Goal: Task Accomplishment & Management: Manage account settings

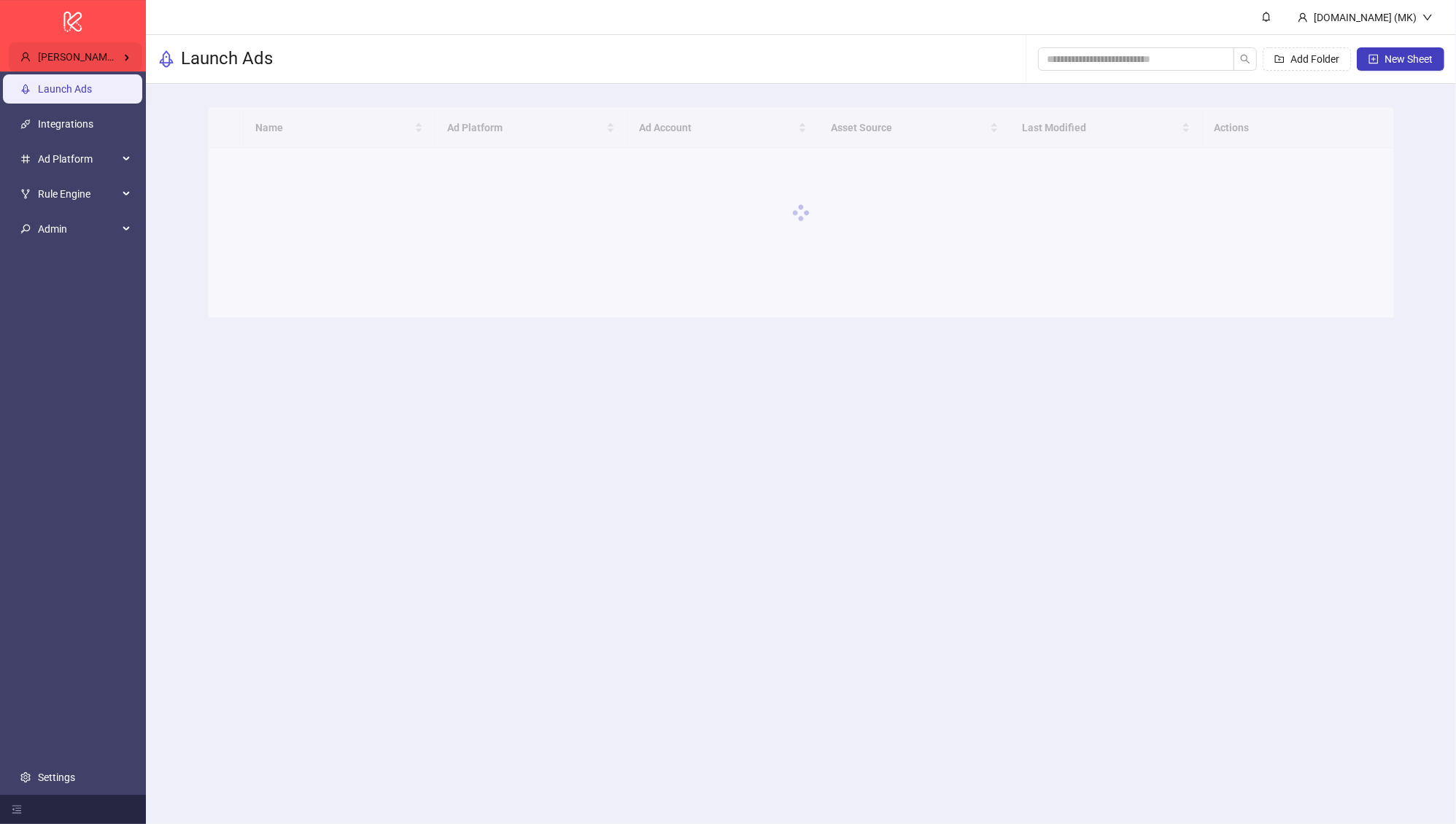
click at [109, 42] on div "Brandon Fink's Kitchn" at bounding box center [76, 57] width 133 height 29
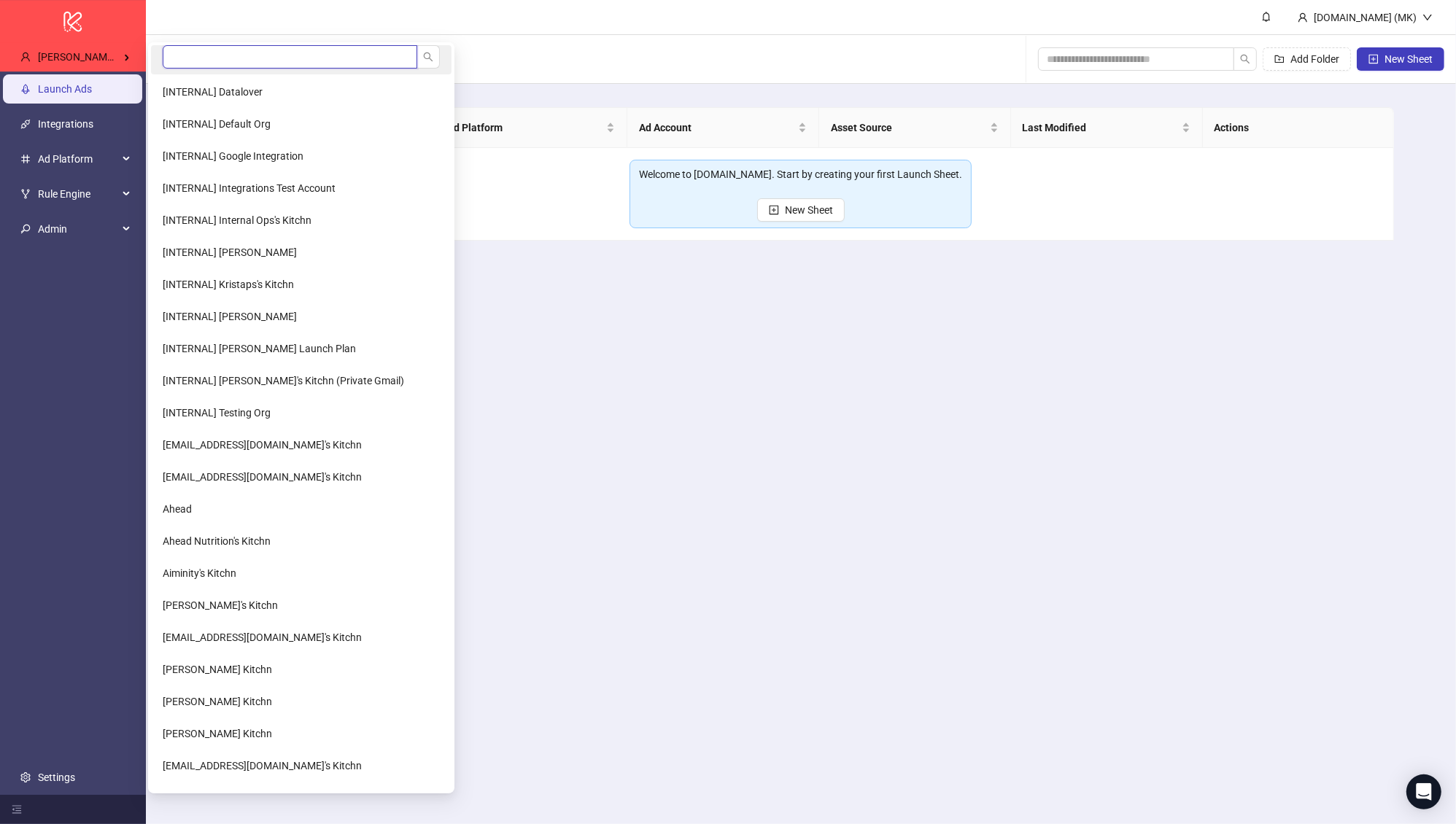
click at [201, 54] on input "search" at bounding box center [290, 57] width 255 height 24
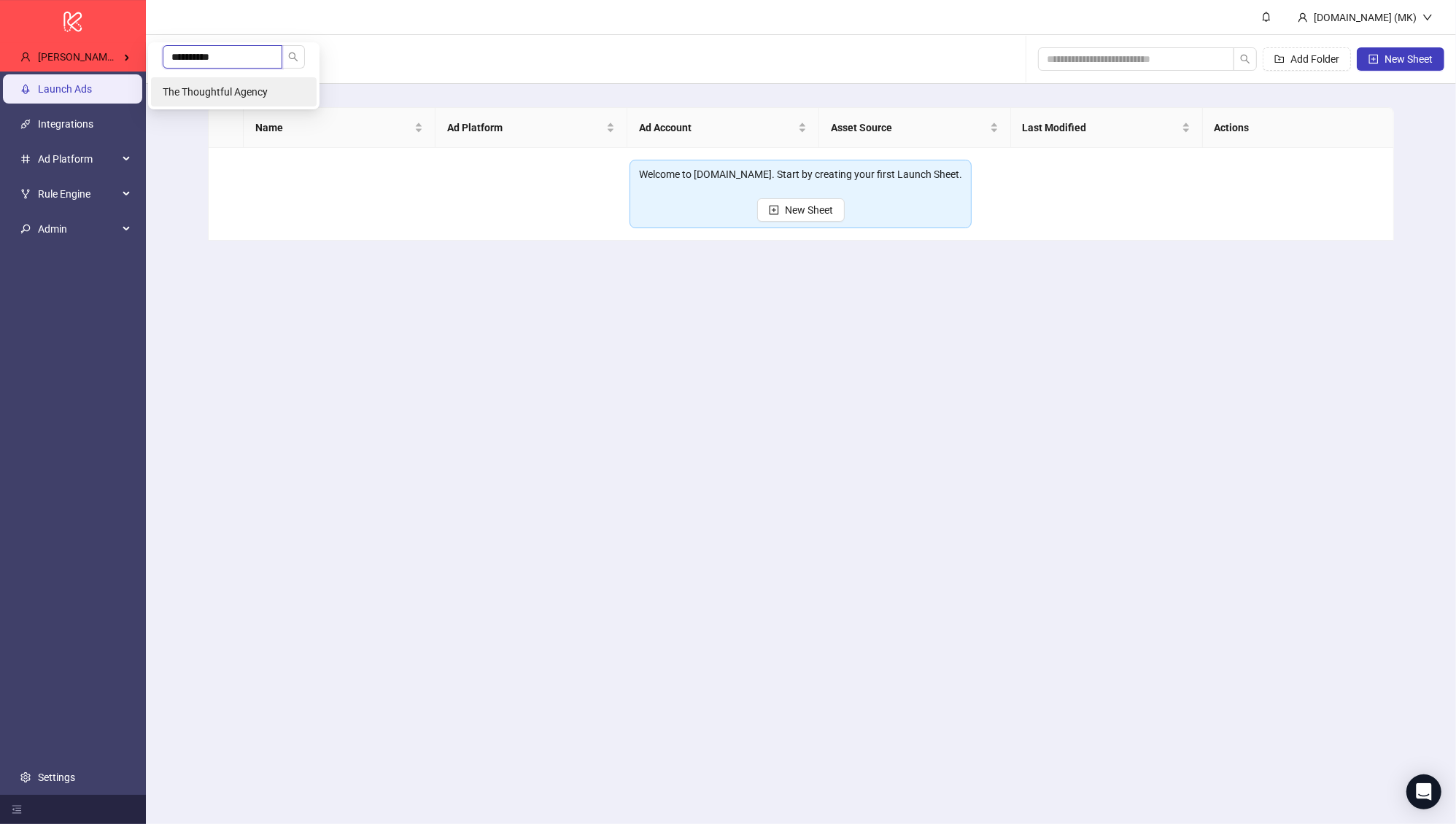
type input "**********"
click at [195, 81] on li "The Thoughtful Agency" at bounding box center [234, 92] width 166 height 29
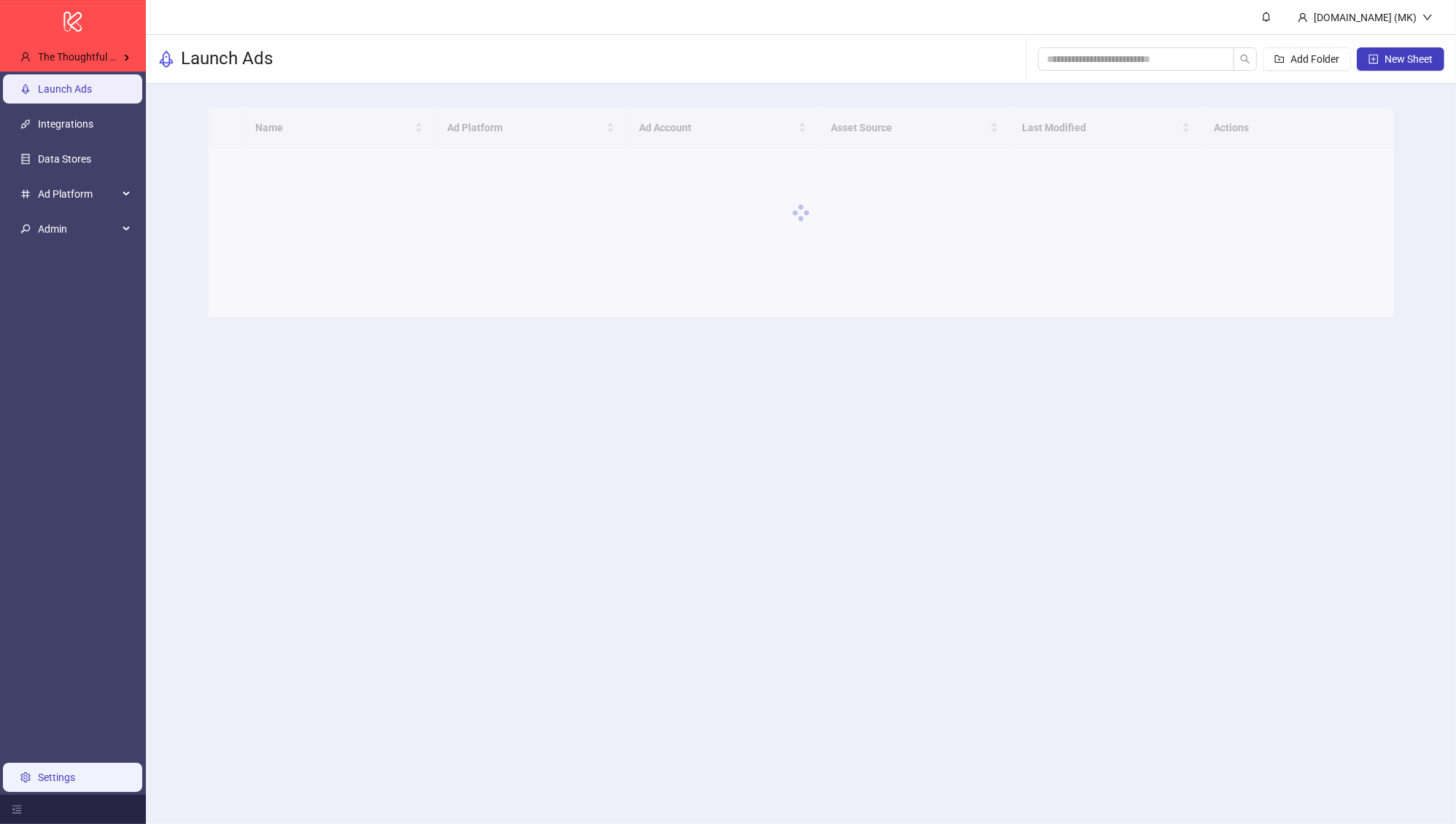
click at [75, 783] on link "Settings" at bounding box center [57, 778] width 37 height 11
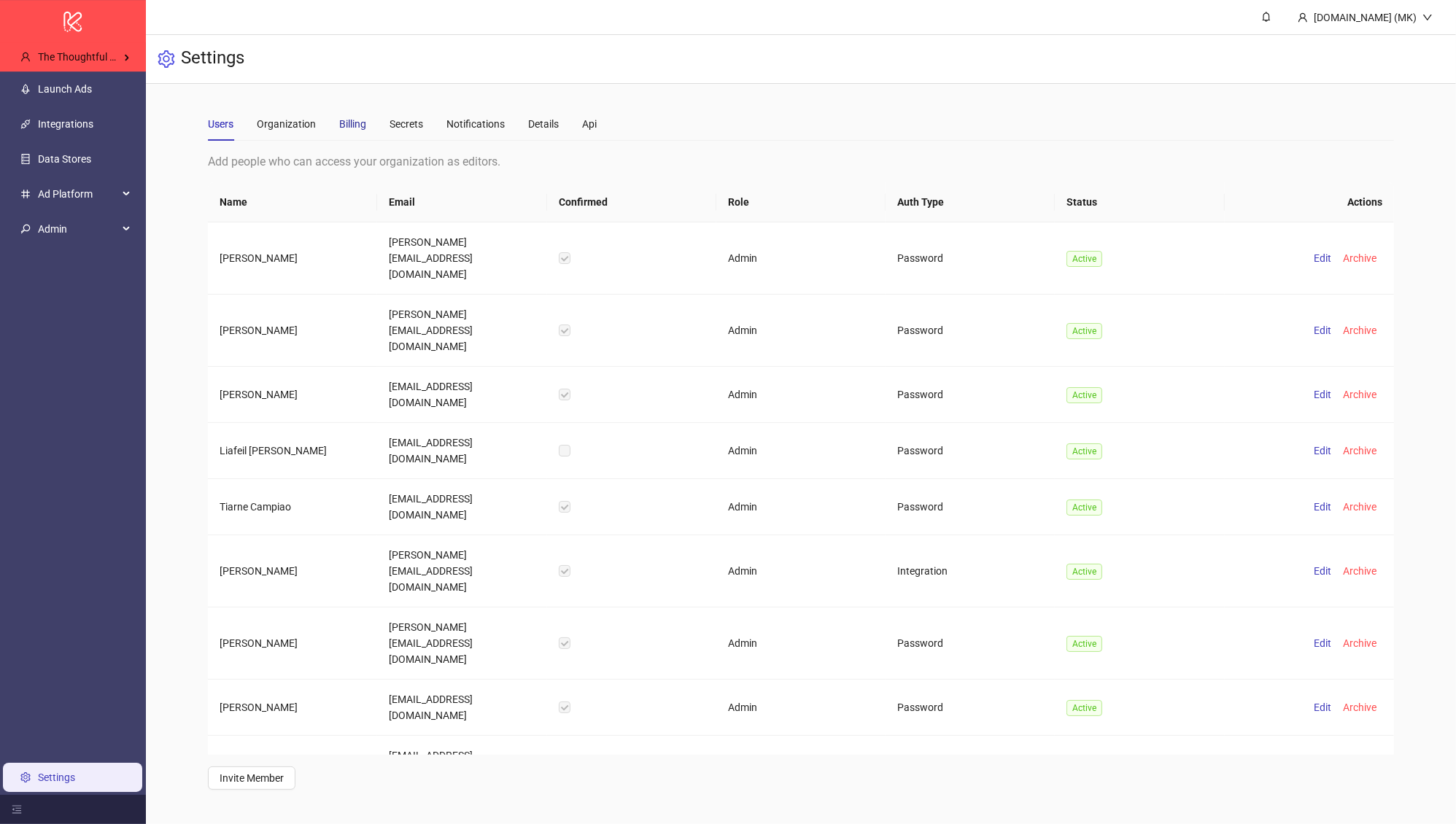
click at [341, 128] on div "Billing" at bounding box center [352, 124] width 27 height 16
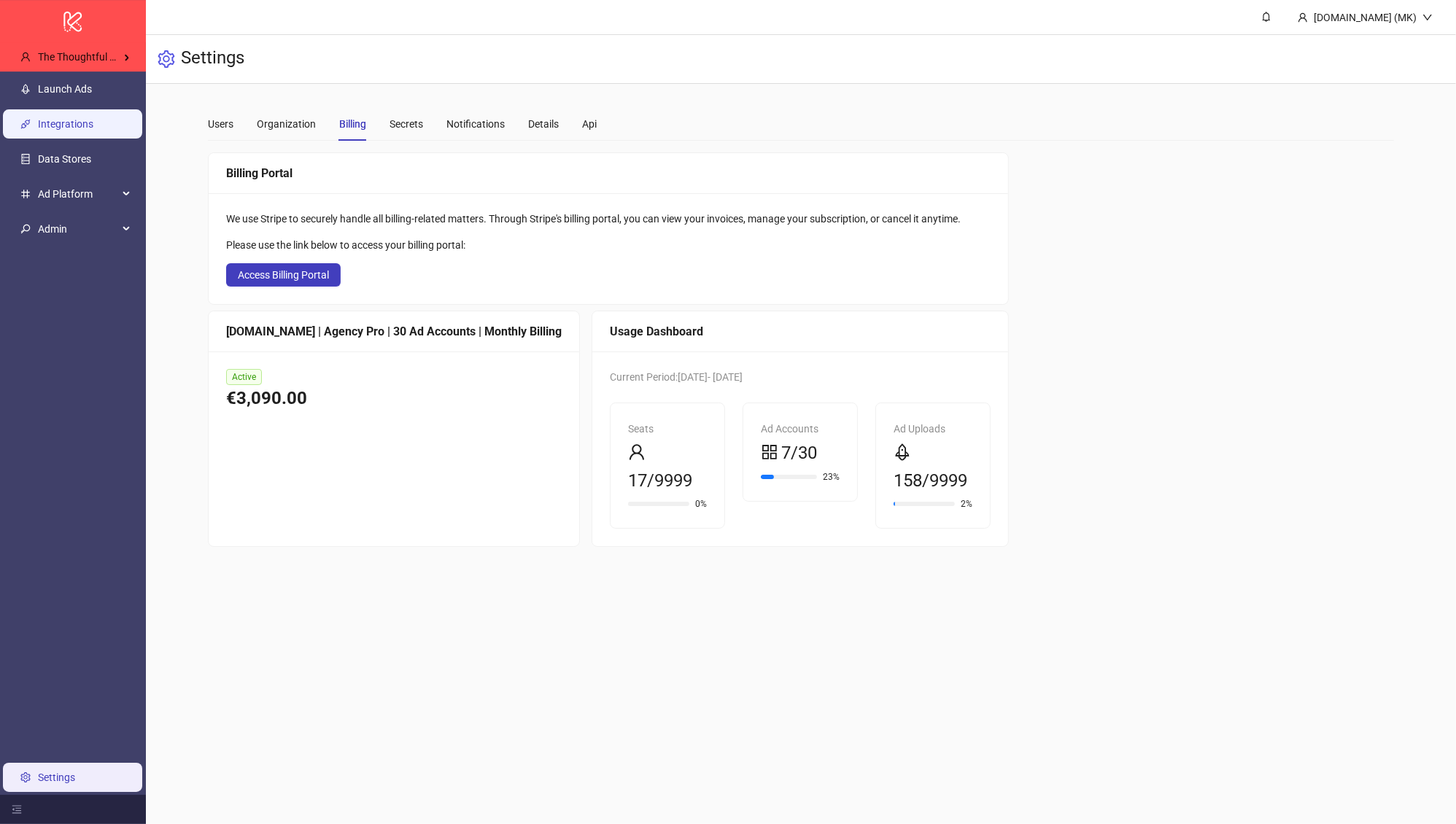
click at [94, 130] on link "Integrations" at bounding box center [66, 124] width 55 height 11
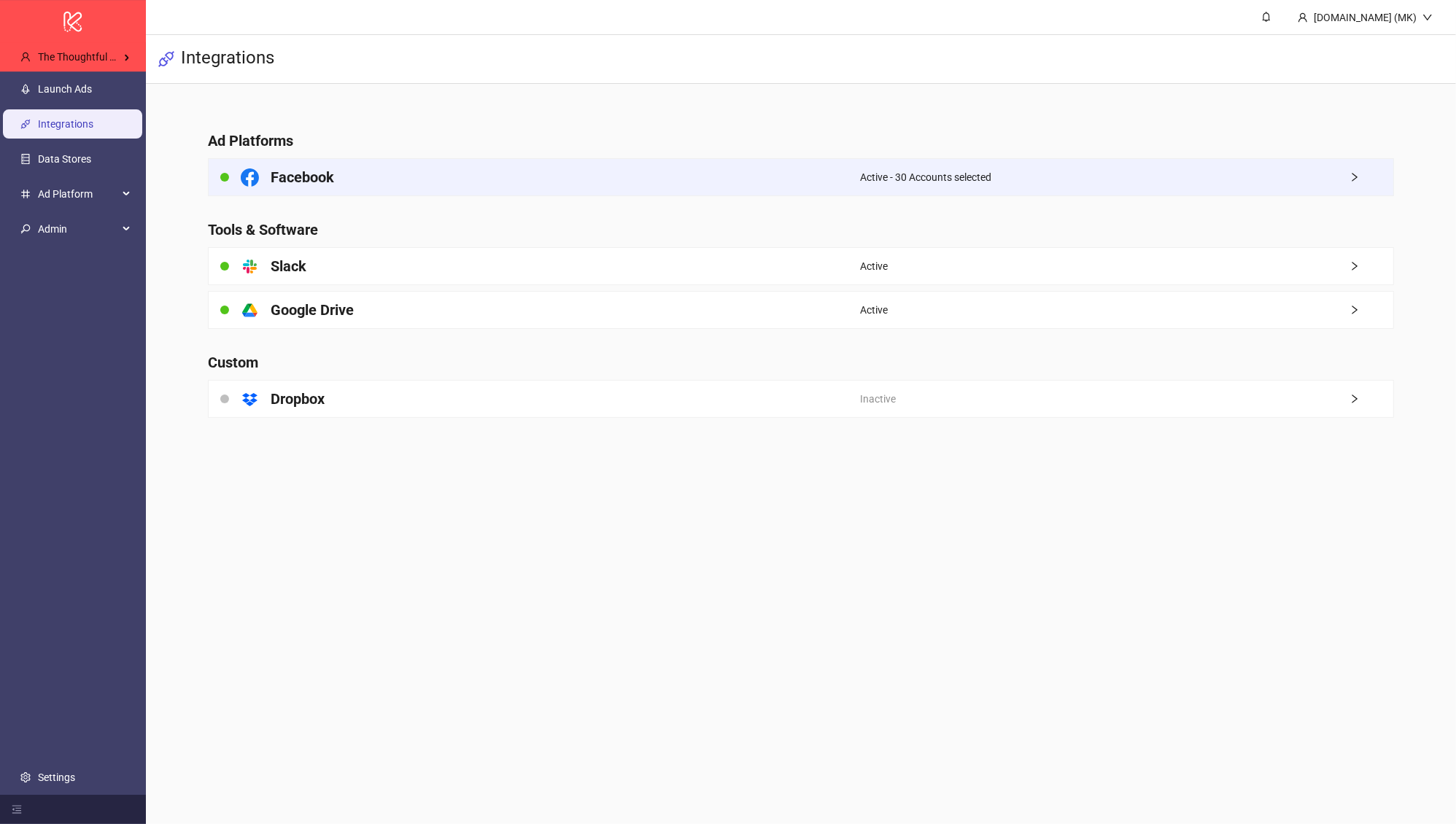
click at [460, 181] on div "Facebook" at bounding box center [534, 177] width 652 height 37
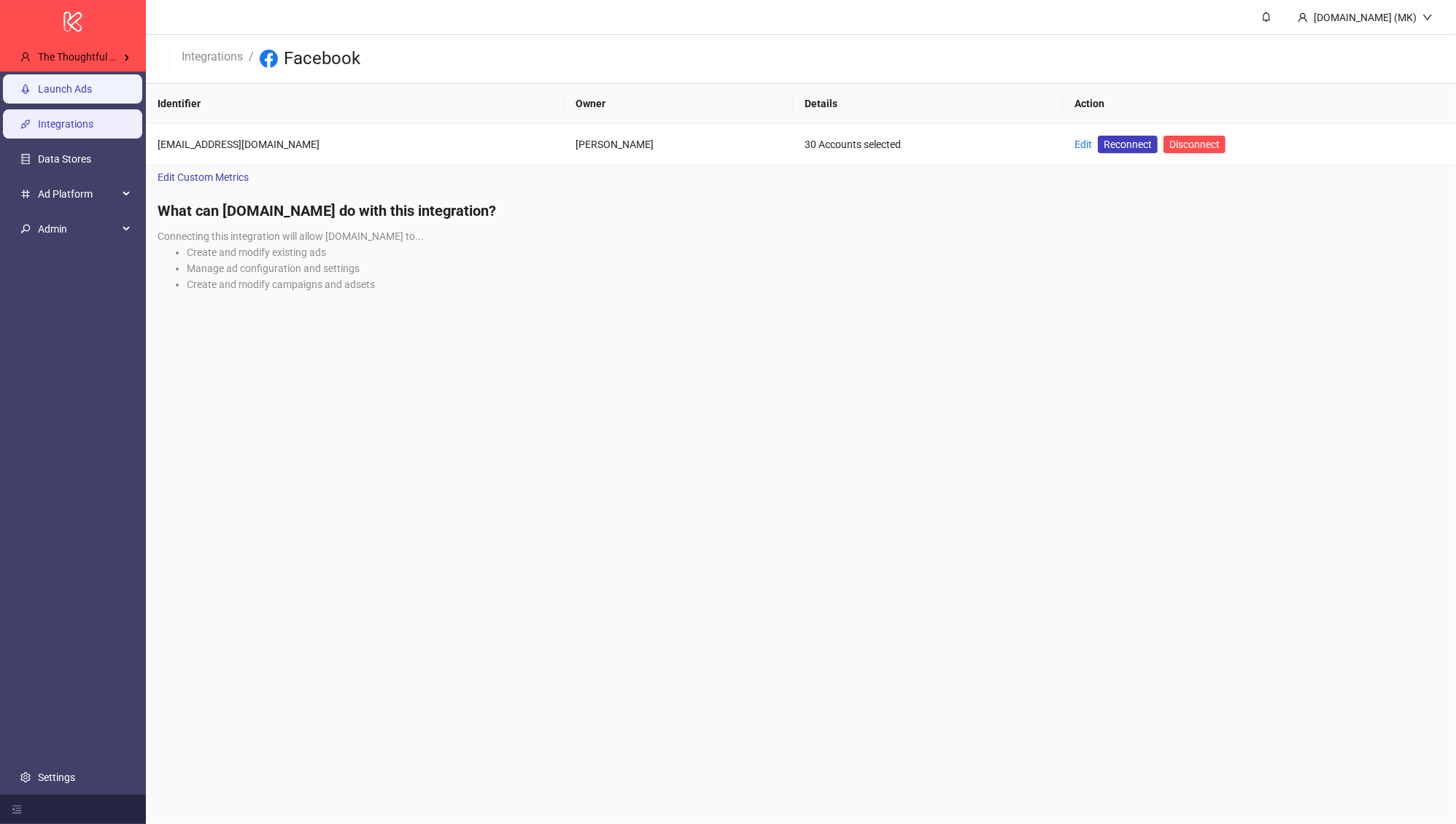
click at [92, 90] on link "Launch Ads" at bounding box center [65, 89] width 54 height 11
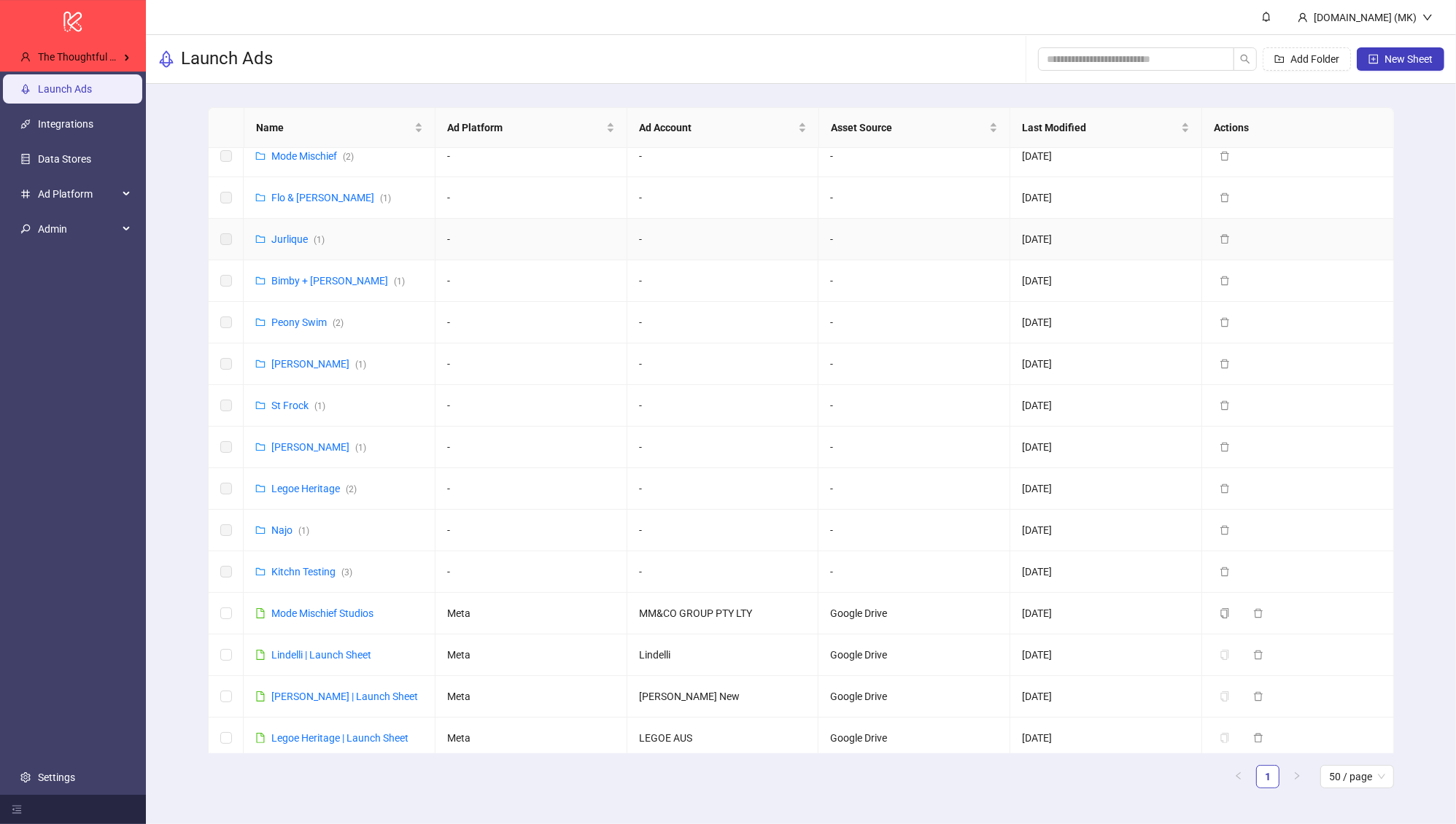
scroll to position [881, 0]
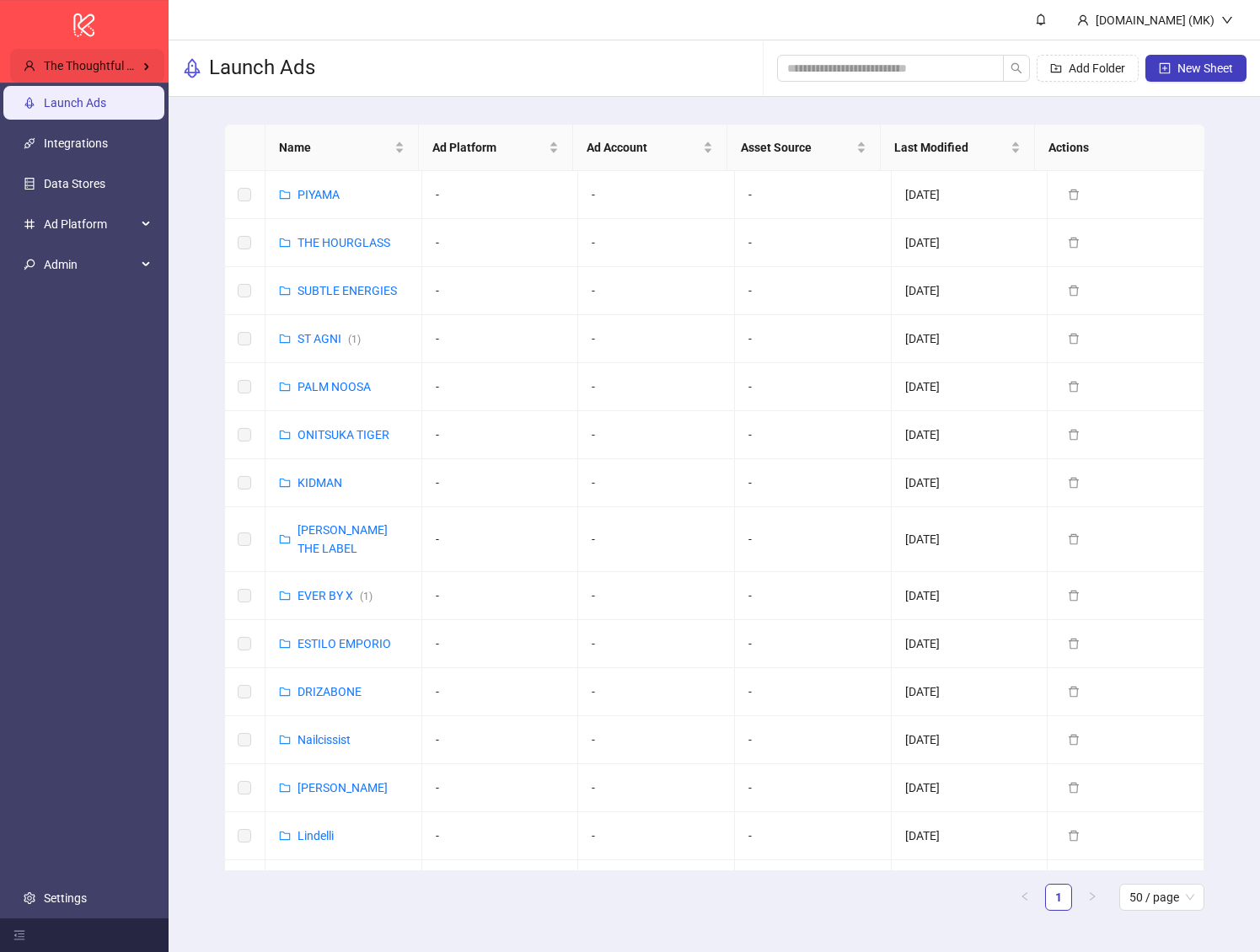
click at [109, 68] on span "The Thoughtful Agency" at bounding box center [104, 66] width 121 height 13
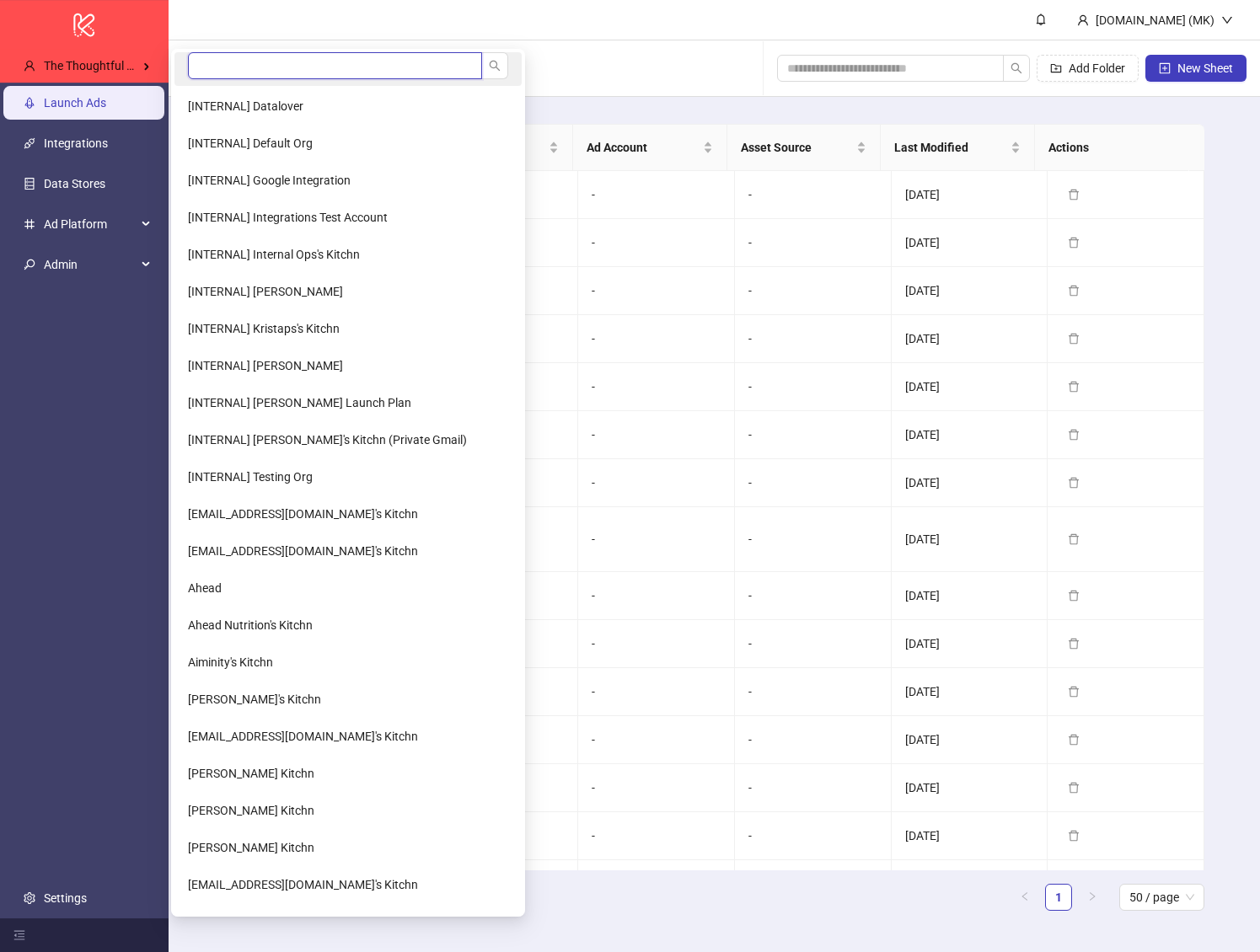
click at [219, 61] on input "search" at bounding box center [334, 66] width 294 height 27
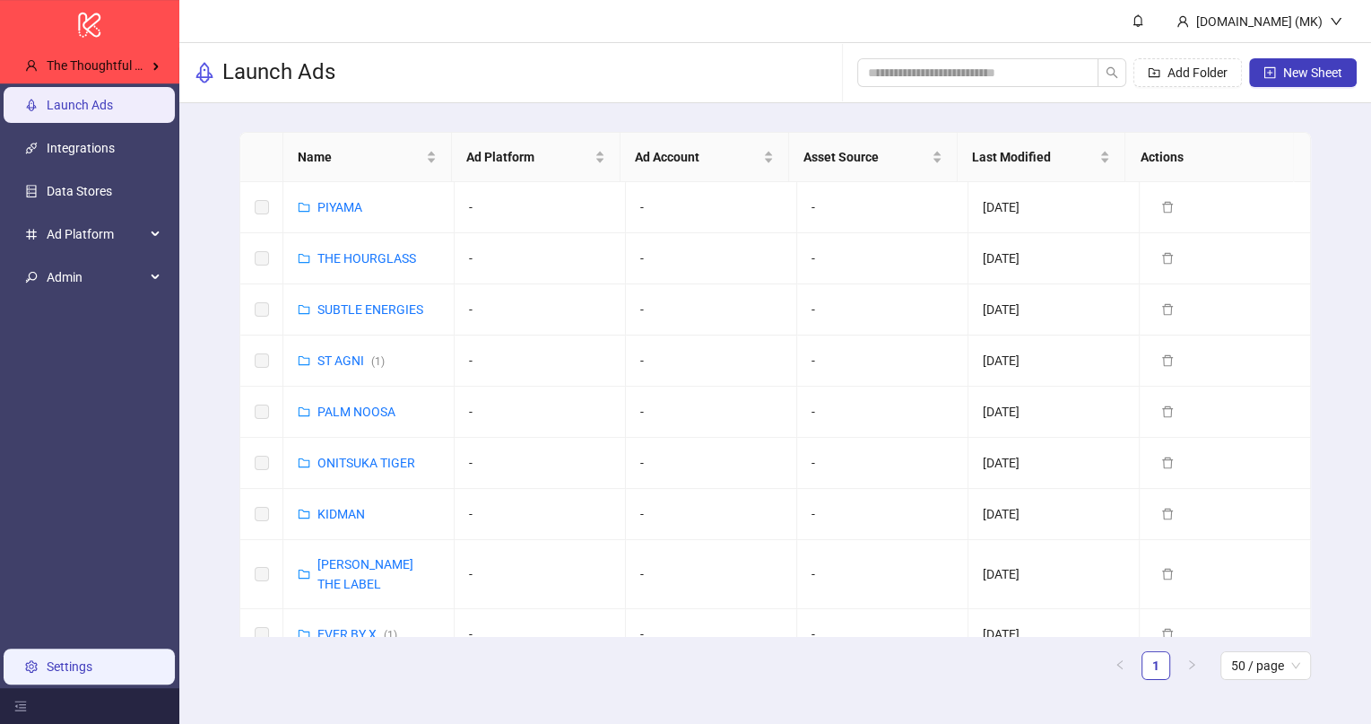
drag, startPoint x: 30, startPoint y: 661, endPoint x: 55, endPoint y: 647, distance: 28.9
click at [47, 661] on link "Settings" at bounding box center [70, 666] width 46 height 14
click at [55, 659] on link "Settings" at bounding box center [70, 666] width 46 height 14
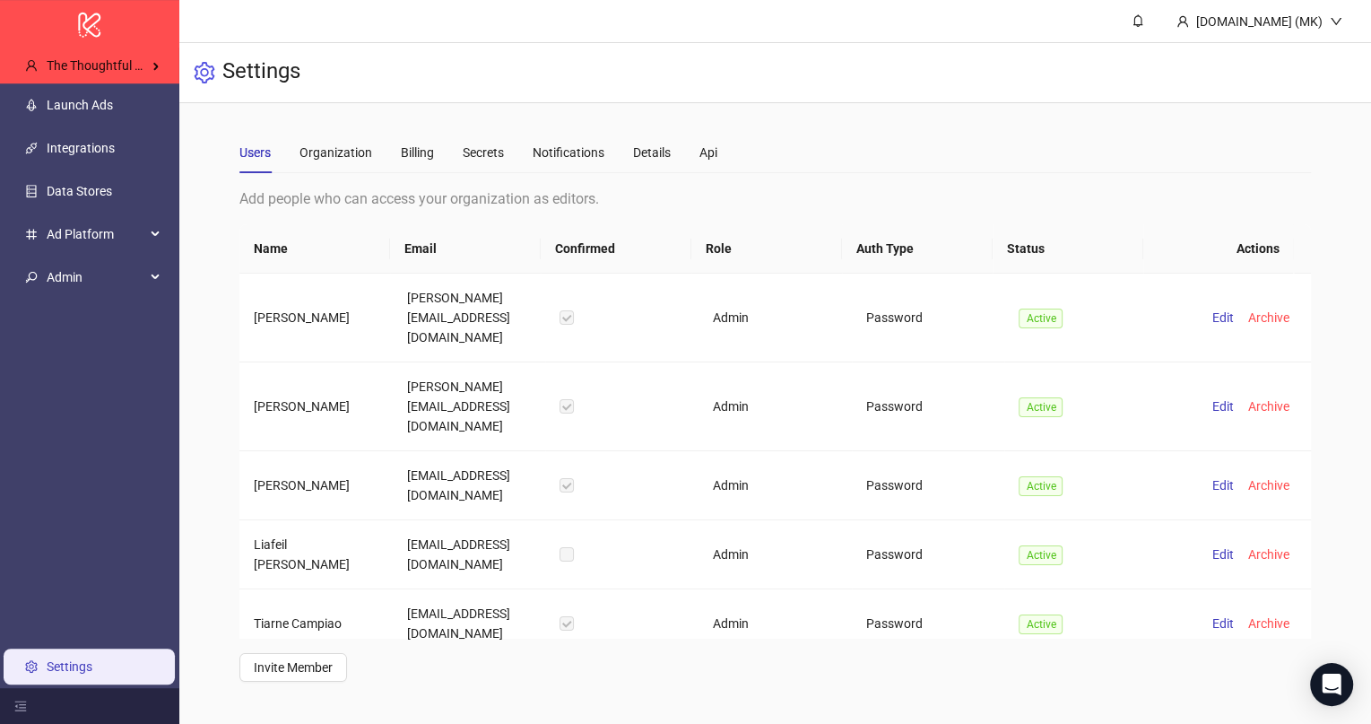
click at [438, 151] on div "Users Organization Billing Secrets Notifications Details Api" at bounding box center [478, 152] width 478 height 41
click at [413, 147] on div "Billing" at bounding box center [417, 153] width 33 height 20
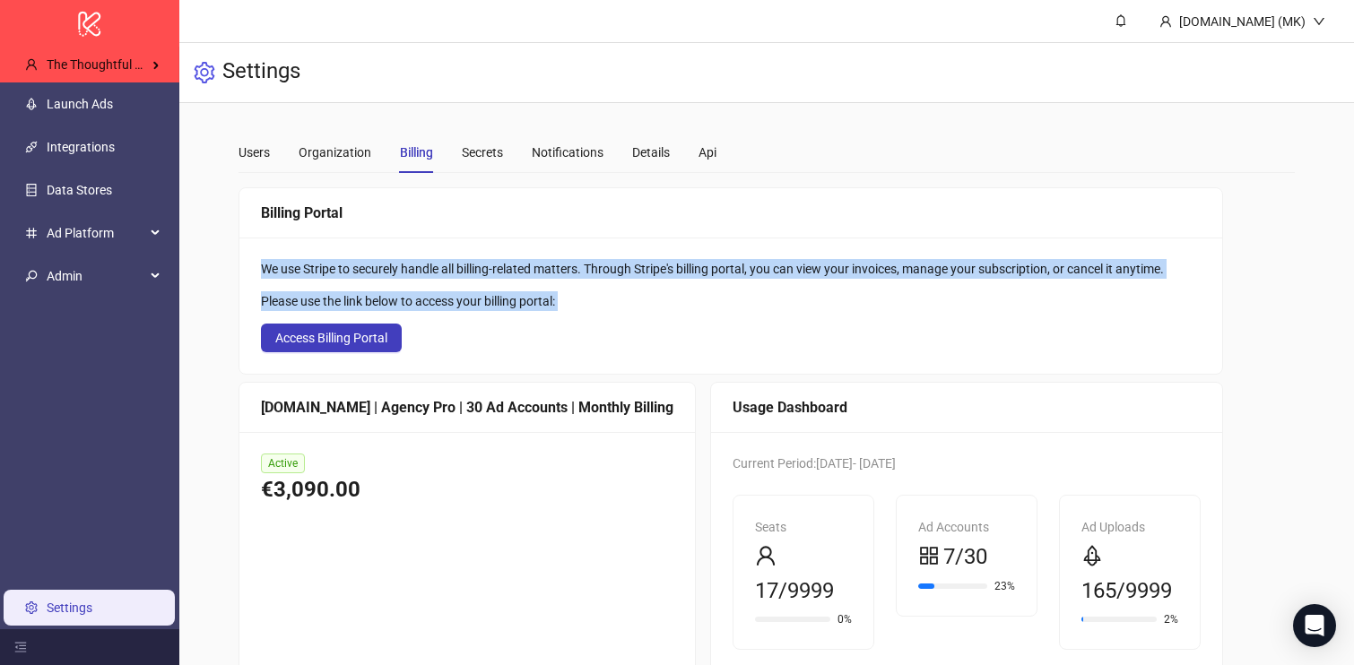
drag, startPoint x: 733, startPoint y: 332, endPoint x: 395, endPoint y: 213, distance: 358.2
click at [395, 213] on div "Billing Portal We use Stripe to securely handle all billing-related matters. Th…" at bounding box center [731, 280] width 985 height 187
click at [426, 215] on div "Billing Portal" at bounding box center [731, 213] width 940 height 22
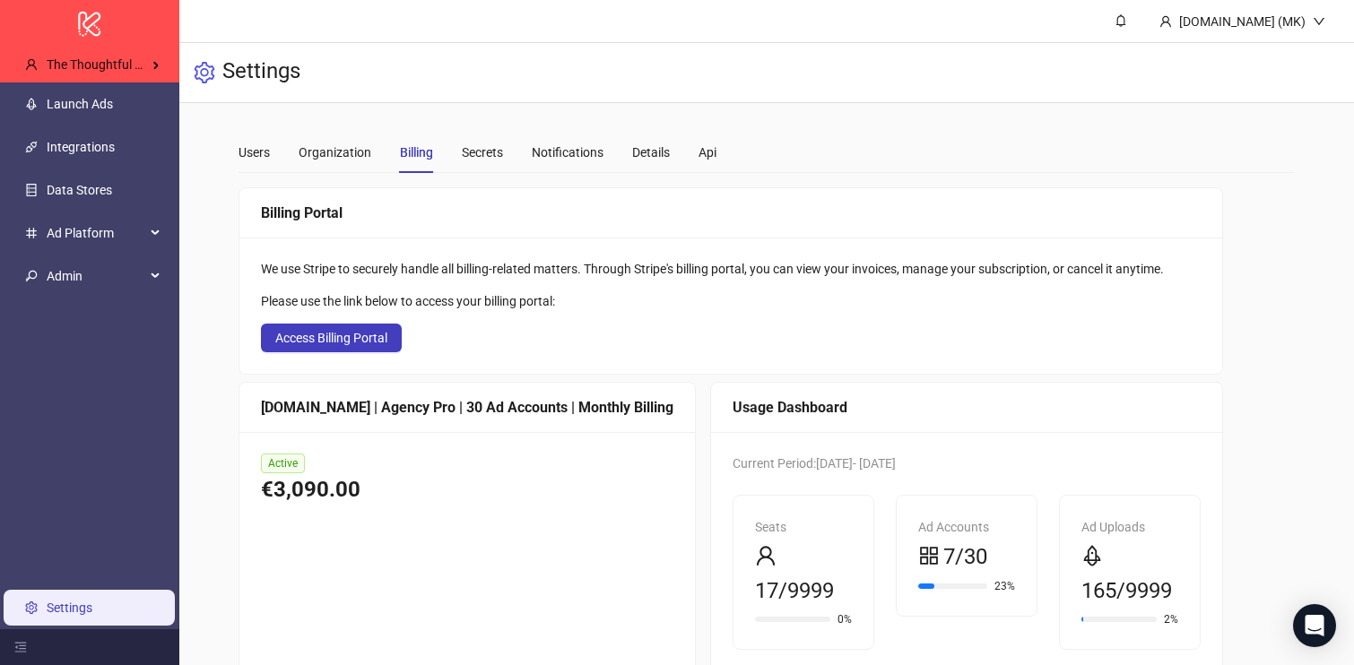
click at [426, 214] on div "Billing Portal" at bounding box center [731, 213] width 940 height 22
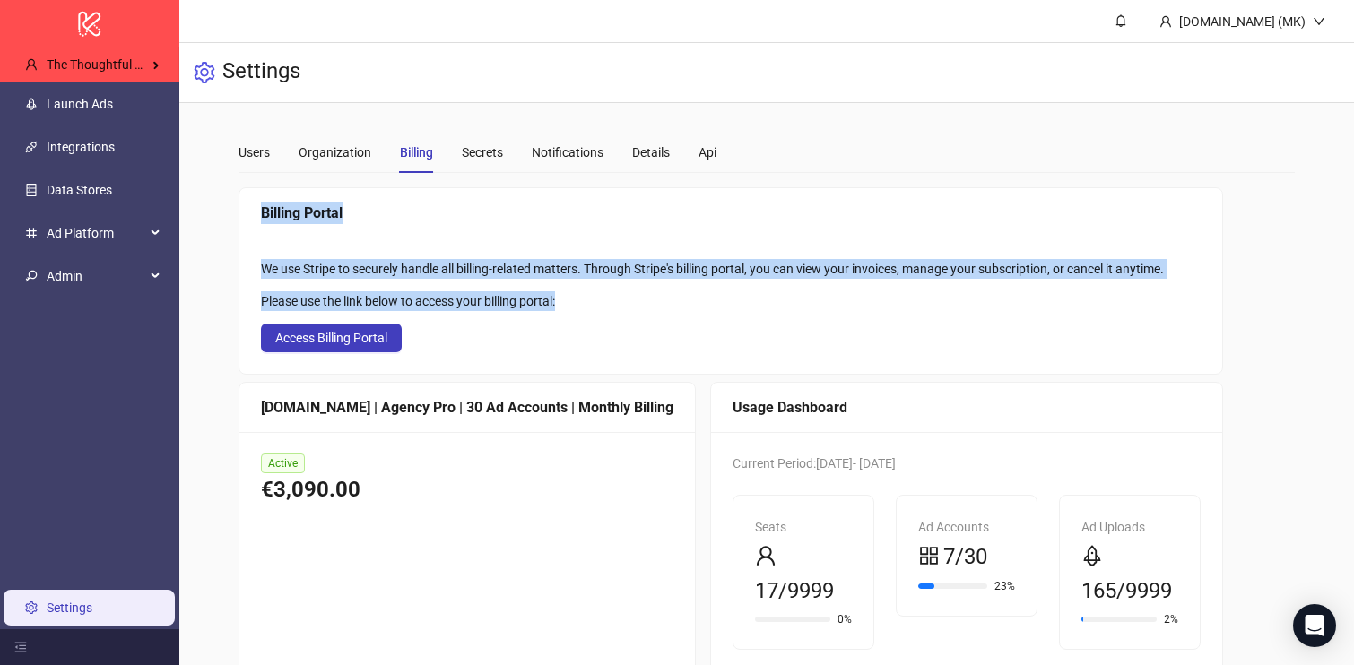
drag, startPoint x: 257, startPoint y: 210, endPoint x: 534, endPoint y: 360, distance: 315.0
click at [534, 360] on div "Billing Portal We use Stripe to securely handle all billing-related matters. Th…" at bounding box center [731, 280] width 985 height 187
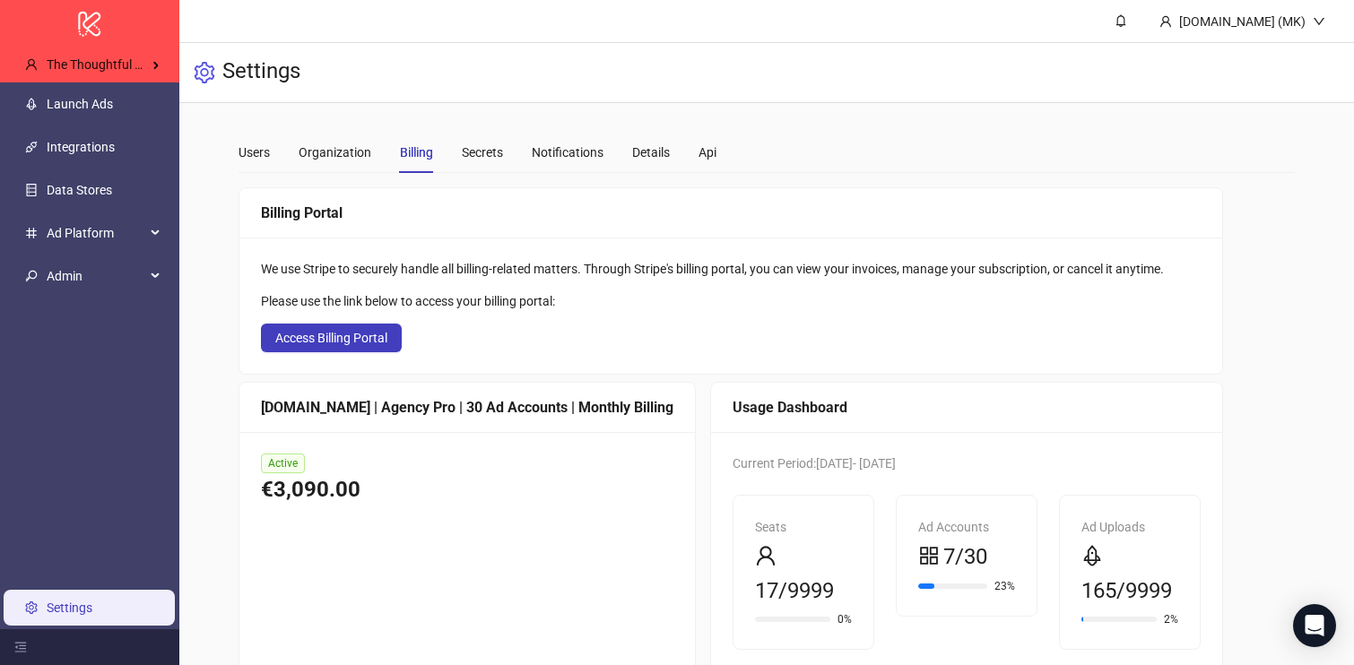
click at [534, 359] on div "We use Stripe to securely handle all billing-related matters. Through Stripe's …" at bounding box center [730, 306] width 983 height 136
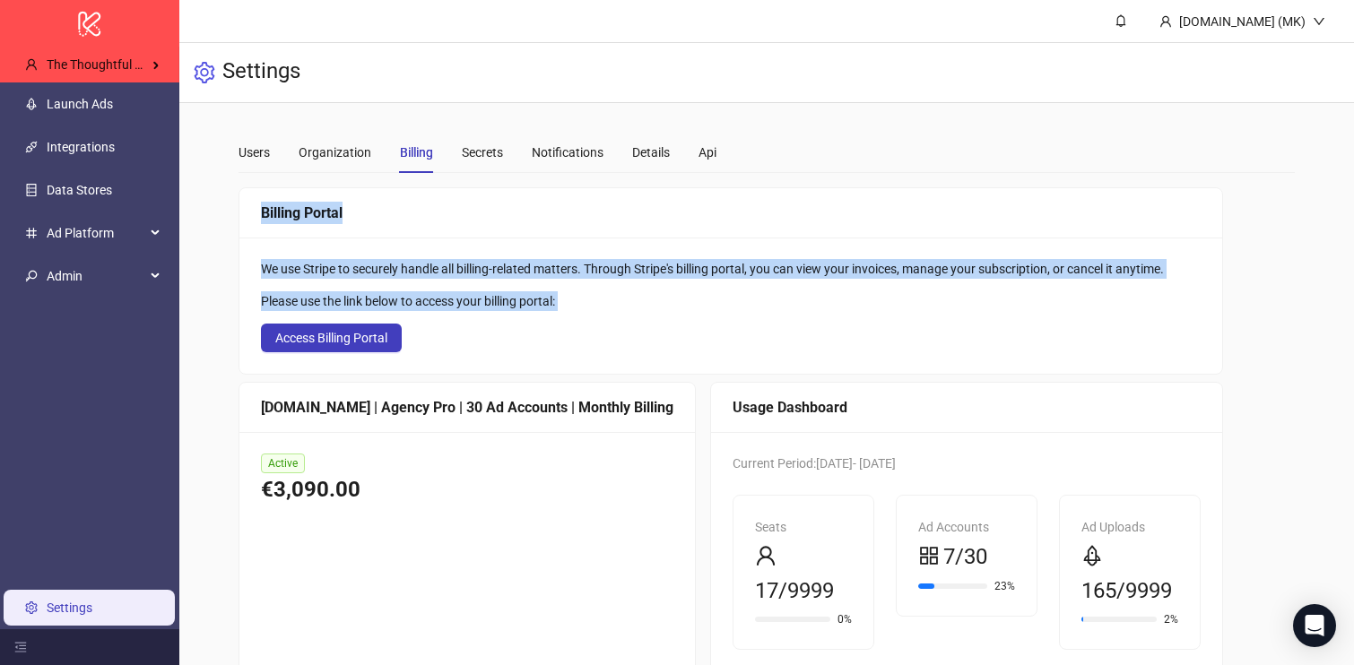
drag, startPoint x: 258, startPoint y: 206, endPoint x: 595, endPoint y: 335, distance: 360.3
click at [595, 335] on main "Users Organization Billing Secrets Notifications Details Api Add people who can…" at bounding box center [766, 402] width 1084 height 598
click at [595, 335] on div "We use Stripe to securely handle all billing-related matters. Through Stripe's …" at bounding box center [730, 306] width 983 height 136
drag, startPoint x: 246, startPoint y: 203, endPoint x: 694, endPoint y: 360, distance: 475.1
click at [698, 366] on div "Billing Portal We use Stripe to securely handle all billing-related matters. Th…" at bounding box center [731, 280] width 985 height 187
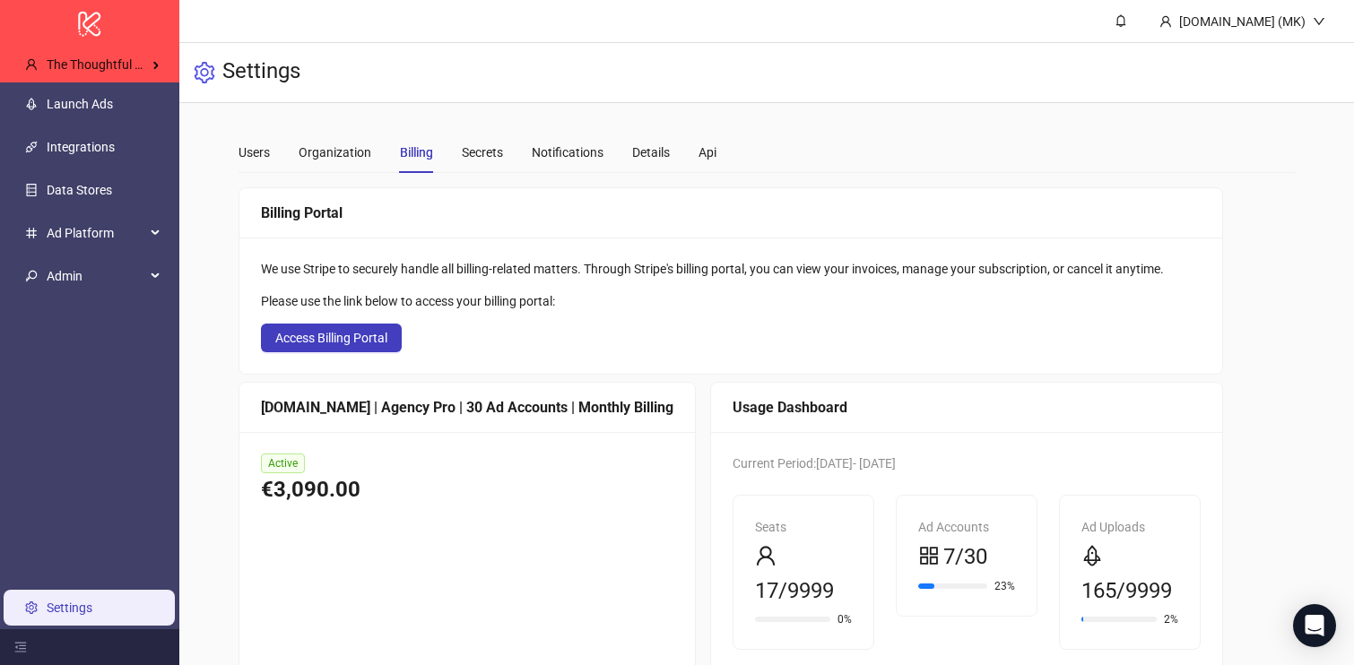
click at [694, 360] on div "We use Stripe to securely handle all billing-related matters. Through Stripe's …" at bounding box center [730, 306] width 983 height 136
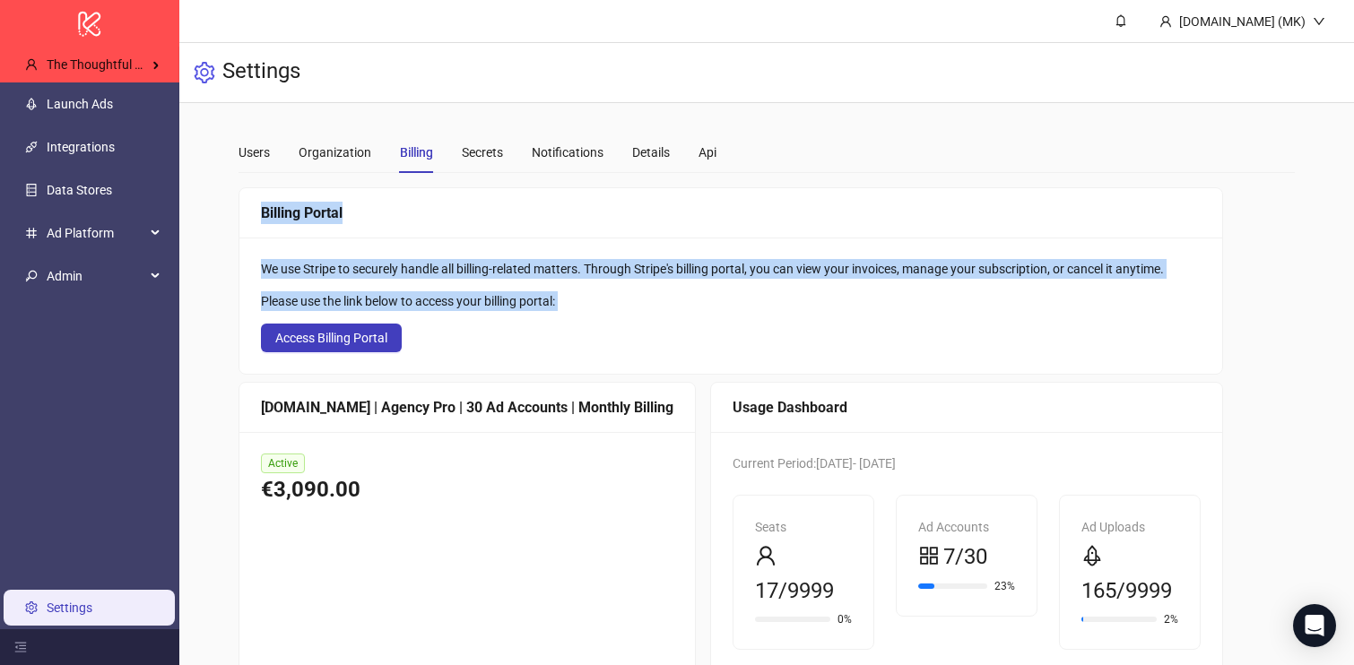
drag, startPoint x: 301, startPoint y: 195, endPoint x: 689, endPoint y: 348, distance: 416.7
click at [689, 348] on main "Users Organization Billing Secrets Notifications Details Api Add people who can…" at bounding box center [766, 402] width 1084 height 598
click at [689, 348] on div "We use Stripe to securely handle all billing-related matters. Through Stripe's …" at bounding box center [730, 306] width 983 height 136
drag, startPoint x: 639, startPoint y: 356, endPoint x: 234, endPoint y: 196, distance: 436.0
click at [213, 199] on div "Users Organization Billing Secrets Notifications Details Api Add people who can…" at bounding box center [766, 402] width 1175 height 598
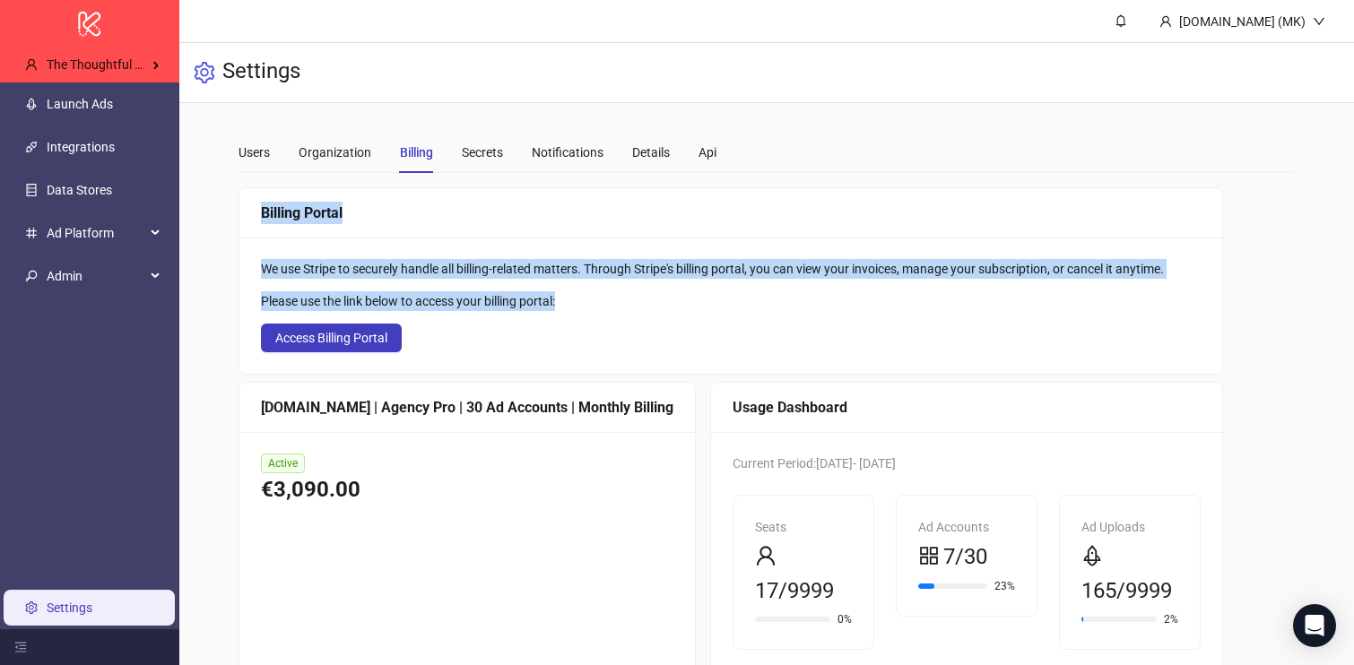
click at [242, 195] on div "Billing Portal" at bounding box center [730, 213] width 983 height 50
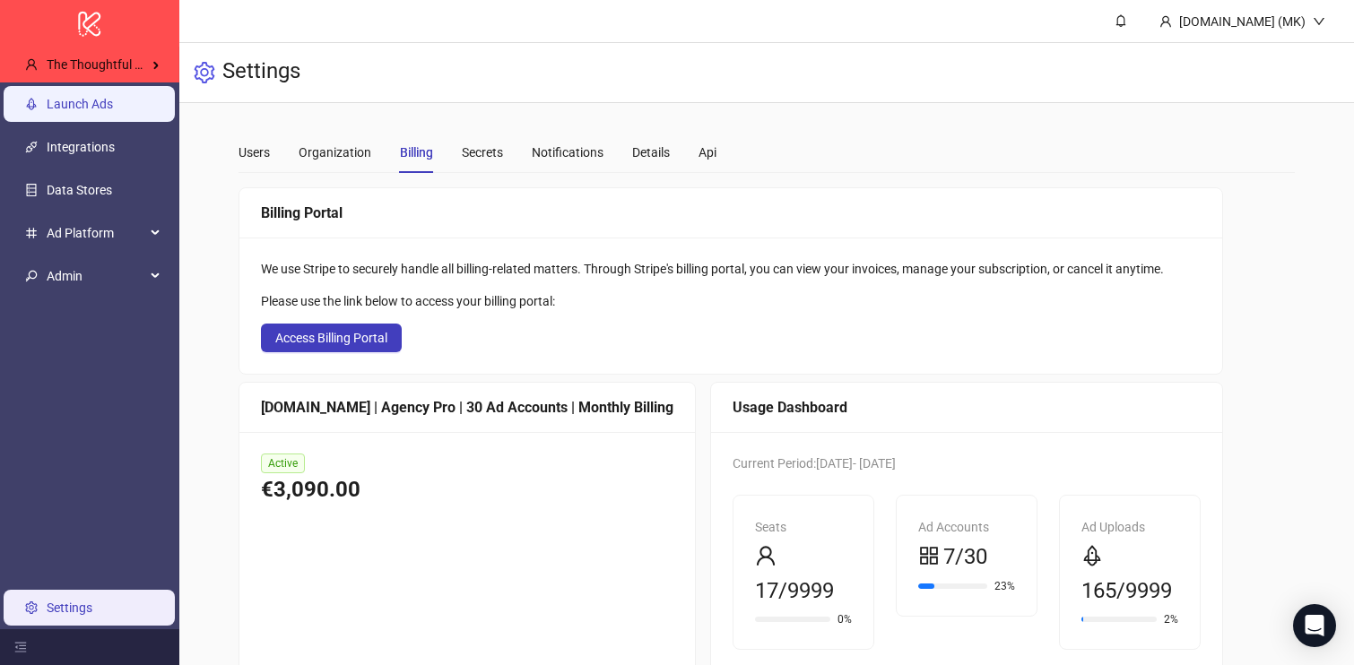
click at [66, 109] on link "Launch Ads" at bounding box center [80, 104] width 66 height 14
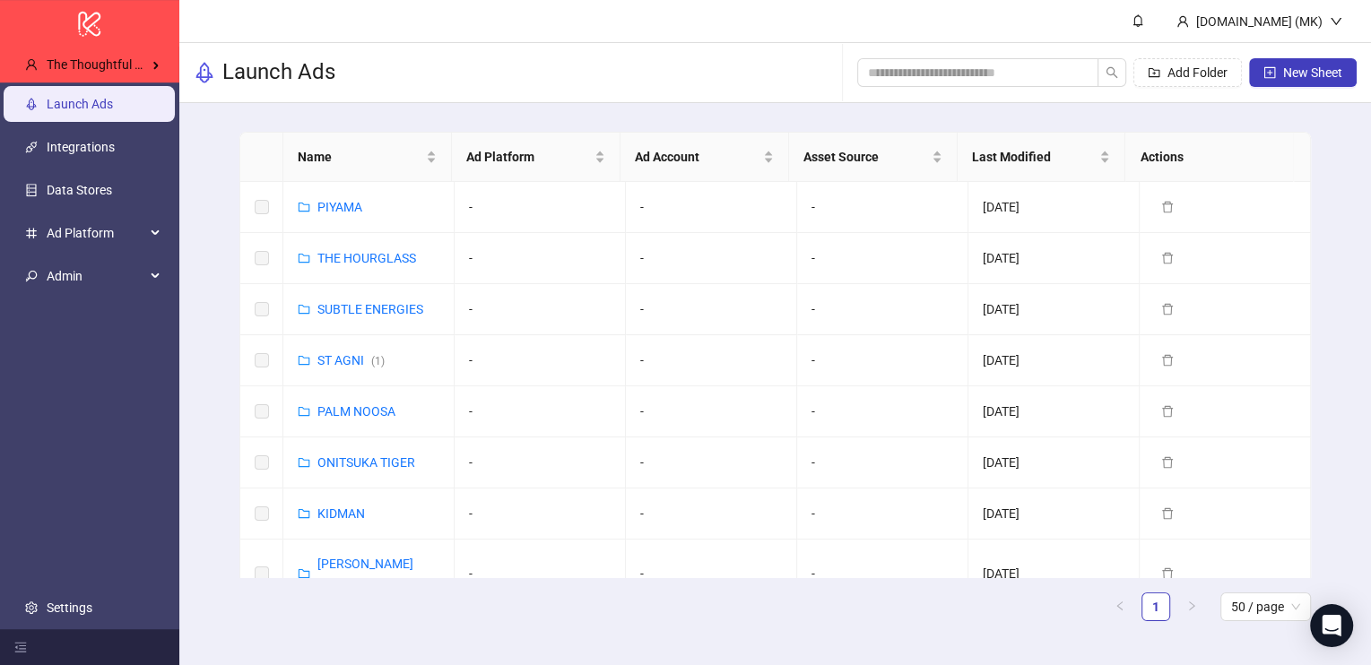
click at [86, 601] on link "Settings" at bounding box center [70, 608] width 46 height 14
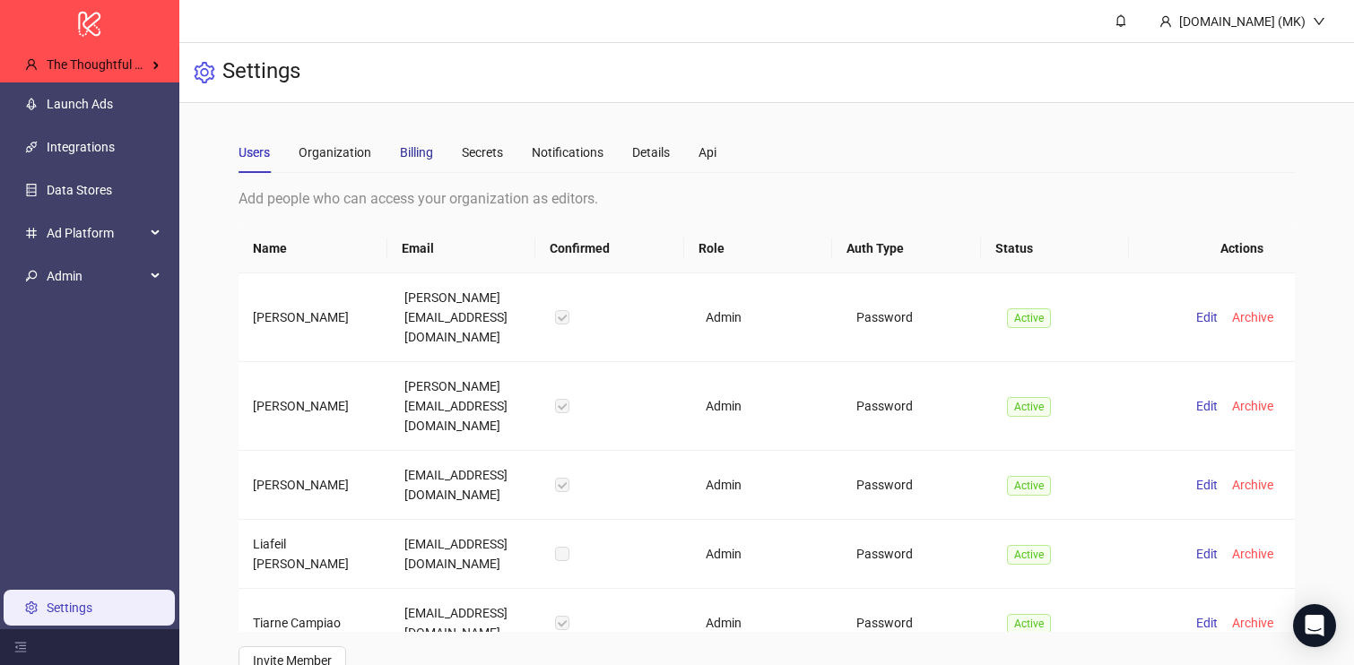
click at [404, 151] on div "Billing" at bounding box center [416, 153] width 33 height 20
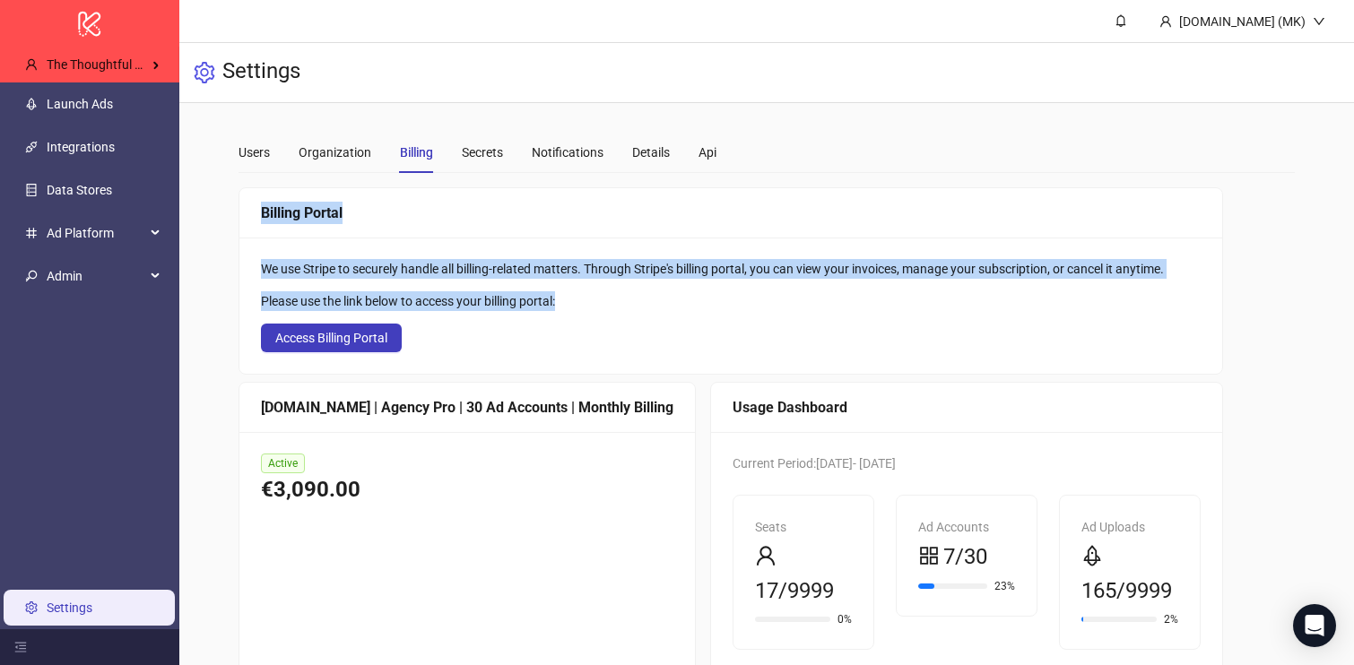
drag, startPoint x: 234, startPoint y: 187, endPoint x: 854, endPoint y: 352, distance: 641.3
click at [855, 355] on main "Users Organization Billing Secrets Notifications Details Api Add people who can…" at bounding box center [766, 402] width 1084 height 598
click at [263, 196] on div "Billing Portal" at bounding box center [730, 213] width 983 height 50
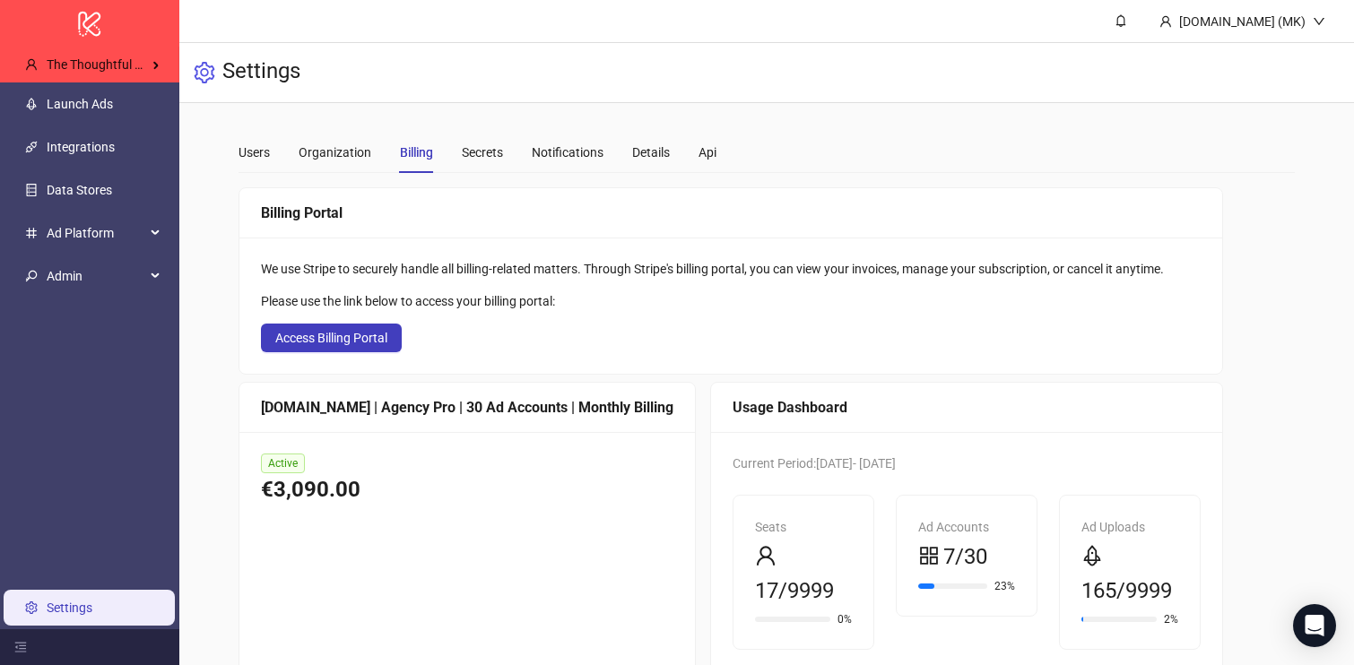
drag, startPoint x: 240, startPoint y: 186, endPoint x: 529, endPoint y: 182, distance: 288.8
click at [529, 182] on div "Users Organization Billing Secrets Notifications Details Api Add people who can…" at bounding box center [767, 402] width 1056 height 541
drag, startPoint x: 517, startPoint y: 193, endPoint x: 316, endPoint y: 187, distance: 201.0
click at [511, 194] on div "Billing Portal" at bounding box center [730, 213] width 983 height 50
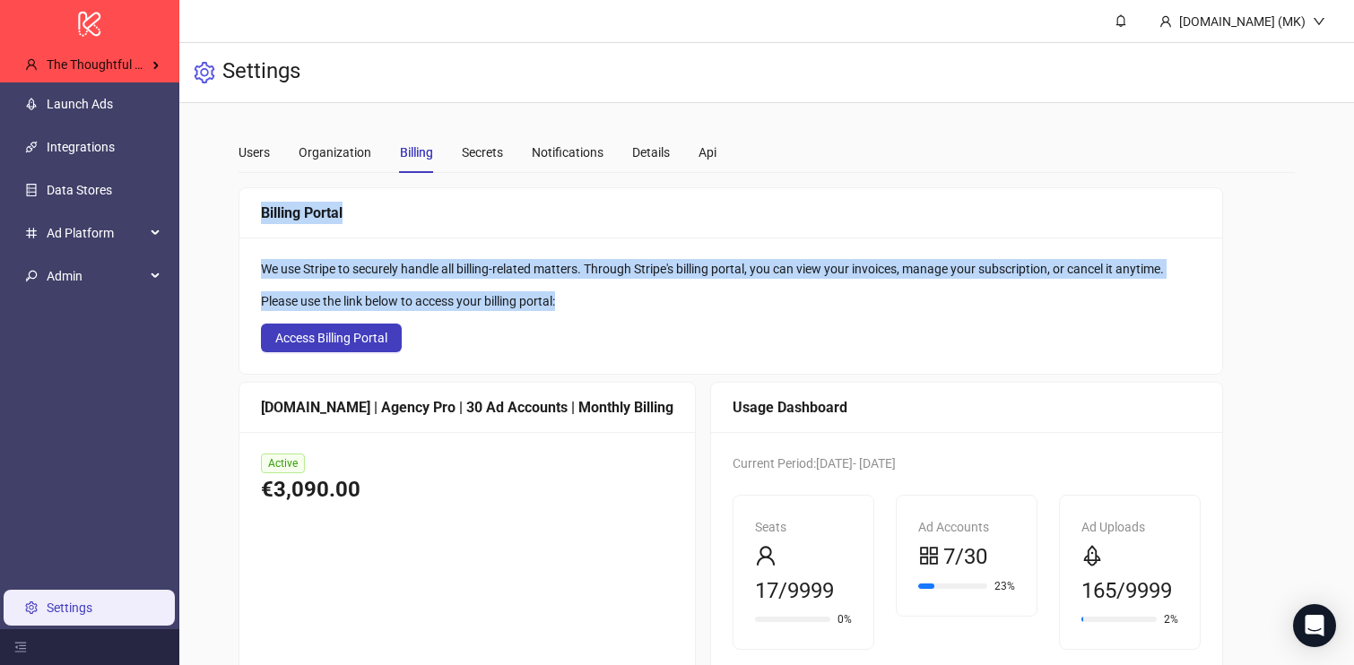
drag, startPoint x: 313, startPoint y: 219, endPoint x: 431, endPoint y: 354, distance: 179.9
click at [431, 354] on div "Billing Portal We use Stripe to securely handle all billing-related matters. Th…" at bounding box center [731, 280] width 985 height 187
drag, startPoint x: 440, startPoint y: 357, endPoint x: 252, endPoint y: 211, distance: 238.4
click at [252, 211] on div "Billing Portal We use Stripe to securely handle all billing-related matters. Th…" at bounding box center [731, 280] width 985 height 187
click at [252, 211] on div "Billing Portal" at bounding box center [730, 213] width 983 height 50
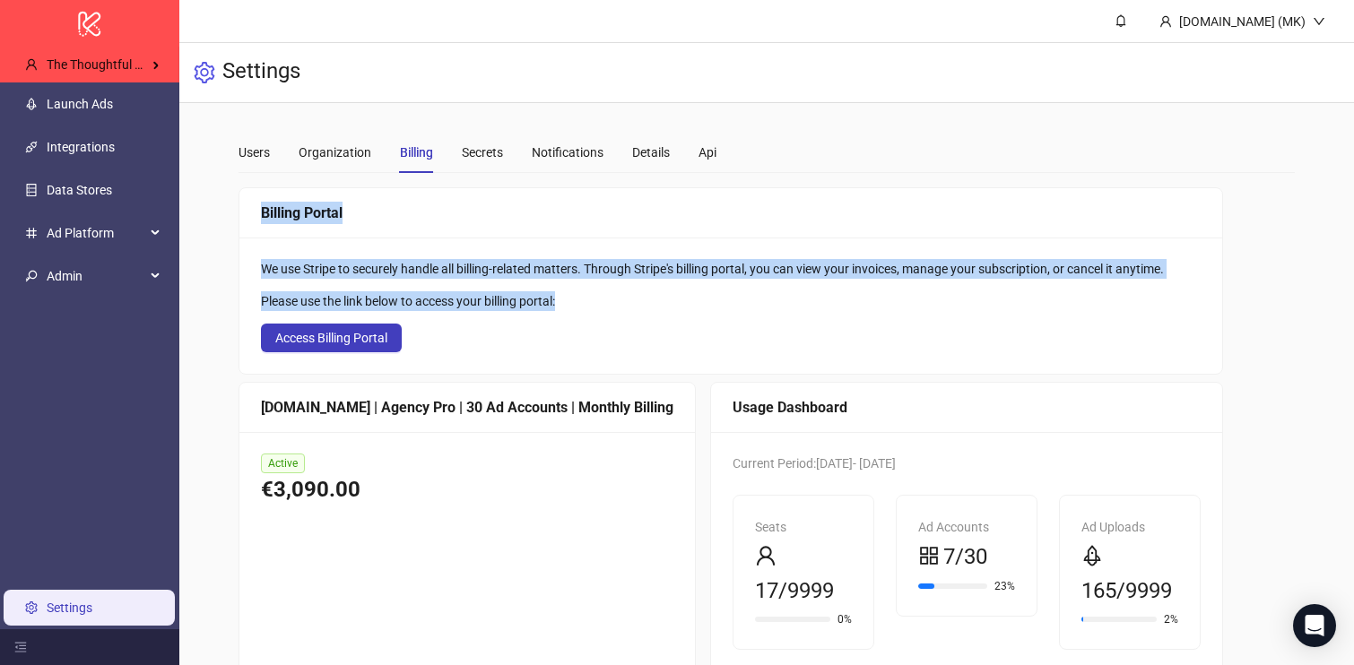
drag, startPoint x: 250, startPoint y: 213, endPoint x: 452, endPoint y: 355, distance: 247.1
click at [439, 353] on div "Billing Portal We use Stripe to securely handle all billing-related matters. Th…" at bounding box center [731, 280] width 985 height 187
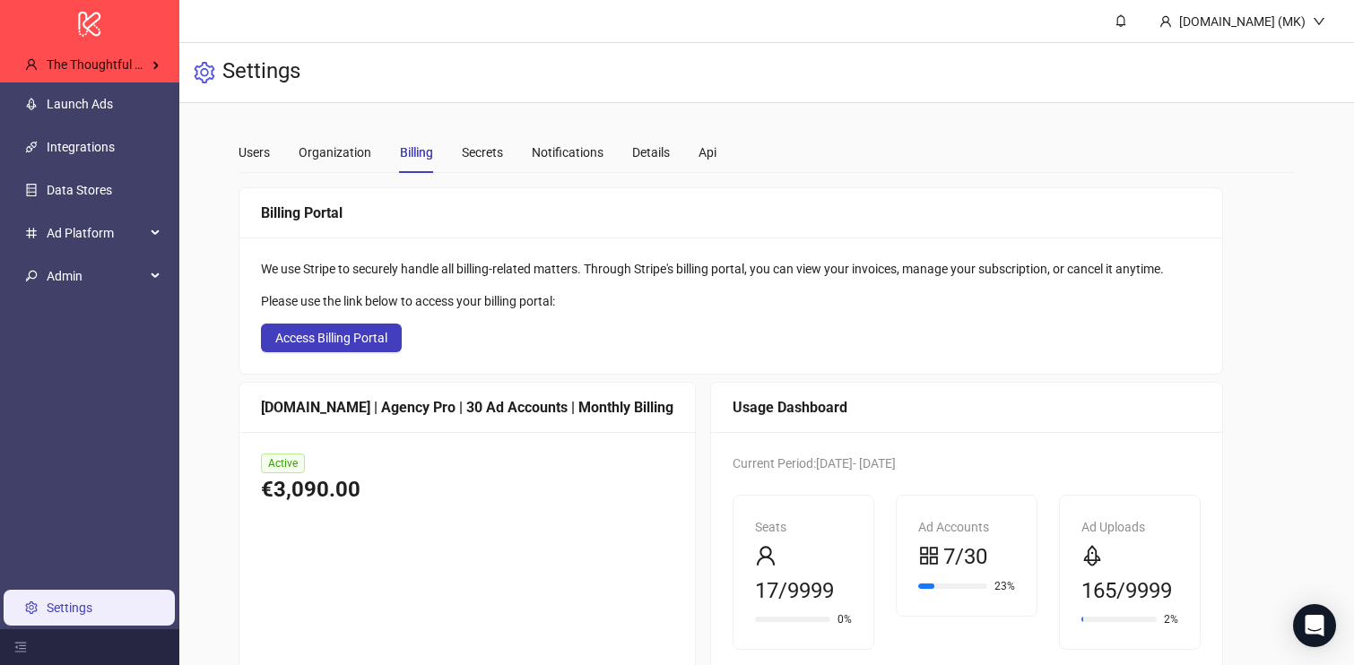
click at [483, 356] on div "We use Stripe to securely handle all billing-related matters. Through Stripe's …" at bounding box center [730, 306] width 983 height 136
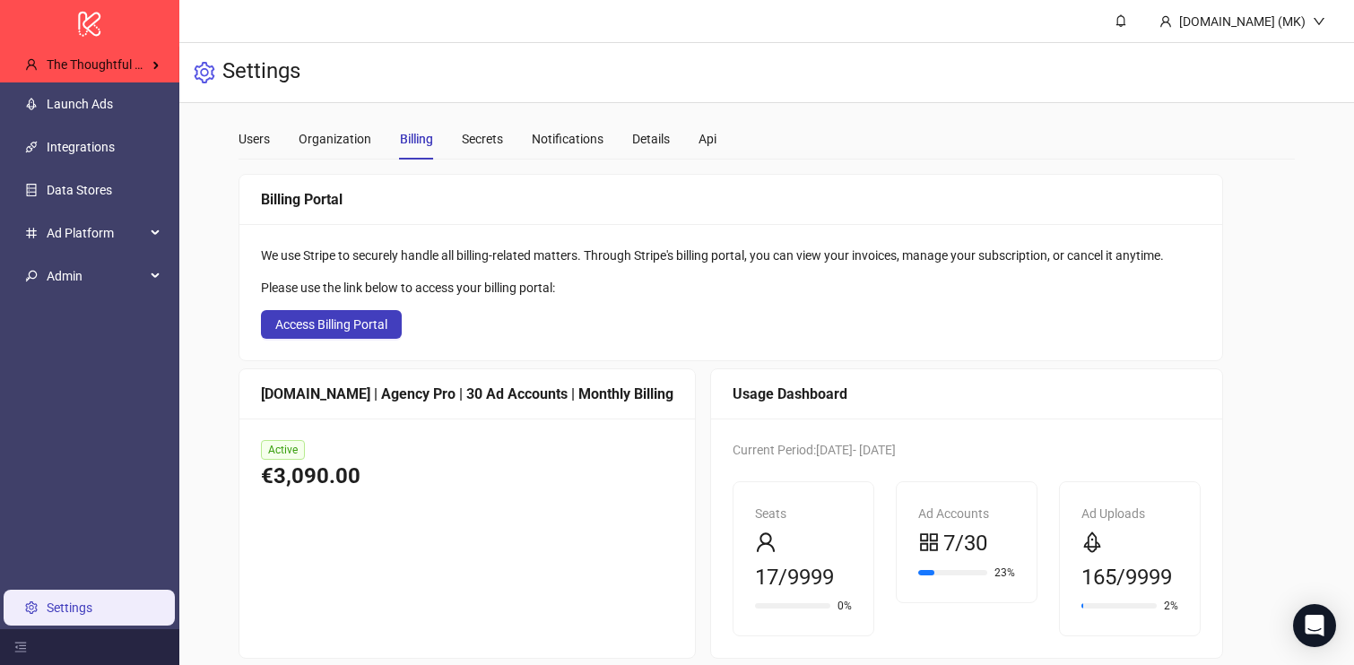
scroll to position [33, 0]
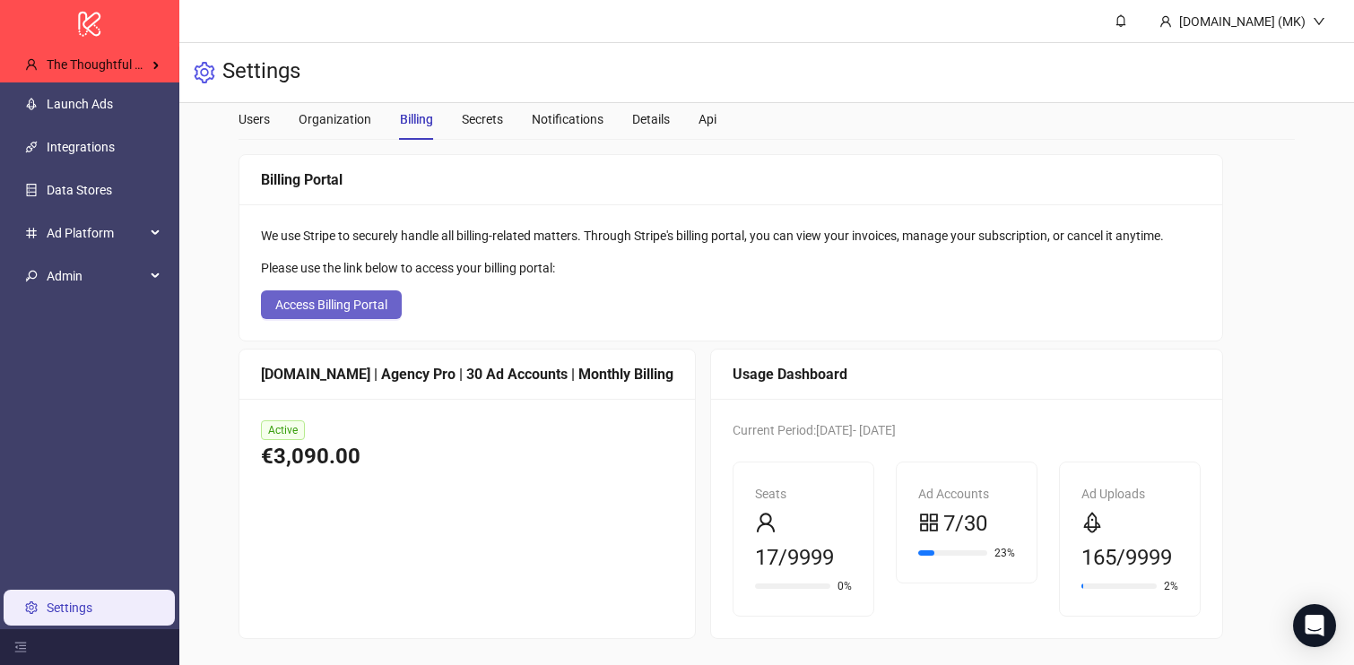
click at [289, 294] on button "Access Billing Portal" at bounding box center [331, 305] width 141 height 29
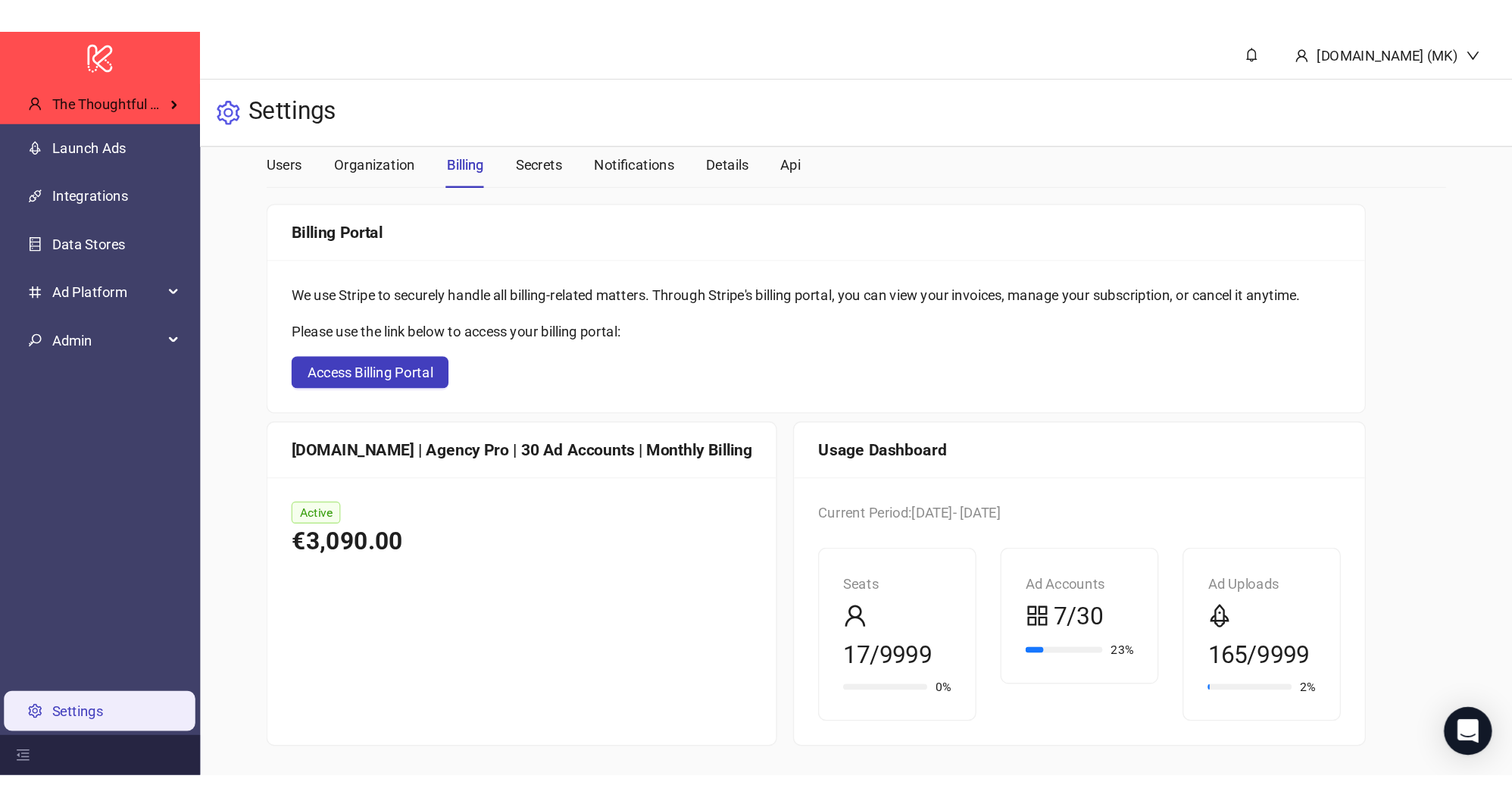
scroll to position [0, 0]
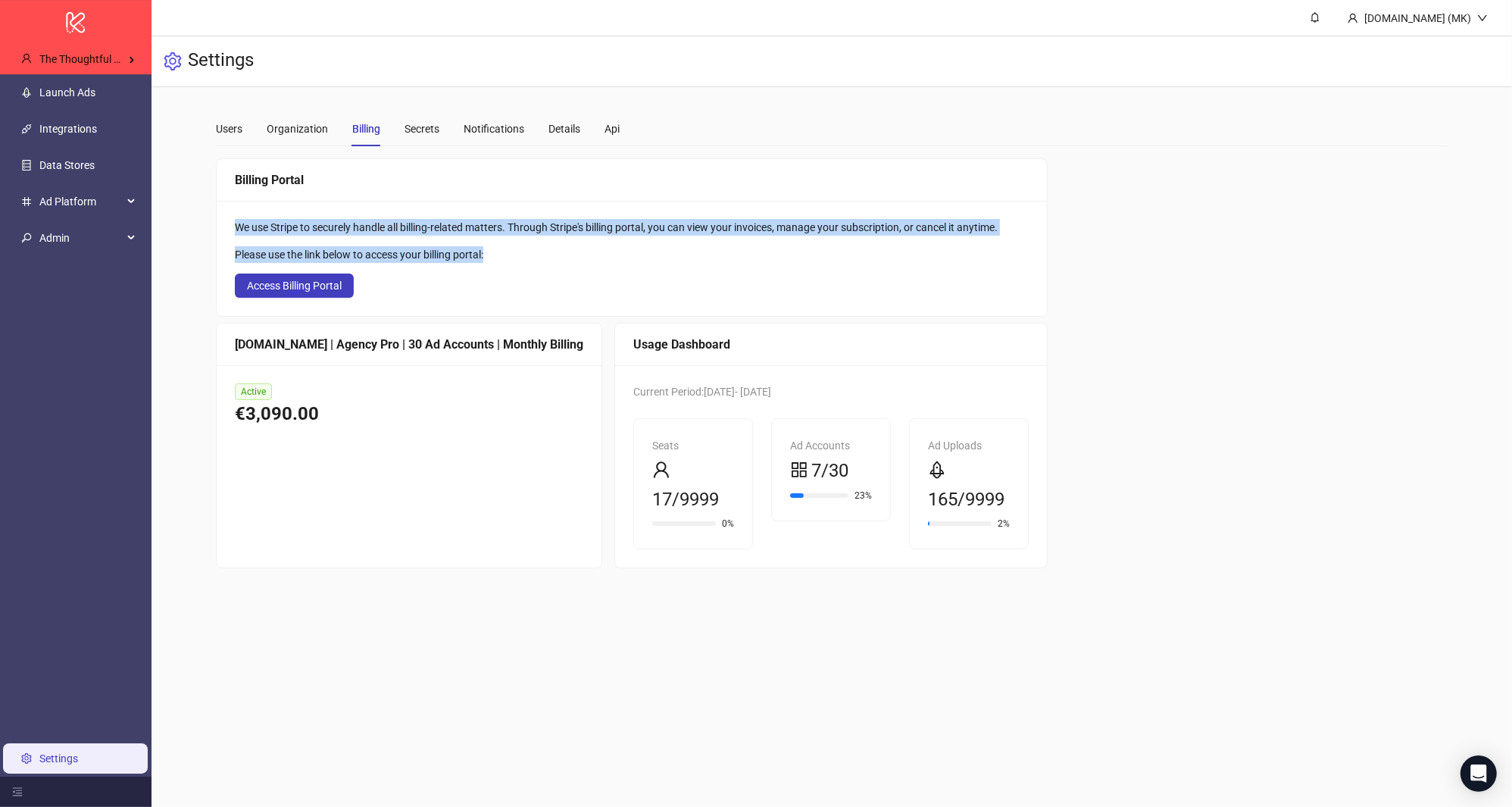
drag, startPoint x: 286, startPoint y: 229, endPoint x: 660, endPoint y: 258, distance: 375.1
click at [660, 258] on div "We use Stripe to securely handle all billing-related matters. Through Stripe's …" at bounding box center [632, 259] width 830 height 115
click at [660, 258] on div "Please use the link below to access your billing portal:" at bounding box center [632, 254] width 794 height 17
drag, startPoint x: 655, startPoint y: 255, endPoint x: 302, endPoint y: 199, distance: 357.4
click at [302, 199] on div "Billing Portal We use Stripe to securely handle all billing-related matters. Th…" at bounding box center [632, 237] width 832 height 158
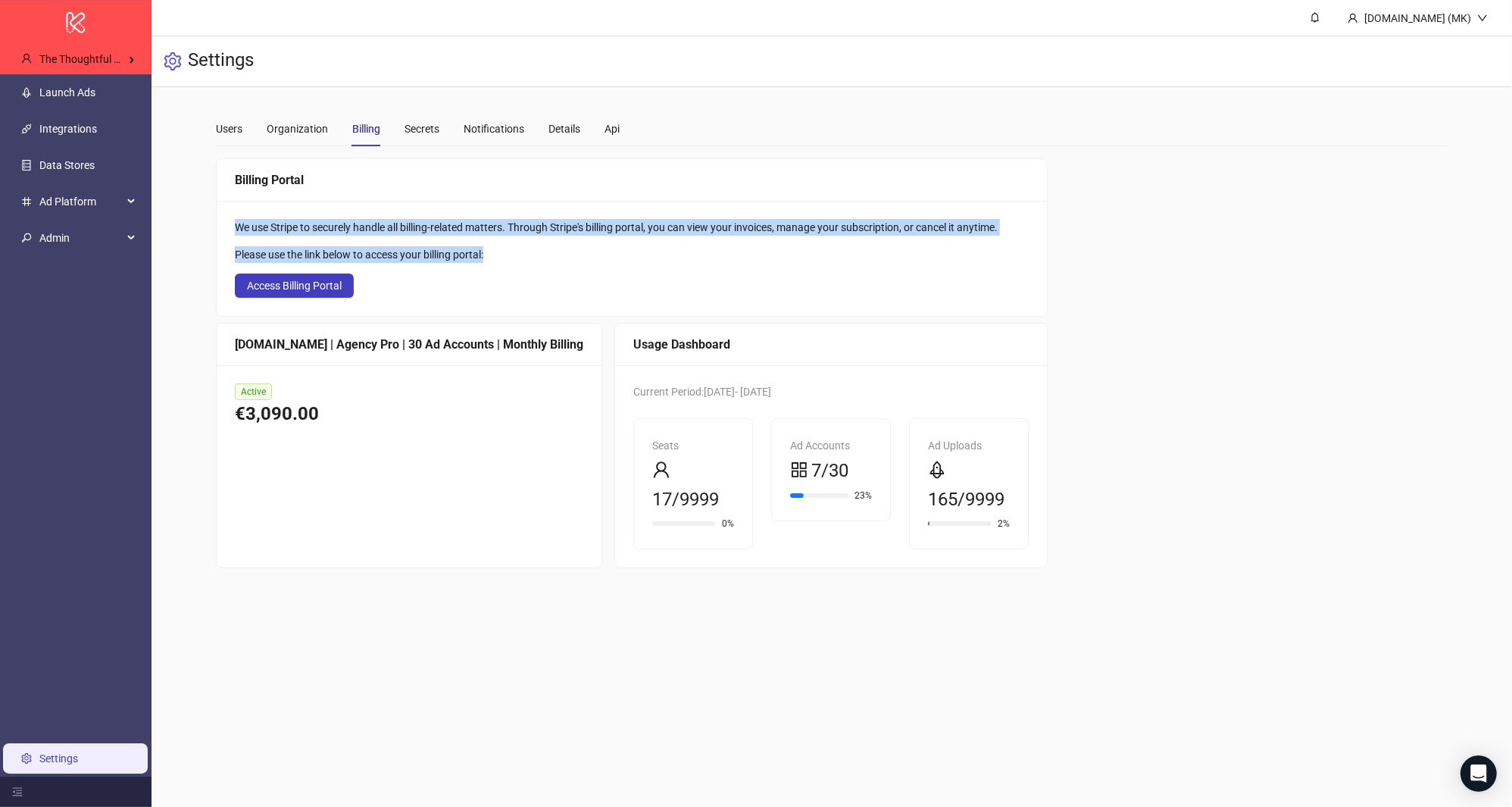
click at [302, 199] on div "Billing Portal" at bounding box center [632, 180] width 830 height 42
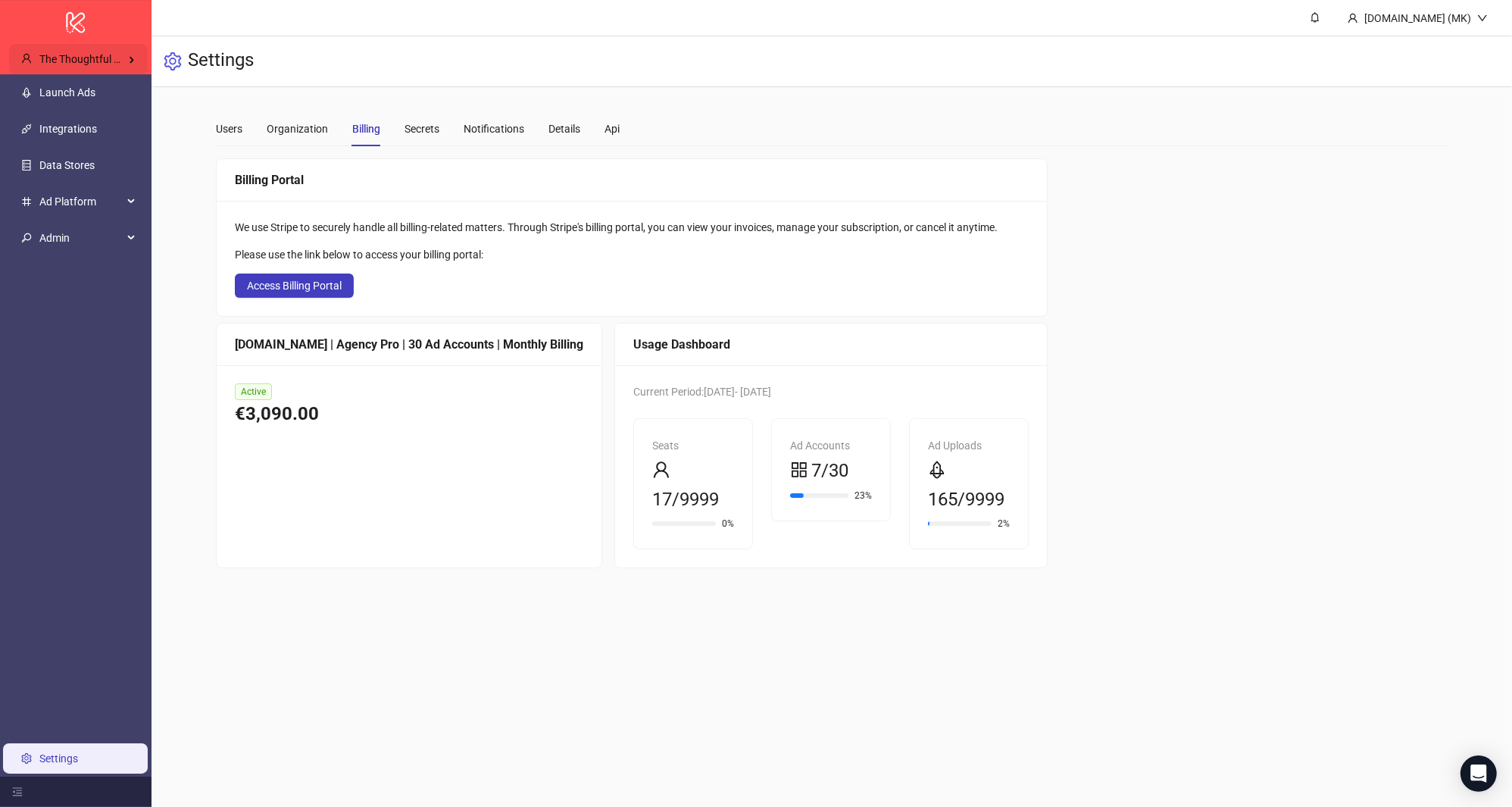
click at [86, 48] on div "The Thoughtful Agency" at bounding box center [79, 59] width 139 height 30
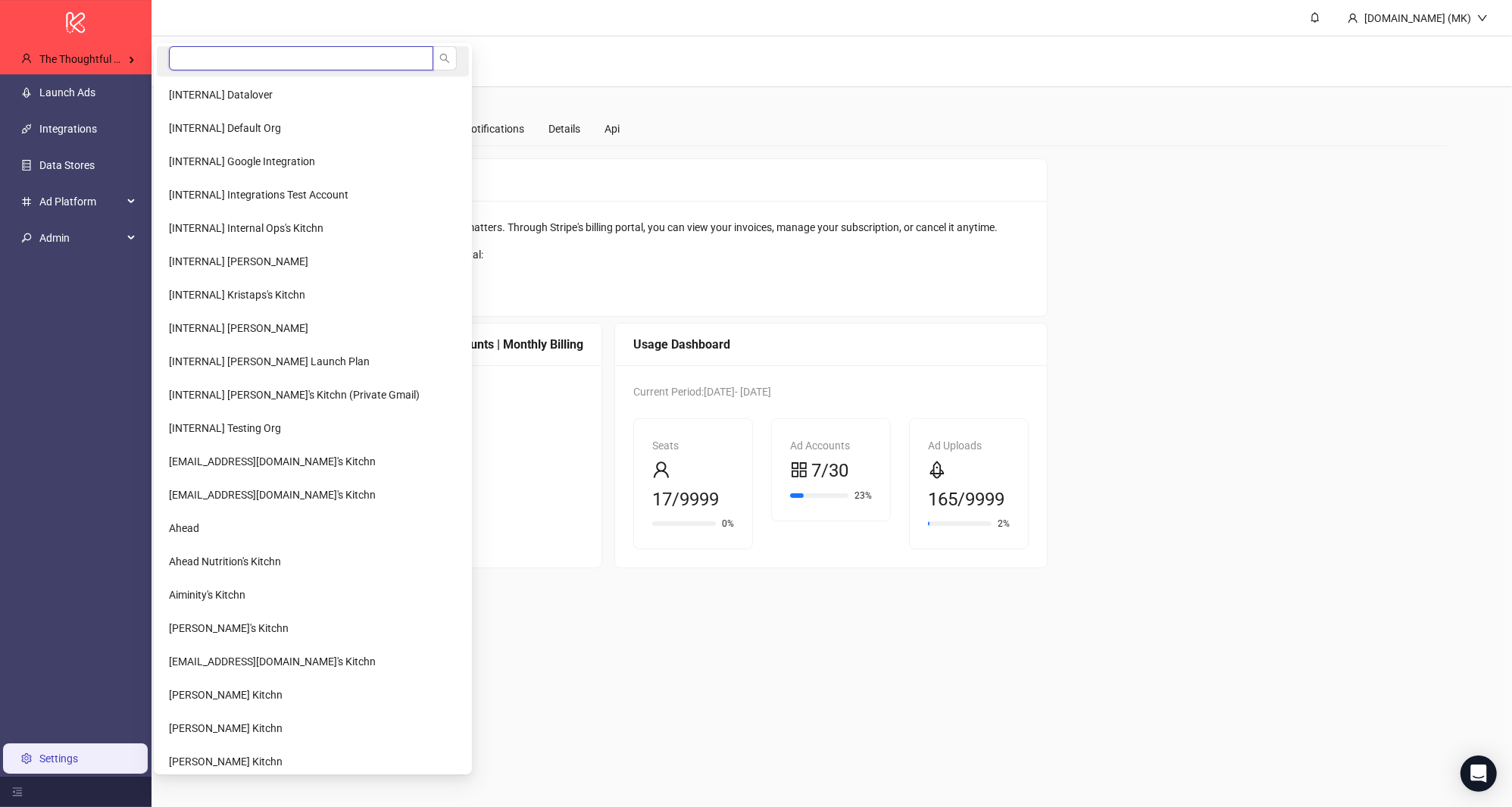
click at [179, 60] on input "search" at bounding box center [301, 58] width 264 height 25
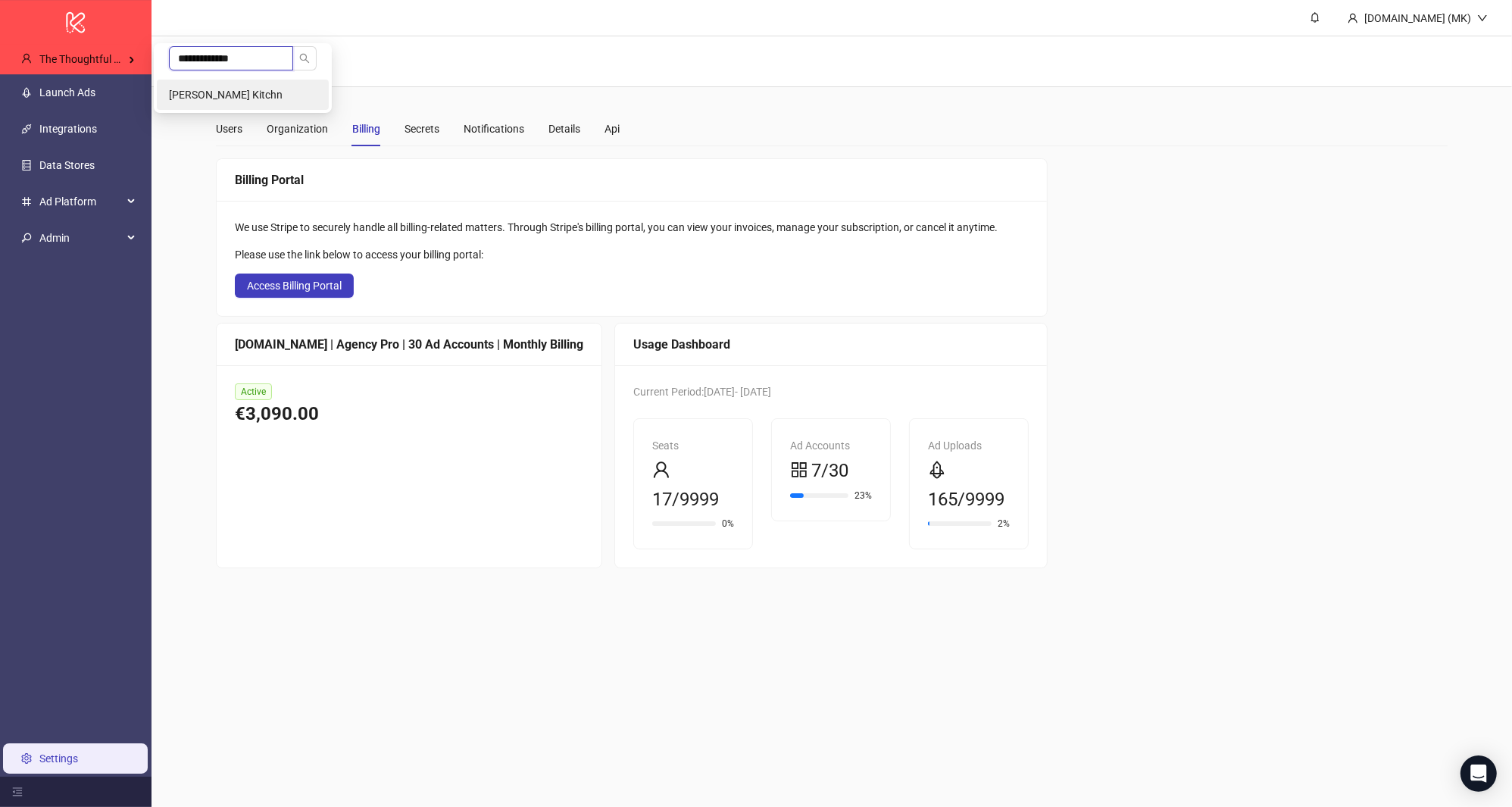
type input "**********"
click at [213, 99] on span "Andrew Jacobs's Kitchn" at bounding box center [226, 95] width 114 height 12
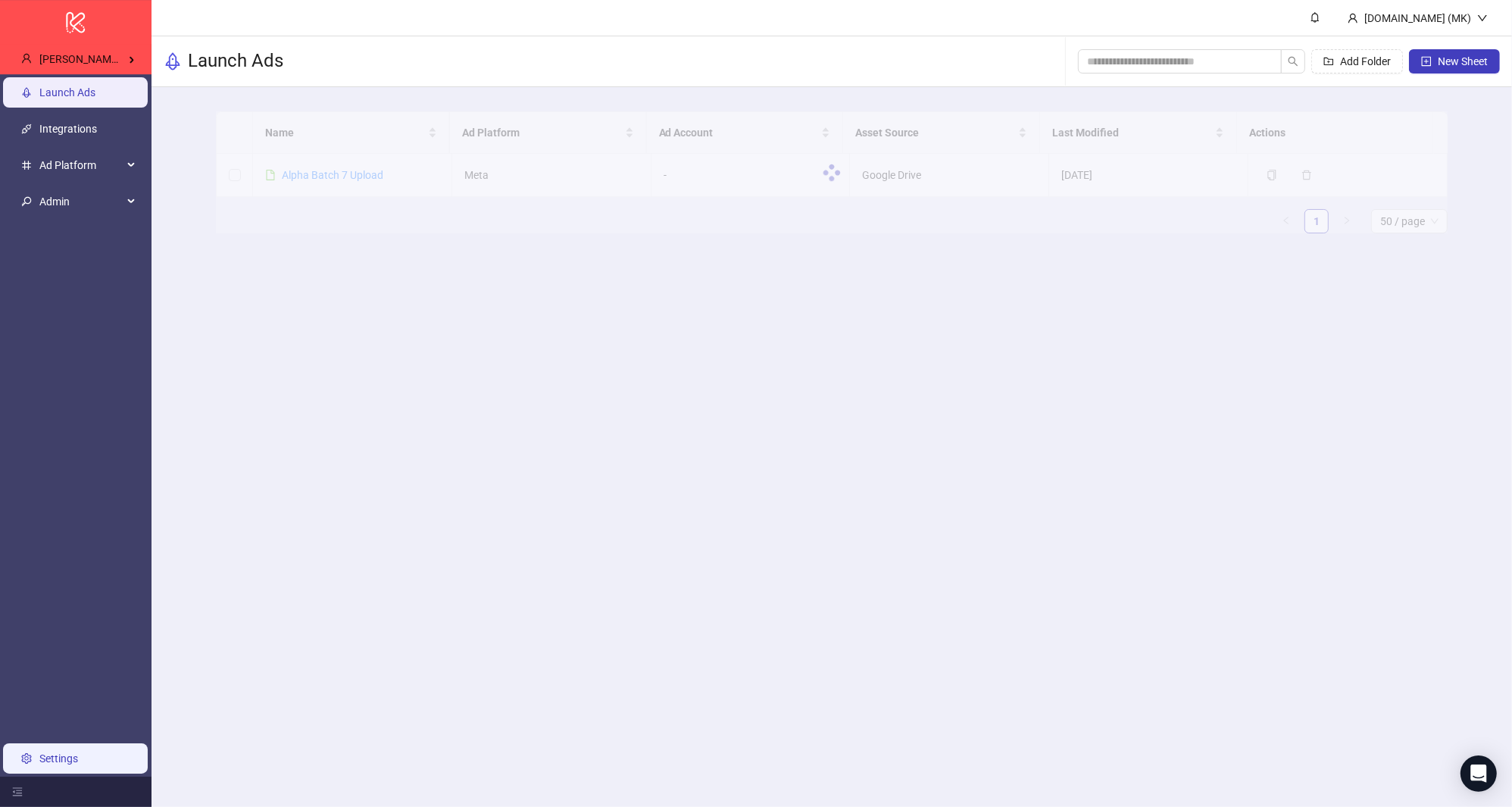
click at [78, 753] on link "Settings" at bounding box center [59, 759] width 39 height 12
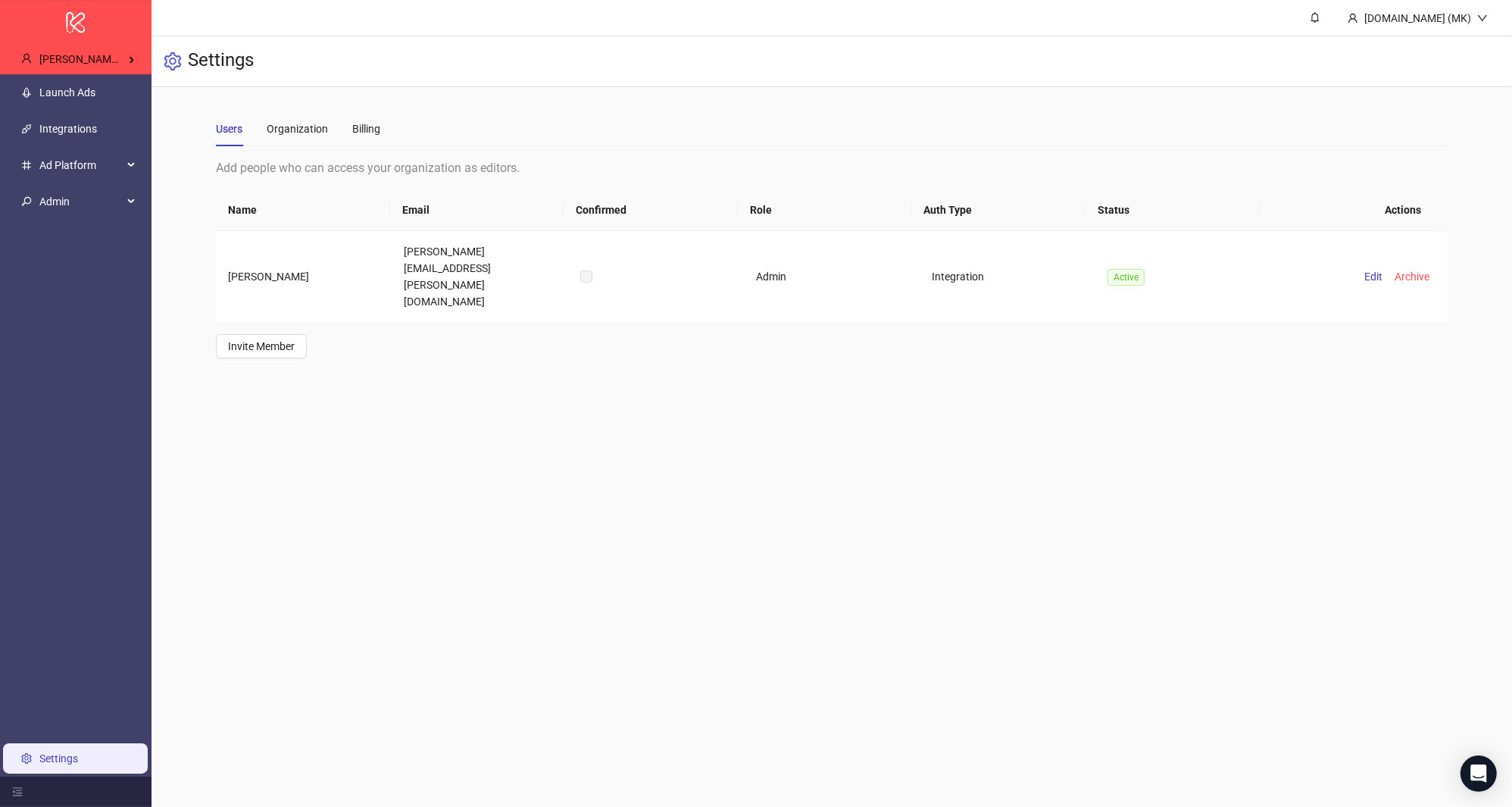
click at [387, 127] on div "Users Organization Billing" at bounding box center [832, 128] width 1232 height 35
click at [378, 126] on div "Billing" at bounding box center [366, 129] width 28 height 17
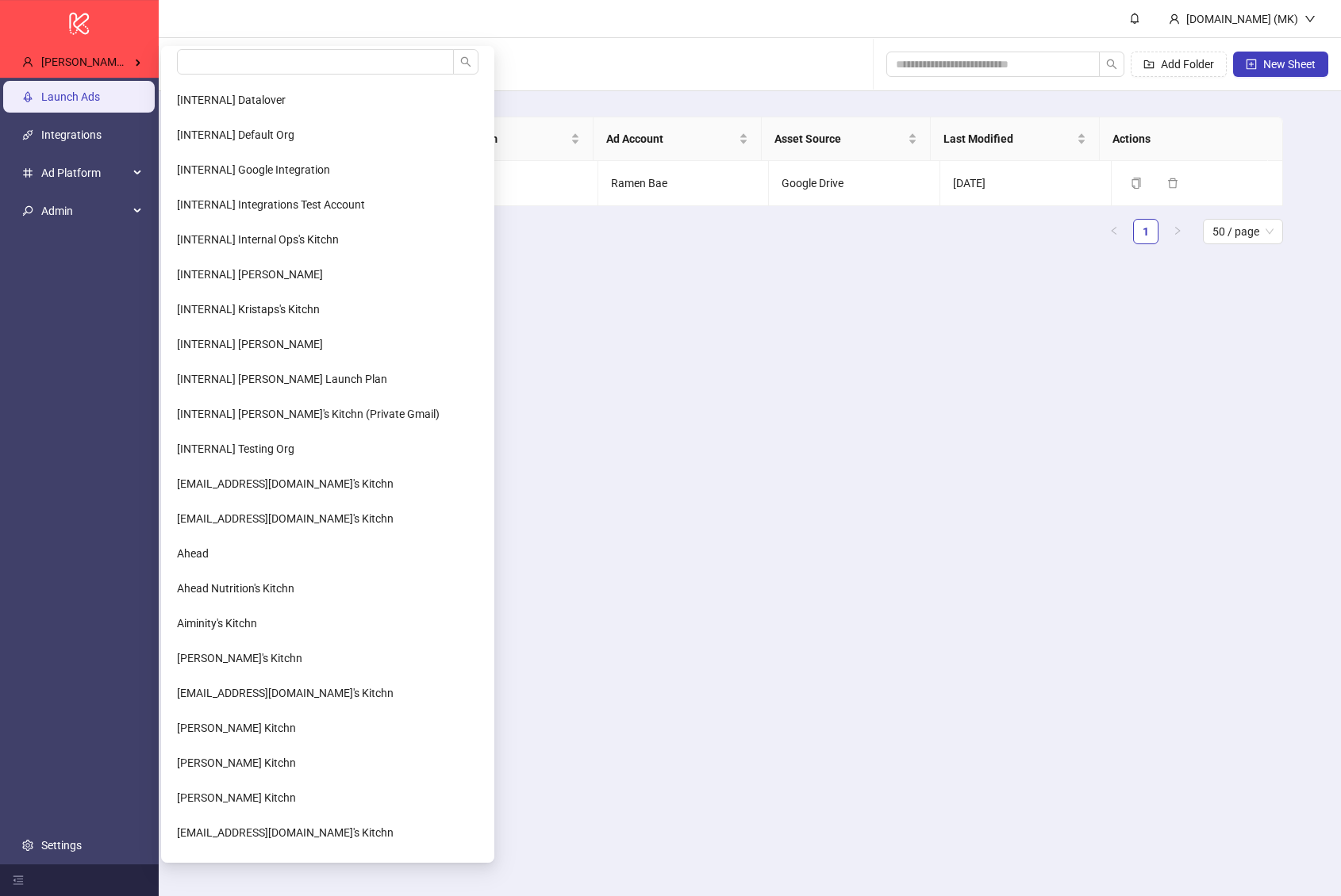
click at [184, 68] on input "search" at bounding box center [315, 62] width 277 height 26
click at [189, 63] on input "search" at bounding box center [315, 62] width 277 height 26
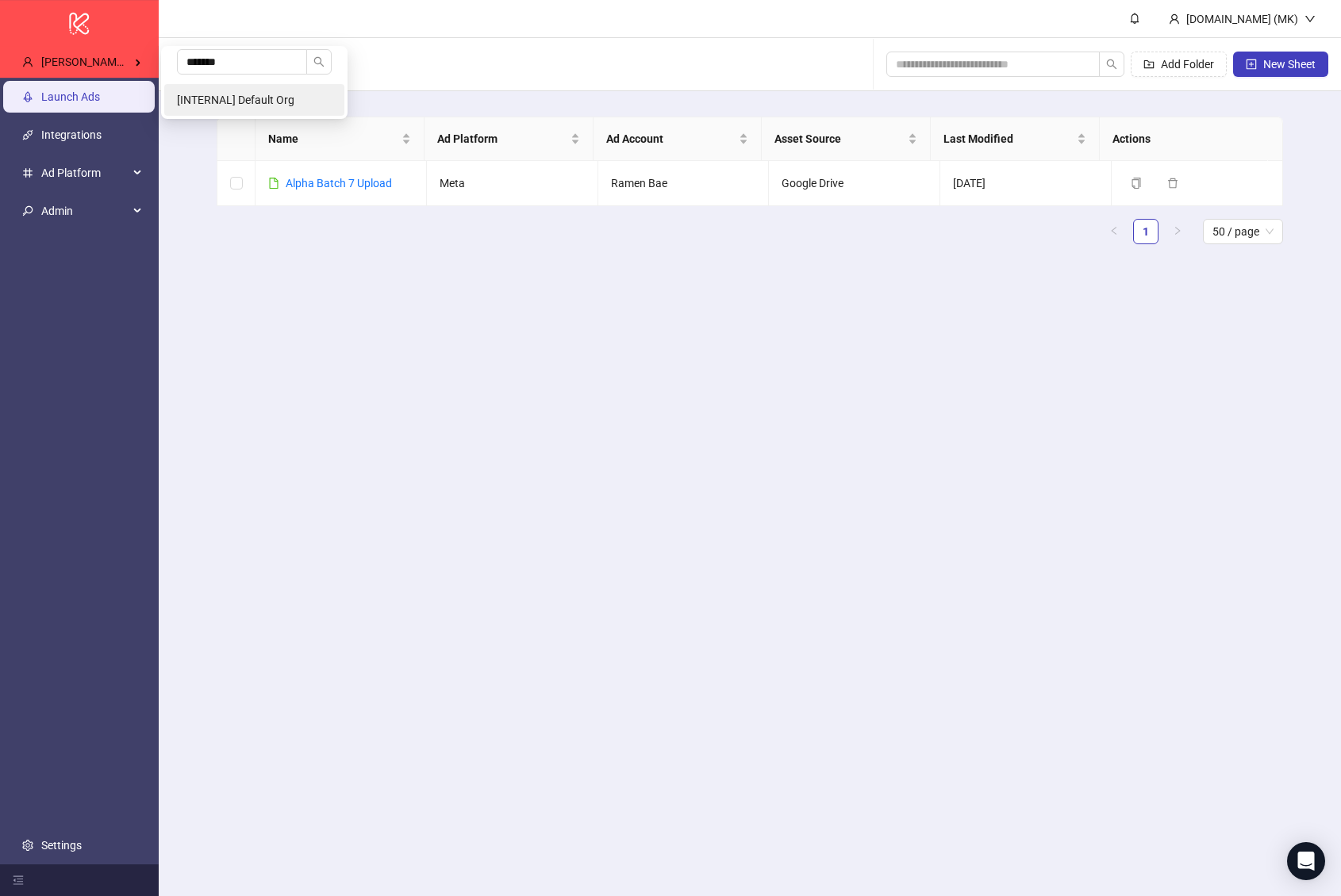
type input "*******"
click at [207, 98] on span "[INTERNAL] Default Org" at bounding box center [235, 100] width 118 height 12
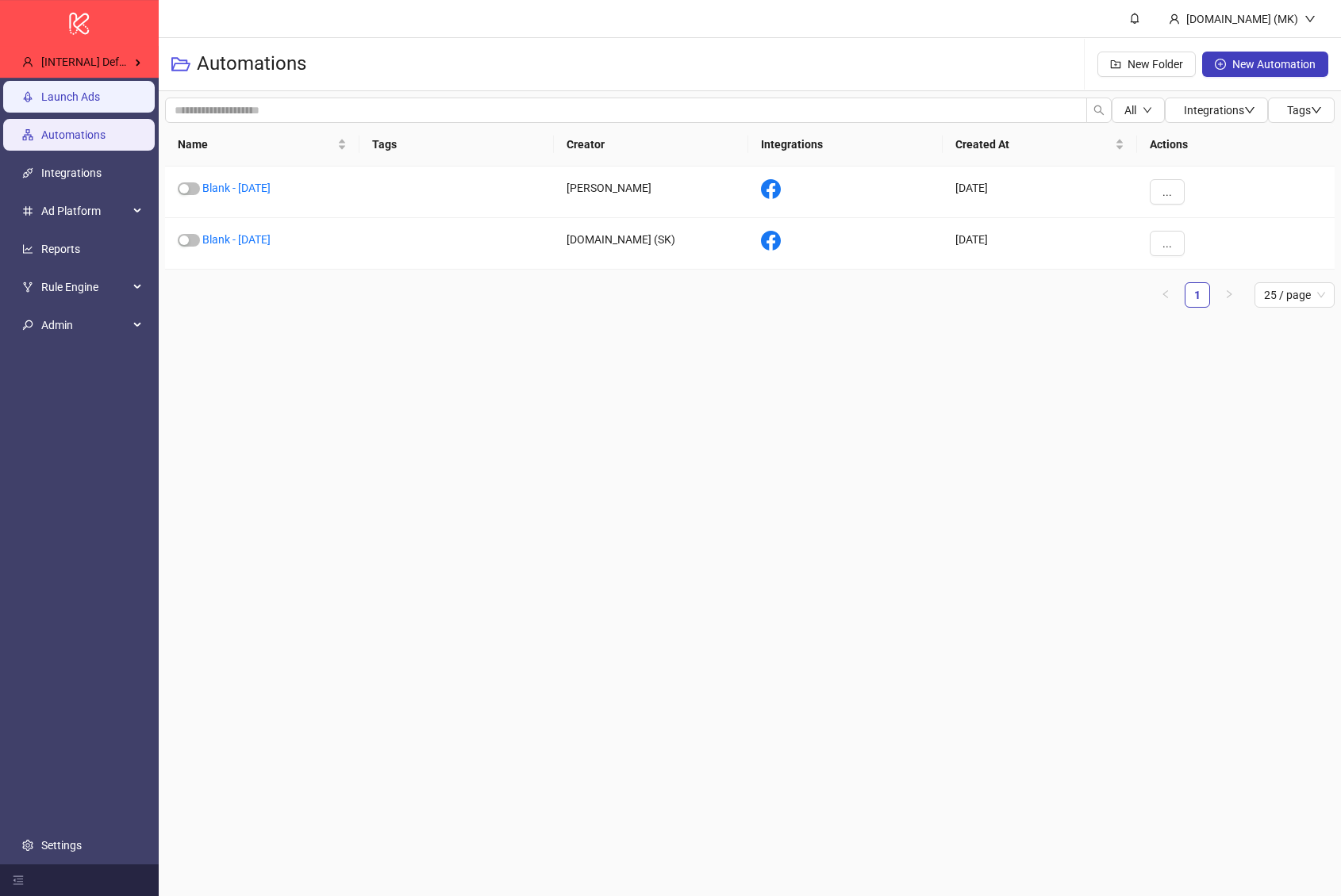
click at [42, 103] on link "Launch Ads" at bounding box center [71, 96] width 58 height 12
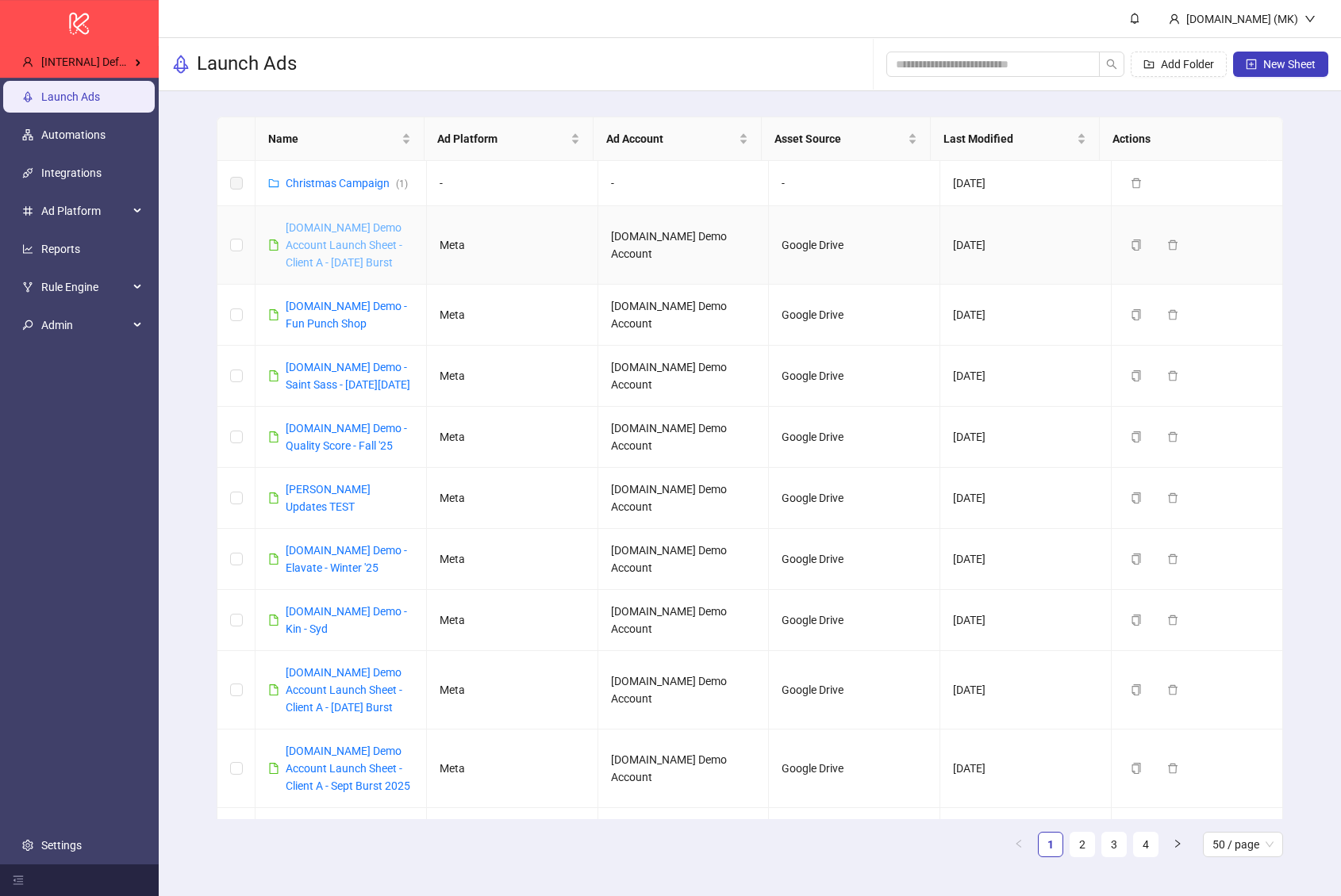
click at [372, 242] on link "Kitchn.io Demo Account Launch Sheet - Client A - Sept 2025 Burst" at bounding box center [344, 245] width 117 height 48
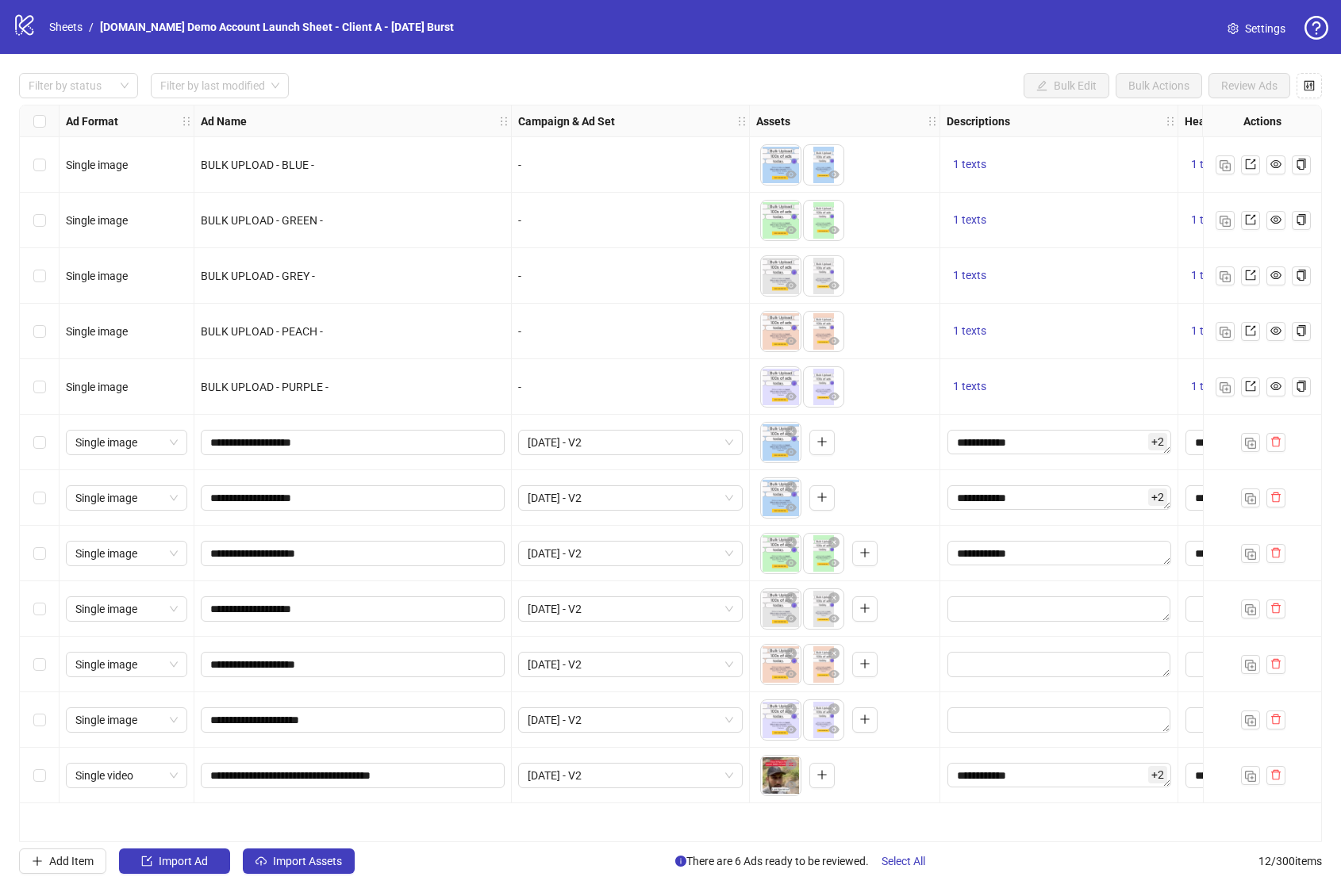
click at [765, 87] on div "Filter by status Filter by last modified Bulk Edit Bulk Actions Review Ads" at bounding box center [670, 86] width 1303 height 26
click at [766, 121] on strong "Assets" at bounding box center [773, 121] width 34 height 18
click at [1256, 34] on span "Settings" at bounding box center [1265, 28] width 41 height 18
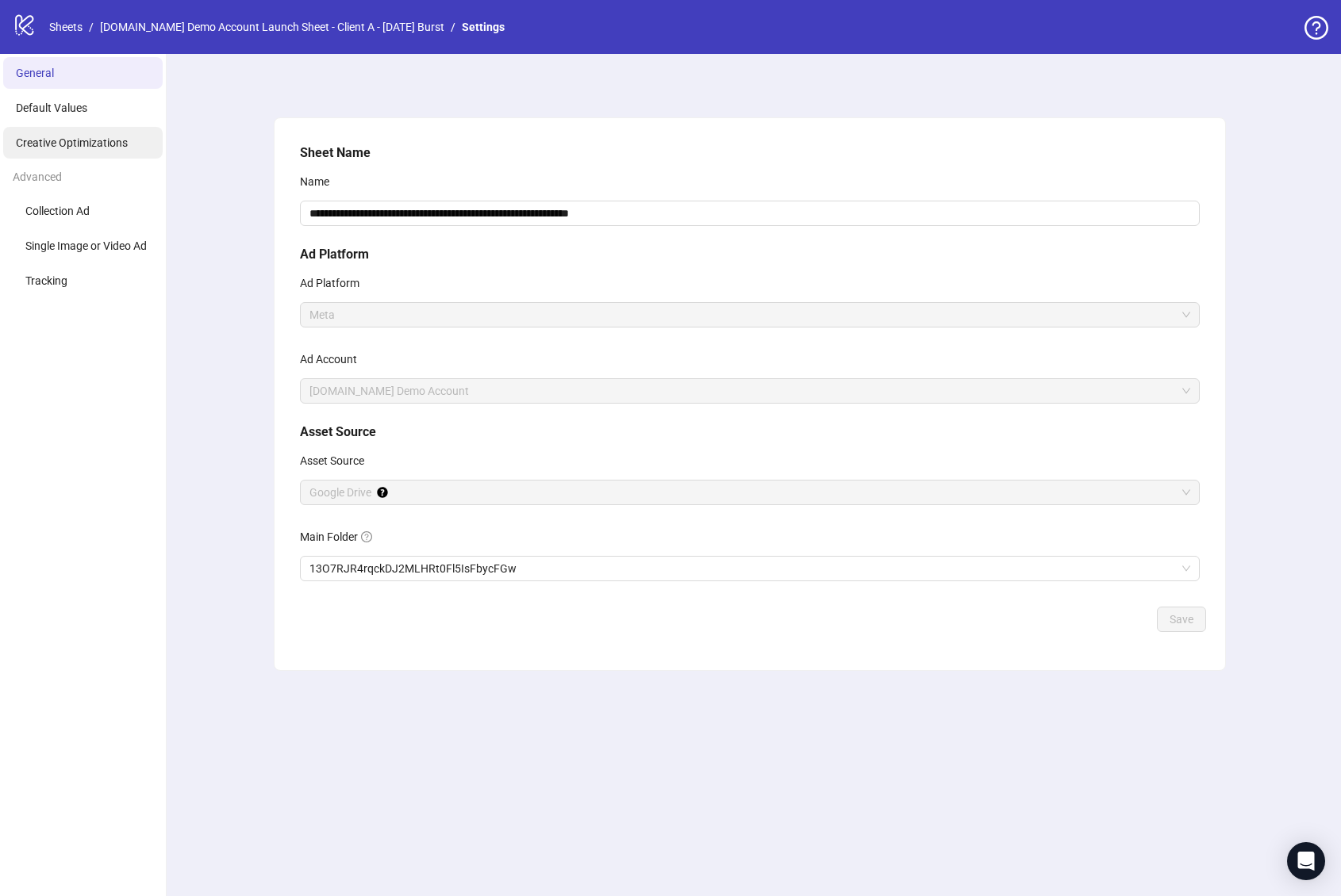
click at [83, 149] on li "Creative Optimizations" at bounding box center [83, 142] width 159 height 32
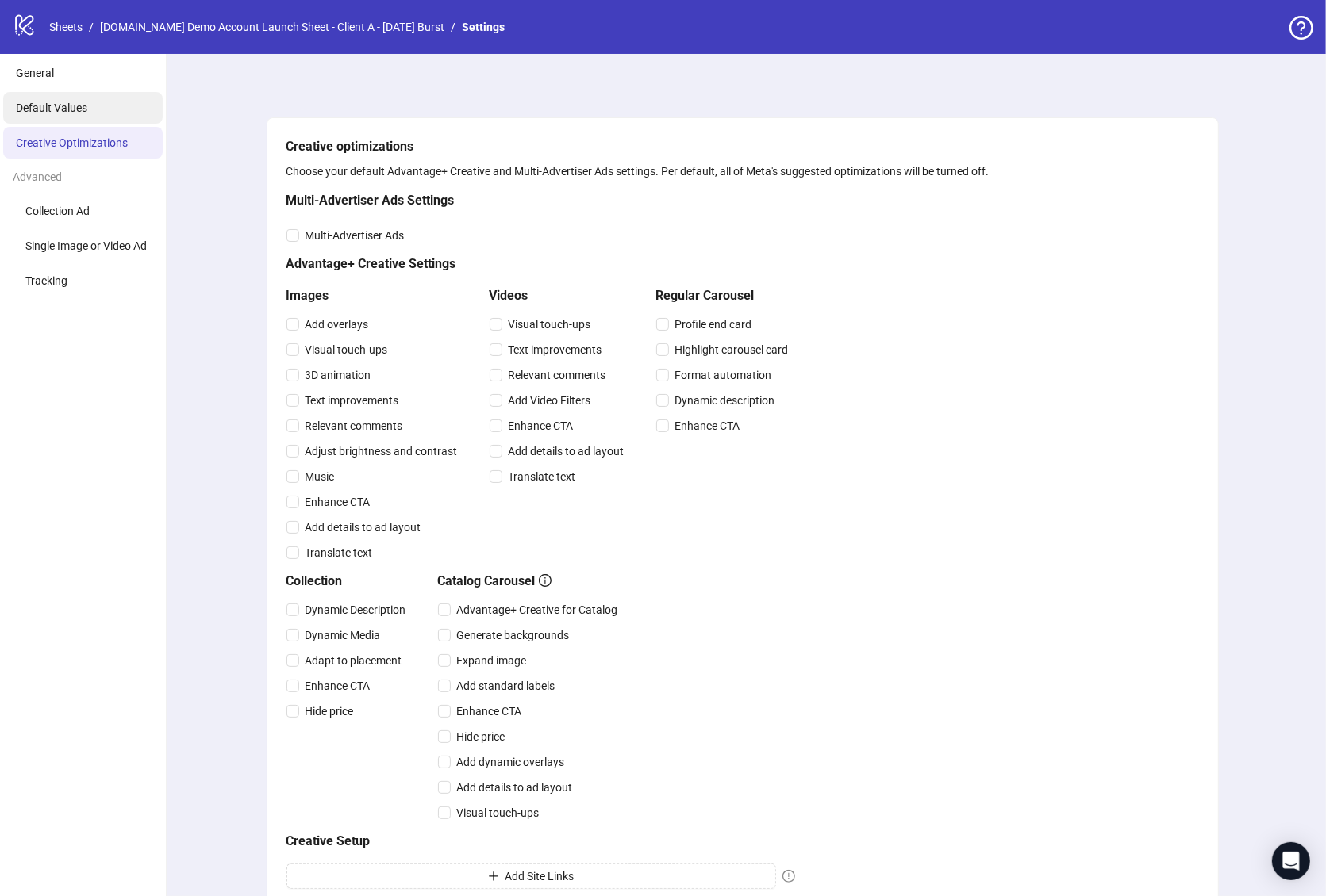
click at [76, 103] on span "Default Values" at bounding box center [51, 108] width 72 height 12
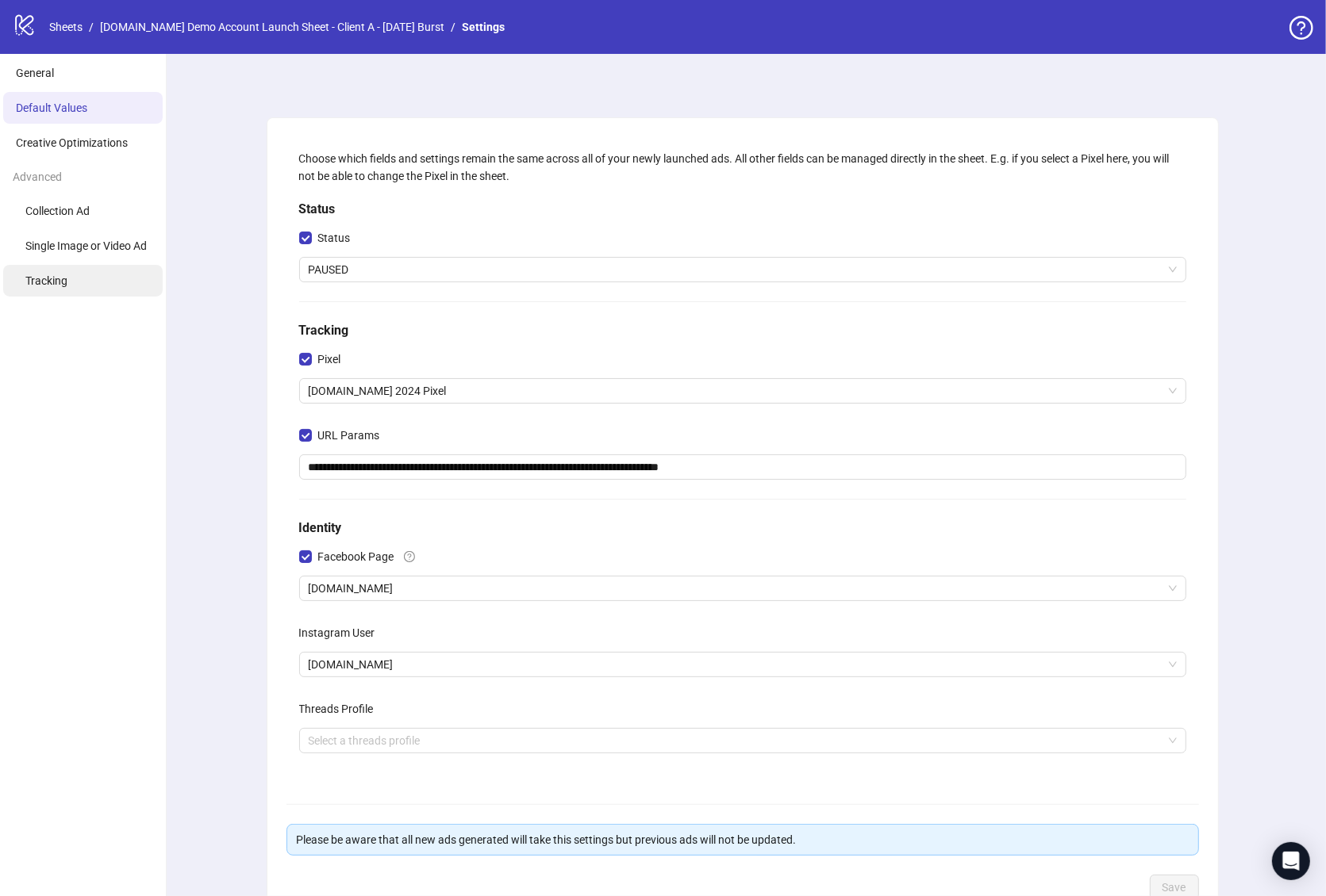
click at [65, 287] on span "Tracking" at bounding box center [47, 280] width 42 height 12
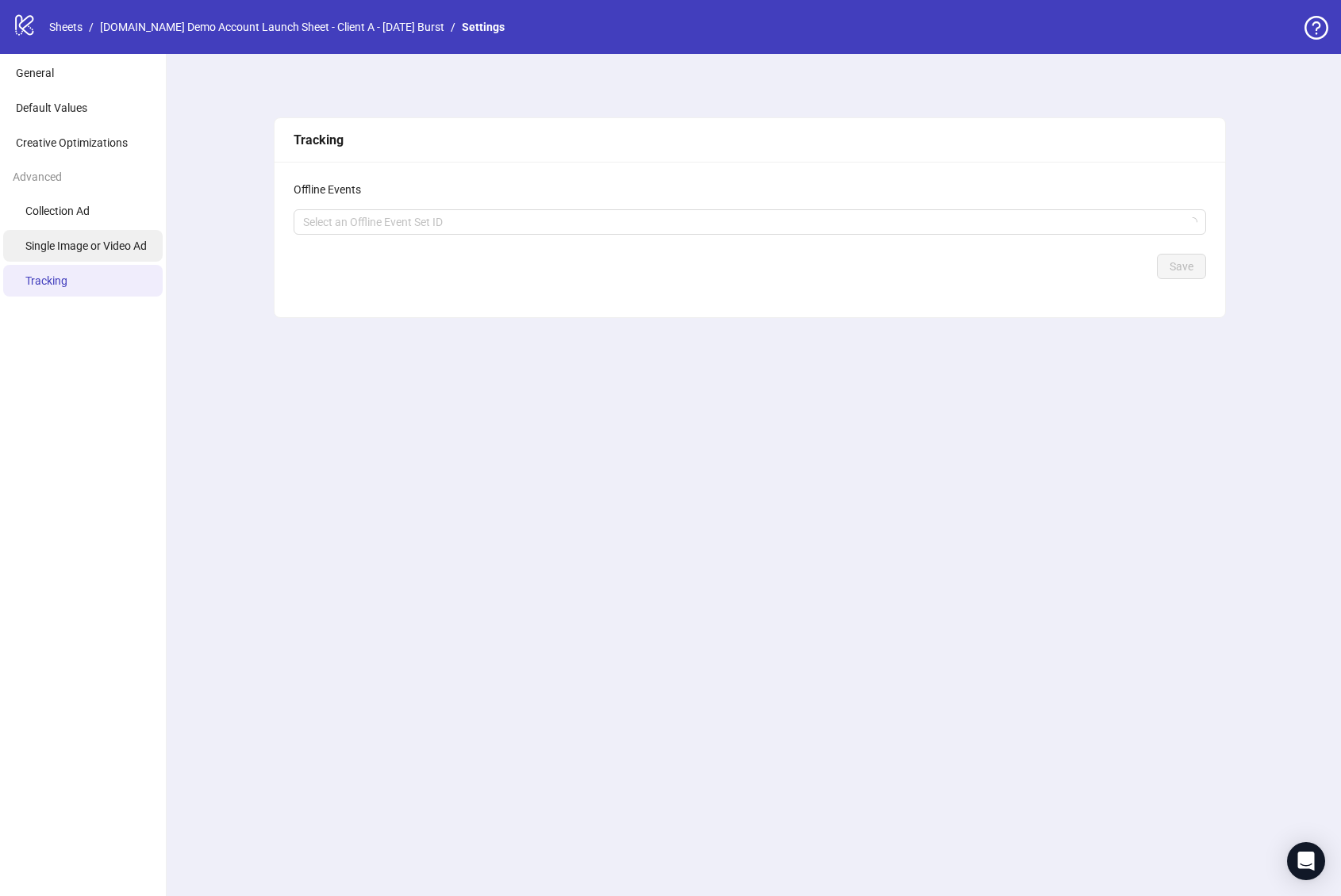
click at [85, 246] on span "Single Image or Video Ad" at bounding box center [86, 246] width 121 height 12
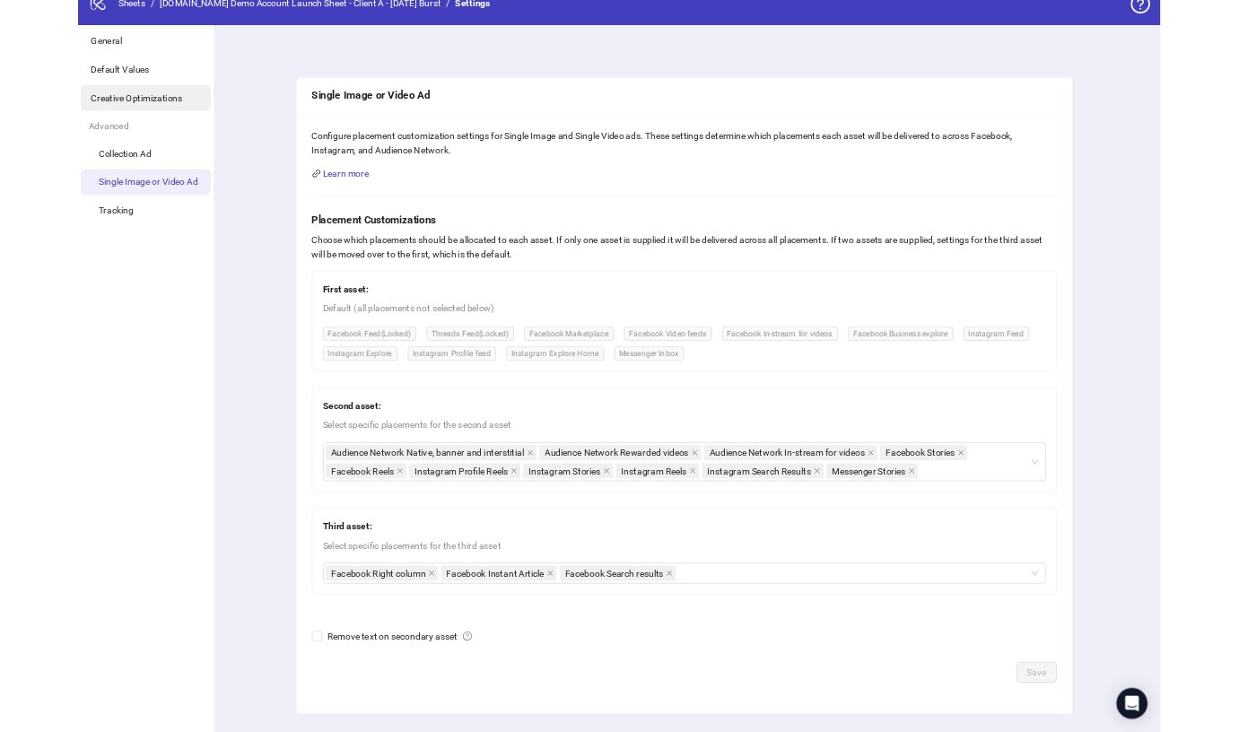
scroll to position [39, 0]
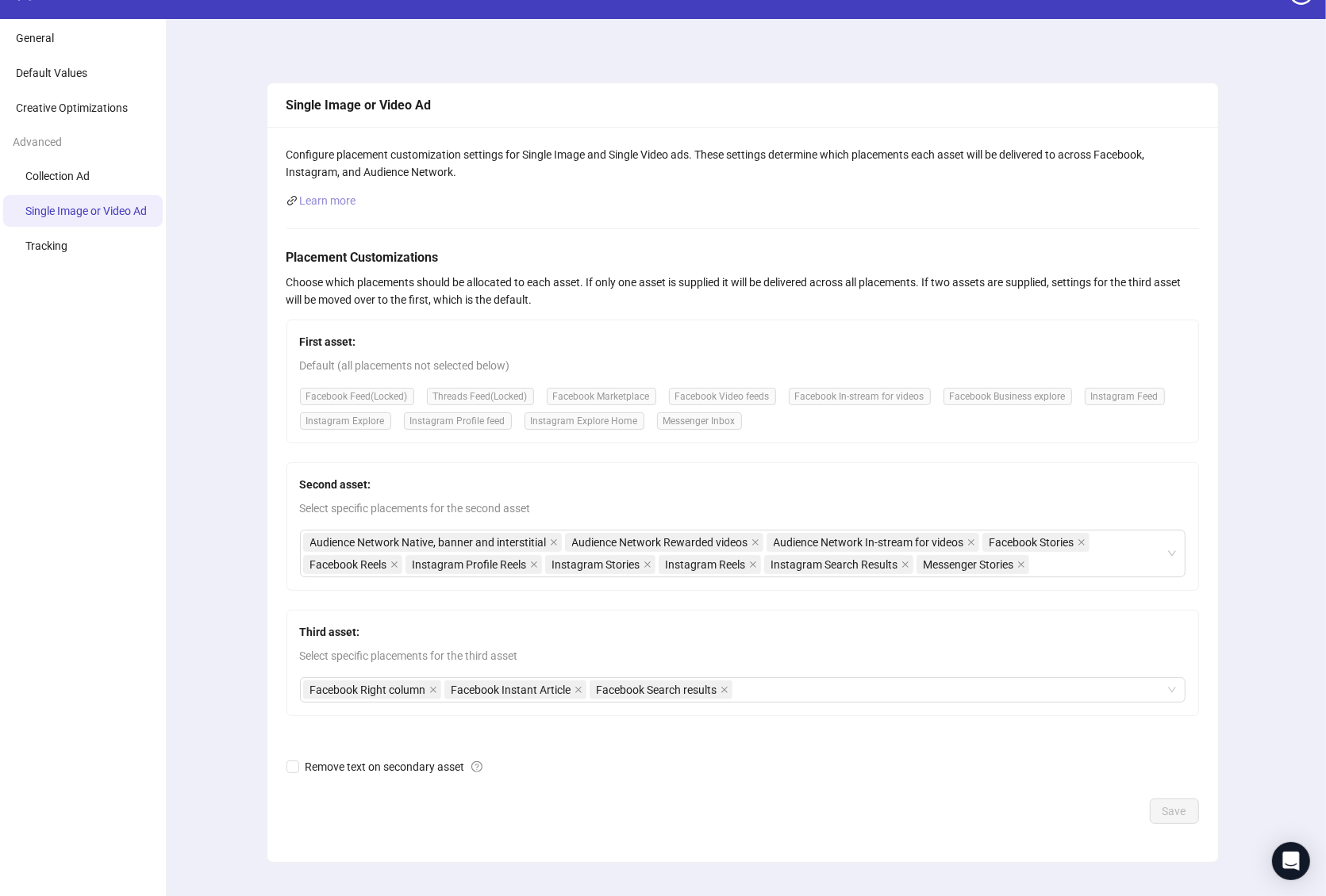
click at [333, 196] on link "Learn more" at bounding box center [328, 201] width 57 height 12
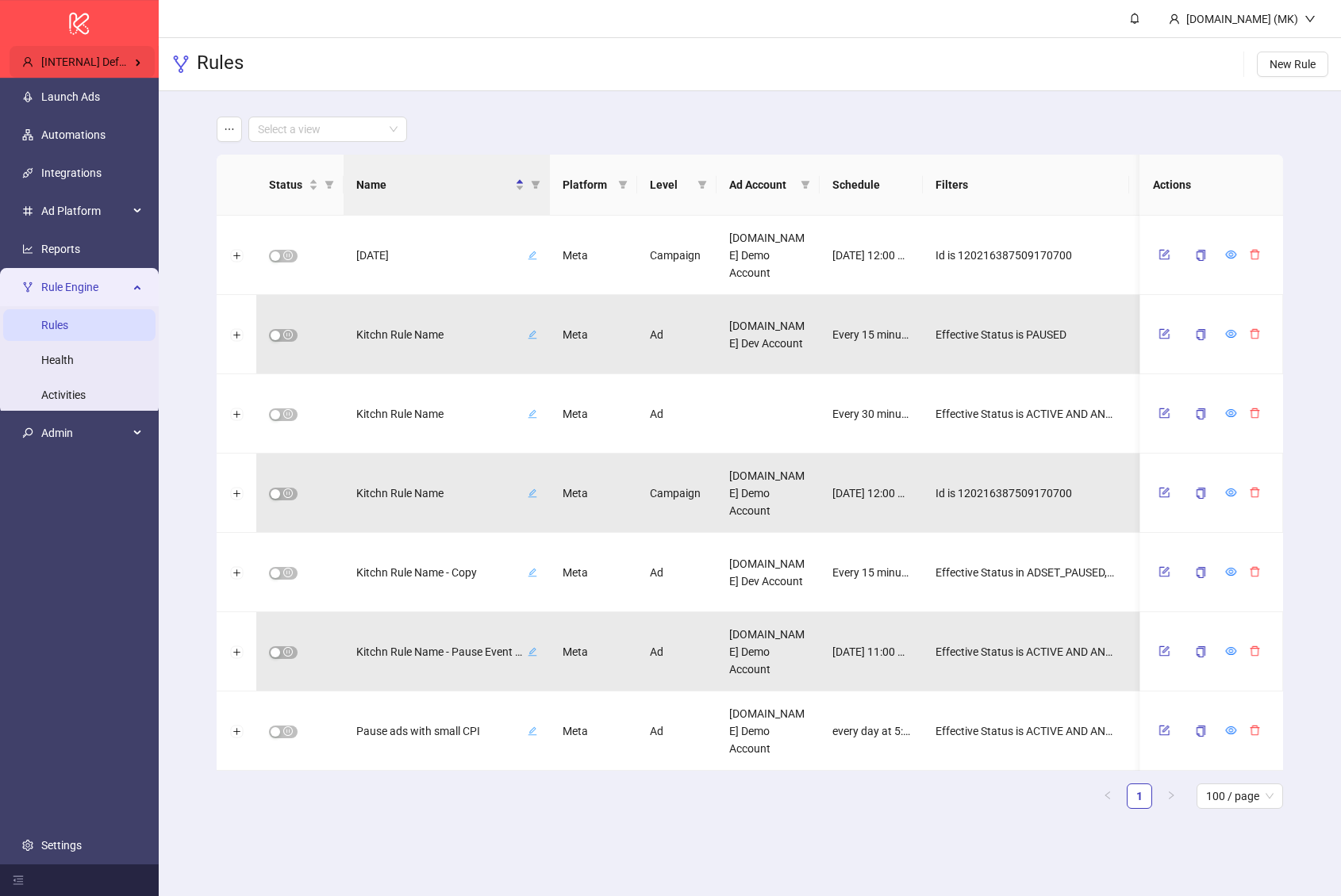
click at [104, 65] on span "[INTERNAL] Default Org" at bounding box center [100, 62] width 118 height 12
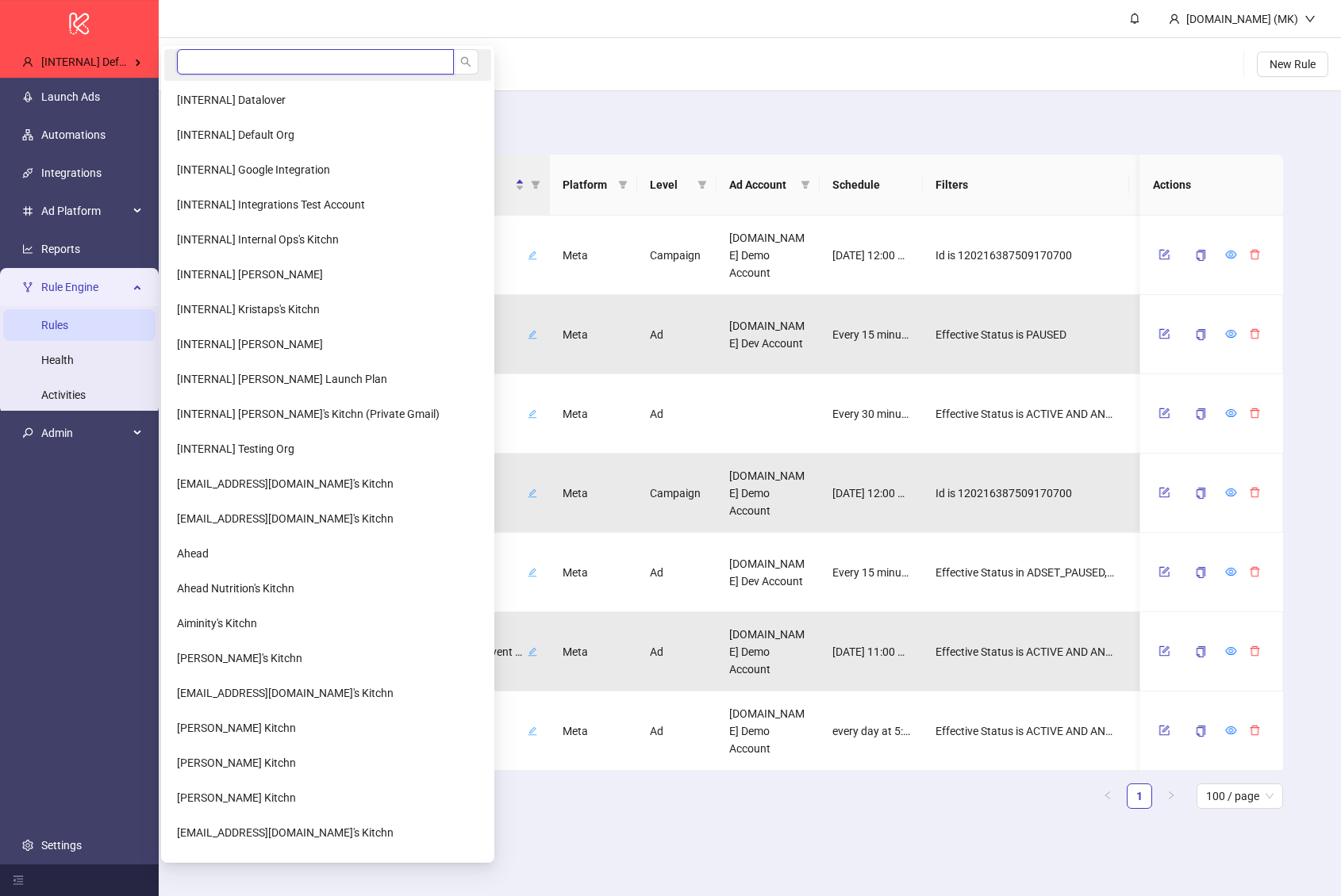
click at [304, 64] on input "search" at bounding box center [315, 62] width 277 height 26
type input "*******"
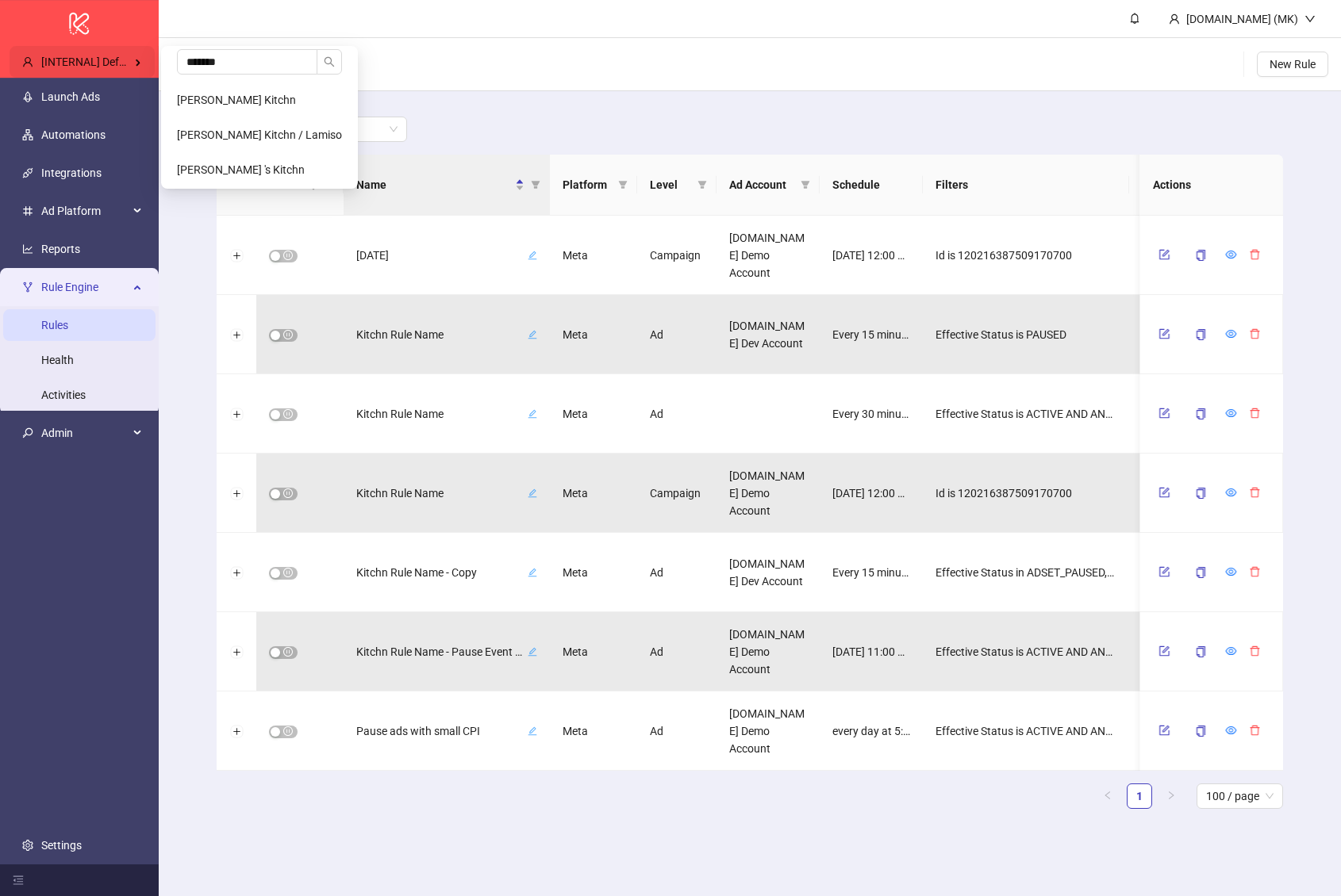
click at [106, 66] on span "[INTERNAL] Default Org" at bounding box center [100, 62] width 118 height 12
click at [241, 103] on span "Brandon Fink's Kitchn" at bounding box center [236, 100] width 119 height 12
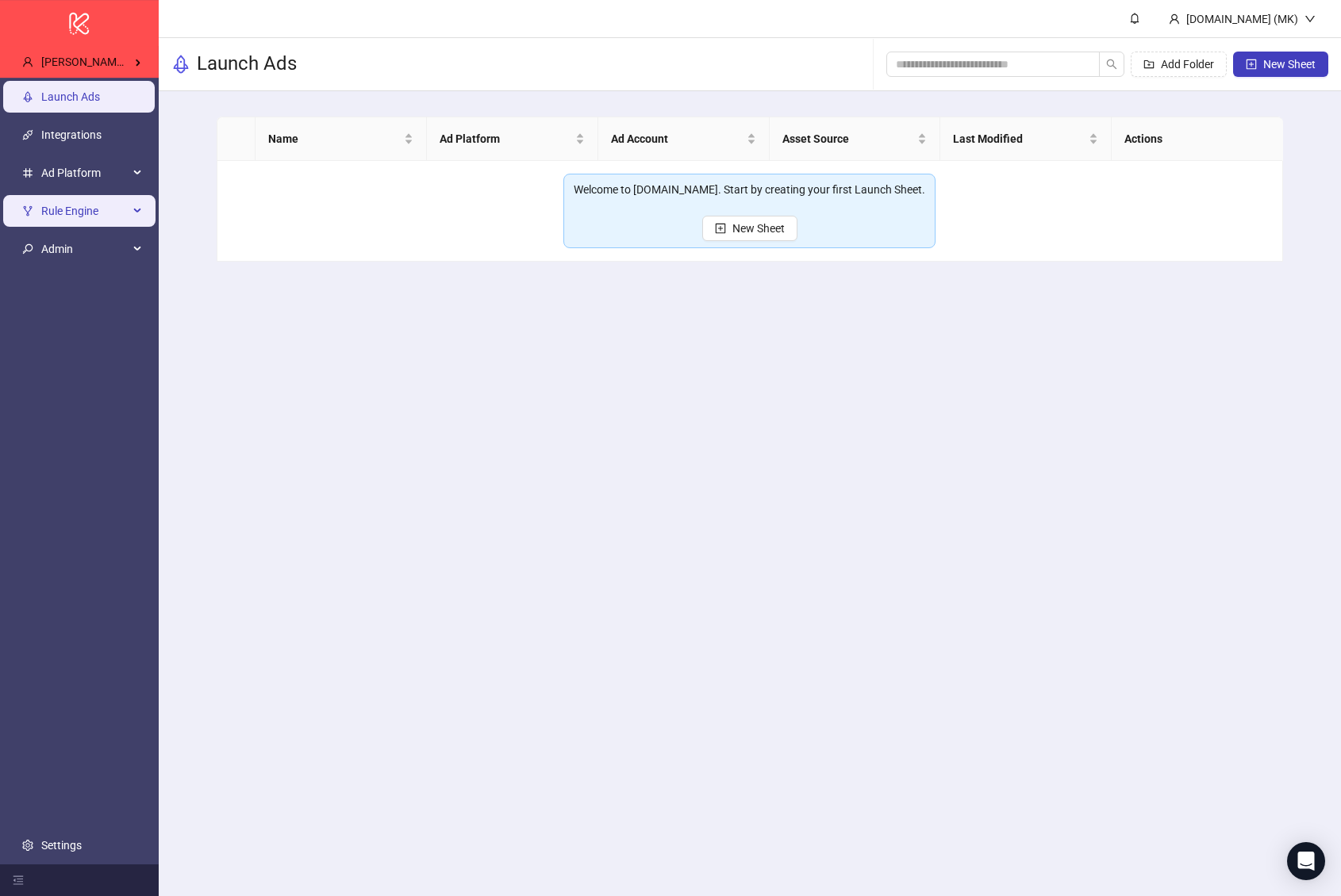
click at [87, 219] on span "Rule Engine" at bounding box center [85, 211] width 88 height 32
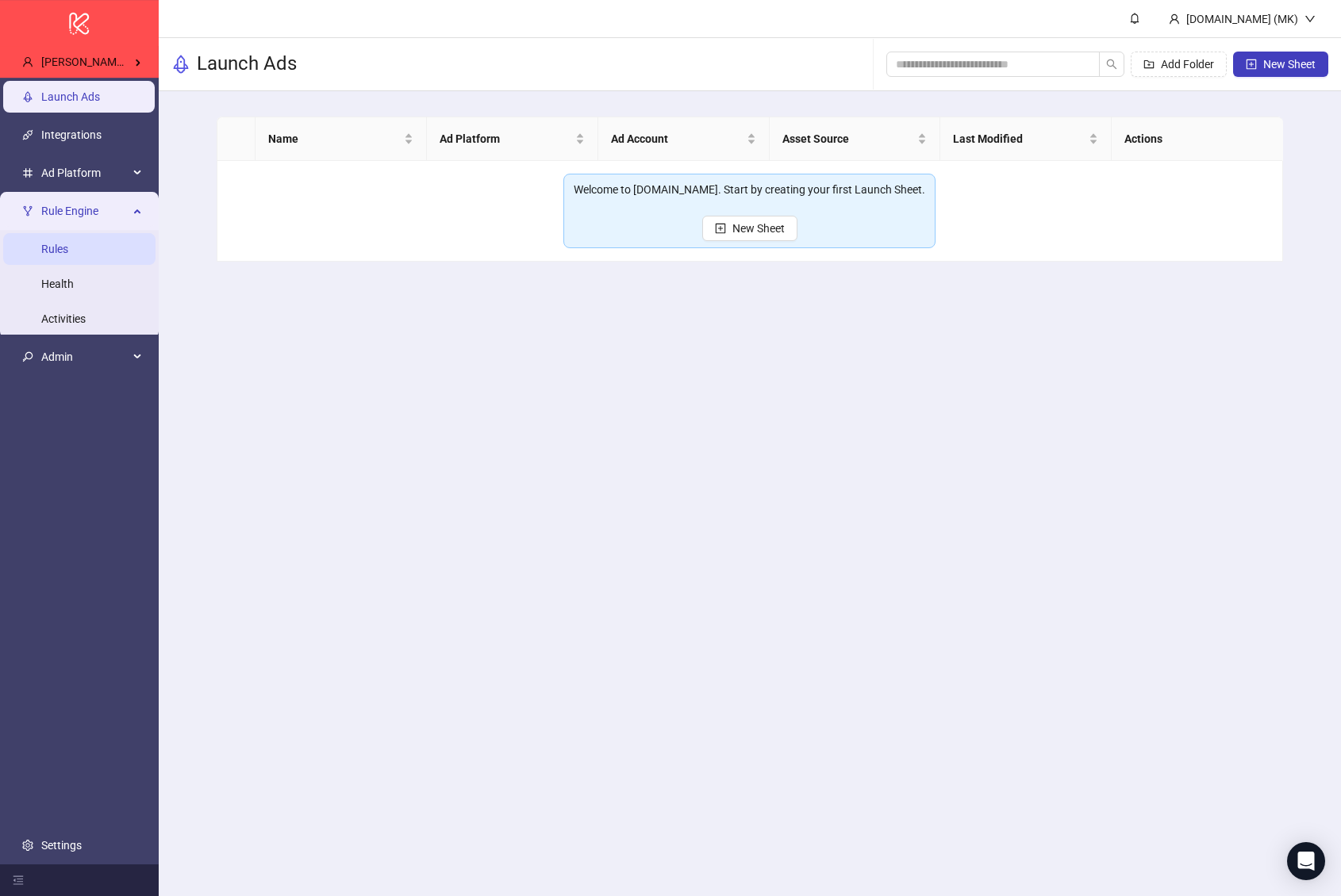
click at [68, 249] on link "Rules" at bounding box center [55, 249] width 27 height 12
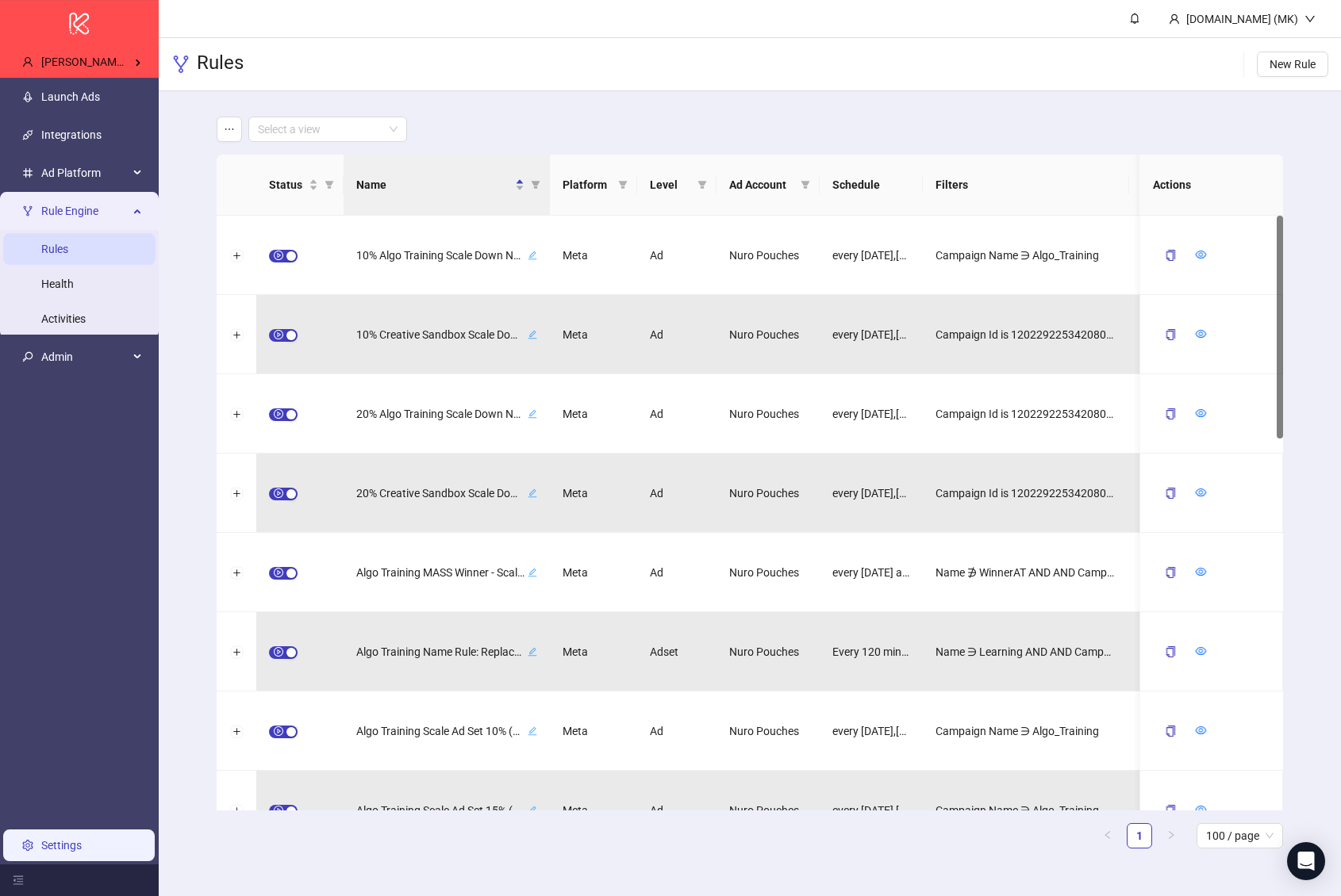
click at [81, 839] on link "Settings" at bounding box center [62, 846] width 41 height 12
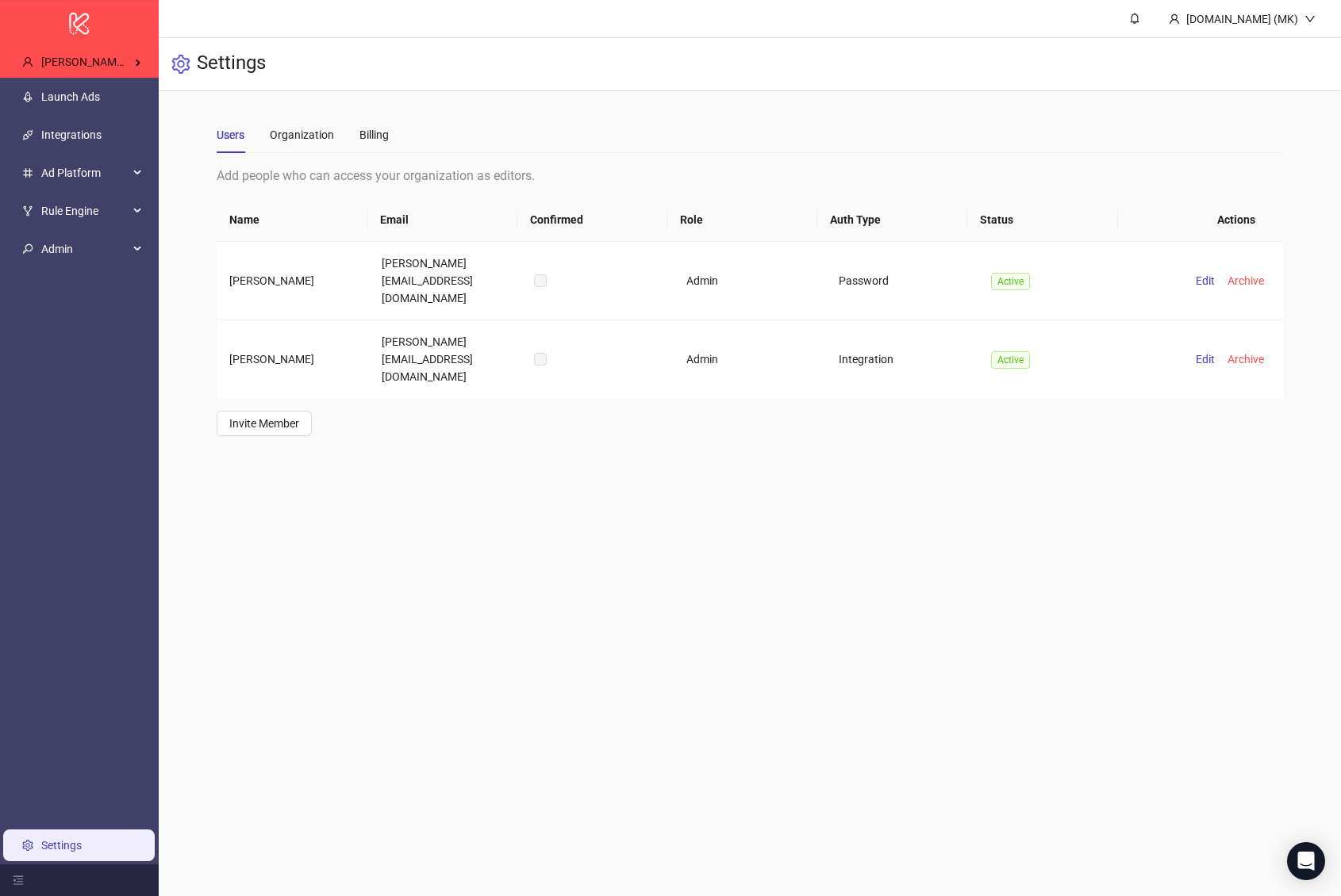
drag, startPoint x: 308, startPoint y: 272, endPoint x: 198, endPoint y: 269, distance: 110.0
click at [198, 269] on div "Users Organization Billing Add people who can access your organization as edito…" at bounding box center [749, 276] width 1182 height 371
click at [311, 126] on div "Organization" at bounding box center [302, 135] width 65 height 18
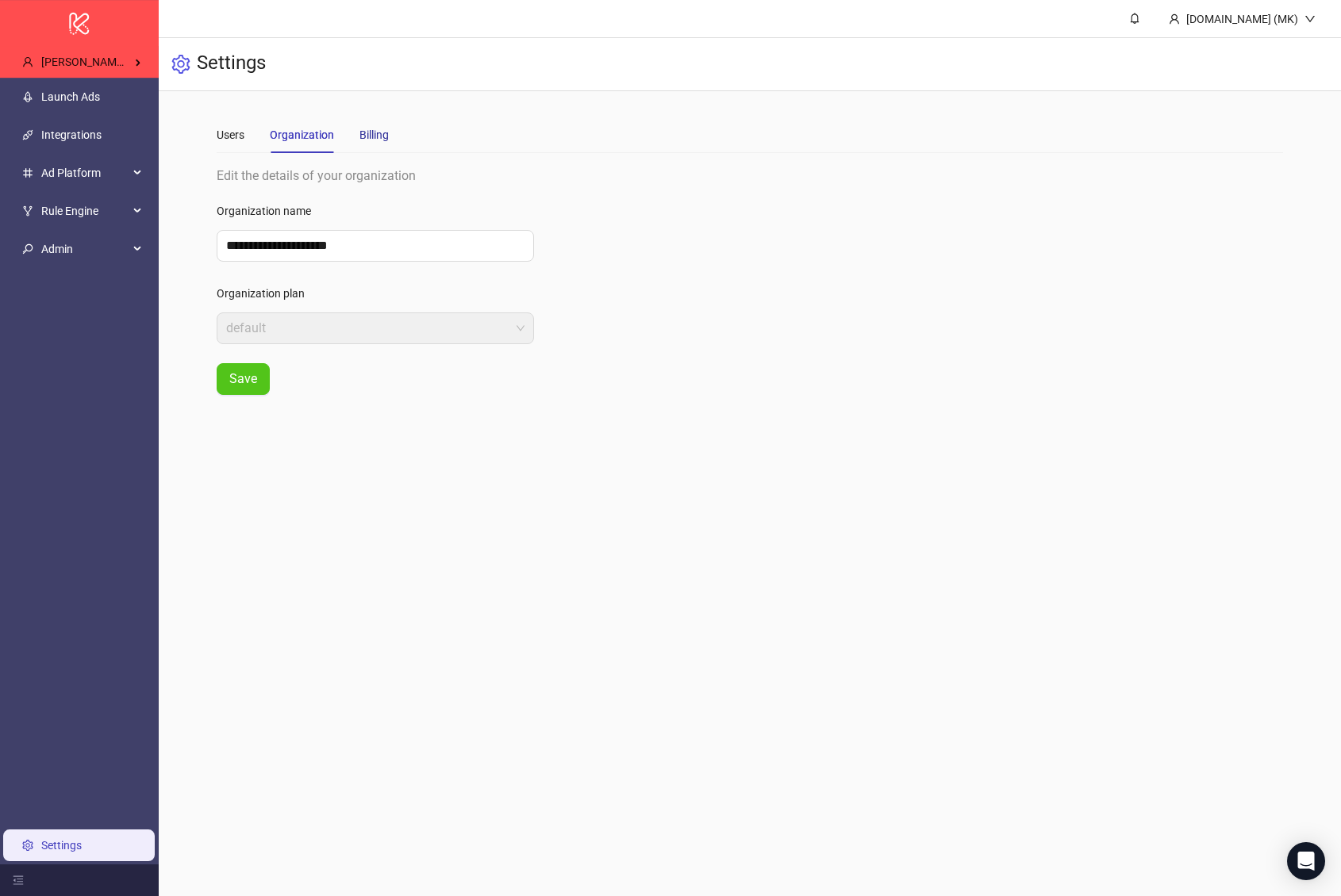
click at [387, 138] on div "Billing" at bounding box center [373, 135] width 29 height 18
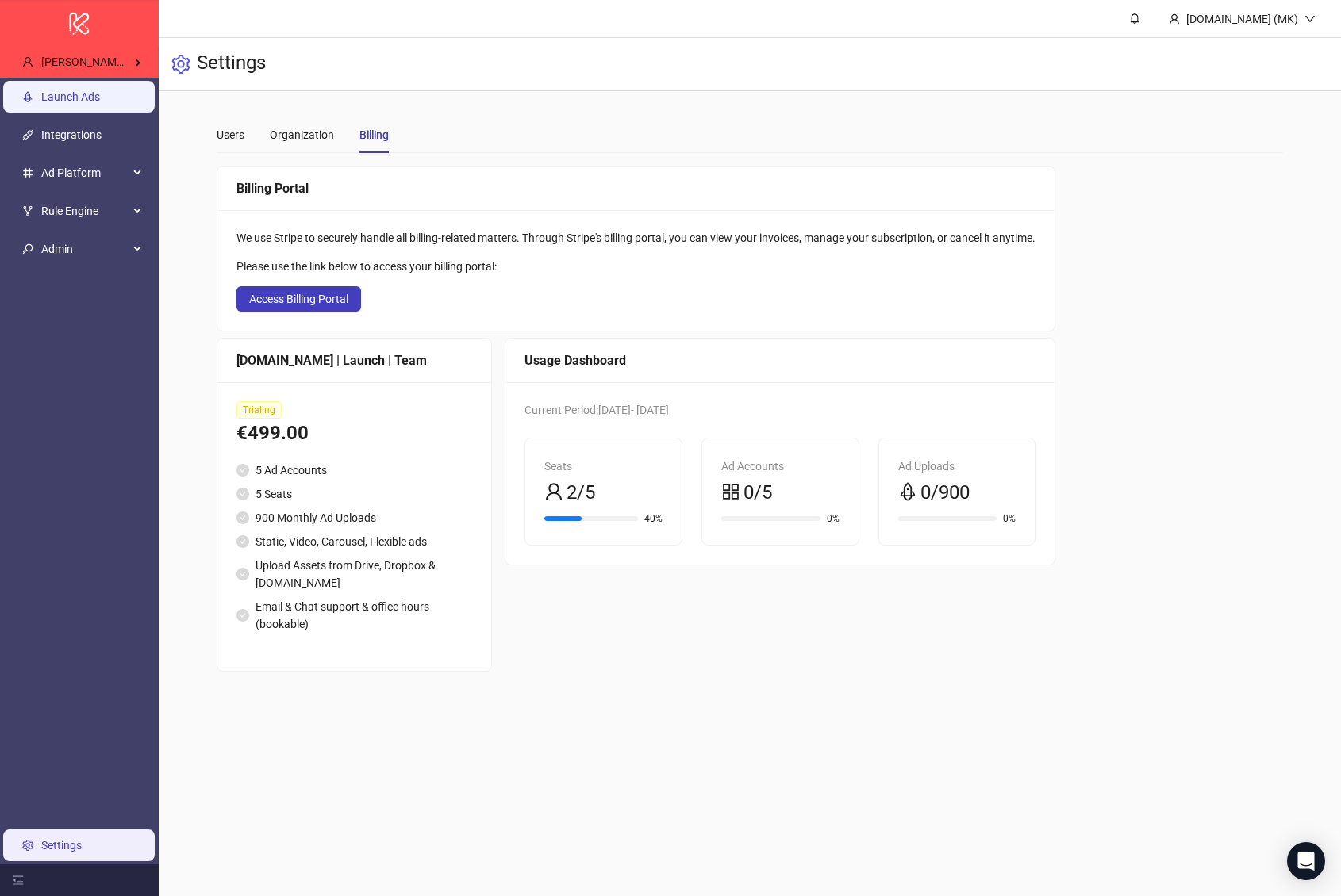
click at [100, 103] on link "Launch Ads" at bounding box center [71, 96] width 58 height 12
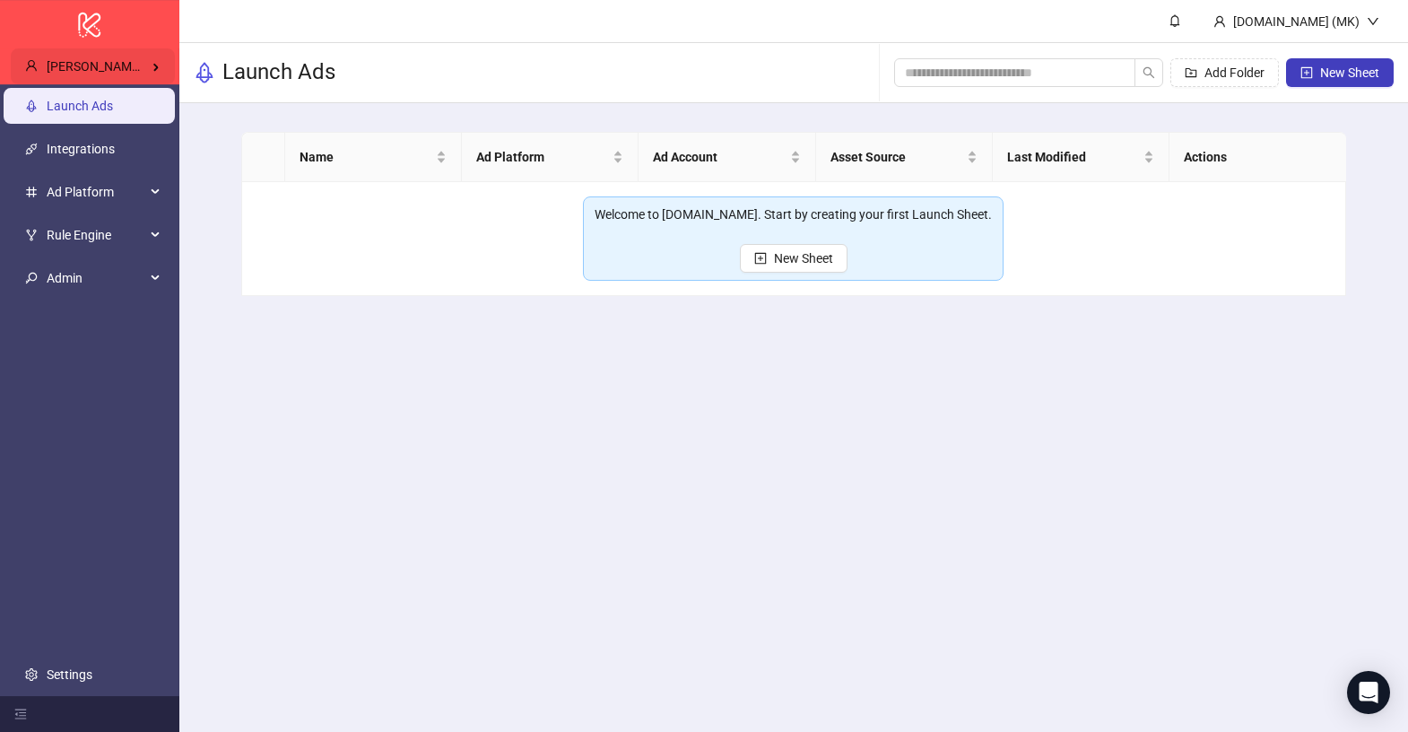
click at [101, 63] on span "Brandon Fink's Kitchn" at bounding box center [114, 66] width 135 height 14
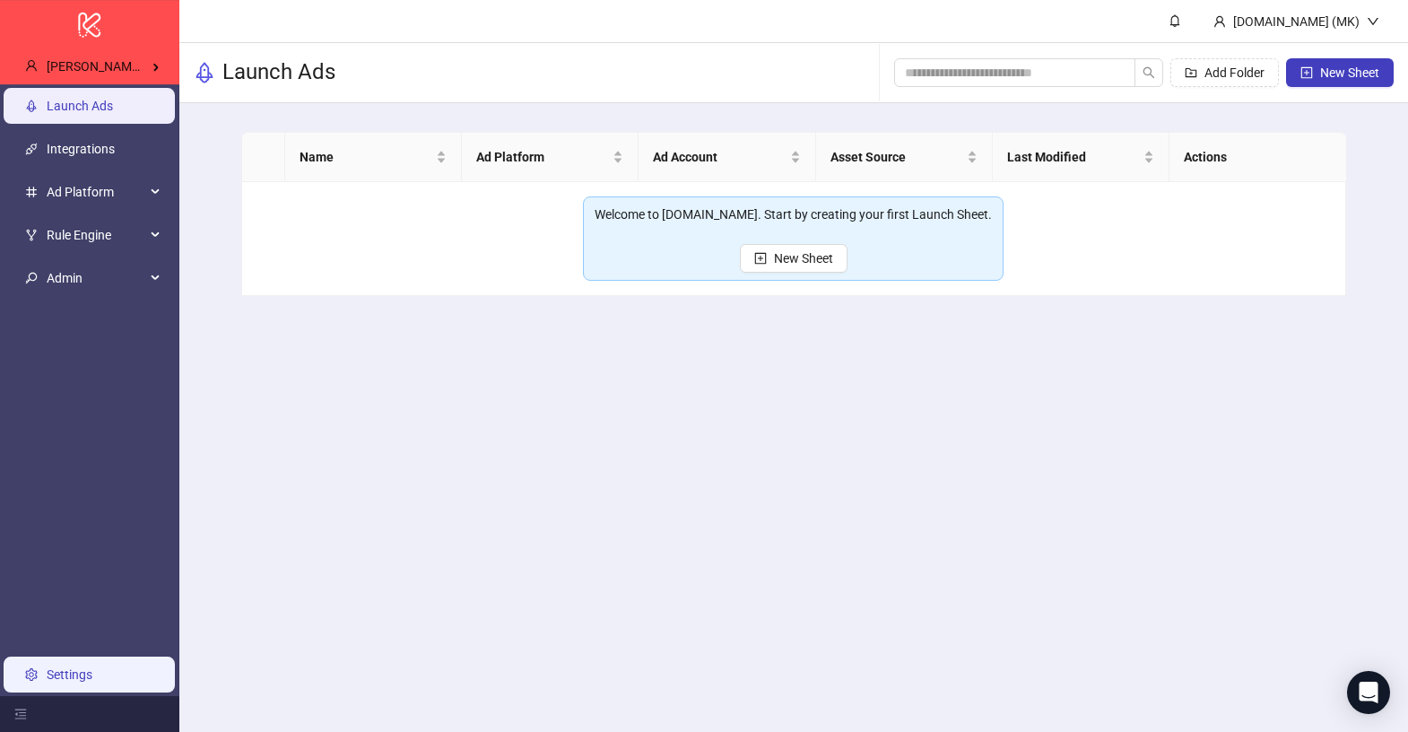
click at [92, 667] on link "Settings" at bounding box center [70, 674] width 46 height 14
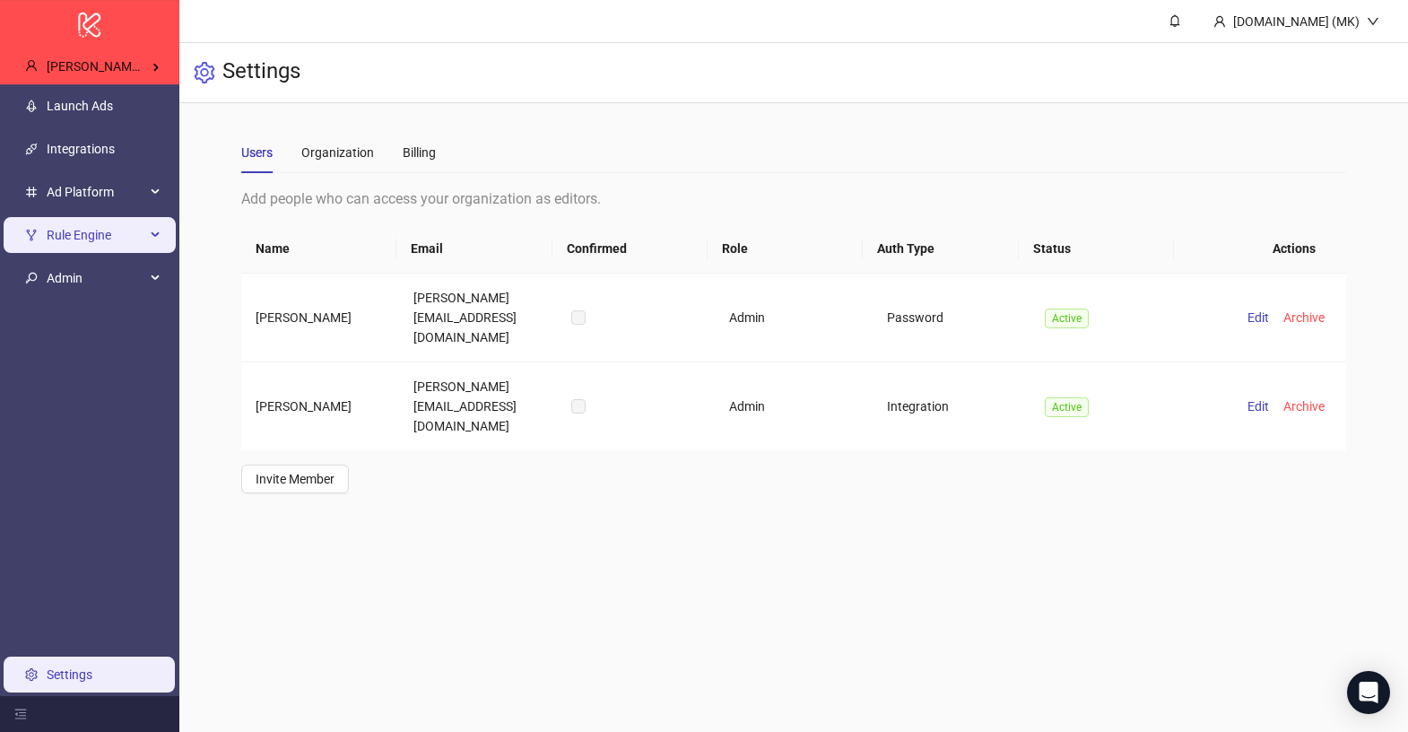
click at [114, 235] on span "Rule Engine" at bounding box center [96, 235] width 99 height 36
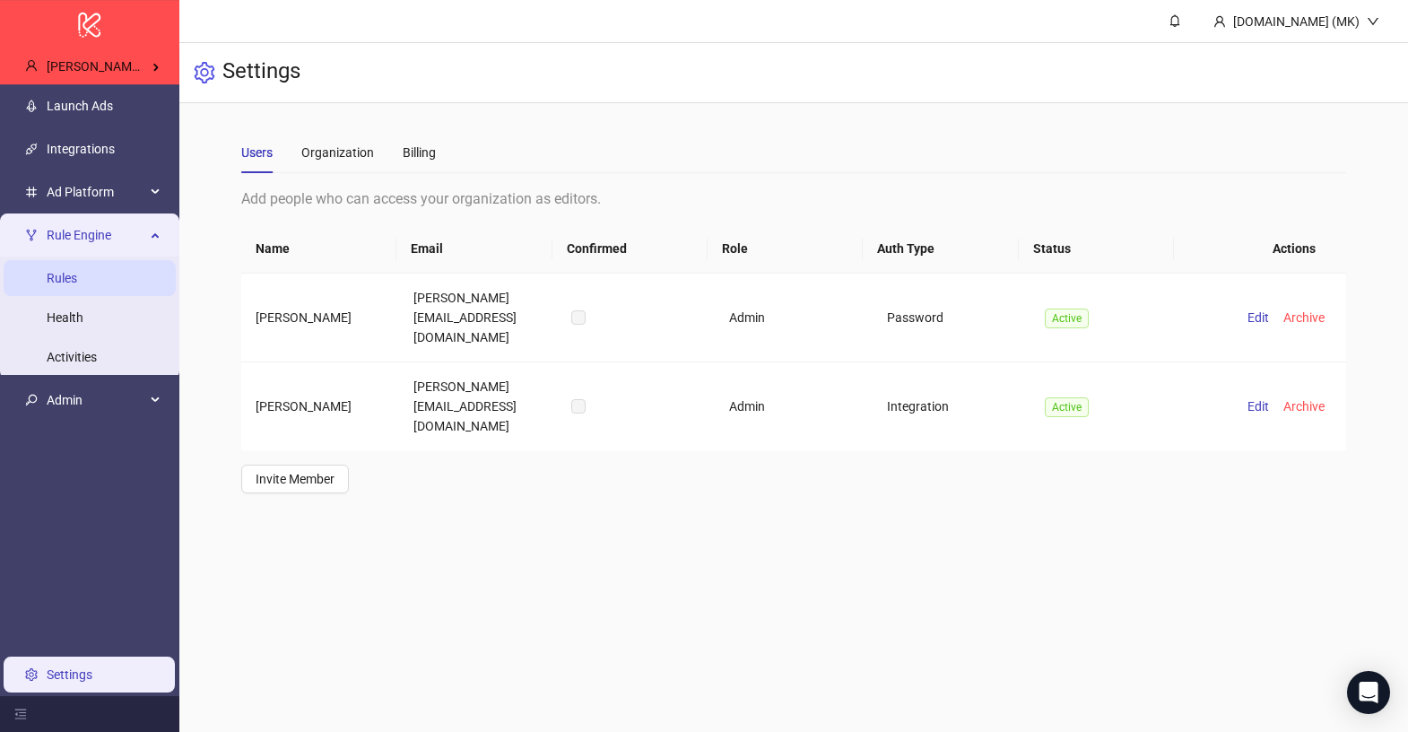
click at [77, 277] on link "Rules" at bounding box center [62, 278] width 30 height 14
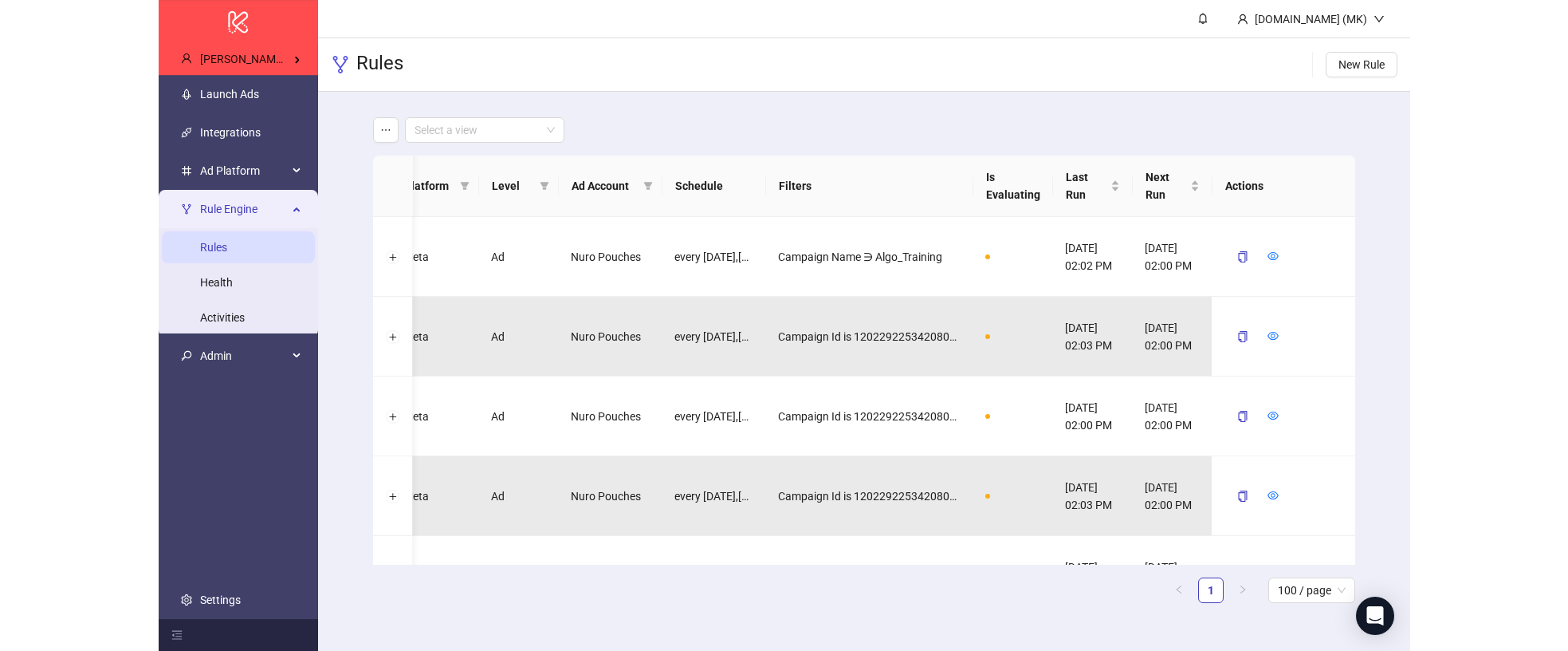
scroll to position [0, 24]
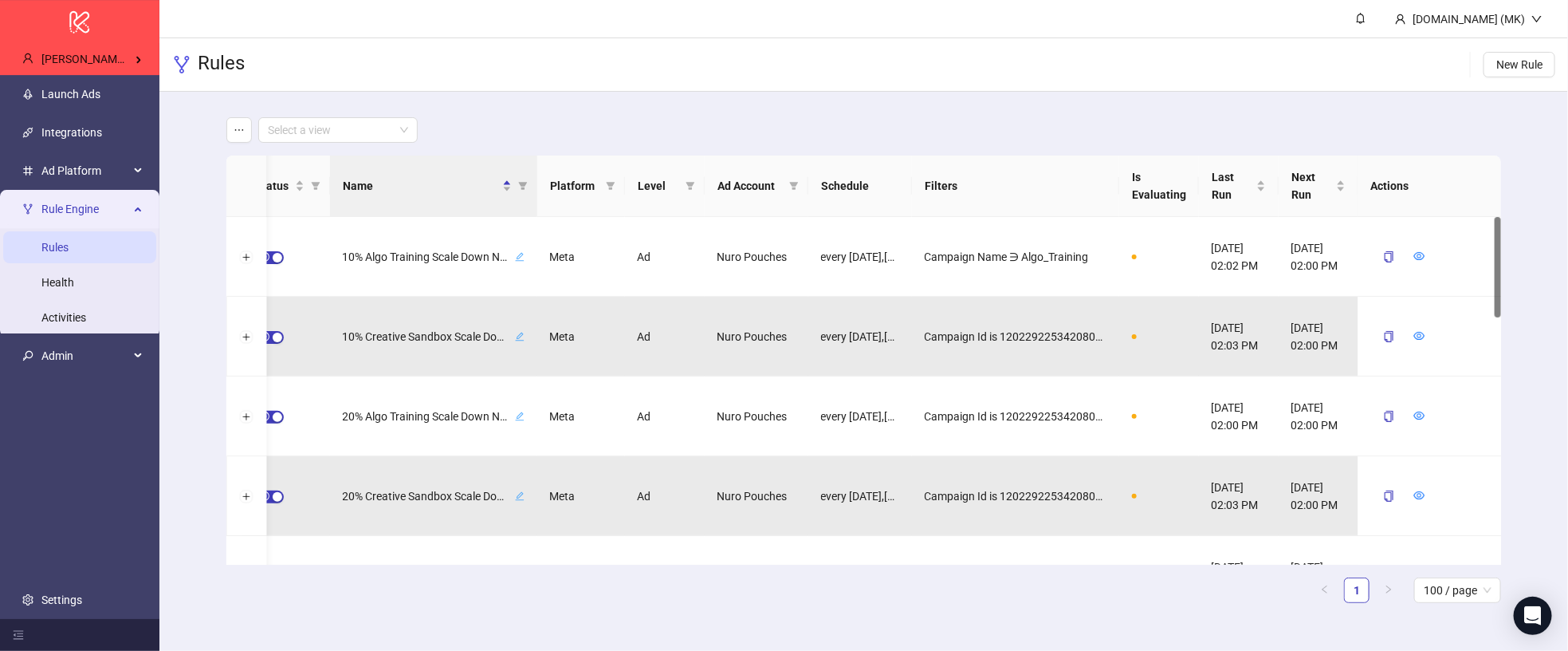
click at [1347, 182] on th "Actions" at bounding box center [1428, 186] width 143 height 61
click at [241, 254] on button "Expand row" at bounding box center [246, 258] width 12 height 12
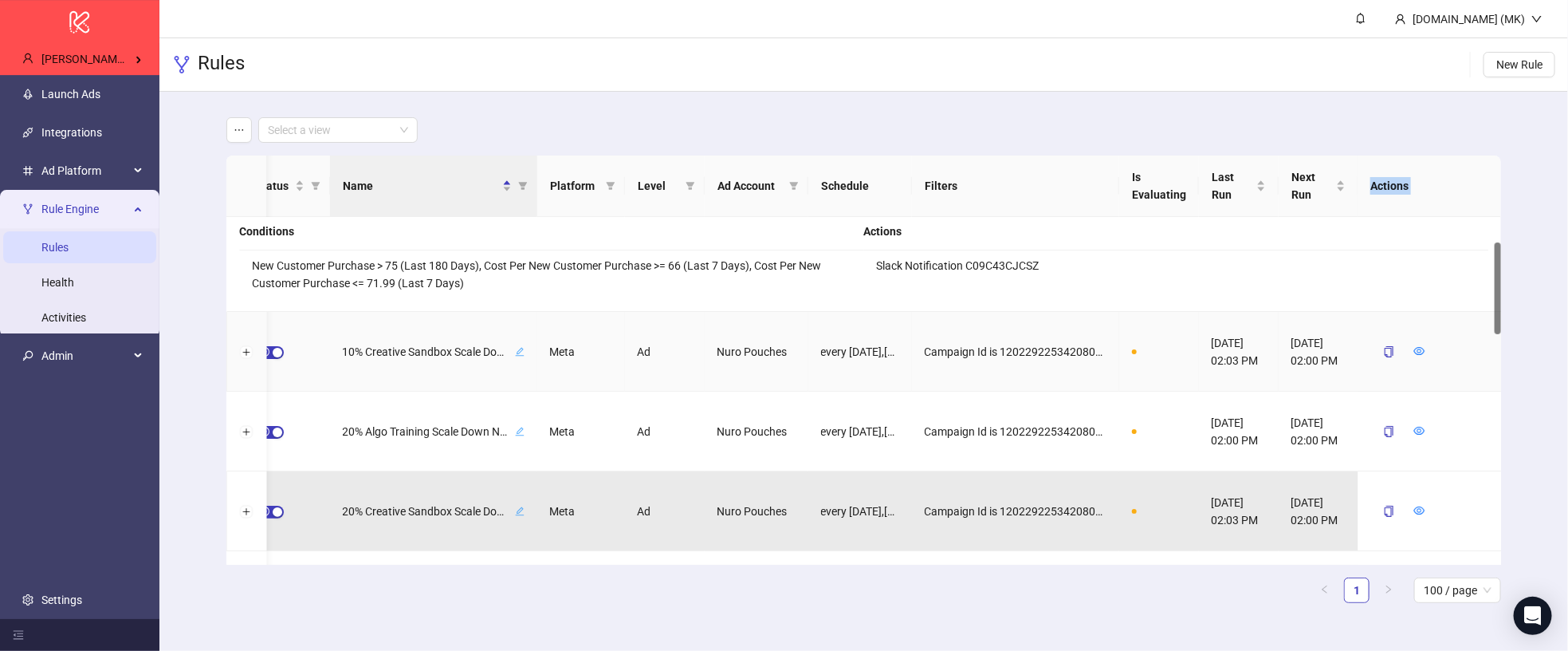
scroll to position [0, 0]
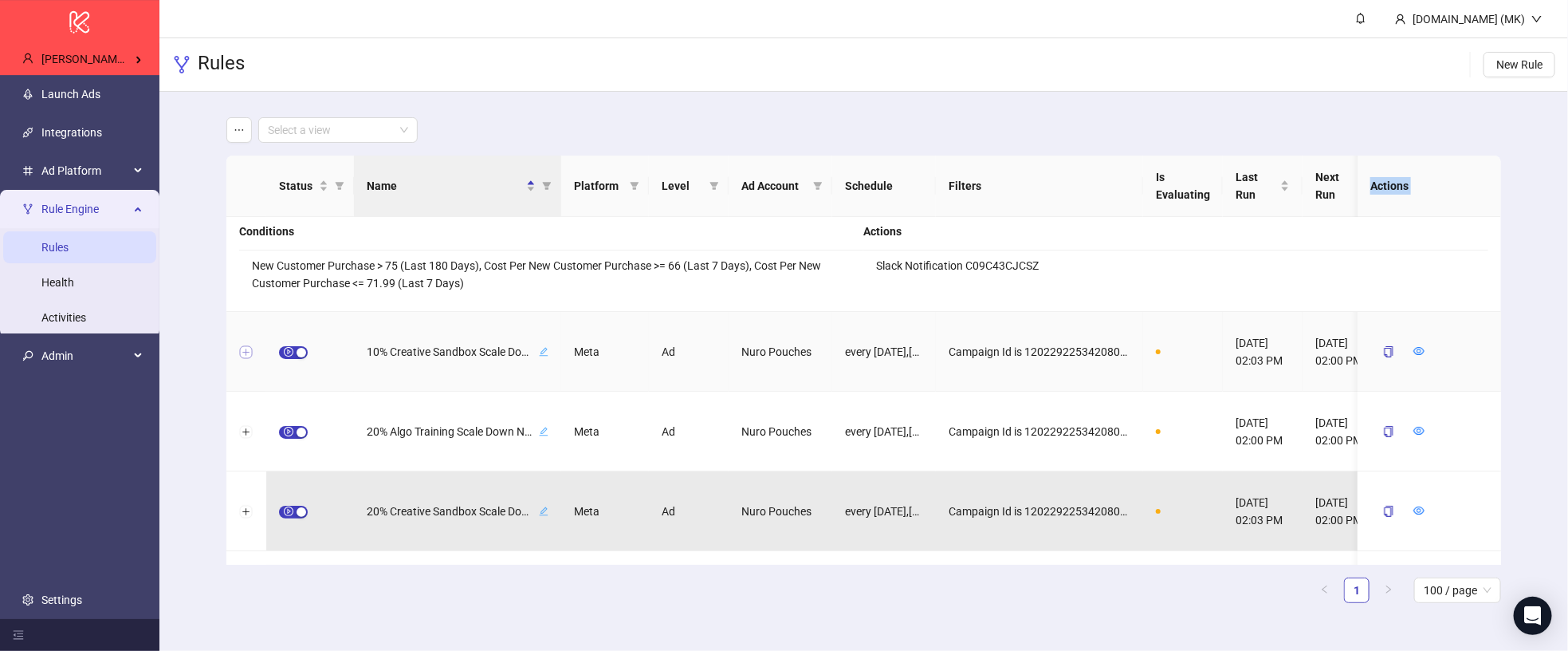
click at [245, 350] on button "Expand row" at bounding box center [246, 352] width 12 height 12
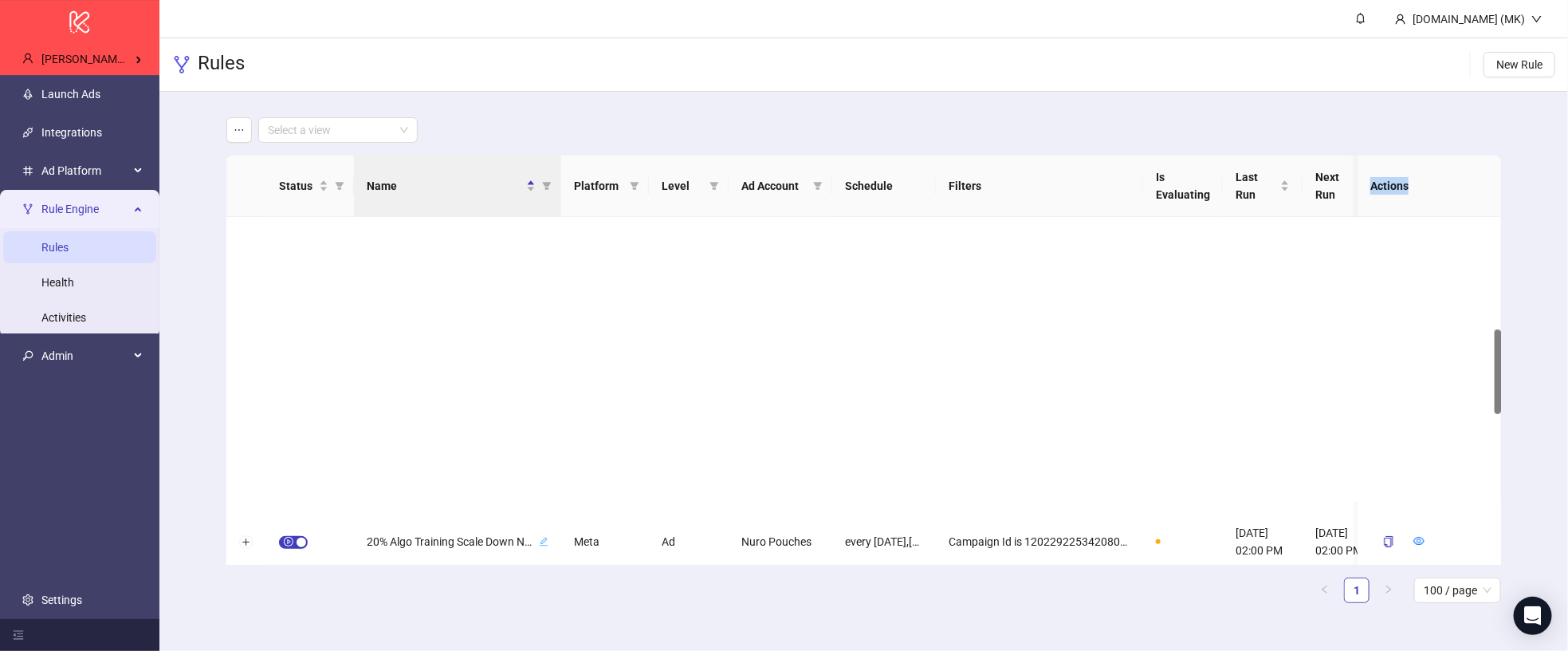
scroll to position [460, 0]
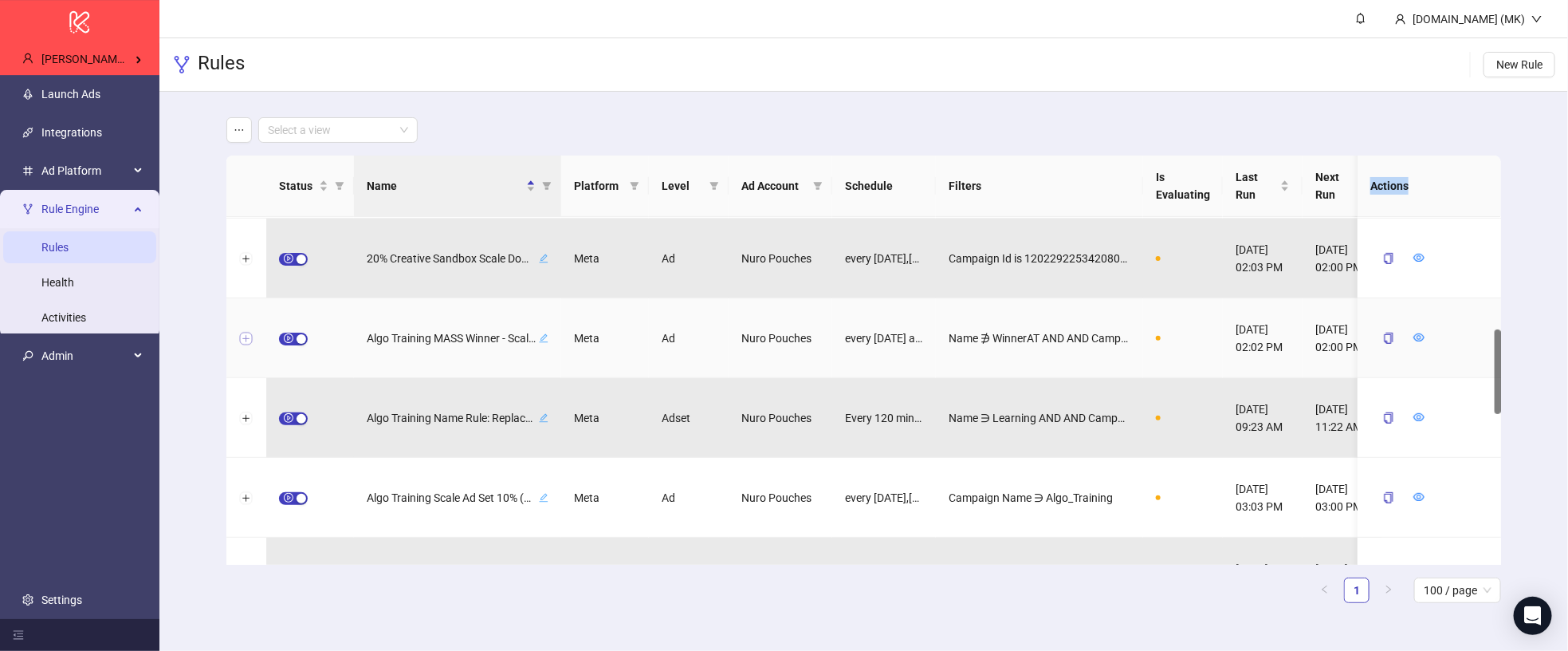
click at [244, 342] on button "Expand row" at bounding box center [246, 339] width 12 height 12
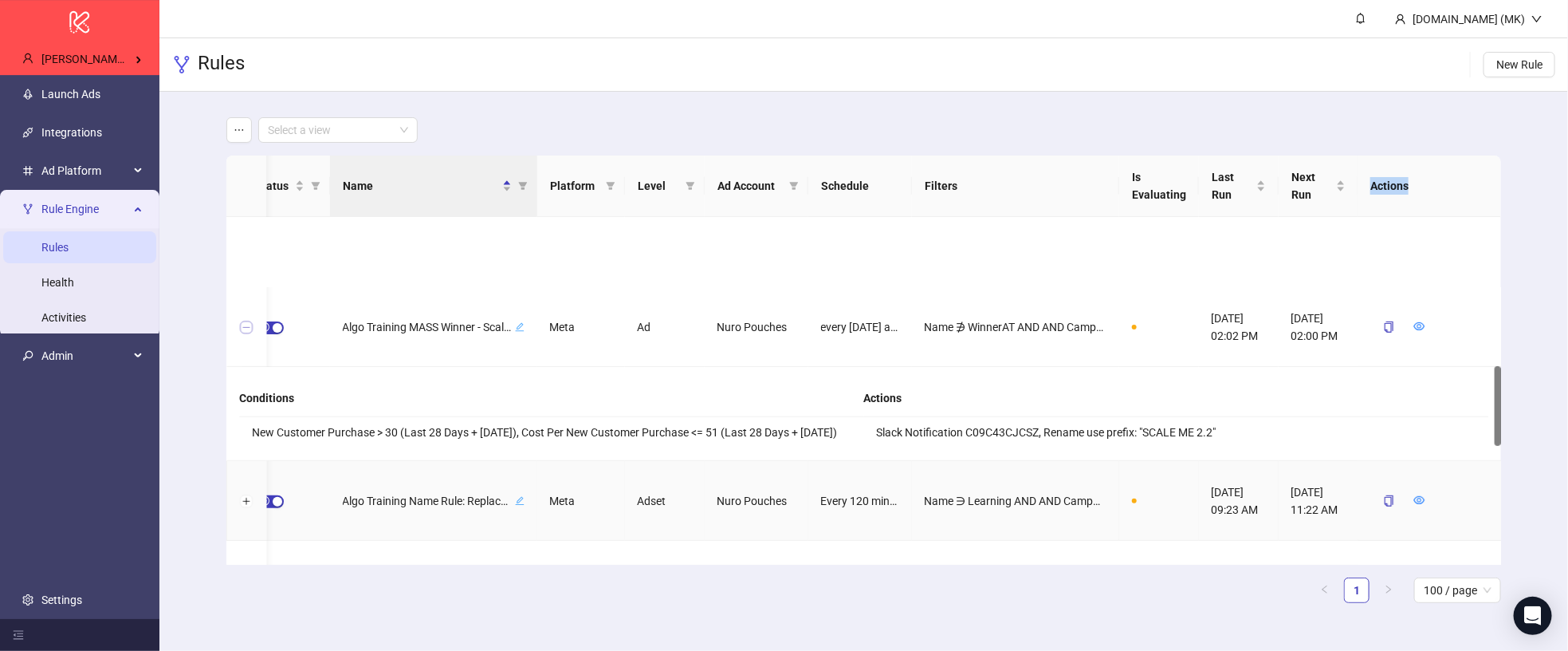
scroll to position [651, 0]
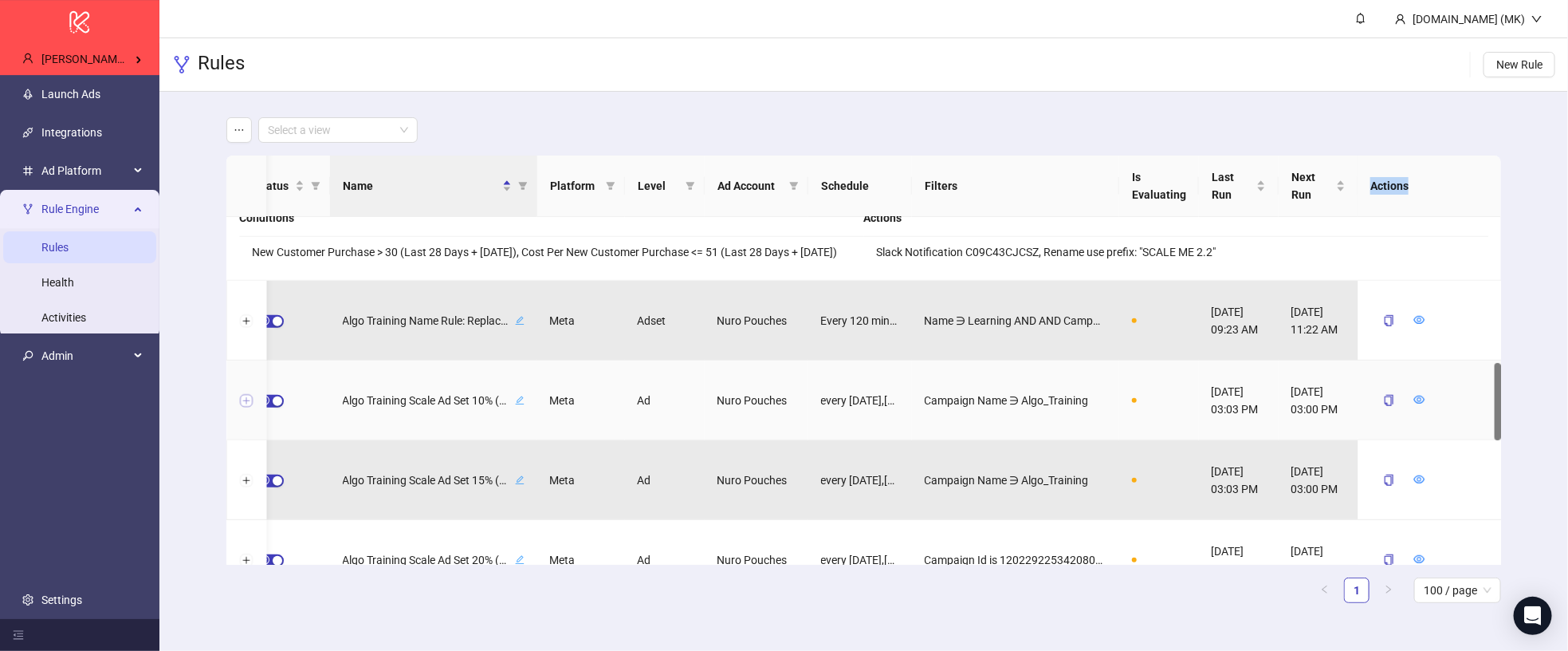
click at [245, 398] on button "Expand row" at bounding box center [246, 401] width 12 height 12
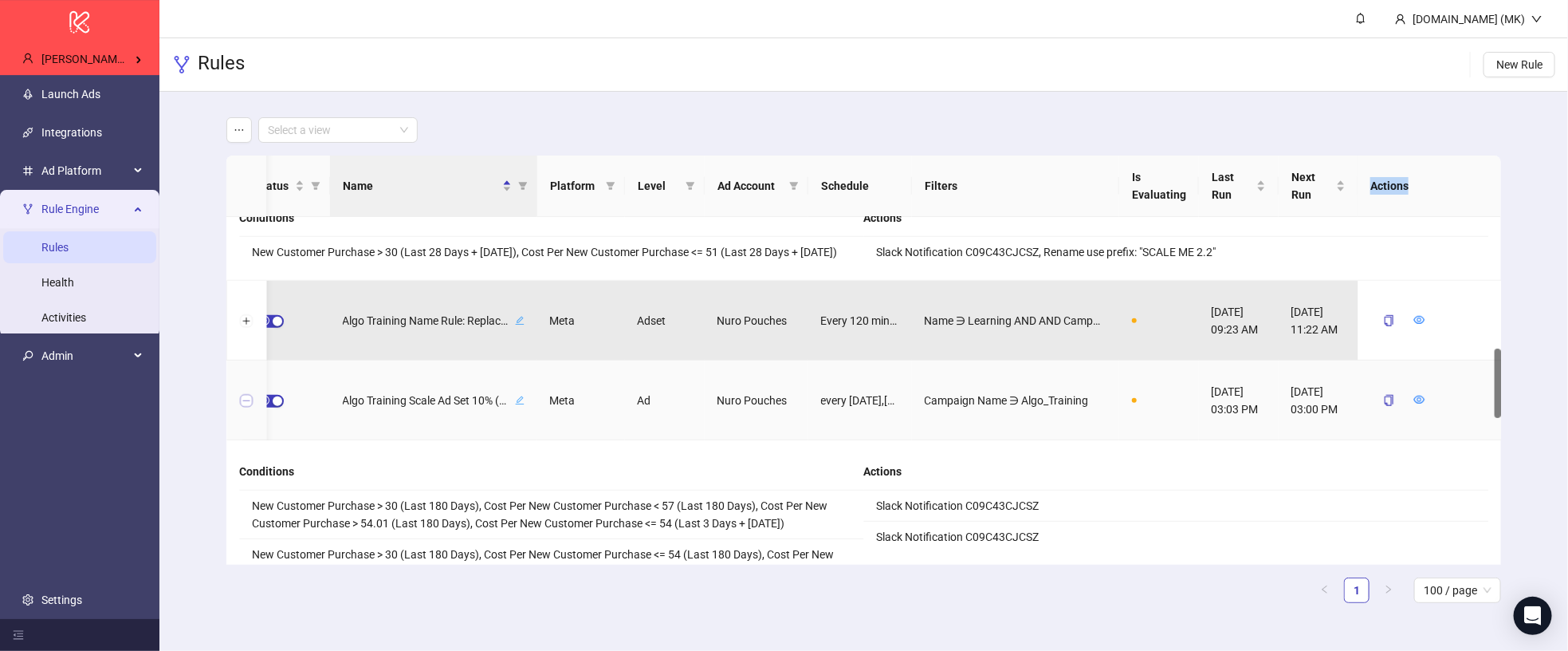
scroll to position [800, 0]
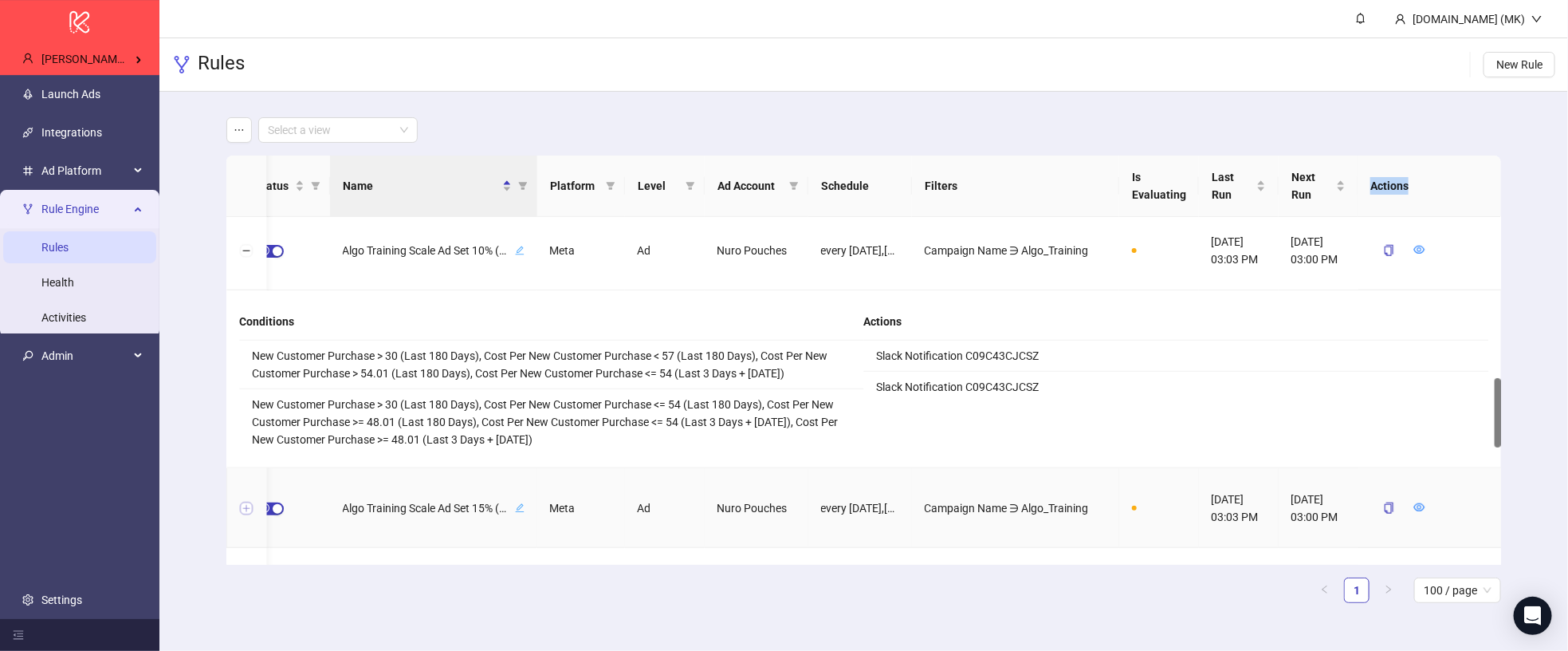
click at [244, 502] on button "Expand row" at bounding box center [246, 509] width 12 height 12
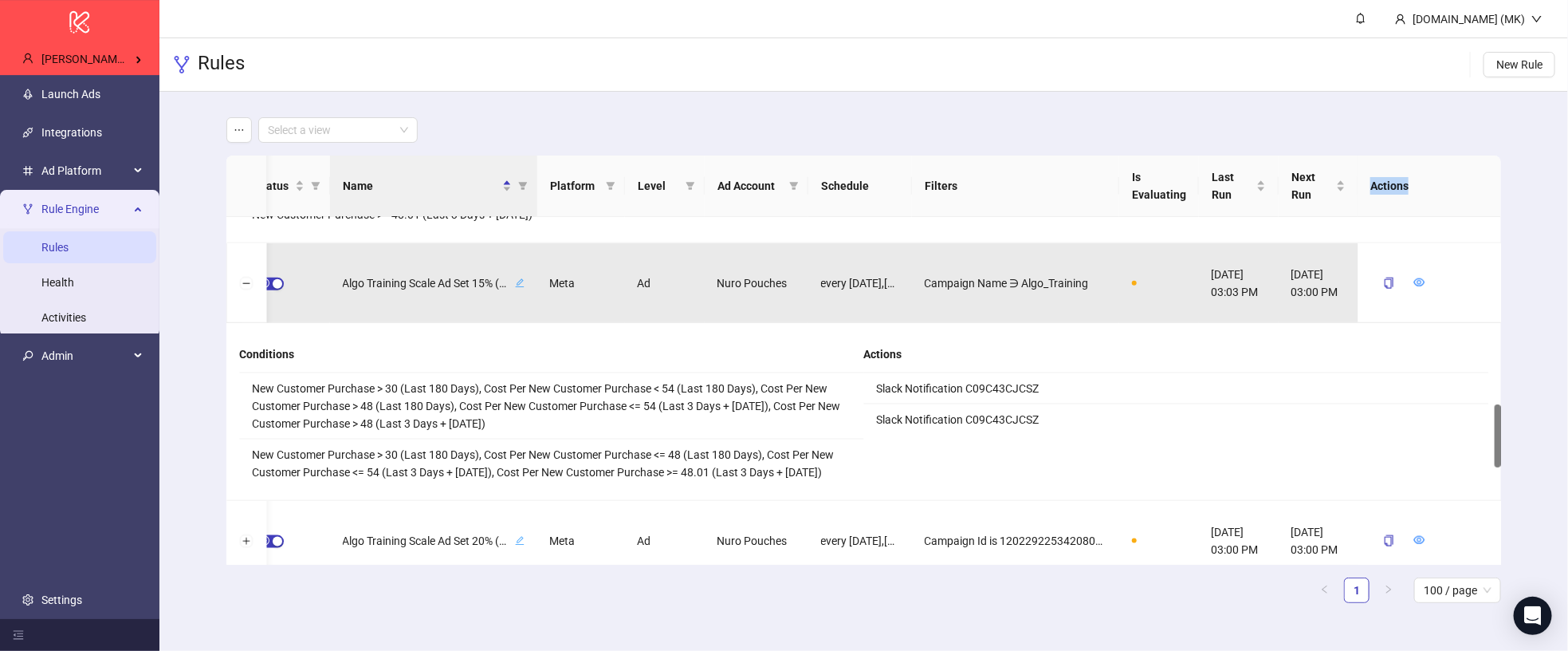
scroll to position [1636, 0]
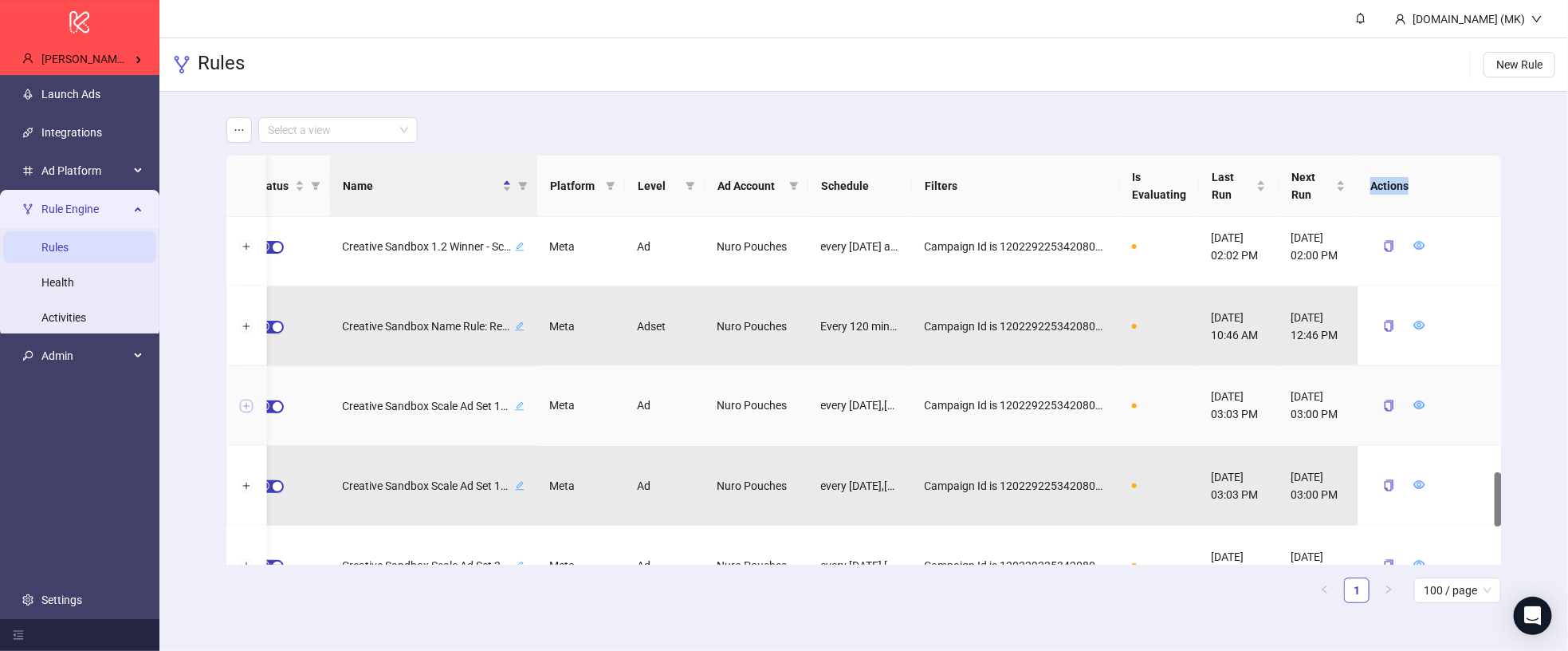
click at [246, 407] on button "Expand row" at bounding box center [246, 406] width 12 height 12
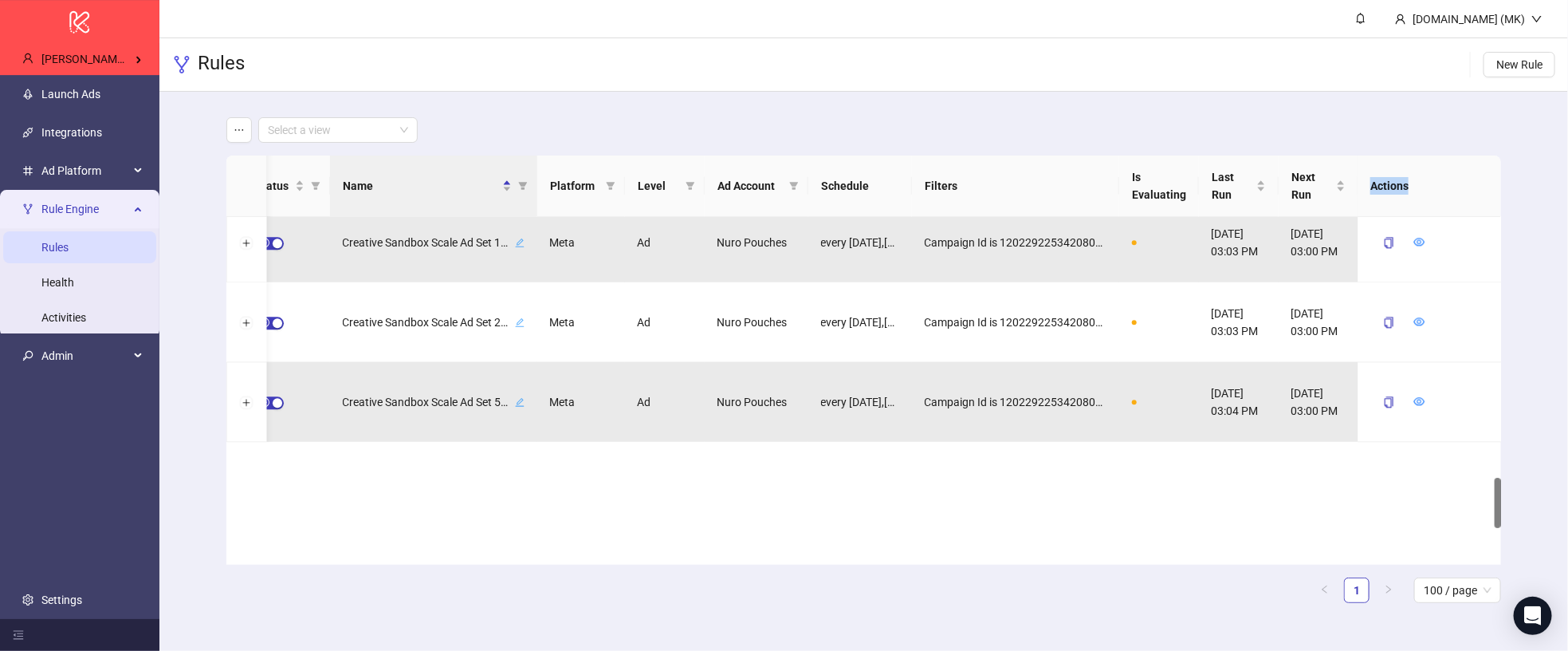
scroll to position [2094, 0]
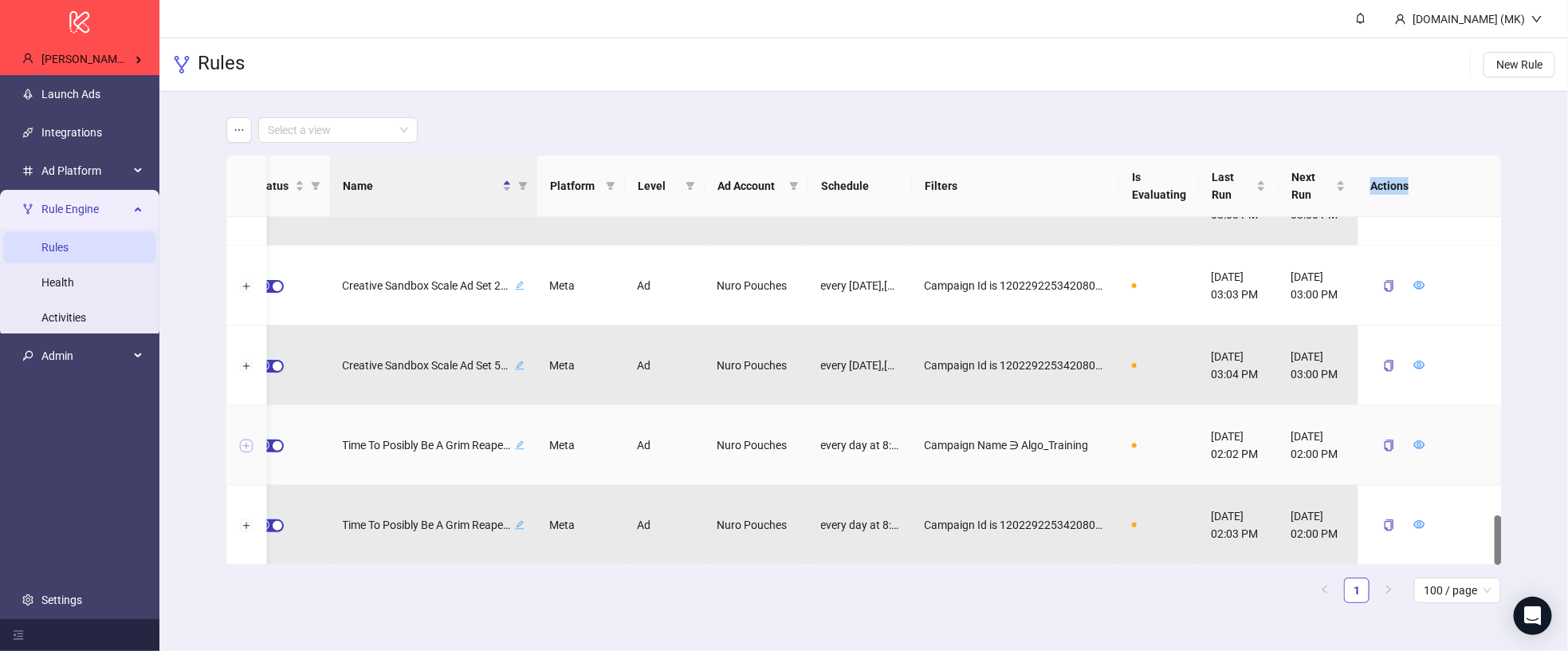
click at [248, 445] on button "Expand row" at bounding box center [246, 446] width 12 height 12
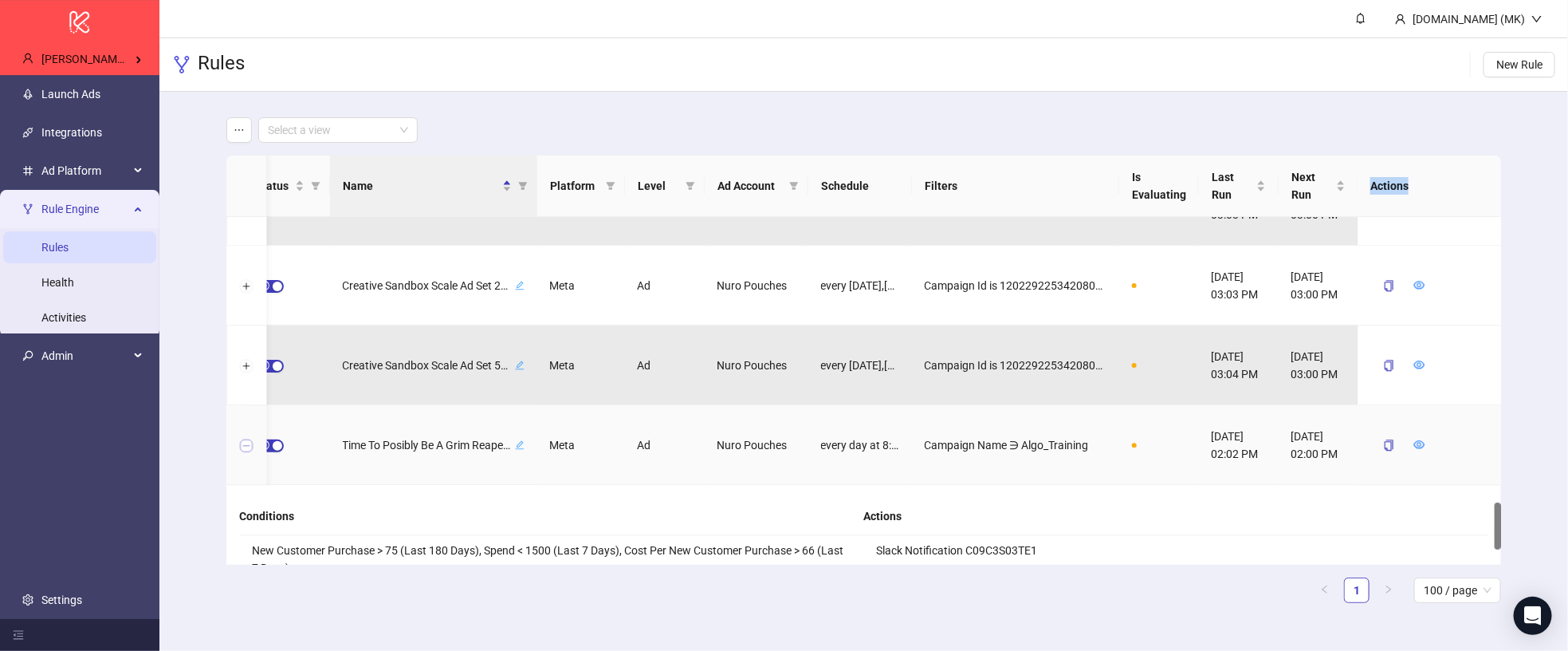
scroll to position [2204, 0]
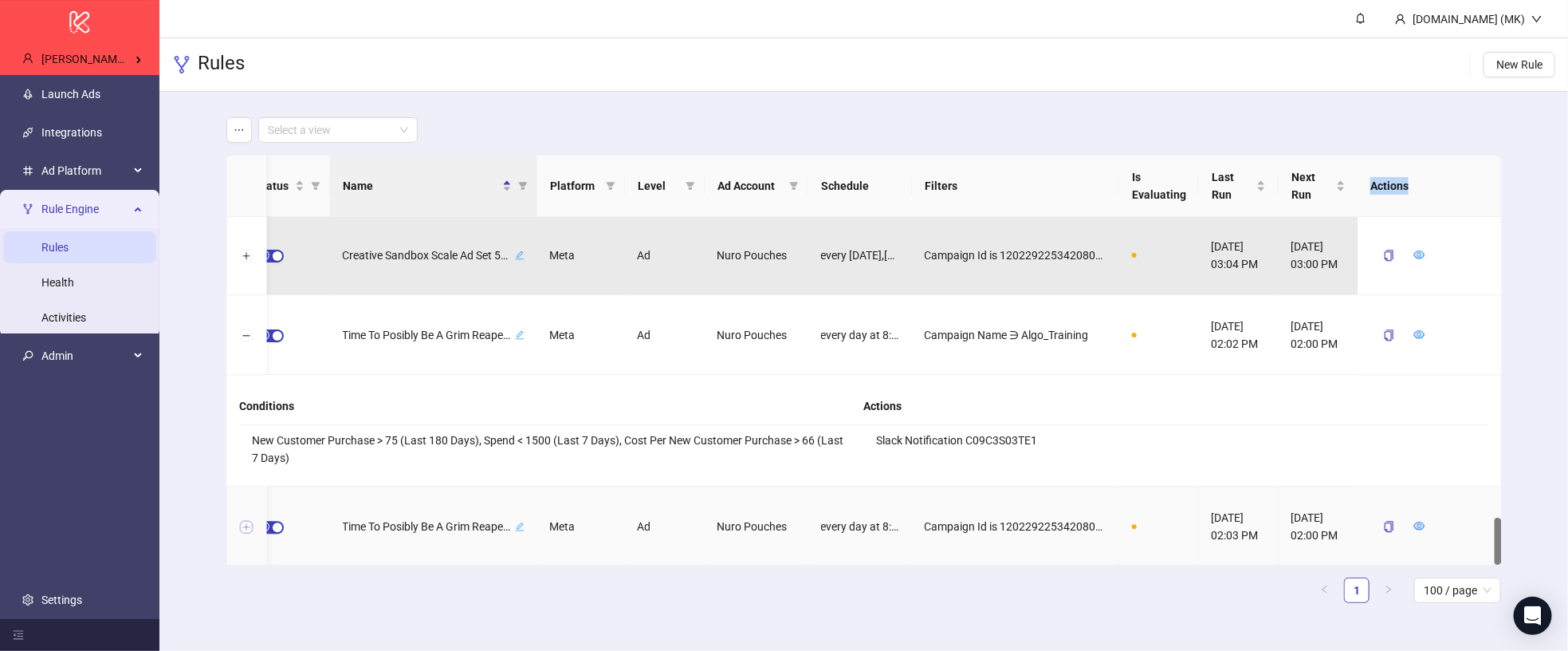
click at [244, 529] on button "Expand row" at bounding box center [246, 527] width 12 height 12
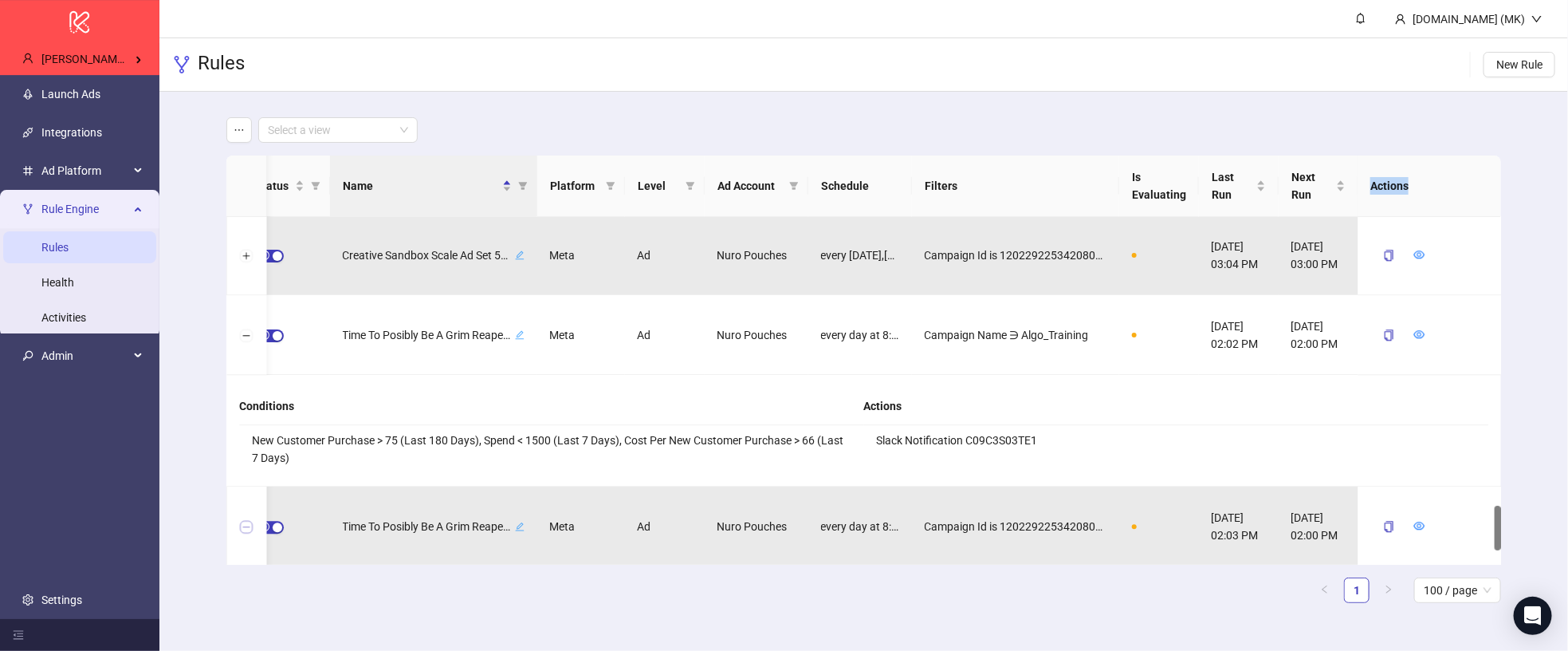
scroll to position [2315, 0]
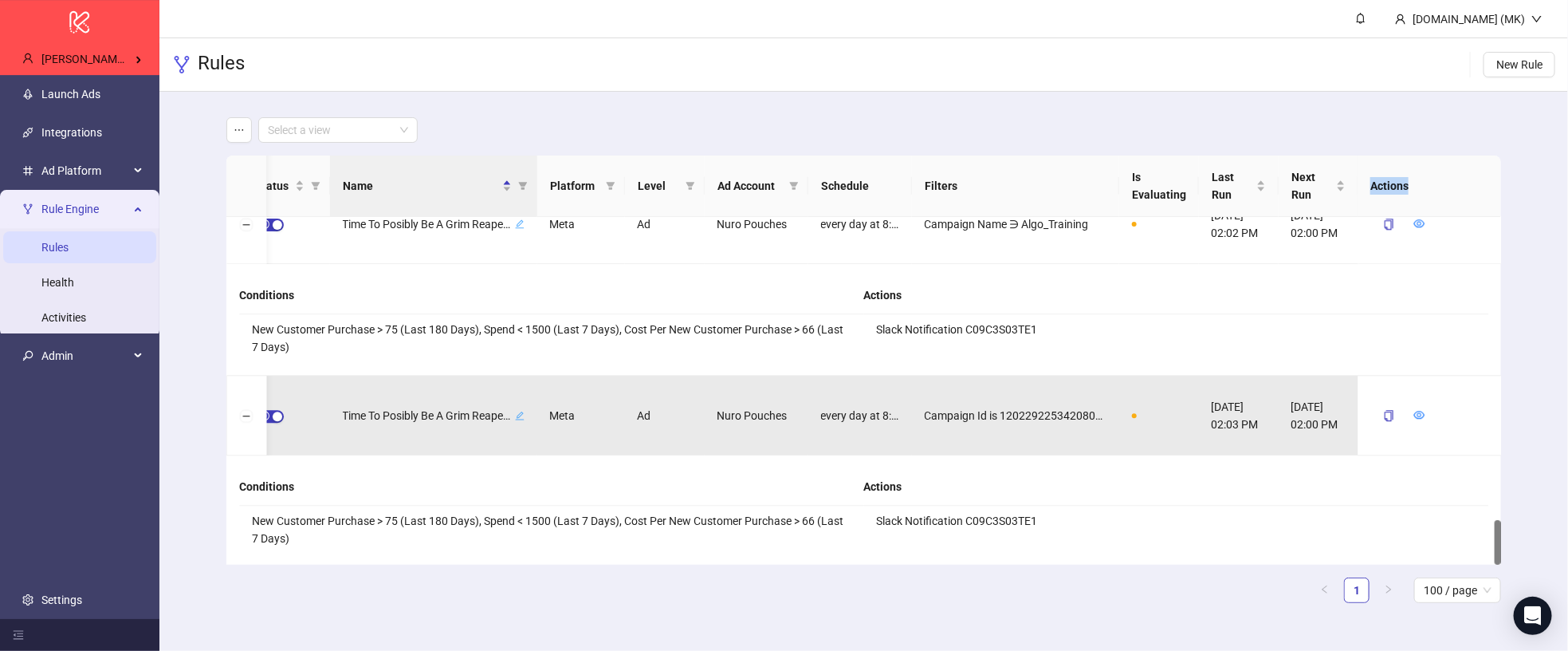
click at [68, 241] on link "Rules" at bounding box center [55, 247] width 27 height 12
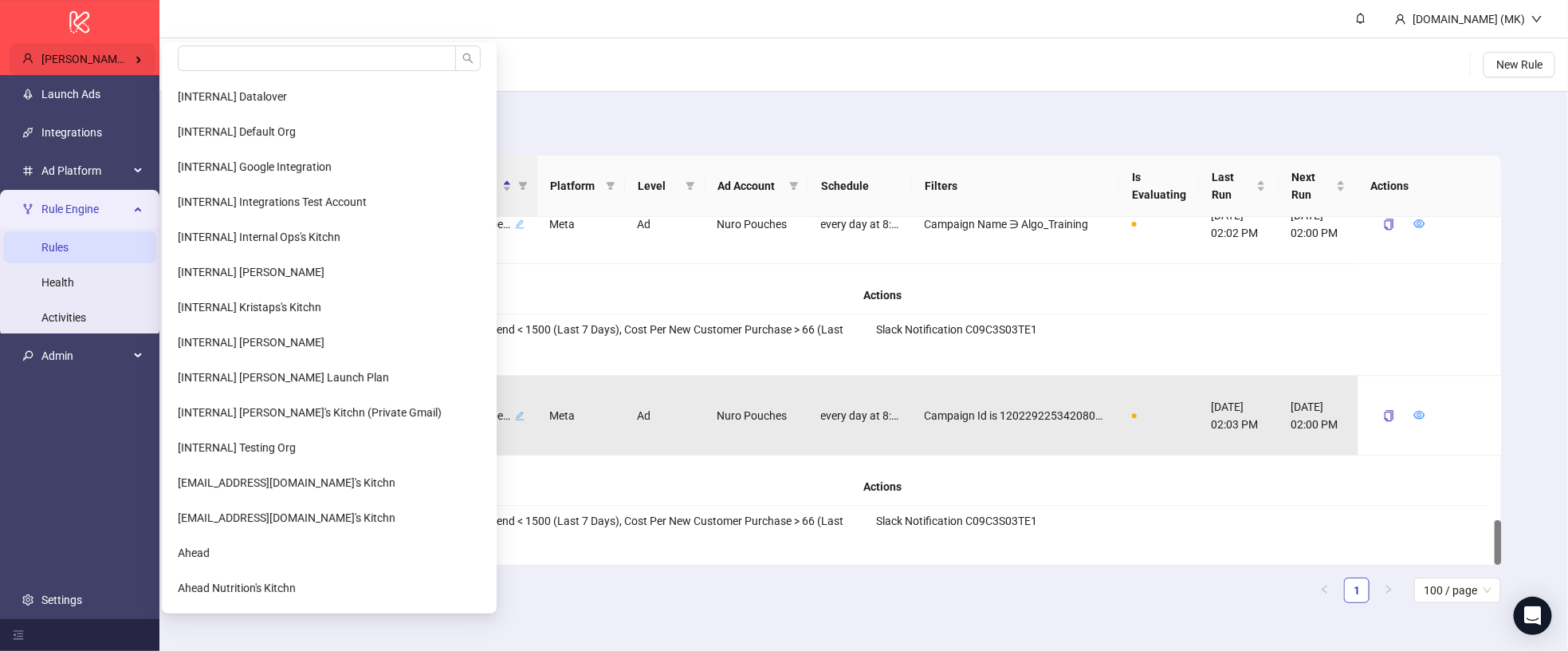
click at [74, 59] on span "Brandon Fink's Kitchn" at bounding box center [101, 59] width 120 height 12
click at [223, 60] on input "search" at bounding box center [316, 58] width 278 height 26
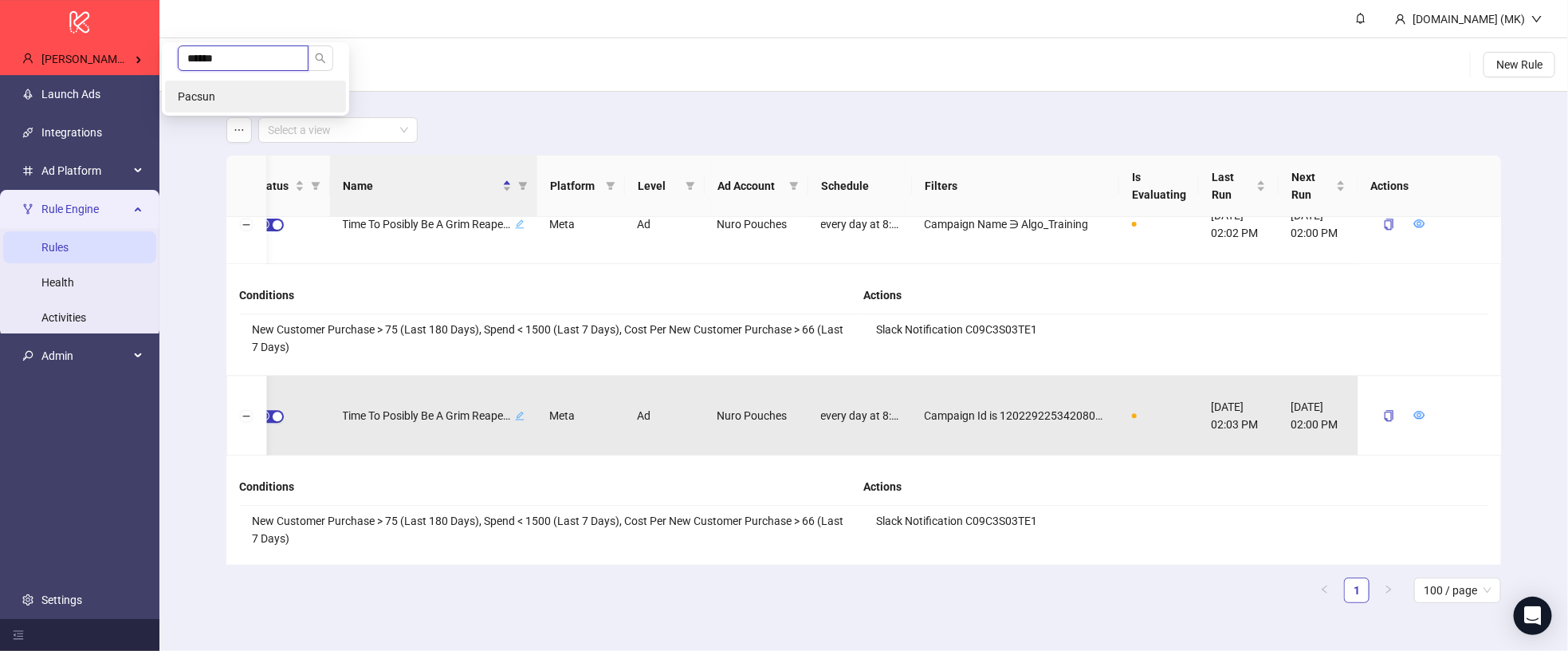
type input "******"
click at [260, 85] on li "Pacsun" at bounding box center [256, 97] width 181 height 32
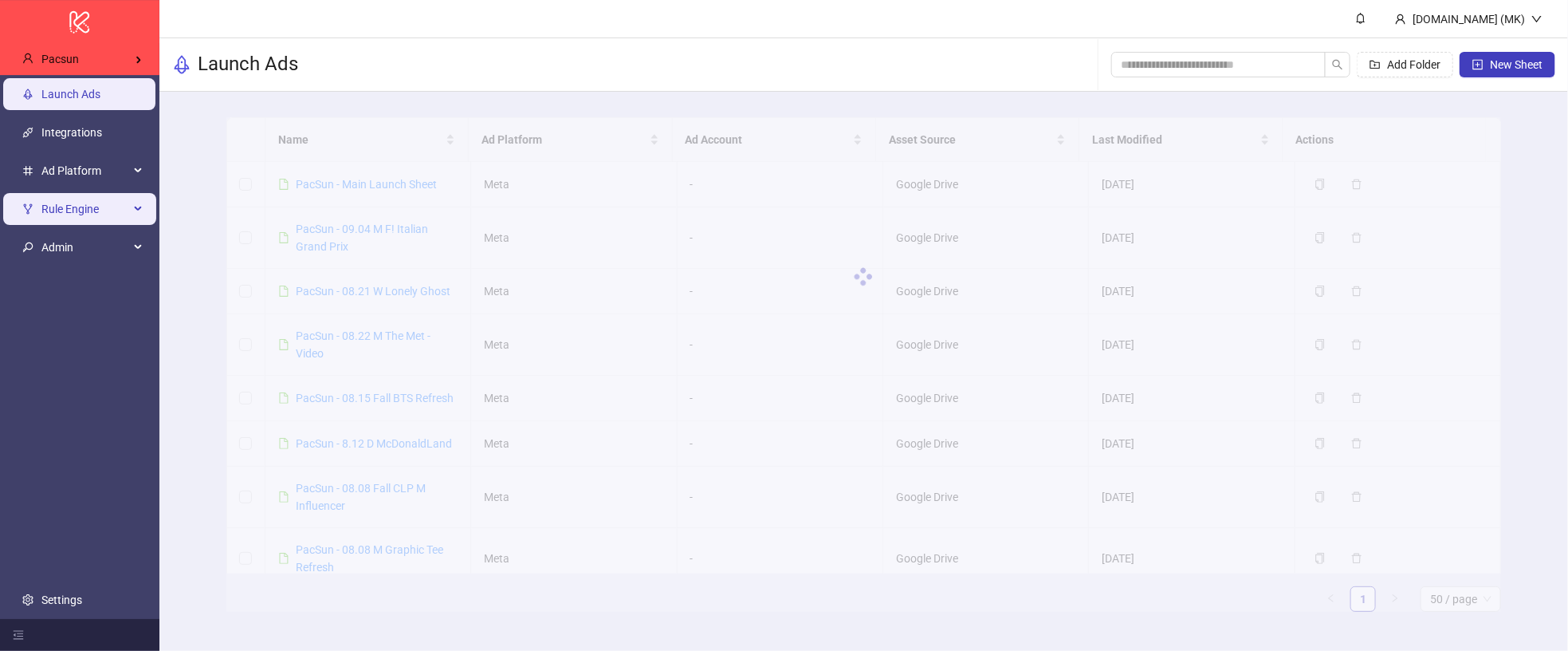
click at [87, 197] on span "Rule Engine" at bounding box center [85, 209] width 88 height 32
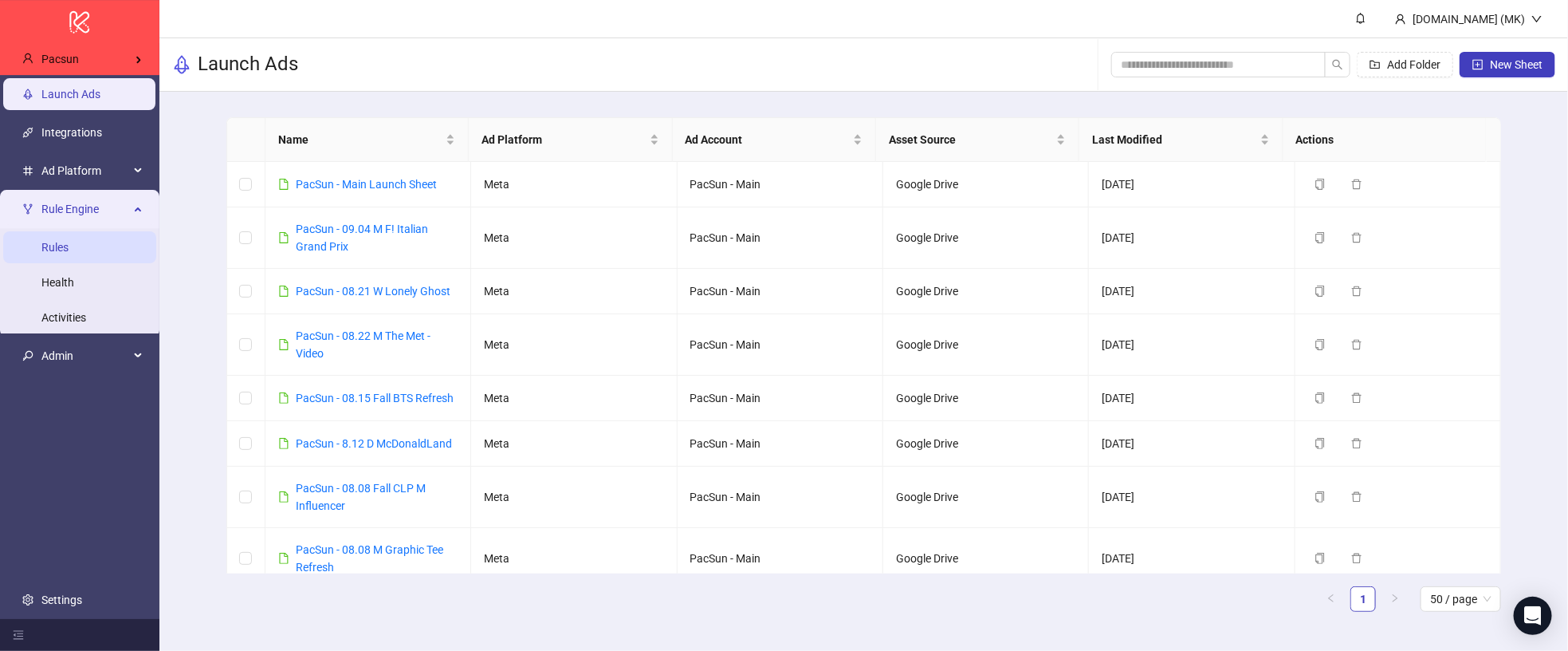
click at [68, 245] on link "Rules" at bounding box center [55, 247] width 27 height 12
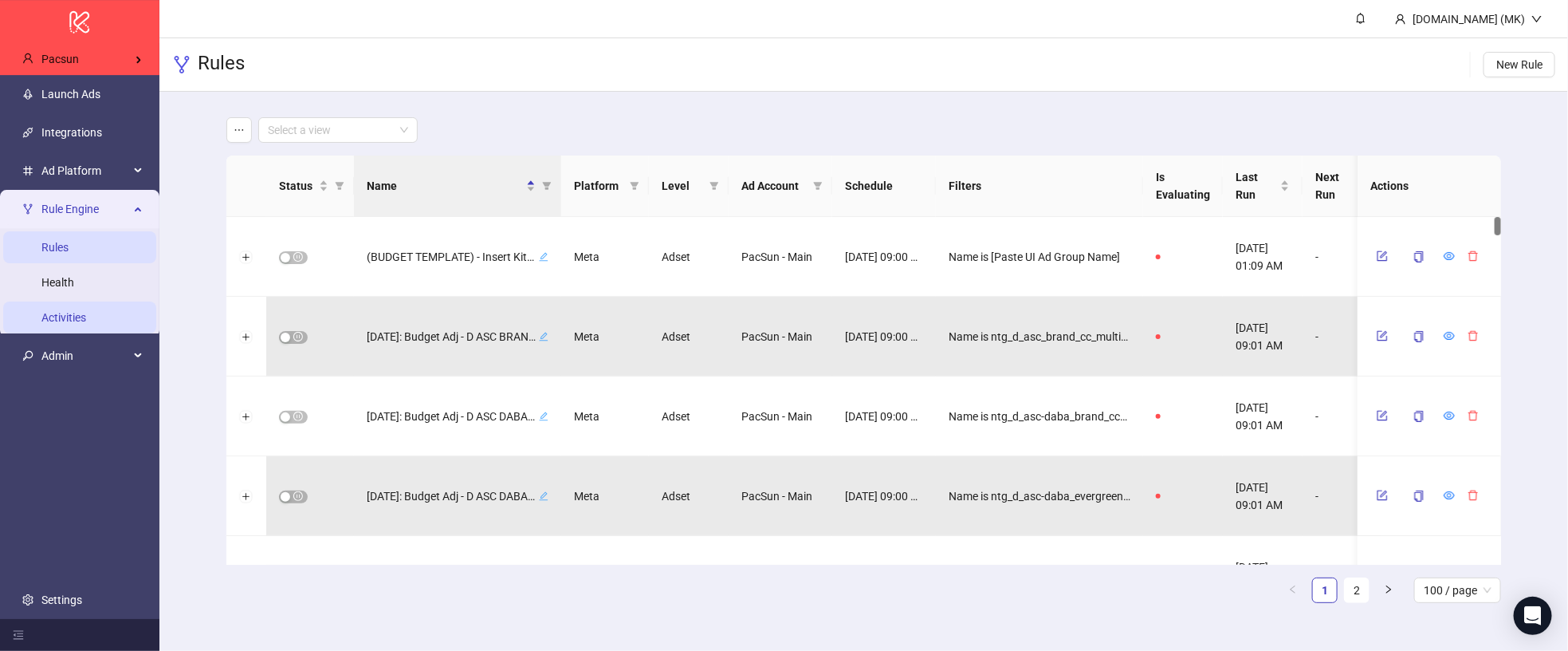
click at [74, 323] on link "Activities" at bounding box center [64, 317] width 44 height 12
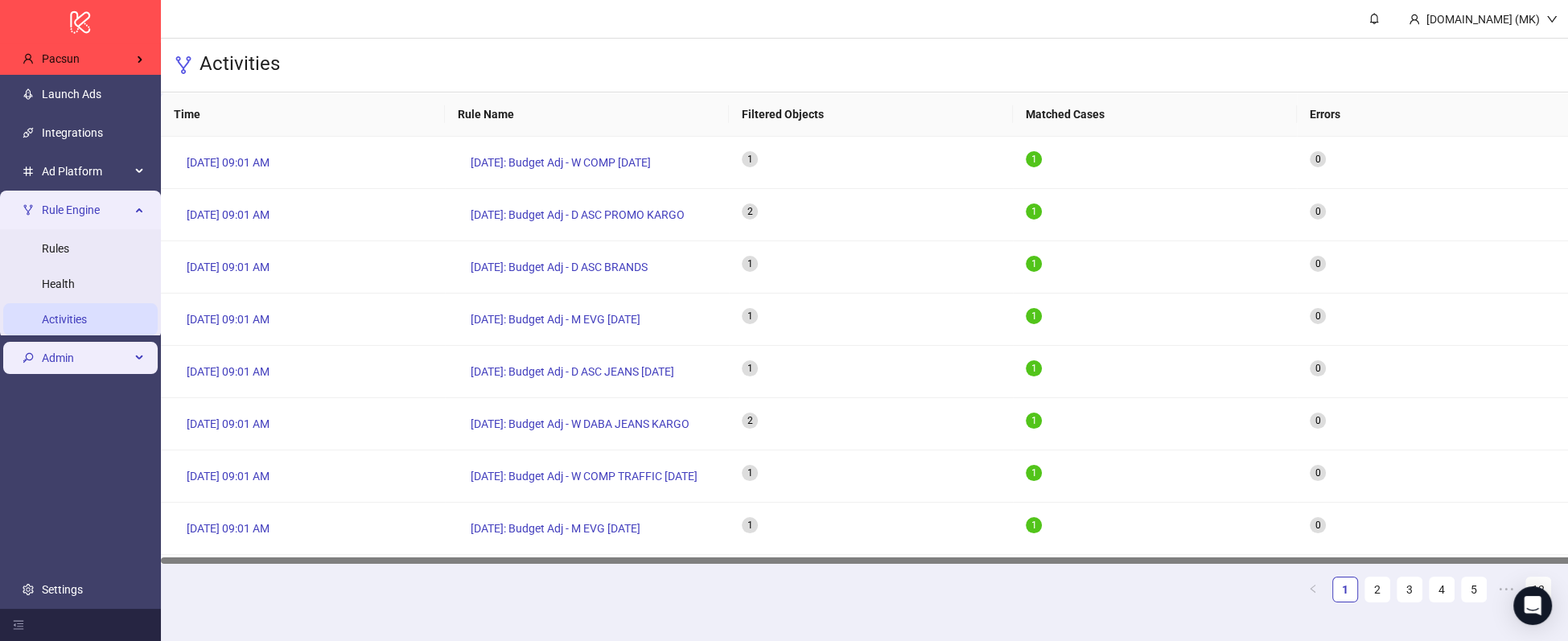
scroll to position [8, 0]
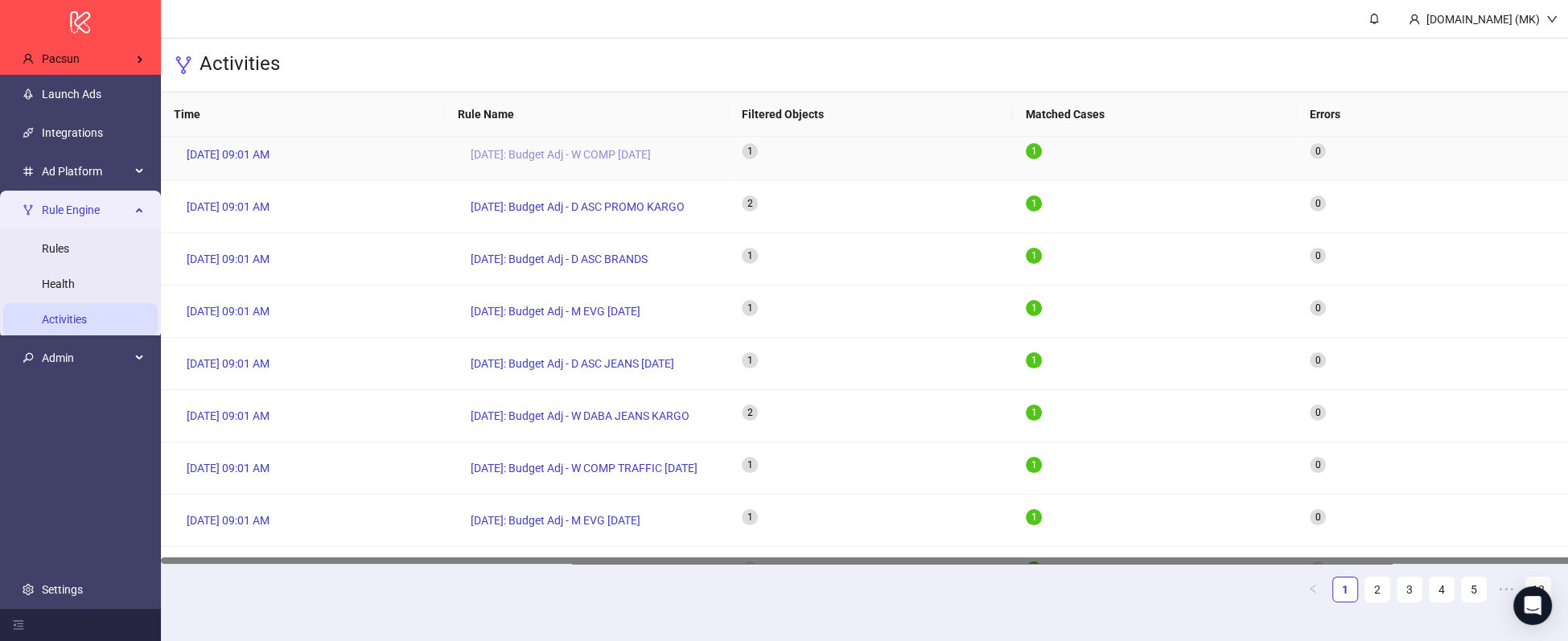
click at [619, 158] on span "09/09/25: Budget Adj - W COMP FEB25" at bounding box center [561, 154] width 180 height 18
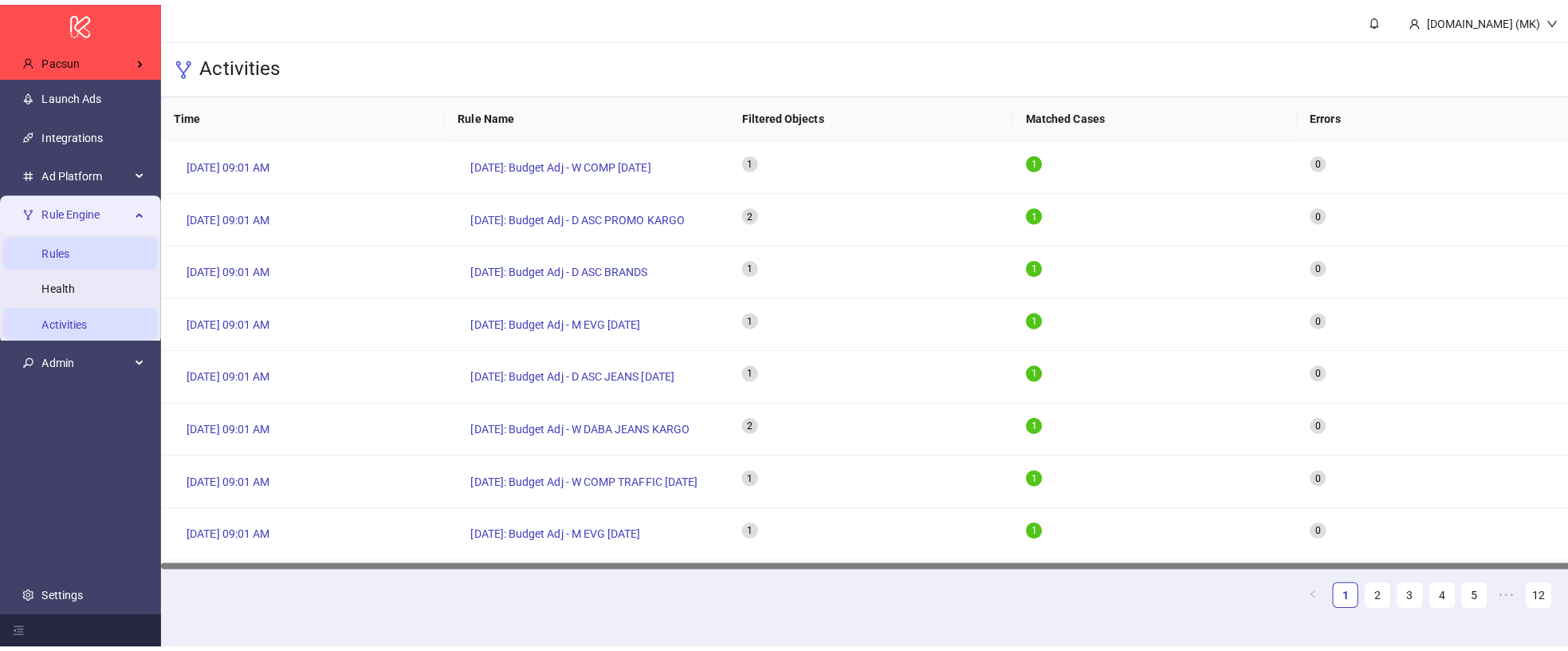
scroll to position [8, 0]
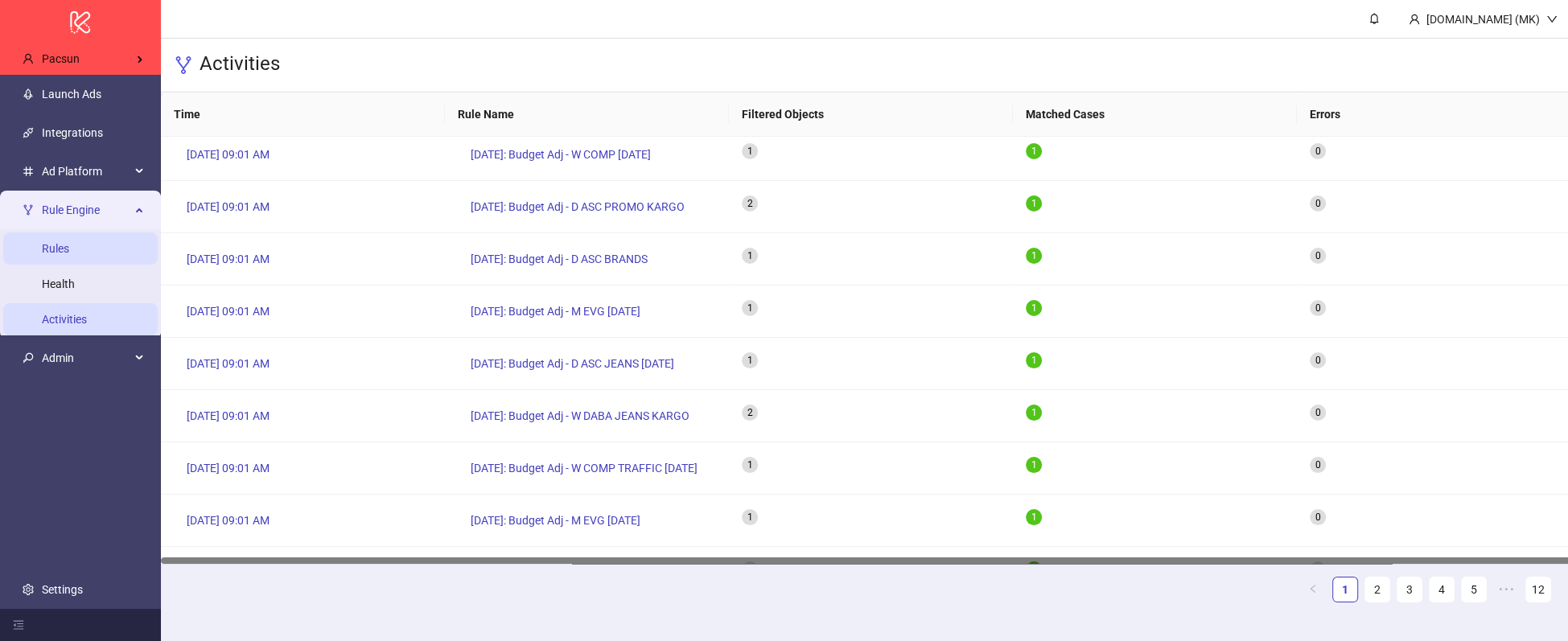
click at [69, 244] on link "Rules" at bounding box center [56, 248] width 27 height 13
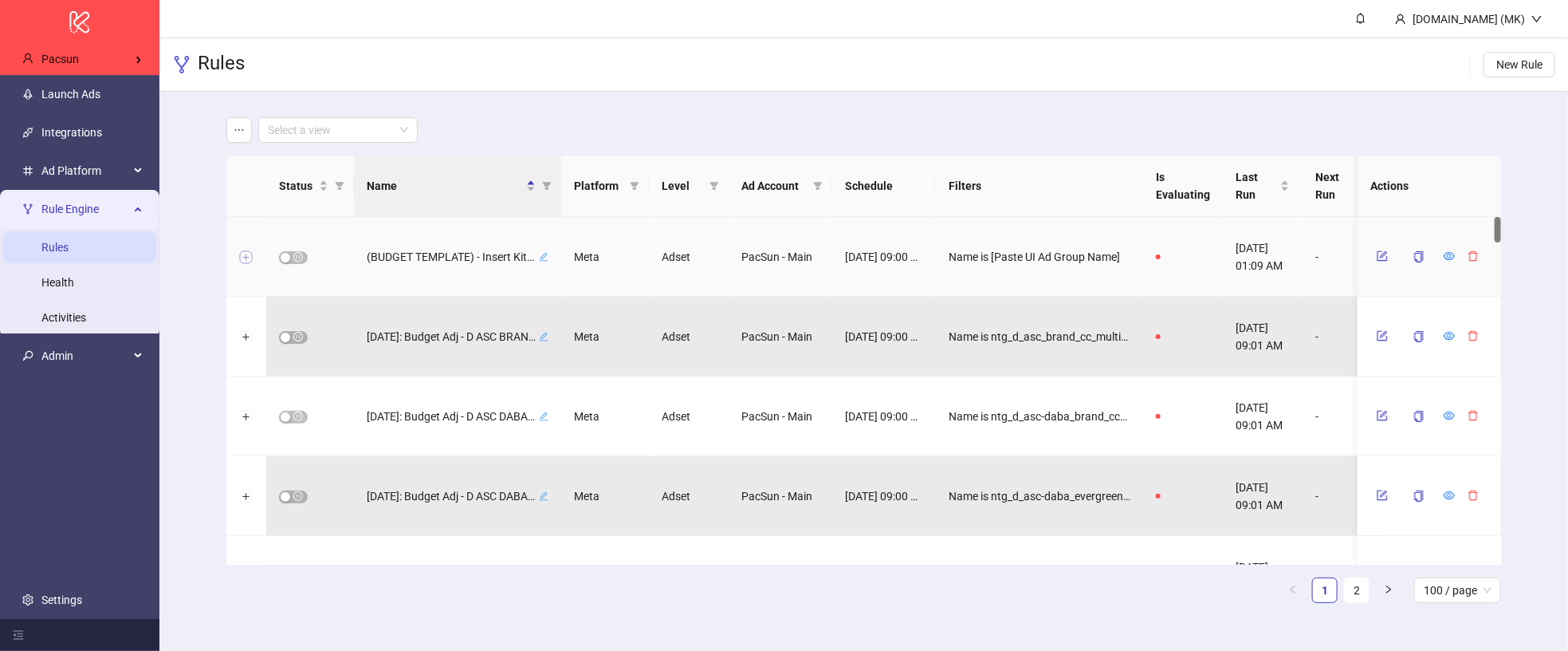
click at [246, 260] on button "Expand row" at bounding box center [246, 258] width 12 height 12
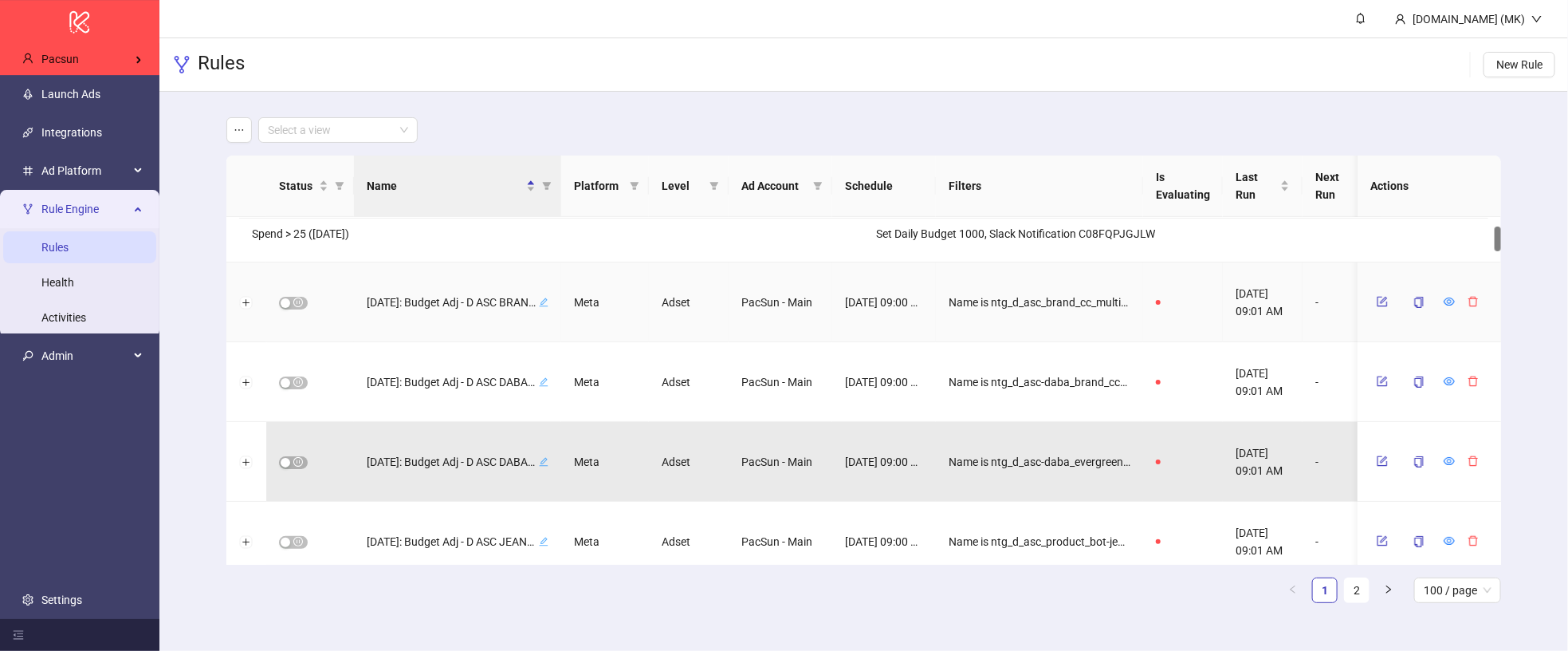
scroll to position [90, 0]
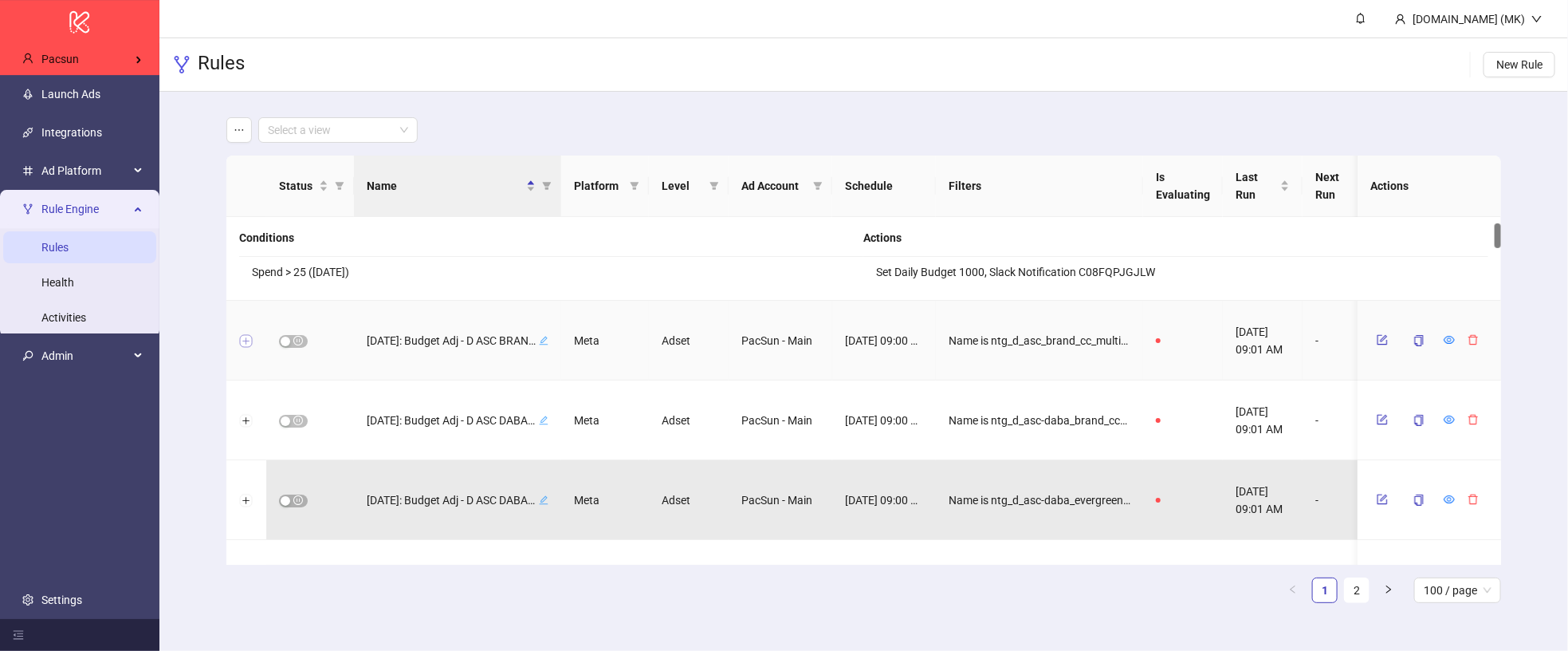
click at [244, 335] on button "Expand row" at bounding box center [246, 342] width 12 height 12
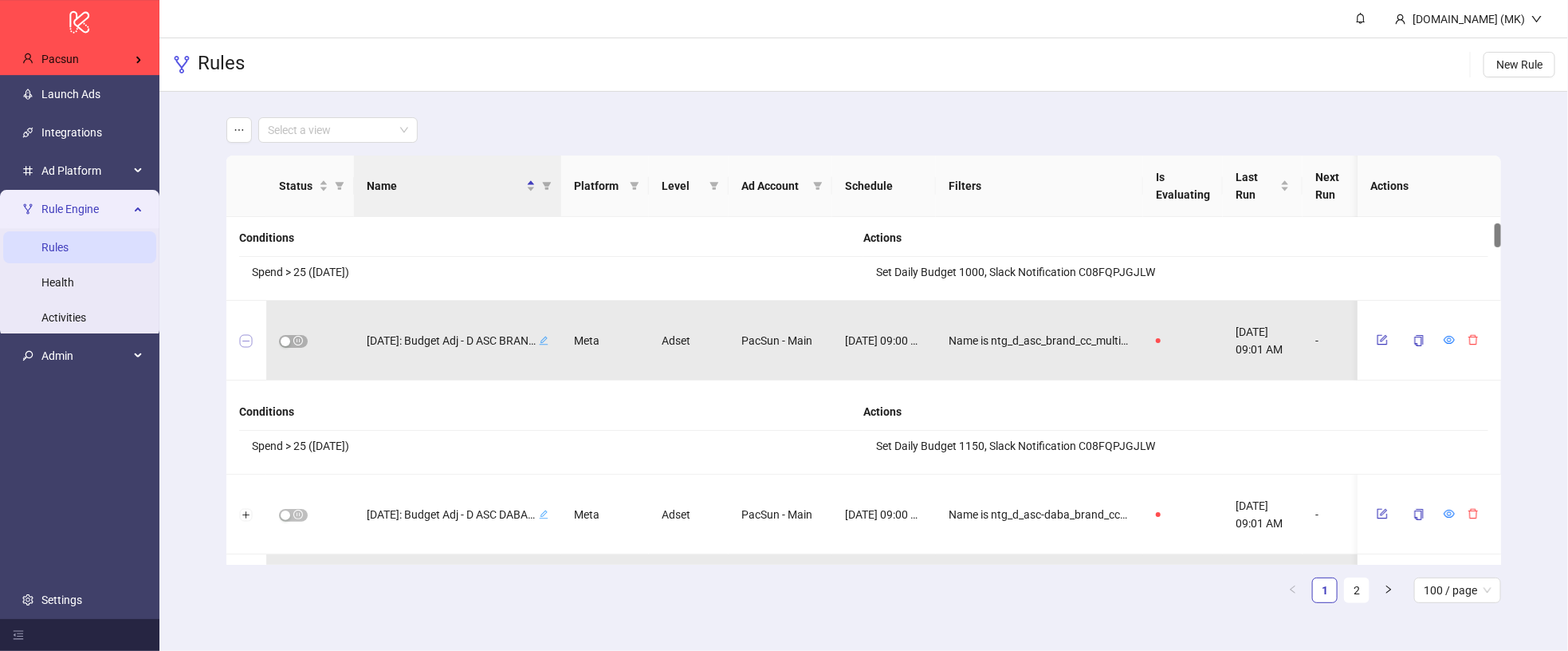
scroll to position [234, 0]
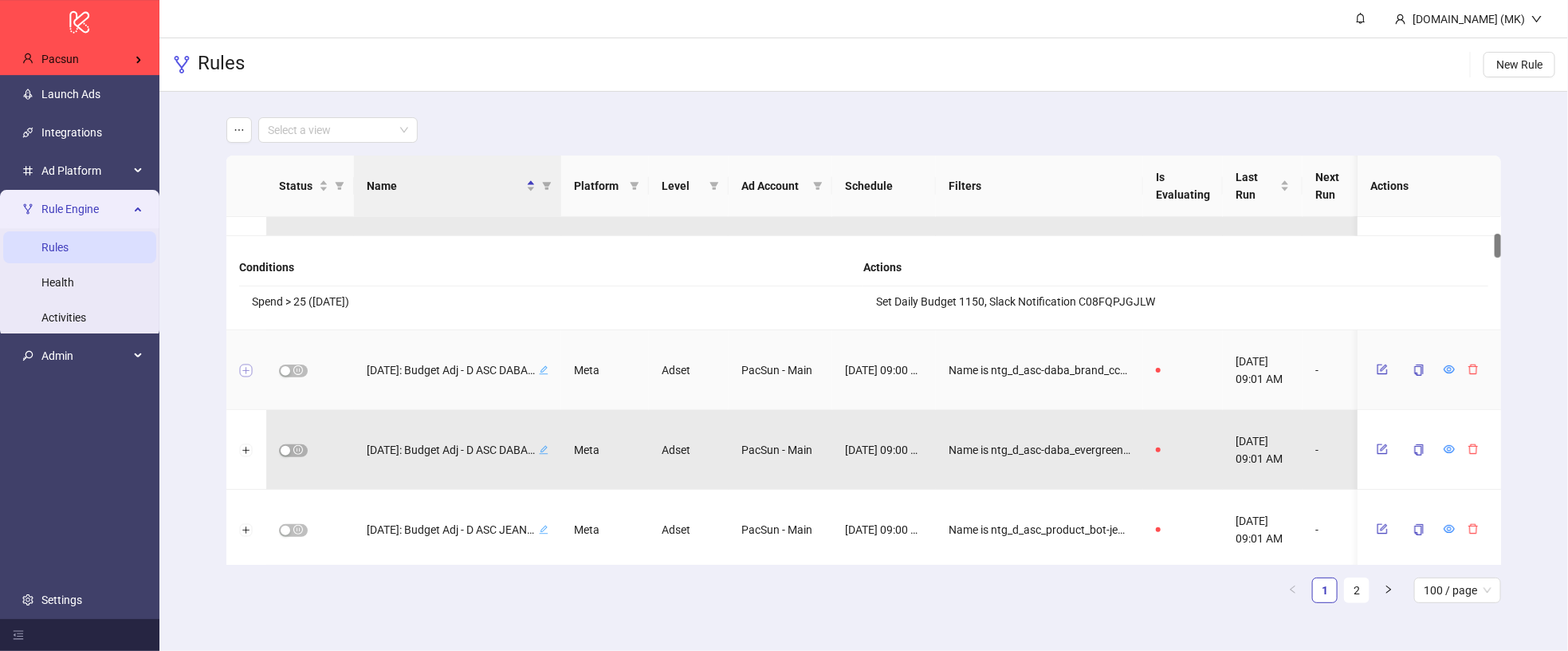
click at [246, 366] on button "Expand row" at bounding box center [246, 371] width 12 height 12
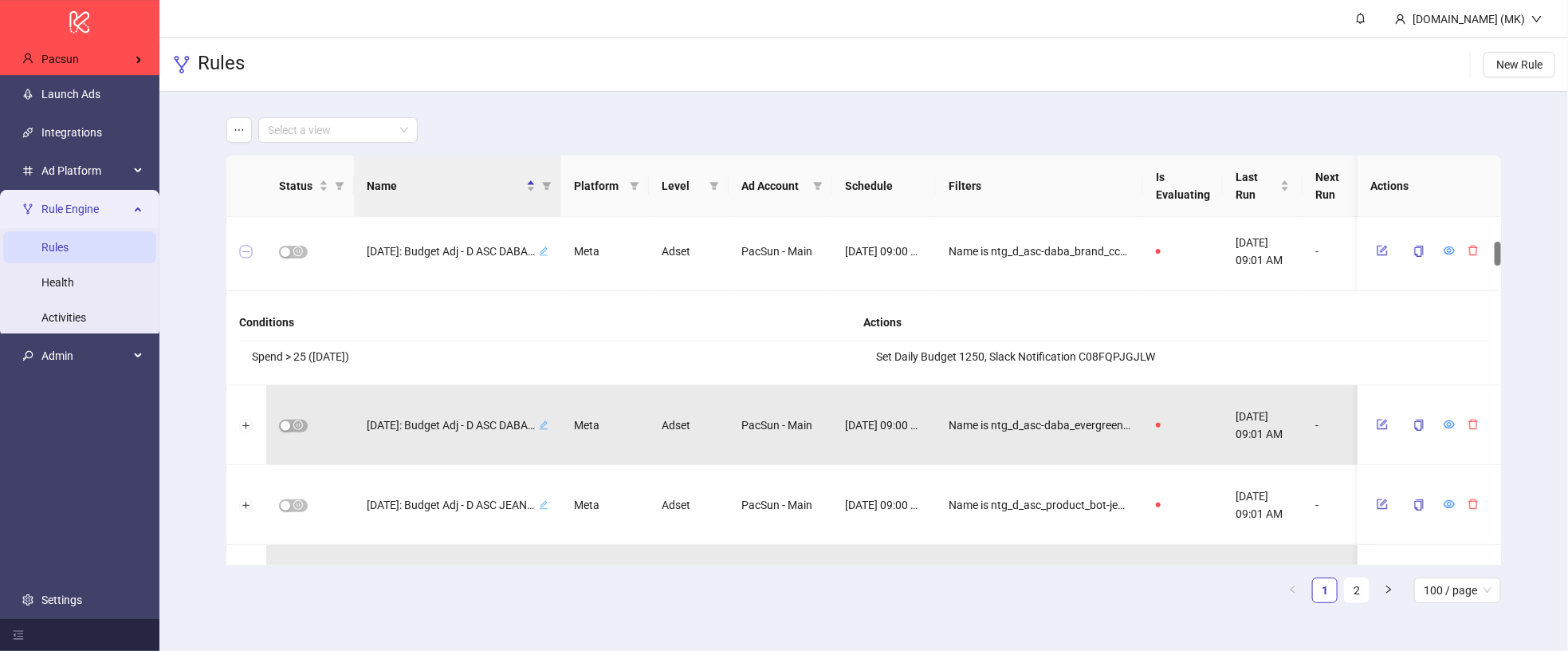
scroll to position [352, 0]
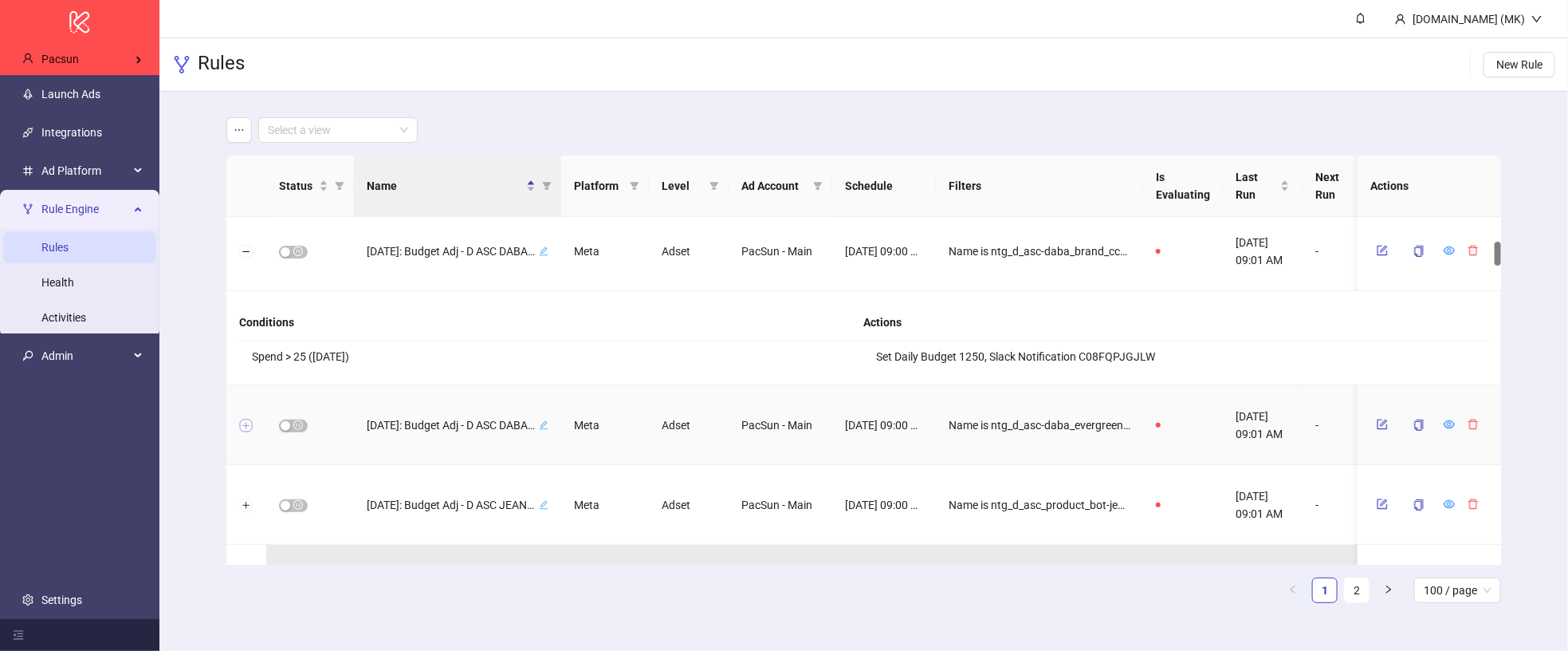
click at [242, 420] on button "Expand row" at bounding box center [246, 426] width 12 height 12
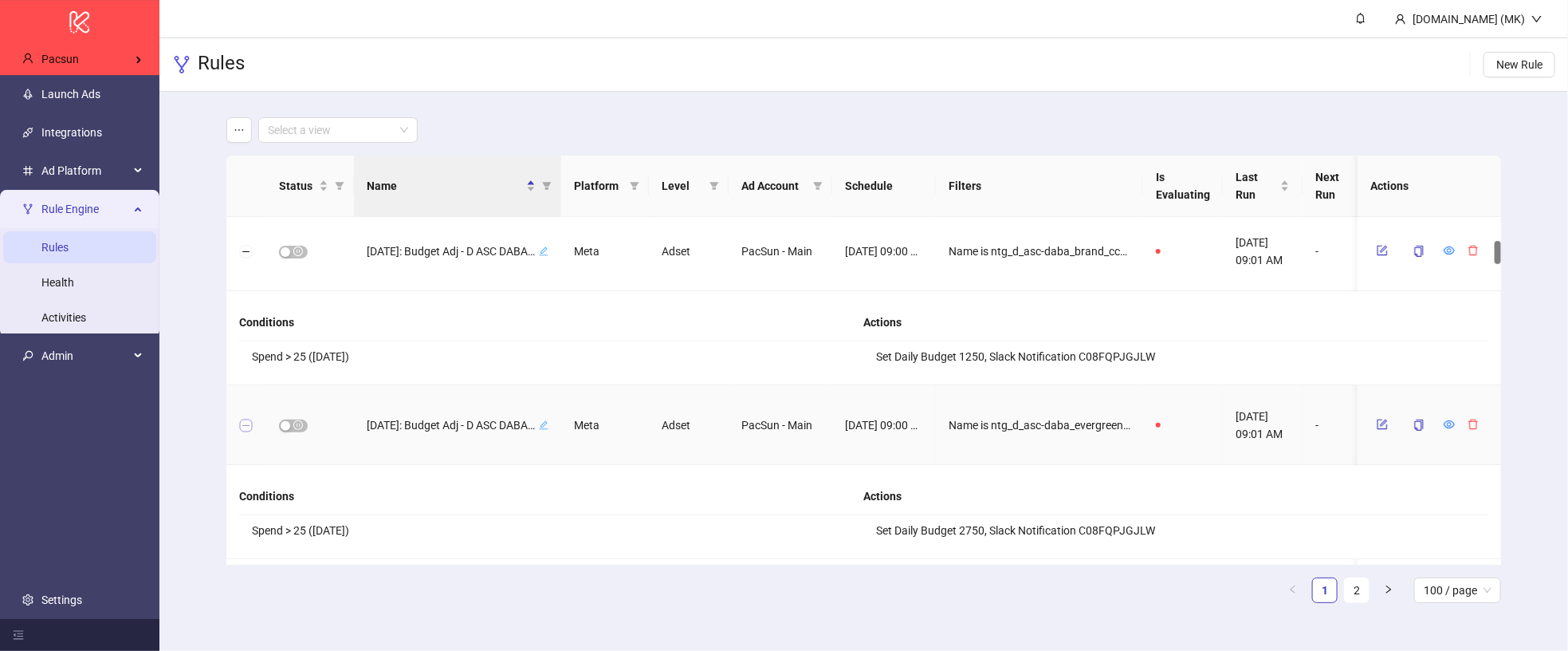
scroll to position [499, 0]
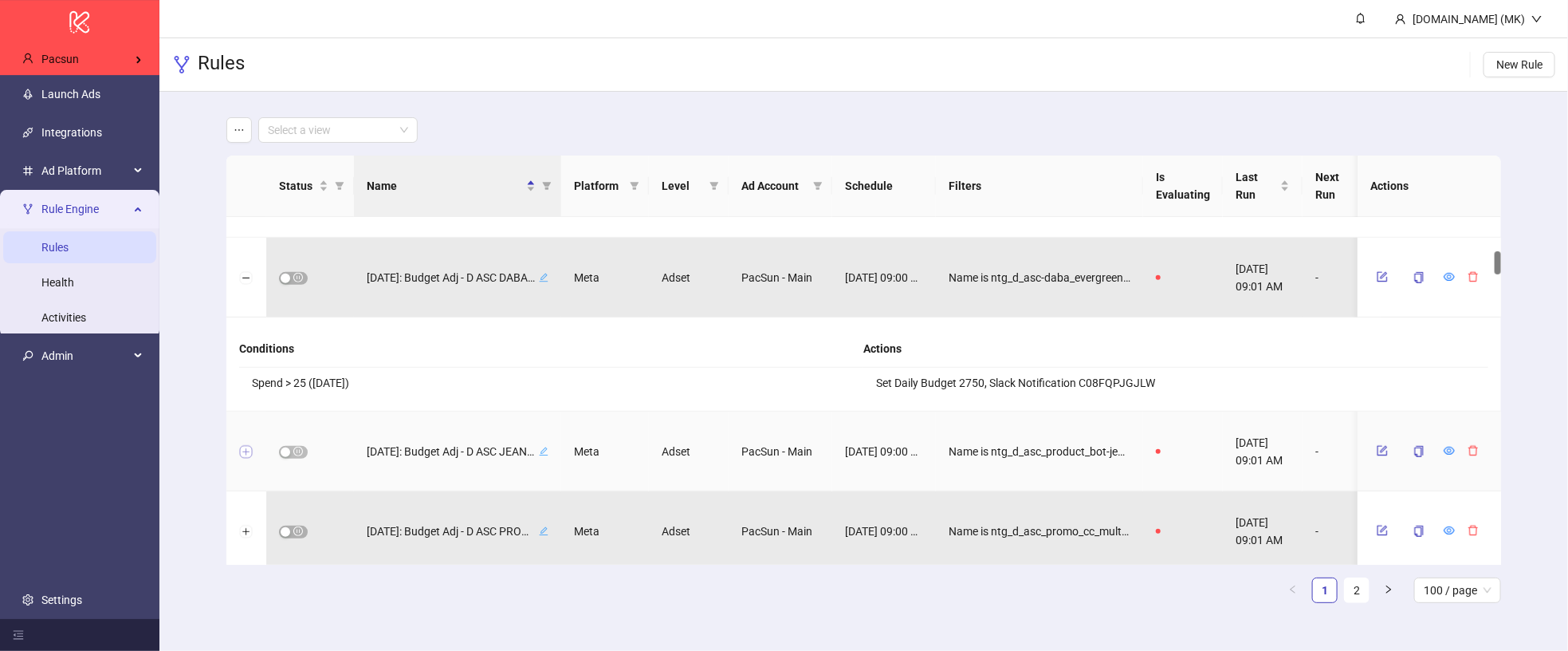
click at [251, 451] on button "Expand row" at bounding box center [246, 452] width 12 height 12
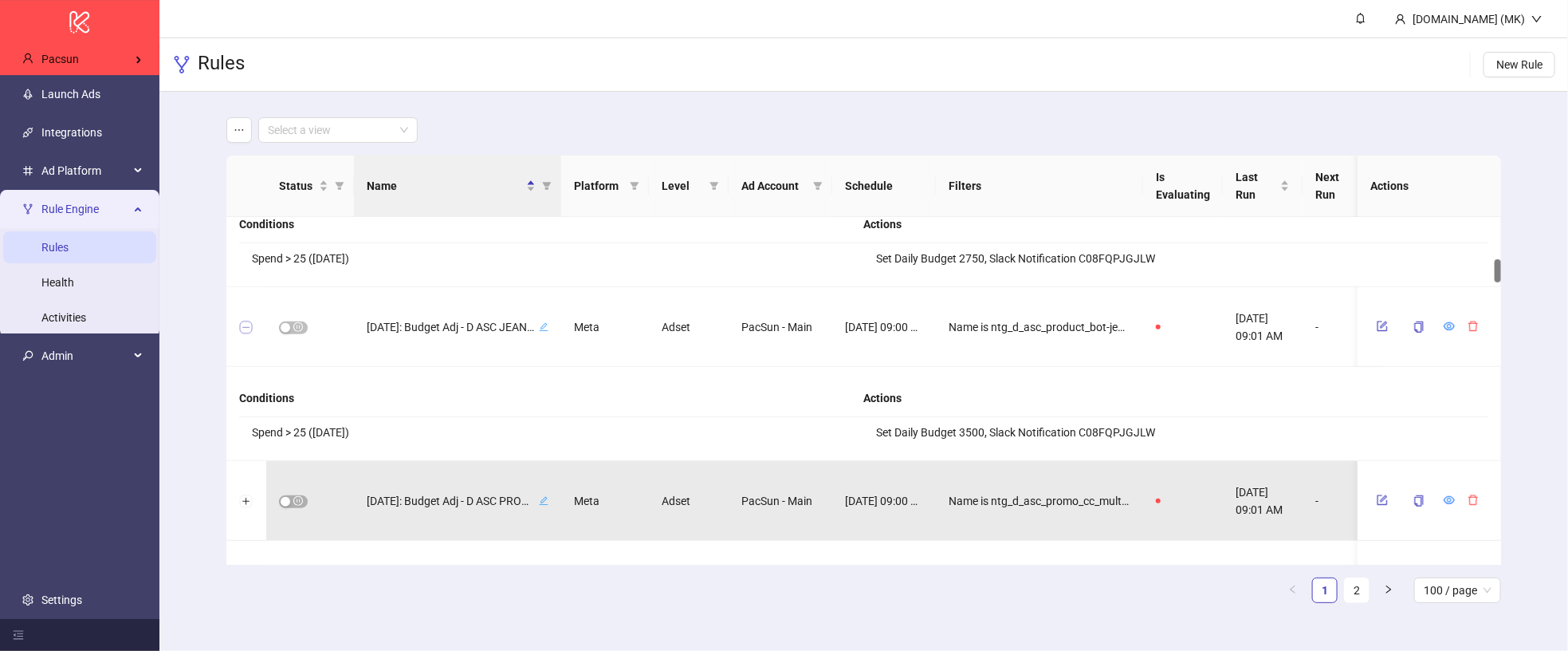
scroll to position [788, 0]
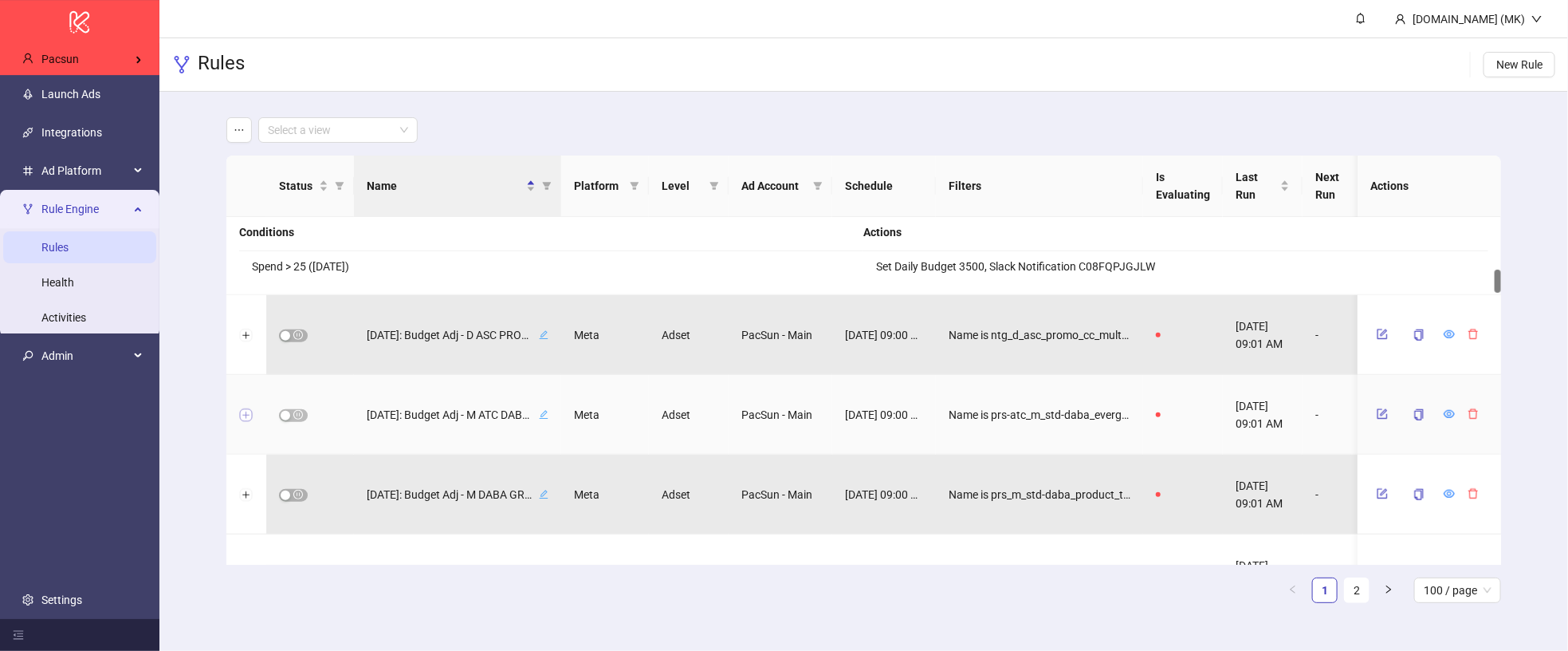
click at [244, 419] on button "Expand row" at bounding box center [246, 415] width 12 height 12
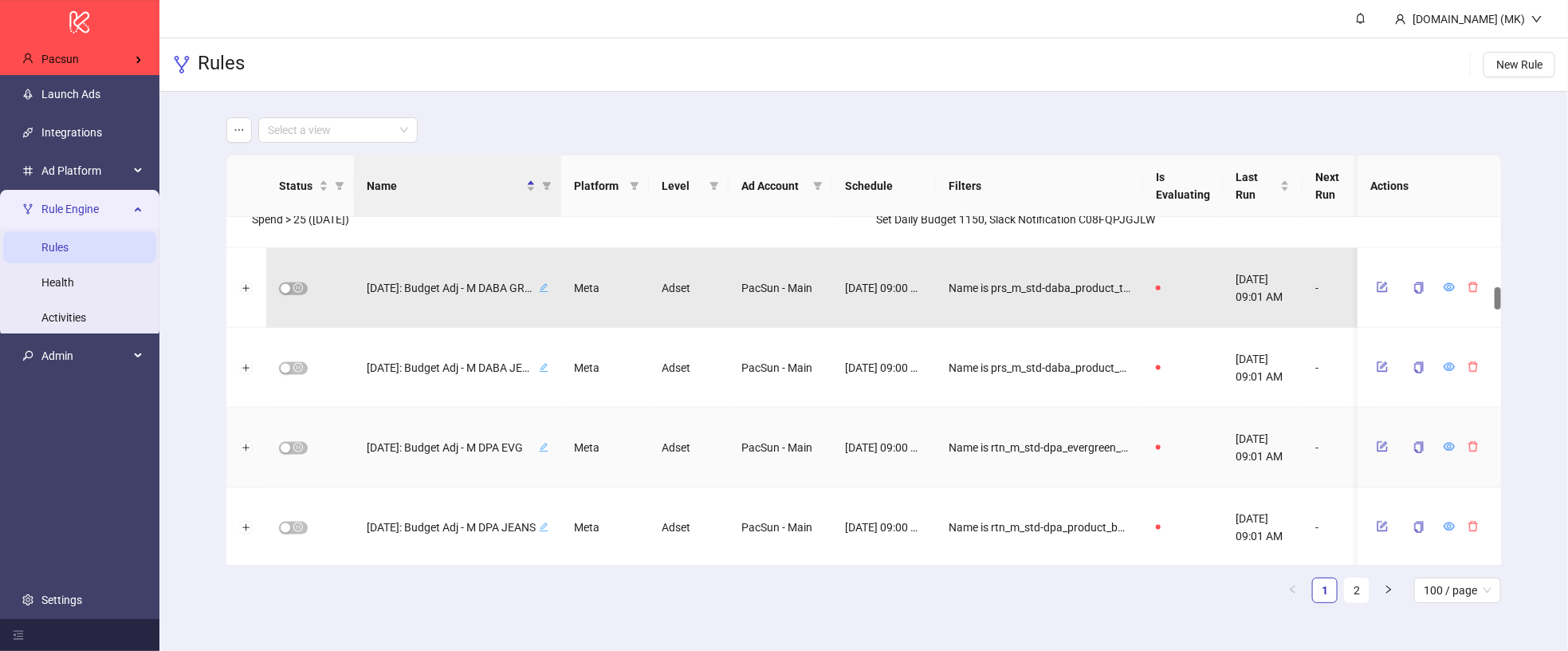
scroll to position [1125, 0]
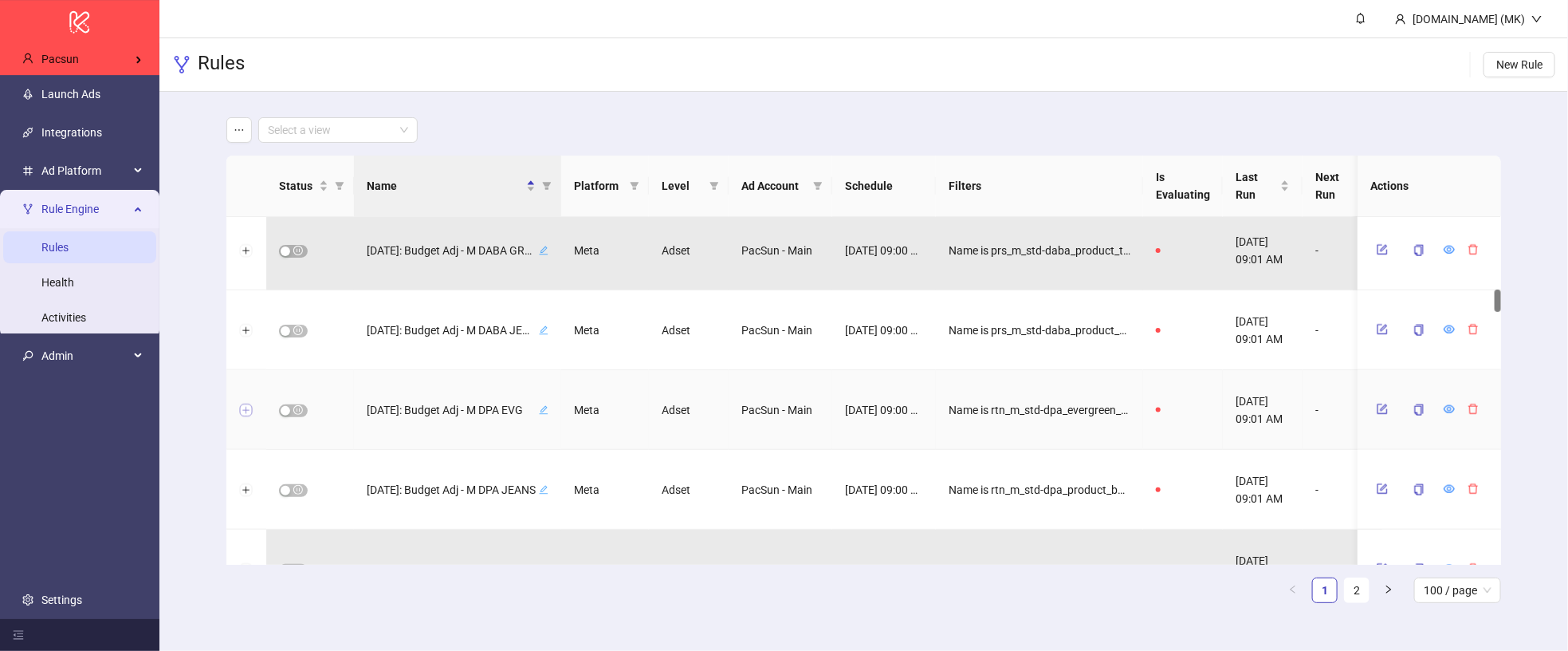
click at [251, 409] on button "Expand row" at bounding box center [246, 411] width 12 height 12
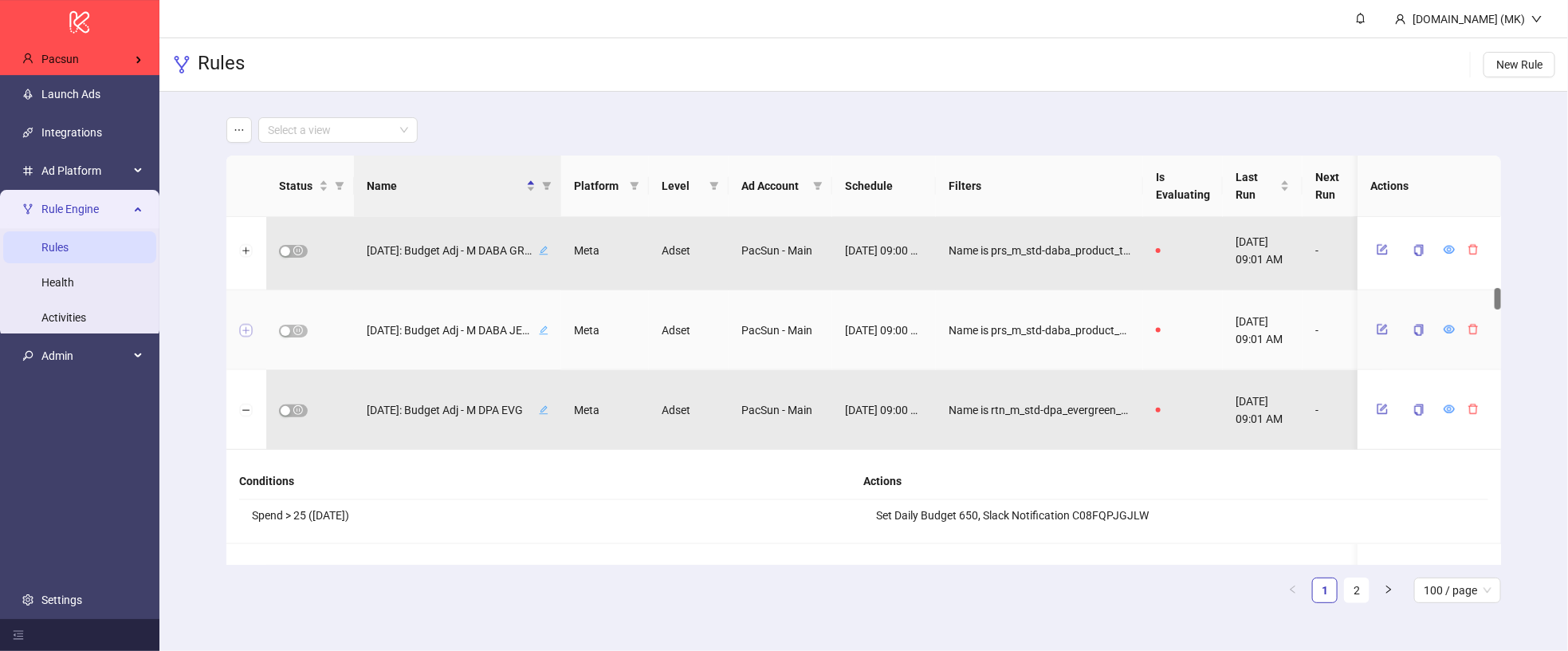
click at [242, 327] on button "Expand row" at bounding box center [246, 331] width 12 height 12
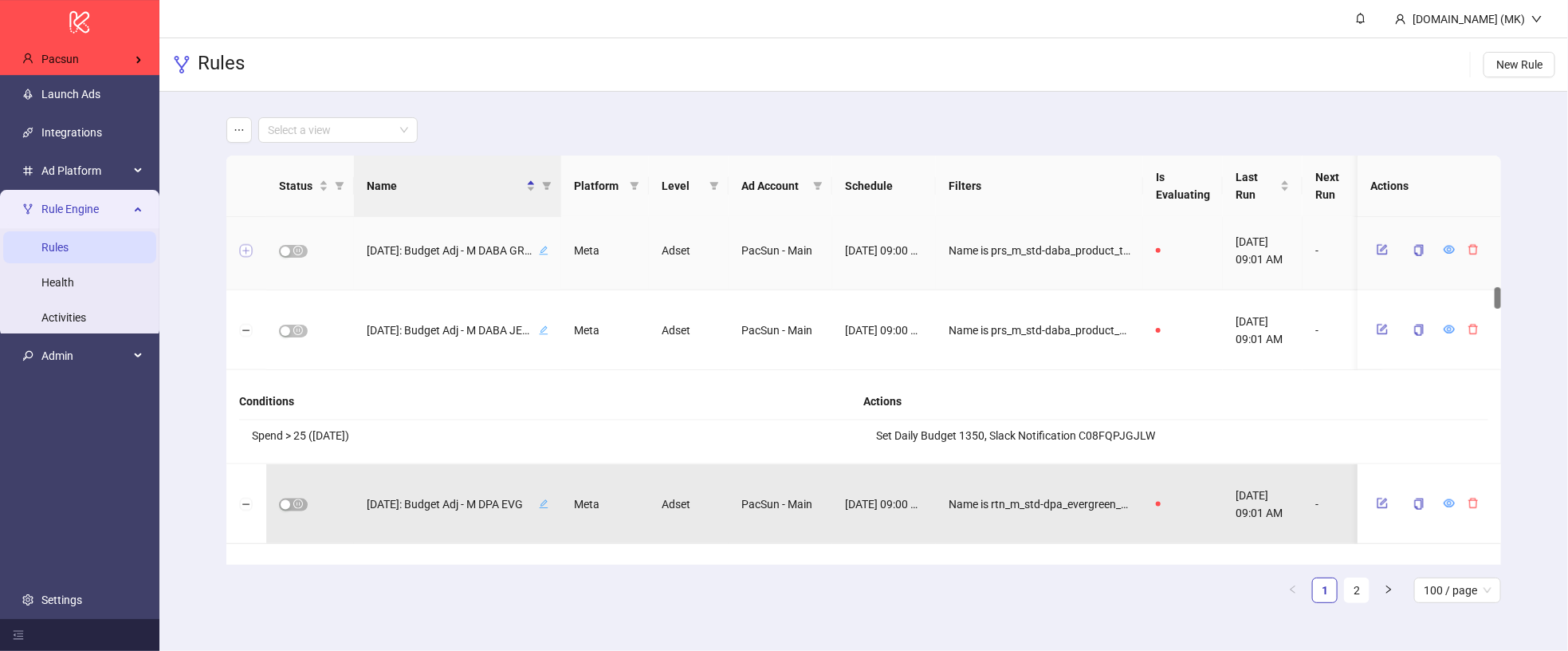
click at [250, 249] on button "Expand row" at bounding box center [246, 251] width 12 height 12
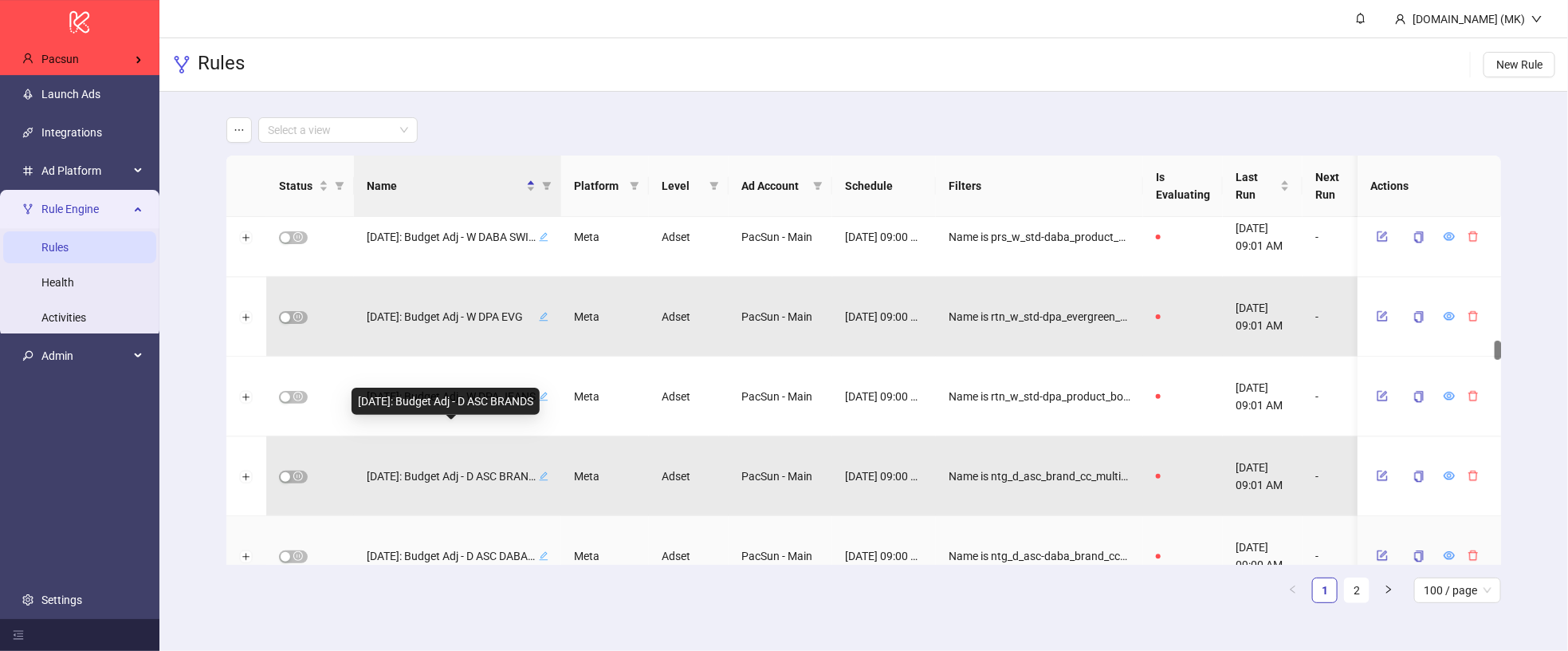
scroll to position [2294, 0]
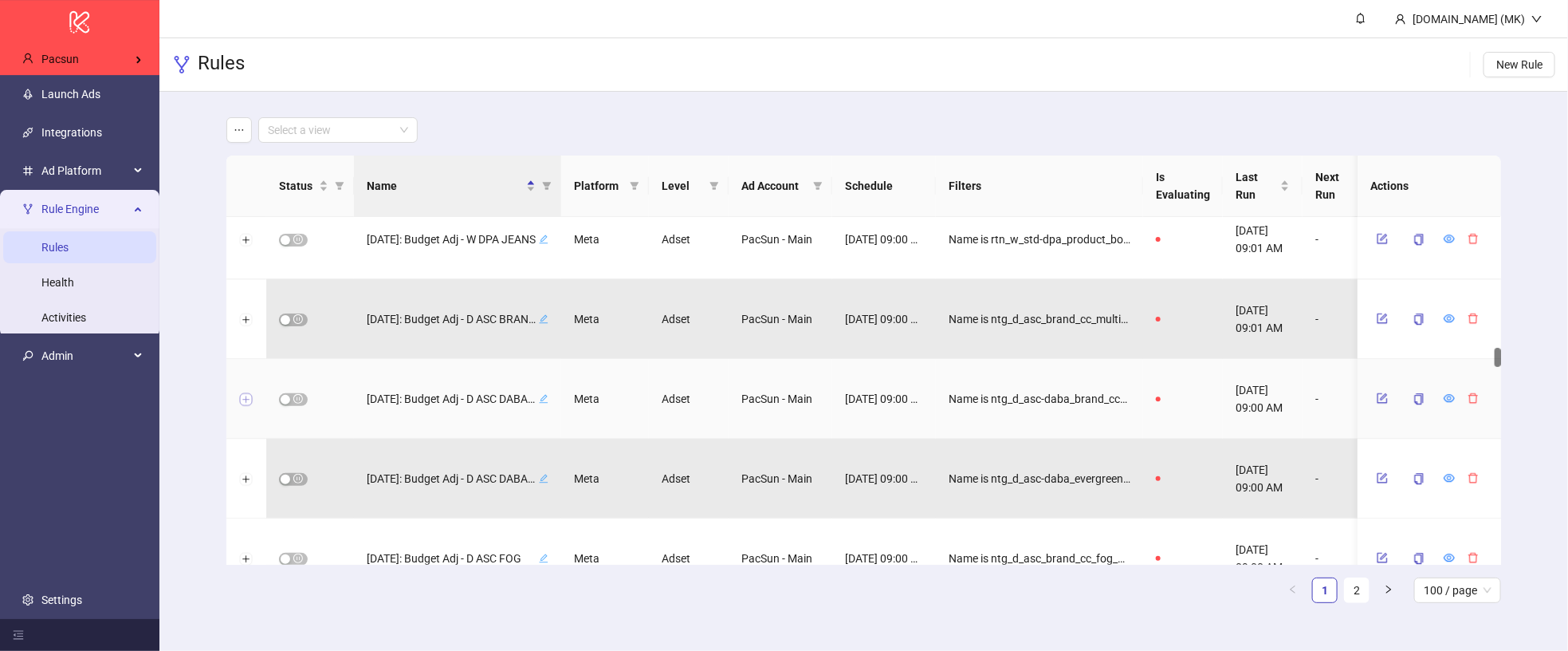
click at [246, 398] on button "Expand row" at bounding box center [246, 399] width 12 height 12
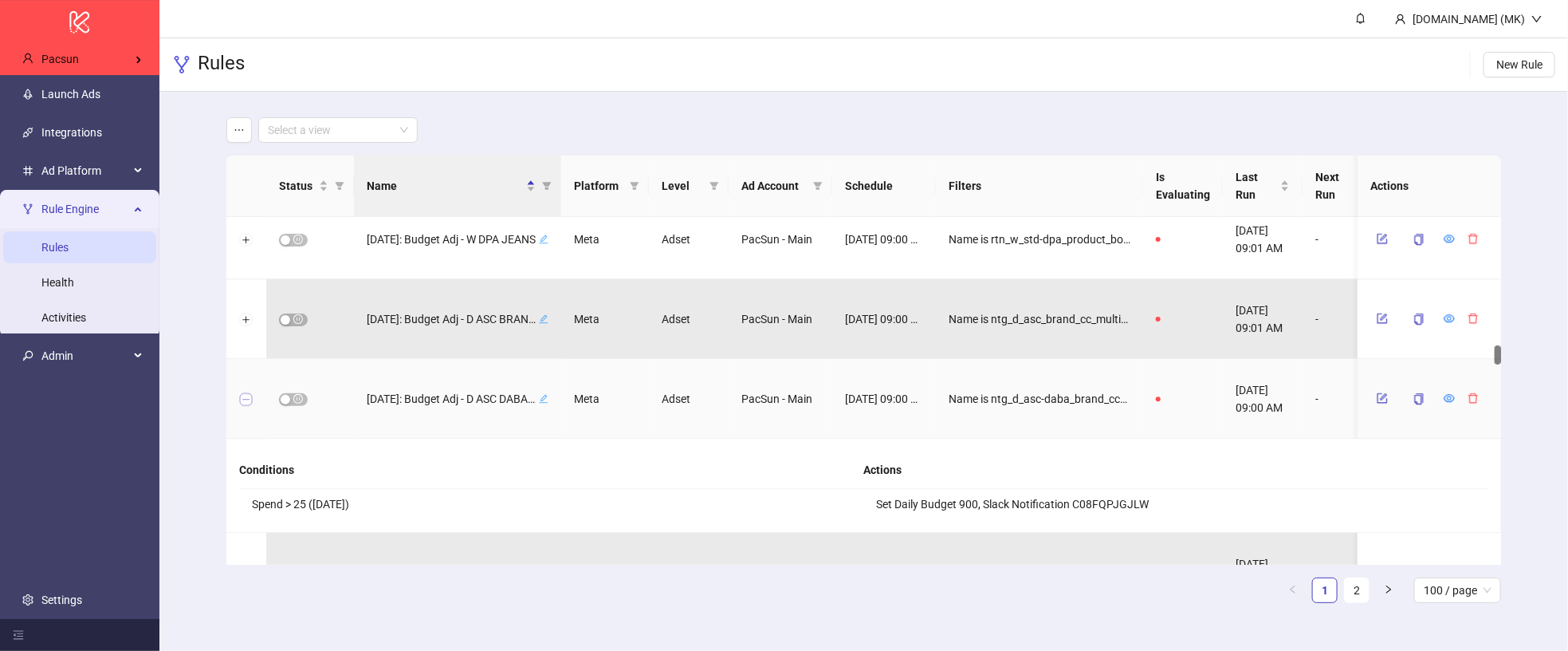
click at [249, 397] on button "Collapse row" at bounding box center [246, 399] width 12 height 12
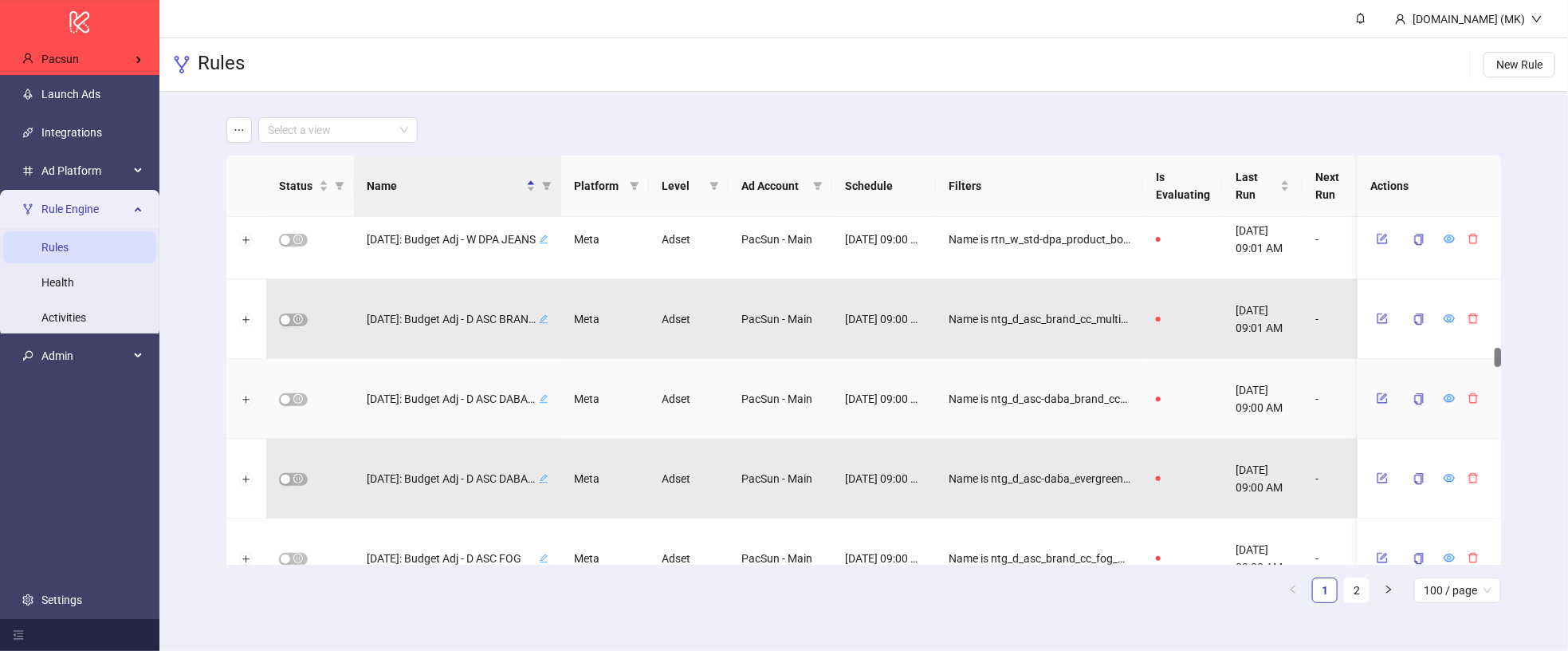
scroll to position [2682, 0]
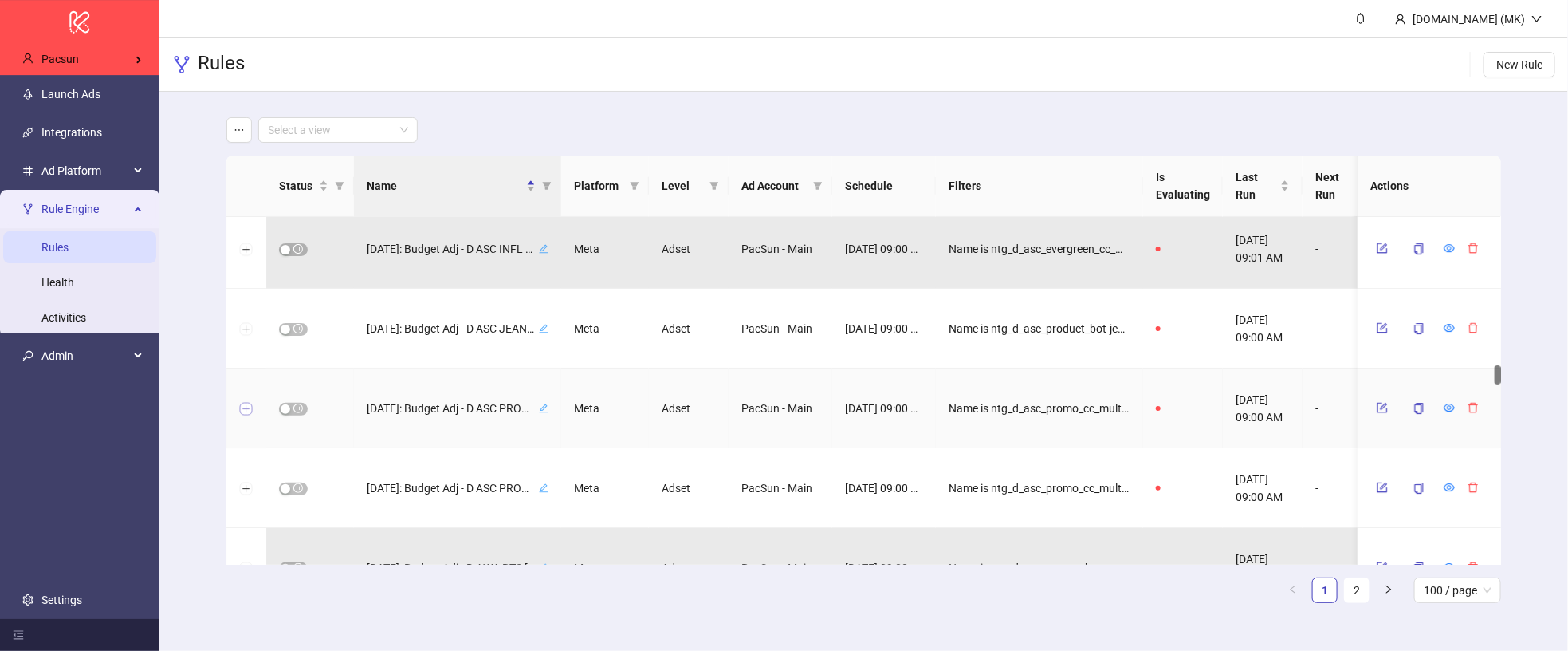
click at [241, 407] on button "Expand row" at bounding box center [246, 409] width 12 height 12
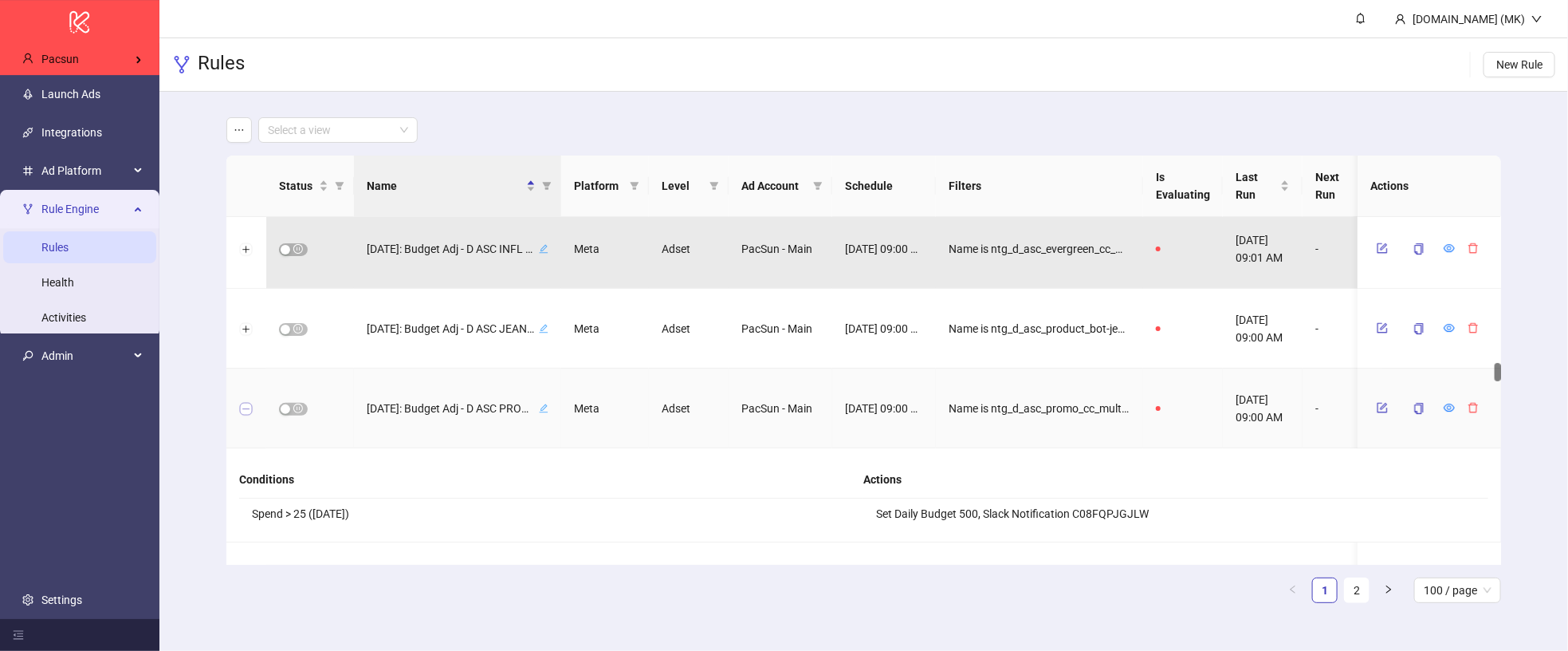
click at [241, 407] on button "Collapse row" at bounding box center [246, 409] width 12 height 12
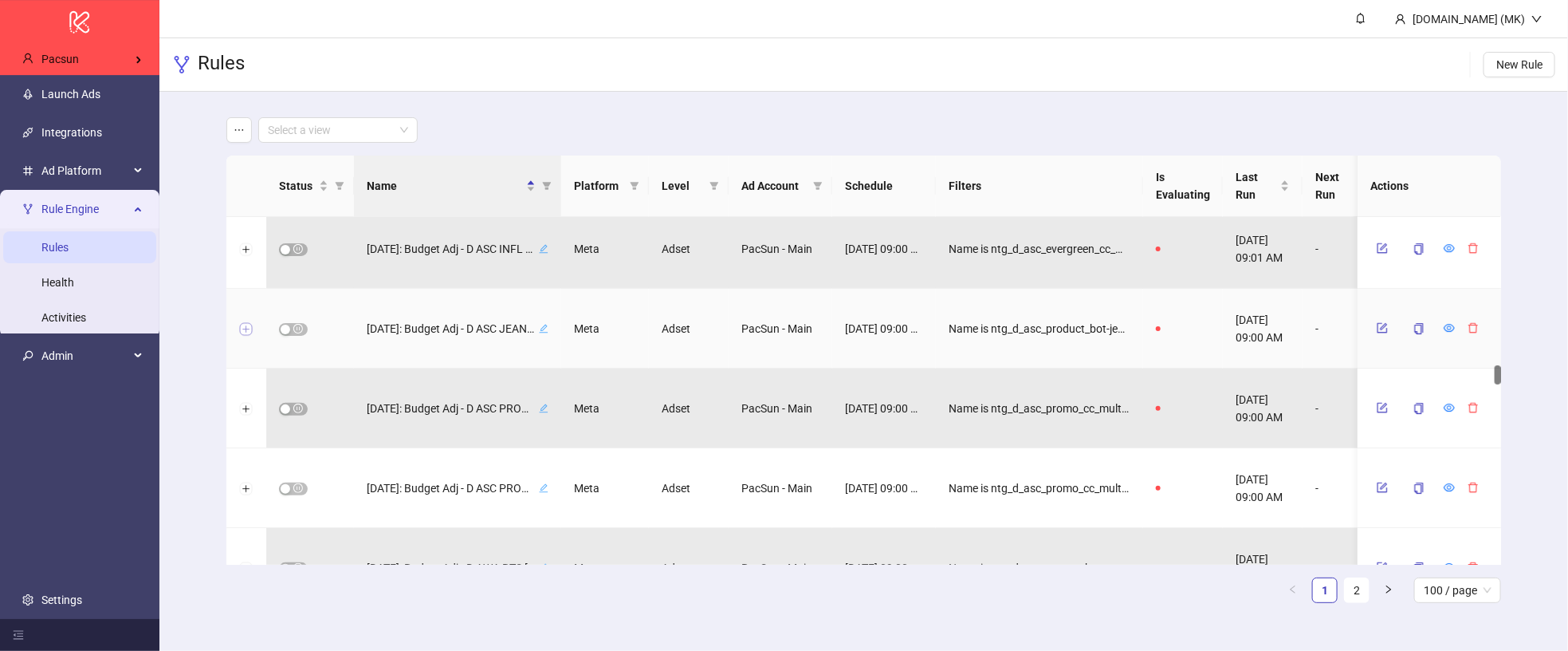
click at [250, 332] on button "Expand row" at bounding box center [246, 329] width 12 height 12
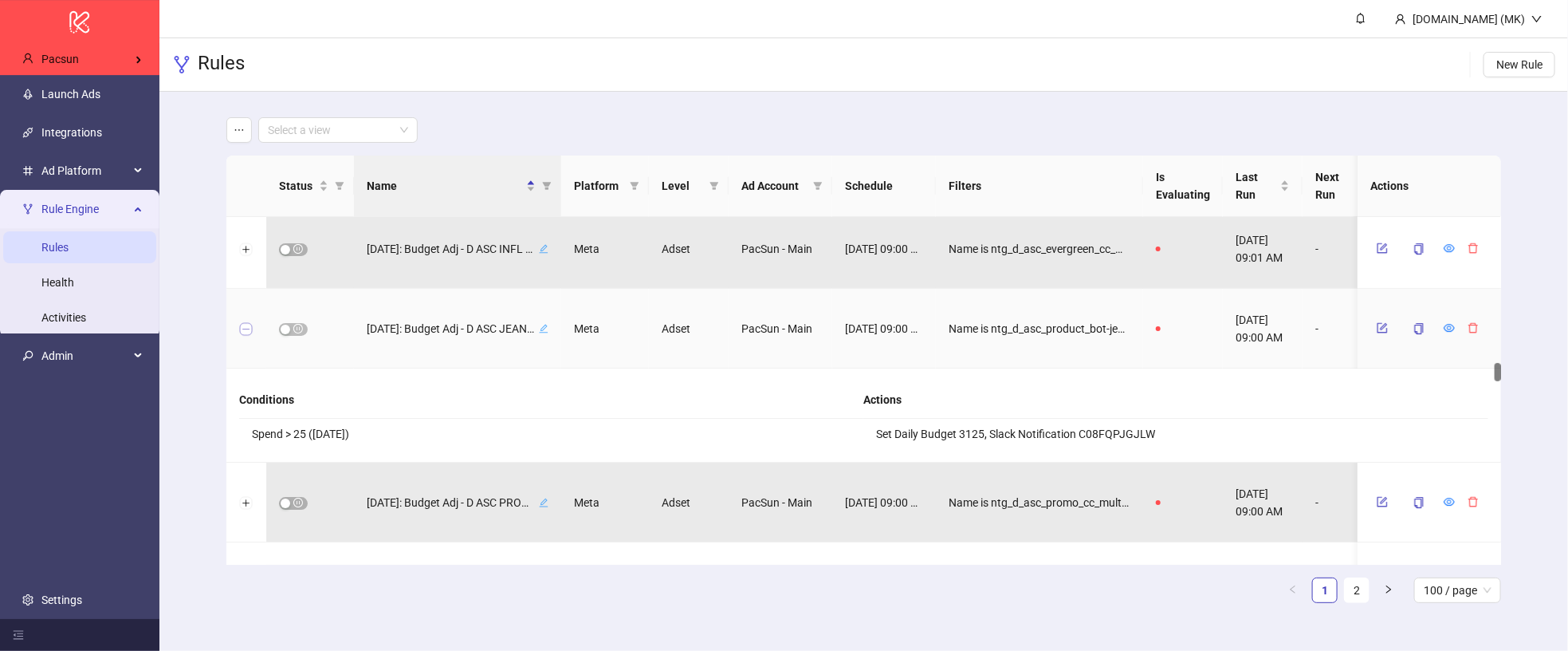
click at [250, 332] on button "Collapse row" at bounding box center [246, 329] width 12 height 12
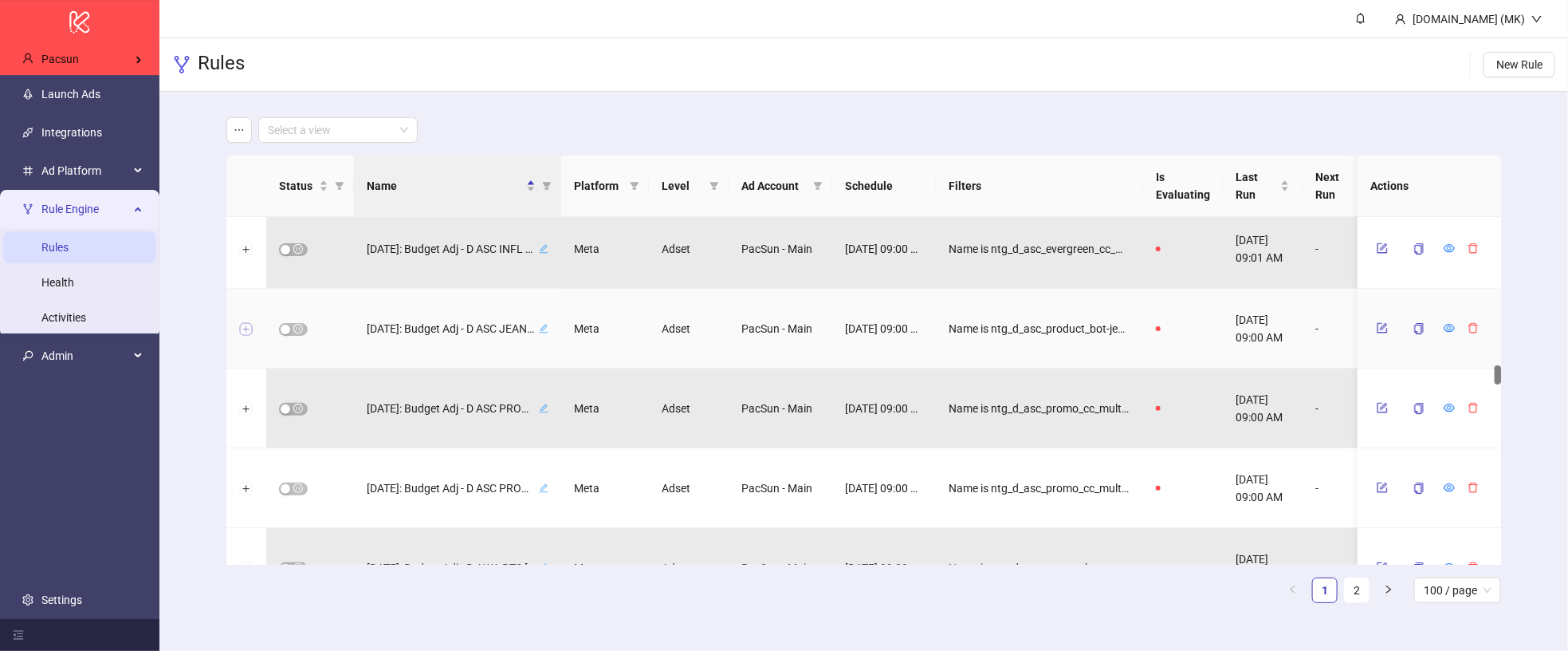
click at [250, 332] on button "Expand row" at bounding box center [246, 329] width 12 height 12
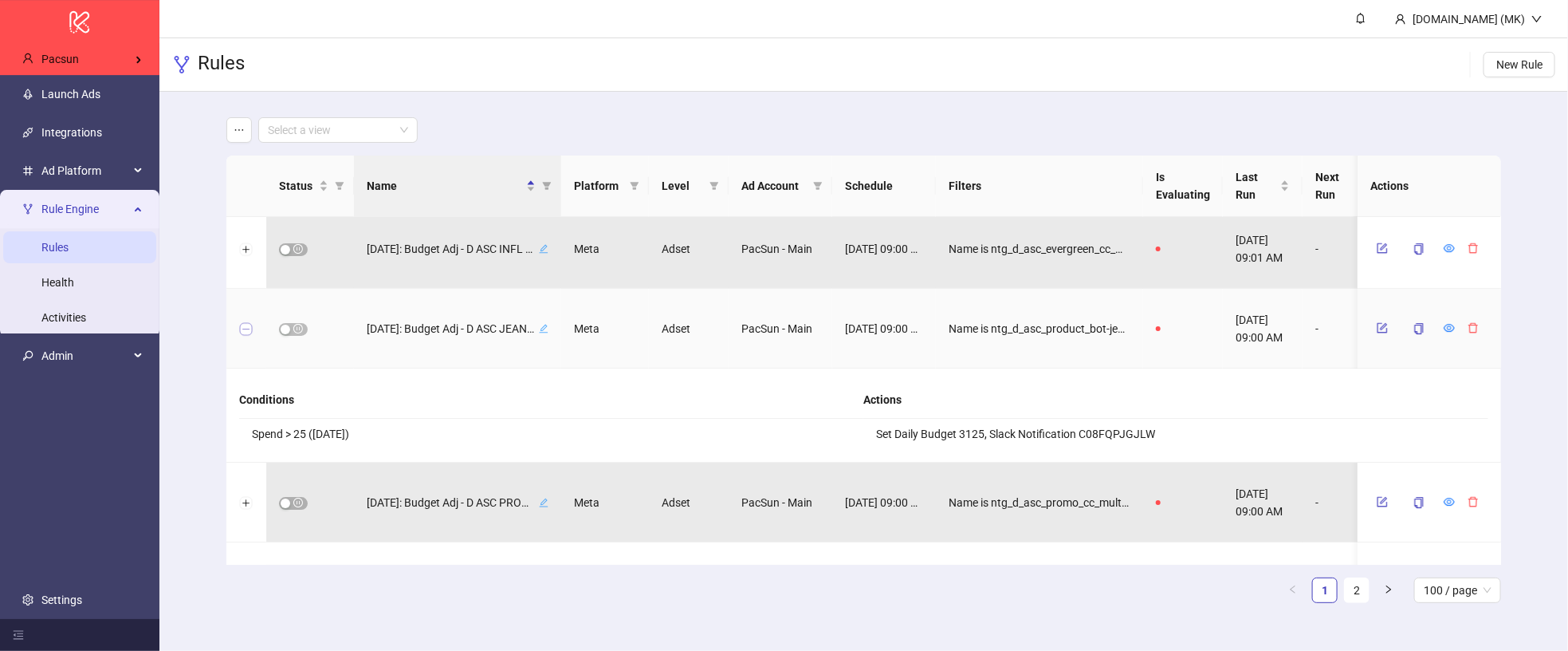
click at [251, 327] on button "Collapse row" at bounding box center [246, 329] width 12 height 12
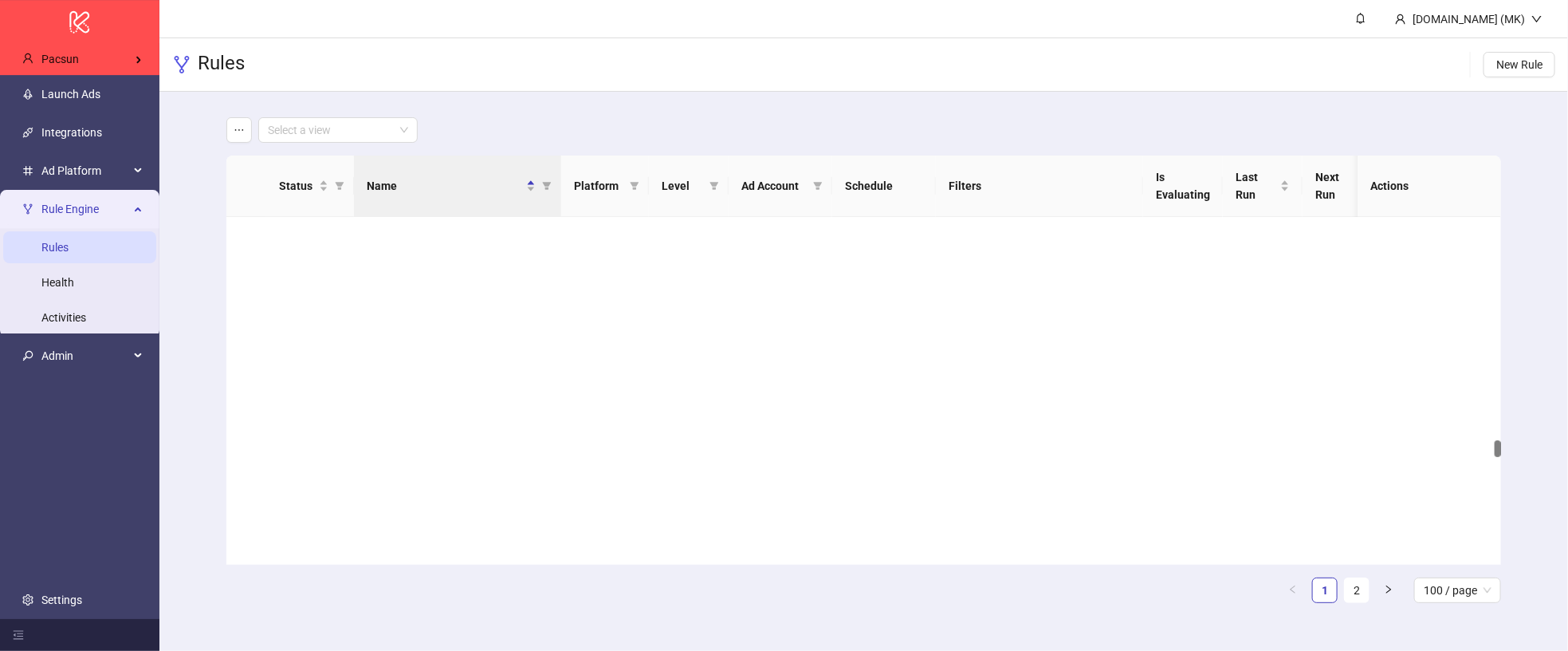
scroll to position [4423, 0]
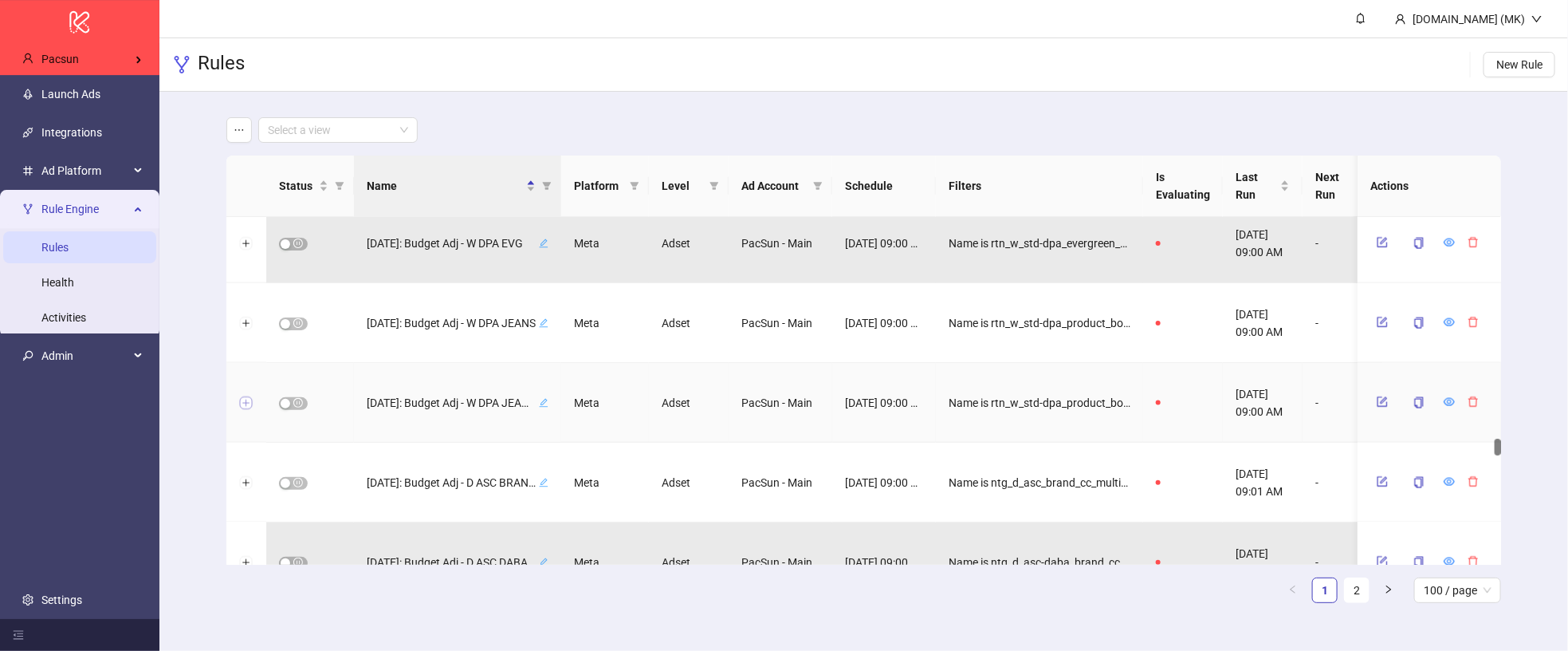
click at [247, 399] on button "Expand row" at bounding box center [246, 404] width 12 height 12
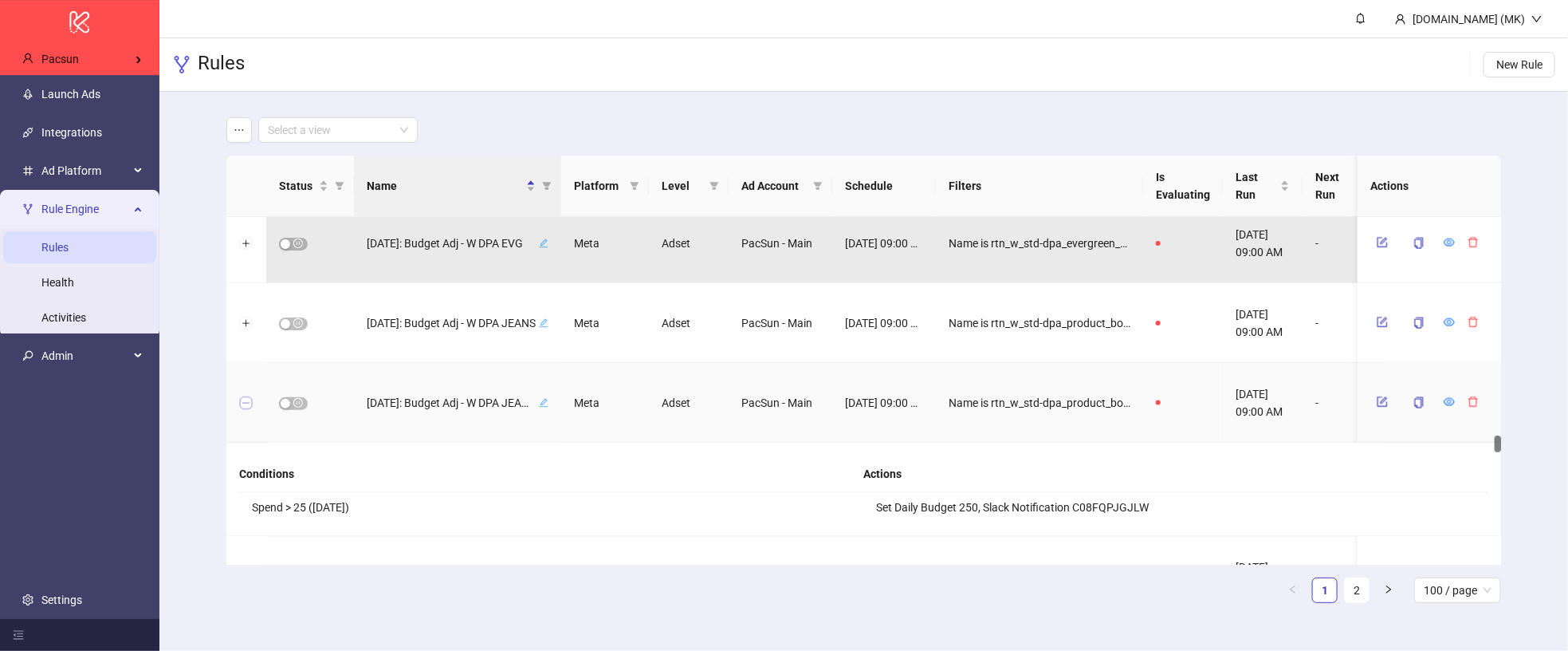
click at [250, 398] on button "Collapse row" at bounding box center [246, 404] width 12 height 12
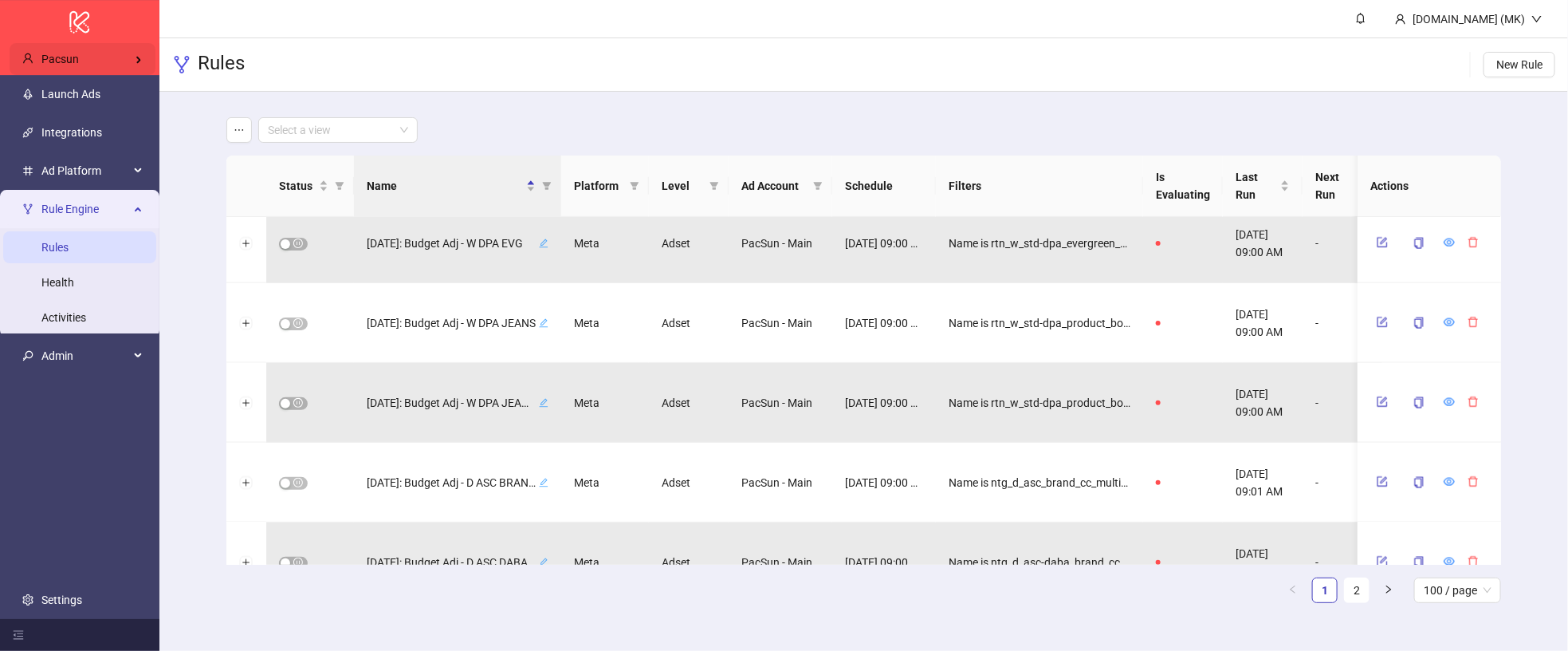
click at [121, 58] on div "Pacsun" at bounding box center [83, 59] width 146 height 32
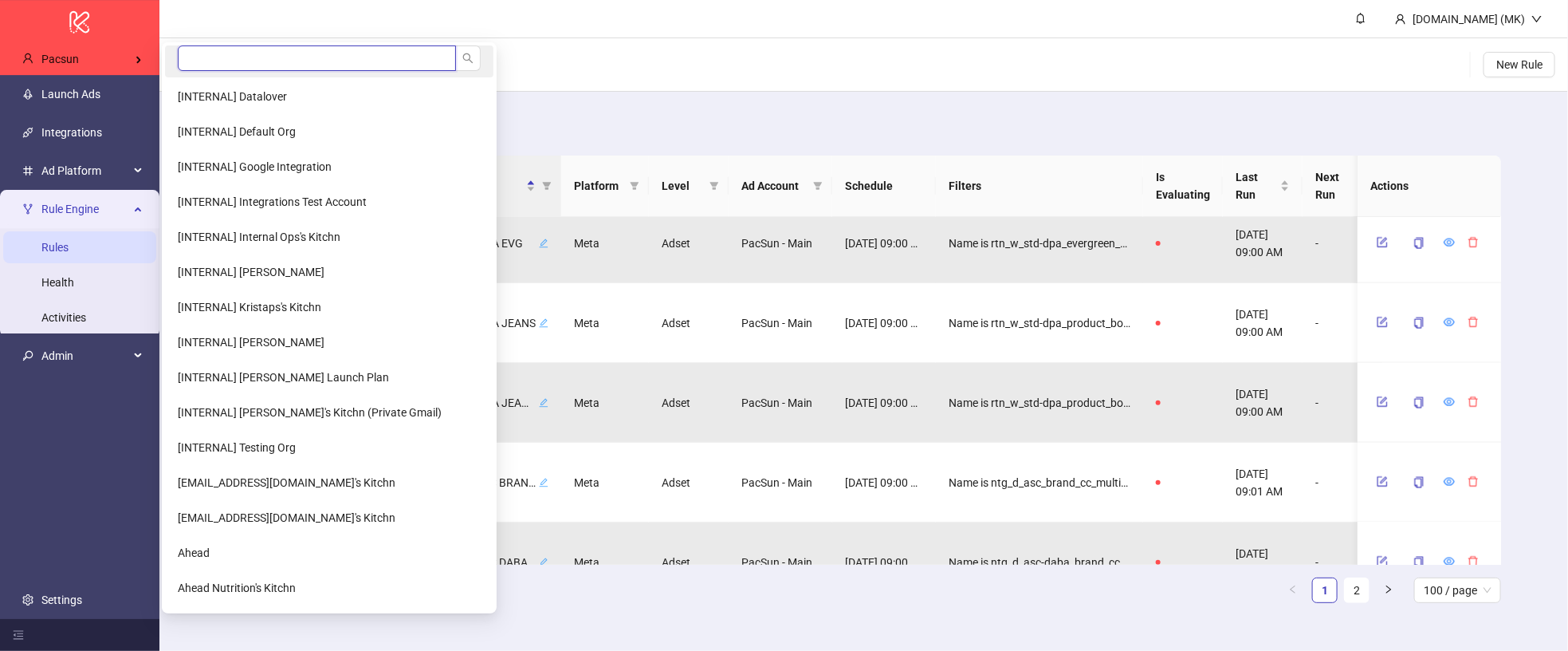
click at [197, 69] on input "search" at bounding box center [316, 58] width 278 height 26
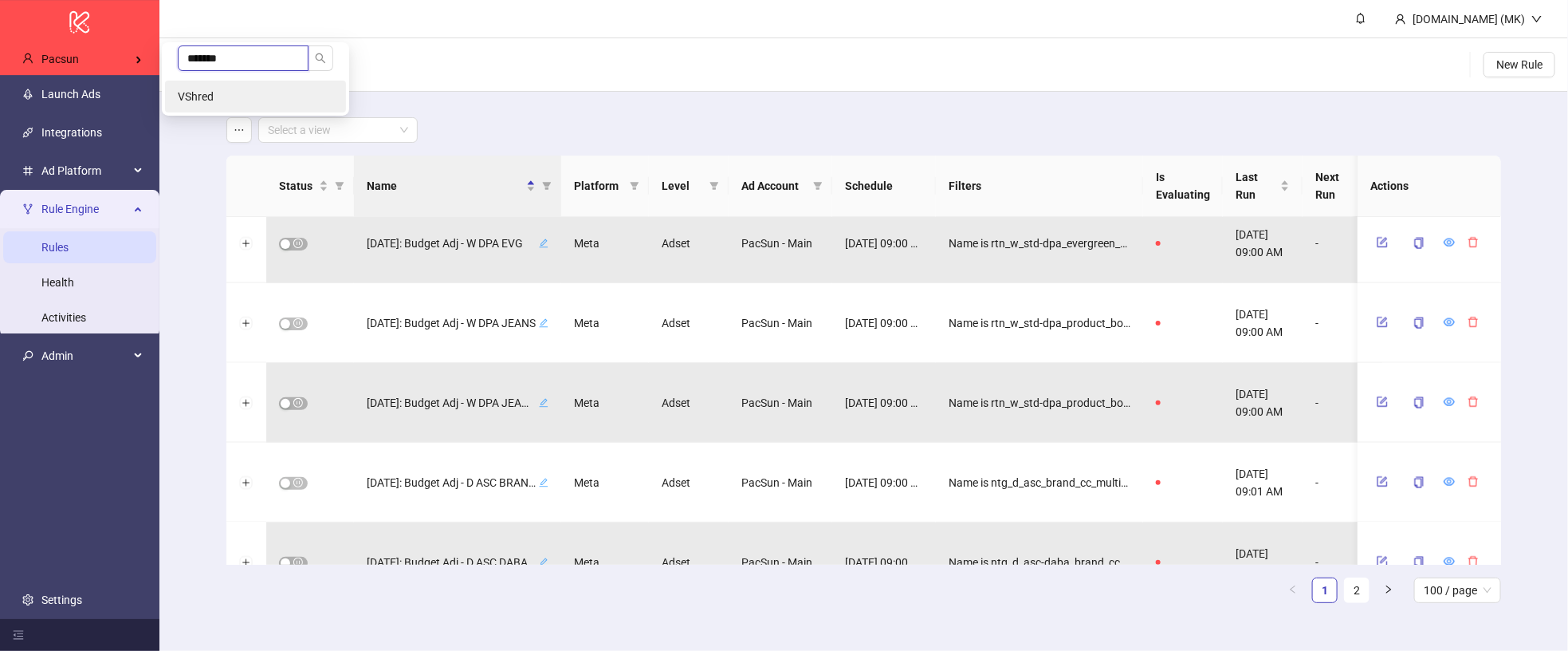
type input "*******"
click at [236, 93] on li "VShred" at bounding box center [256, 97] width 181 height 32
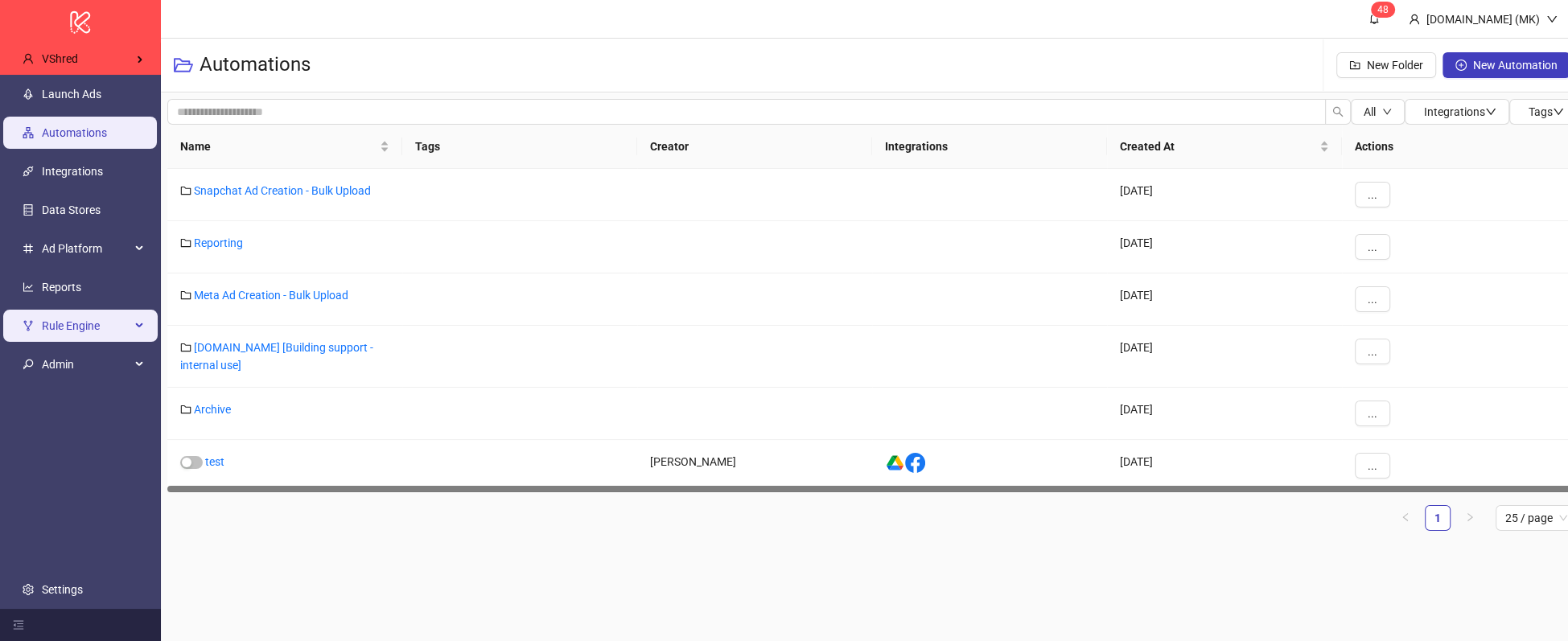
click at [110, 327] on span "Rule Engine" at bounding box center [86, 325] width 89 height 32
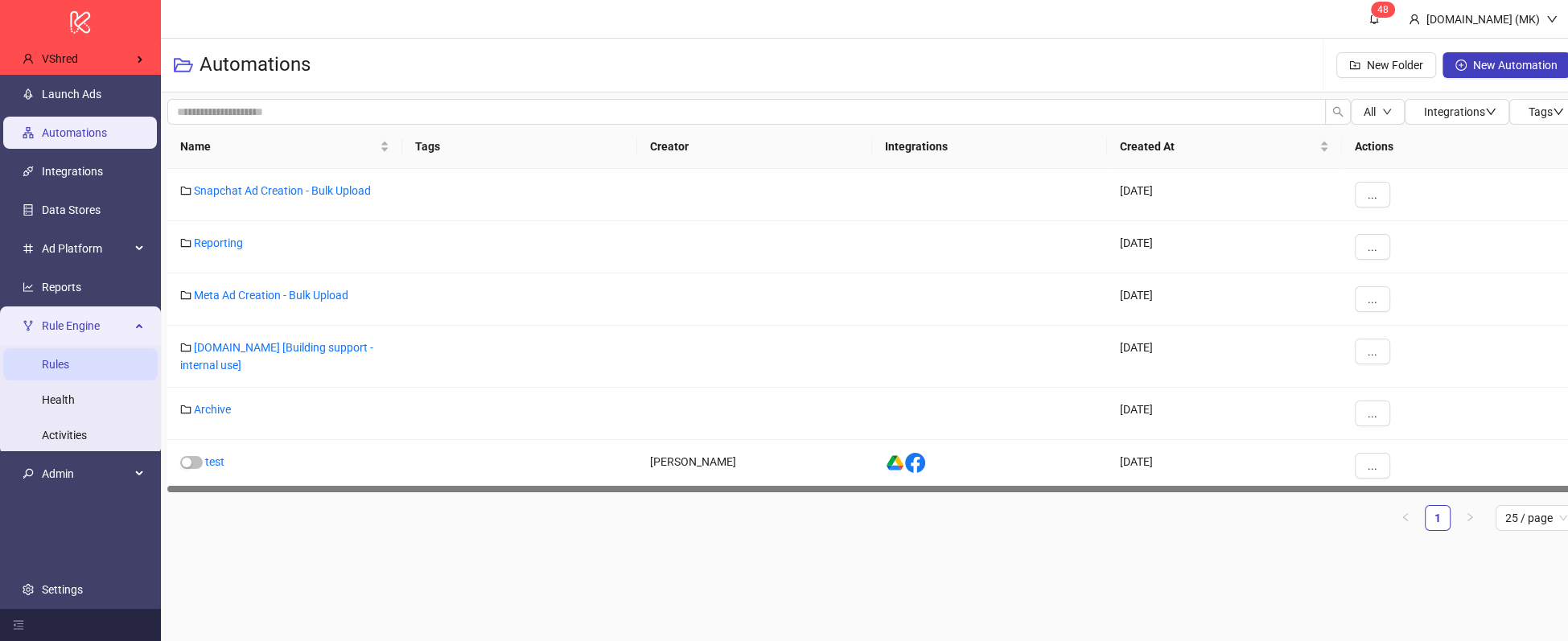
click at [69, 358] on link "Rules" at bounding box center [56, 364] width 27 height 13
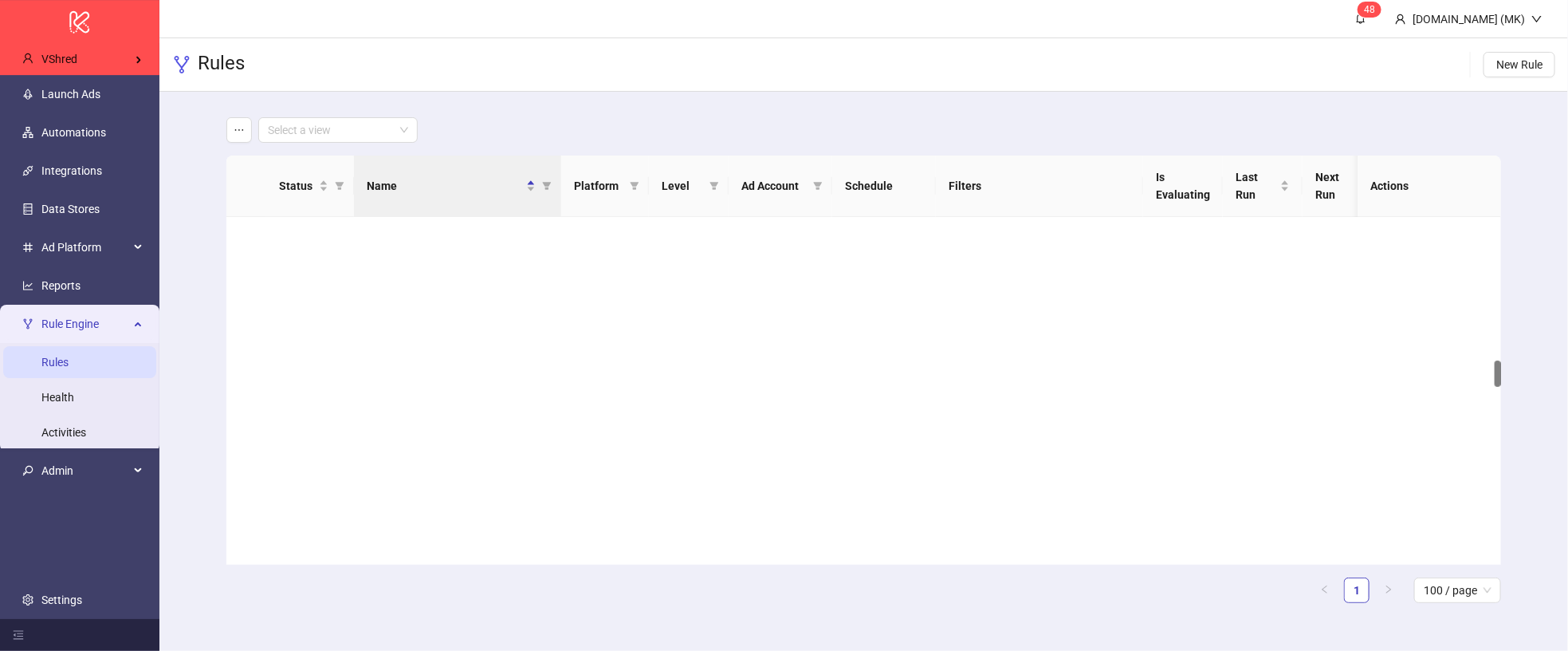
scroll to position [1850, 0]
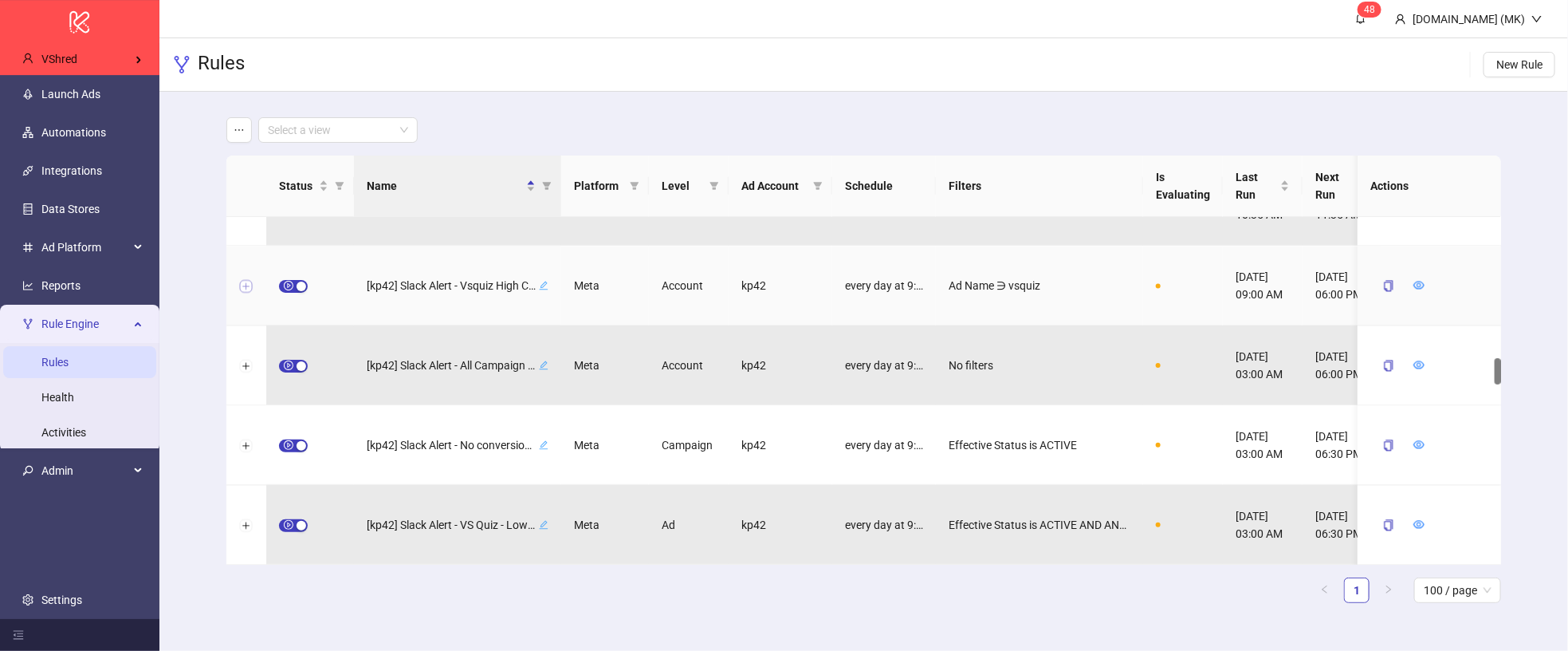
click at [245, 287] on button "Expand row" at bounding box center [246, 286] width 12 height 12
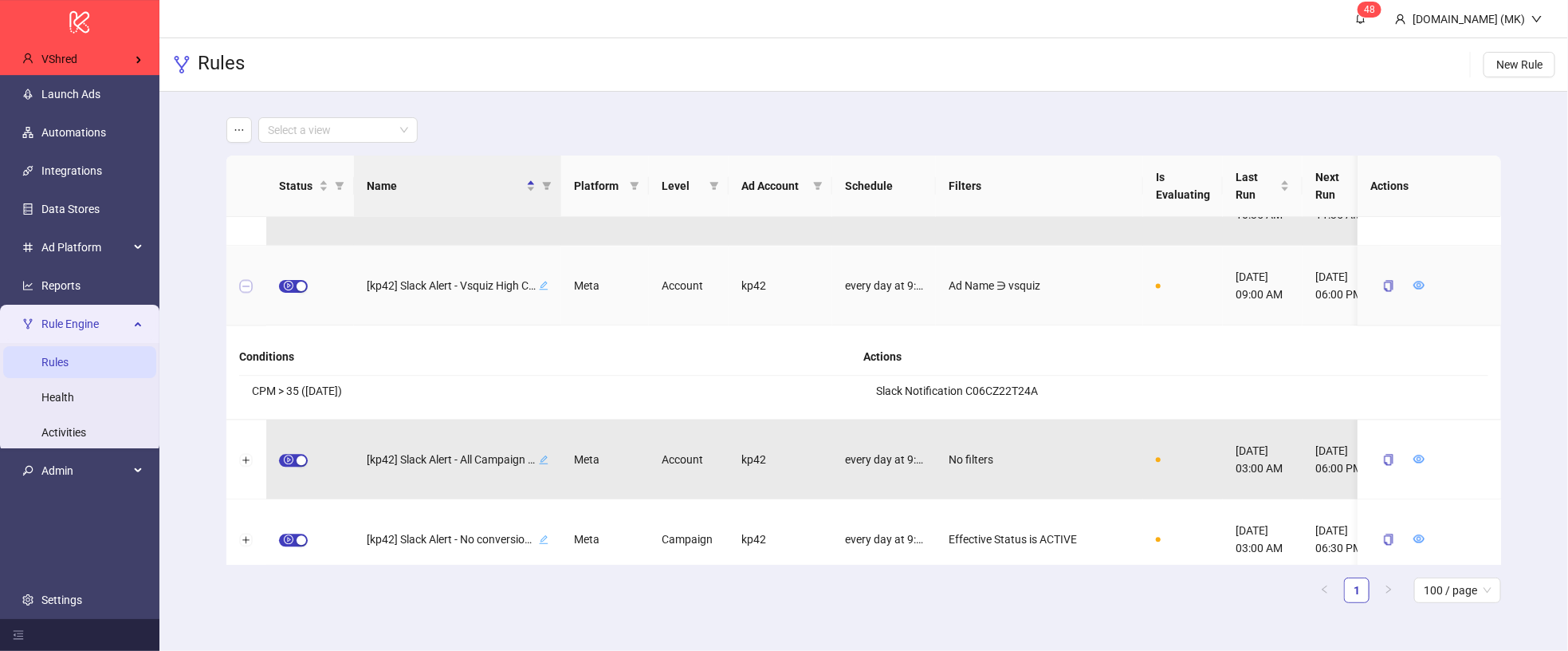
click at [244, 286] on button "Collapse row" at bounding box center [246, 286] width 12 height 12
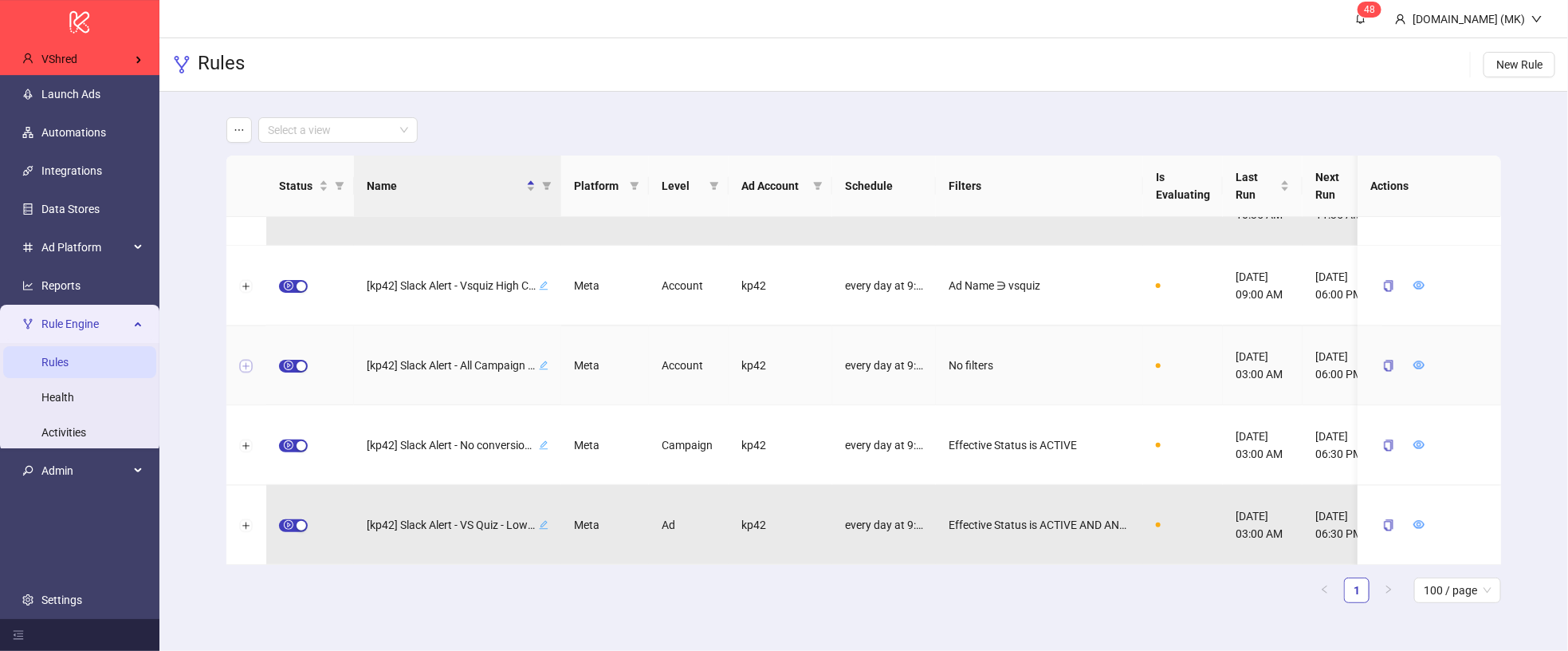
click at [243, 359] on button "Expand row" at bounding box center [246, 366] width 12 height 12
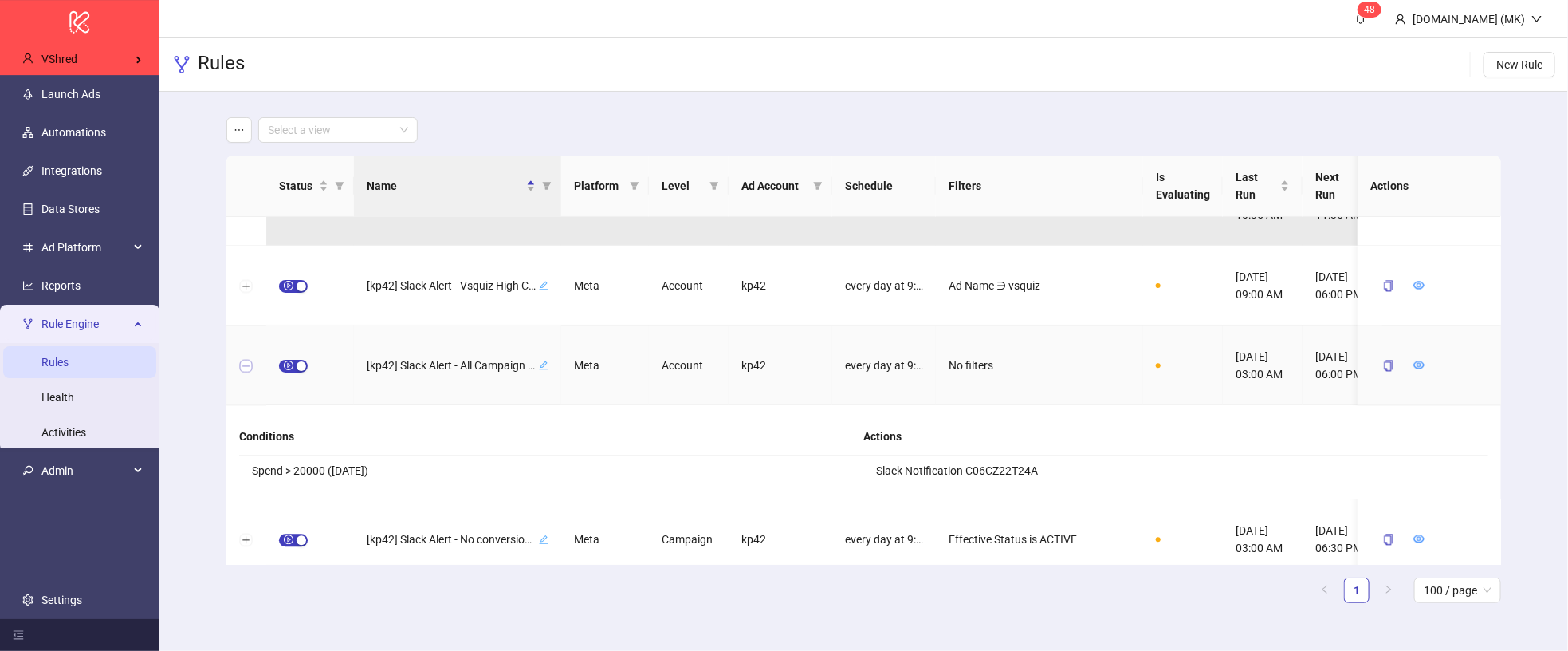
click at [244, 360] on button "Collapse row" at bounding box center [246, 366] width 12 height 12
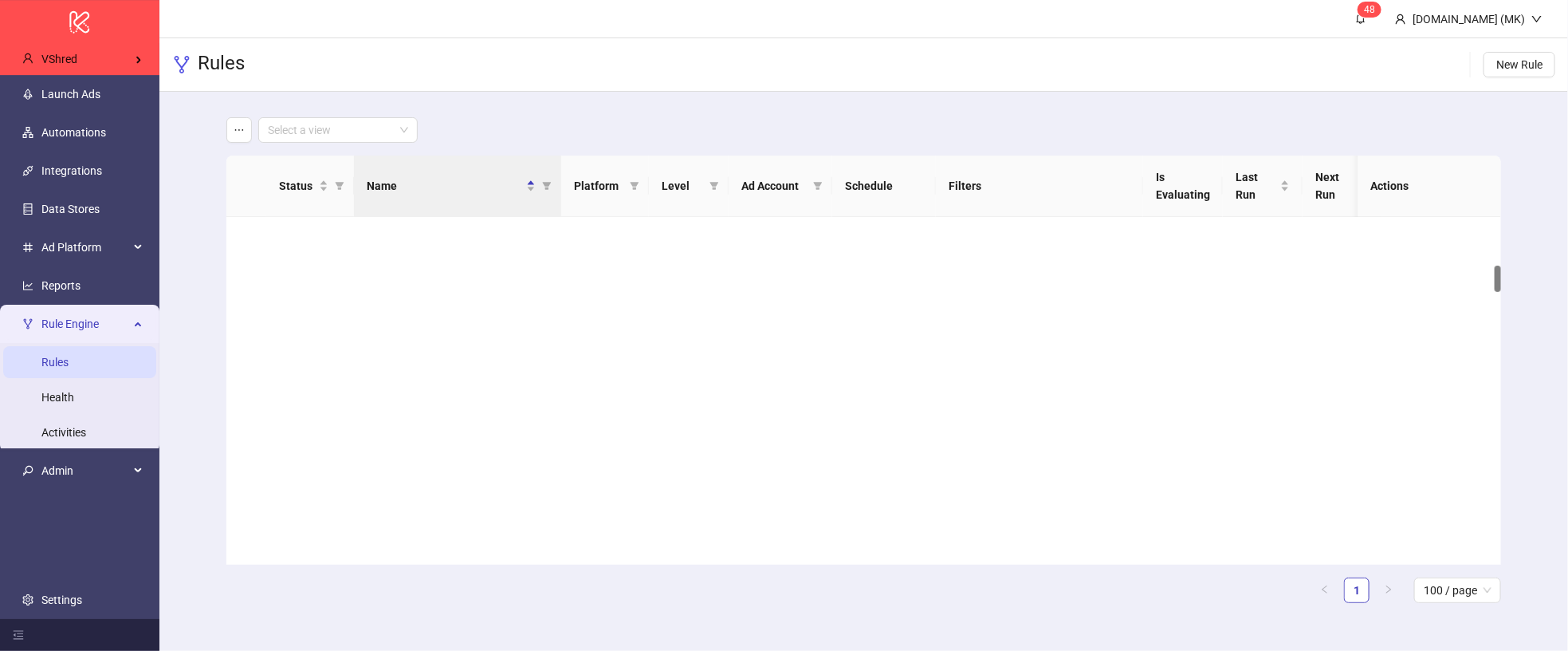
scroll to position [639, 0]
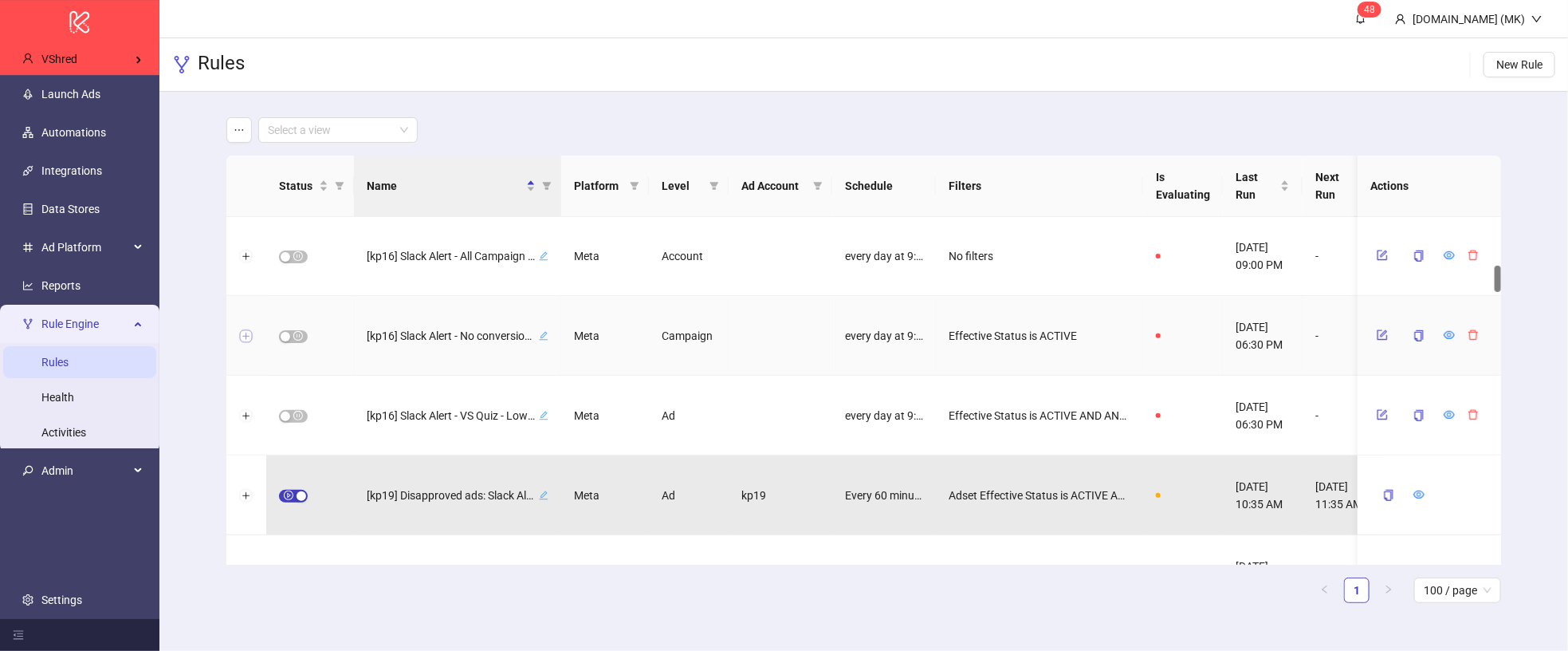
click at [245, 335] on button "Expand row" at bounding box center [246, 336] width 12 height 12
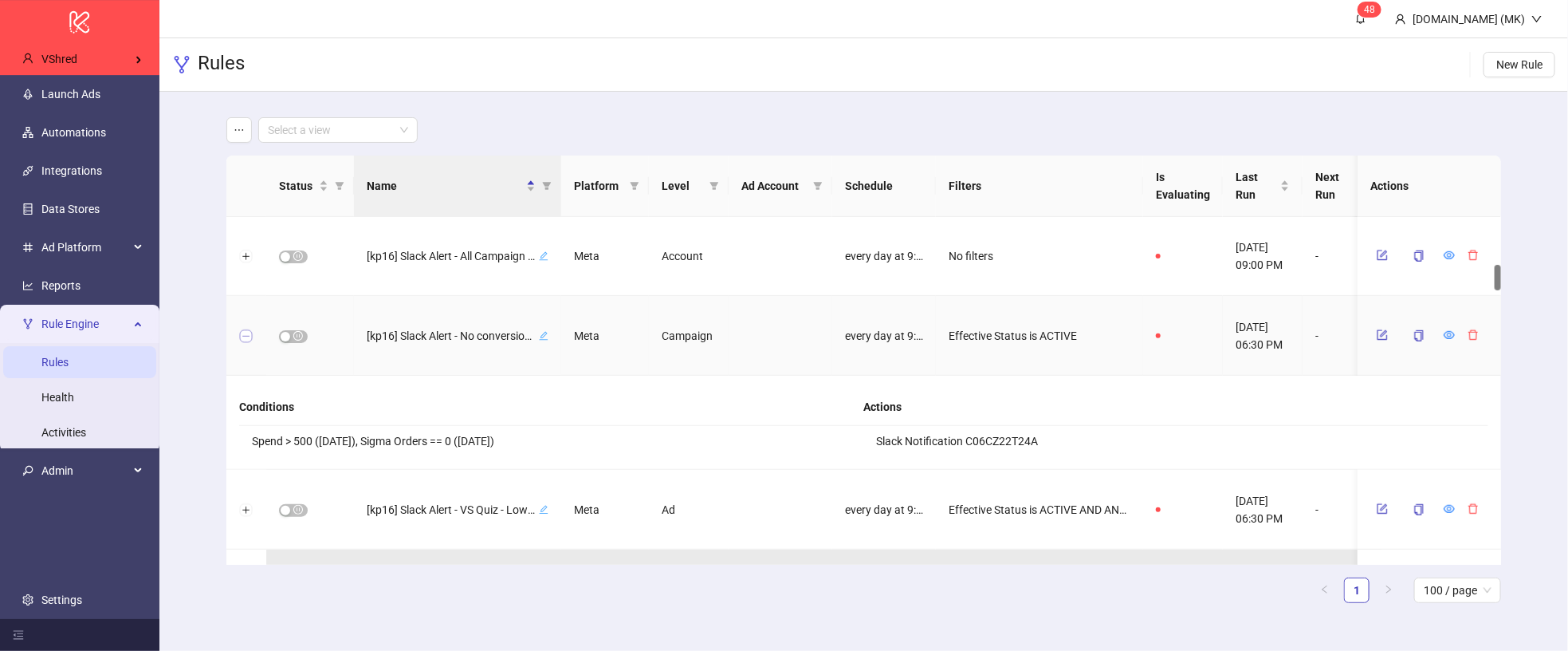
click at [245, 335] on button "Collapse row" at bounding box center [246, 336] width 12 height 12
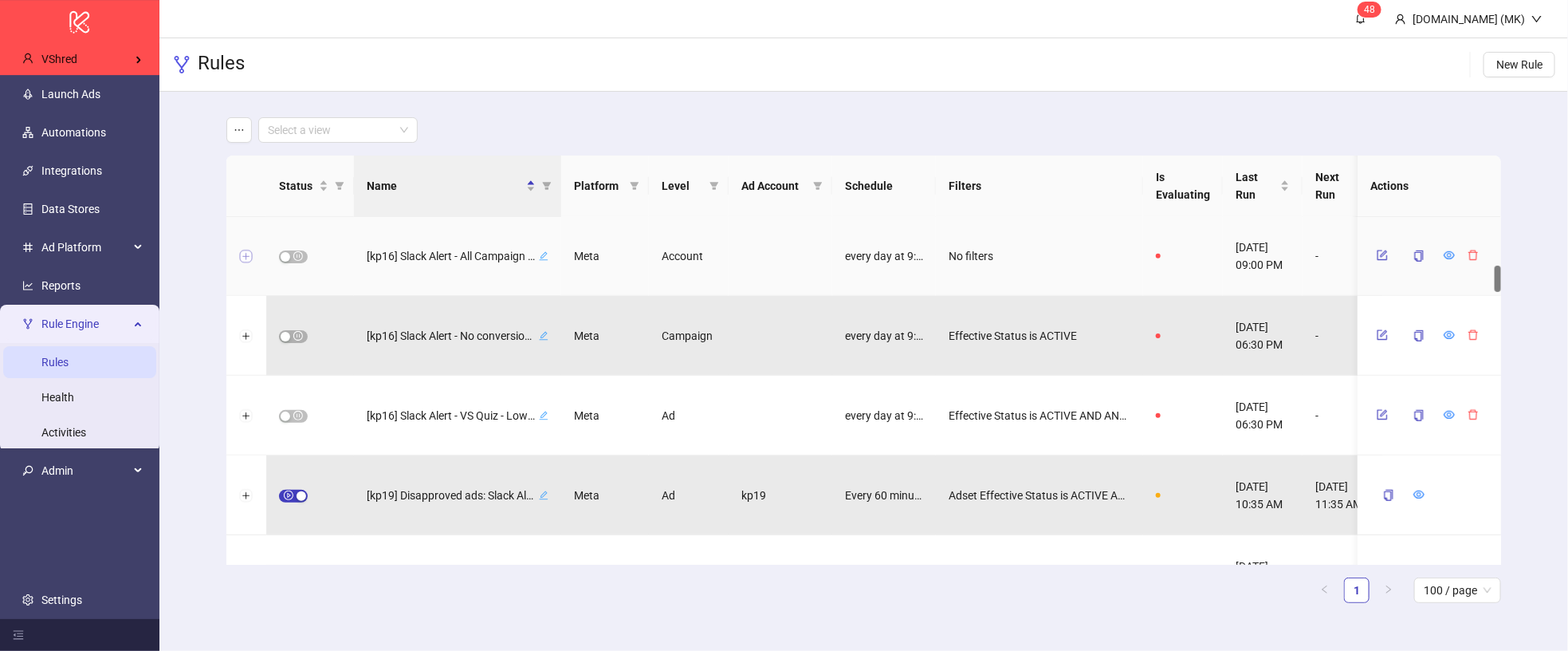
click at [245, 258] on button "Expand row" at bounding box center [246, 257] width 12 height 12
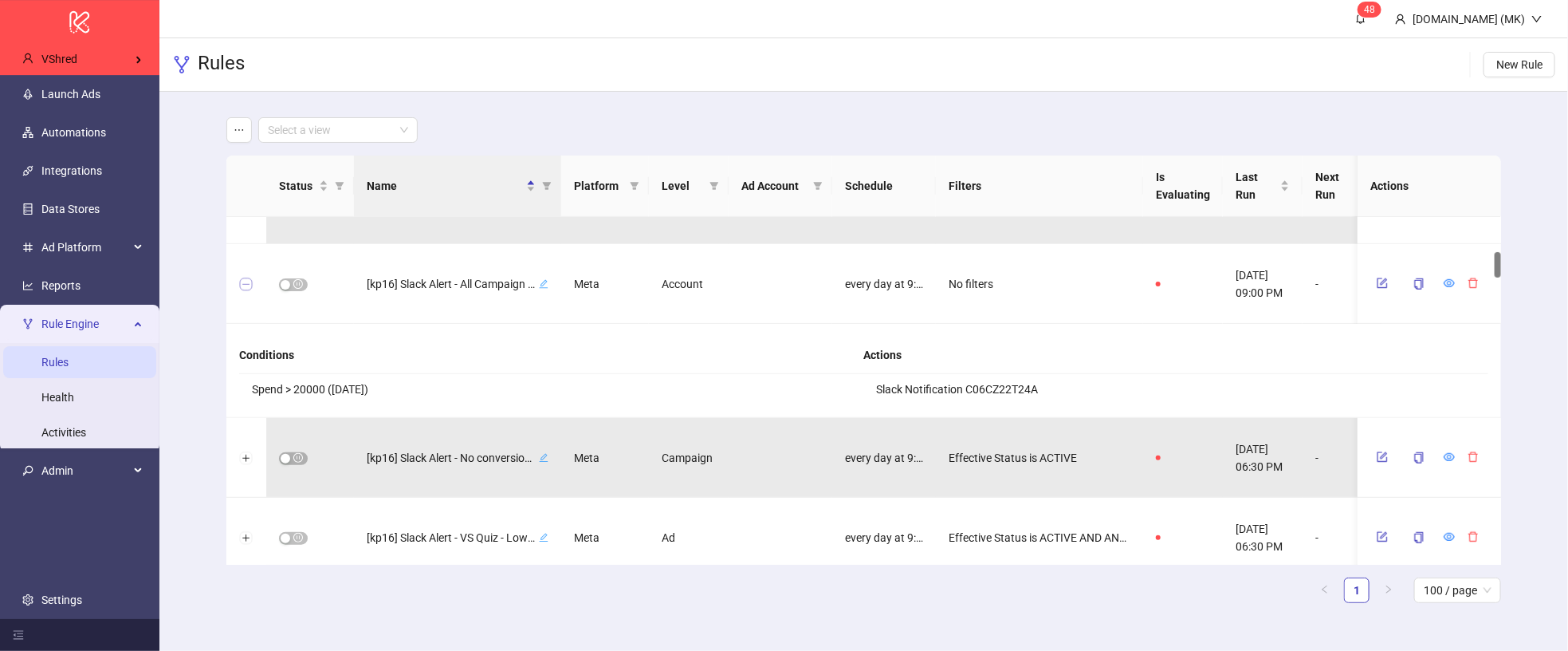
scroll to position [470, 0]
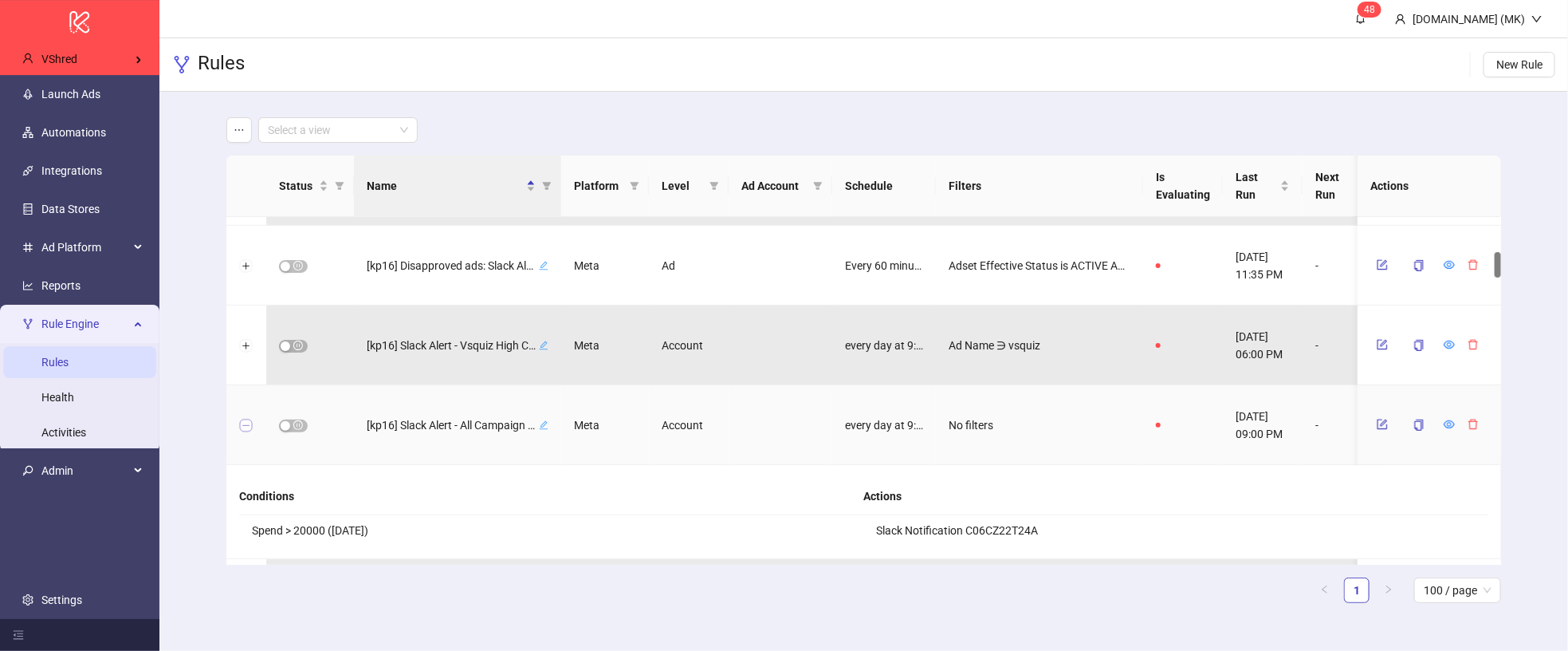
click at [243, 421] on button "Collapse row" at bounding box center [246, 426] width 12 height 12
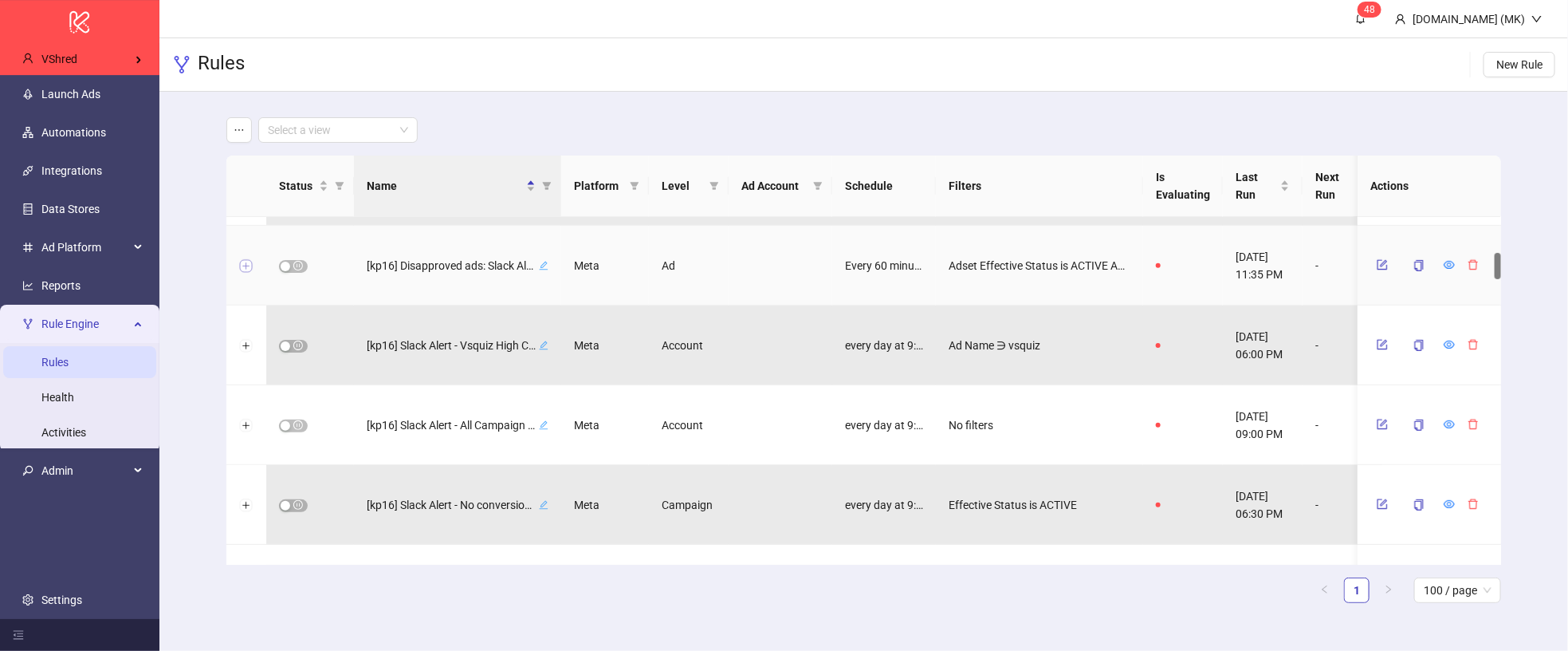
click at [247, 267] on button "Expand row" at bounding box center [246, 266] width 12 height 12
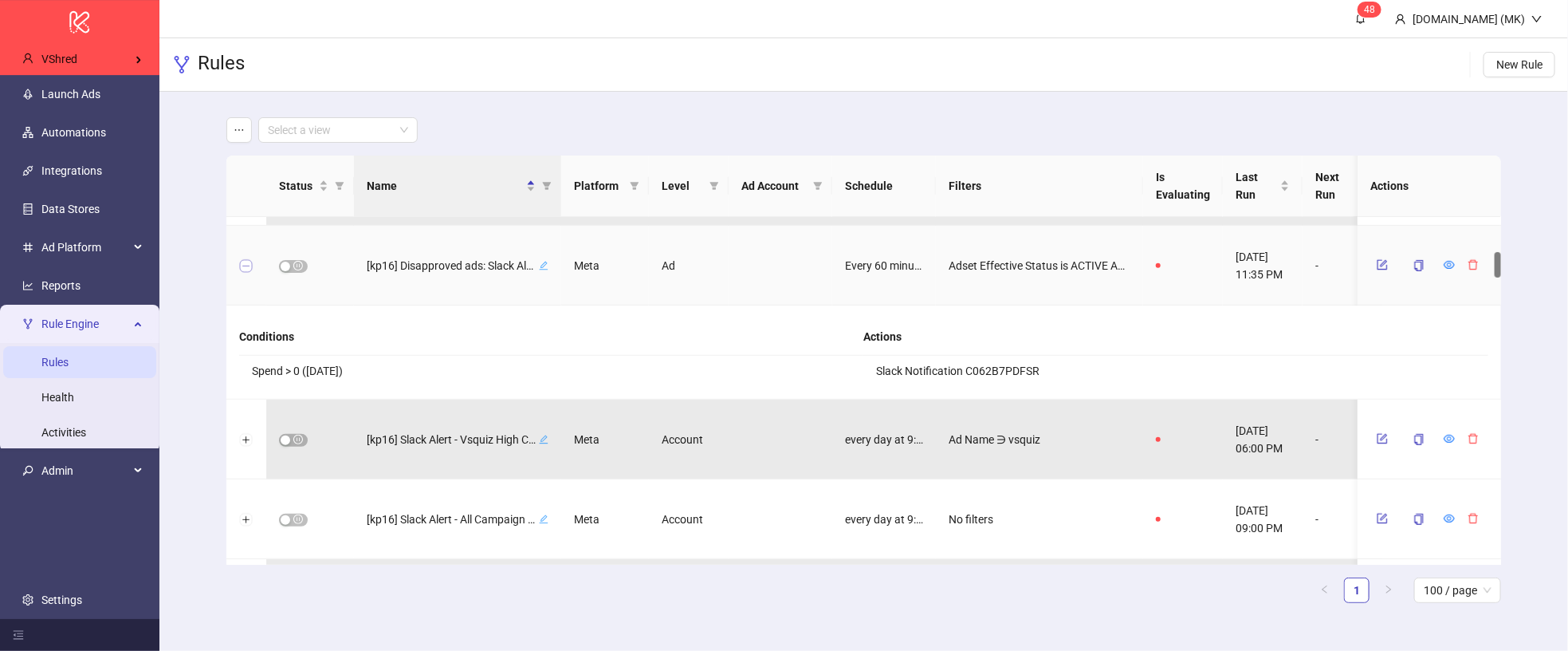
click at [247, 261] on button "Collapse row" at bounding box center [246, 266] width 12 height 12
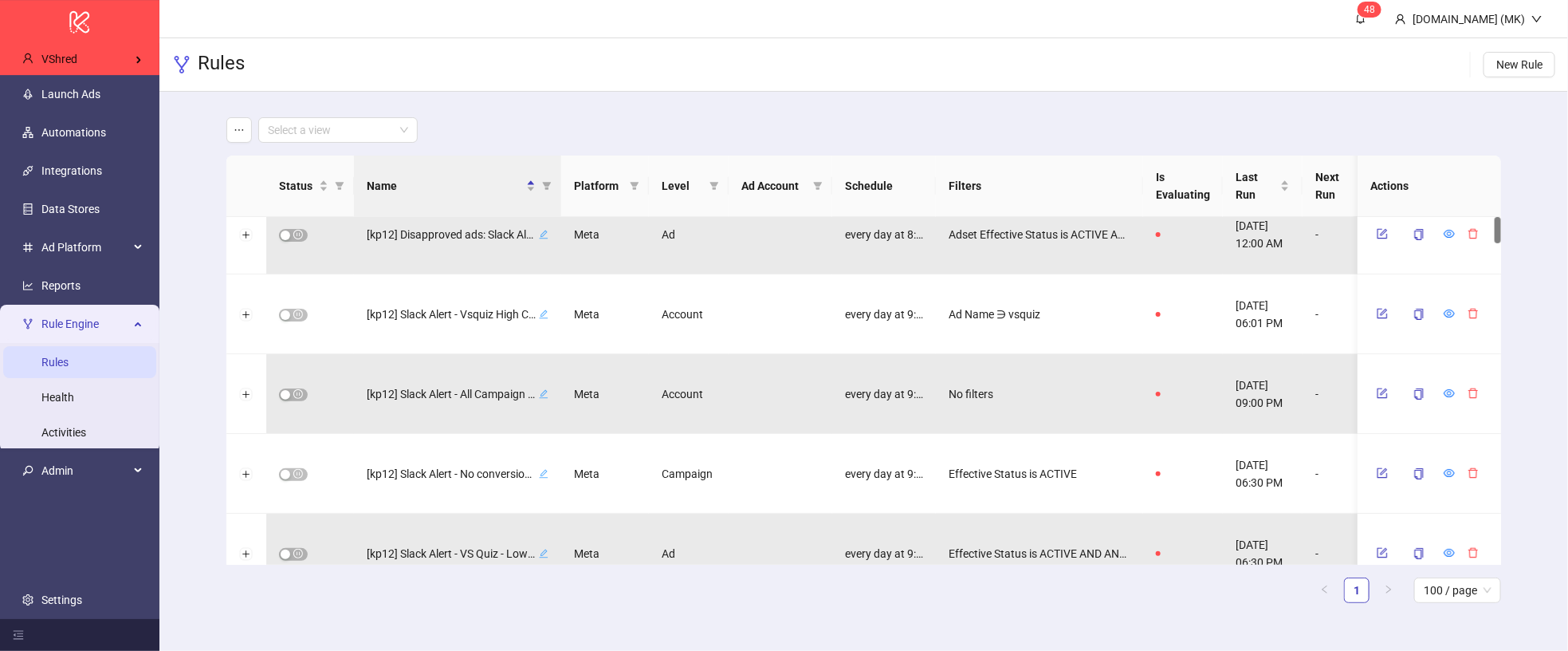
scroll to position [0, 0]
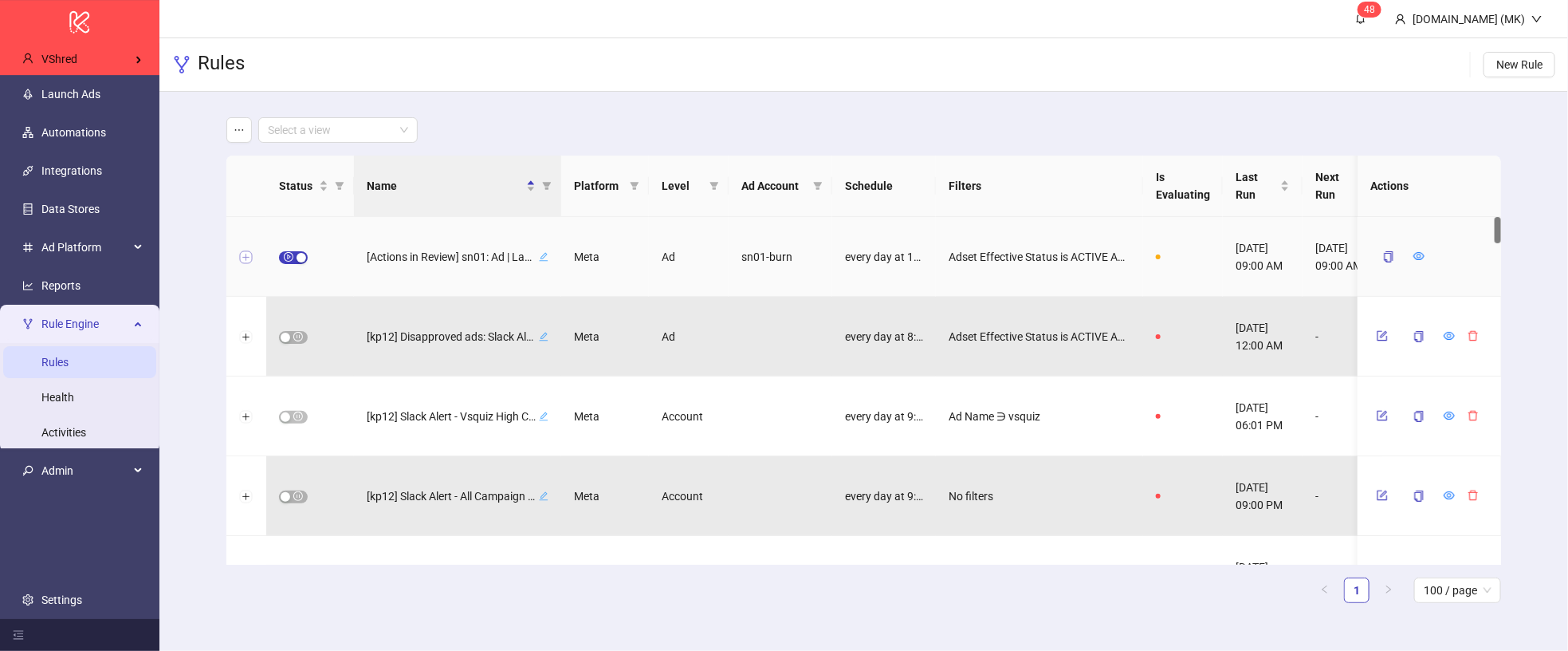
click at [243, 253] on button "Expand row" at bounding box center [246, 258] width 12 height 12
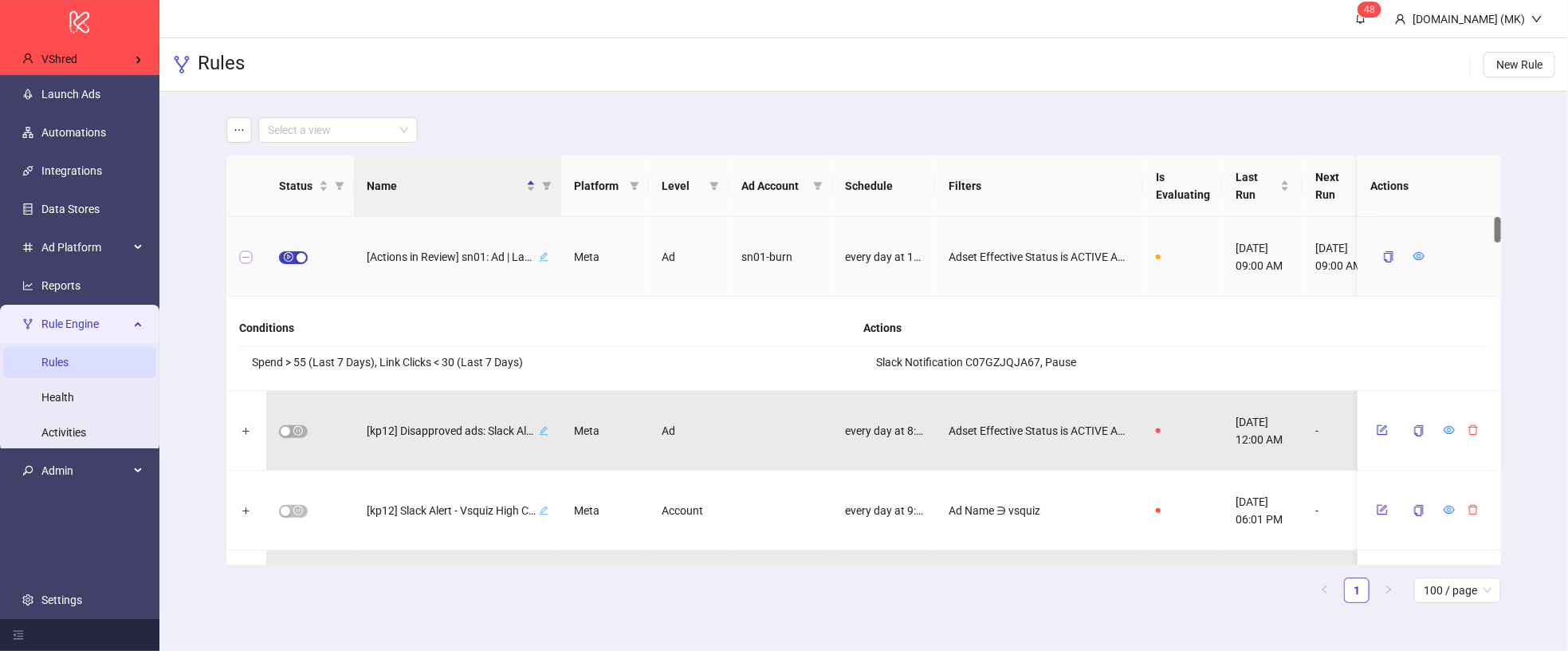
click at [247, 259] on button "Collapse row" at bounding box center [246, 258] width 12 height 12
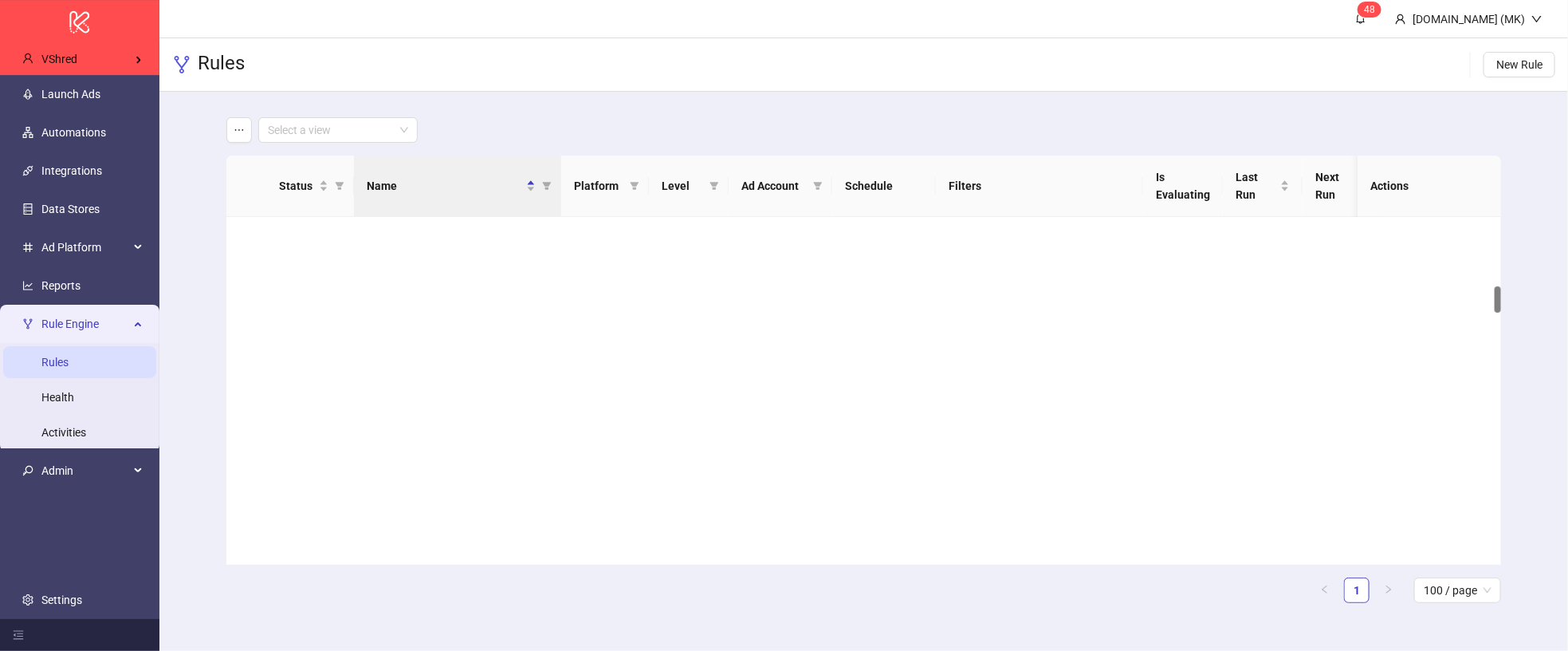
scroll to position [913, 0]
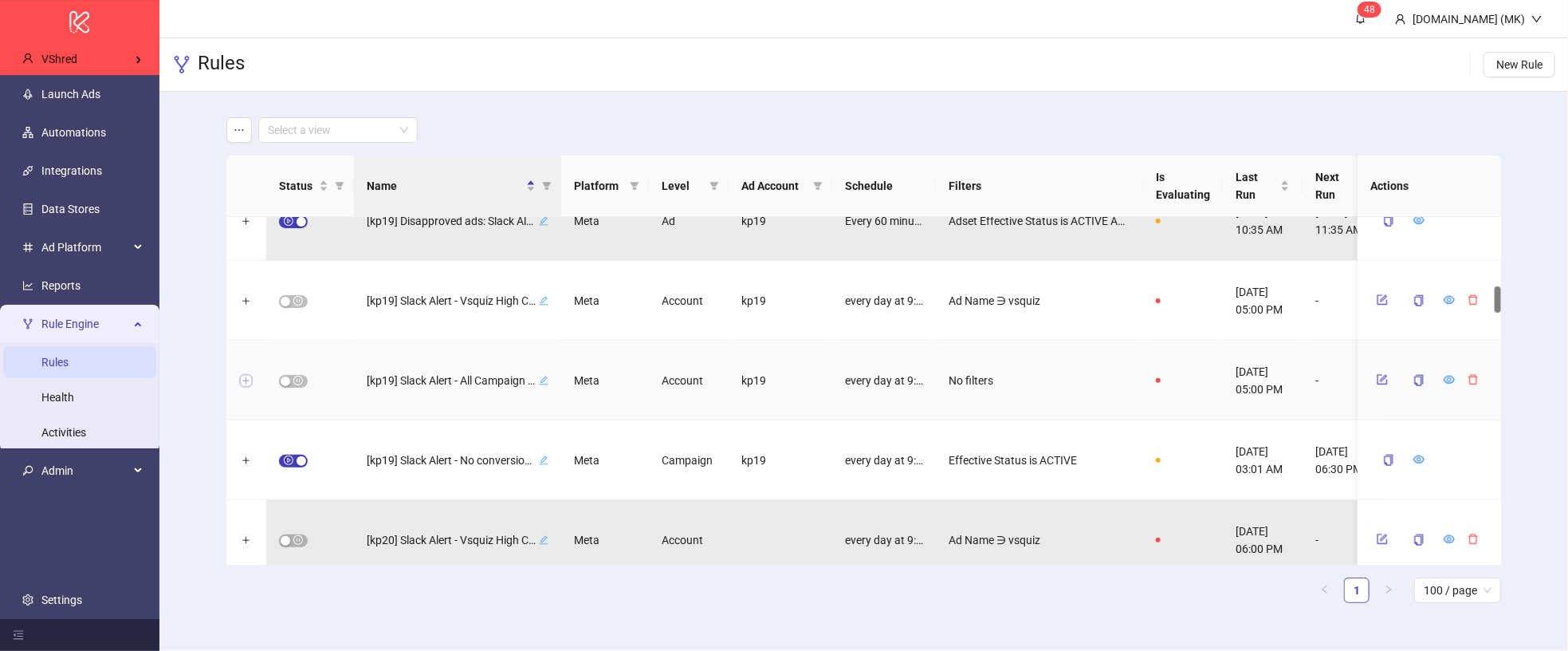
click at [245, 381] on button "Expand row" at bounding box center [246, 382] width 12 height 12
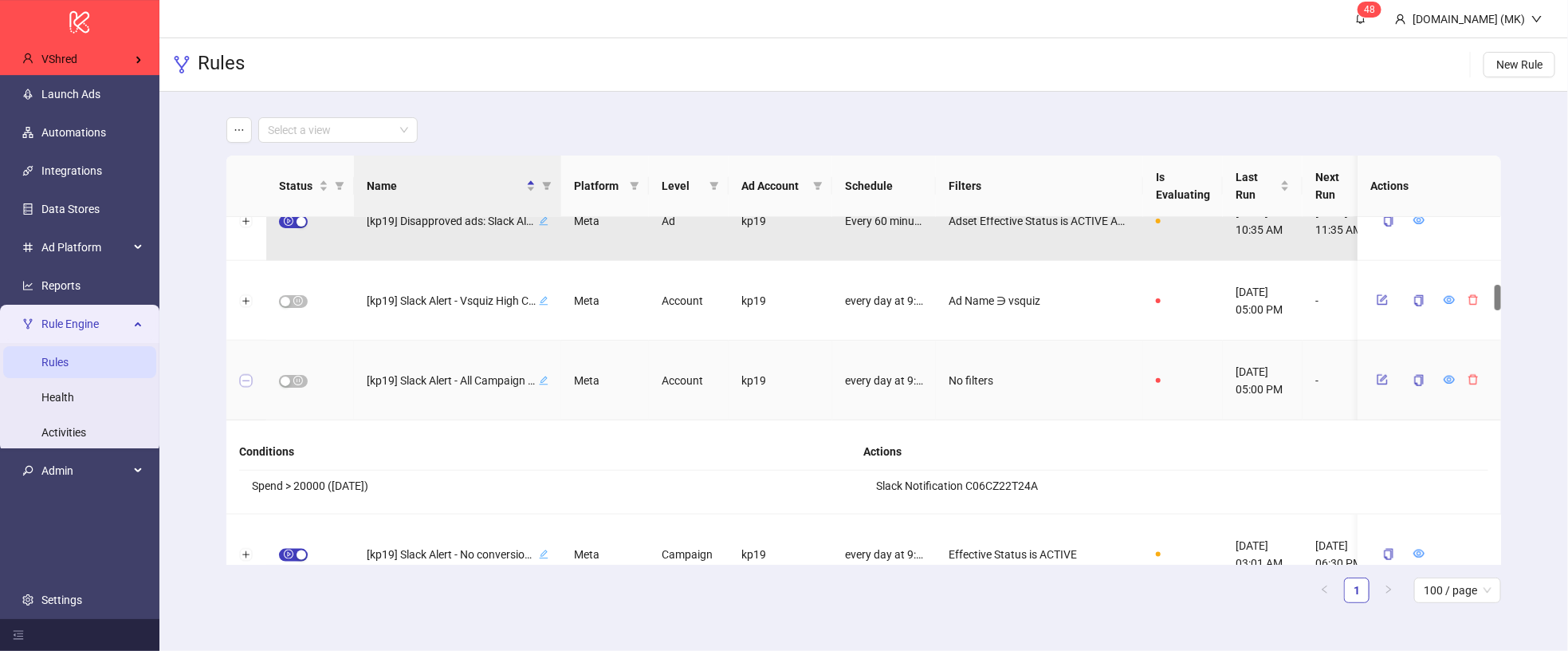
click at [244, 380] on button "Collapse row" at bounding box center [246, 382] width 12 height 12
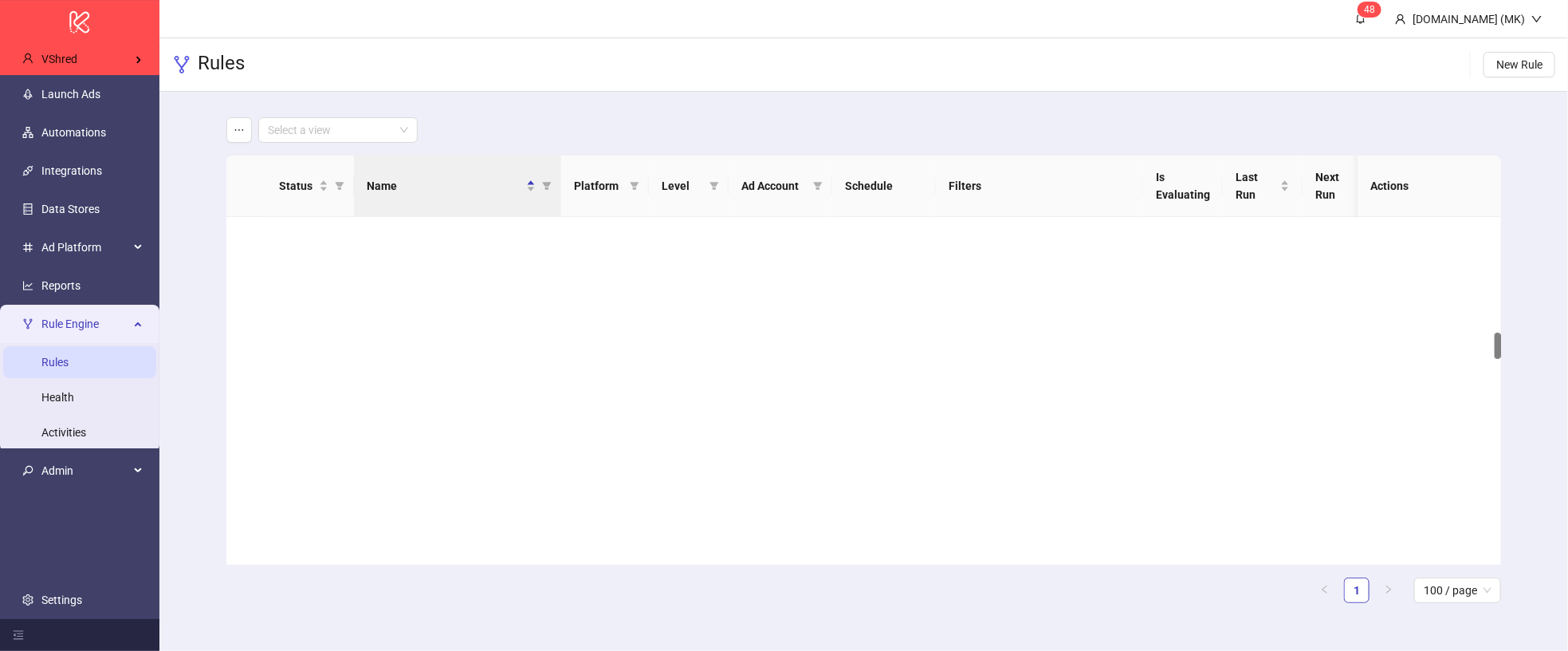
scroll to position [1528, 0]
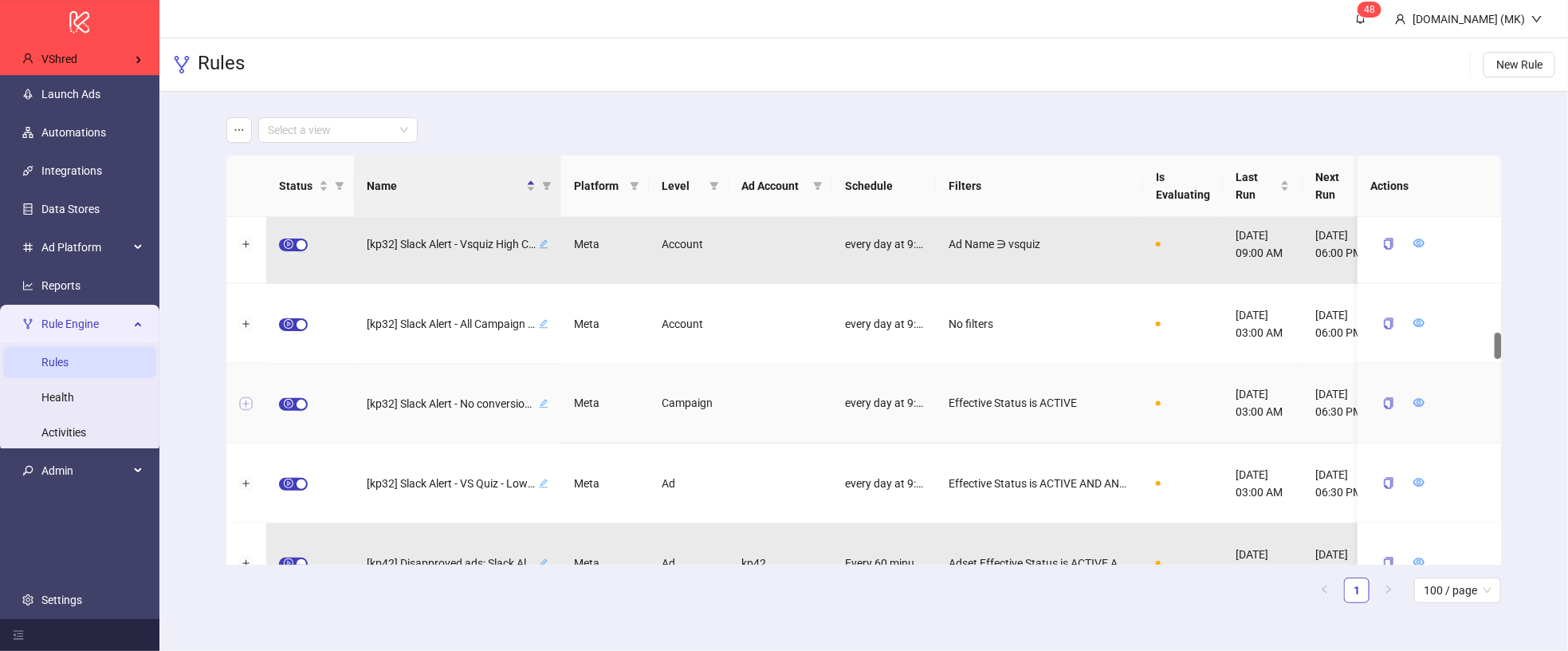
click at [242, 399] on button "Expand row" at bounding box center [246, 405] width 12 height 12
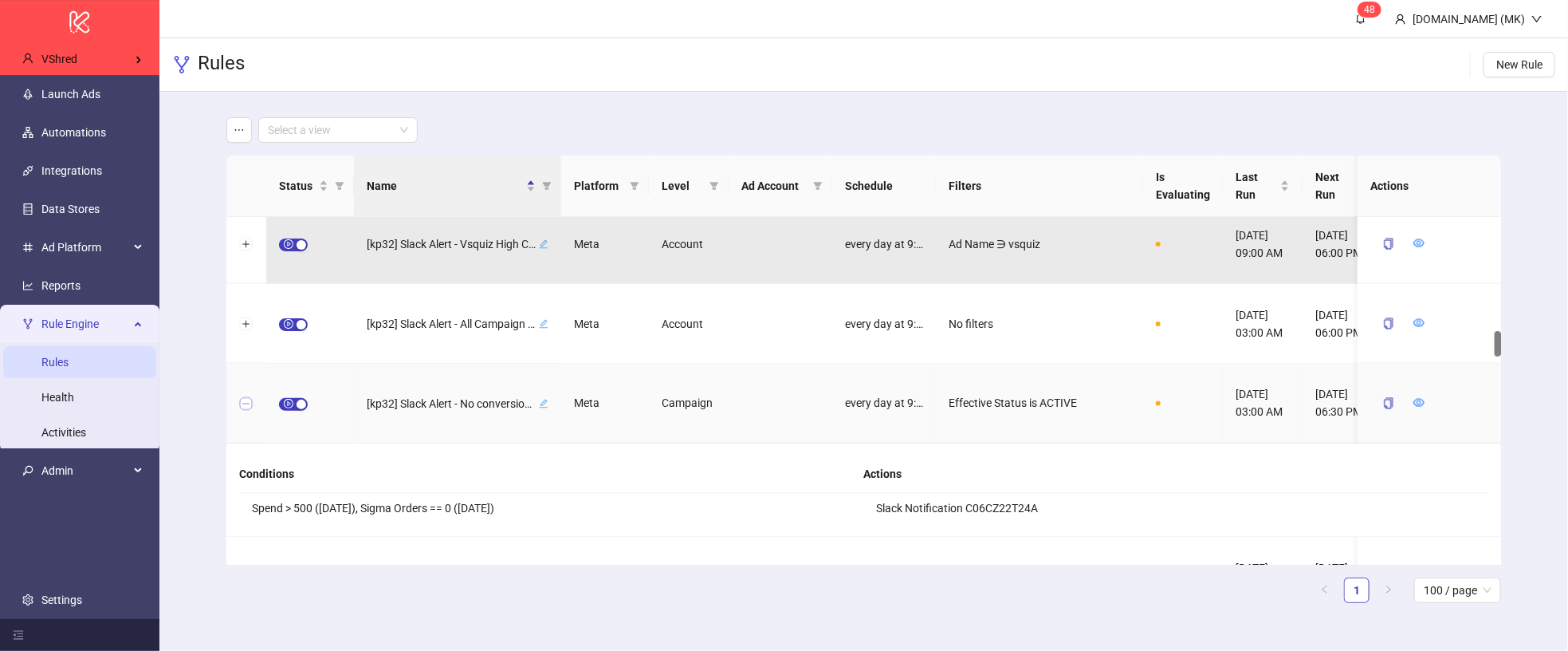
scroll to position [1566, 0]
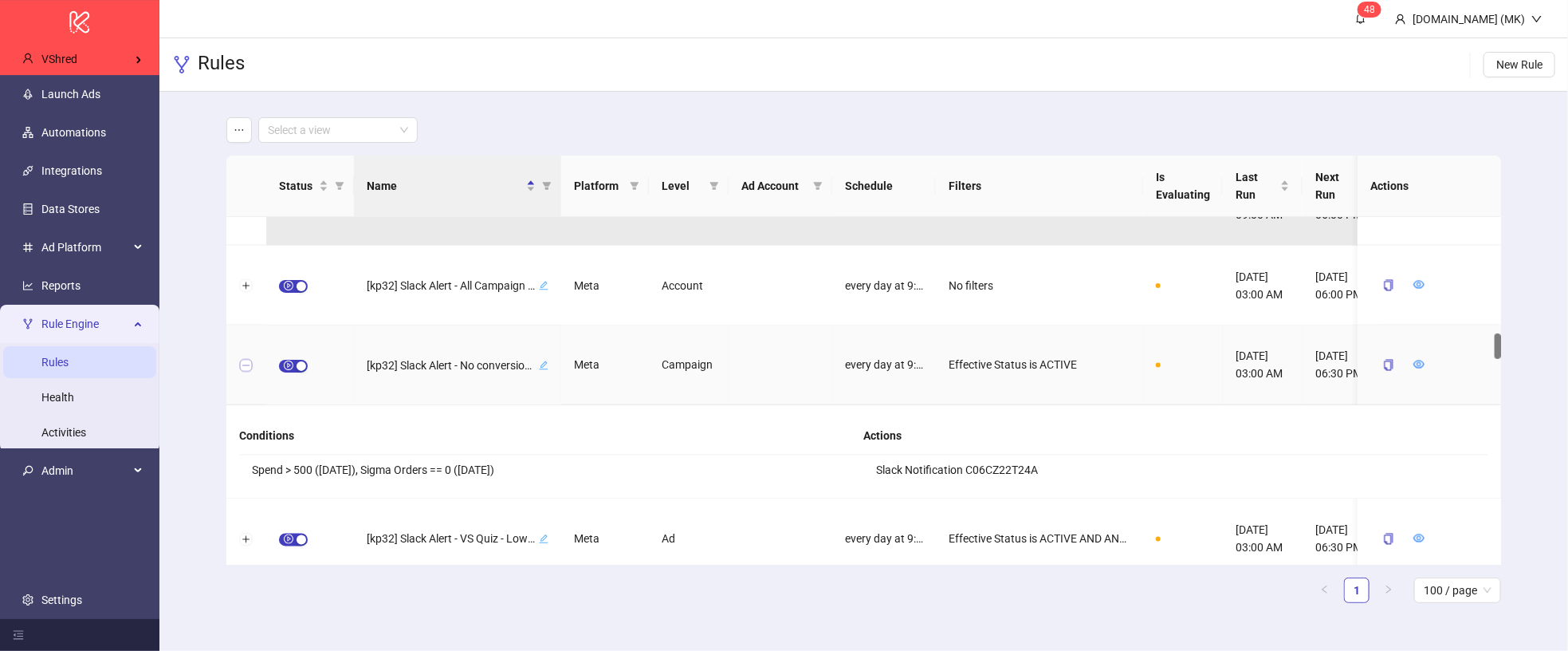
click at [244, 370] on div at bounding box center [246, 366] width 40 height 80
click at [245, 365] on button "Collapse row" at bounding box center [246, 366] width 12 height 12
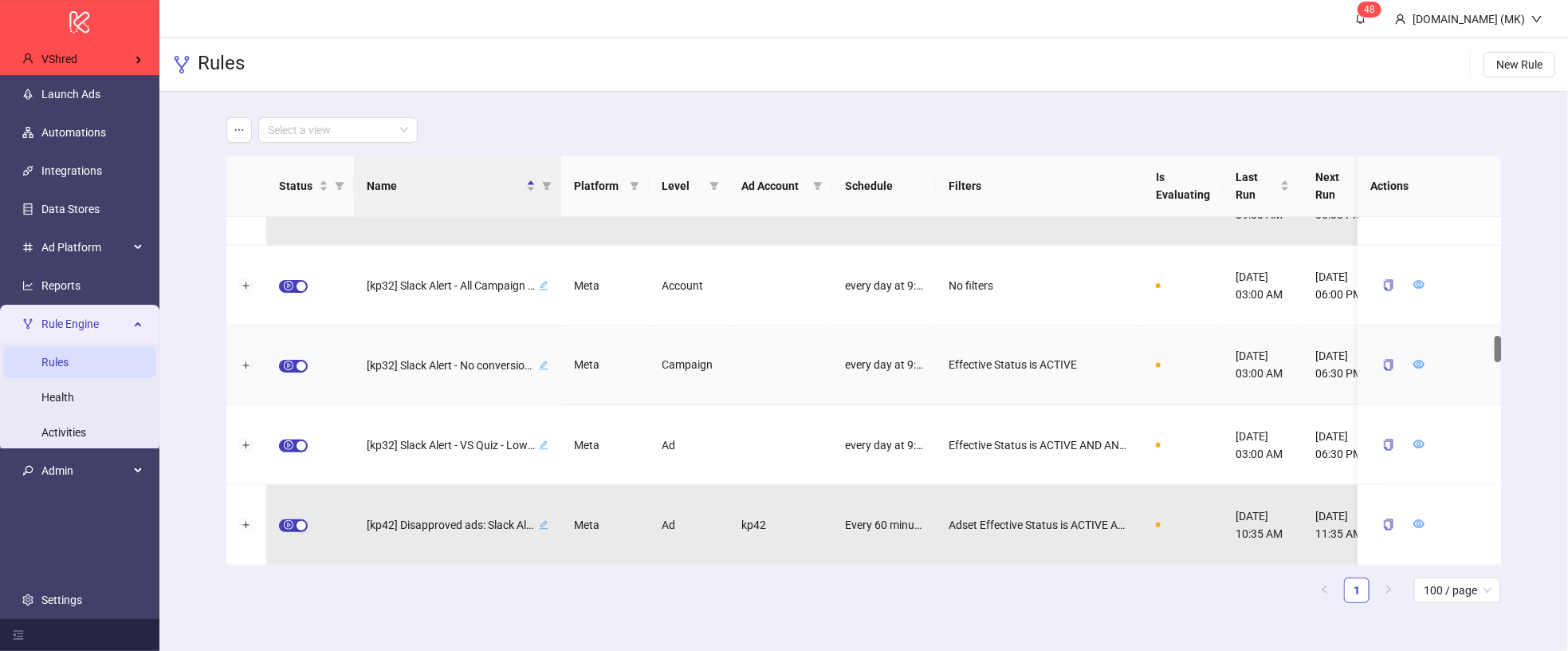
scroll to position [1972, 0]
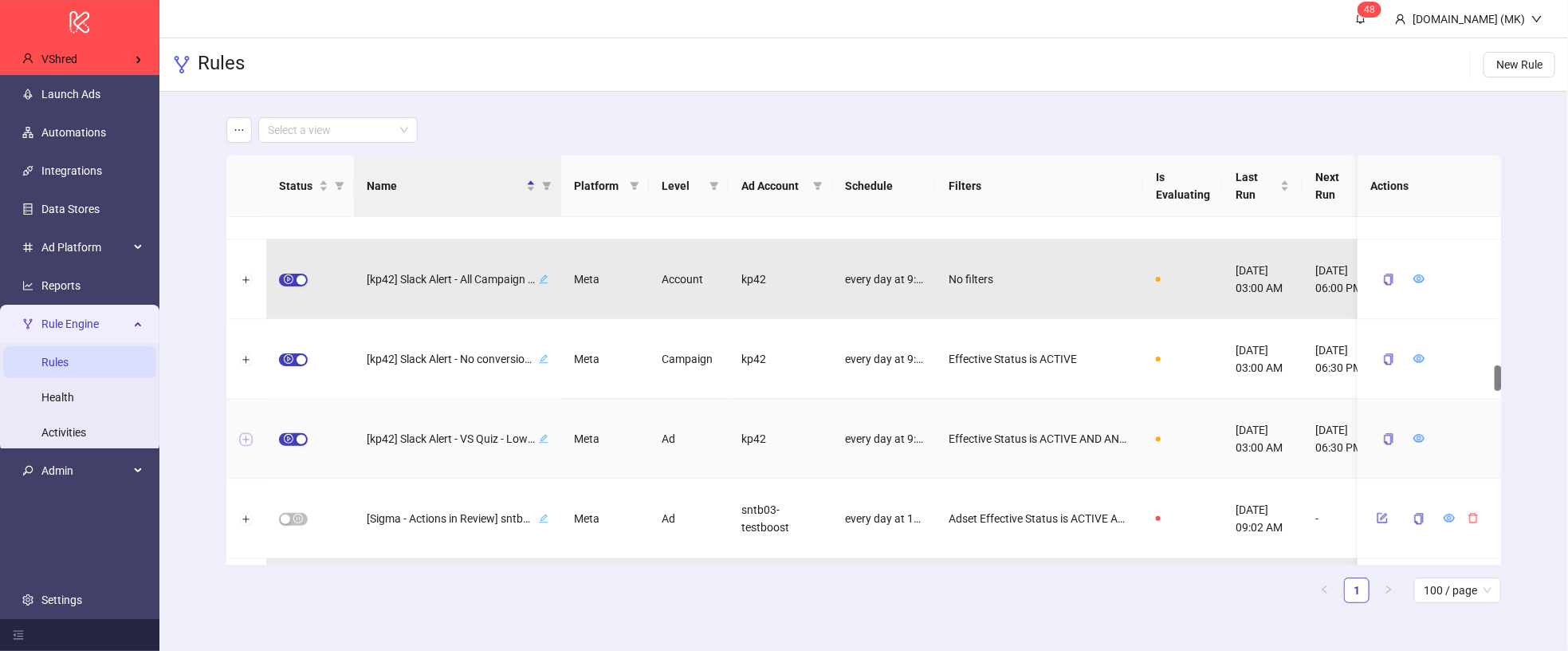
click at [244, 440] on button "Expand row" at bounding box center [246, 439] width 12 height 12
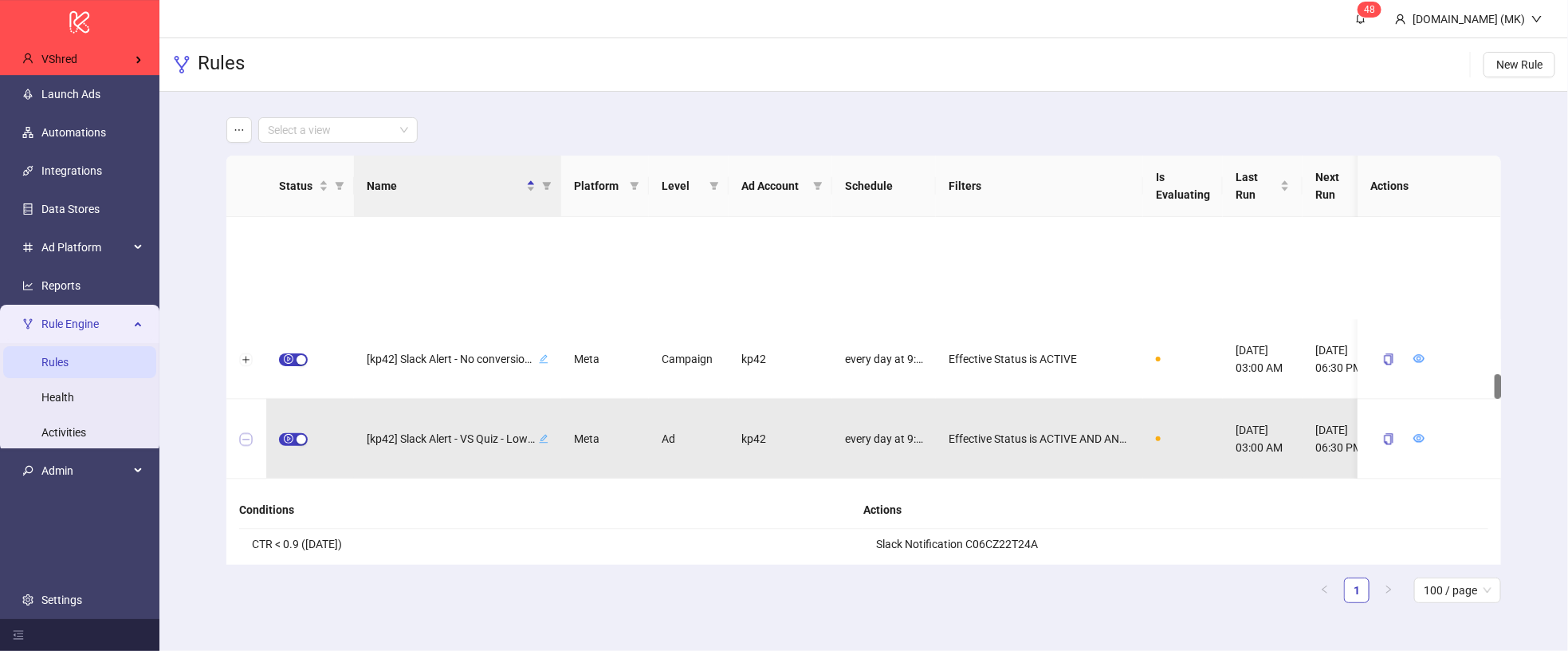
scroll to position [2317, 0]
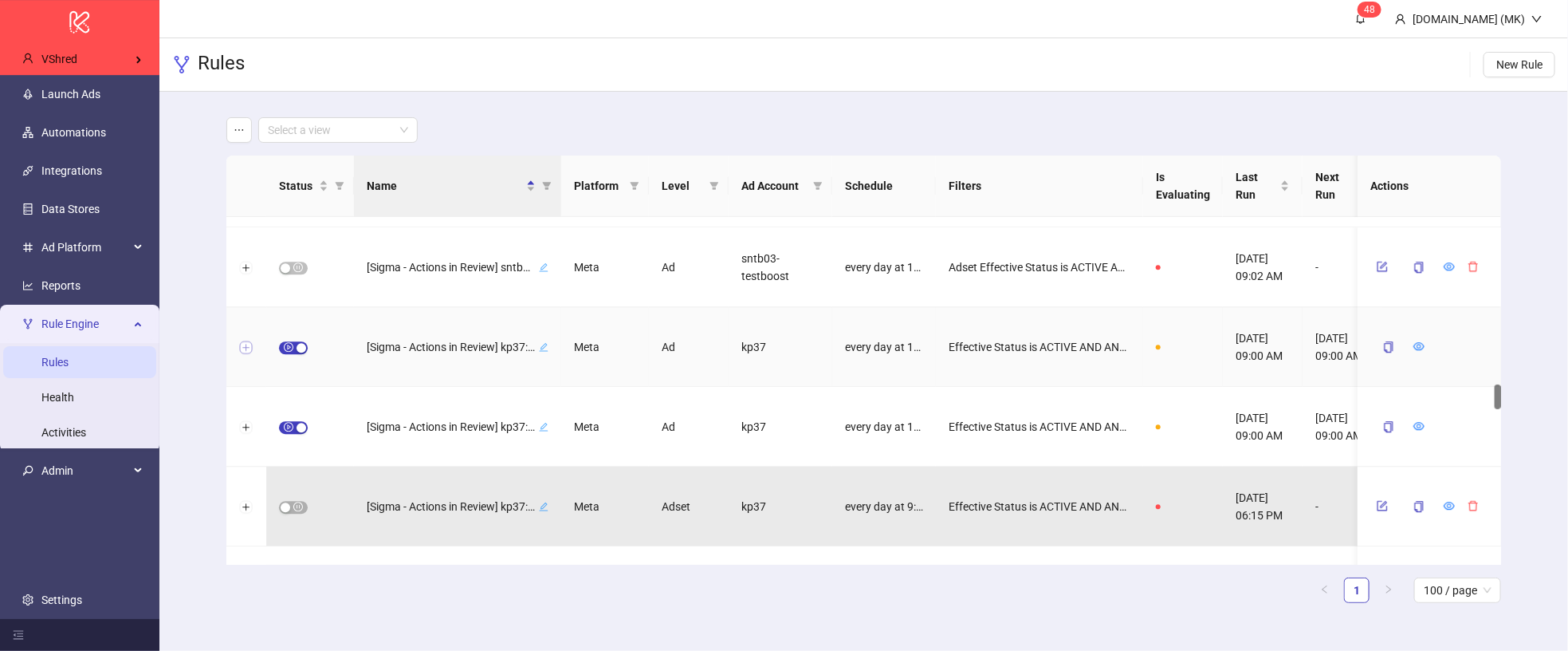
click at [246, 344] on button "Expand row" at bounding box center [246, 348] width 12 height 12
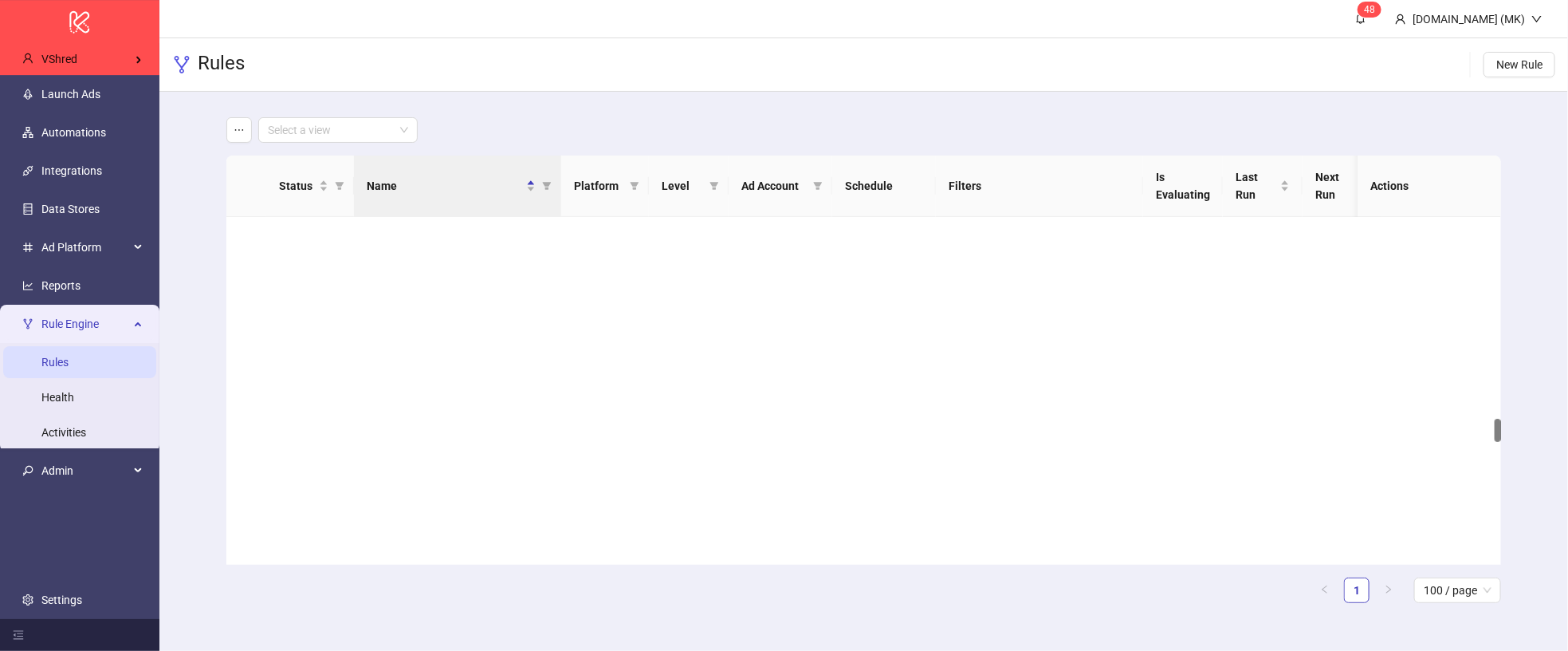
scroll to position [3020, 0]
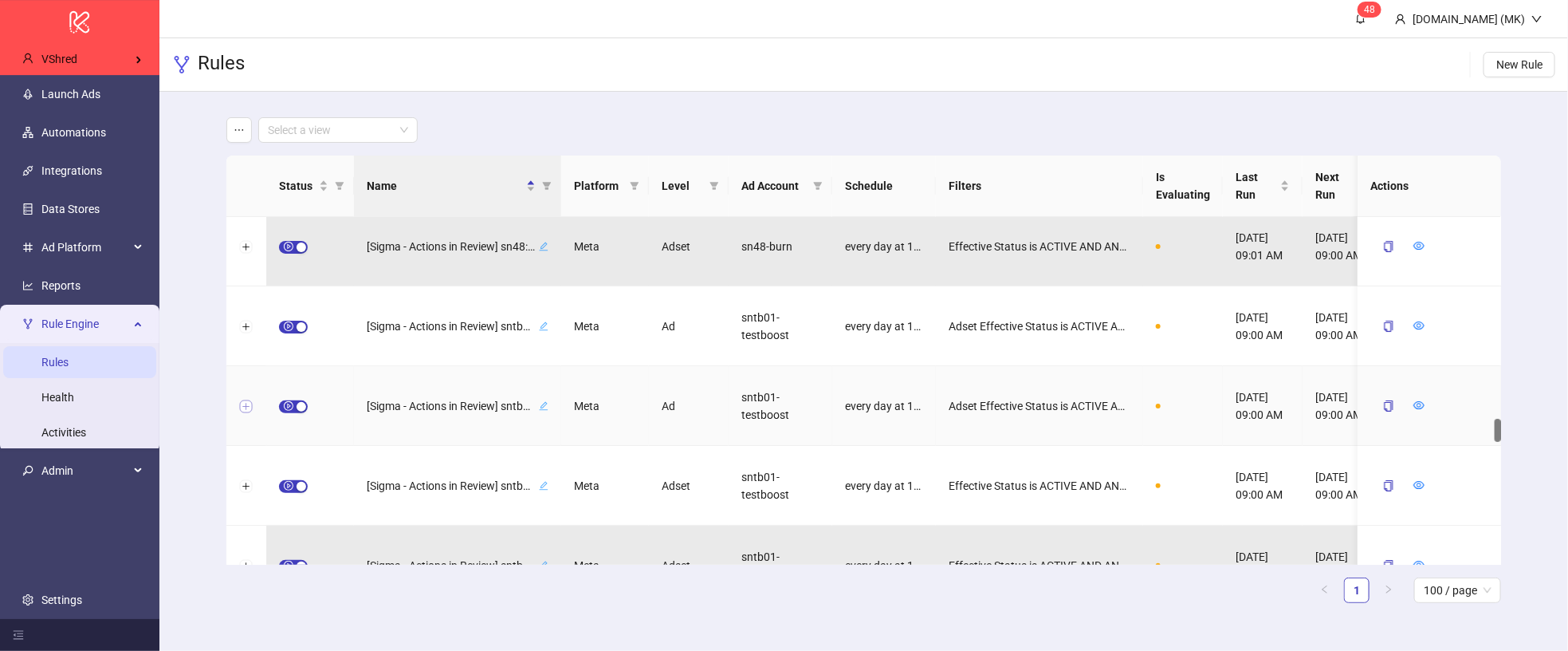
click at [242, 402] on button "Expand row" at bounding box center [246, 406] width 12 height 12
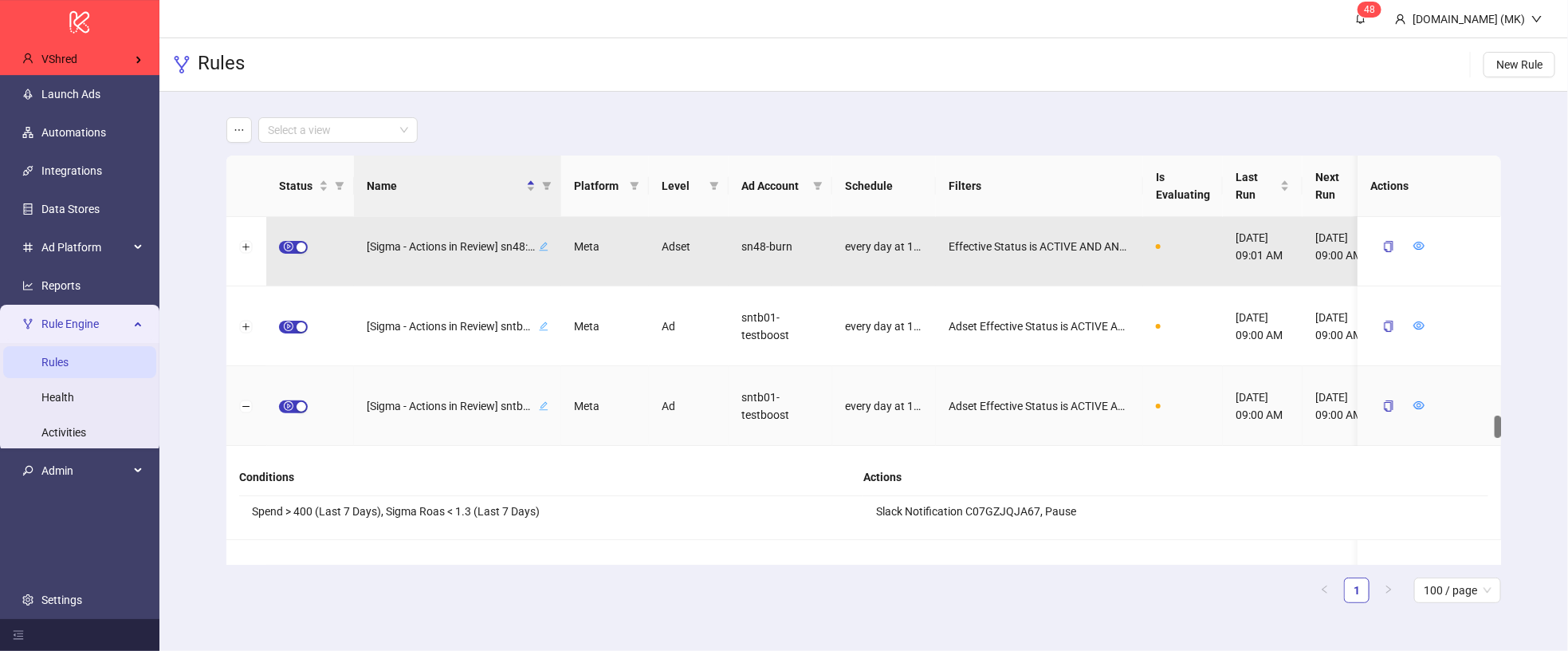
scroll to position [3923, 0]
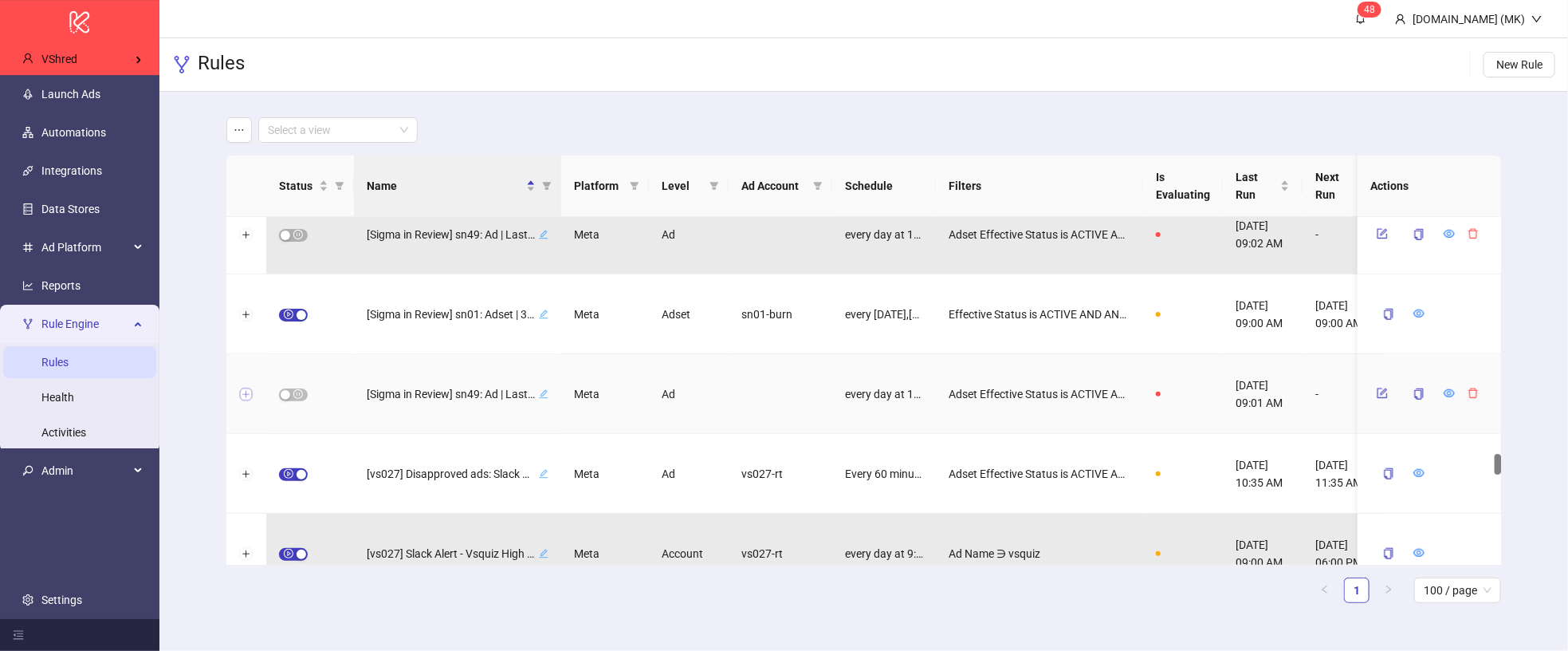
click at [252, 391] on button "Expand row" at bounding box center [246, 395] width 12 height 12
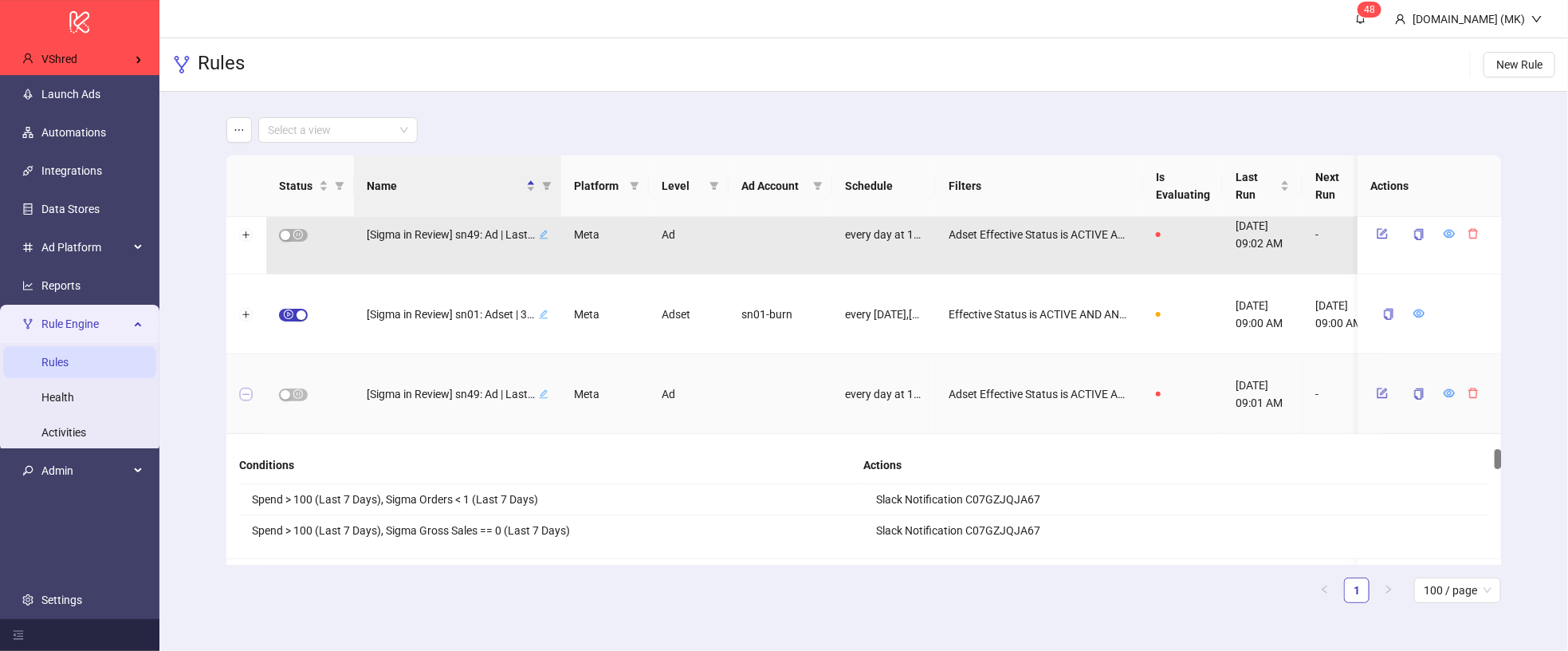
click at [252, 391] on button "Collapse row" at bounding box center [246, 395] width 12 height 12
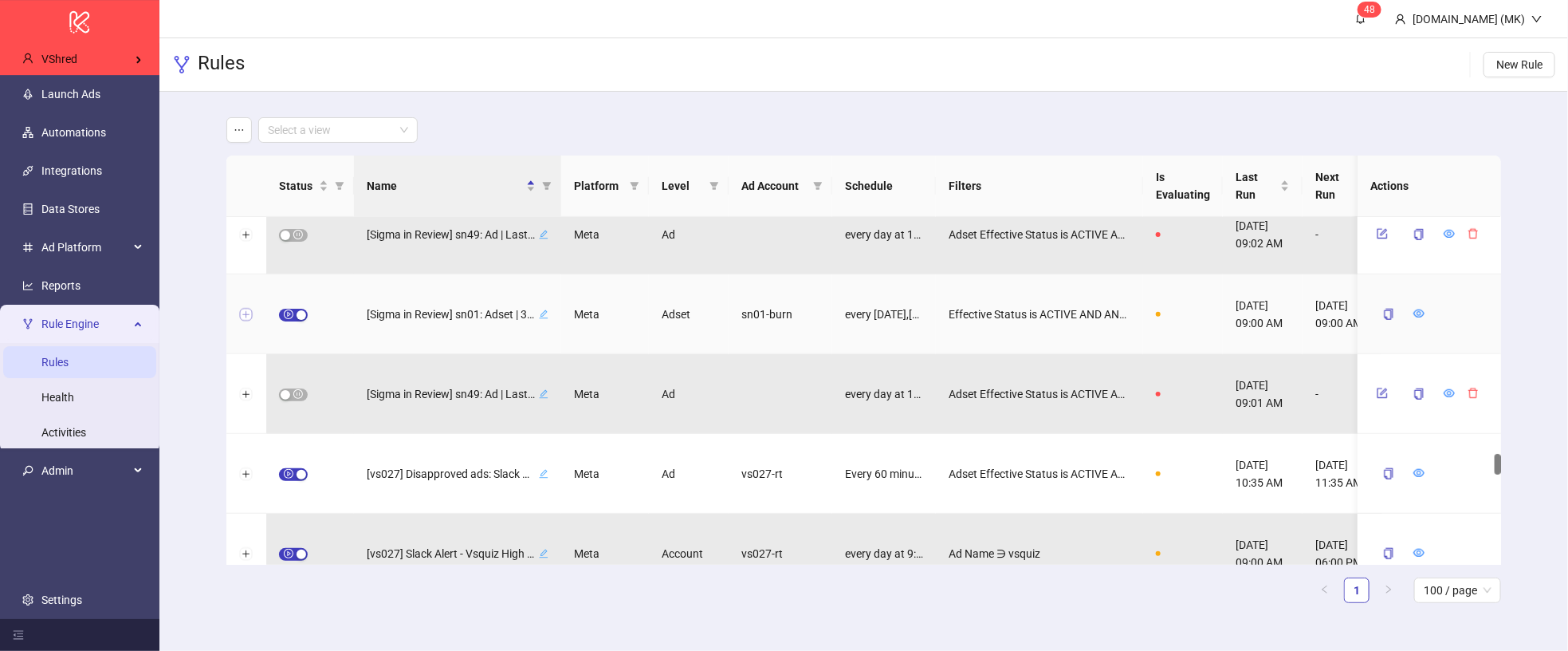
click at [249, 317] on button "Expand row" at bounding box center [246, 315] width 12 height 12
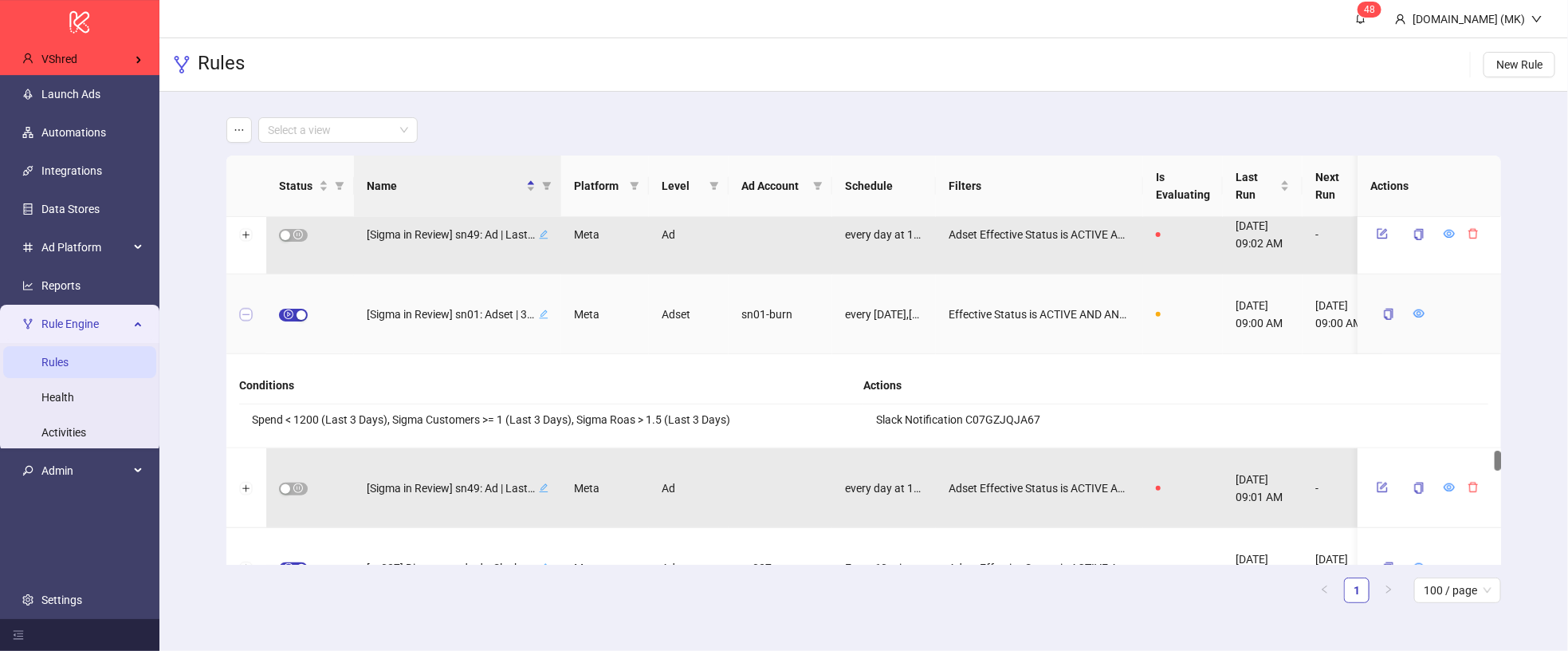
click at [249, 317] on button "Collapse row" at bounding box center [246, 315] width 12 height 12
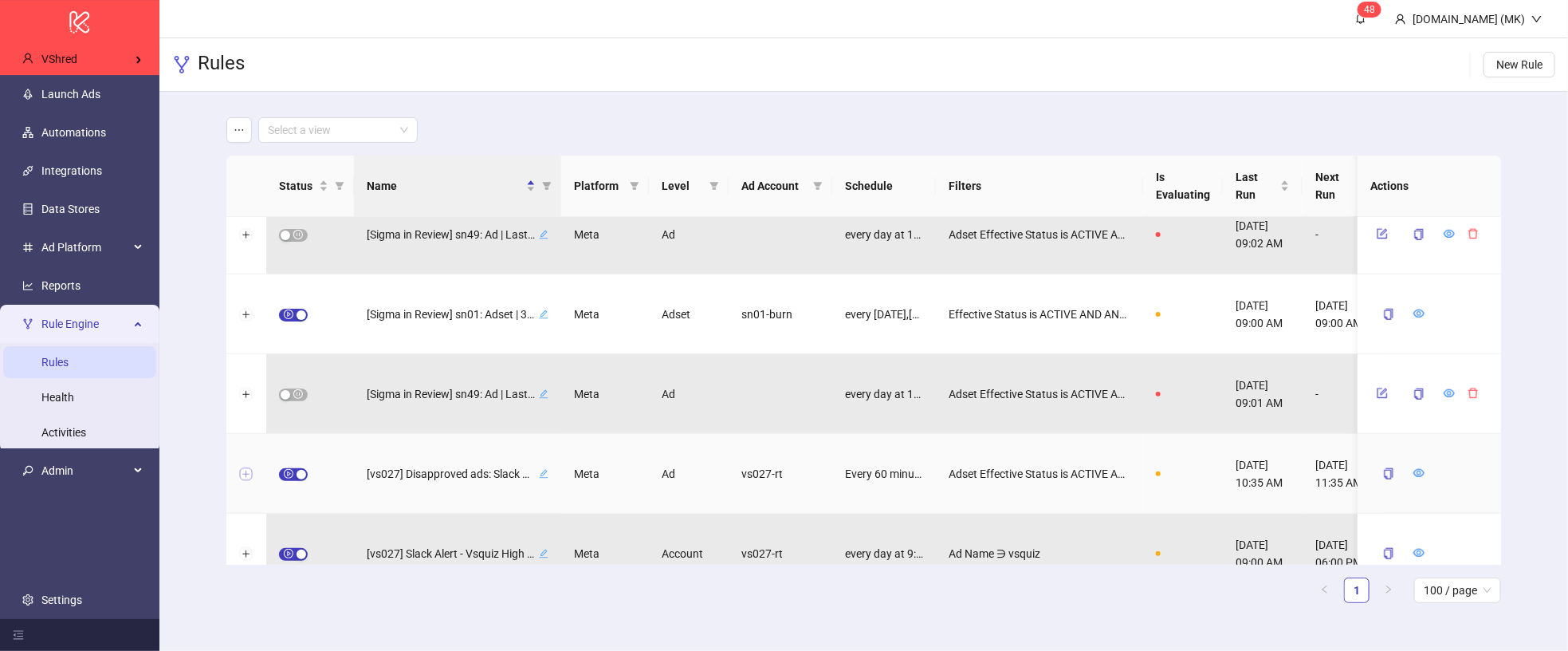
click at [243, 476] on button "Expand row" at bounding box center [246, 474] width 12 height 12
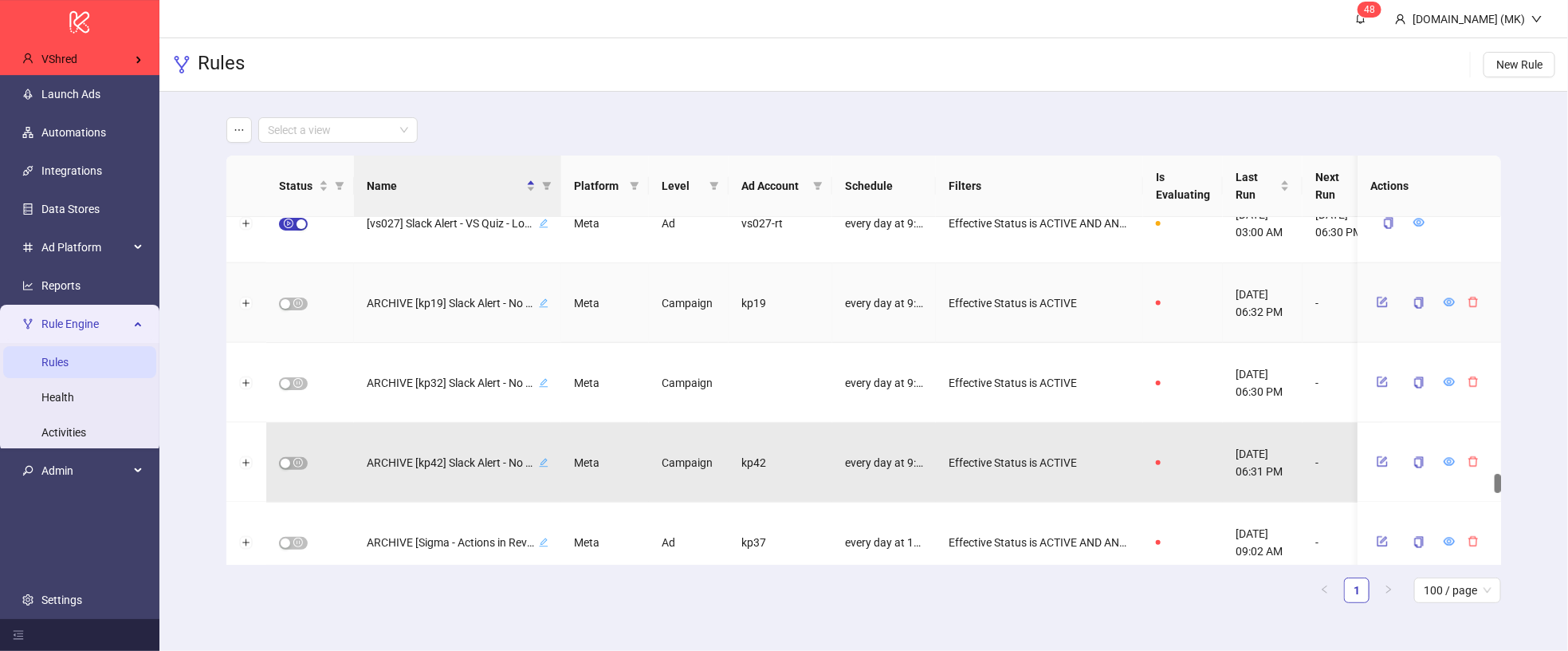
scroll to position [4547, 0]
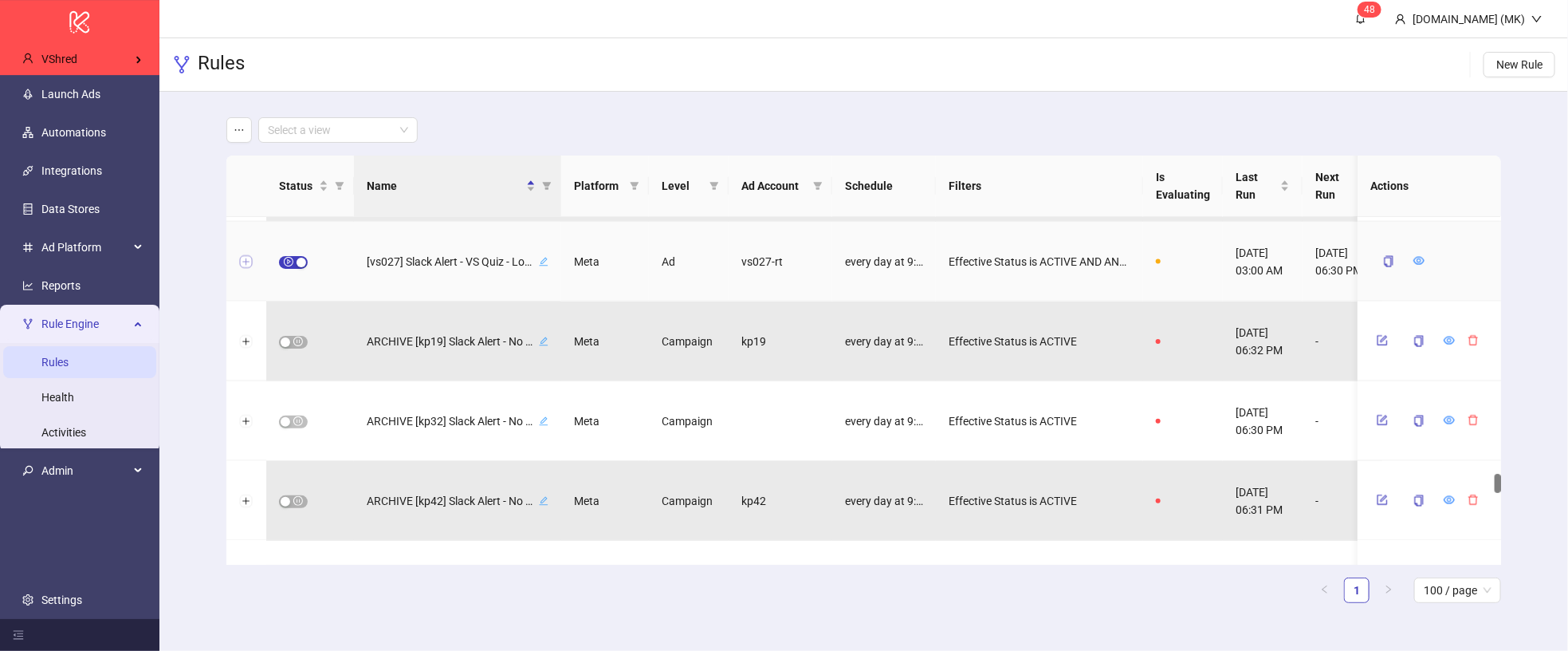
click at [246, 262] on button "Expand row" at bounding box center [246, 262] width 12 height 12
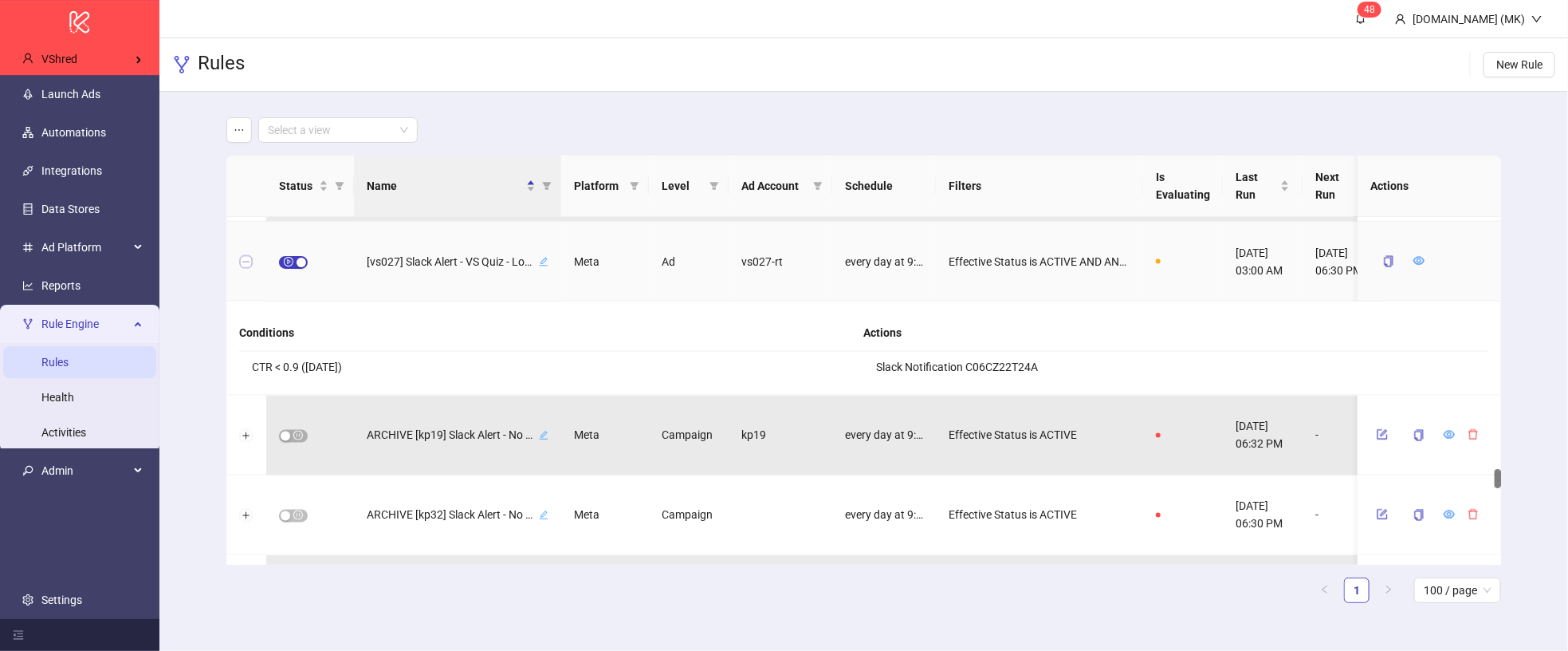
click at [246, 262] on button "Collapse row" at bounding box center [246, 262] width 12 height 12
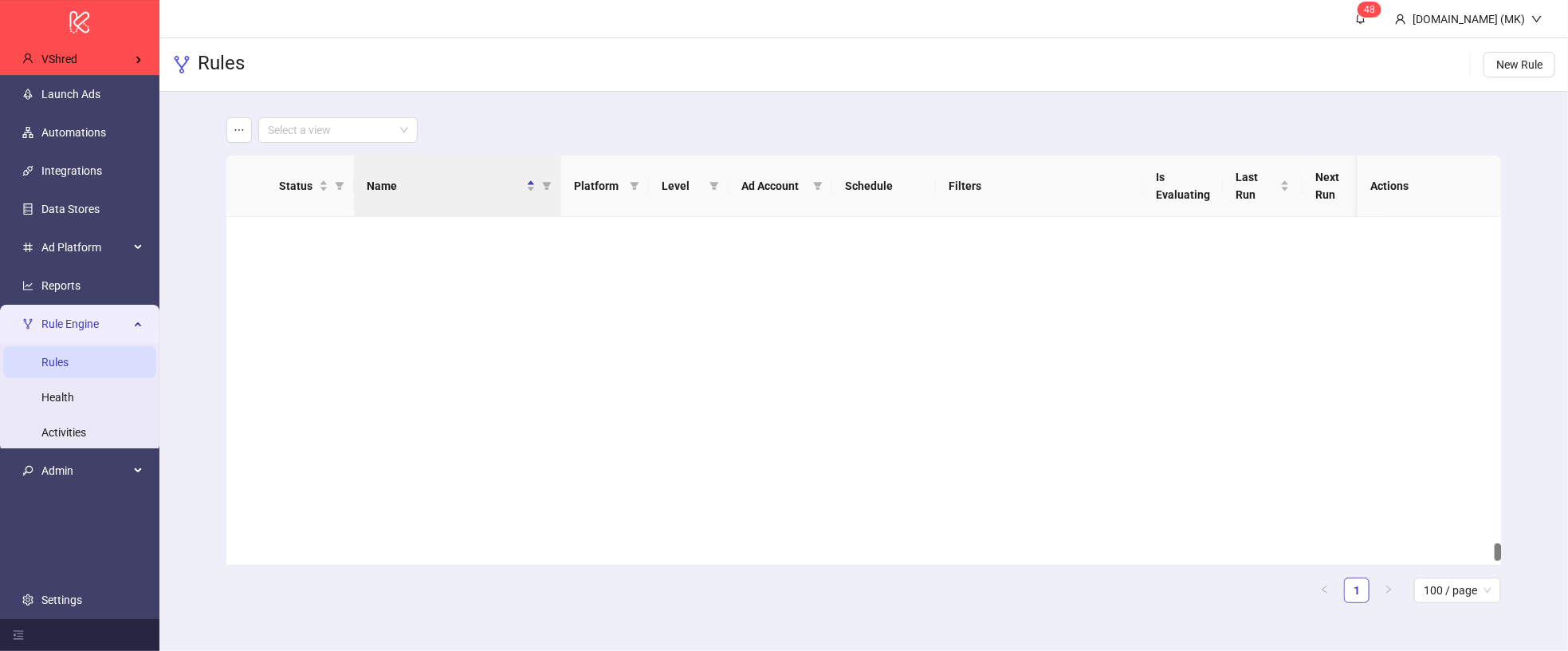
scroll to position [6293, 0]
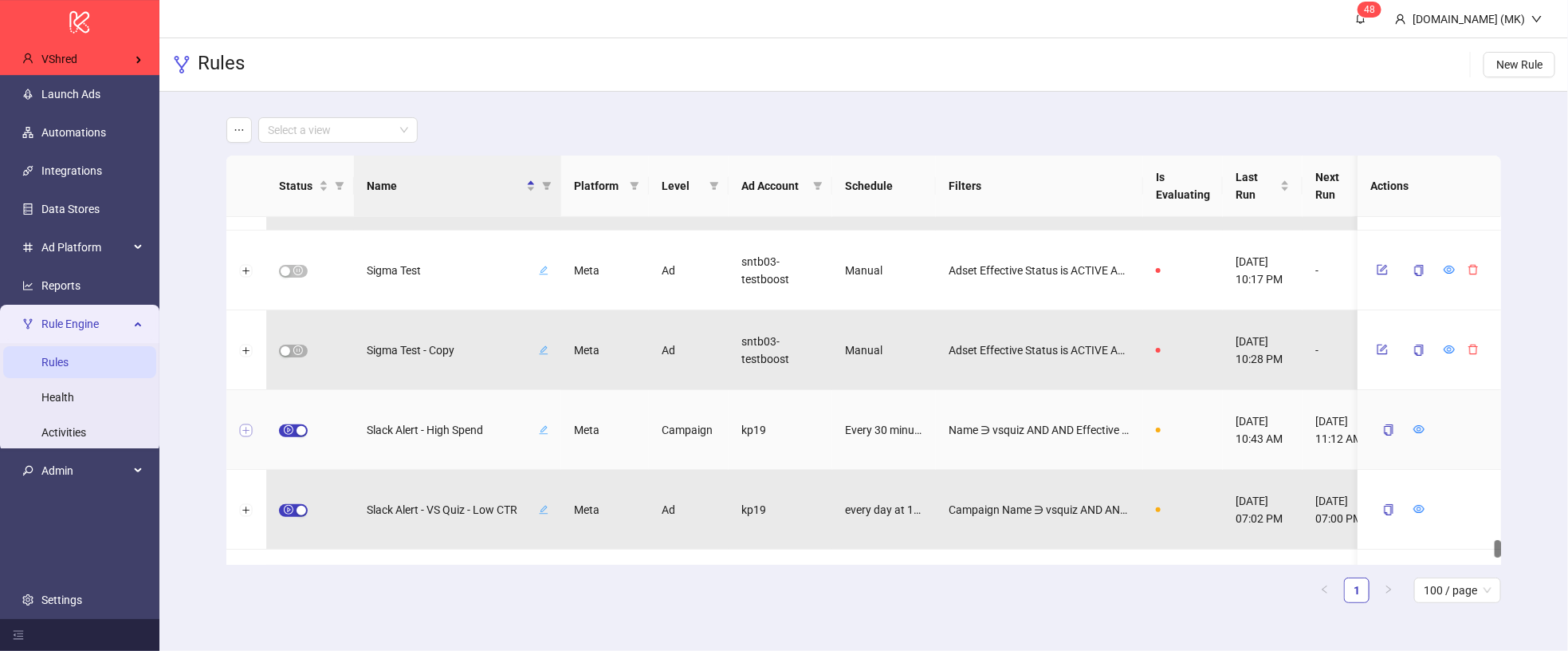
click at [249, 430] on button "Expand row" at bounding box center [246, 430] width 12 height 12
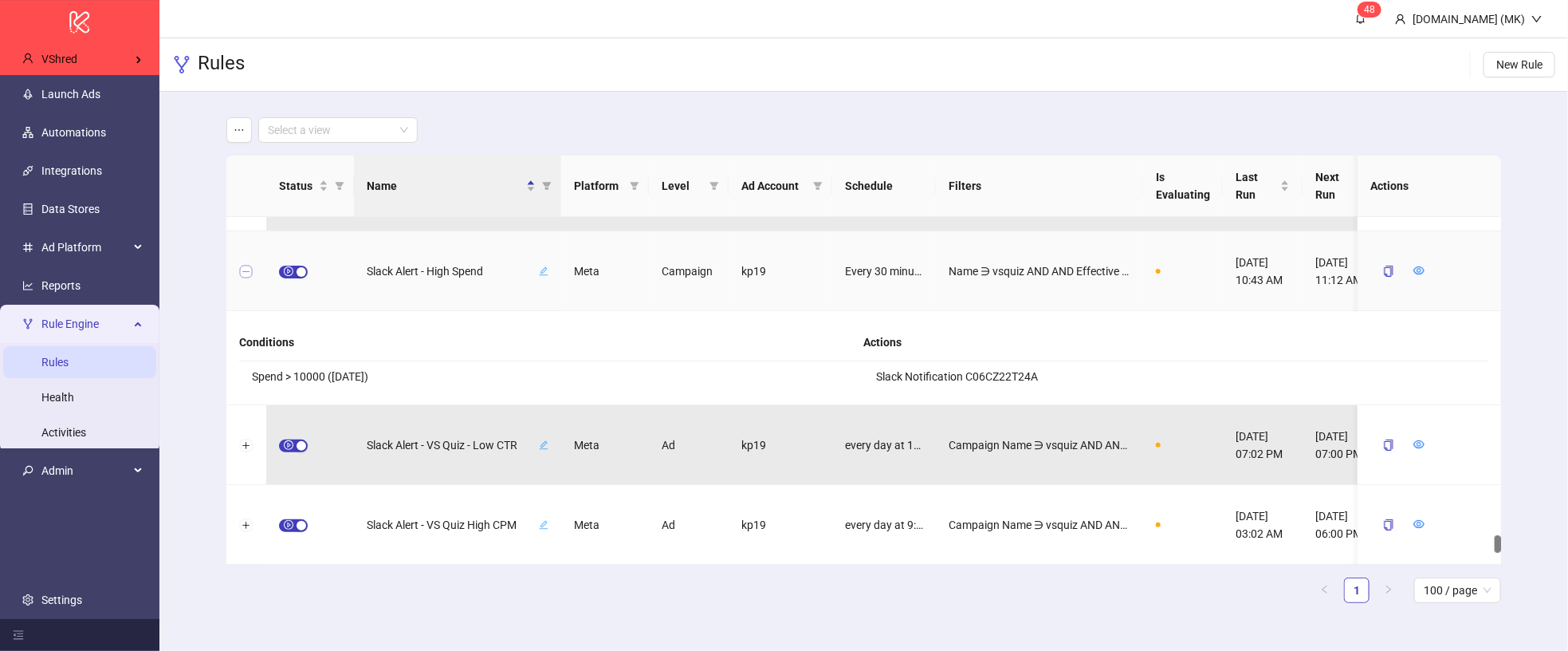
scroll to position [6530, 0]
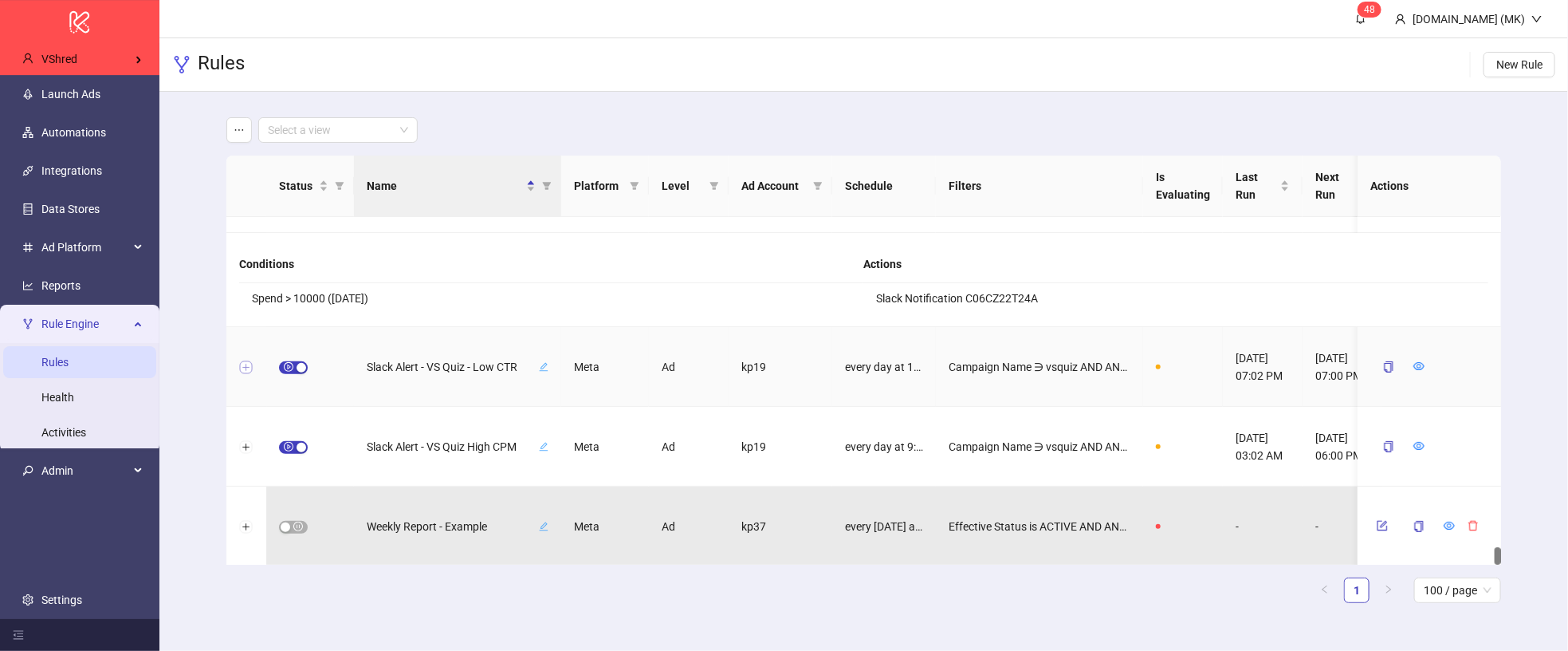
click at [245, 364] on button "Expand row" at bounding box center [246, 367] width 12 height 12
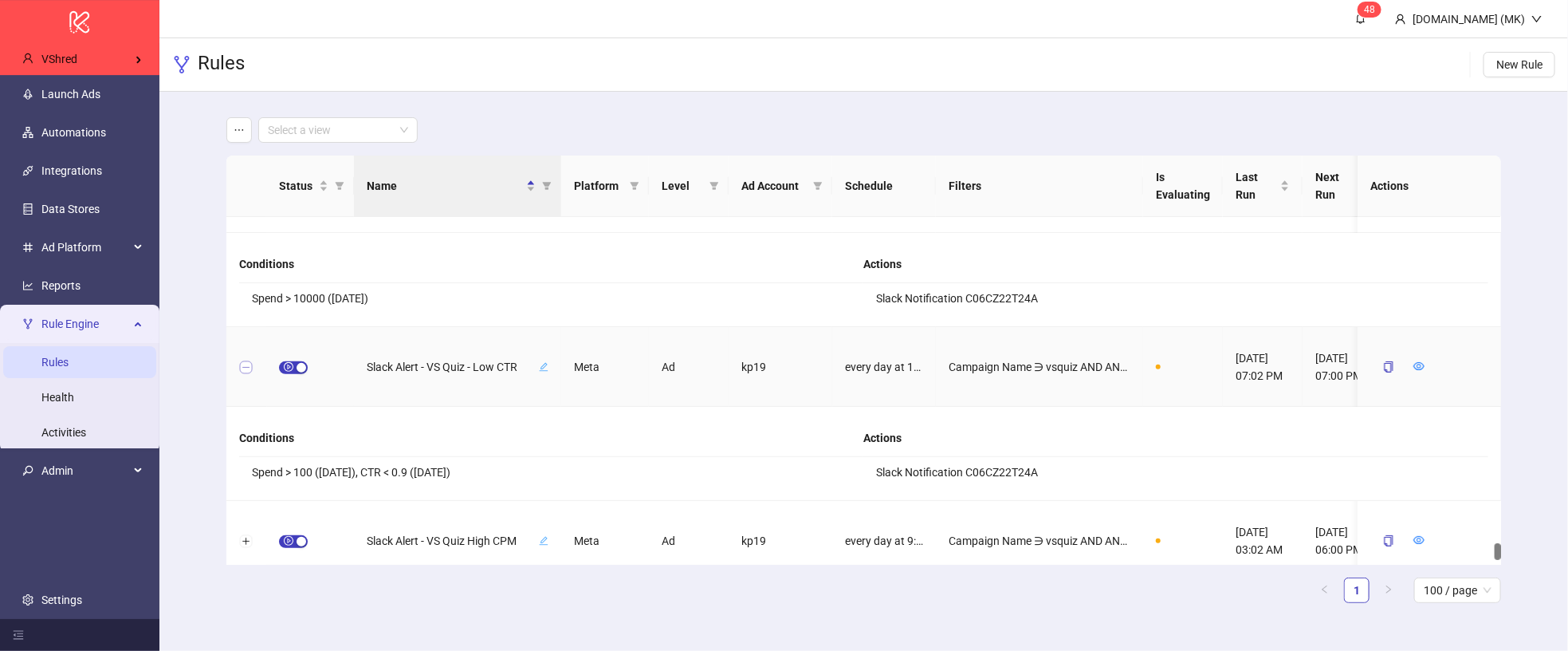
click at [245, 364] on button "Collapse row" at bounding box center [246, 367] width 12 height 12
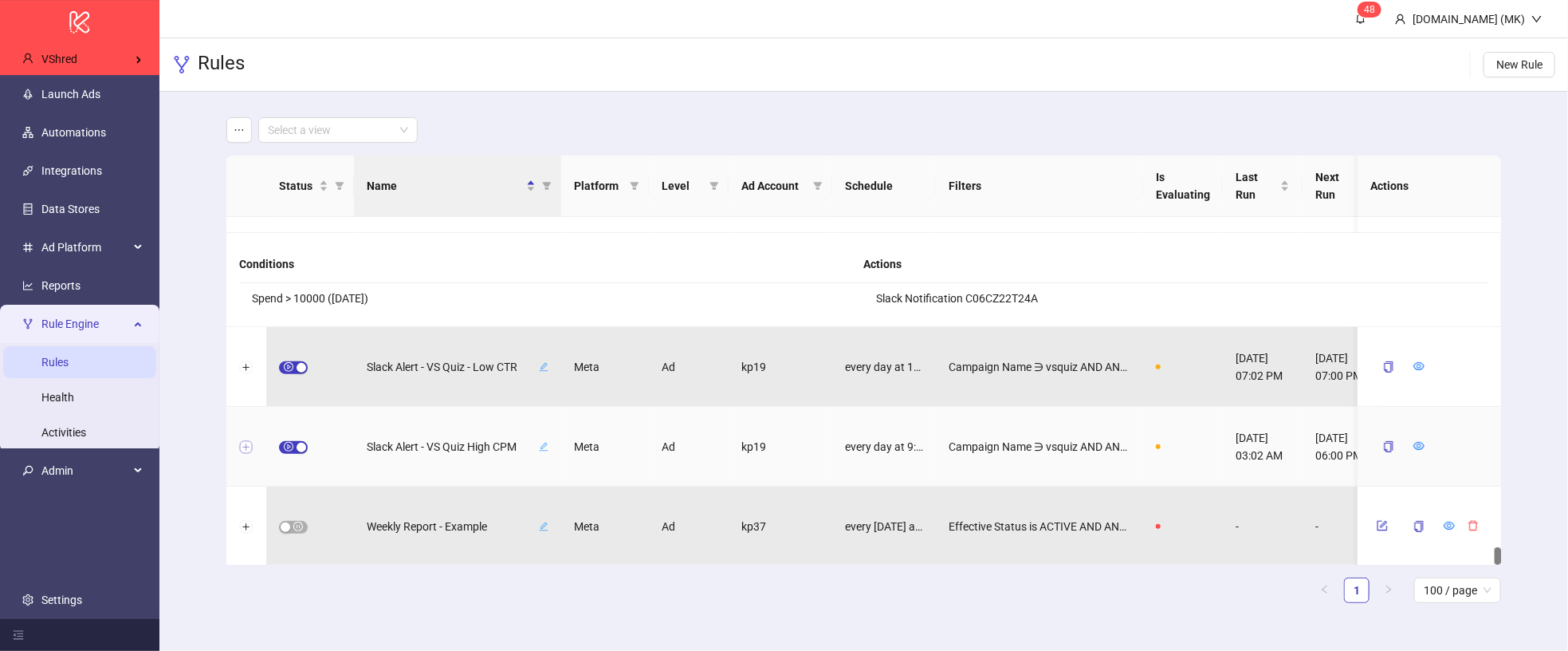
click at [244, 441] on button "Expand row" at bounding box center [246, 447] width 12 height 12
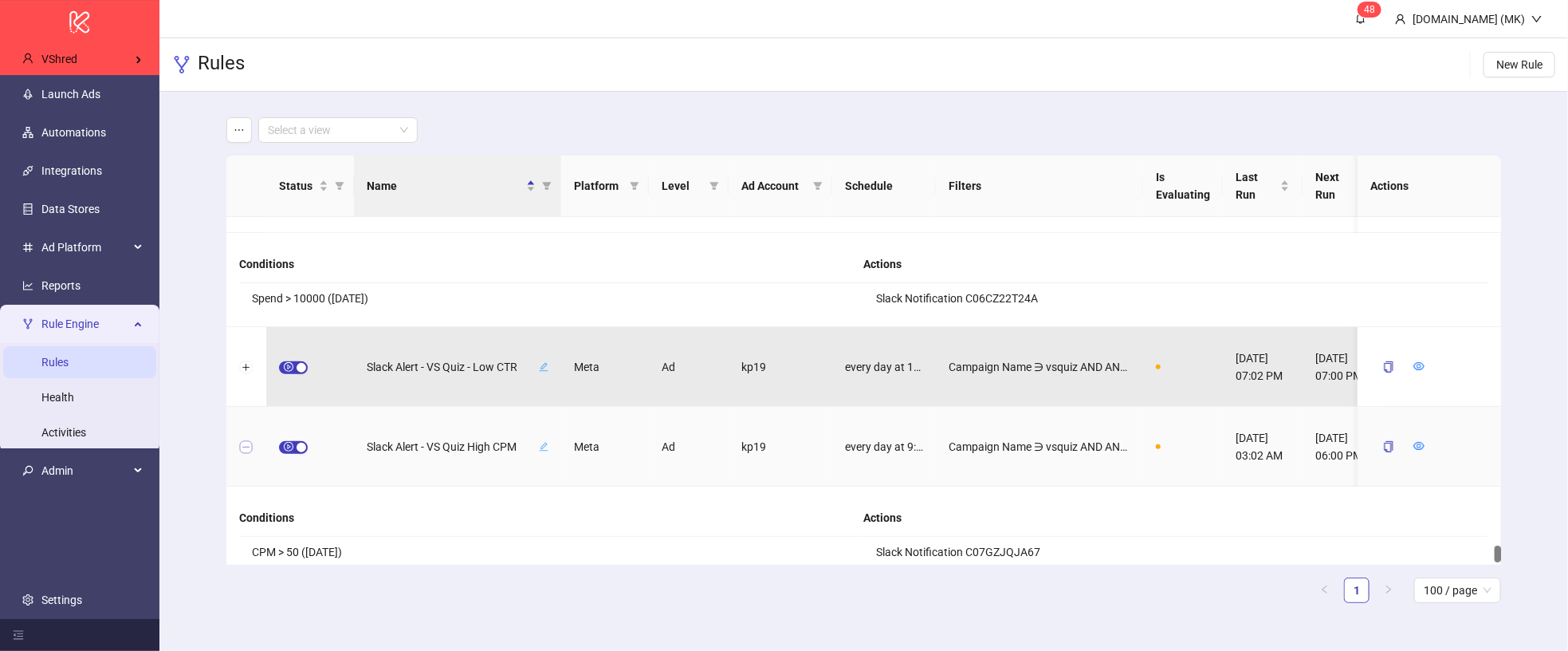
scroll to position [6625, 0]
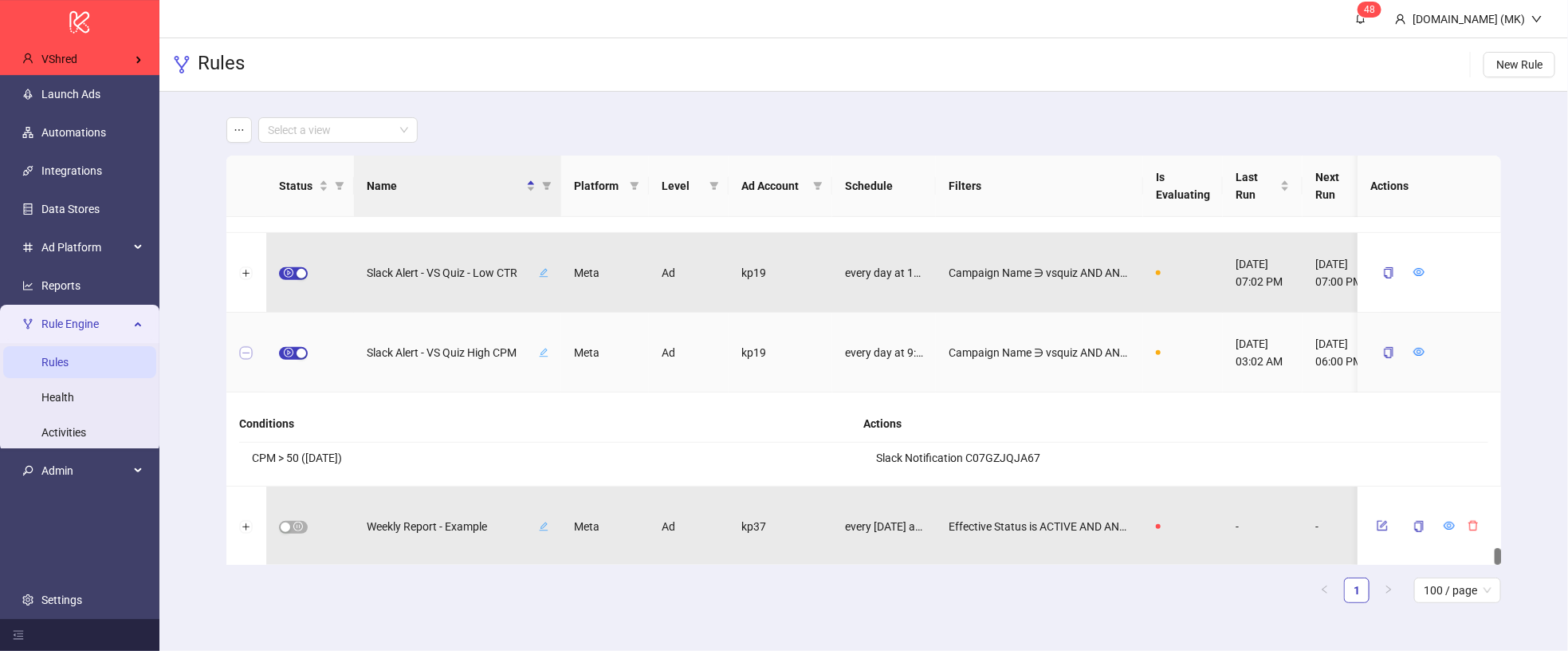
click at [249, 353] on button "Collapse row" at bounding box center [246, 353] width 12 height 12
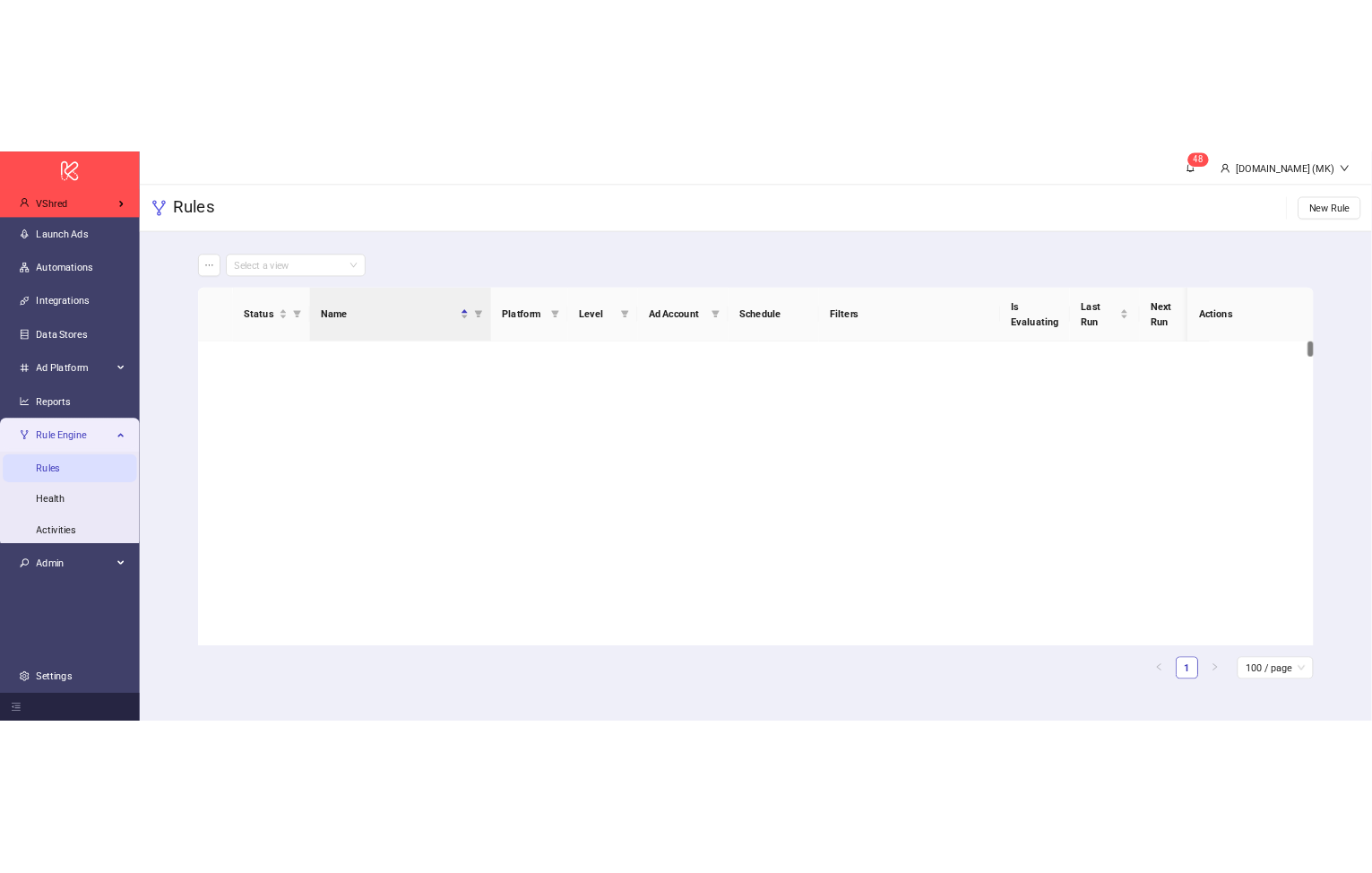
scroll to position [0, 0]
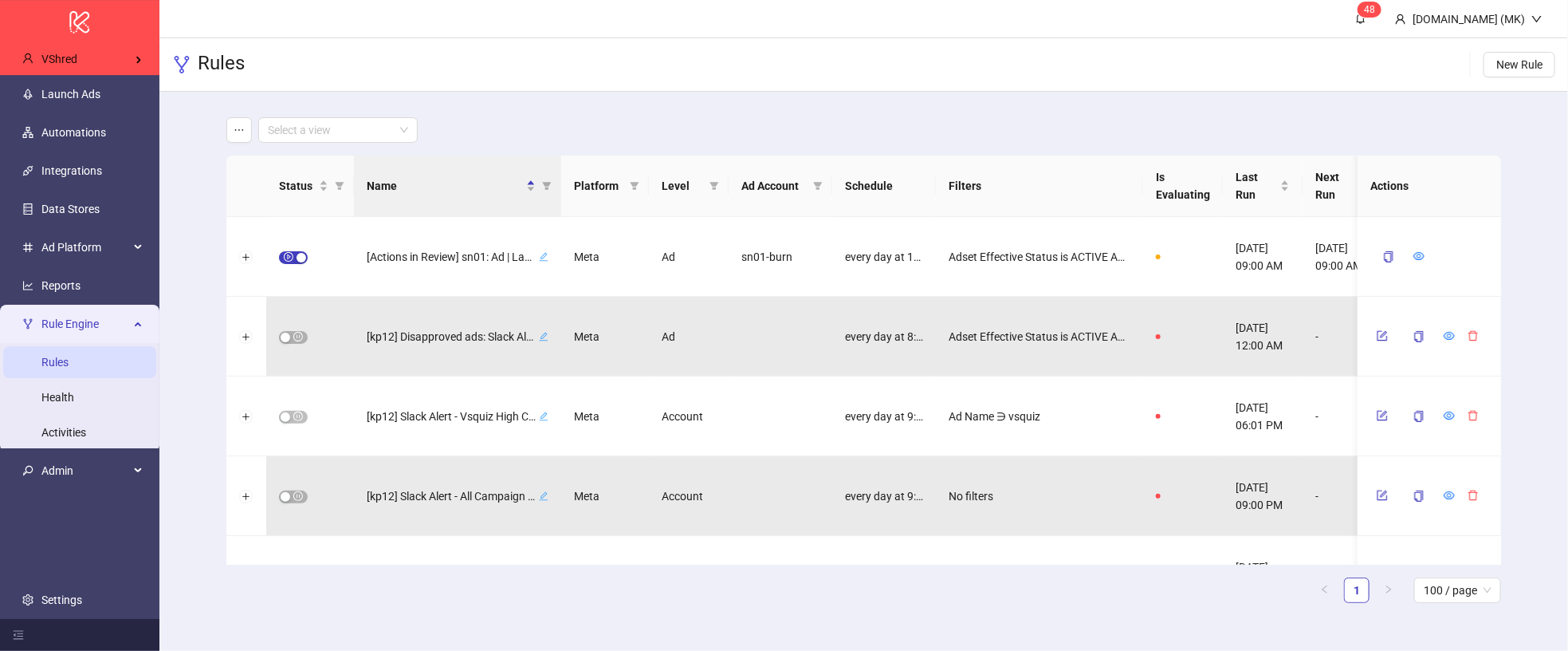
click at [192, 367] on div "Select a view Status Name Platform Level Ad Account Schedule Filters Is Evaluat…" at bounding box center [863, 366] width 1409 height 550
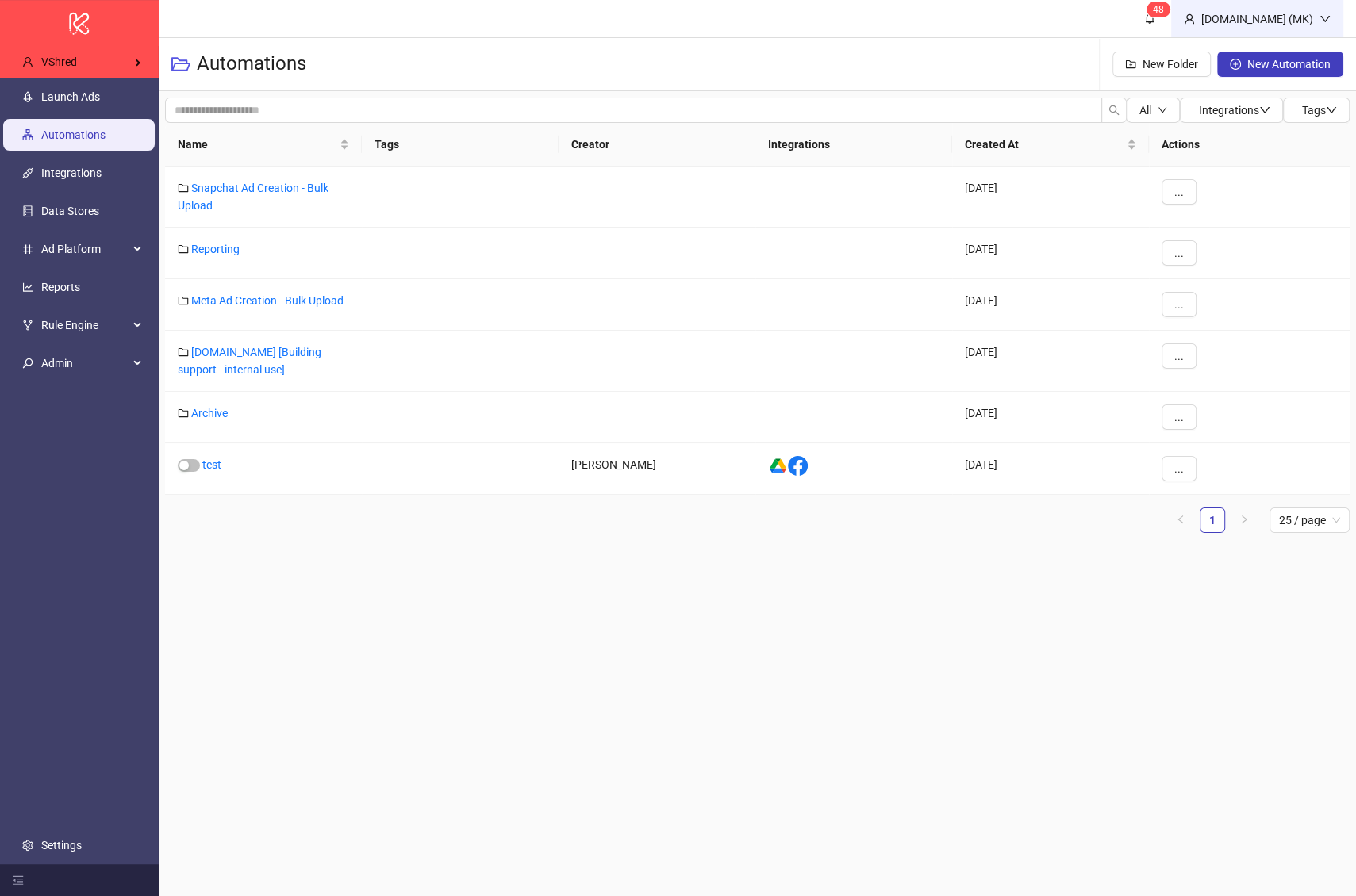
click at [1275, 13] on div "[DOMAIN_NAME] (MK)" at bounding box center [1257, 19] width 125 height 18
click at [1269, 50] on span "Logout" at bounding box center [1292, 57] width 76 height 18
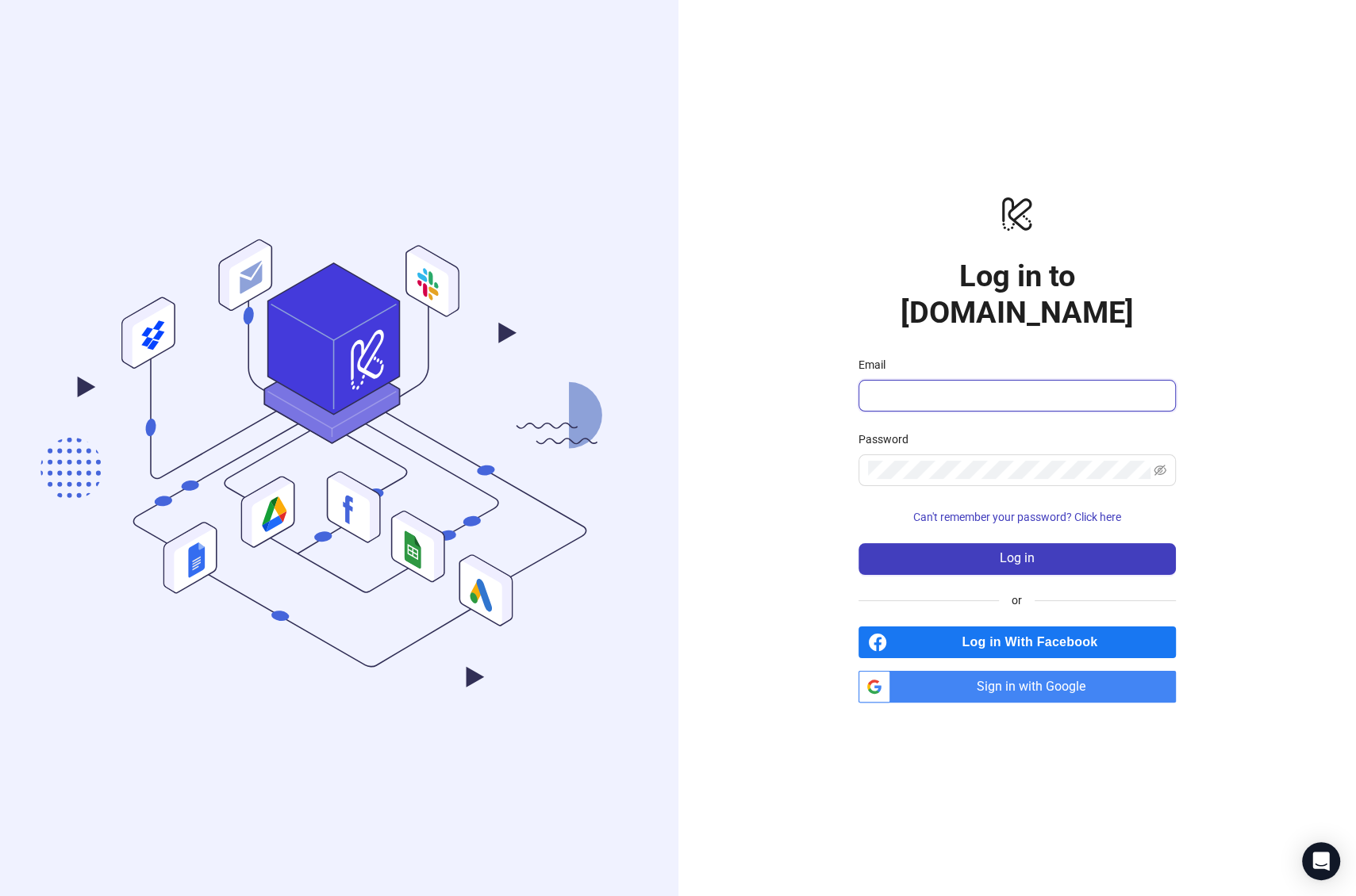
drag, startPoint x: 963, startPoint y: 378, endPoint x: 954, endPoint y: 345, distance: 34.2
click at [963, 387] on input "Email" at bounding box center [1015, 396] width 295 height 19
type input "**********"
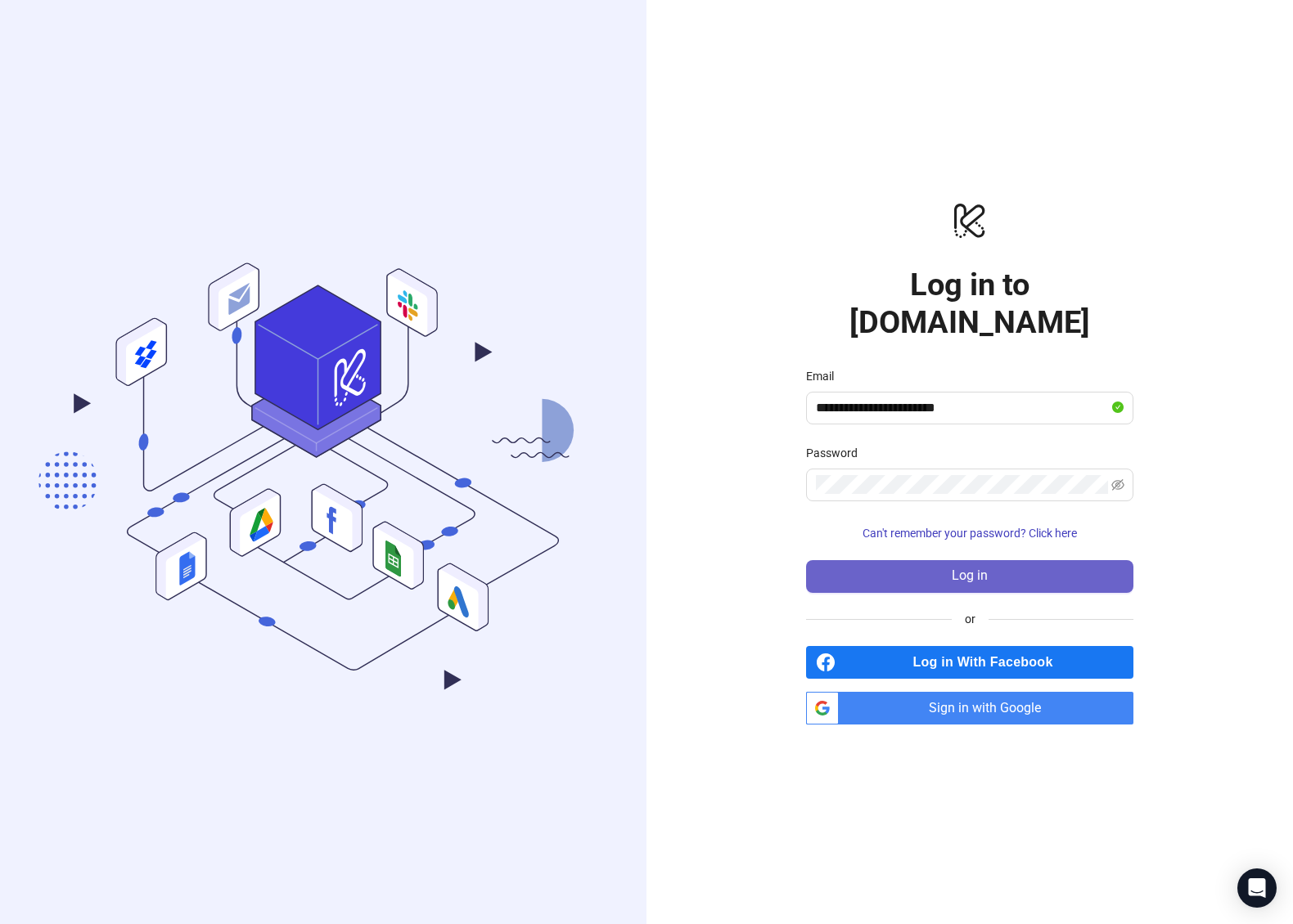
click at [975, 568] on span "Log in" at bounding box center [969, 576] width 36 height 15
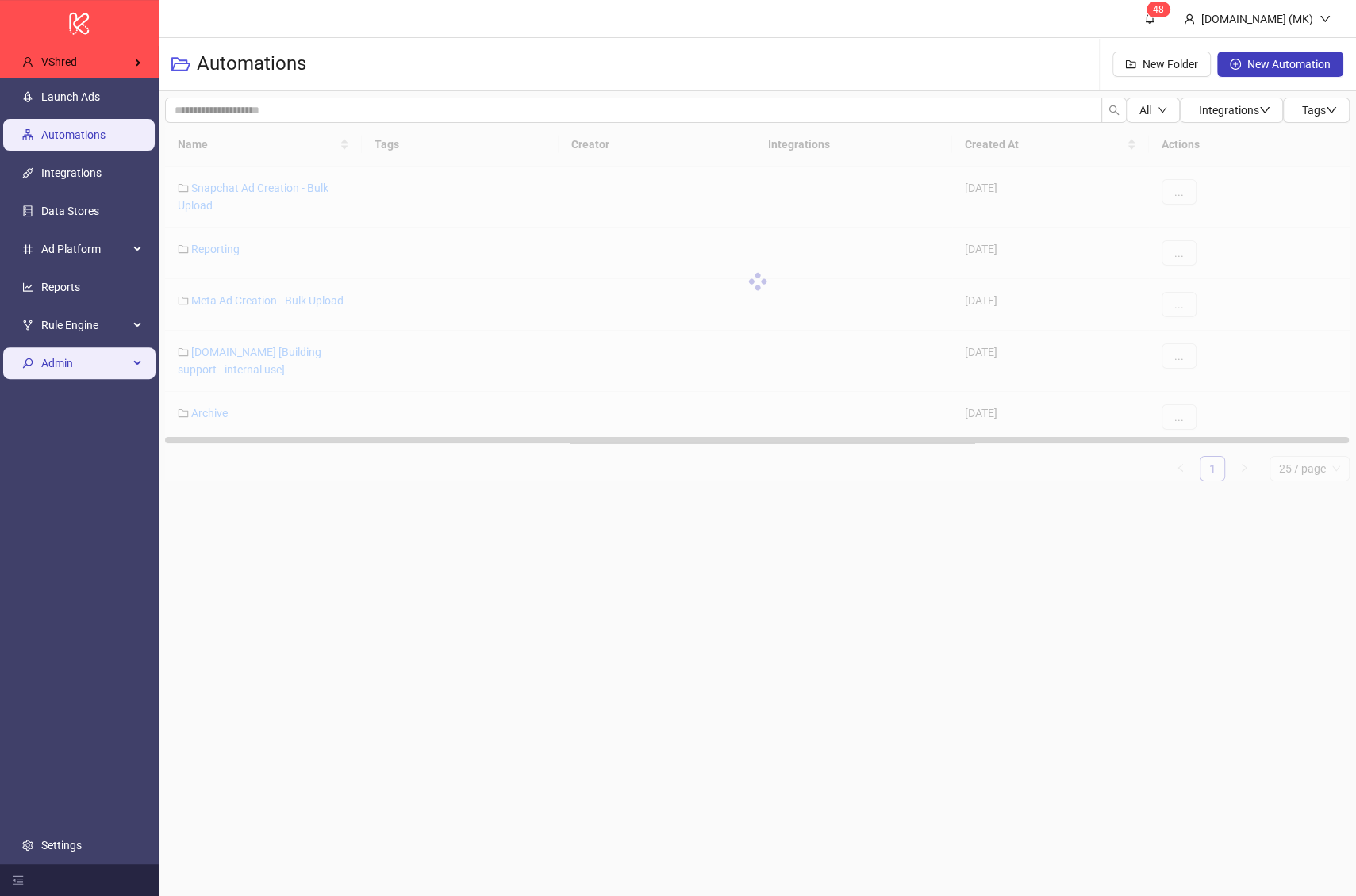
click at [78, 371] on span "Admin" at bounding box center [85, 364] width 88 height 32
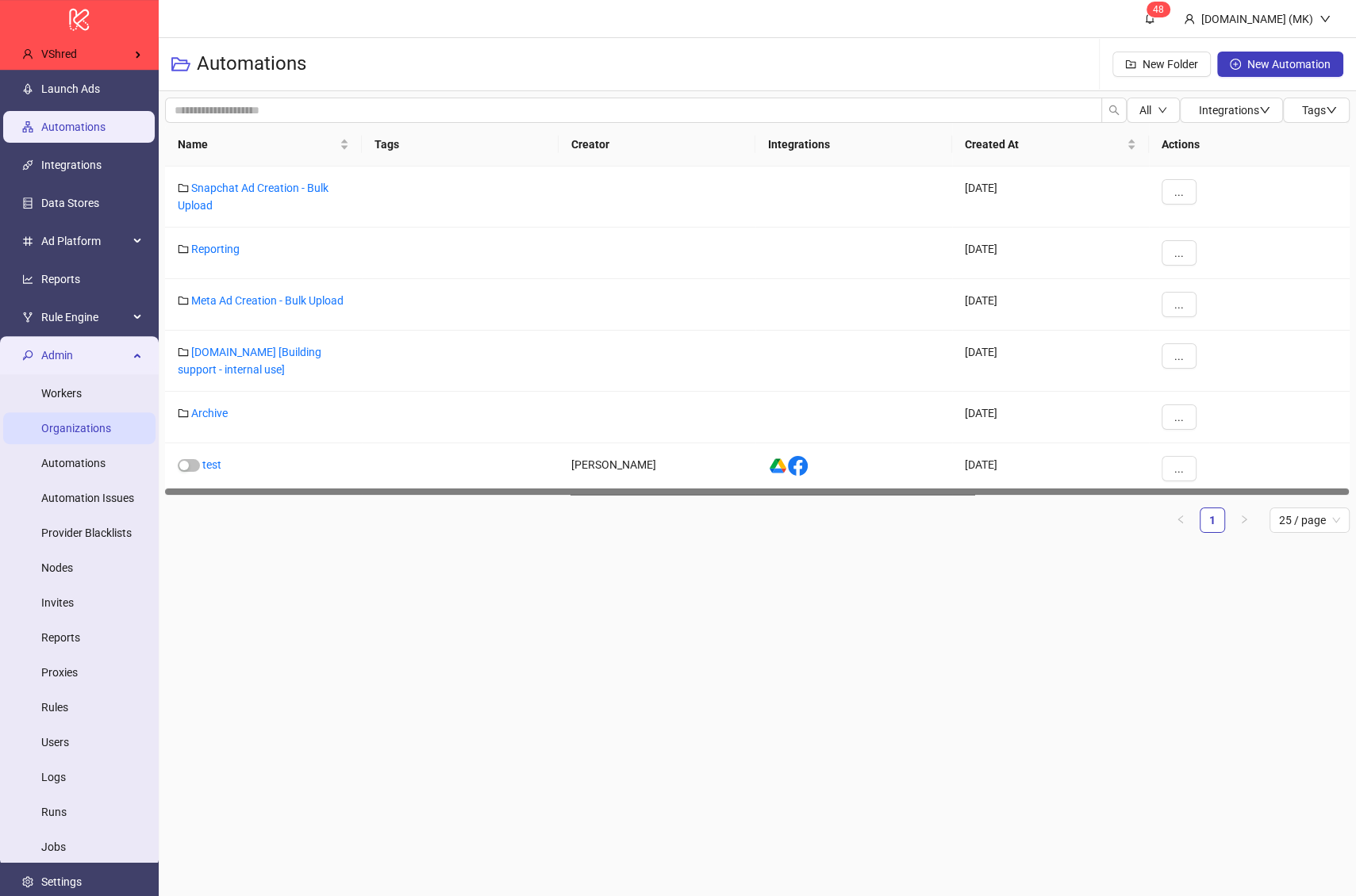
click at [89, 433] on link "Organizations" at bounding box center [76, 428] width 70 height 12
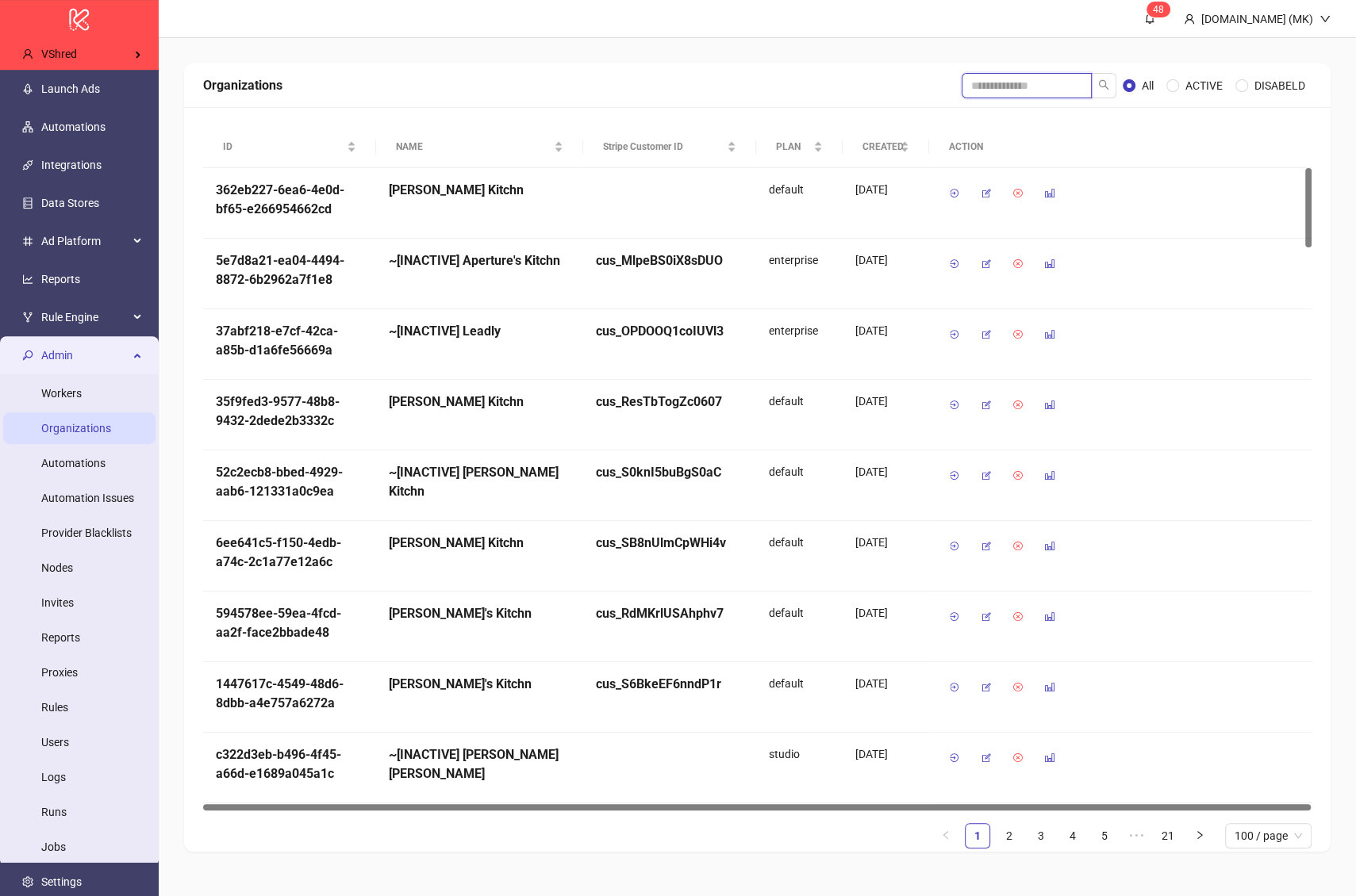
click at [1018, 93] on input "search" at bounding box center [1026, 86] width 130 height 26
type input "****"
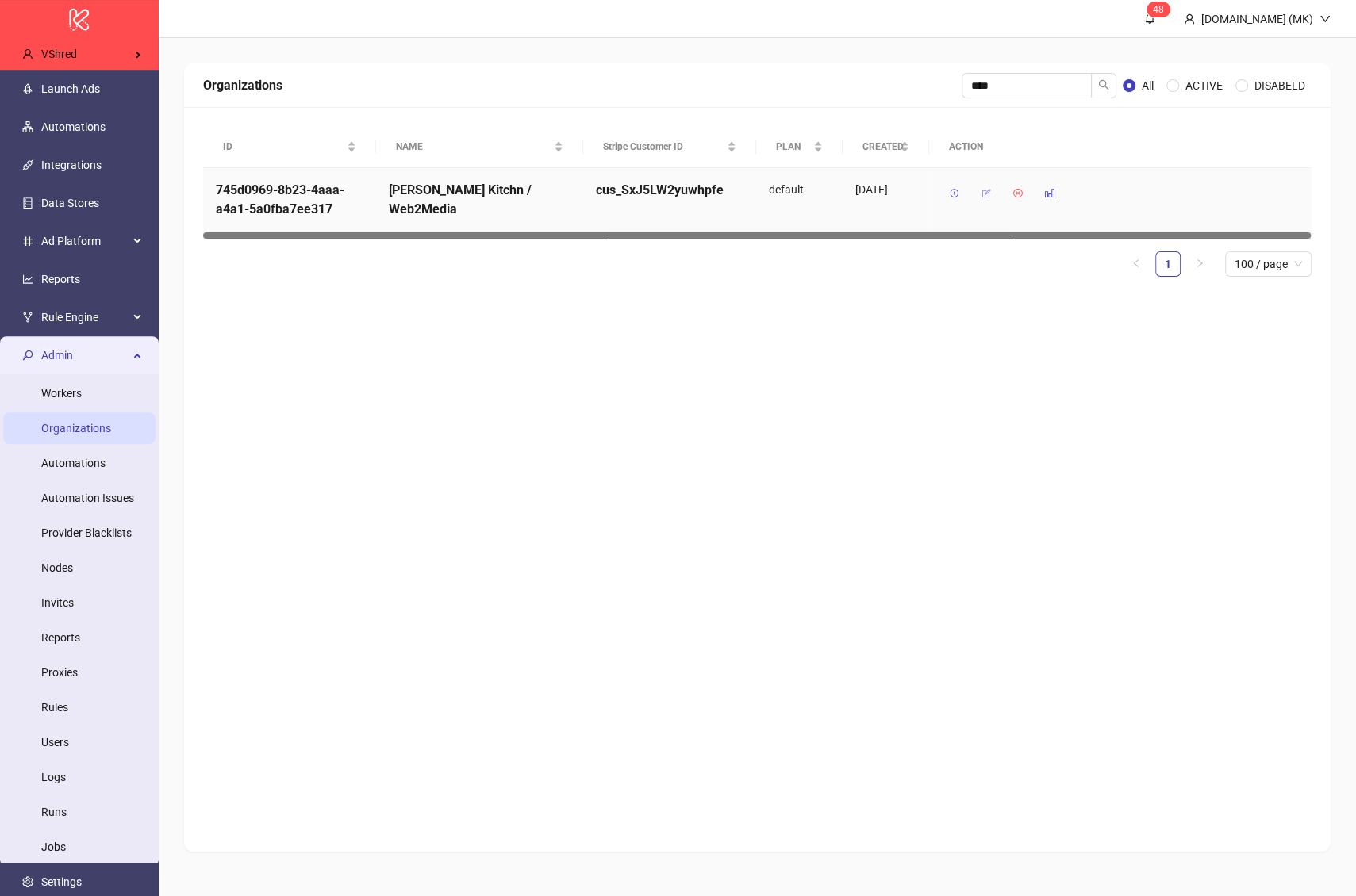
click at [984, 191] on icon "button" at bounding box center [986, 194] width 11 height 11
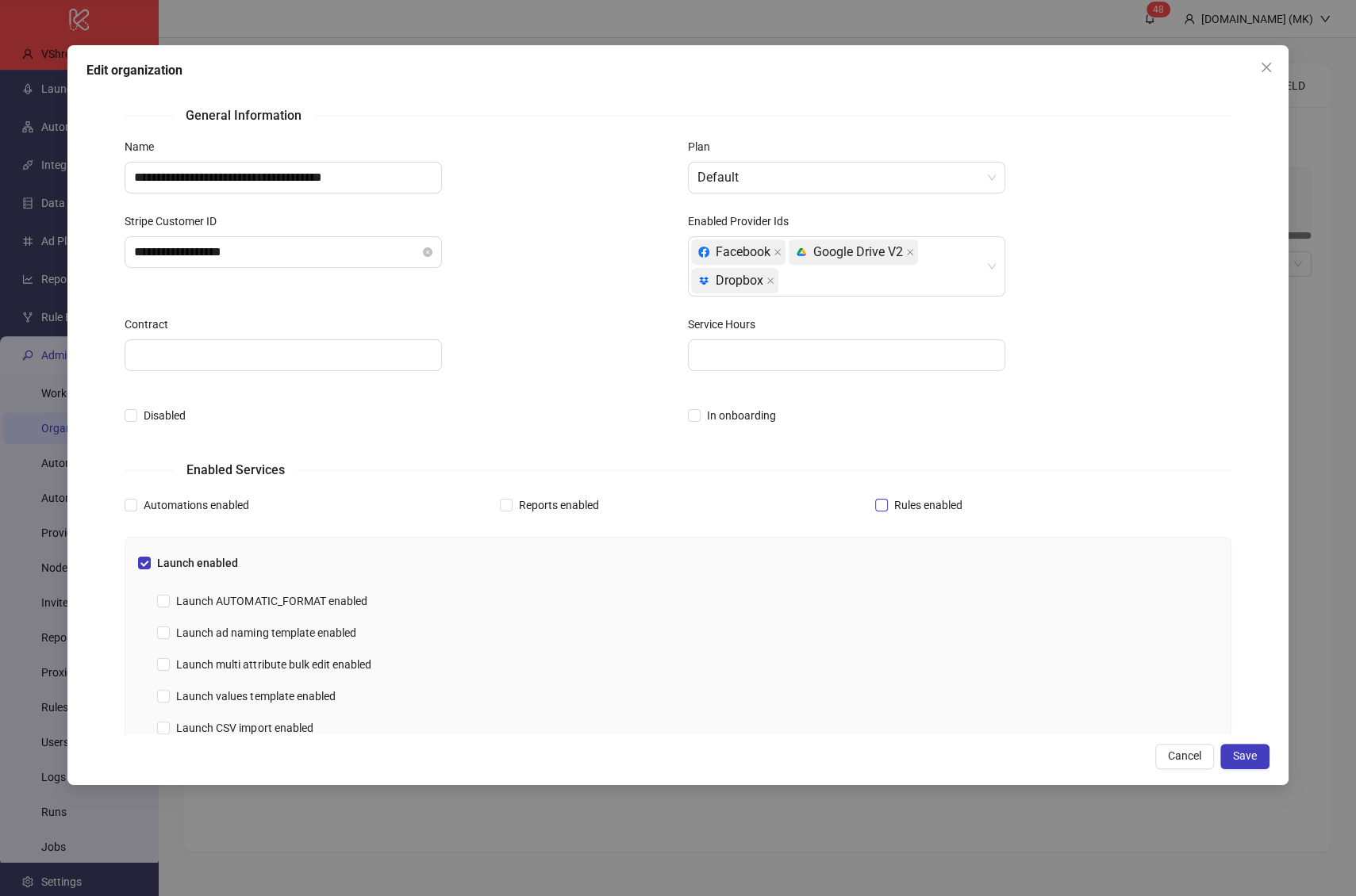
click at [893, 504] on span "Rules enabled" at bounding box center [928, 505] width 80 height 18
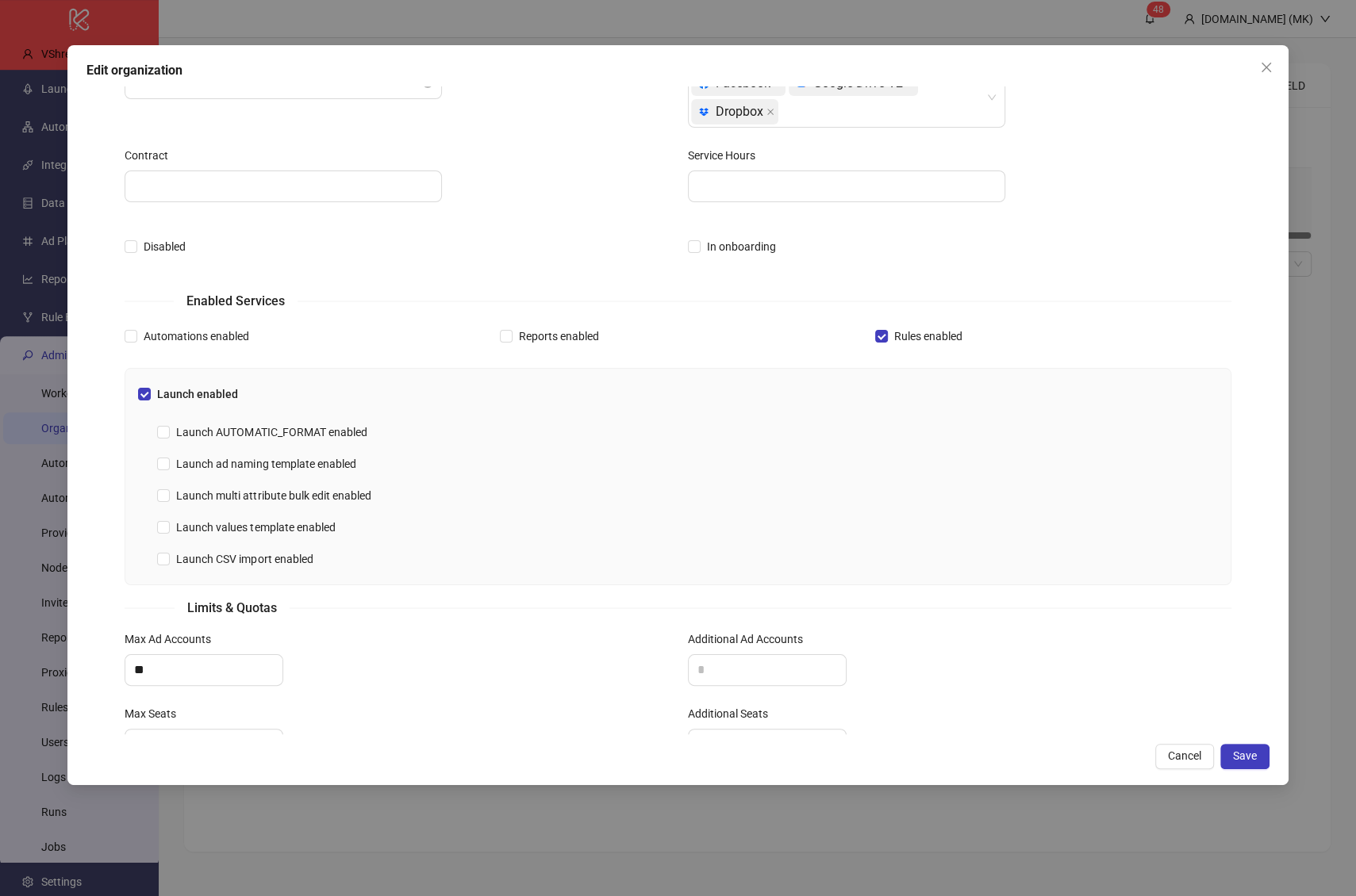
scroll to position [304, 0]
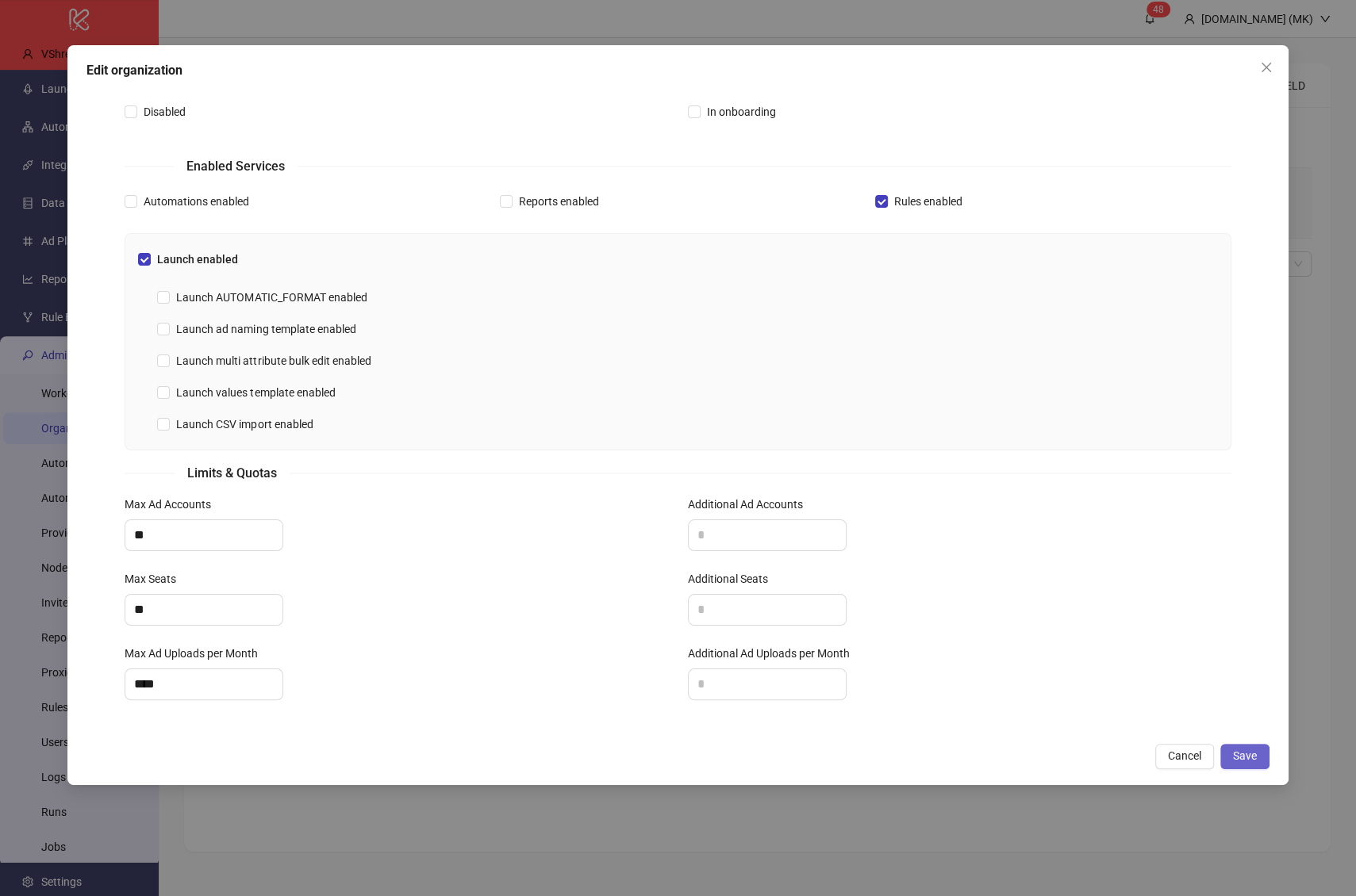
click at [1252, 760] on span "Save" at bounding box center [1245, 756] width 24 height 12
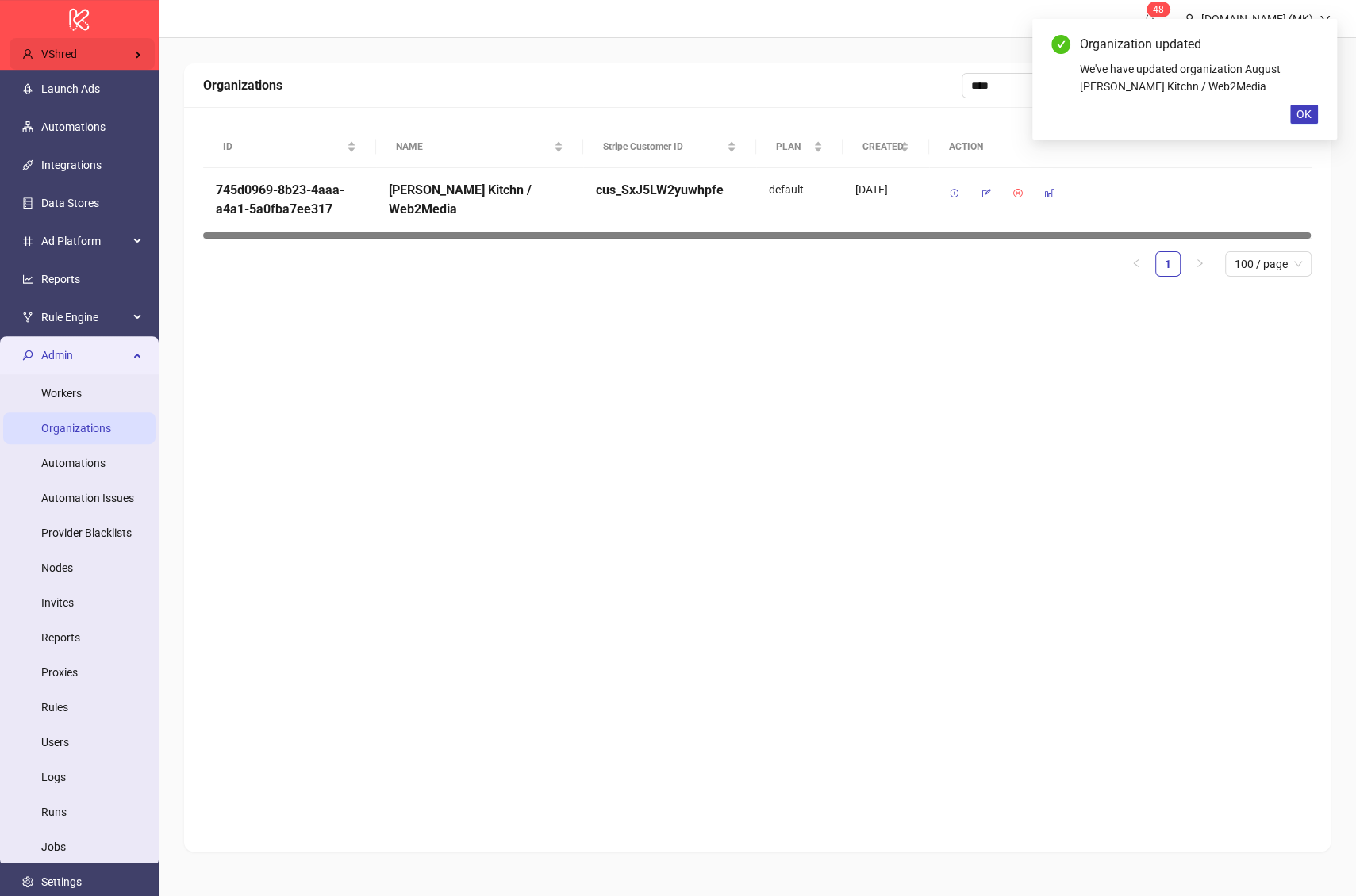
click at [122, 67] on div "VShred" at bounding box center [82, 54] width 145 height 32
click at [205, 54] on input "search" at bounding box center [243, 54] width 162 height 26
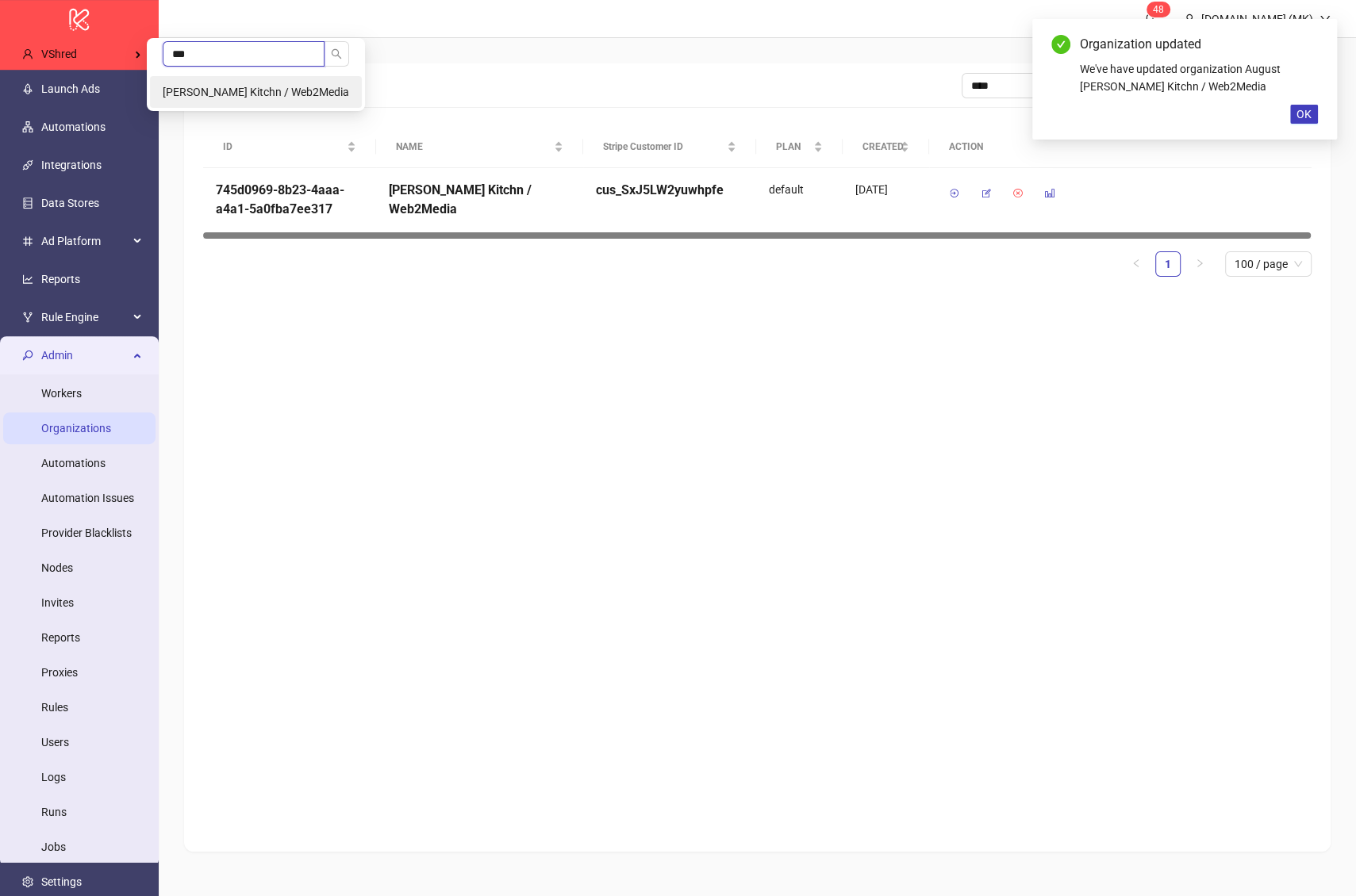
type input "***"
click at [238, 83] on li "August Sejr Jensen's Kitchn / Web2Media" at bounding box center [256, 92] width 211 height 32
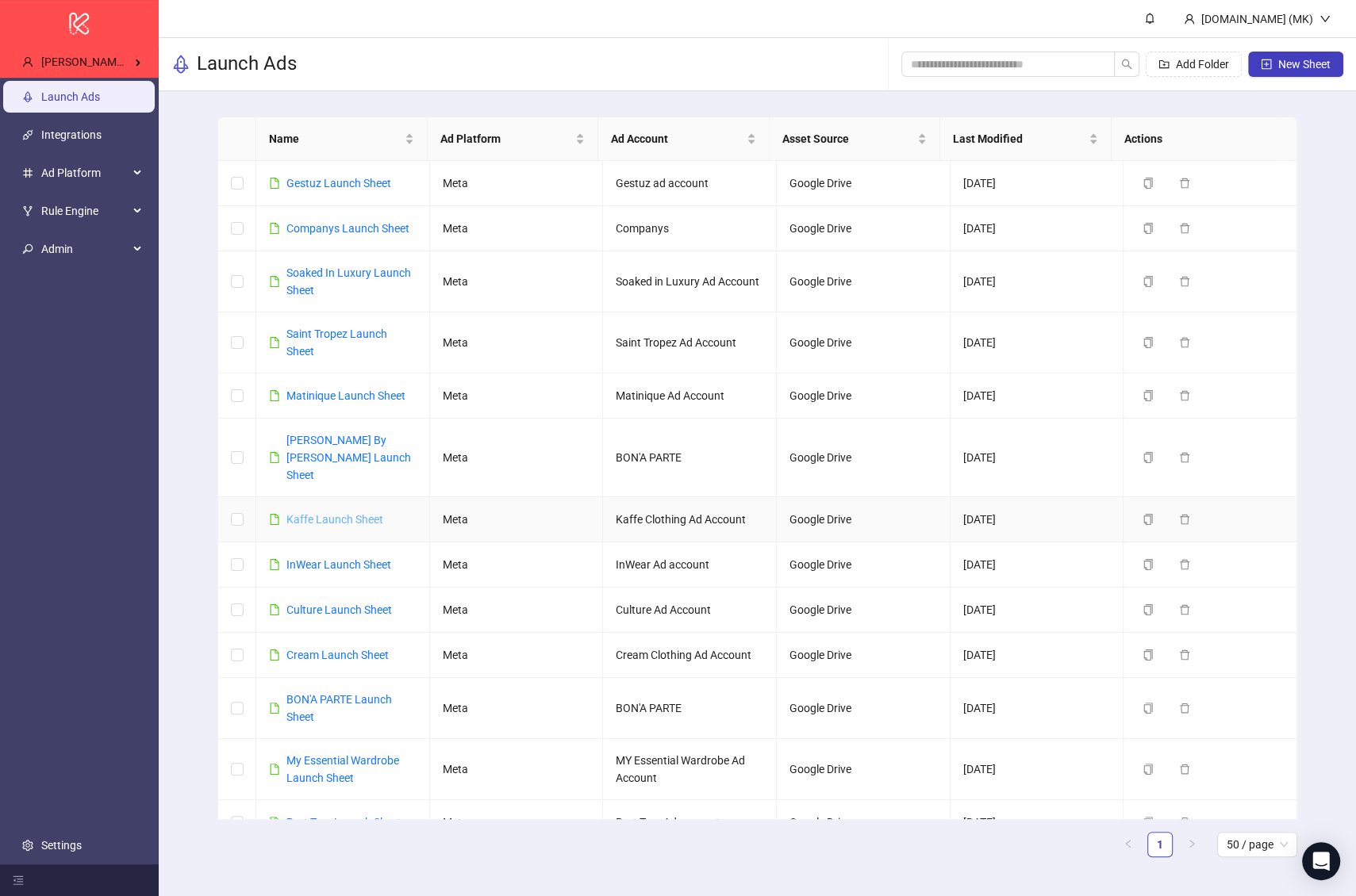
click at [327, 513] on link "Kaffe Launch Sheet" at bounding box center [334, 519] width 96 height 12
click at [61, 839] on link "Settings" at bounding box center [62, 846] width 41 height 12
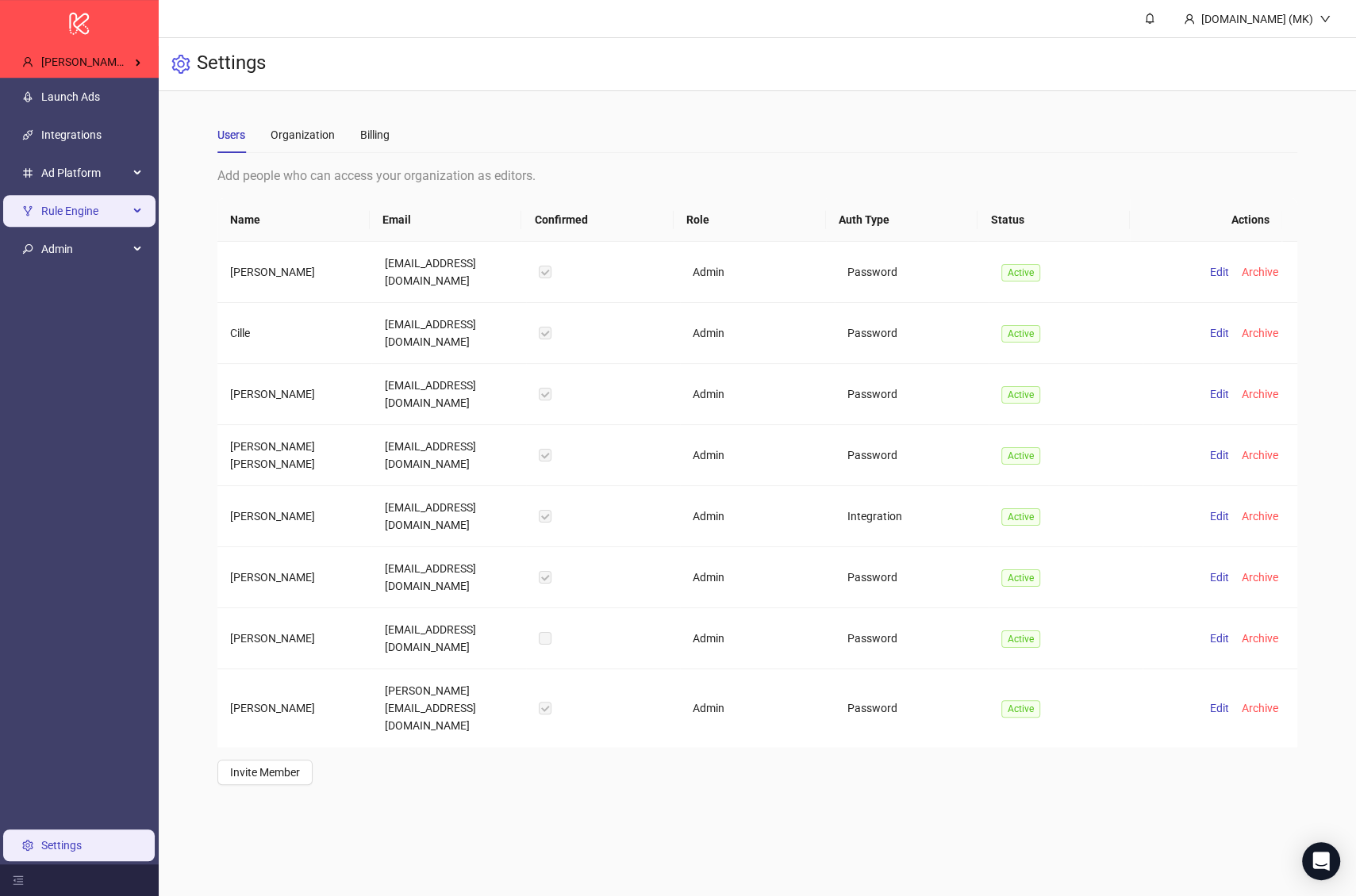
drag, startPoint x: 55, startPoint y: 203, endPoint x: 68, endPoint y: 222, distance: 23.0
click at [55, 203] on span "Rule Engine" at bounding box center [85, 211] width 88 height 32
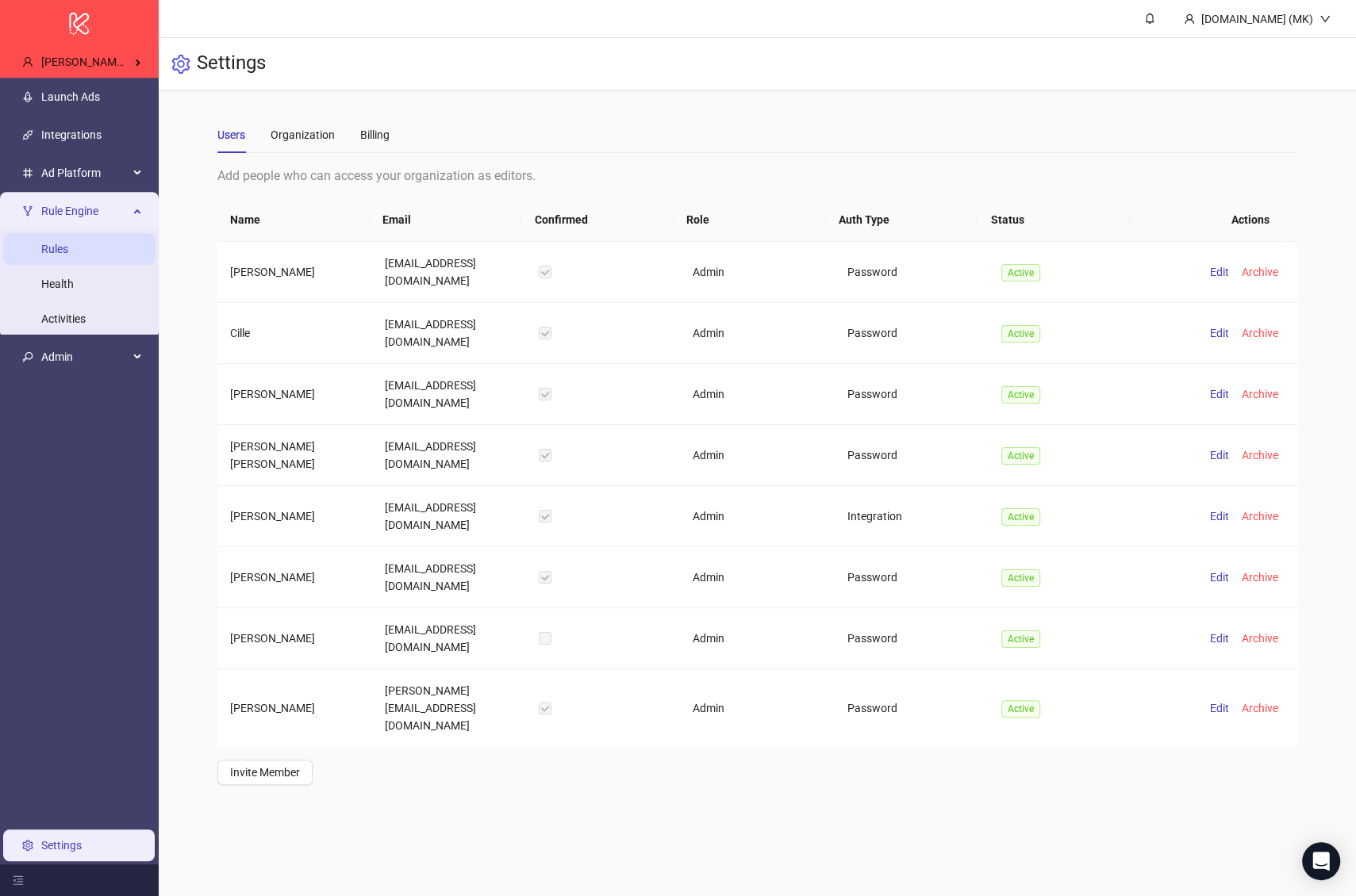
click at [68, 256] on link "Rules" at bounding box center [55, 249] width 27 height 12
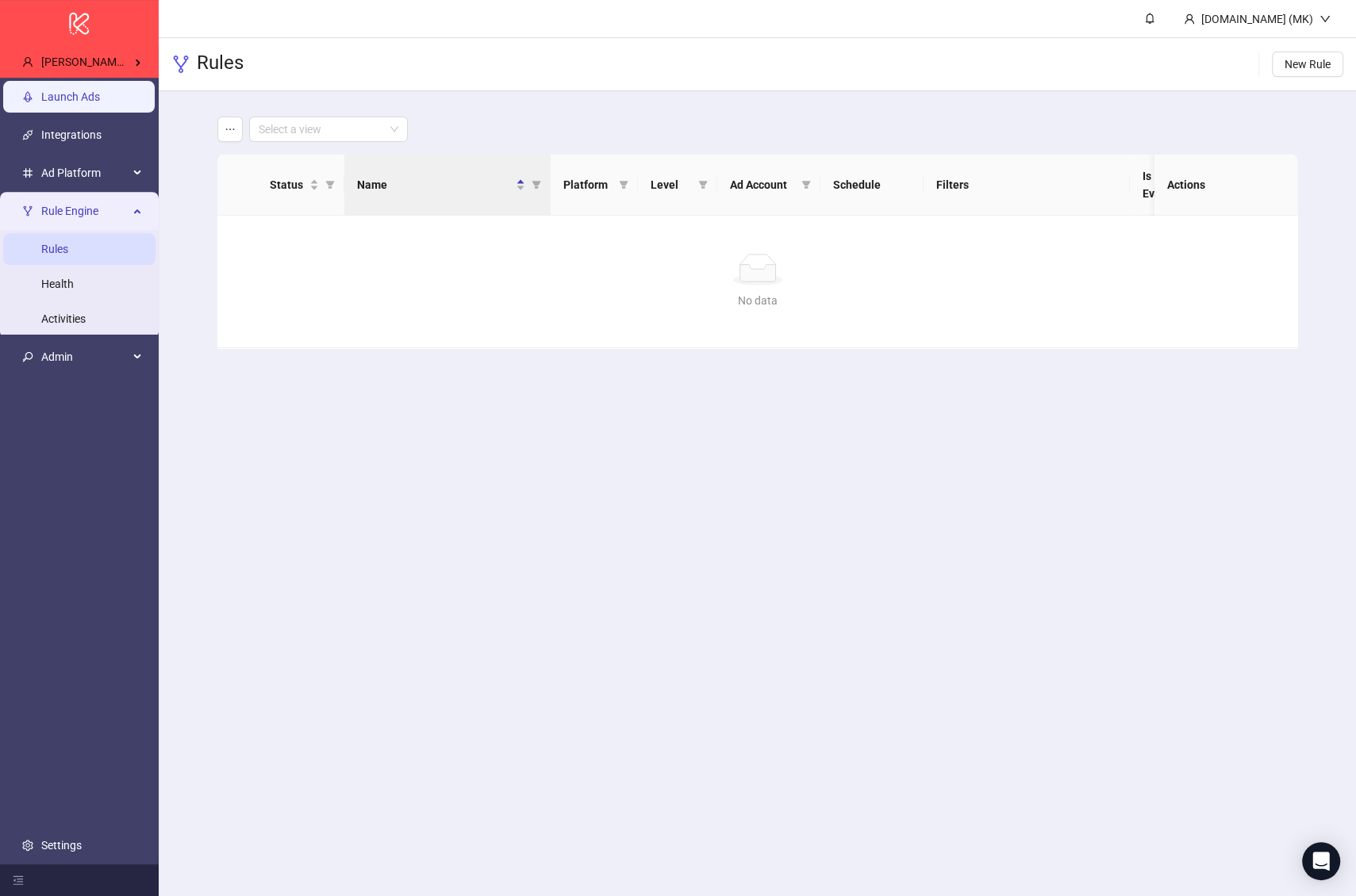
click at [73, 103] on link "Launch Ads" at bounding box center [71, 96] width 58 height 12
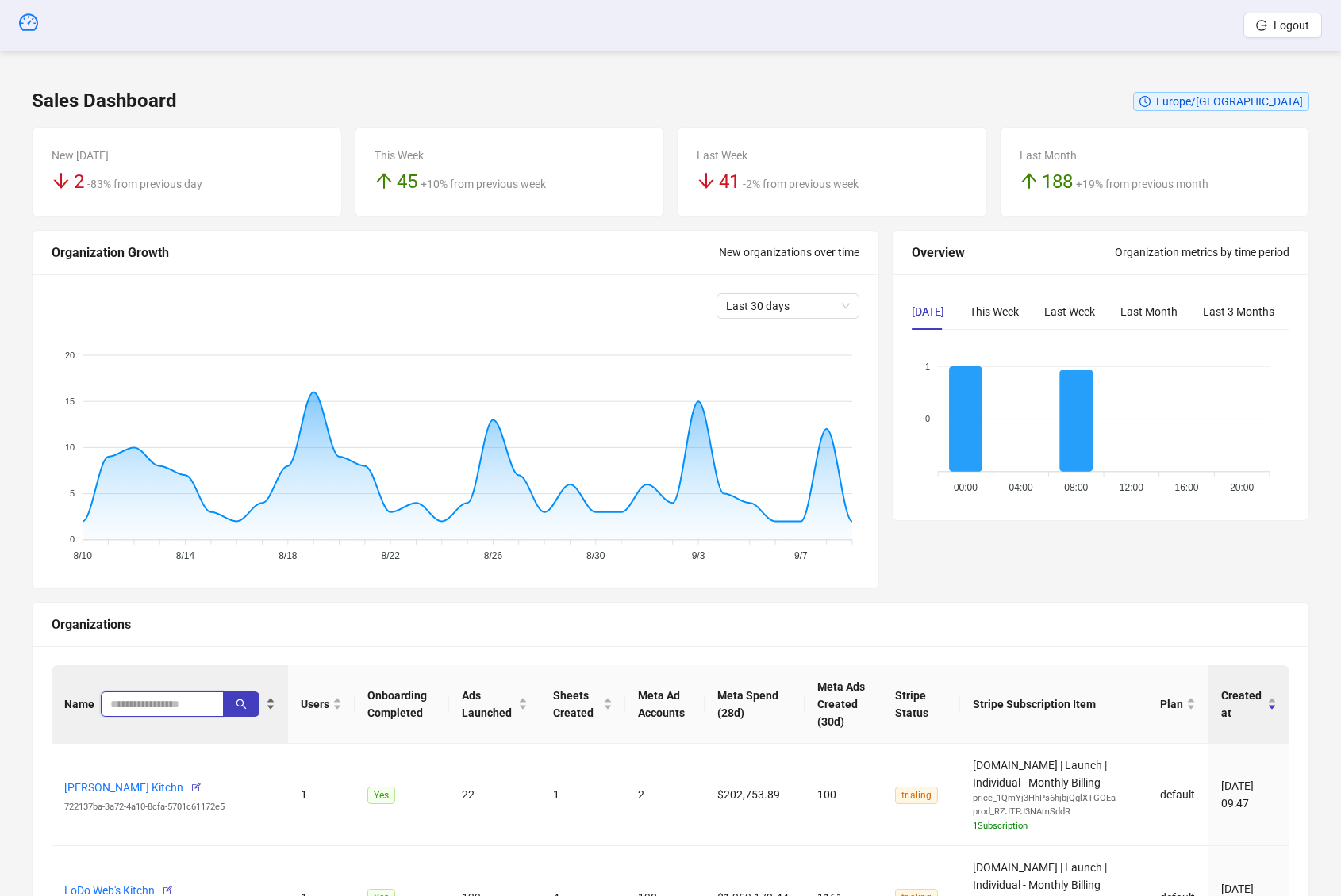
click at [142, 704] on input "search" at bounding box center [156, 705] width 91 height 18
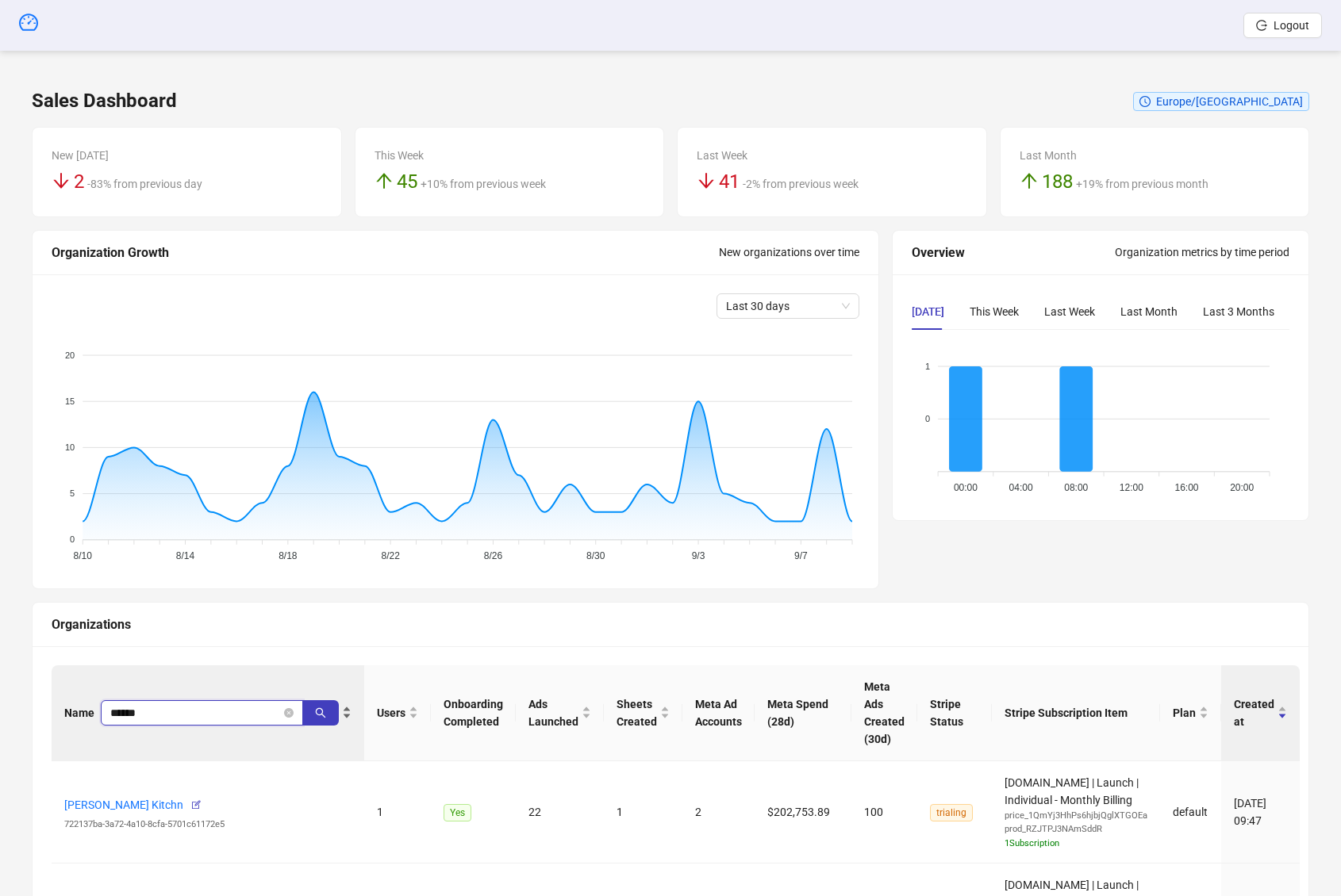
type input "******"
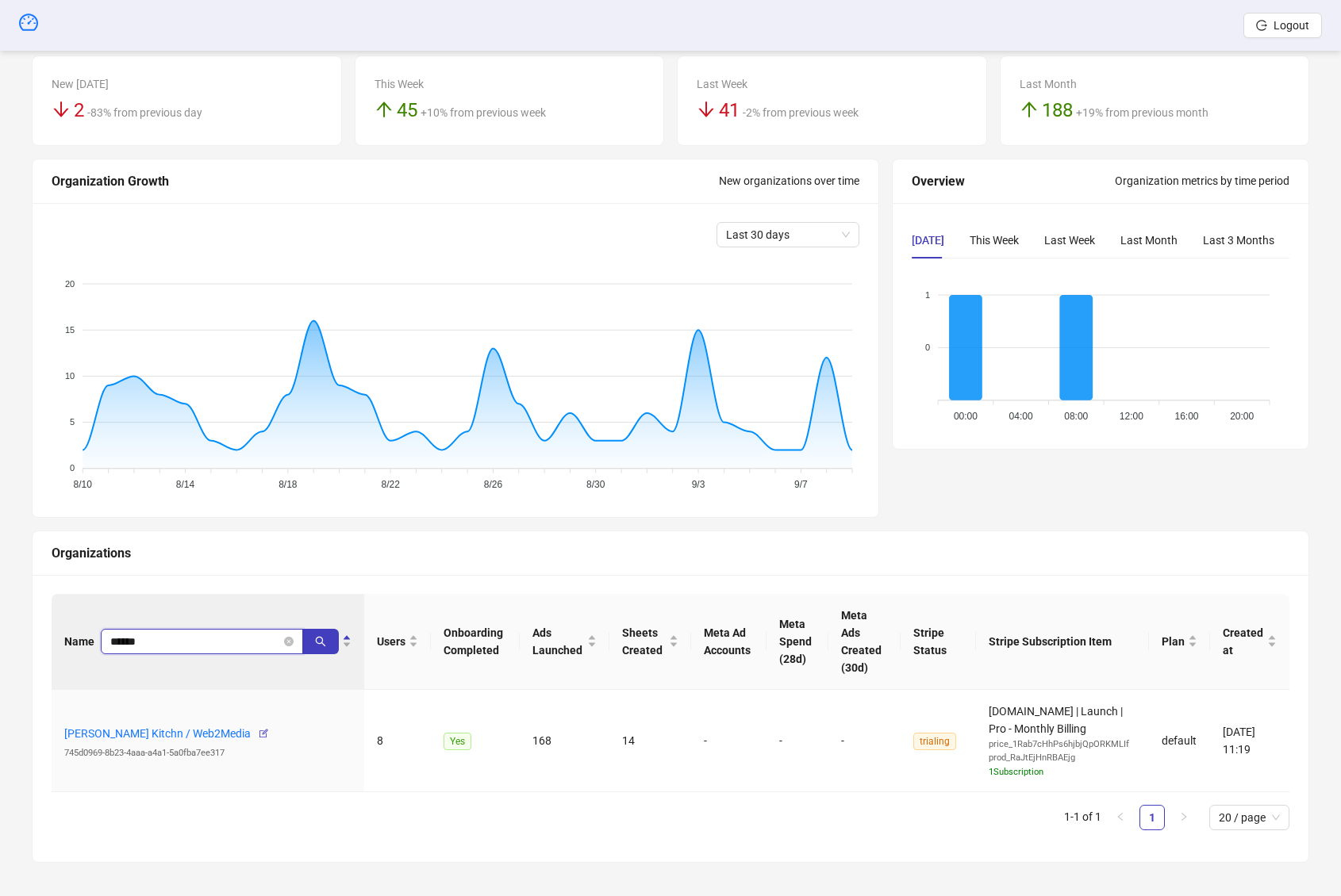
scroll to position [73, 0]
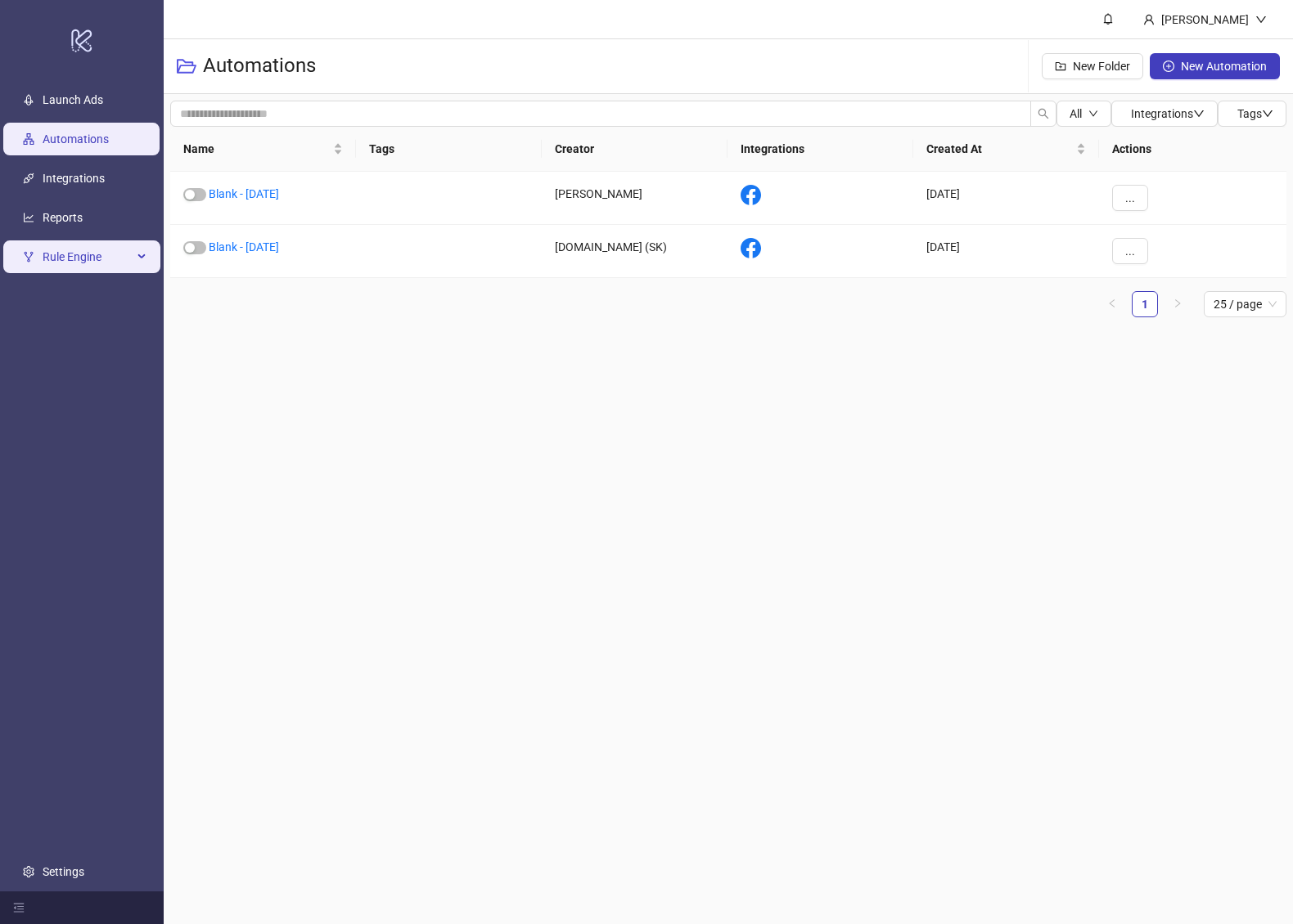
click at [78, 243] on span "Rule Engine" at bounding box center [88, 257] width 90 height 33
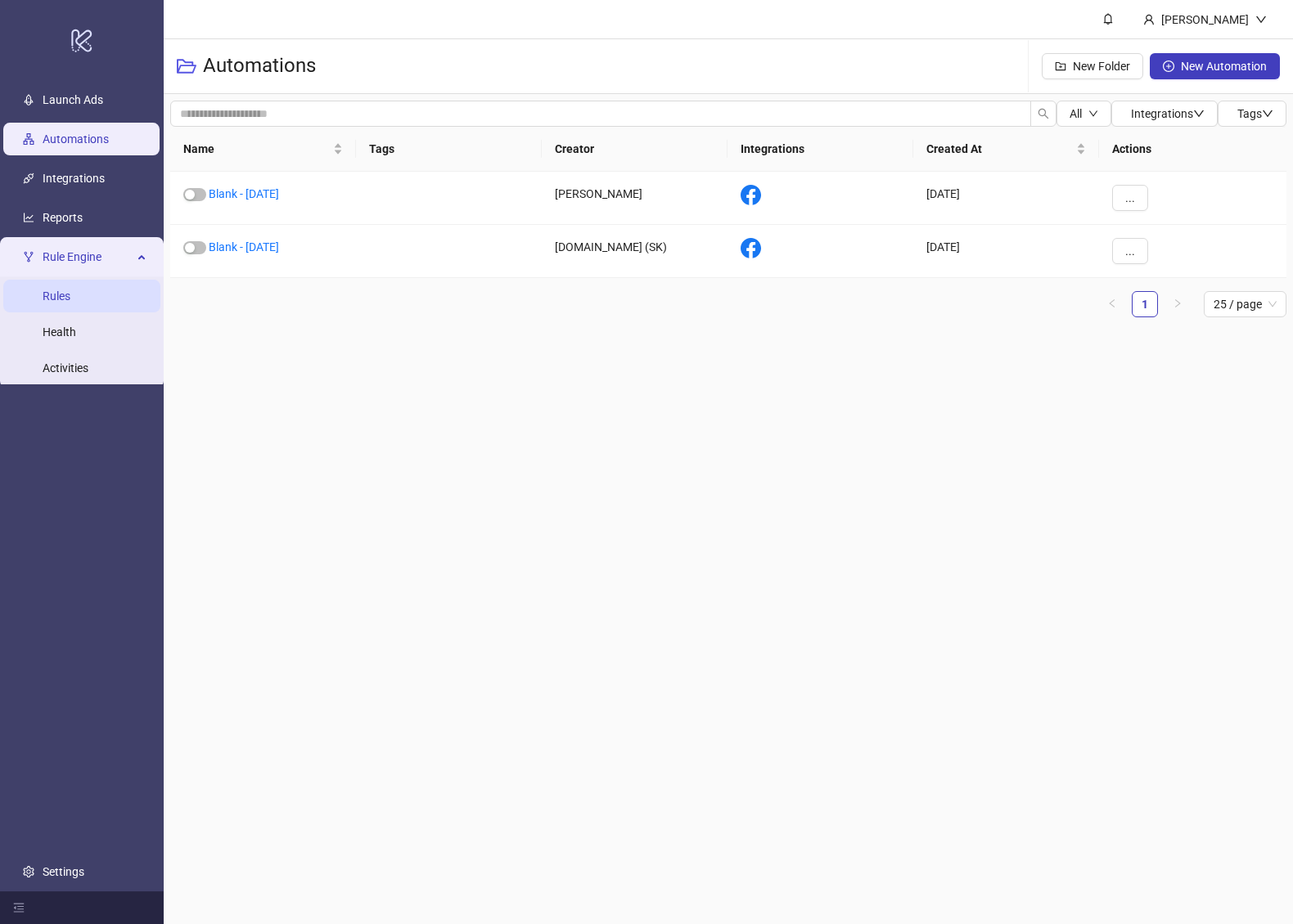
click at [70, 289] on link "Rules" at bounding box center [57, 296] width 27 height 13
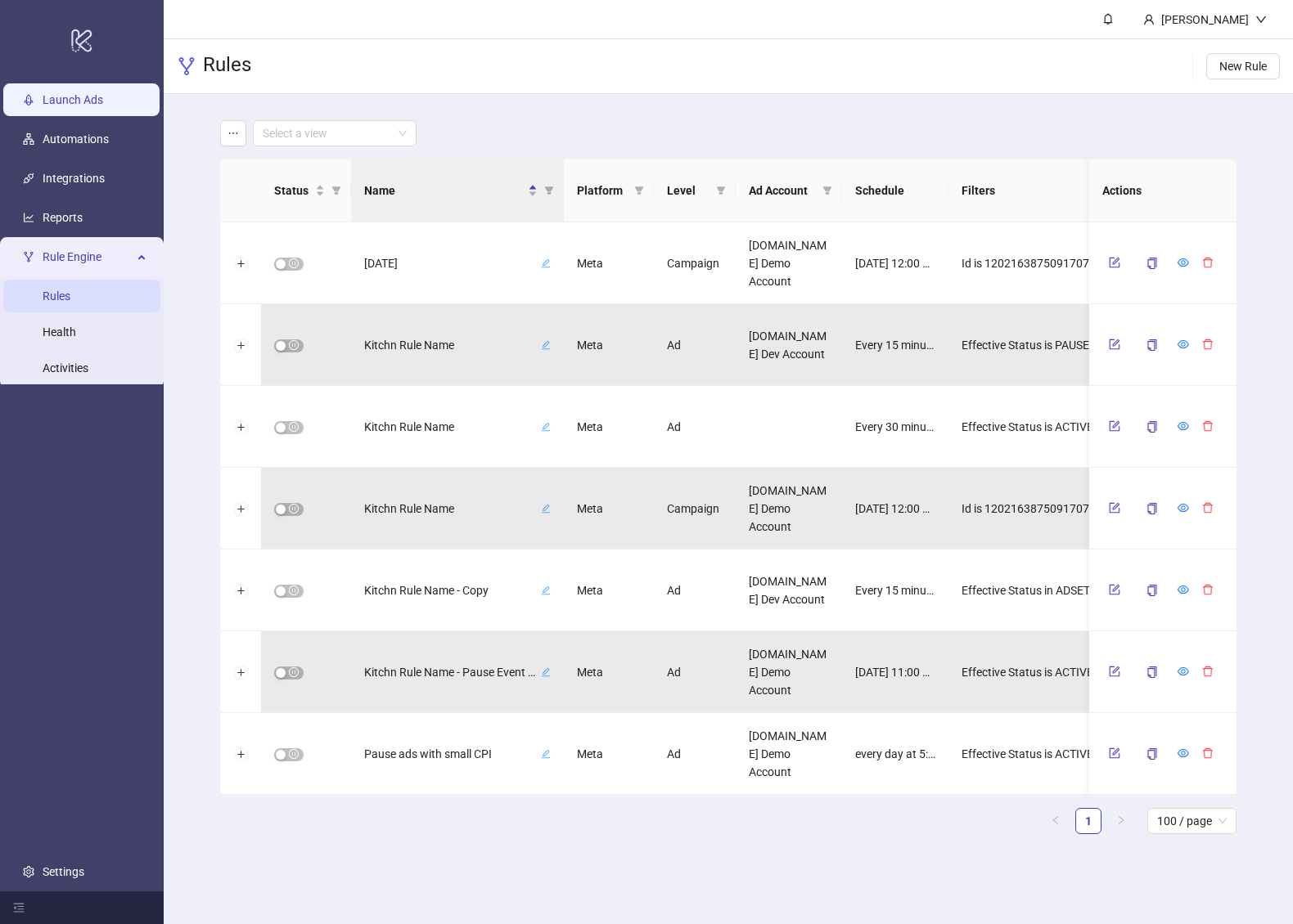
click at [103, 107] on link "Launch Ads" at bounding box center [73, 99] width 60 height 13
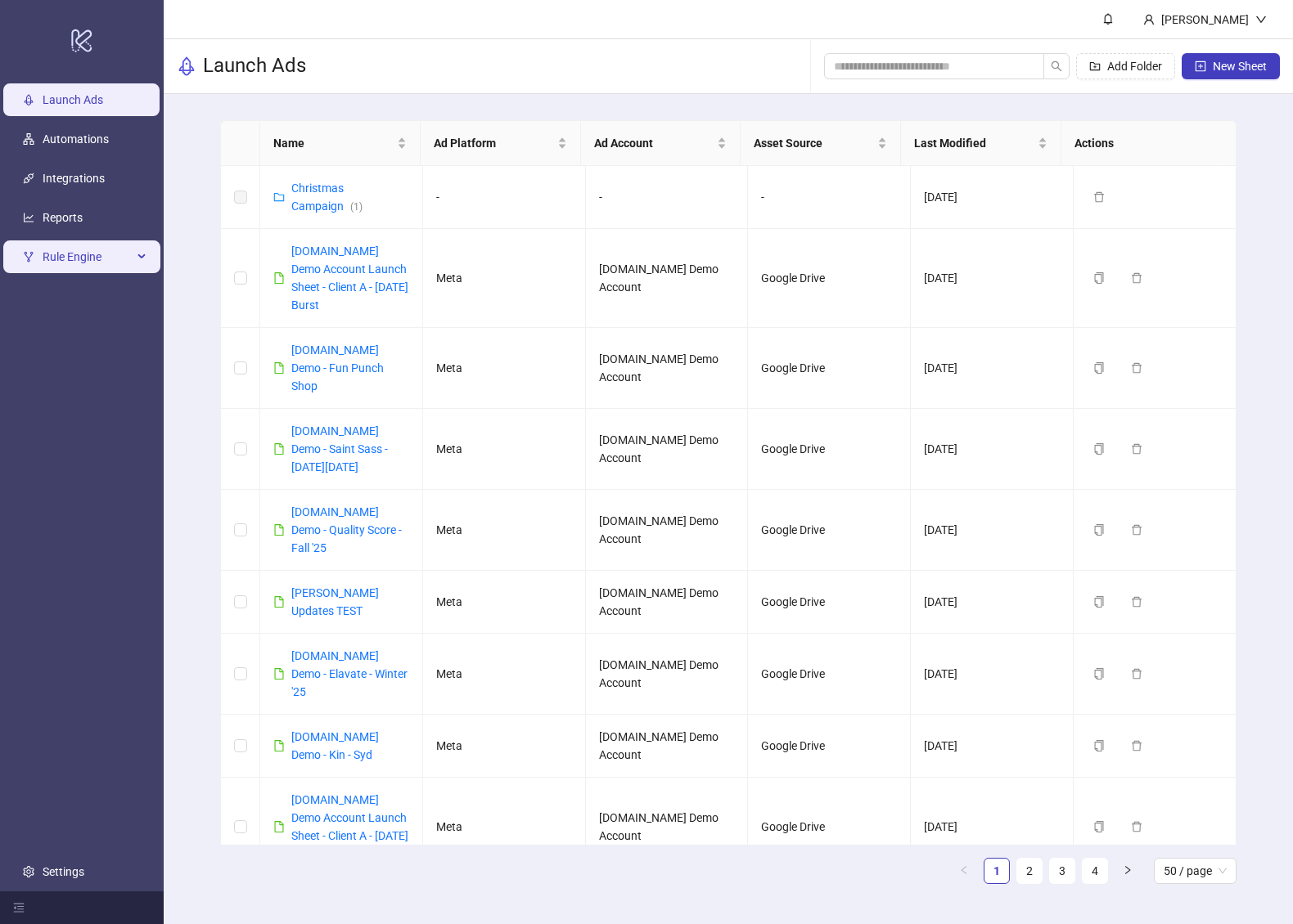
click at [77, 270] on span "Rule Engine" at bounding box center [88, 257] width 90 height 33
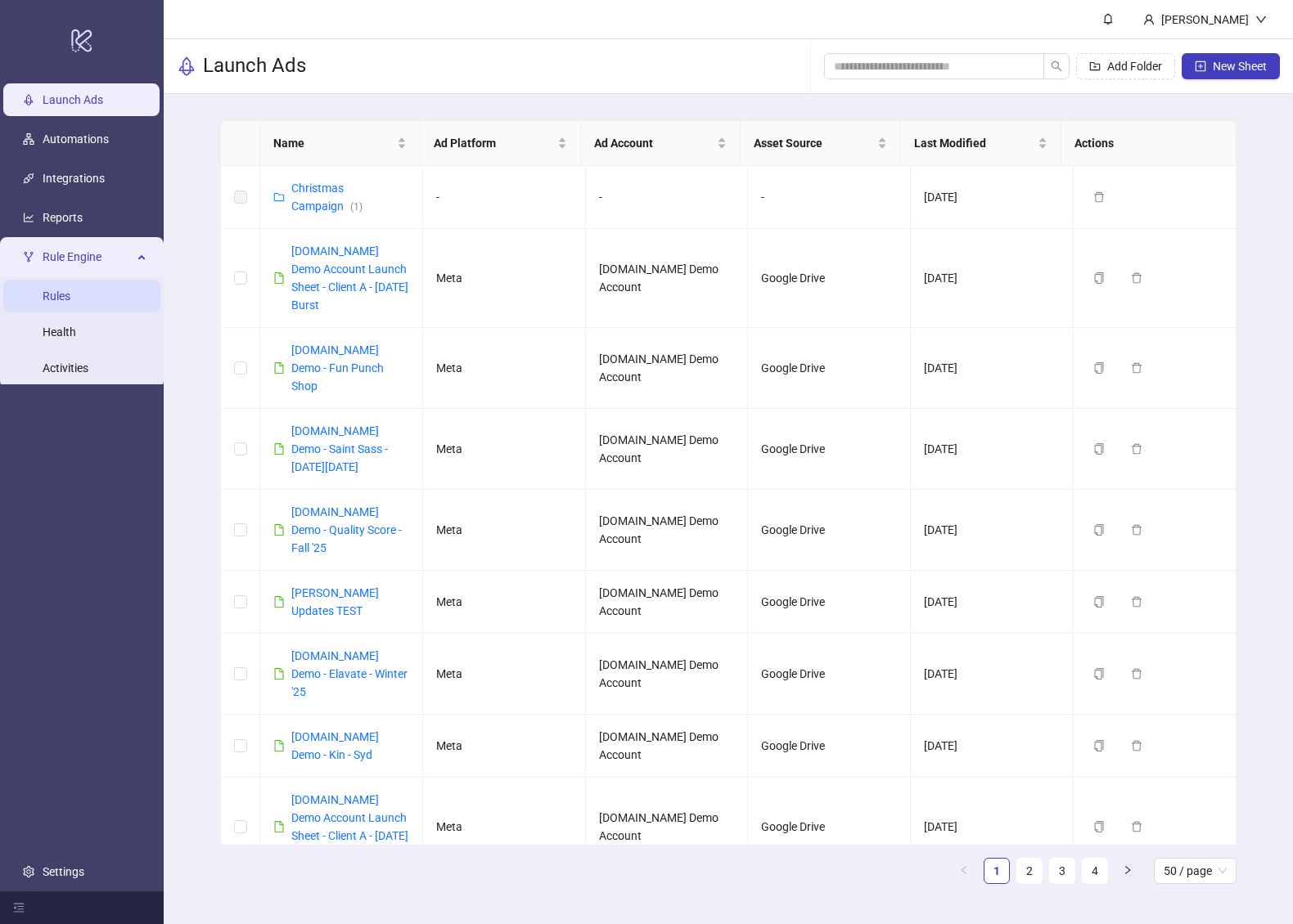
click at [70, 295] on link "Rules" at bounding box center [57, 296] width 27 height 13
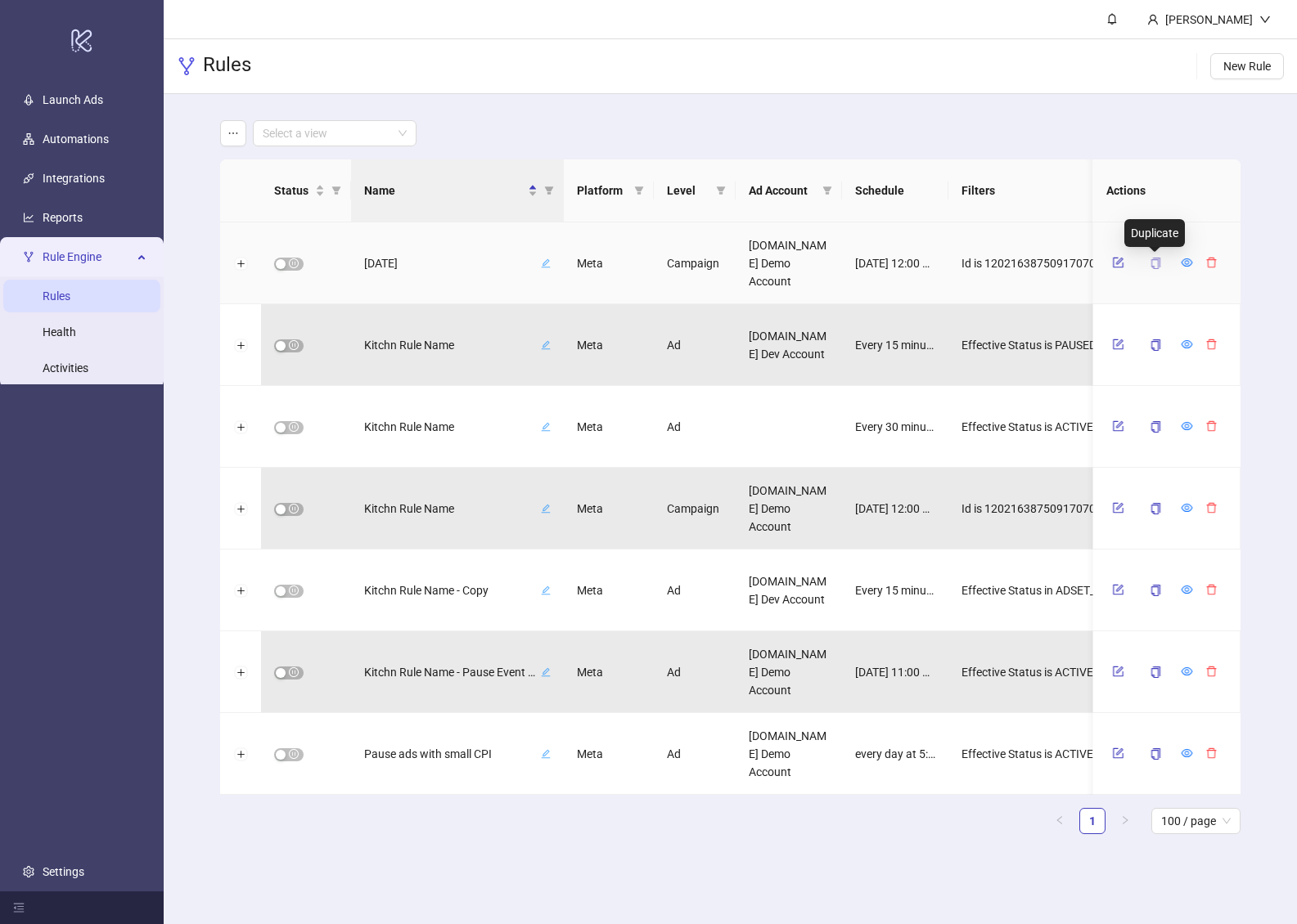
click at [1158, 265] on icon "copy" at bounding box center [1156, 264] width 9 height 12
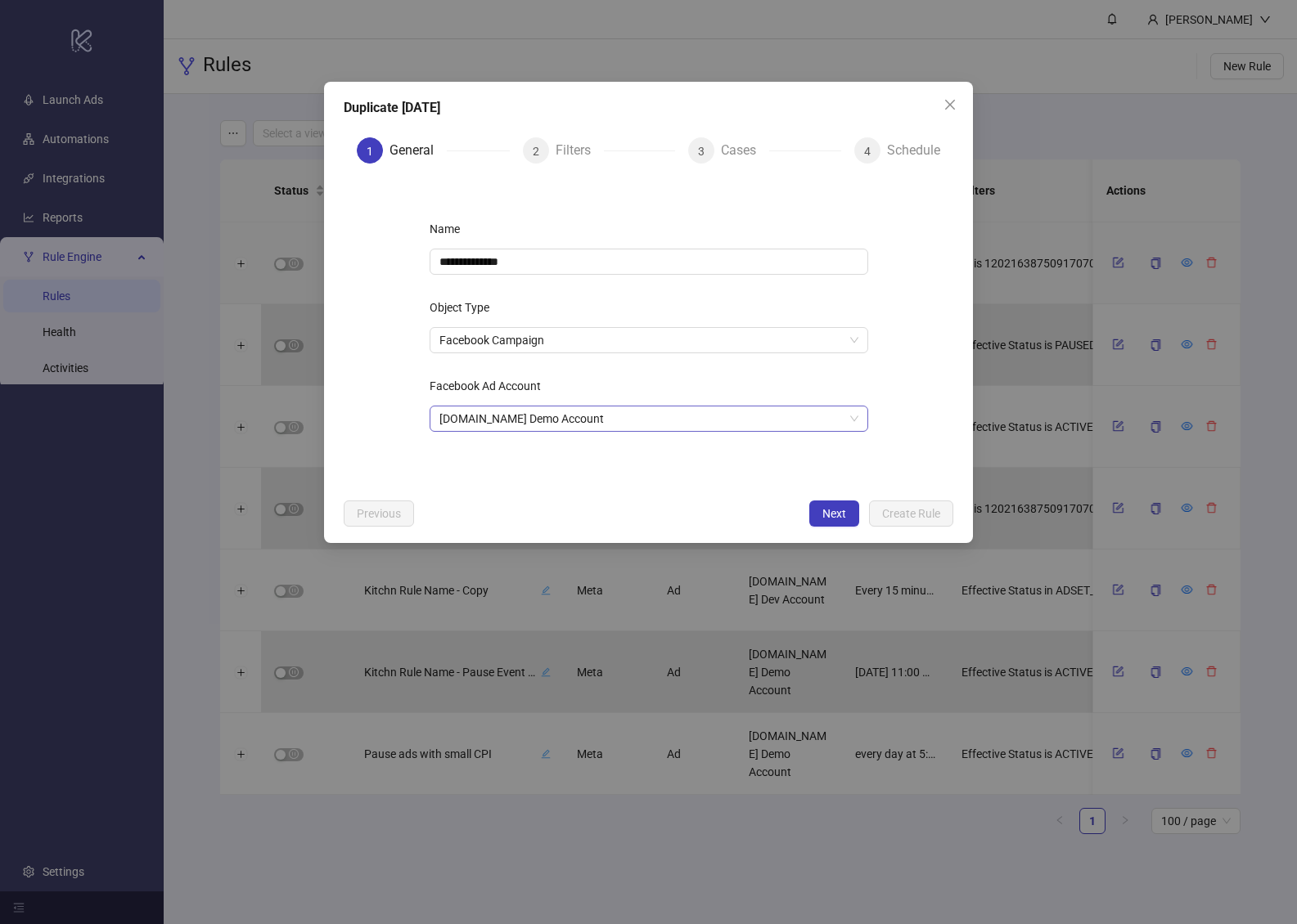
click at [576, 417] on span "Kitchn.io Demo Account" at bounding box center [648, 419] width 419 height 25
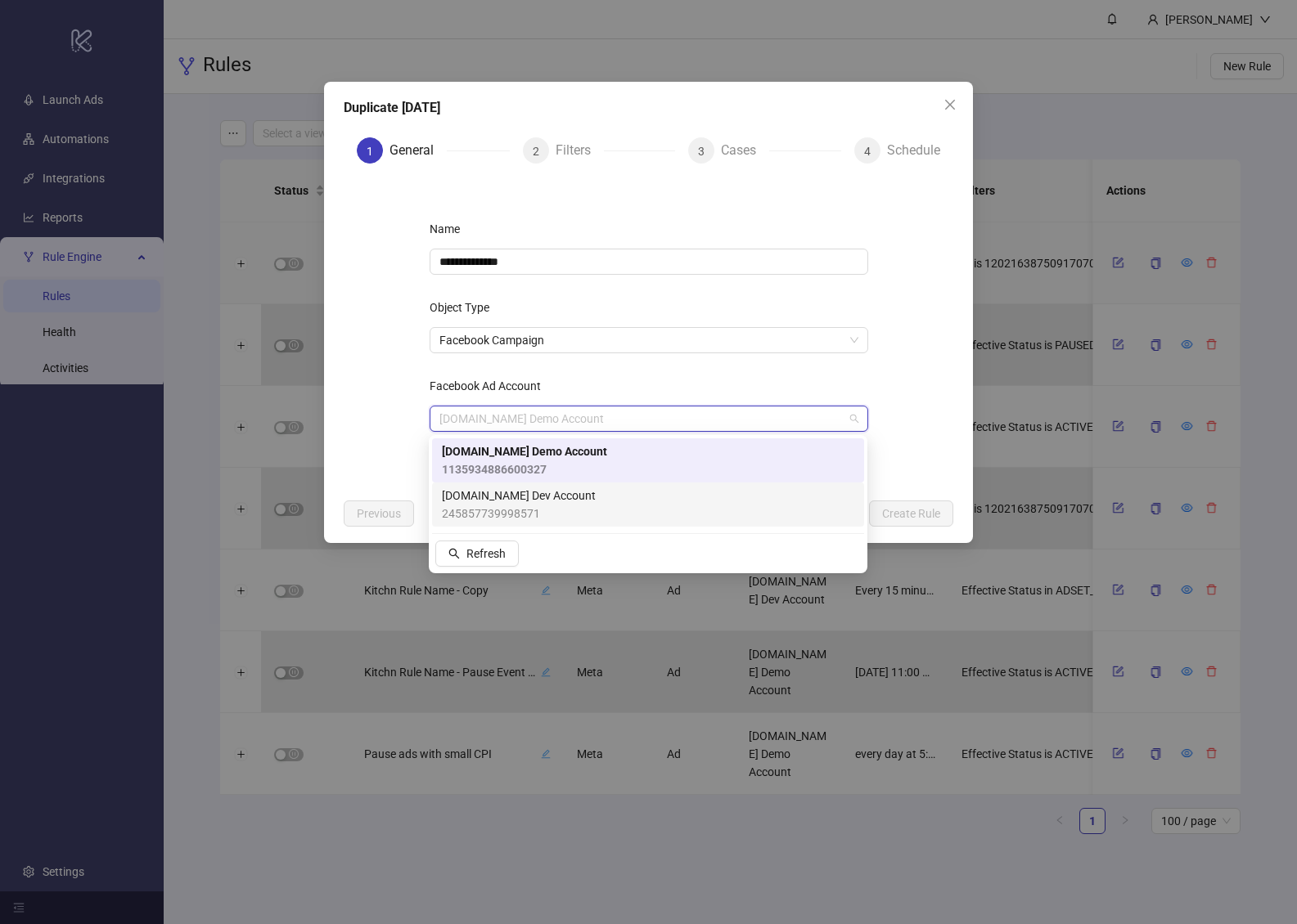
click at [579, 505] on div "Kitchn.io Dev Account 245857739998571" at bounding box center [648, 504] width 412 height 36
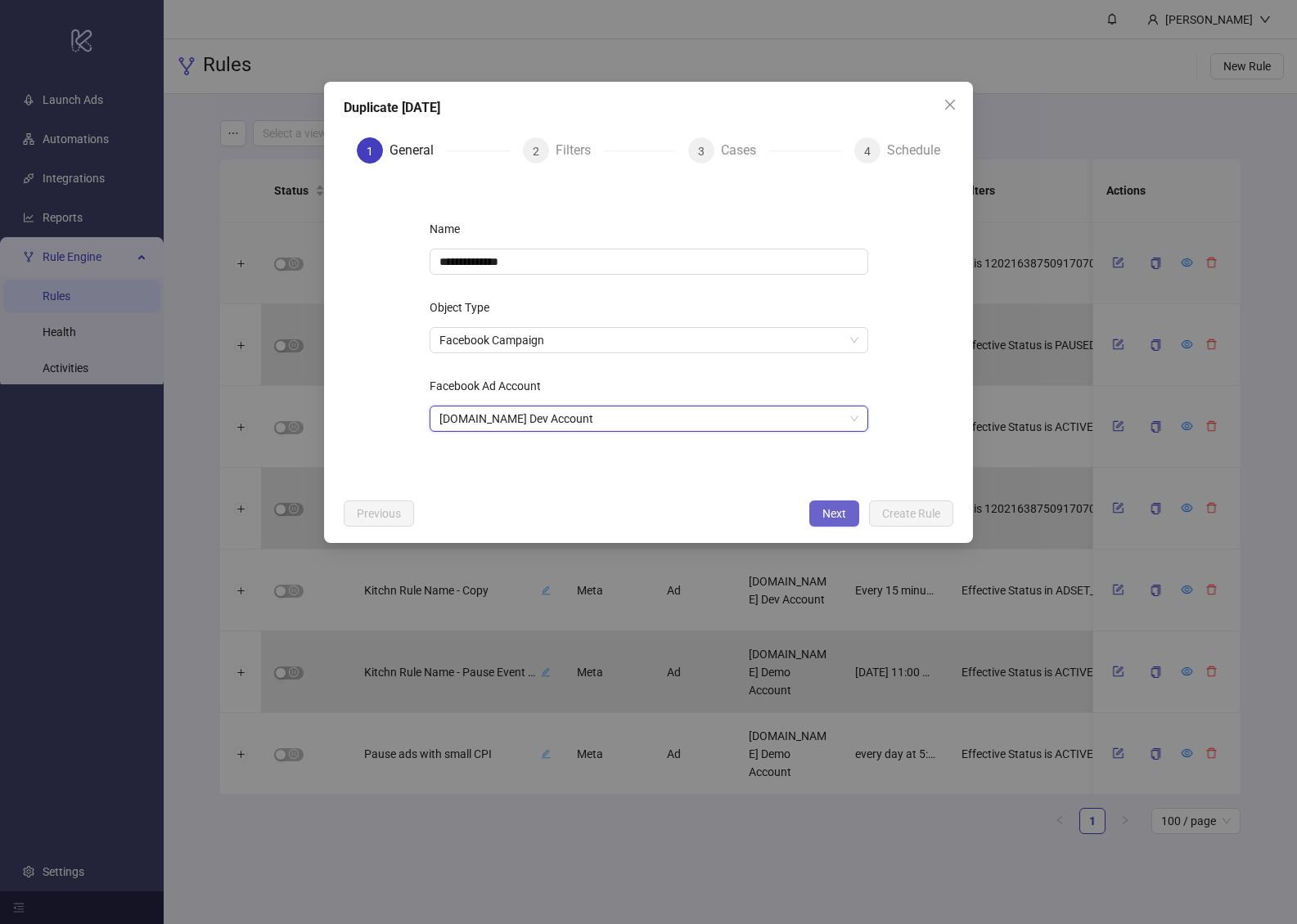
click at [845, 514] on span "Next" at bounding box center [834, 514] width 24 height 13
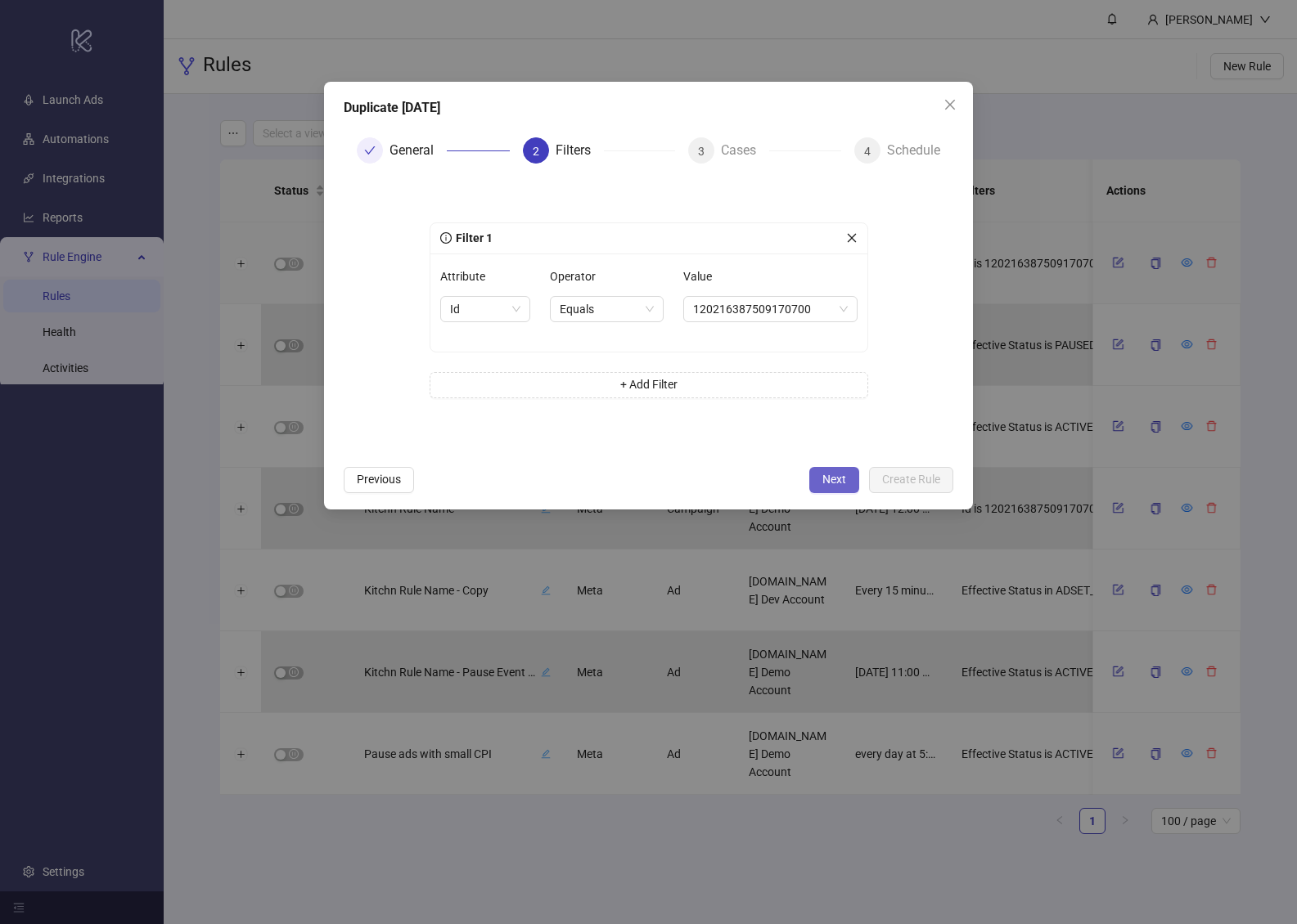
click at [853, 488] on button "Next" at bounding box center [834, 480] width 50 height 26
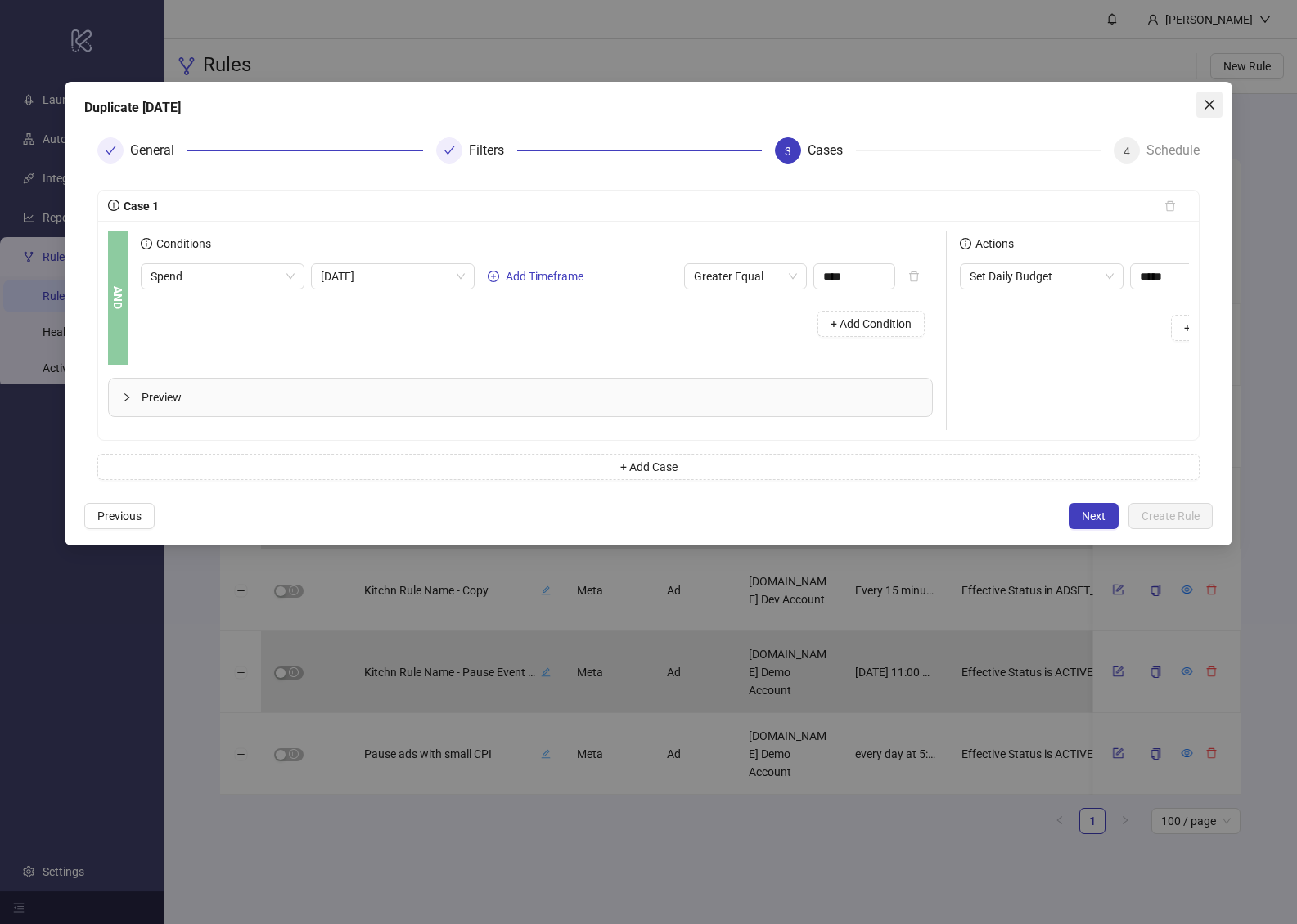
click at [1202, 101] on icon "close" at bounding box center [1209, 105] width 13 height 13
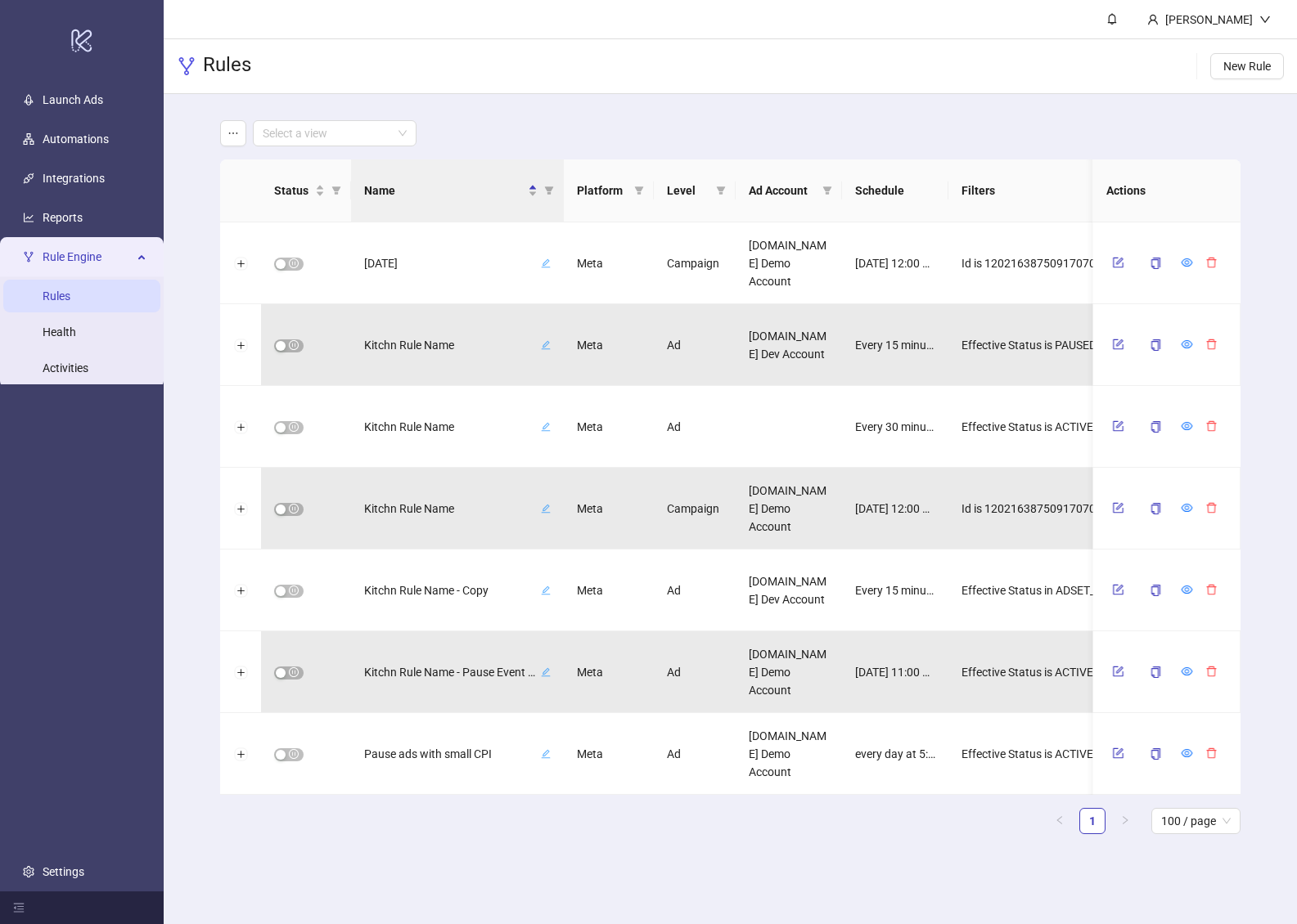
click at [1292, 164] on html "logo/logo-mobile Launch Ads Automations Integrations Reports Rule Engine Rules …" at bounding box center [648, 462] width 1297 height 924
click at [103, 93] on link "Launch Ads" at bounding box center [73, 99] width 60 height 13
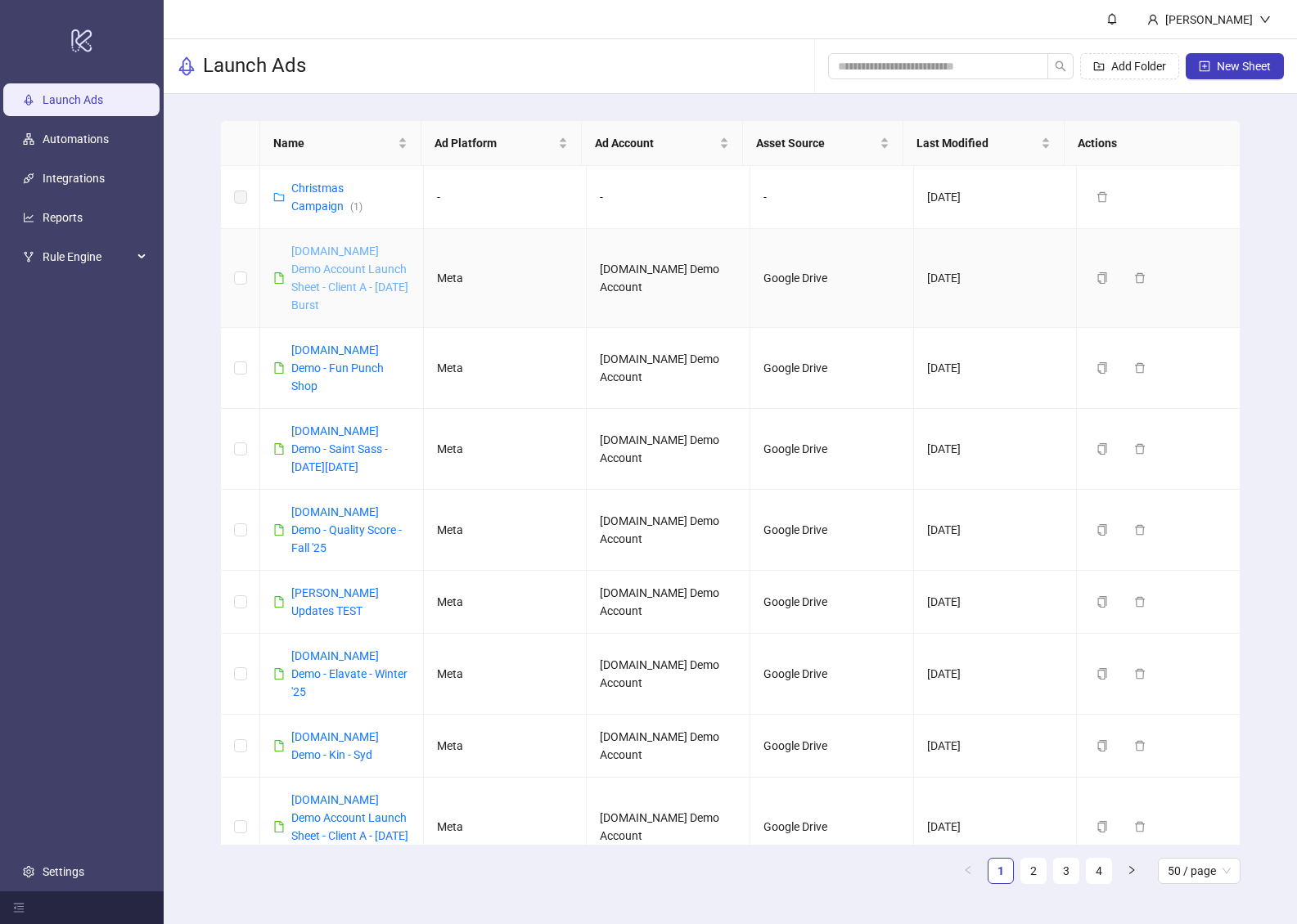
click at [333, 286] on link "Kitchn.io Demo Account Launch Sheet - Client A - Sept 2025 Burst" at bounding box center [349, 278] width 117 height 67
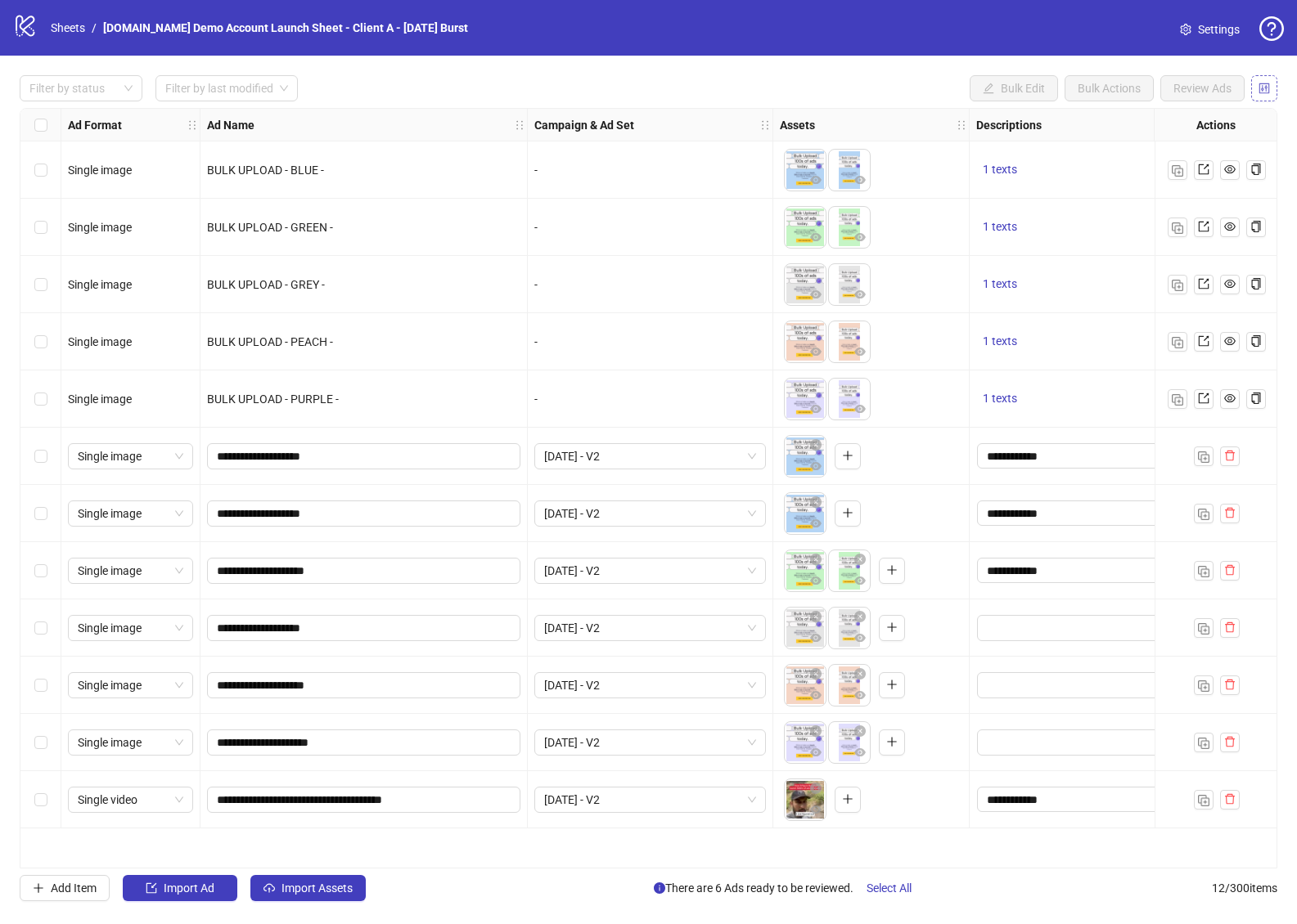
click at [1263, 92] on icon "control" at bounding box center [1263, 88] width 12 height 12
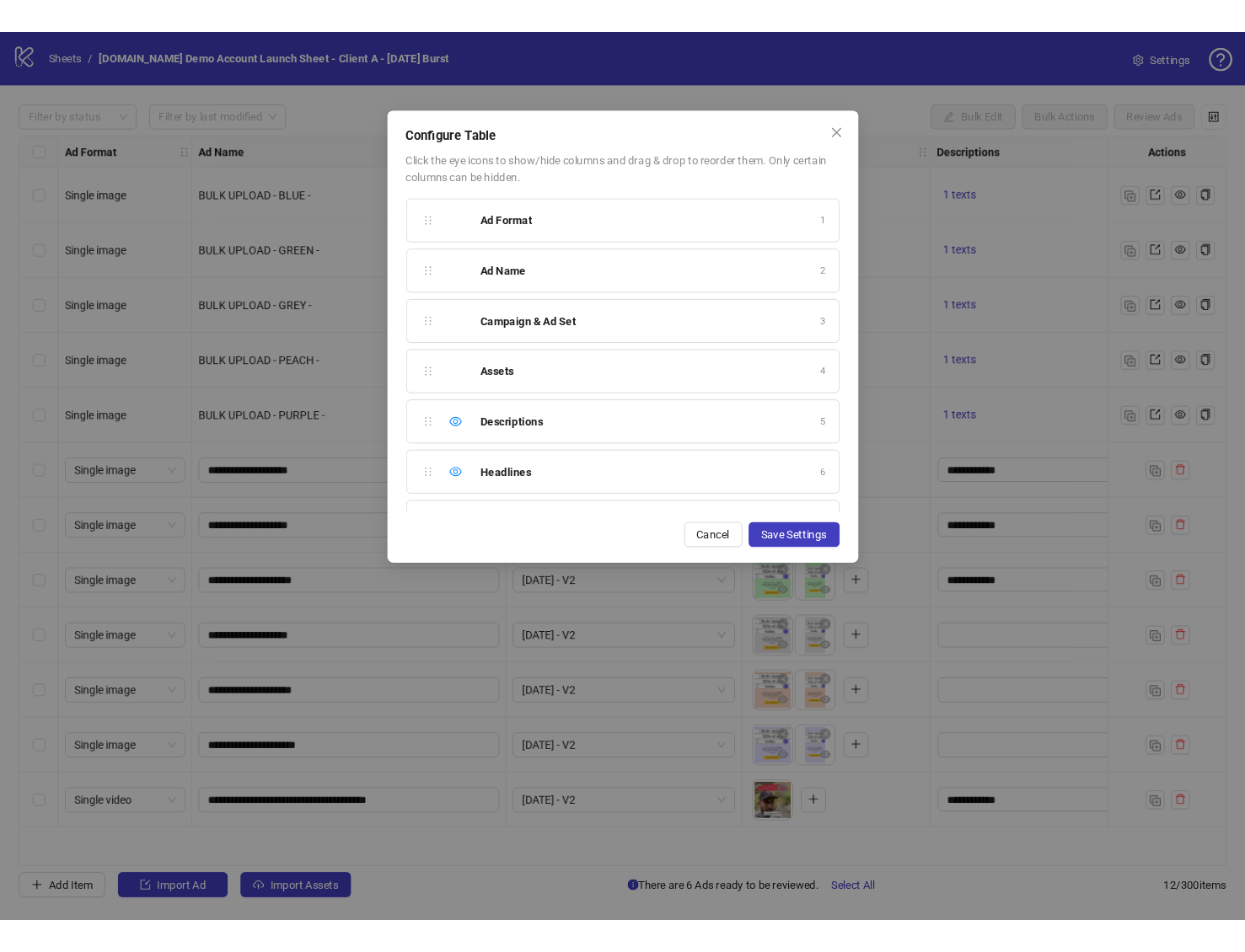
scroll to position [515, 0]
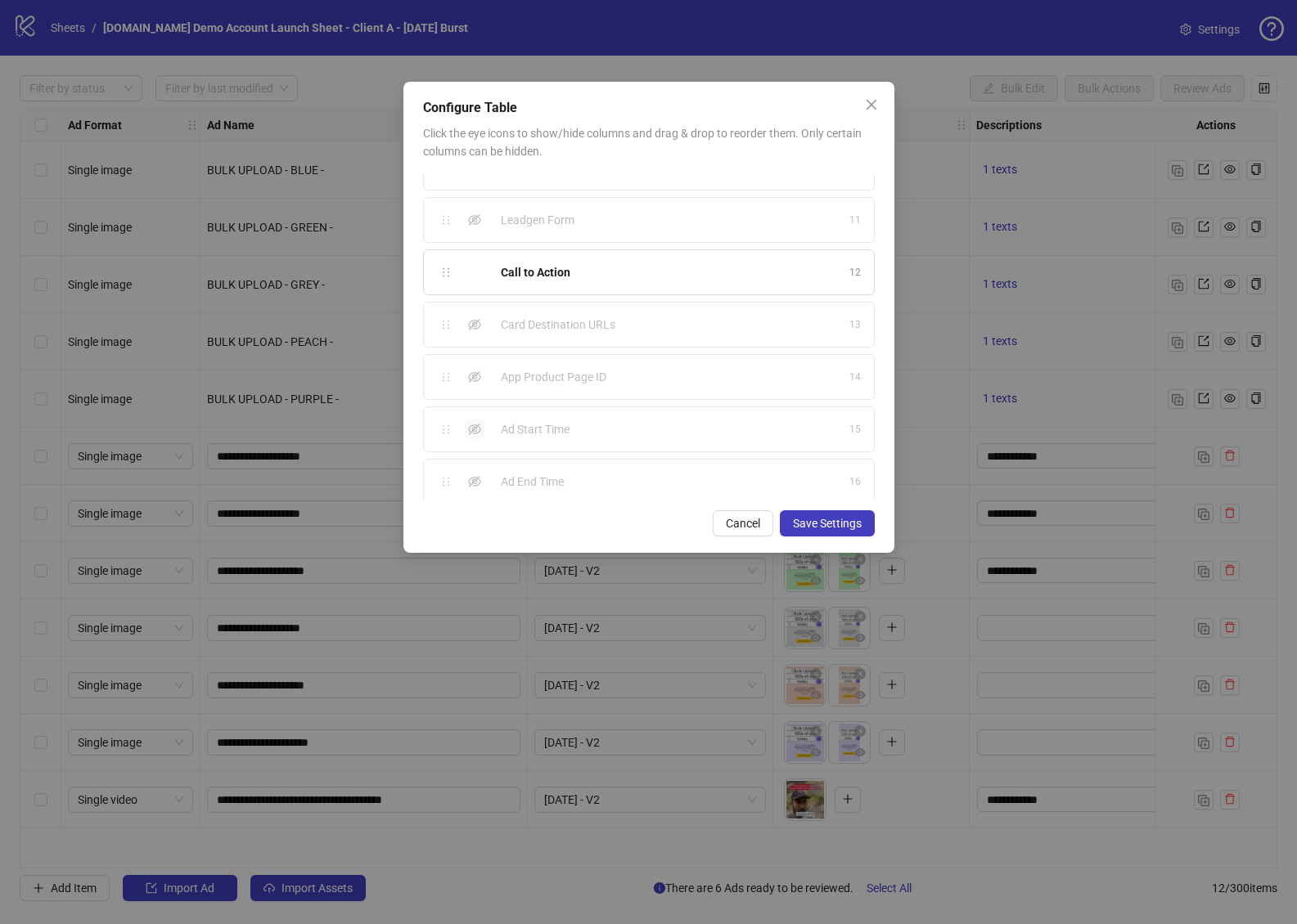
click at [470, 423] on icon "eye-invisible" at bounding box center [474, 430] width 13 height 13
click at [472, 477] on icon "eye-invisible" at bounding box center [474, 482] width 13 height 13
drag, startPoint x: 472, startPoint y: 477, endPoint x: 483, endPoint y: 419, distance: 59.0
click at [472, 477] on icon "eye" at bounding box center [474, 482] width 13 height 10
click at [480, 423] on icon "eye" at bounding box center [474, 430] width 13 height 13
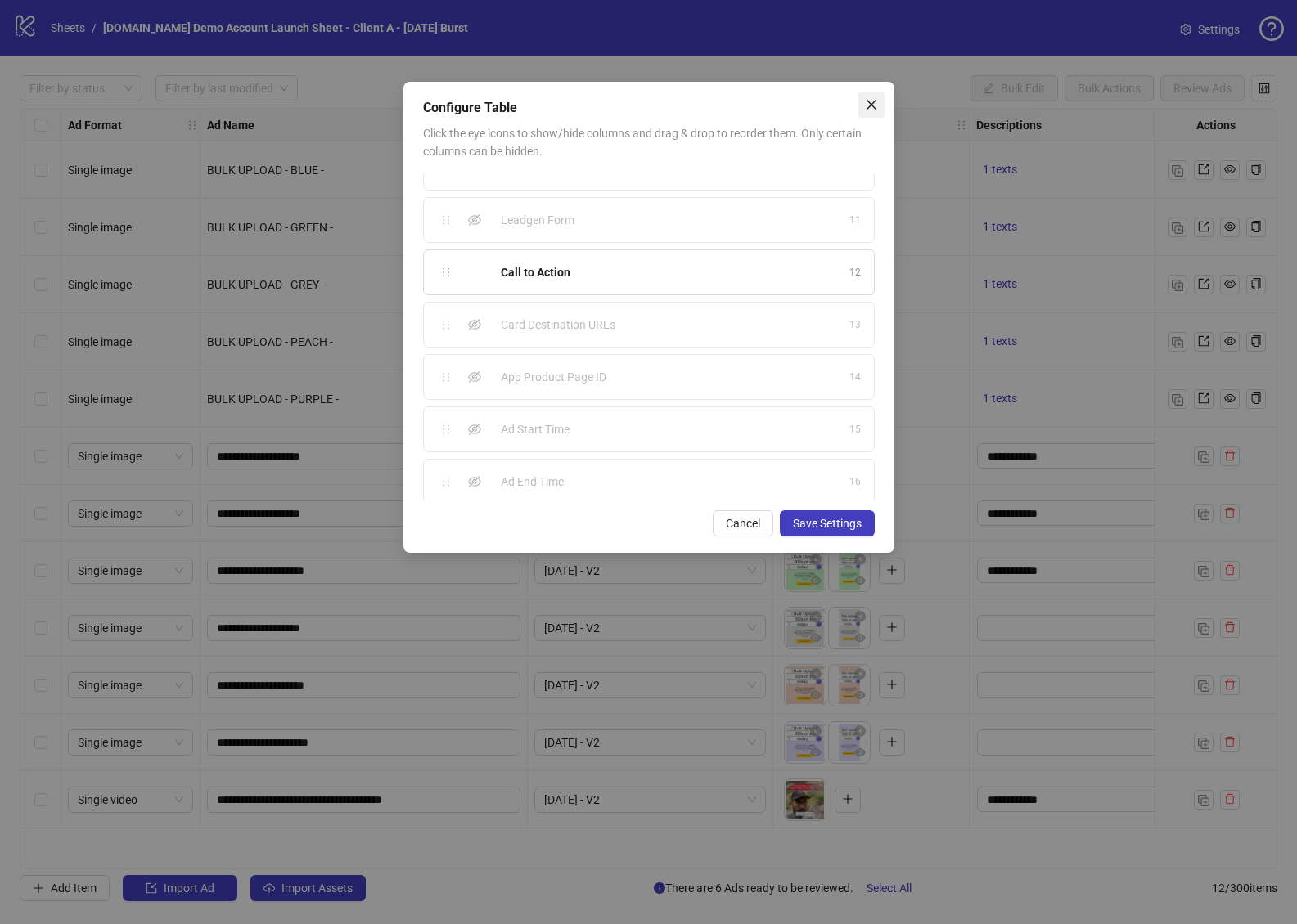
click at [868, 103] on icon "close" at bounding box center [870, 104] width 10 height 10
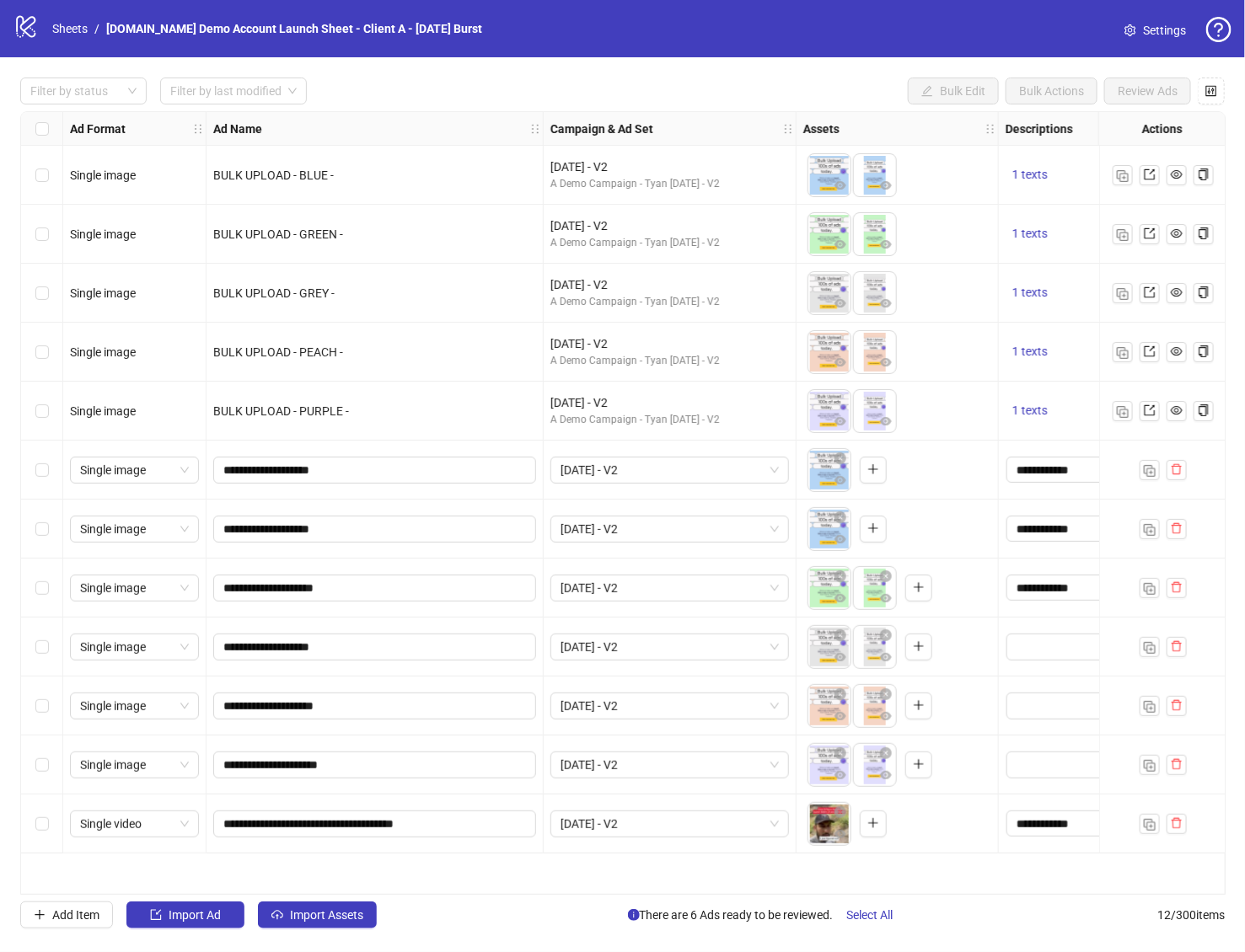
drag, startPoint x: 724, startPoint y: 72, endPoint x: 1106, endPoint y: 95, distance: 382.7
click at [730, 71] on div "Filter by status Filter by last modified Bulk Edit Bulk Actions Review Ads Ad F…" at bounding box center [622, 503] width 1245 height 892
drag, startPoint x: 1217, startPoint y: 90, endPoint x: 625, endPoint y: 80, distance: 592.1
click at [625, 80] on div "Filter by status Filter by last modified Bulk Edit Bulk Actions Review Ads" at bounding box center [623, 91] width 1205 height 27
drag, startPoint x: 626, startPoint y: 80, endPoint x: 459, endPoint y: 65, distance: 167.7
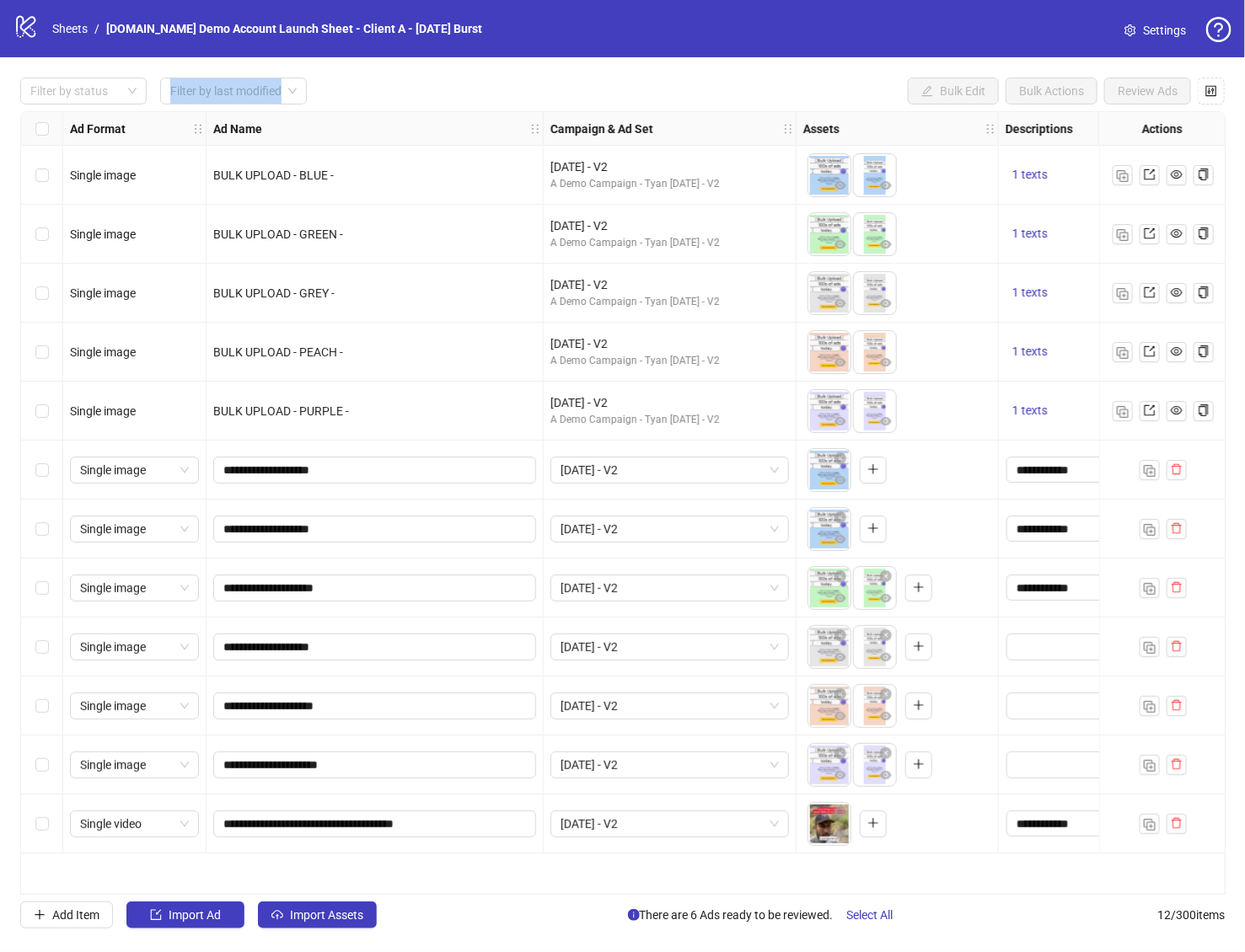
click at [459, 64] on div "Filter by status Filter by last modified Bulk Edit Bulk Actions Review Ads Ad F…" at bounding box center [622, 503] width 1245 height 892
click at [458, 70] on div "Filter by status Filter by last modified Bulk Edit Bulk Actions Review Ads Ad F…" at bounding box center [622, 503] width 1245 height 892
click at [1212, 89] on icon "control" at bounding box center [1211, 91] width 12 height 12
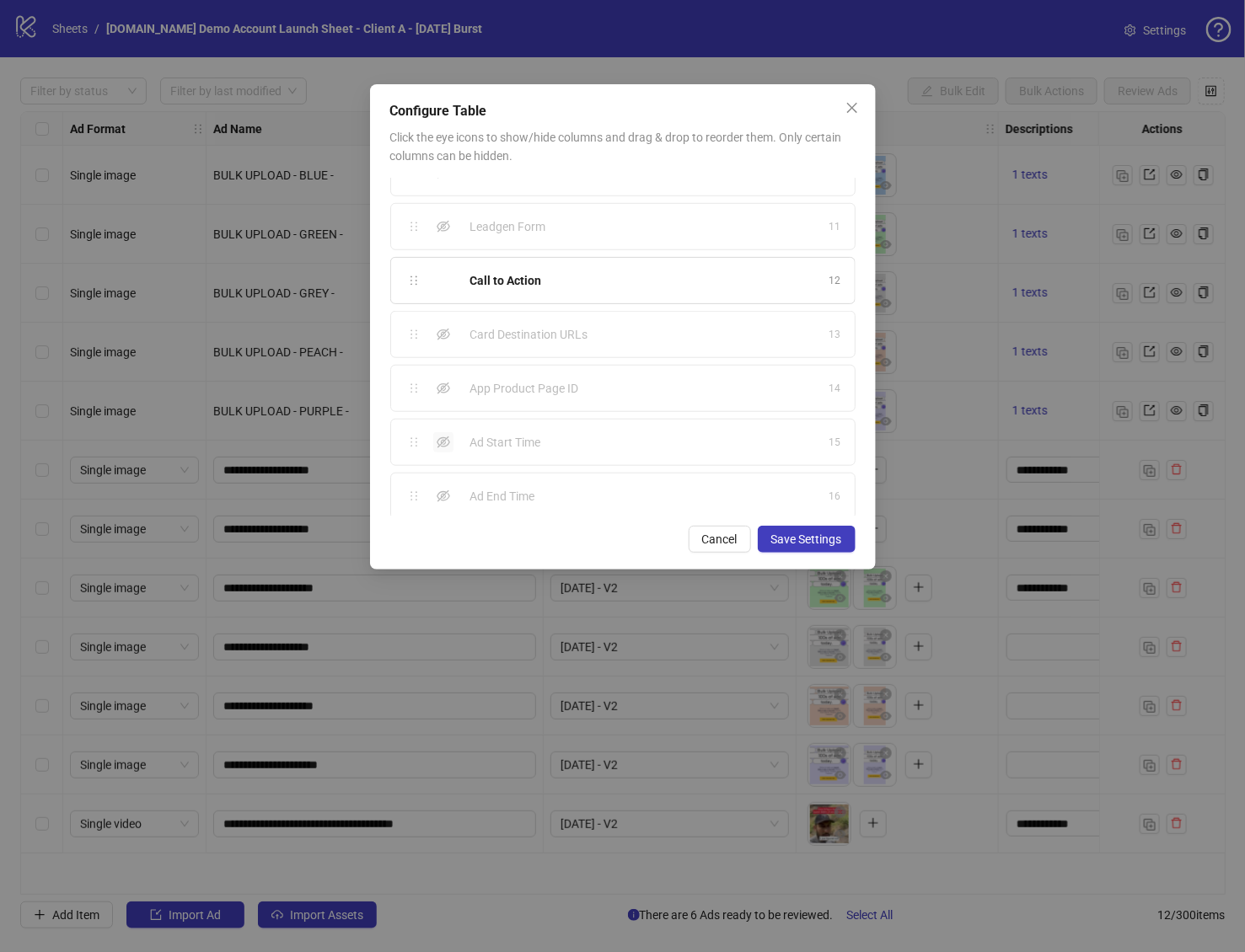
click at [446, 437] on icon "eye-invisible" at bounding box center [444, 443] width 13 height 12
click at [441, 491] on icon "eye-invisible" at bounding box center [444, 496] width 13 height 12
click at [820, 543] on span "Save Settings" at bounding box center [806, 539] width 70 height 13
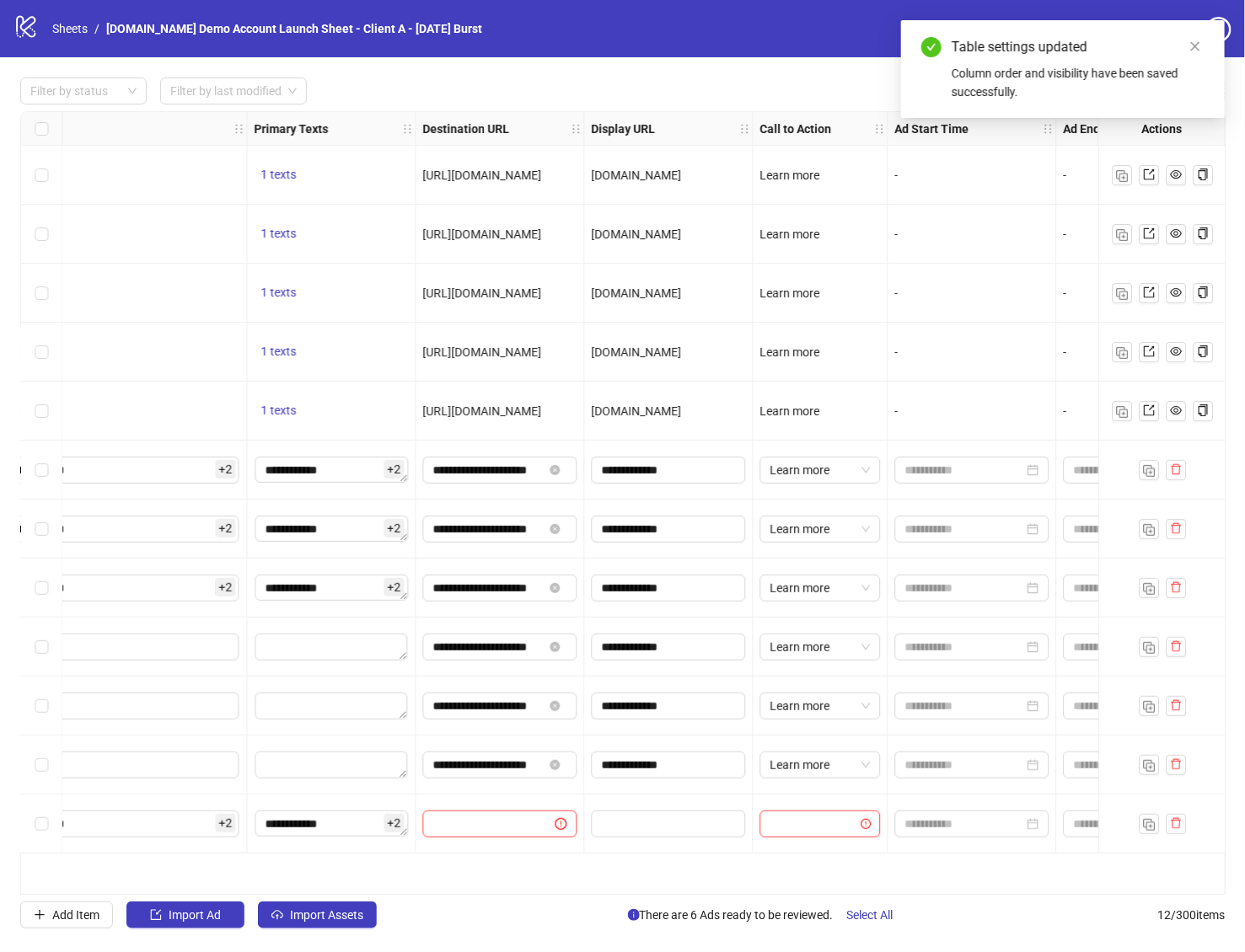
scroll to position [0, 1383]
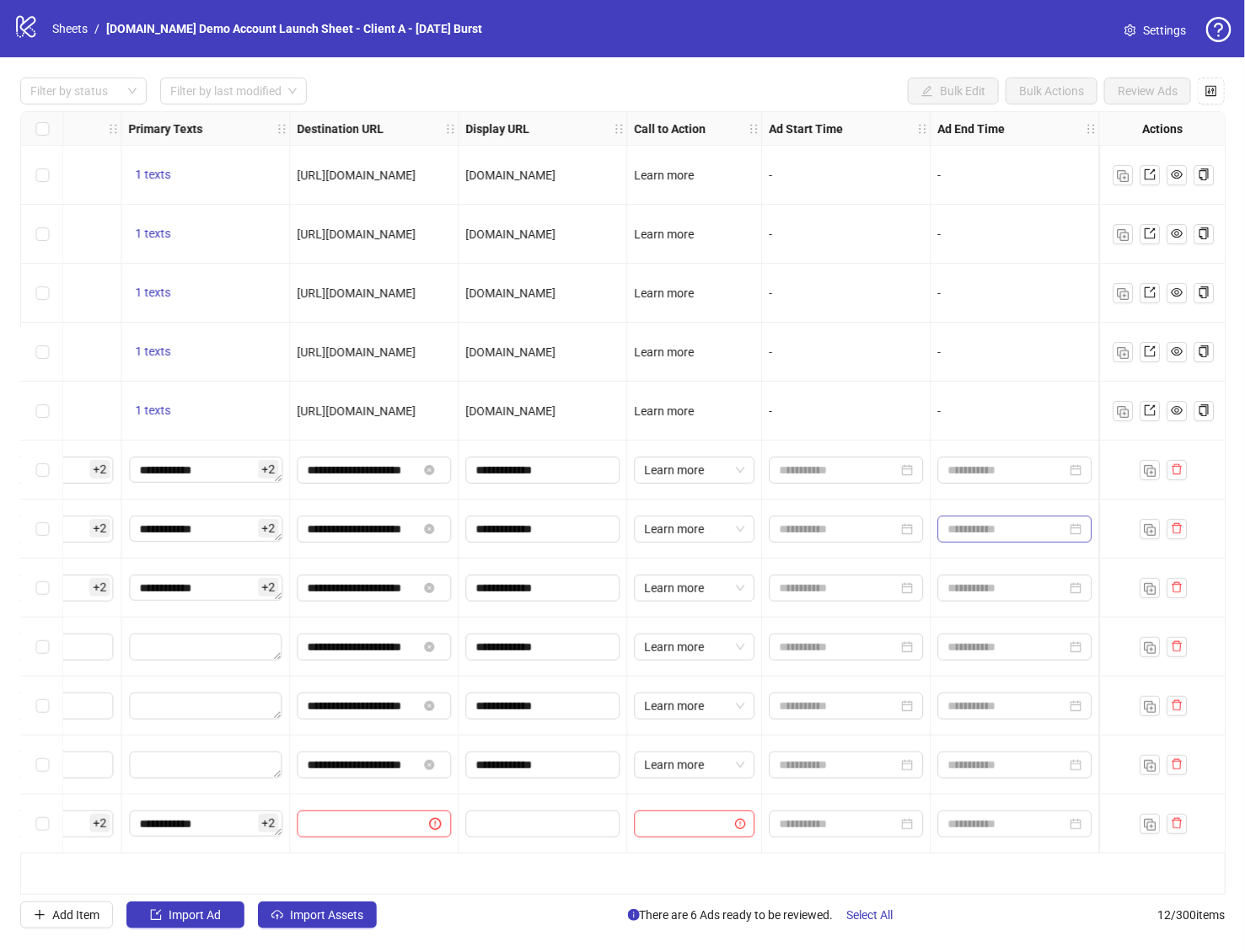
drag, startPoint x: 846, startPoint y: 126, endPoint x: 937, endPoint y: 538, distance: 421.9
click at [869, 466] on input at bounding box center [838, 471] width 118 height 19
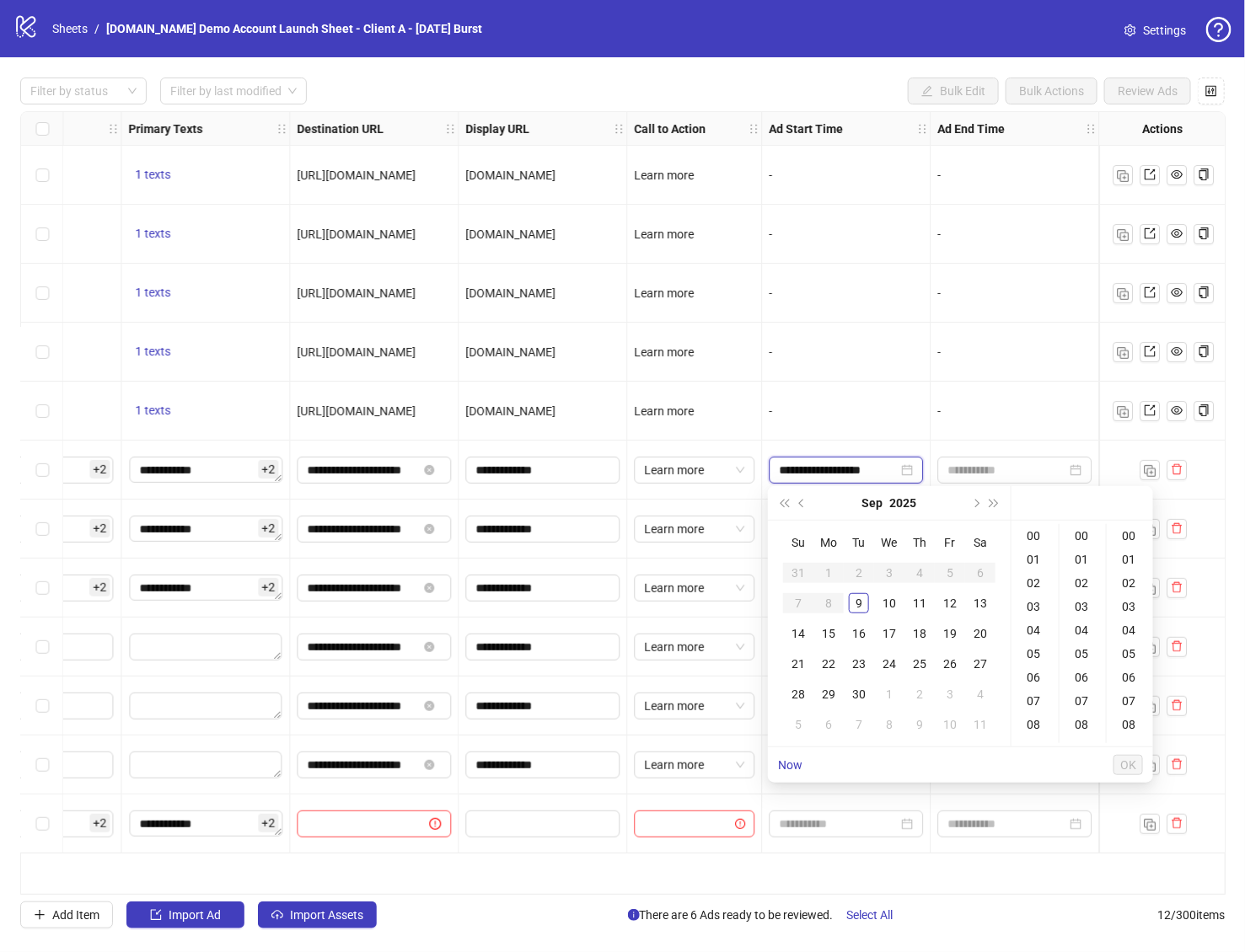
type input "**********"
click at [1035, 625] on div "04" at bounding box center [1035, 630] width 40 height 23
type input "**********"
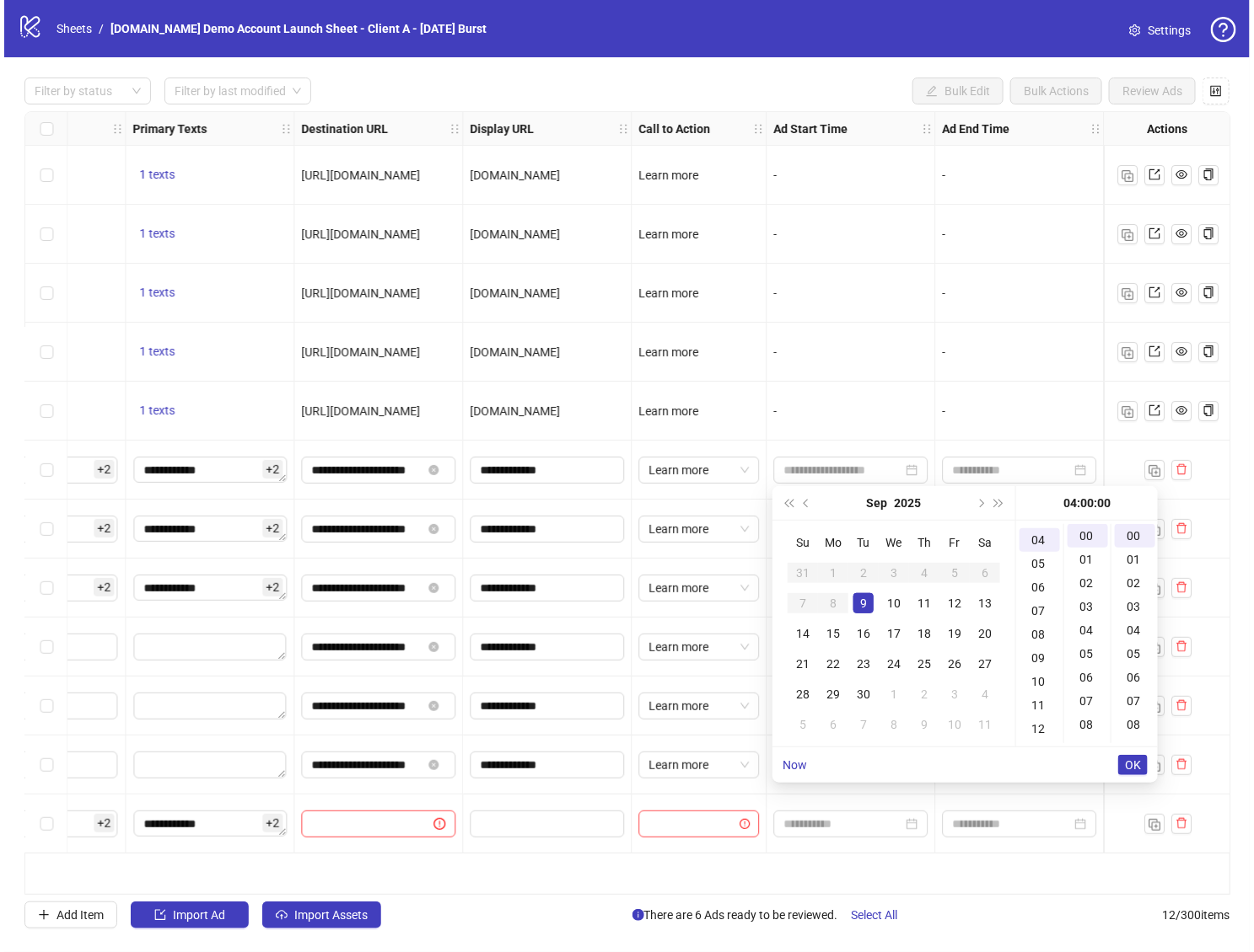
scroll to position [94, 0]
click at [834, 68] on div "**********" at bounding box center [622, 503] width 1246 height 892
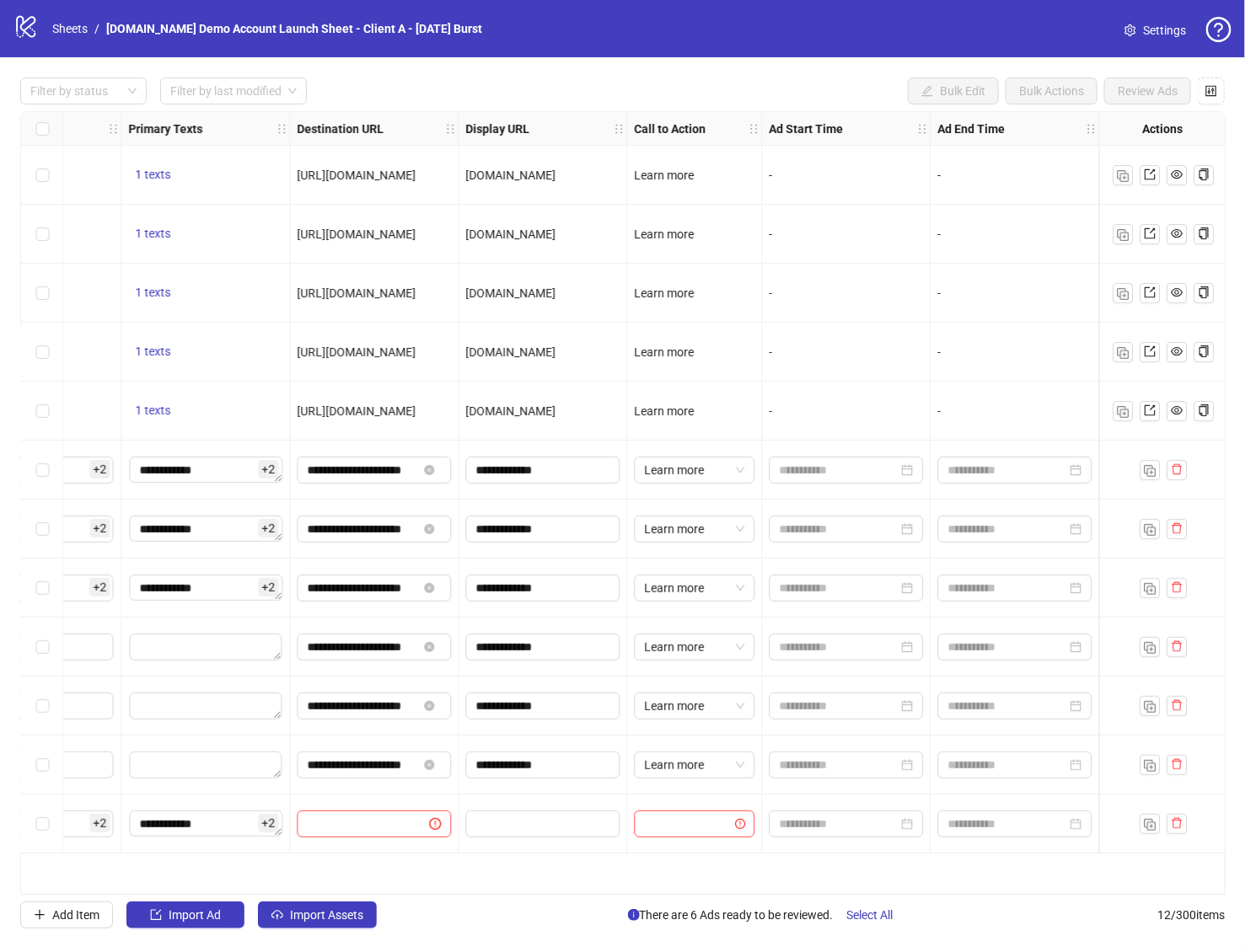
click at [20, 26] on icon "logo/logo-mobile" at bounding box center [25, 25] width 25 height 25
click at [70, 30] on link "Sheets" at bounding box center [70, 29] width 42 height 19
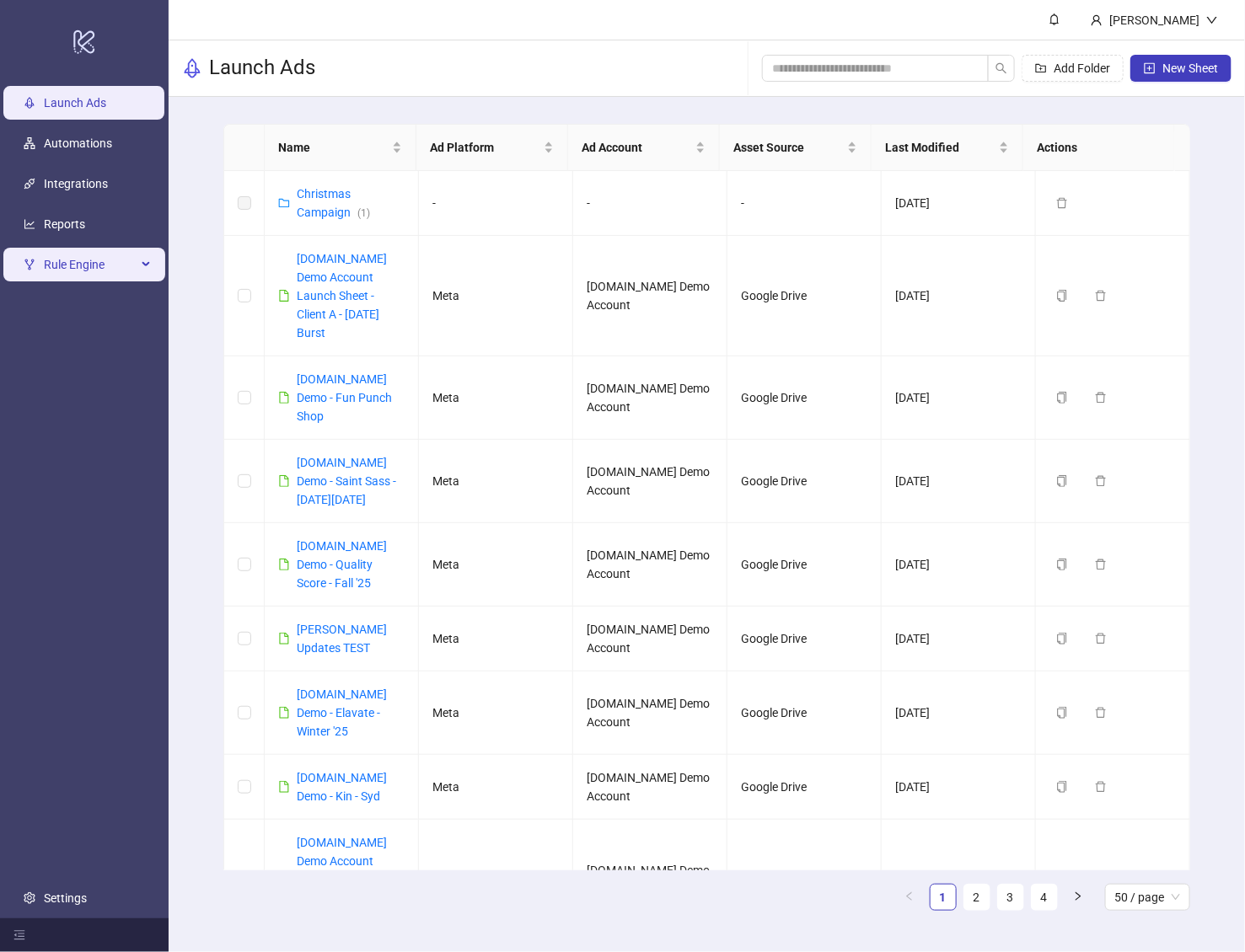
click at [83, 266] on span "Rule Engine" at bounding box center [90, 265] width 93 height 34
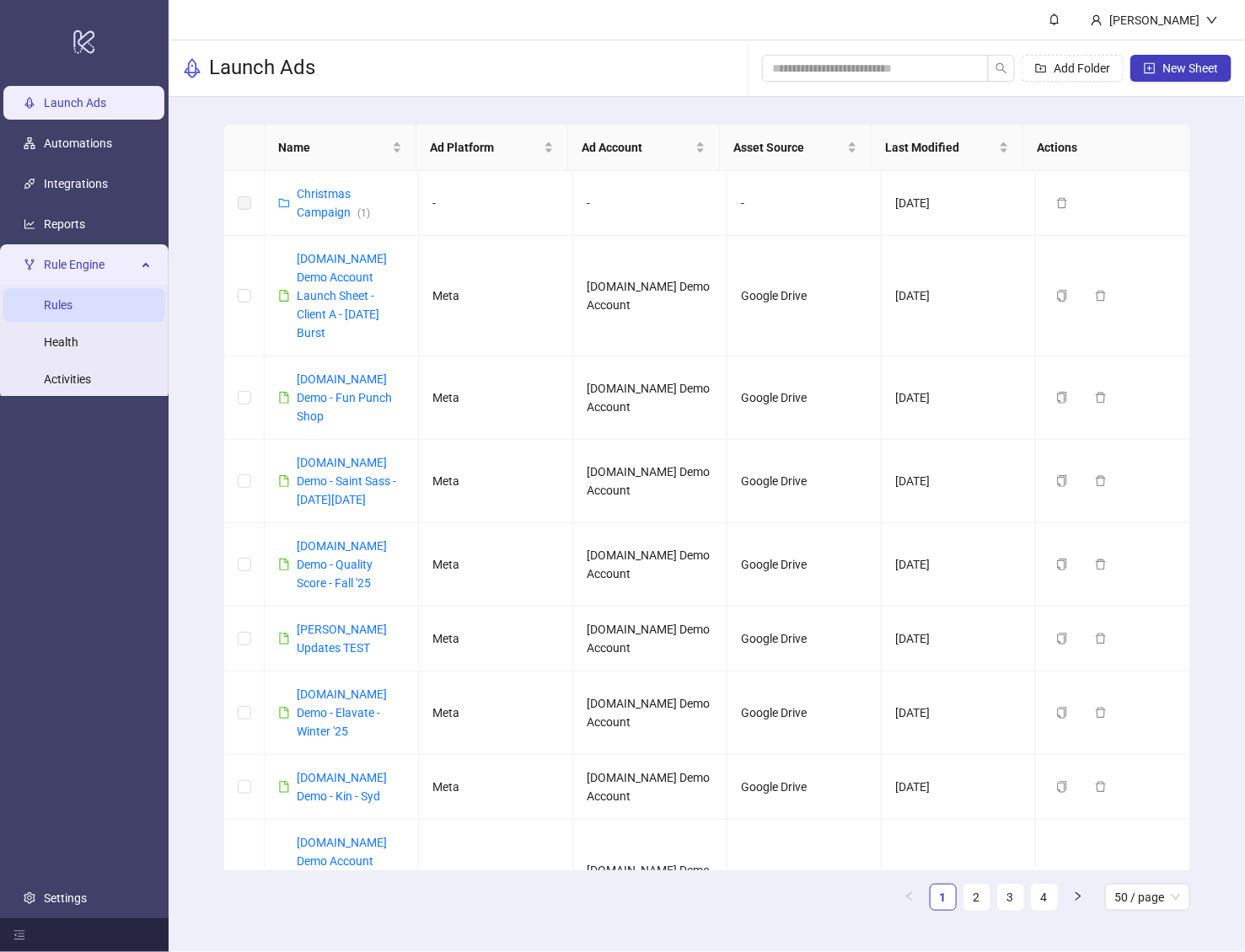
click at [72, 299] on link "Rules" at bounding box center [58, 304] width 28 height 13
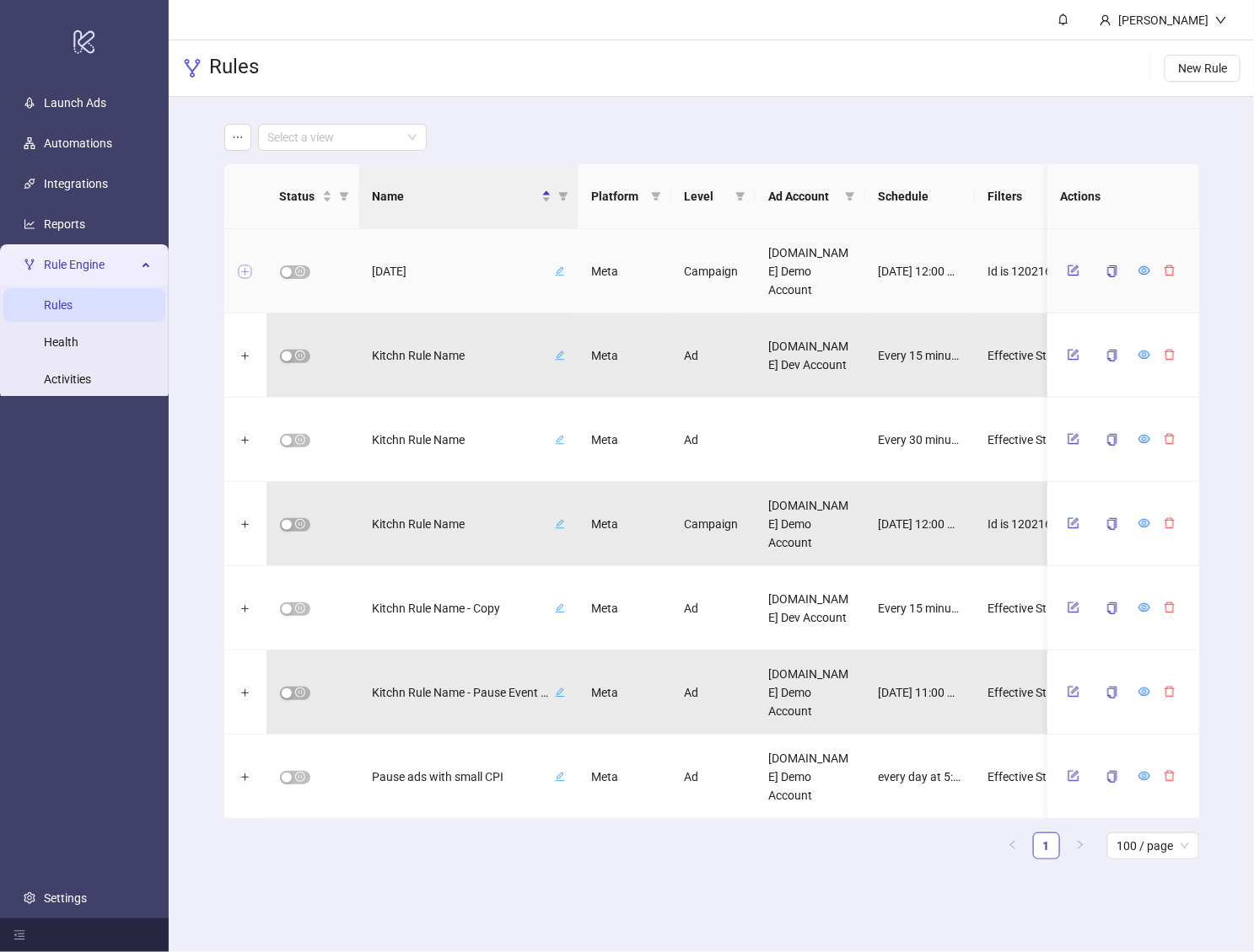
click at [243, 273] on button "Expand row" at bounding box center [245, 273] width 13 height 13
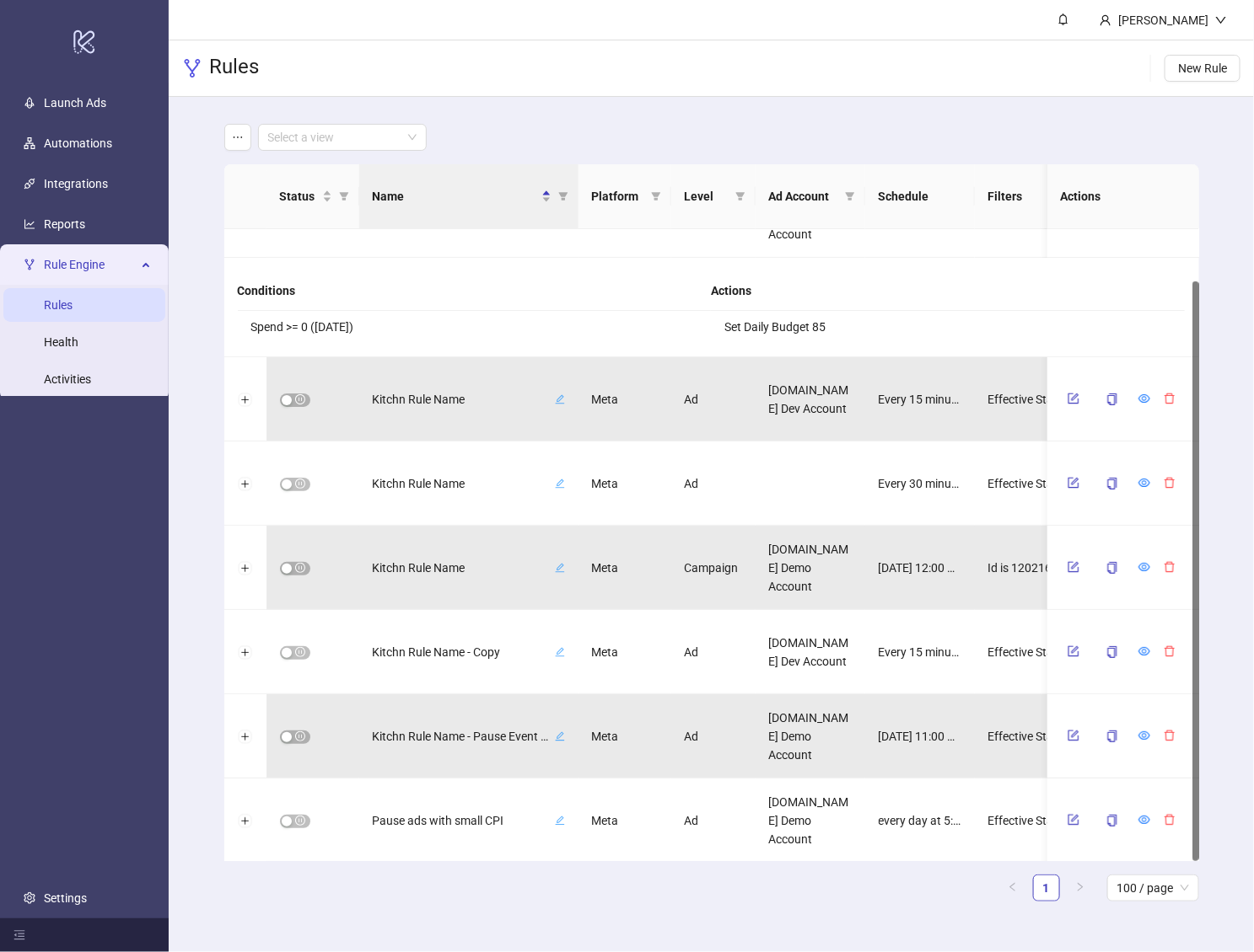
drag, startPoint x: 278, startPoint y: 323, endPoint x: 364, endPoint y: 326, distance: 86.1
click at [376, 325] on li "Spend >= 0 (Yesterday)" at bounding box center [475, 327] width 474 height 32
drag, startPoint x: 364, startPoint y: 326, endPoint x: 348, endPoint y: 323, distance: 16.3
click at [361, 326] on li "Spend >= 0 (Yesterday)" at bounding box center [475, 327] width 474 height 32
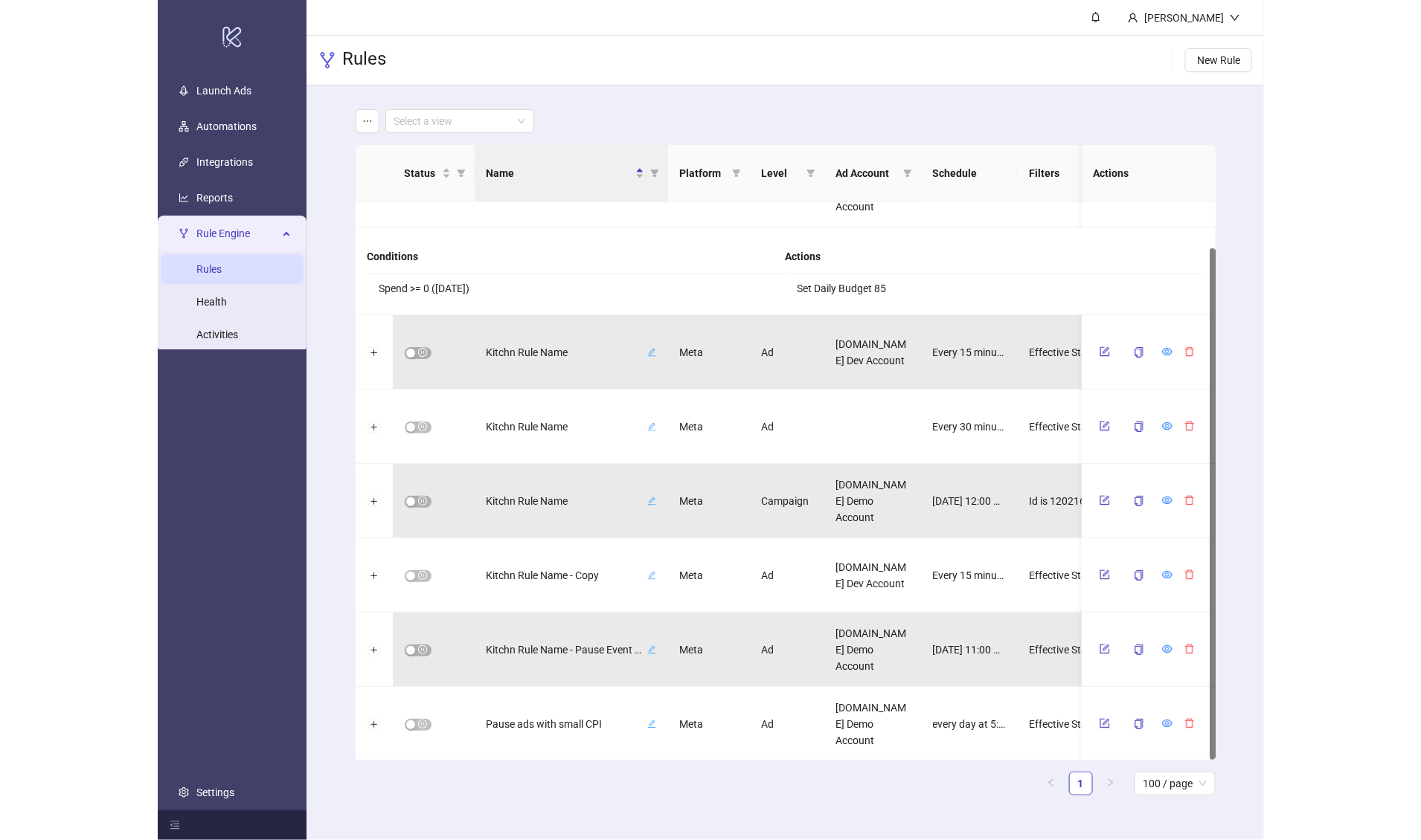
scroll to position [13, 0]
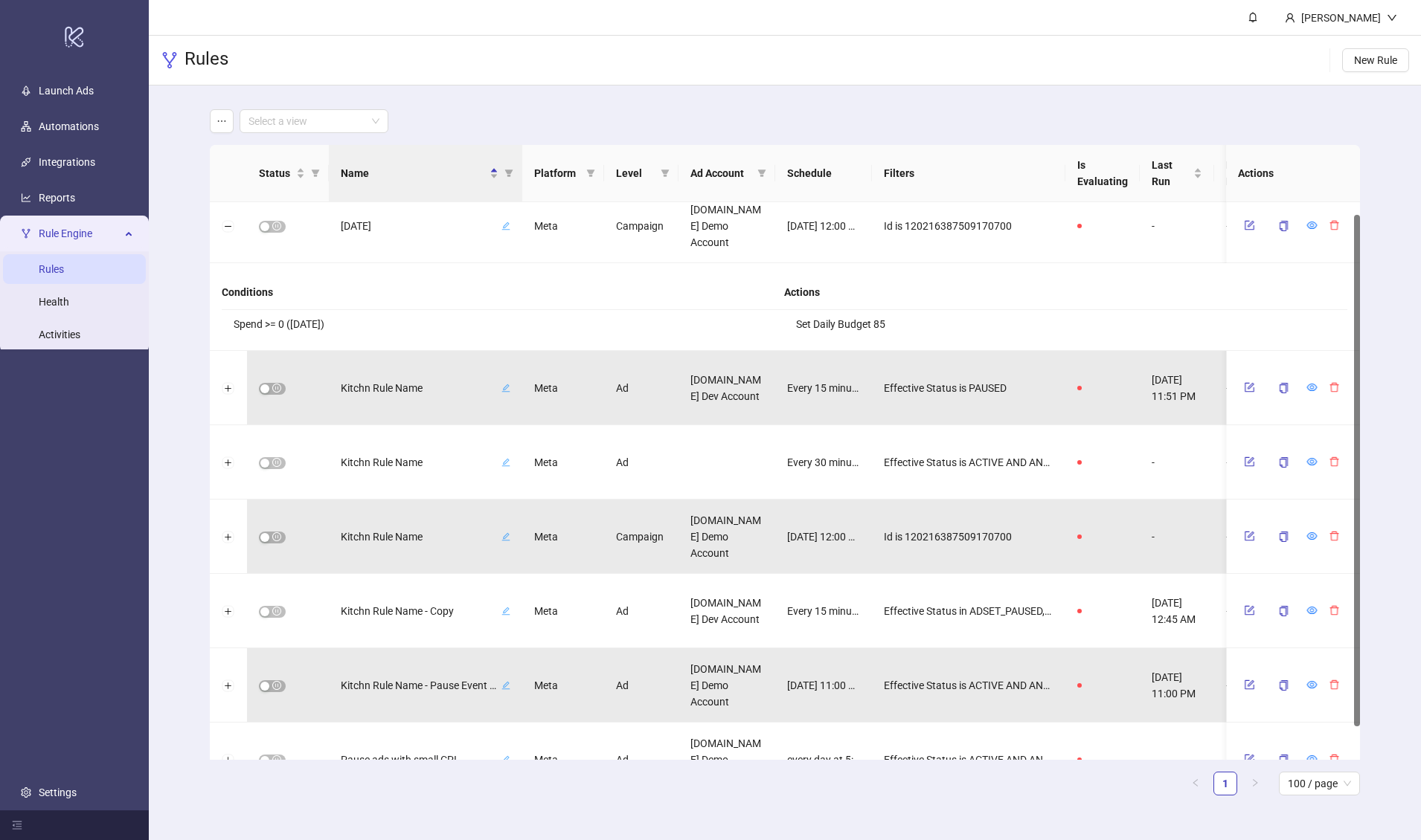
click at [255, 325] on li "Spend >= 0 (Yesterday)" at bounding box center [503, 324] width 563 height 28
drag, startPoint x: 238, startPoint y: 324, endPoint x: 331, endPoint y: 283, distance: 101.6
click at [378, 316] on li "Spend >= 0 (Yesterday)" at bounding box center [503, 324] width 563 height 28
click at [277, 312] on li "Spend >= 0 (Yesterday)" at bounding box center [503, 324] width 563 height 28
drag, startPoint x: 227, startPoint y: 327, endPoint x: 314, endPoint y: 326, distance: 87.0
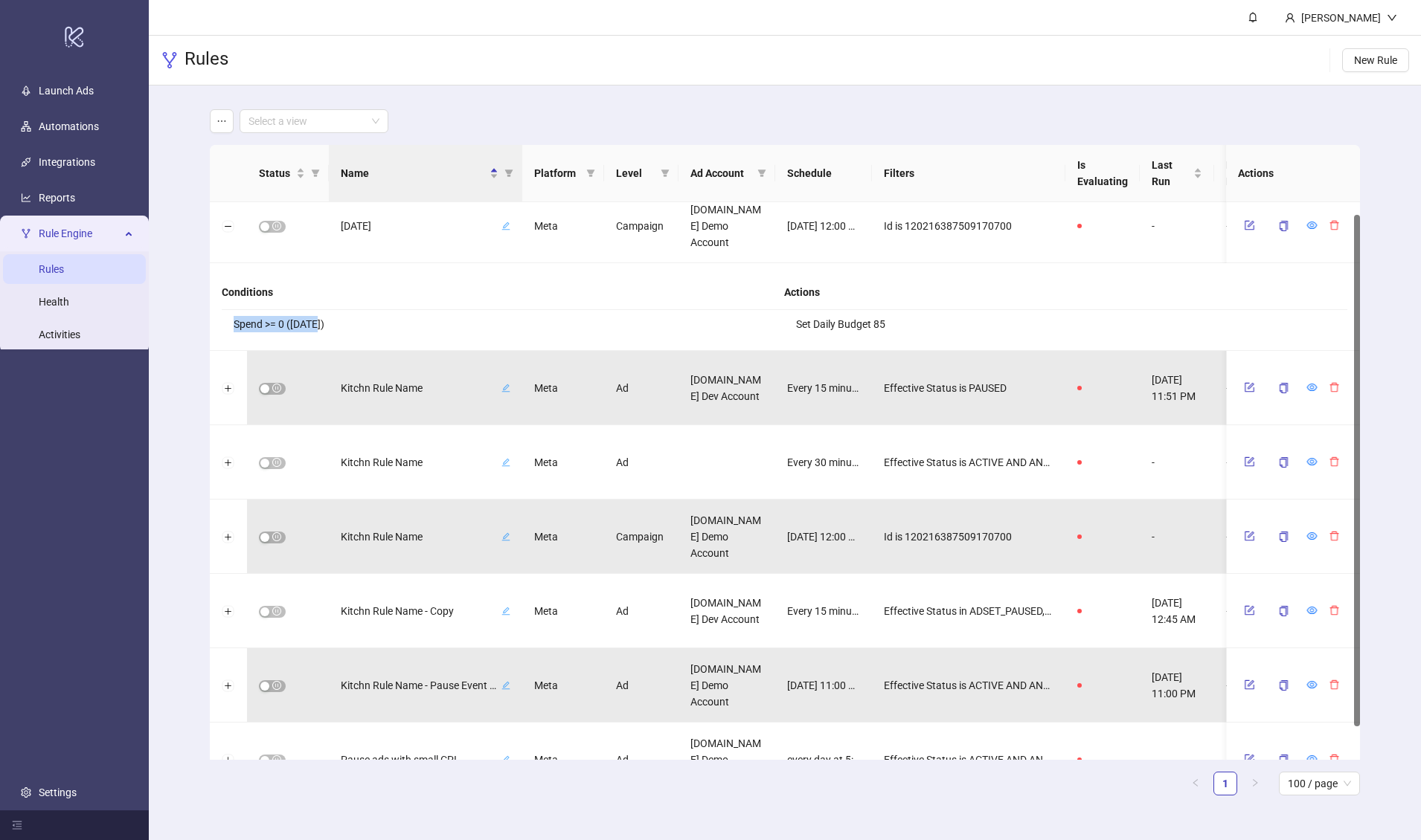
click at [314, 326] on li "Spend >= 0 (Yesterday)" at bounding box center [503, 324] width 563 height 28
click at [282, 323] on li "Spend >= 0 (Yesterday)" at bounding box center [503, 324] width 563 height 28
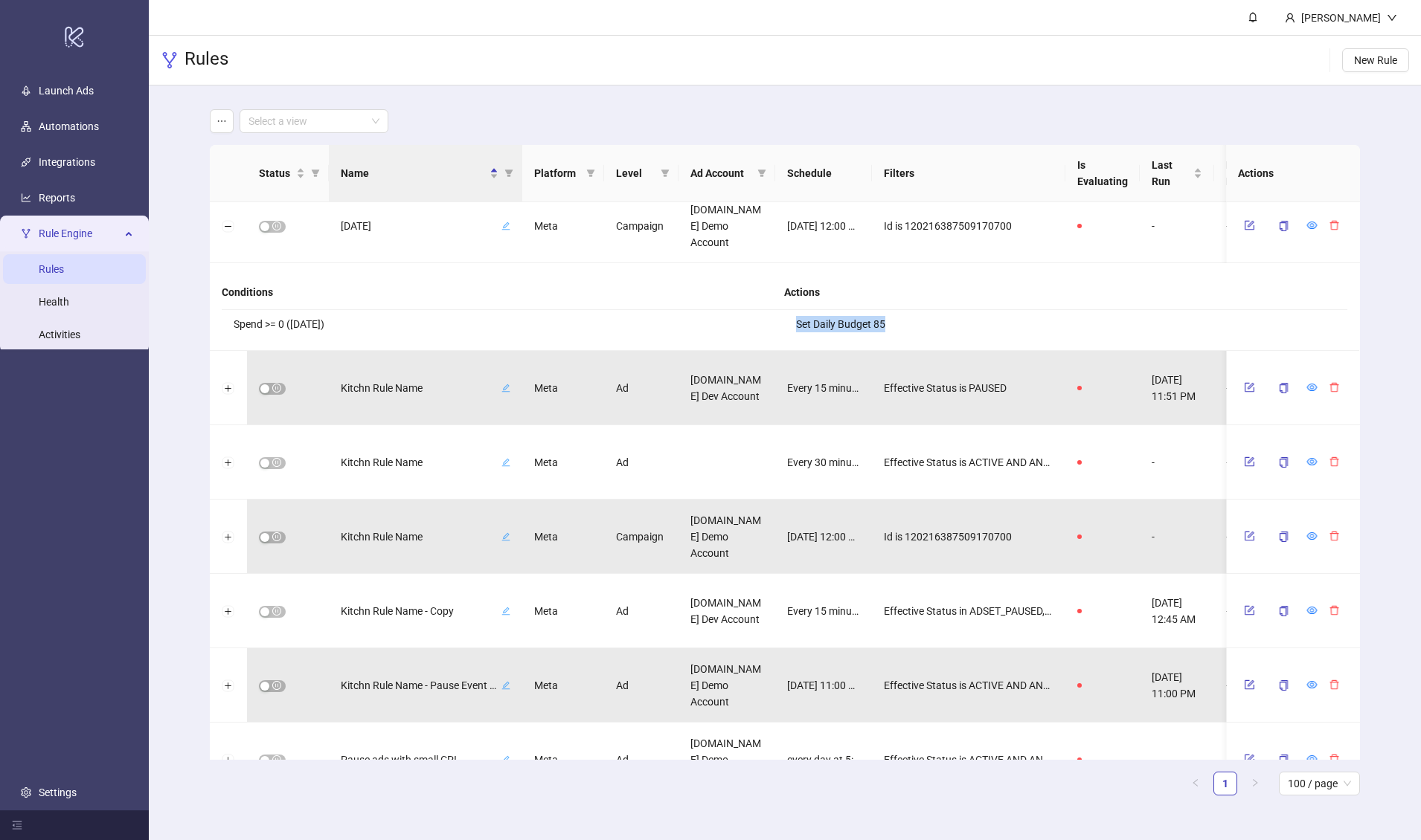
drag, startPoint x: 892, startPoint y: 319, endPoint x: 907, endPoint y: 320, distance: 15.0
click at [907, 320] on li "Set Daily Budget 85" at bounding box center [1065, 324] width 563 height 28
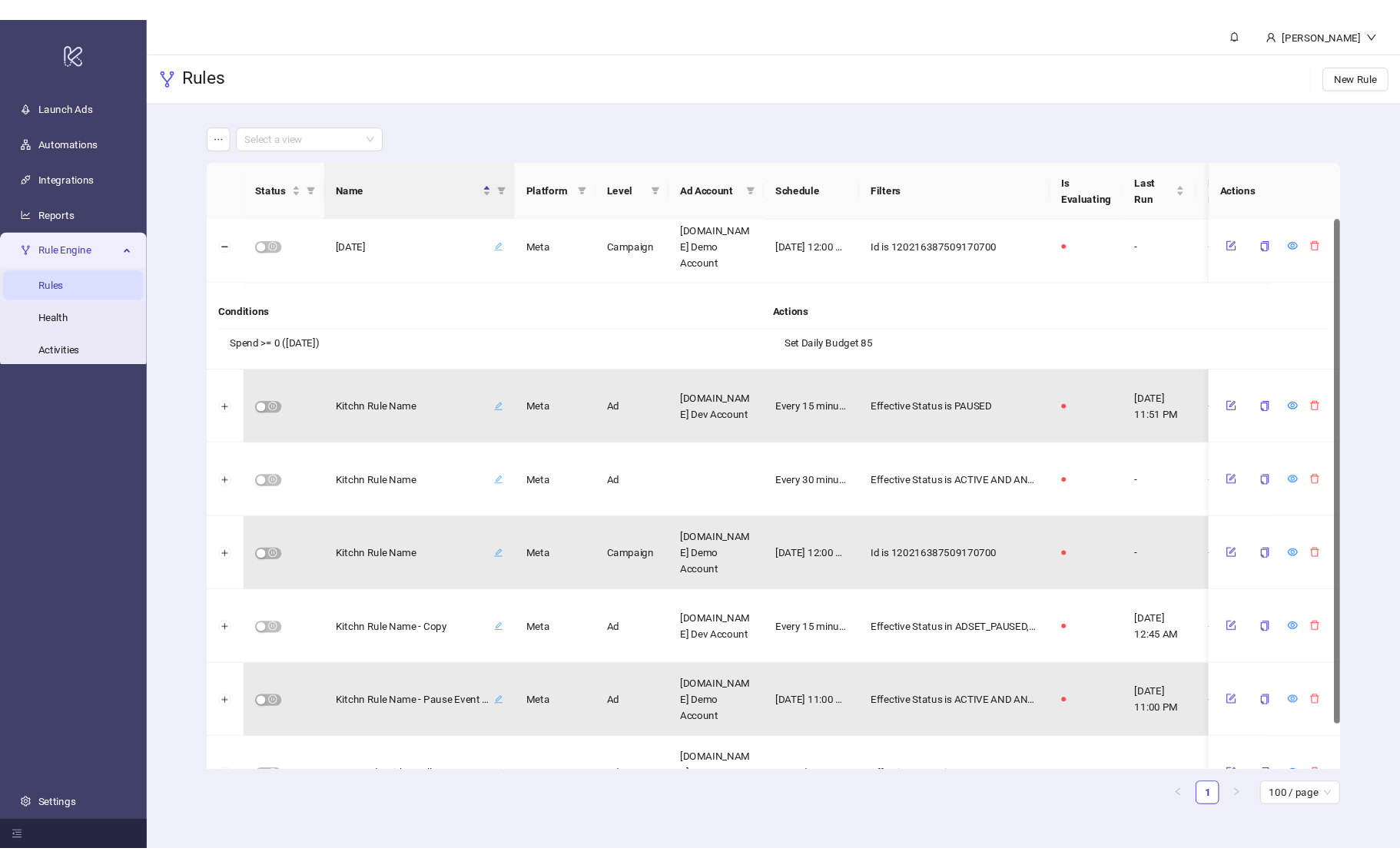
scroll to position [0, 0]
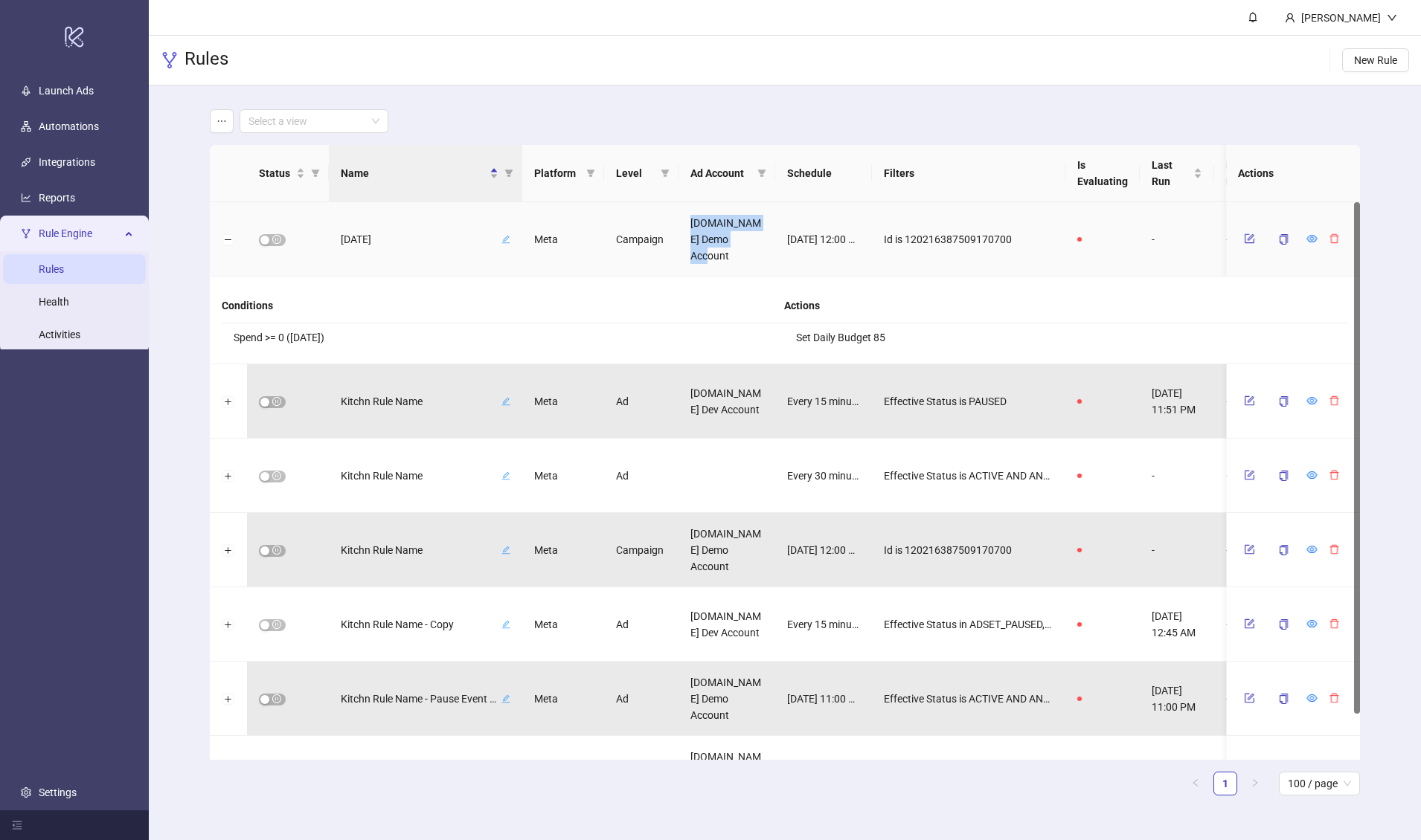
drag, startPoint x: 680, startPoint y: 229, endPoint x: 739, endPoint y: 264, distance: 68.6
click at [739, 264] on div "Kitchn.io Demo Account" at bounding box center [727, 240] width 97 height 75
click at [635, 240] on div "Campaign" at bounding box center [641, 240] width 75 height 75
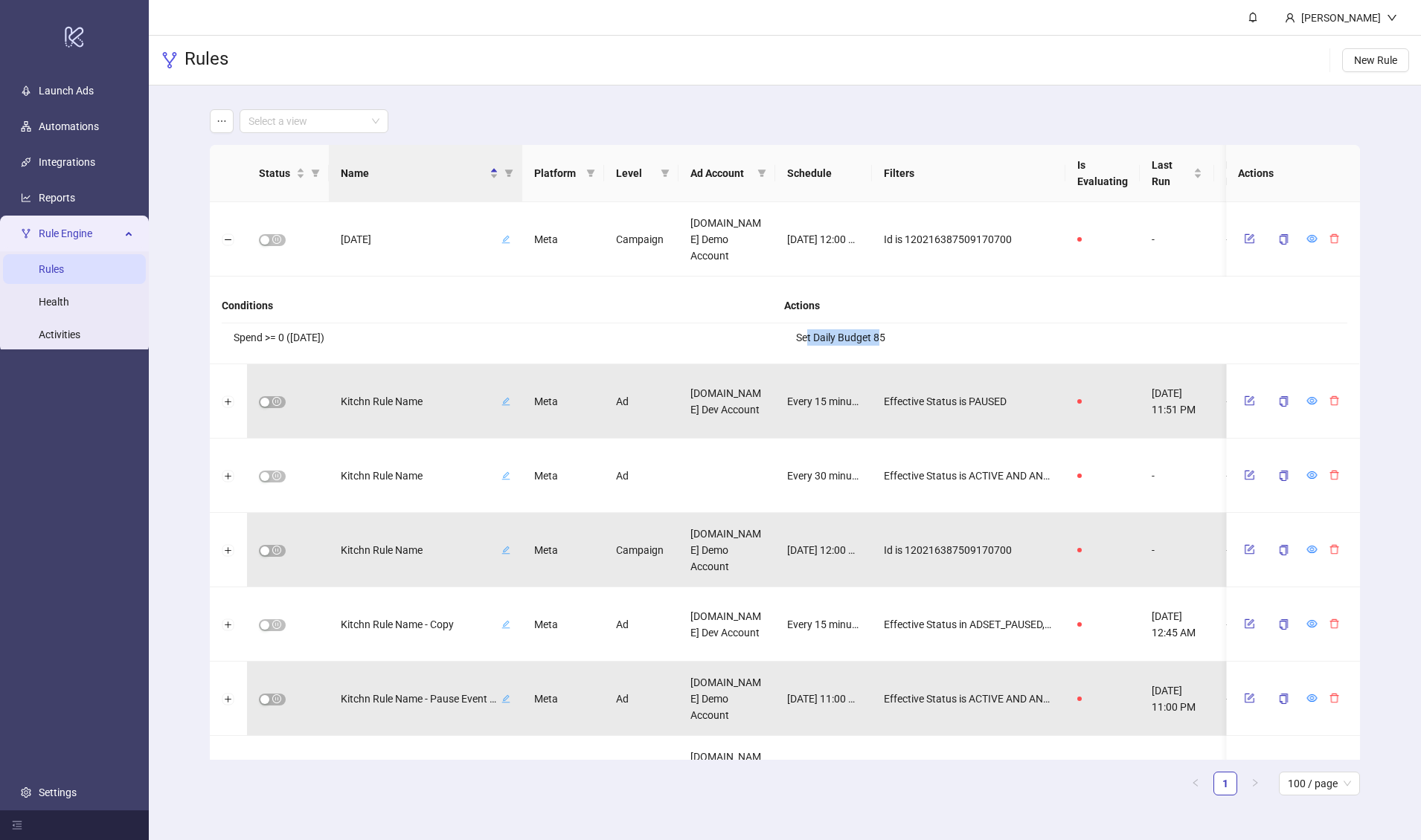
drag, startPoint x: 883, startPoint y: 337, endPoint x: 754, endPoint y: 292, distance: 136.6
click at [791, 330] on li "Set Daily Budget 85" at bounding box center [1065, 337] width 563 height 28
drag, startPoint x: 633, startPoint y: 238, endPoint x: 624, endPoint y: 237, distance: 9.1
click at [624, 237] on div "Campaign" at bounding box center [641, 240] width 75 height 75
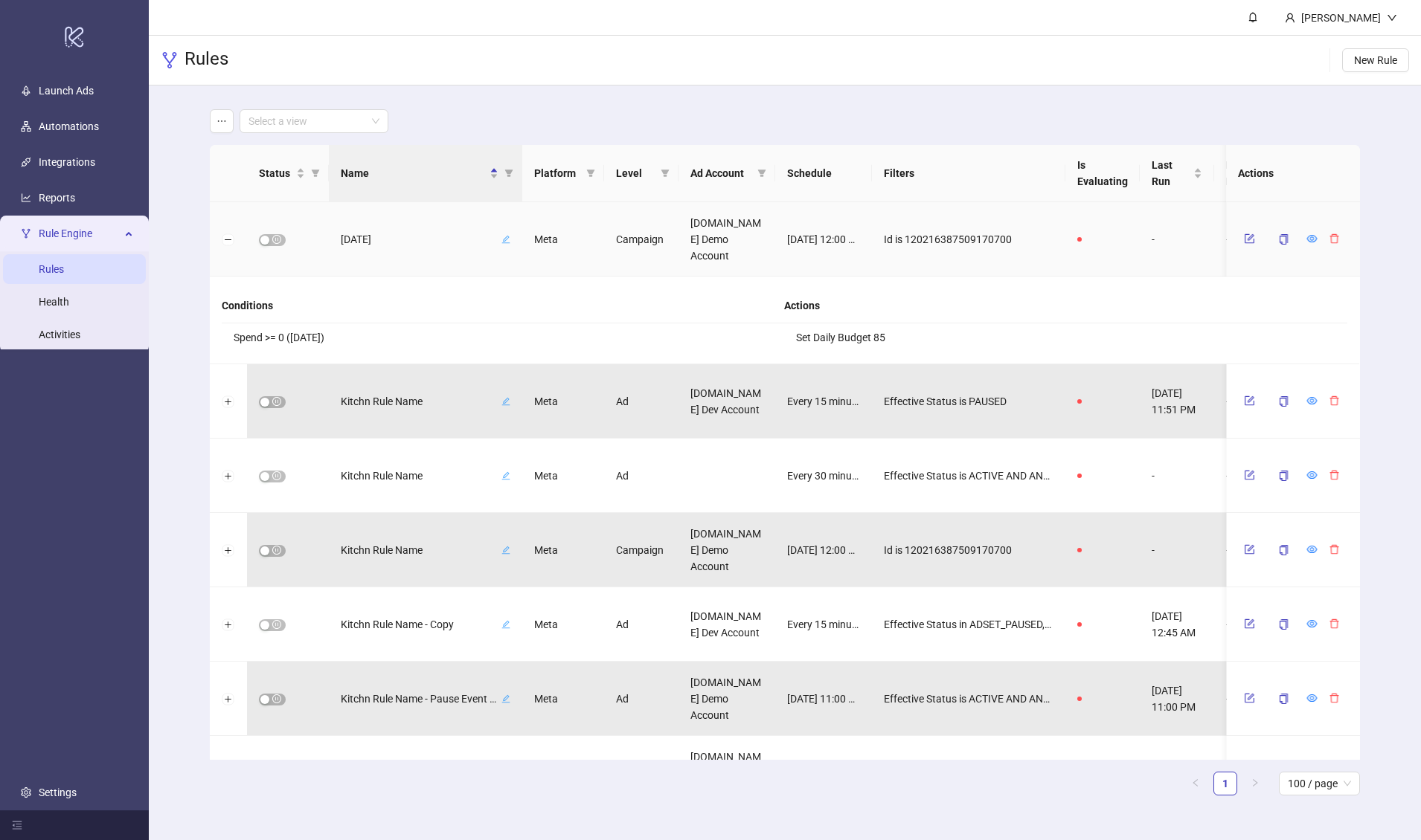
drag, startPoint x: 505, startPoint y: 231, endPoint x: 556, endPoint y: 233, distance: 51.0
click at [556, 233] on div "Feb 9th Meta Campaign Kitchn.io Demo Account Feb 02, 2025 12:00 AM Id is 120216…" at bounding box center [816, 240] width 1213 height 75
click at [879, 263] on div "Id is 120216387509170700" at bounding box center [968, 240] width 193 height 75
drag, startPoint x: 878, startPoint y: 243, endPoint x: 1031, endPoint y: 240, distance: 153.0
click at [1031, 240] on div "Id is 120216387509170700" at bounding box center [968, 240] width 193 height 75
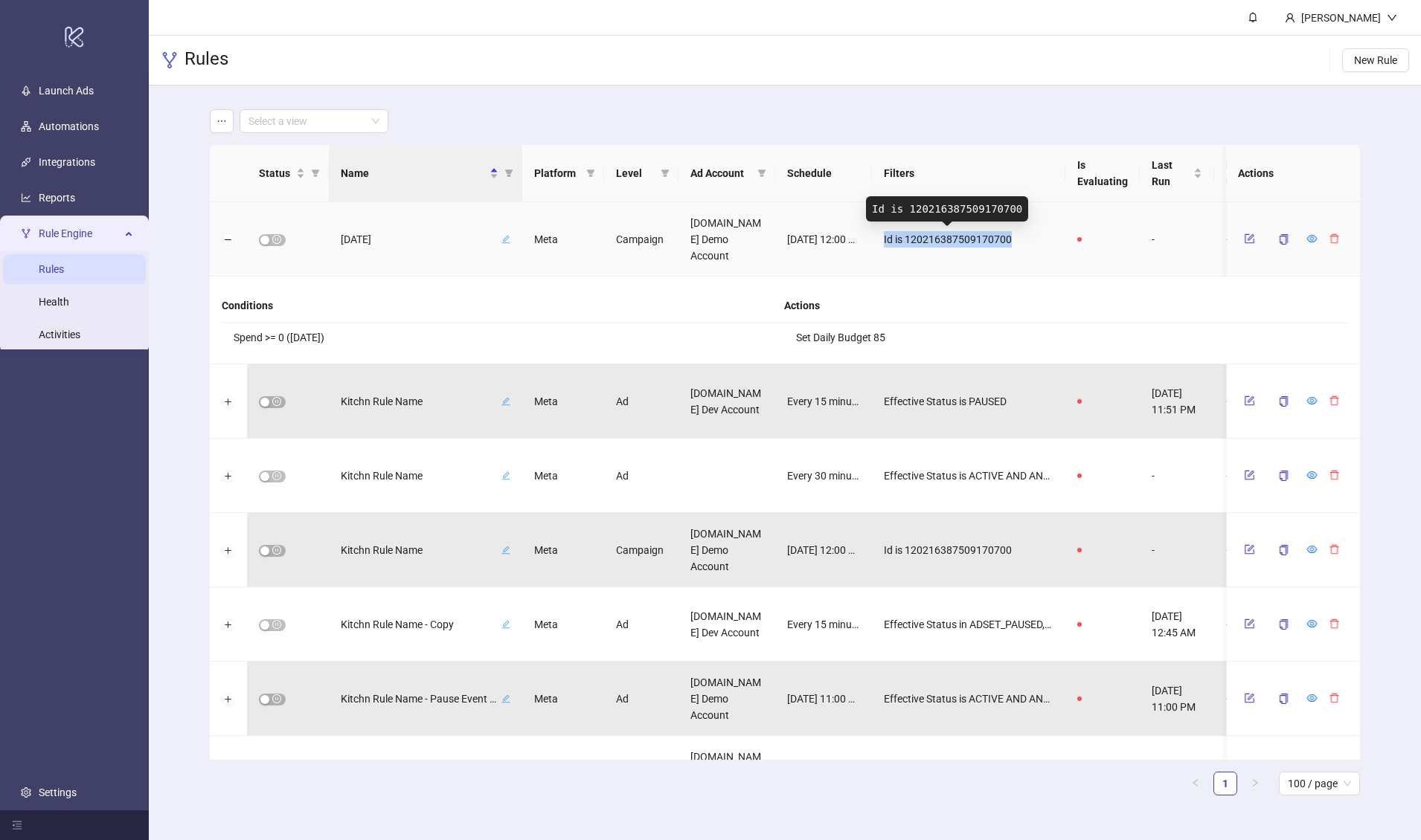
click at [949, 241] on span "Id is 120216387509170700" at bounding box center [947, 240] width 128 height 17
drag, startPoint x: 911, startPoint y: 240, endPoint x: 962, endPoint y: 237, distance: 51.1
click at [962, 237] on span "Id is 120216387509170700" at bounding box center [947, 240] width 128 height 17
click at [963, 237] on span "Id is 120216387509170700" at bounding box center [947, 240] width 128 height 17
click at [959, 237] on span "Id is 120216387509170700" at bounding box center [947, 240] width 128 height 17
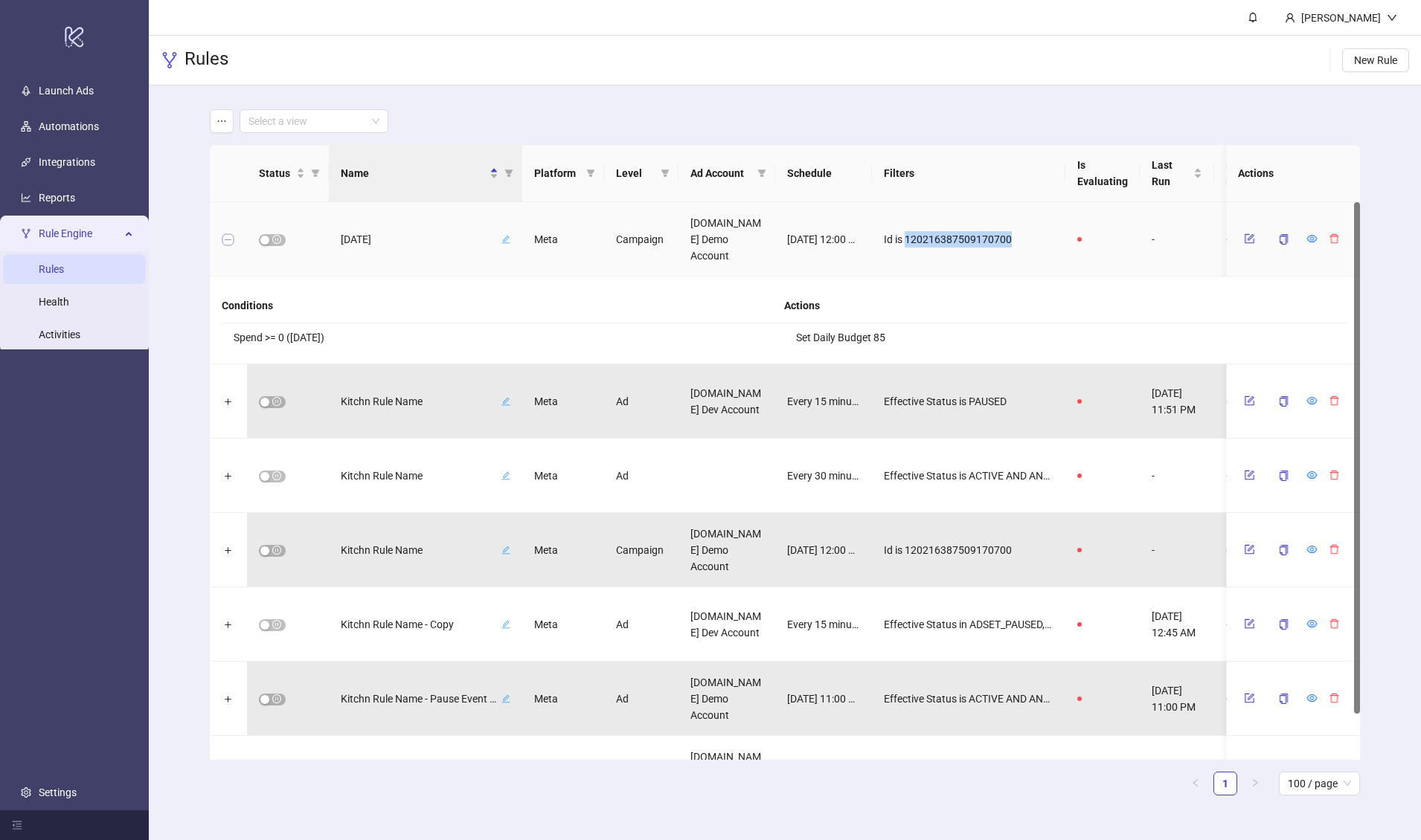
click at [226, 240] on button "Collapse row" at bounding box center [228, 240] width 12 height 12
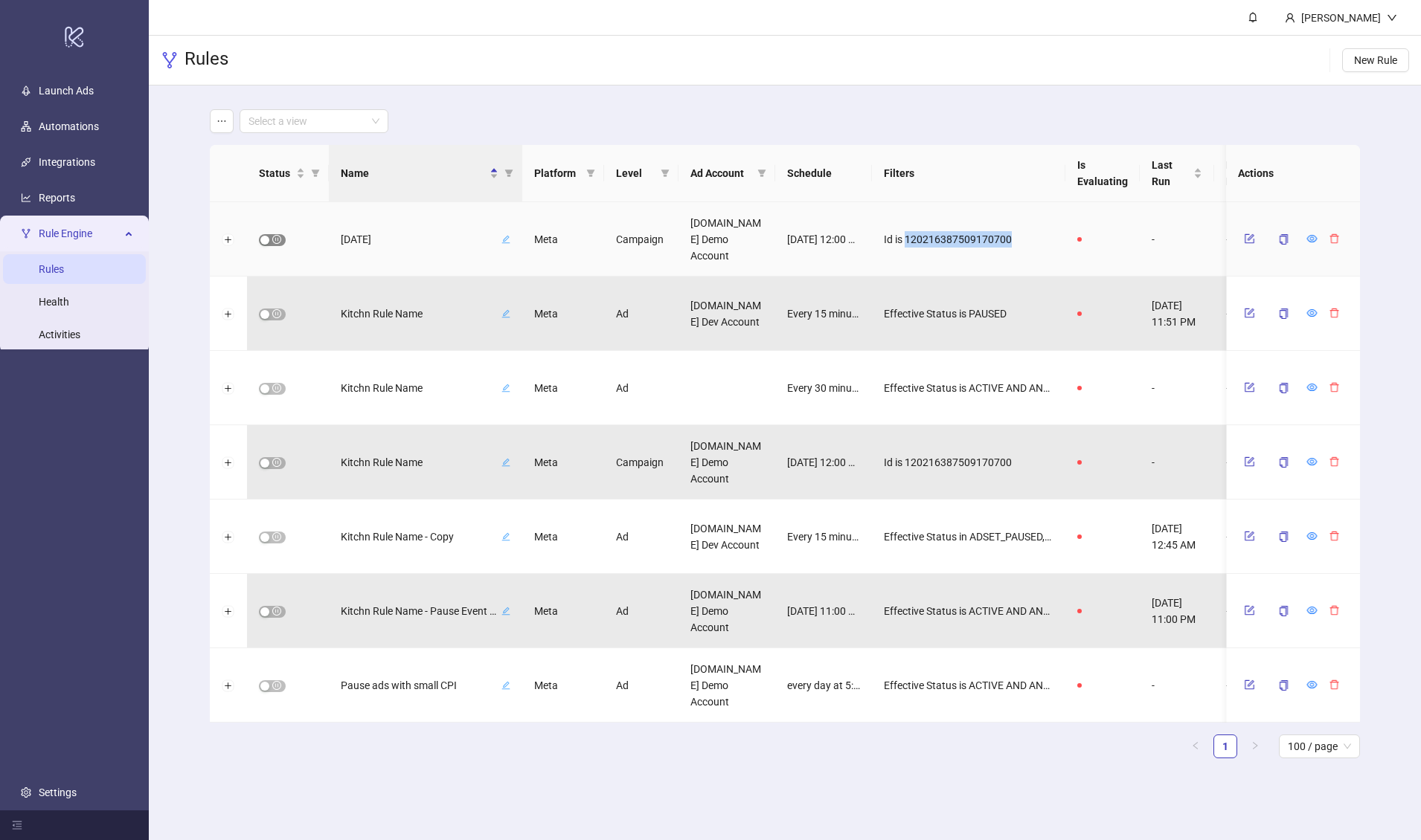
click at [275, 241] on span "button" at bounding box center [272, 240] width 27 height 12
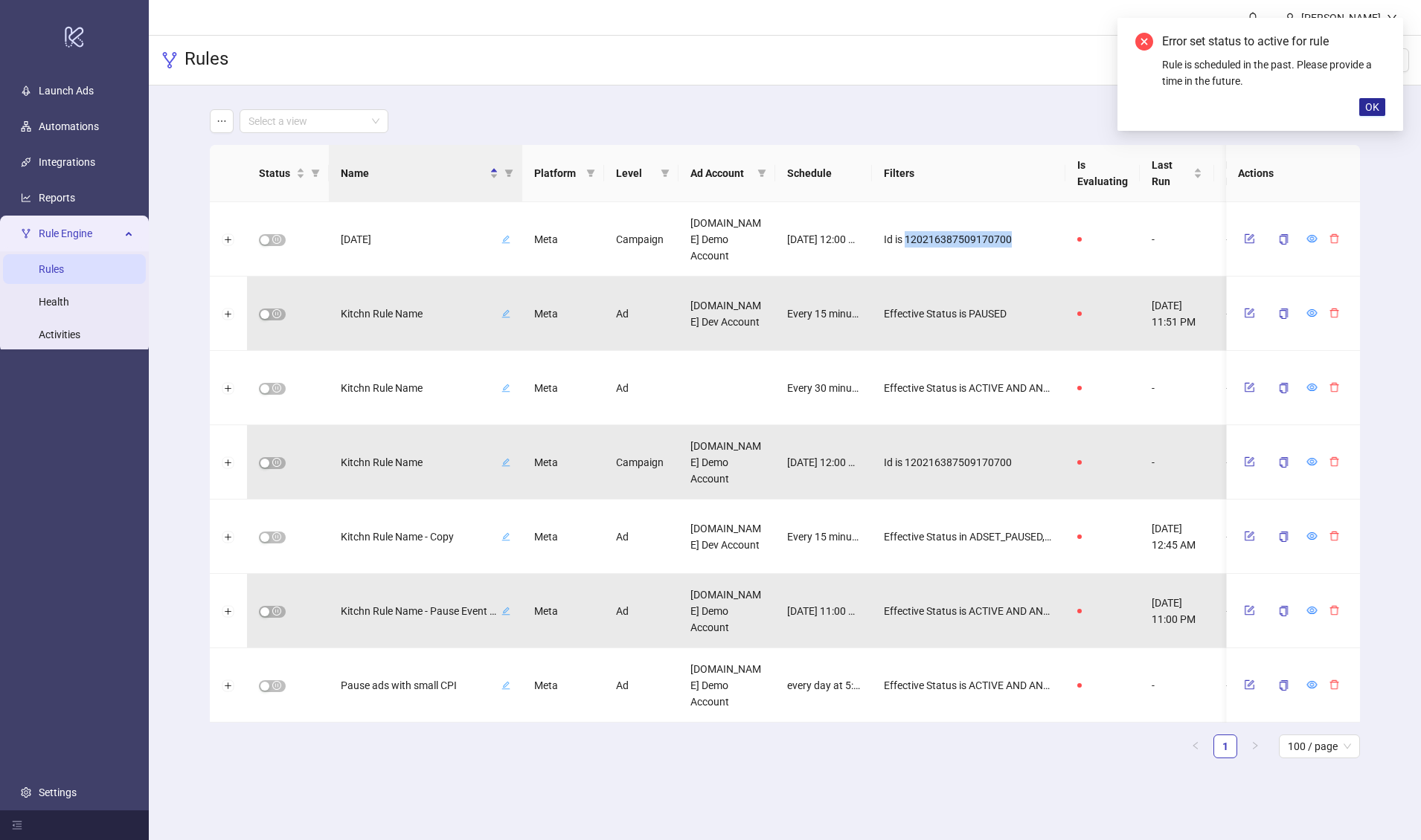
click at [1175, 108] on span "OK" at bounding box center [1372, 107] width 14 height 12
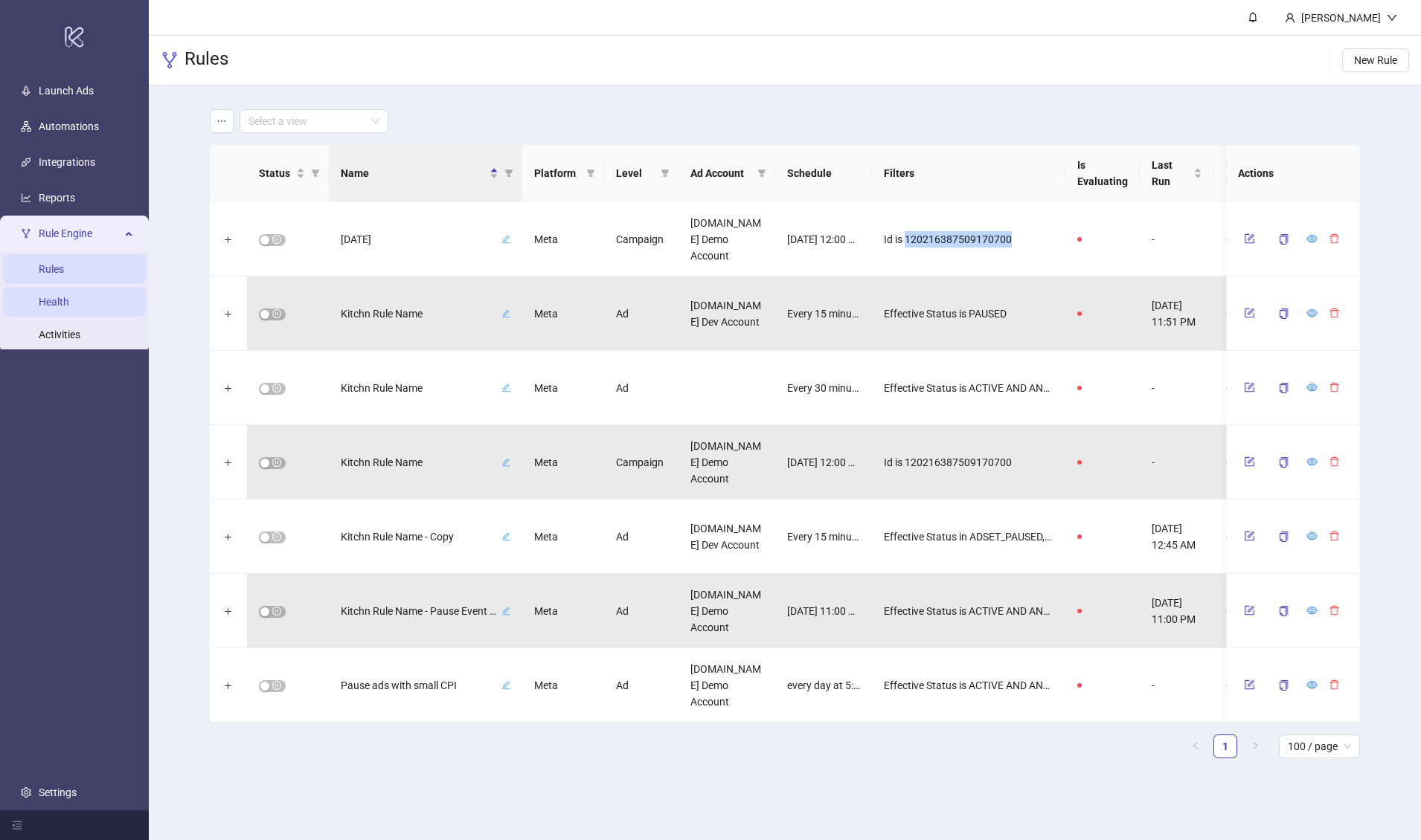
click at [69, 307] on link "Health" at bounding box center [54, 302] width 31 height 12
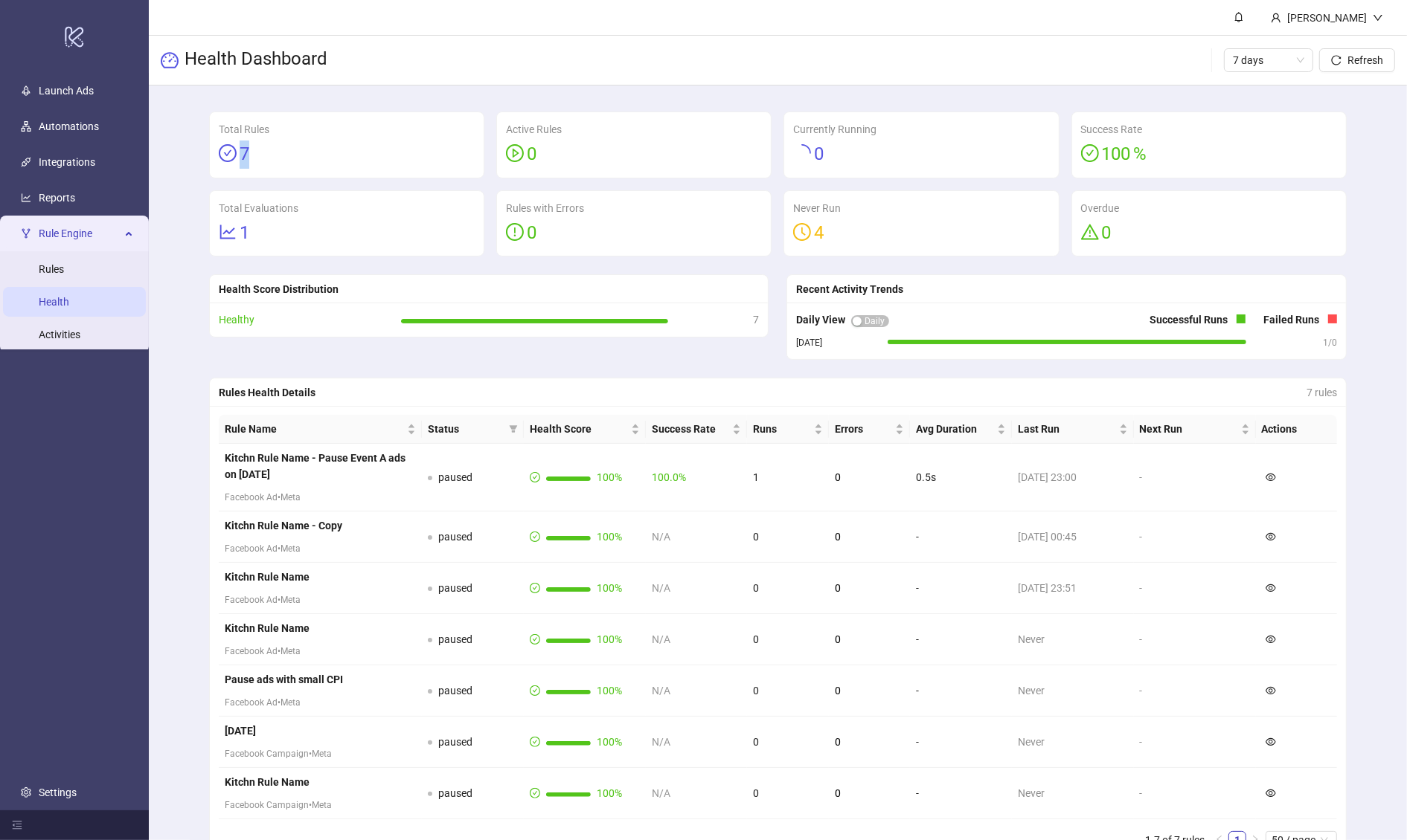
drag, startPoint x: 246, startPoint y: 150, endPoint x: 455, endPoint y: 184, distance: 211.7
click at [269, 147] on div "7" at bounding box center [347, 155] width 256 height 28
drag, startPoint x: 857, startPoint y: 227, endPoint x: 785, endPoint y: 238, distance: 72.8
click at [765, 237] on div "Total Rules 7 Active Rules 0 Currently Running 0 Success Rate 100 % Total Evalu…" at bounding box center [778, 184] width 1150 height 145
click at [761, 233] on div "0" at bounding box center [634, 234] width 256 height 28
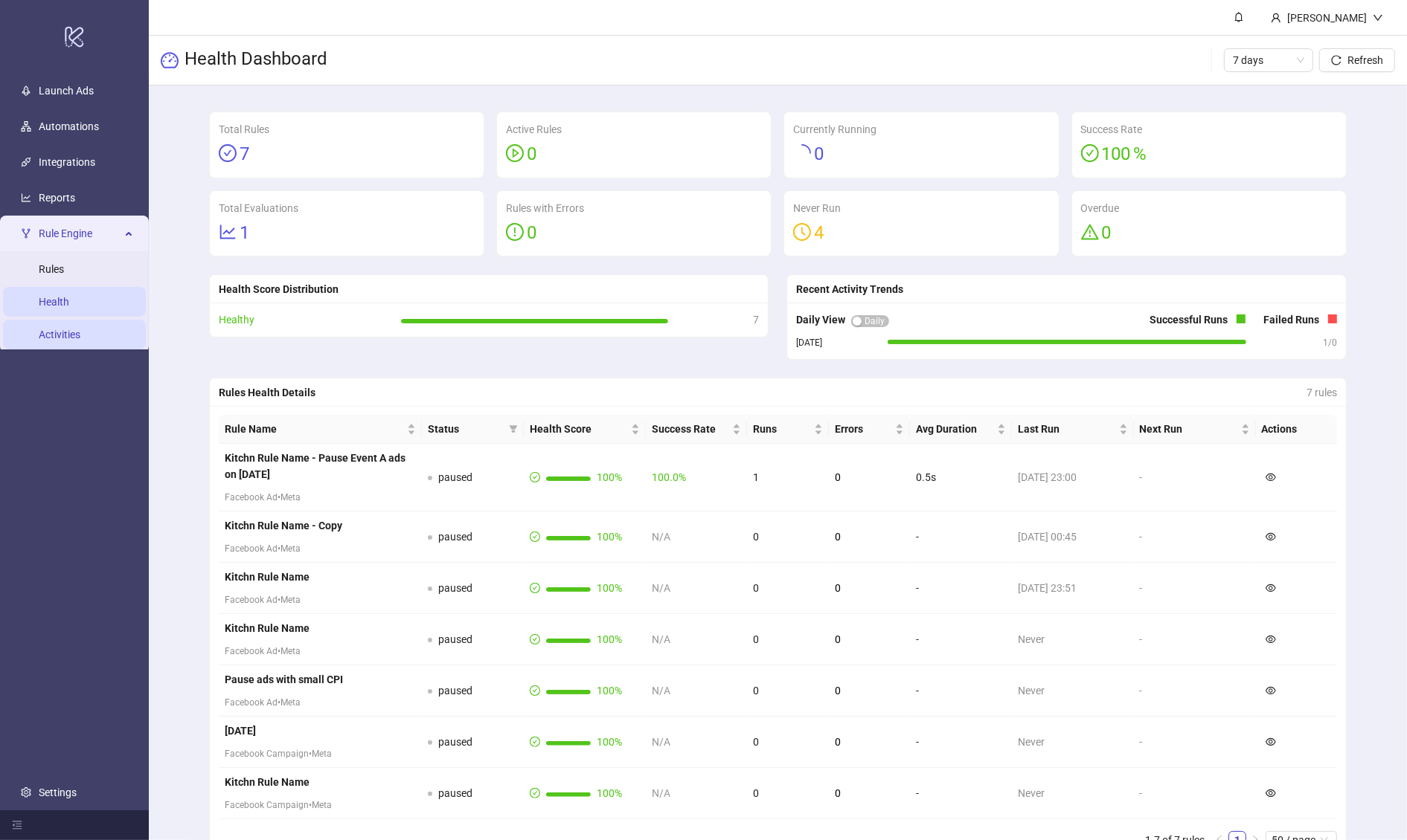
click at [66, 336] on link "Activities" at bounding box center [60, 334] width 41 height 12
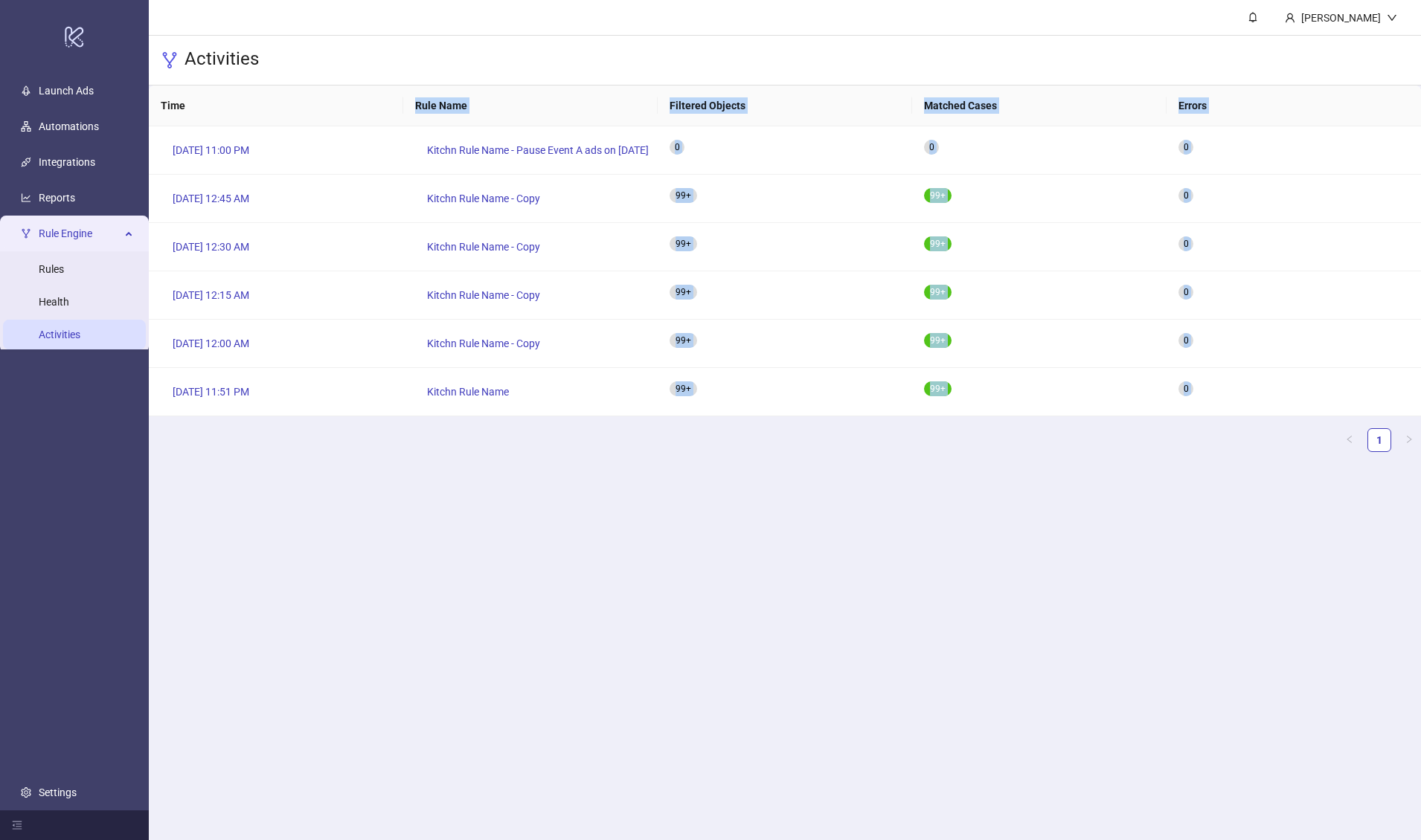
drag, startPoint x: 406, startPoint y: 480, endPoint x: 211, endPoint y: 102, distance: 425.3
click at [212, 102] on main "Martin Demo Activities Time Rule Name Filtered Objects Matched Cases Errors Sep…" at bounding box center [785, 420] width 1273 height 840
click at [577, 436] on ul "1" at bounding box center [785, 440] width 1273 height 24
drag, startPoint x: 926, startPoint y: 197, endPoint x: 811, endPoint y: 177, distance: 116.7
click at [957, 195] on div "99+" at bounding box center [1039, 199] width 255 height 48
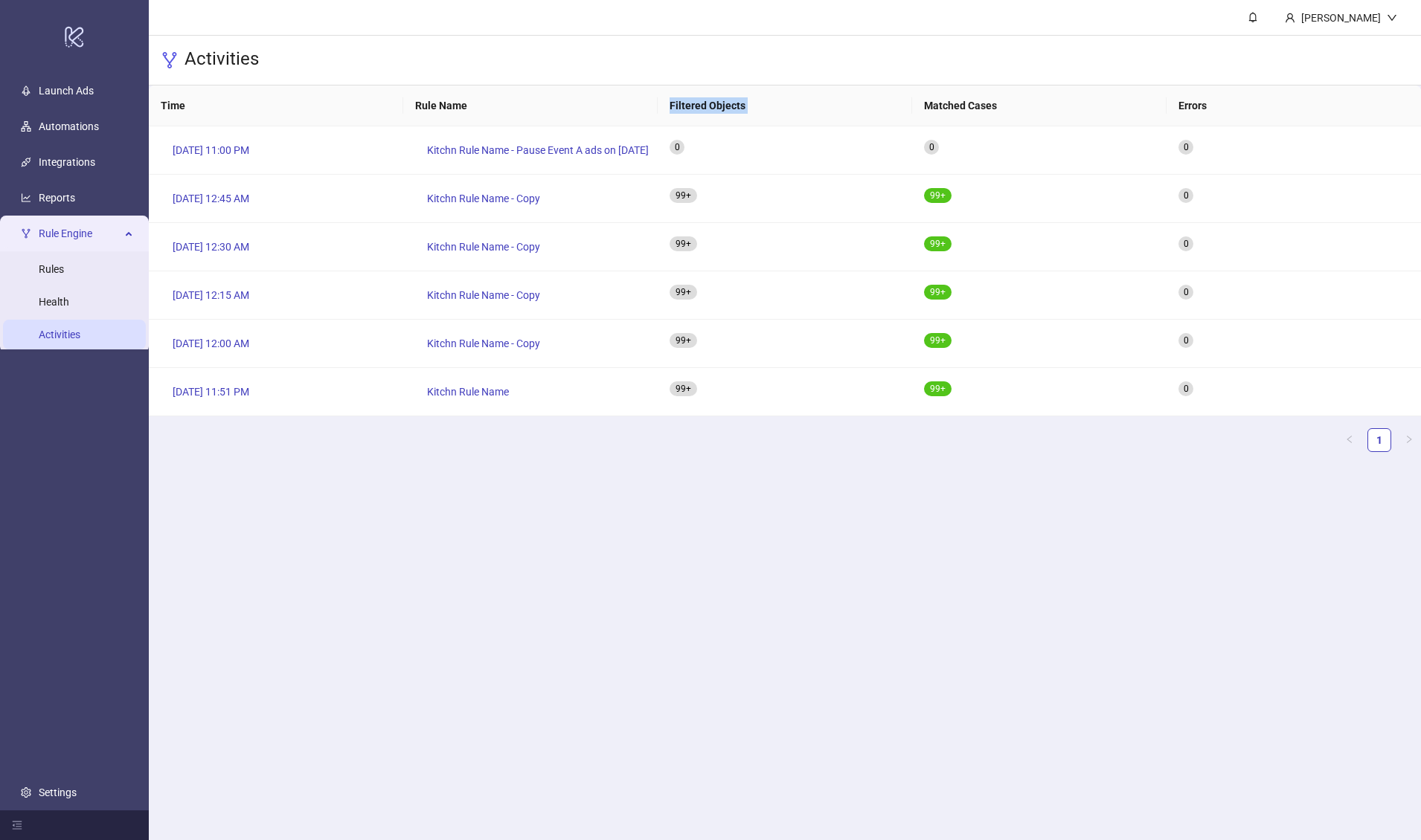
drag, startPoint x: 641, startPoint y: 104, endPoint x: 1078, endPoint y: 95, distance: 437.1
click at [1078, 95] on tr "Time Rule Name Filtered Objects Matched Cases Errors" at bounding box center [785, 105] width 1273 height 41
click at [1077, 96] on th "Matched Cases" at bounding box center [1039, 105] width 255 height 41
drag, startPoint x: 744, startPoint y: 108, endPoint x: 675, endPoint y: 100, distance: 69.5
click at [675, 100] on th "Filtered Objects" at bounding box center [785, 105] width 255 height 41
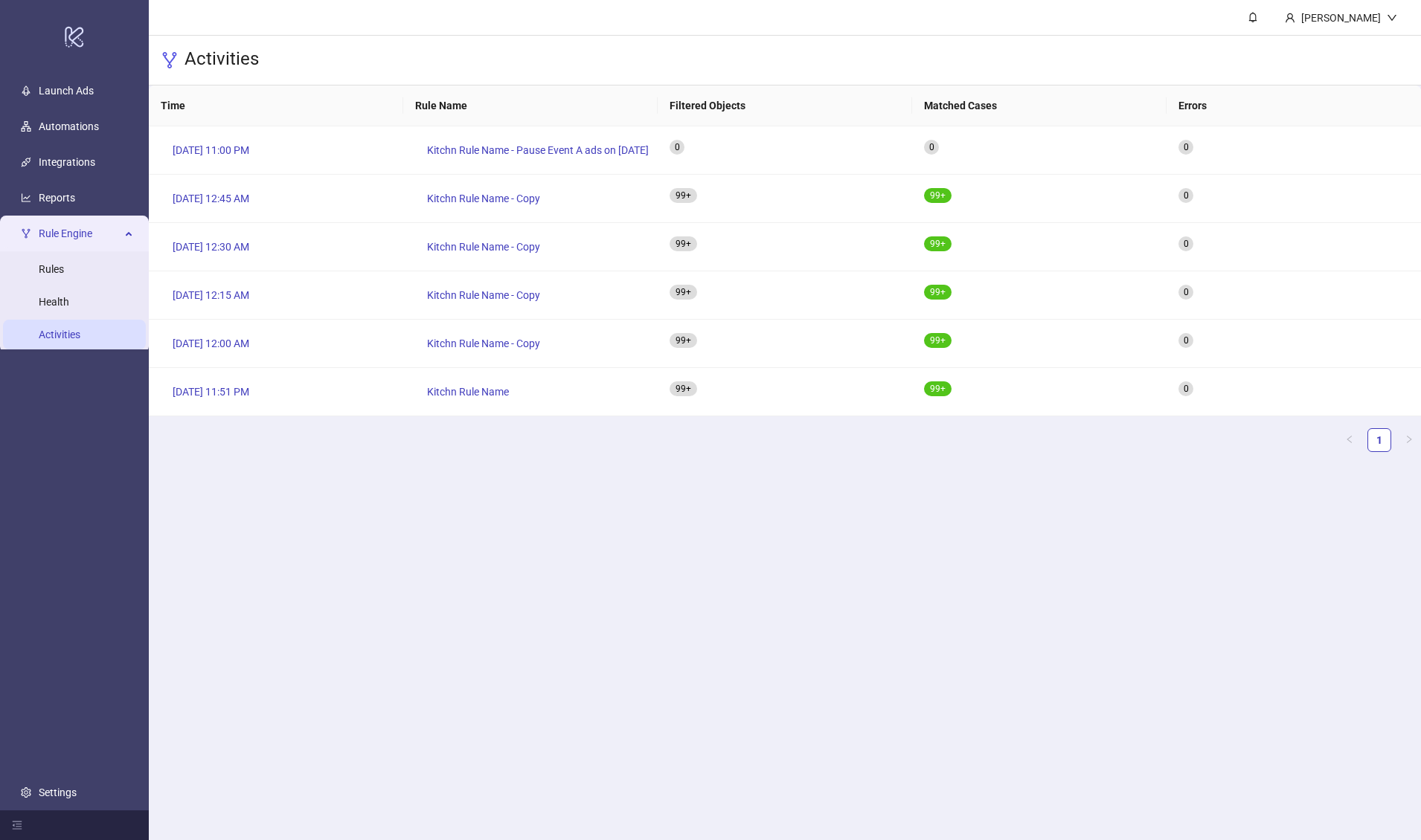
drag, startPoint x: 915, startPoint y: 104, endPoint x: 1042, endPoint y: 98, distance: 127.1
click at [1045, 97] on th "Matched Cases" at bounding box center [1039, 105] width 255 height 41
drag, startPoint x: 1006, startPoint y: 109, endPoint x: 895, endPoint y: 110, distance: 111.0
click at [895, 110] on tr "Time Rule Name Filtered Objects Matched Cases Errors" at bounding box center [785, 105] width 1273 height 41
click at [61, 275] on link "Rules" at bounding box center [51, 269] width 25 height 12
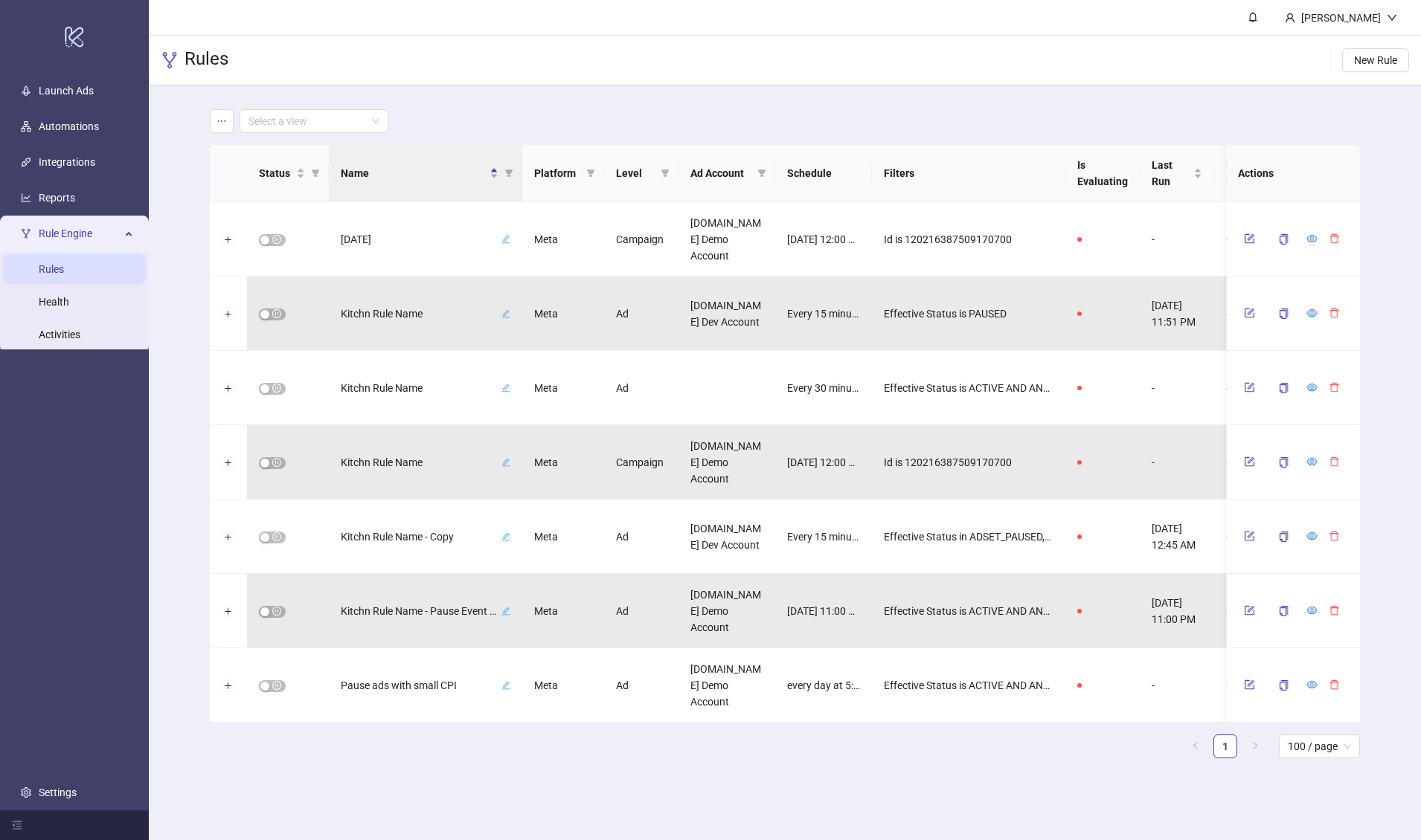
click at [1175, 58] on div "Rules New Rule" at bounding box center [785, 61] width 1273 height 50
click at [1175, 61] on span "New Rule" at bounding box center [1375, 60] width 43 height 12
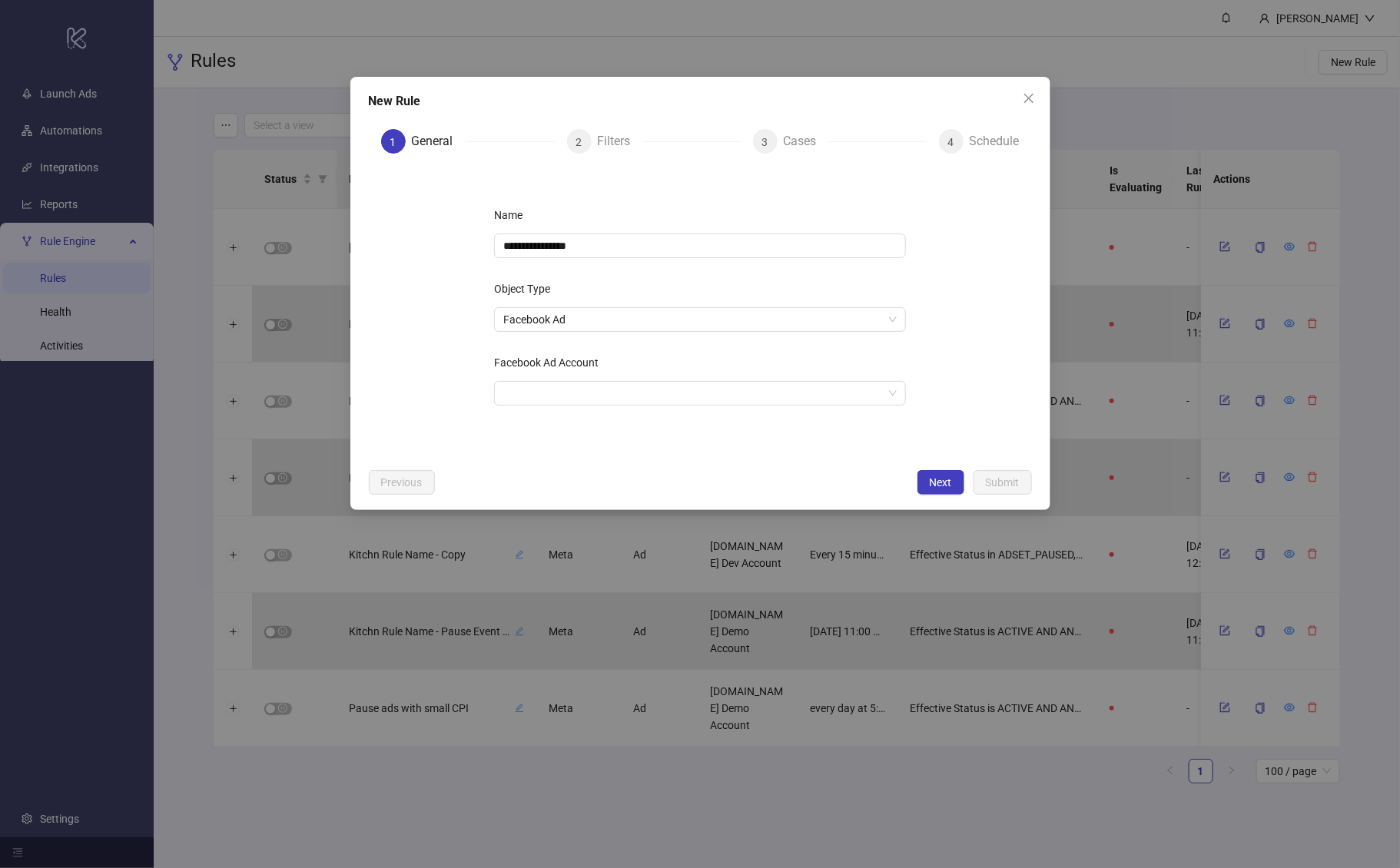
drag, startPoint x: 1025, startPoint y: 97, endPoint x: 1162, endPoint y: 63, distance: 141.2
click at [1025, 96] on icon "close" at bounding box center [1029, 99] width 12 height 12
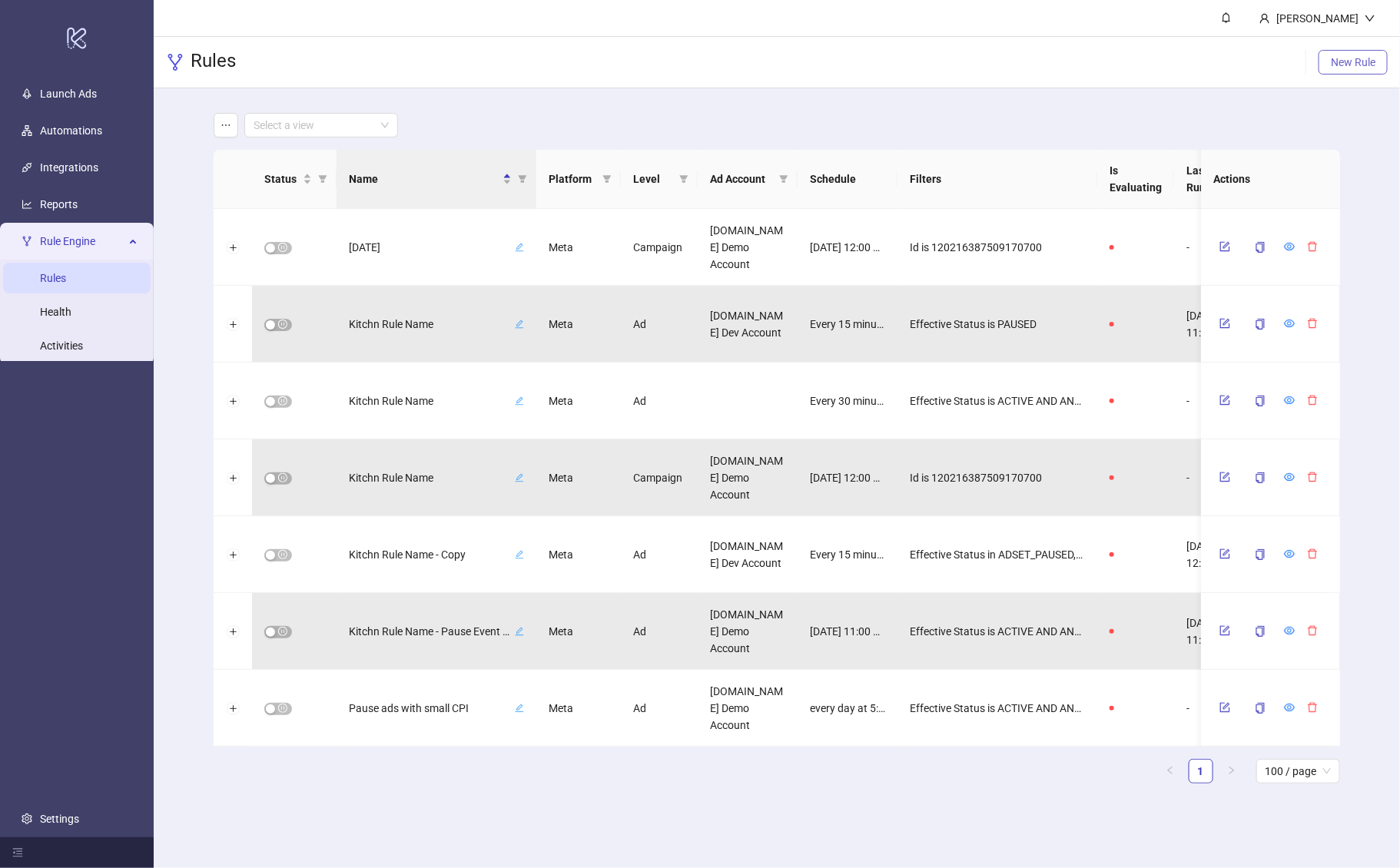
click at [1213, 69] on button "New Rule" at bounding box center [1353, 62] width 69 height 25
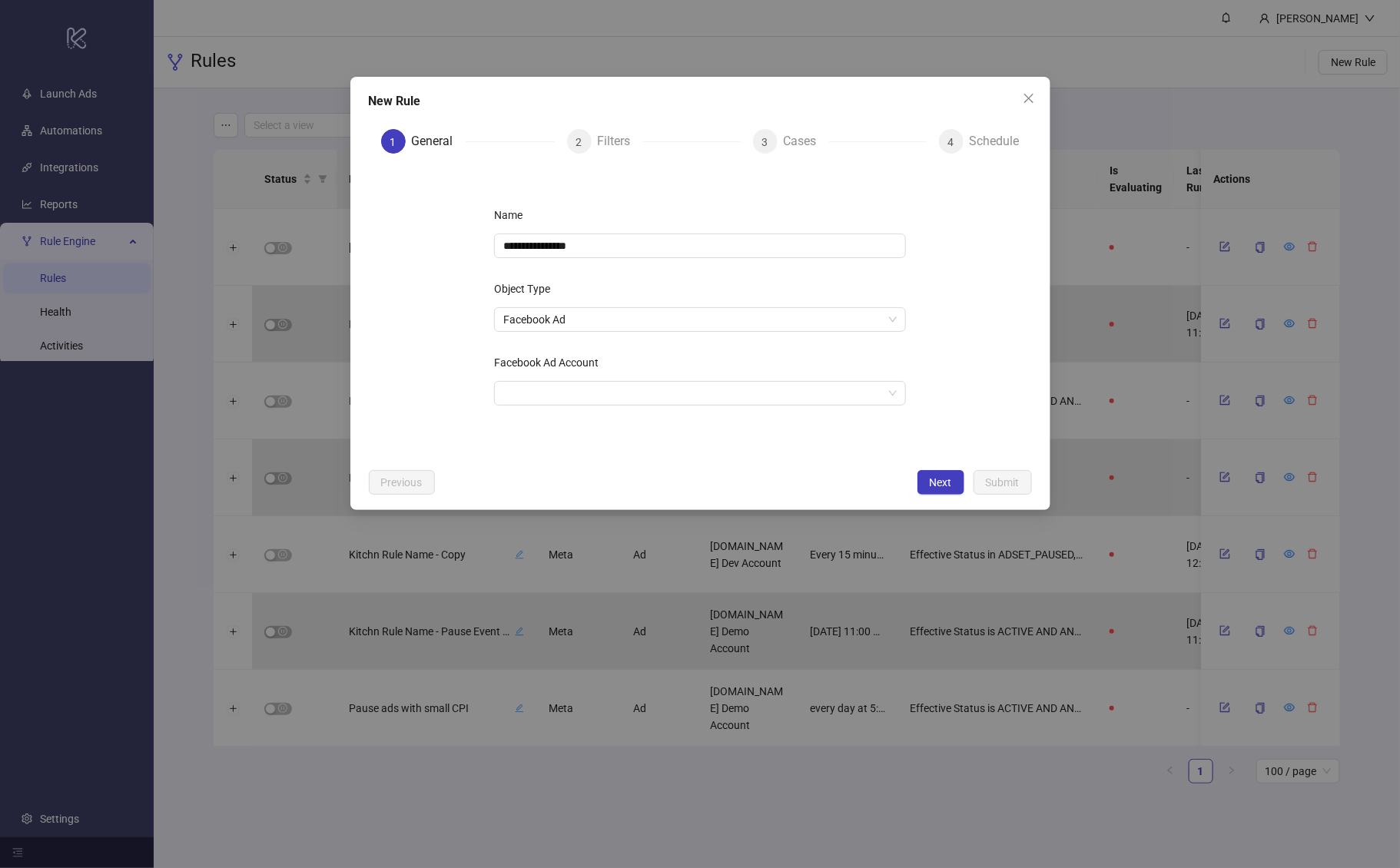
click at [679, 259] on div "**********" at bounding box center [700, 314] width 461 height 271
click at [682, 254] on input "**********" at bounding box center [700, 246] width 412 height 25
type input "**********"
click at [661, 275] on div "**********" at bounding box center [700, 314] width 461 height 271
click at [644, 244] on input "**********" at bounding box center [700, 246] width 412 height 25
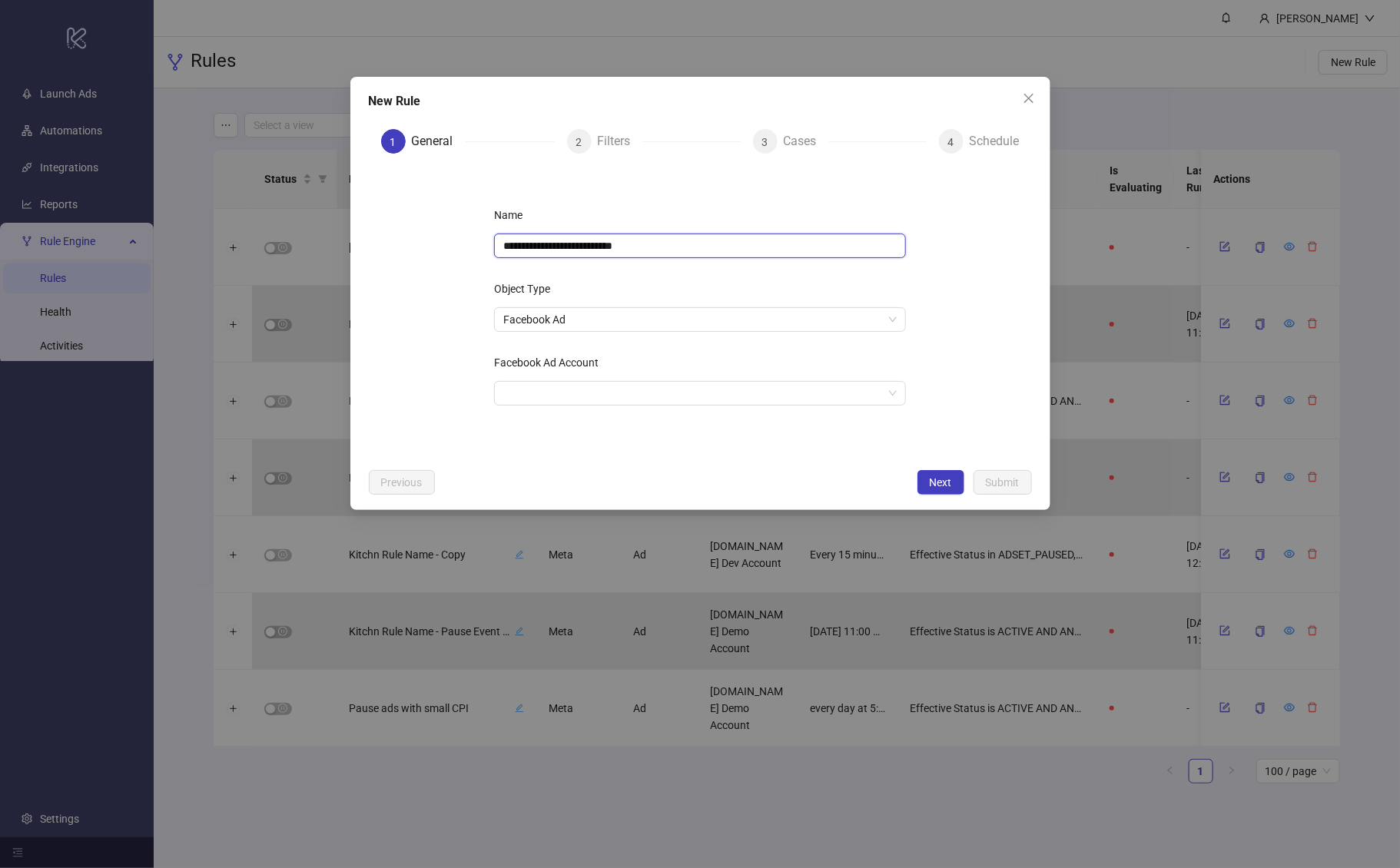
drag, startPoint x: 663, startPoint y: 266, endPoint x: 709, endPoint y: 259, distance: 46.5
click at [721, 265] on div "**********" at bounding box center [700, 314] width 461 height 271
click at [709, 258] on div "**********" at bounding box center [700, 314] width 461 height 271
click at [698, 278] on div "Object Type" at bounding box center [700, 292] width 412 height 31
drag, startPoint x: 495, startPoint y: 289, endPoint x: 576, endPoint y: 289, distance: 81.0
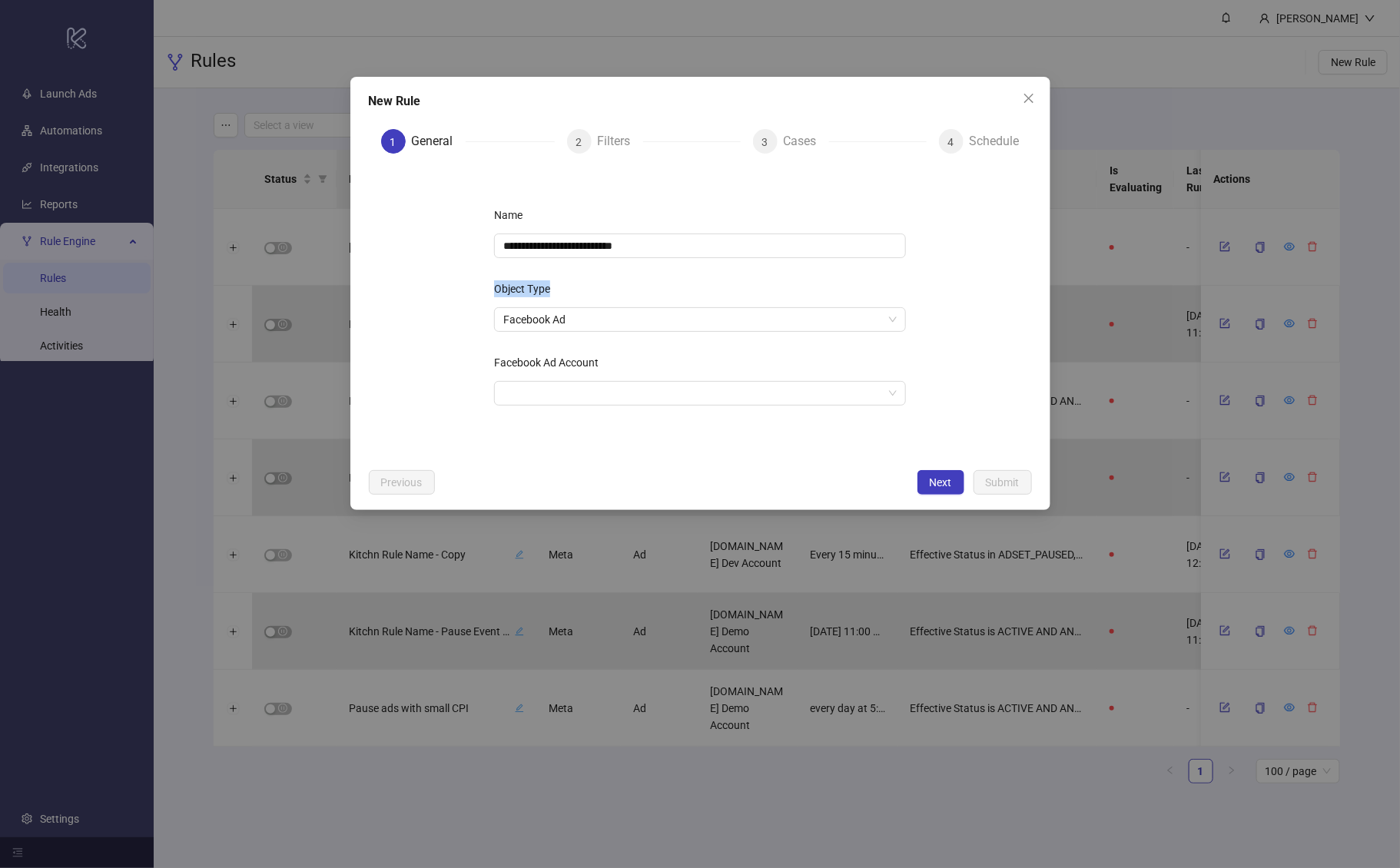
click at [577, 289] on div "**********" at bounding box center [700, 314] width 461 height 271
click at [576, 289] on div "Object Type" at bounding box center [700, 292] width 412 height 31
drag, startPoint x: 421, startPoint y: 291, endPoint x: 540, endPoint y: 286, distance: 119.1
click at [540, 286] on div "Object Type" at bounding box center [700, 292] width 412 height 31
click at [538, 287] on label "Object Type" at bounding box center [527, 289] width 66 height 25
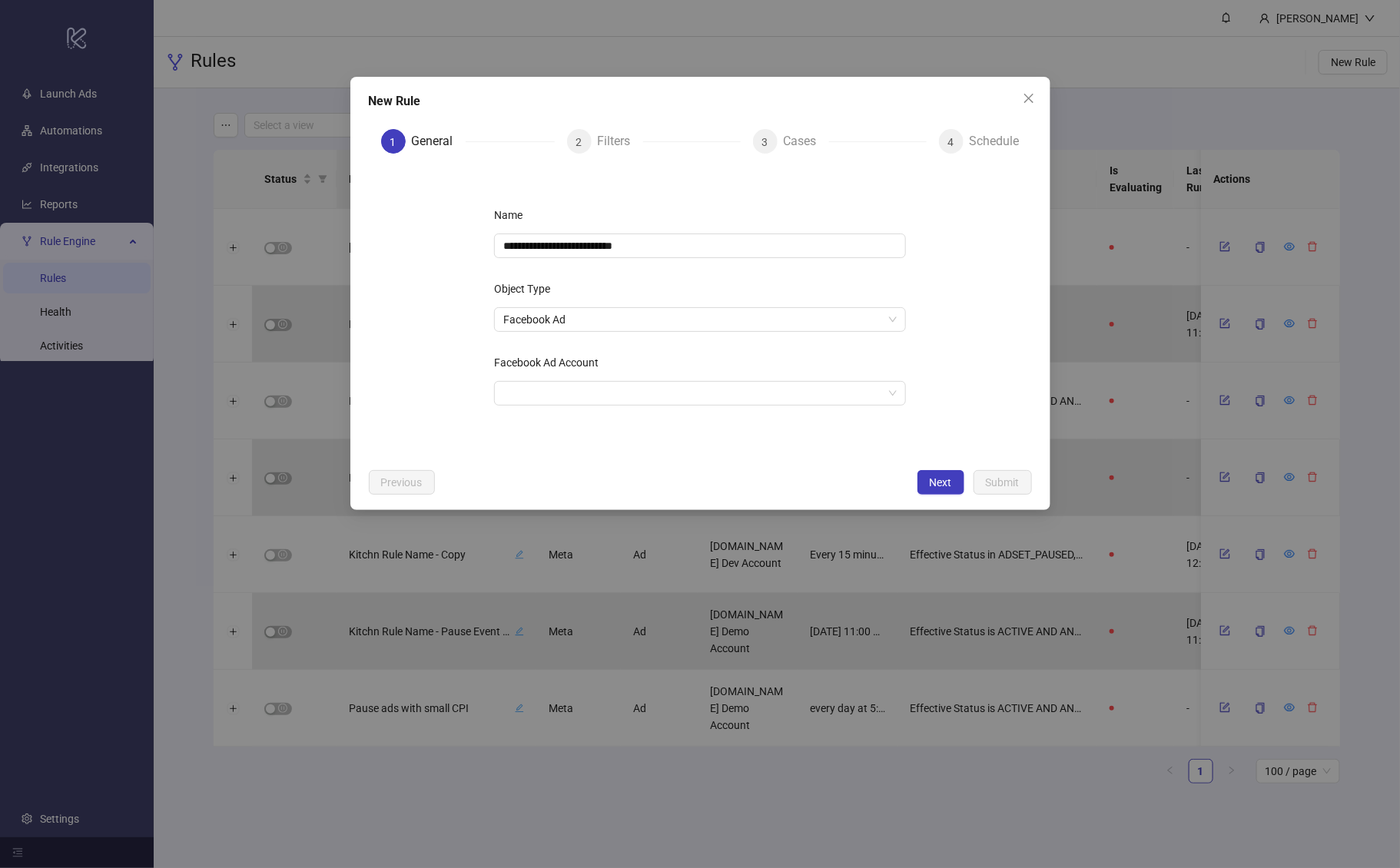
click at [538, 308] on input "Object Type" at bounding box center [692, 320] width 380 height 23
drag, startPoint x: 529, startPoint y: 286, endPoint x: 504, endPoint y: 284, distance: 25.1
click at [524, 286] on label "Object Type" at bounding box center [527, 289] width 66 height 25
click at [557, 297] on label "Object Type" at bounding box center [527, 289] width 66 height 25
click at [557, 308] on input "Object Type" at bounding box center [692, 320] width 380 height 23
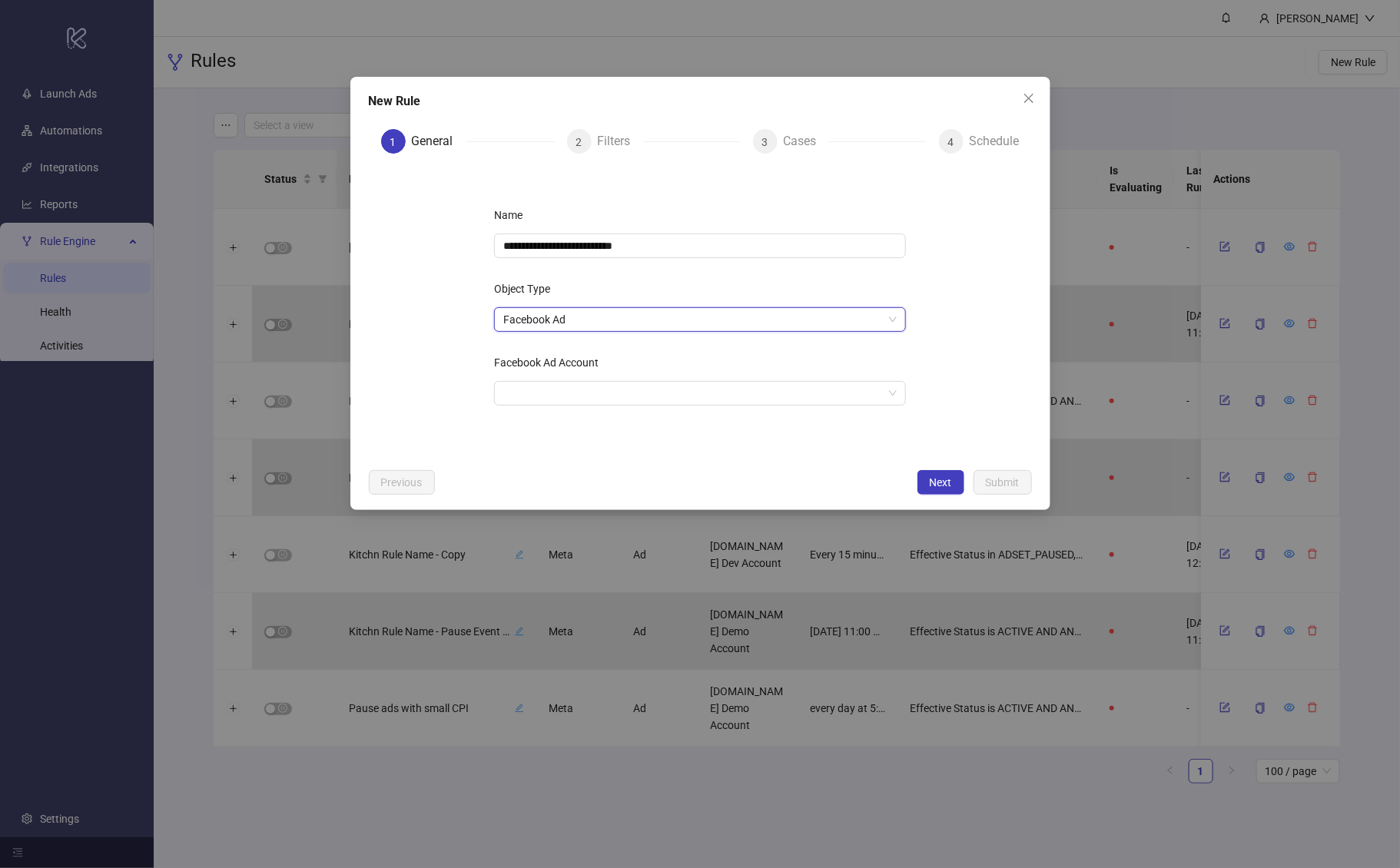
click at [615, 332] on div "**********" at bounding box center [700, 314] width 461 height 271
click at [612, 321] on span "Facebook Ad" at bounding box center [699, 320] width 393 height 23
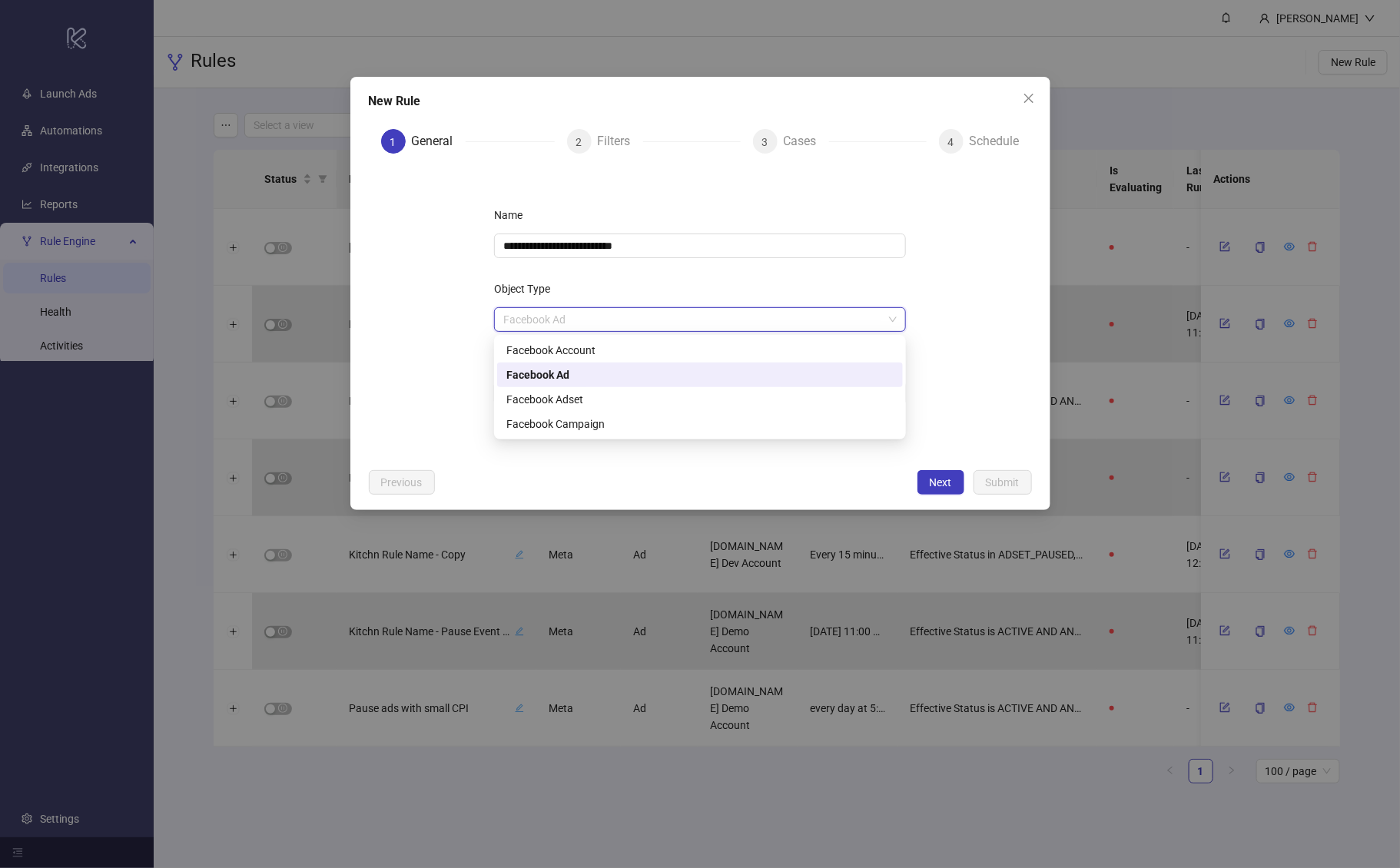
click at [565, 375] on div "Facebook Ad" at bounding box center [700, 375] width 387 height 17
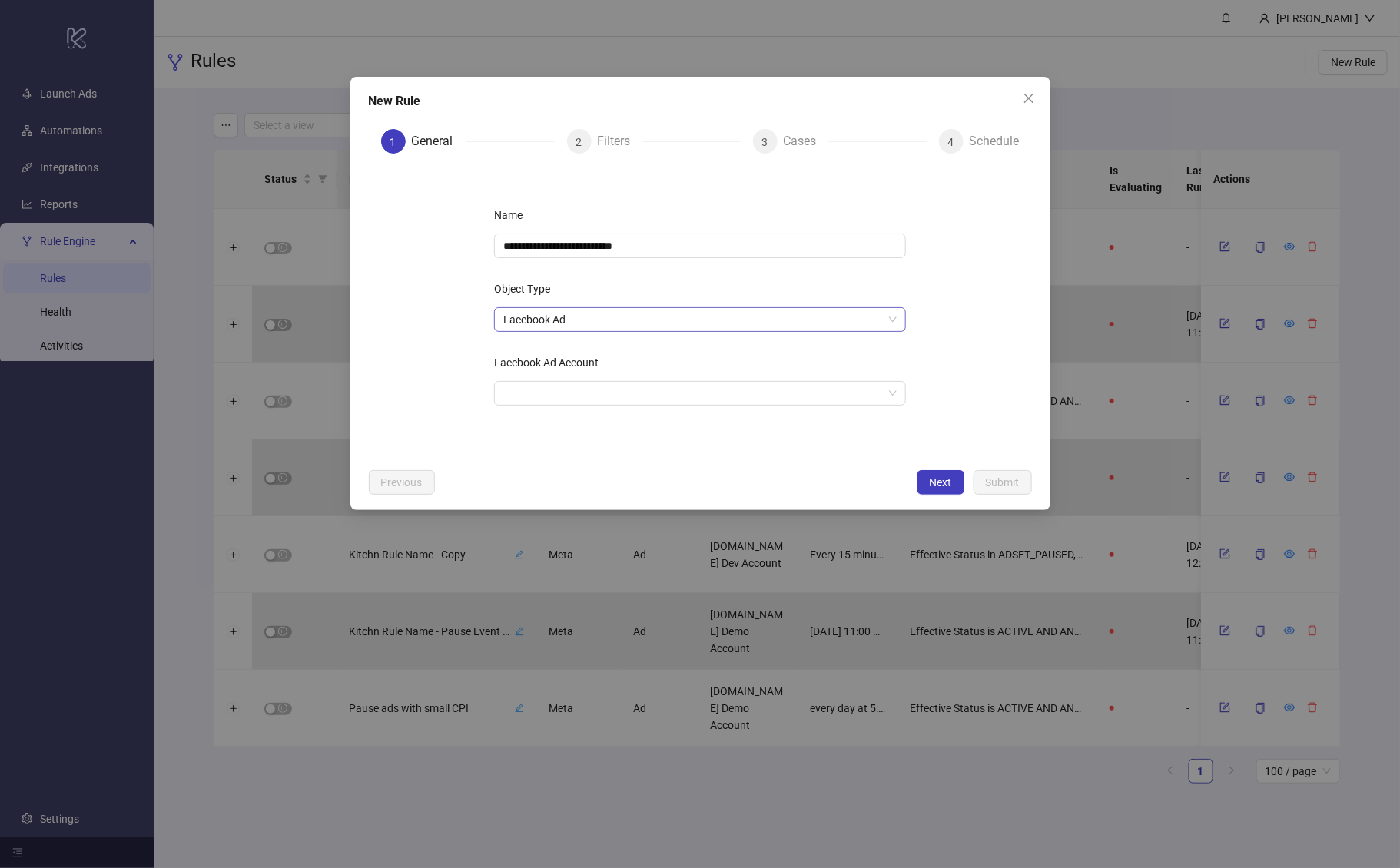
drag, startPoint x: 453, startPoint y: 317, endPoint x: 528, endPoint y: 324, distance: 75.3
click at [453, 317] on form "**********" at bounding box center [700, 314] width 663 height 295
click at [577, 325] on span "Facebook Ad" at bounding box center [699, 320] width 393 height 23
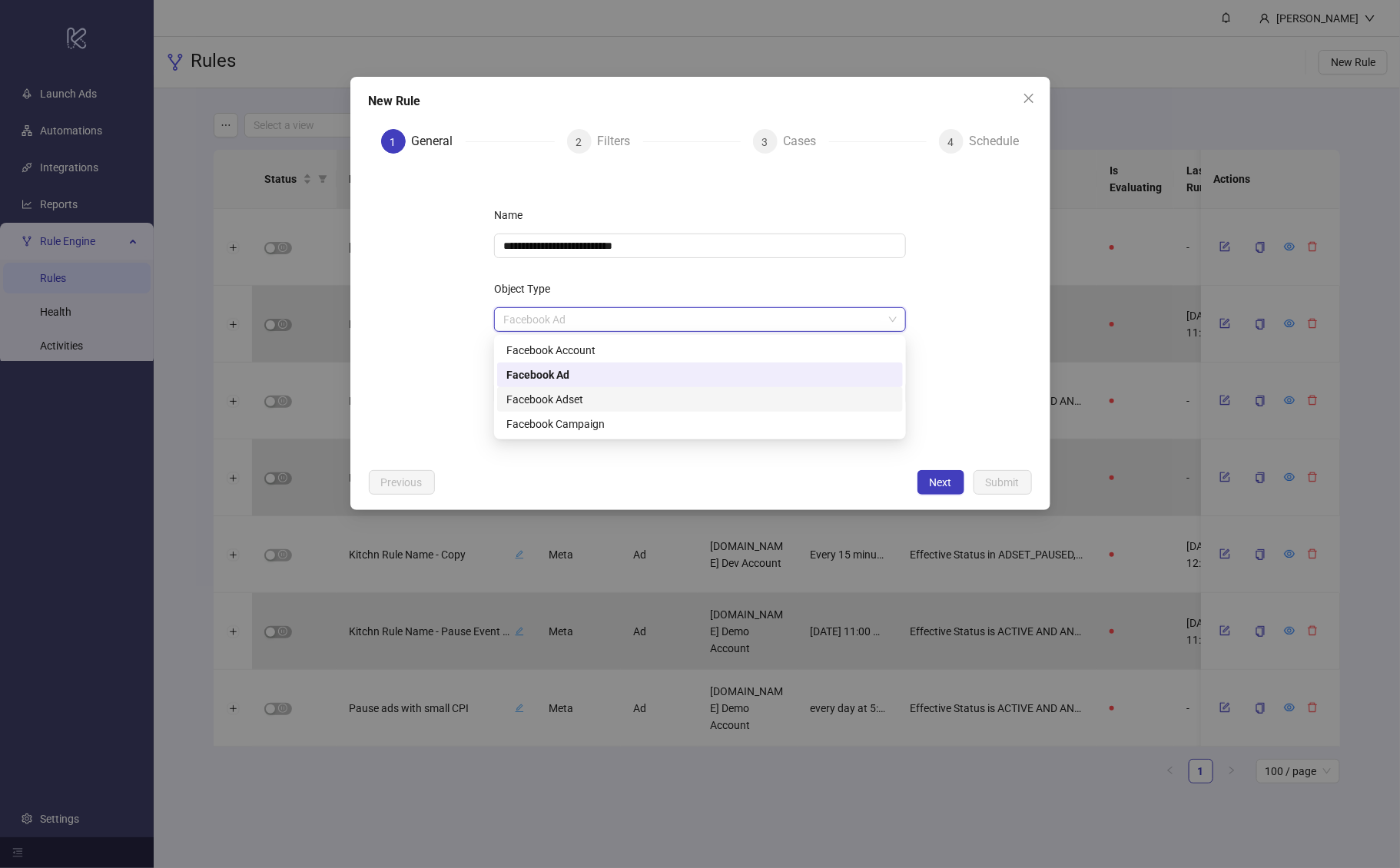
click at [588, 400] on div "Facebook Adset" at bounding box center [700, 400] width 387 height 17
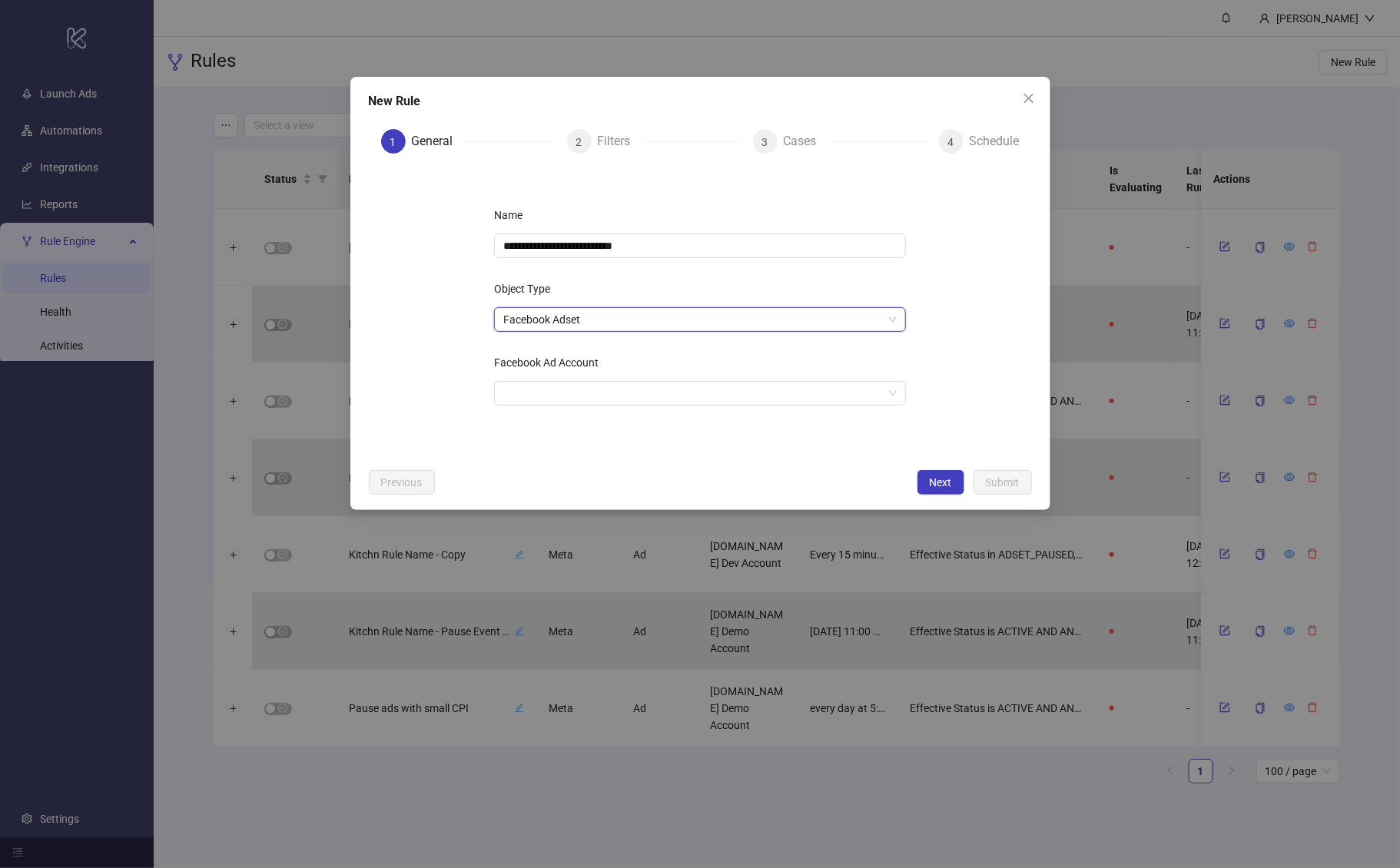
click at [447, 309] on form "**********" at bounding box center [700, 314] width 663 height 295
click at [533, 313] on span "Facebook Adset" at bounding box center [699, 320] width 393 height 23
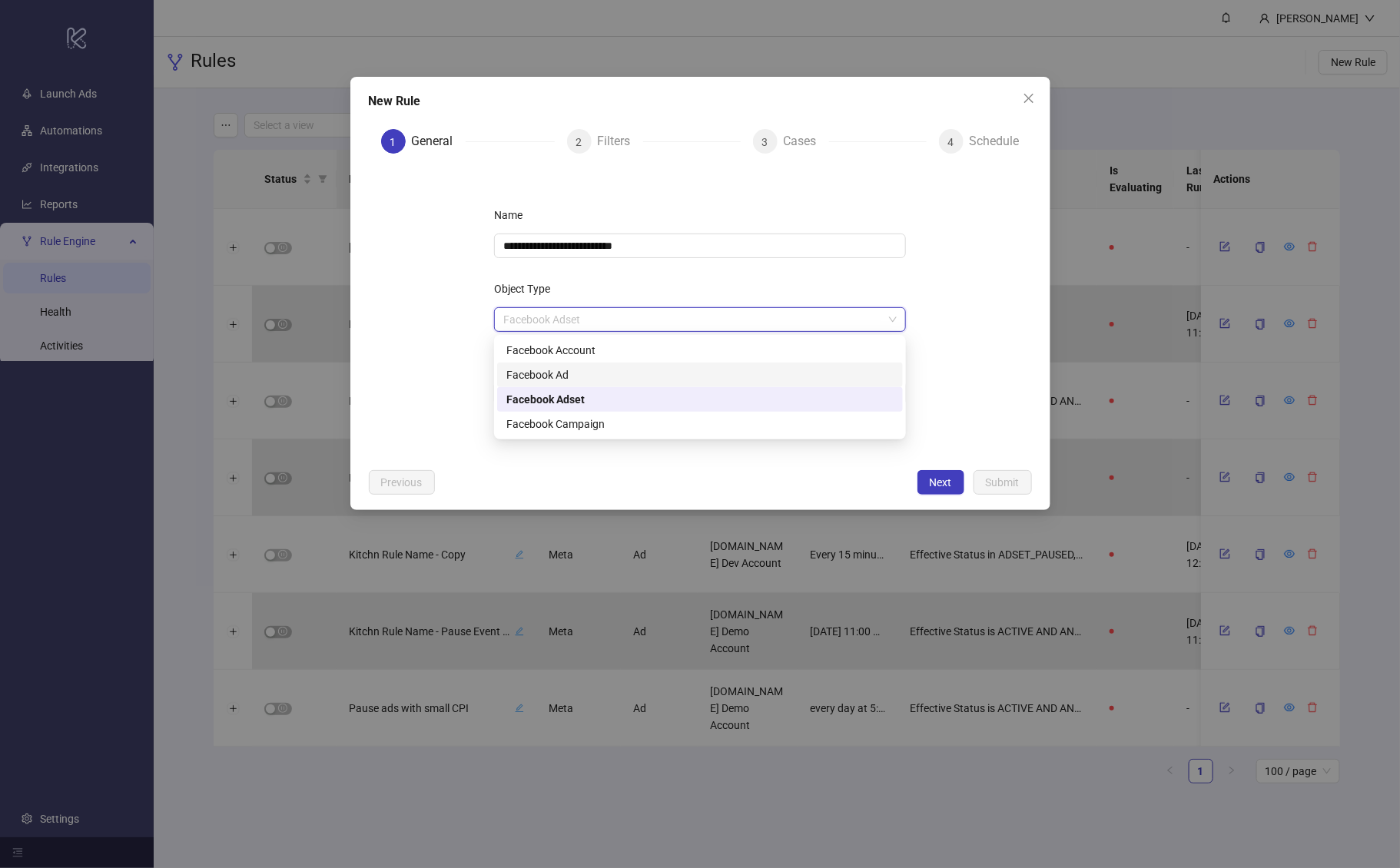
click at [578, 373] on div "Facebook Ad" at bounding box center [700, 375] width 387 height 17
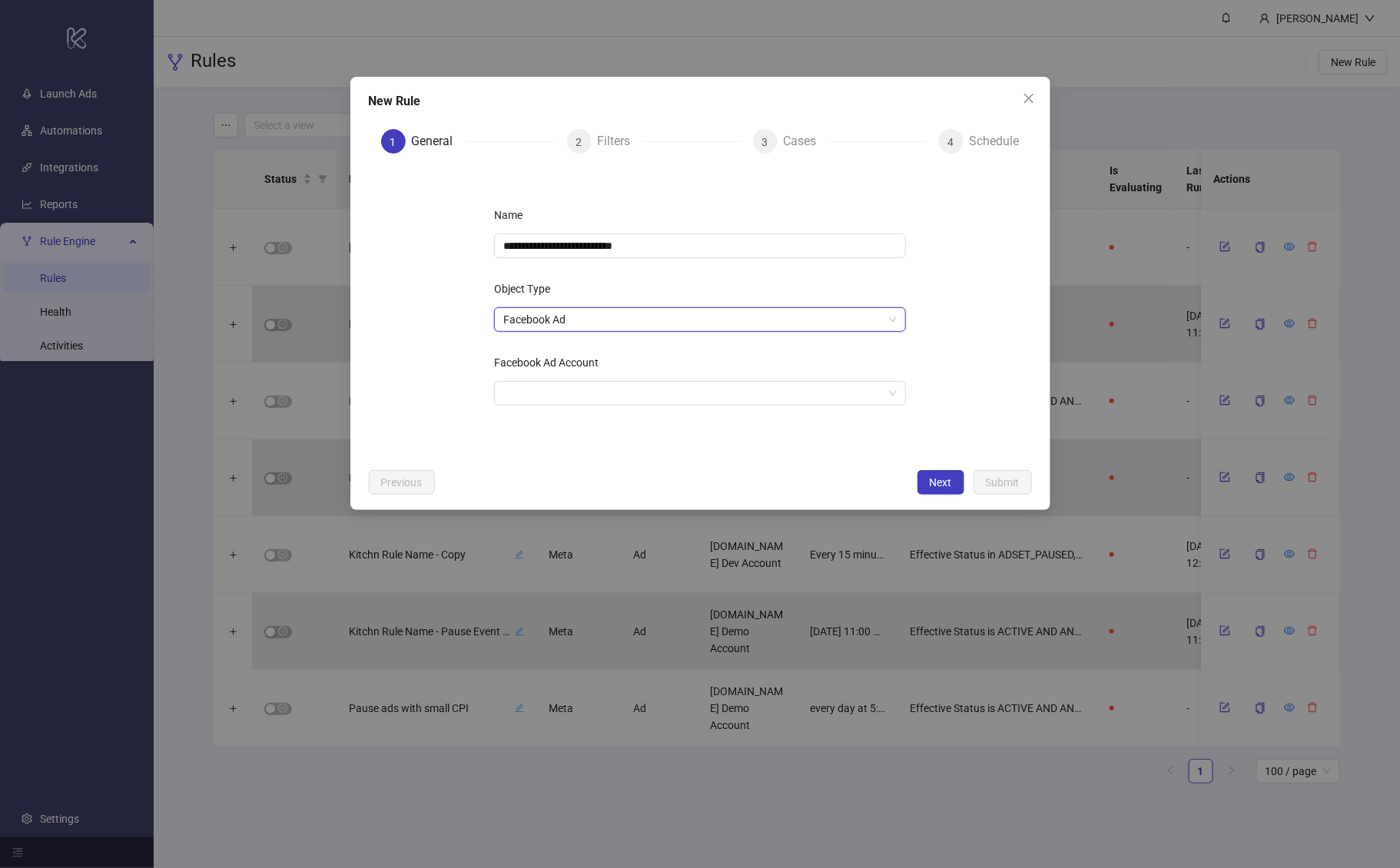
click at [494, 312] on div "Facebook Ad" at bounding box center [700, 320] width 412 height 25
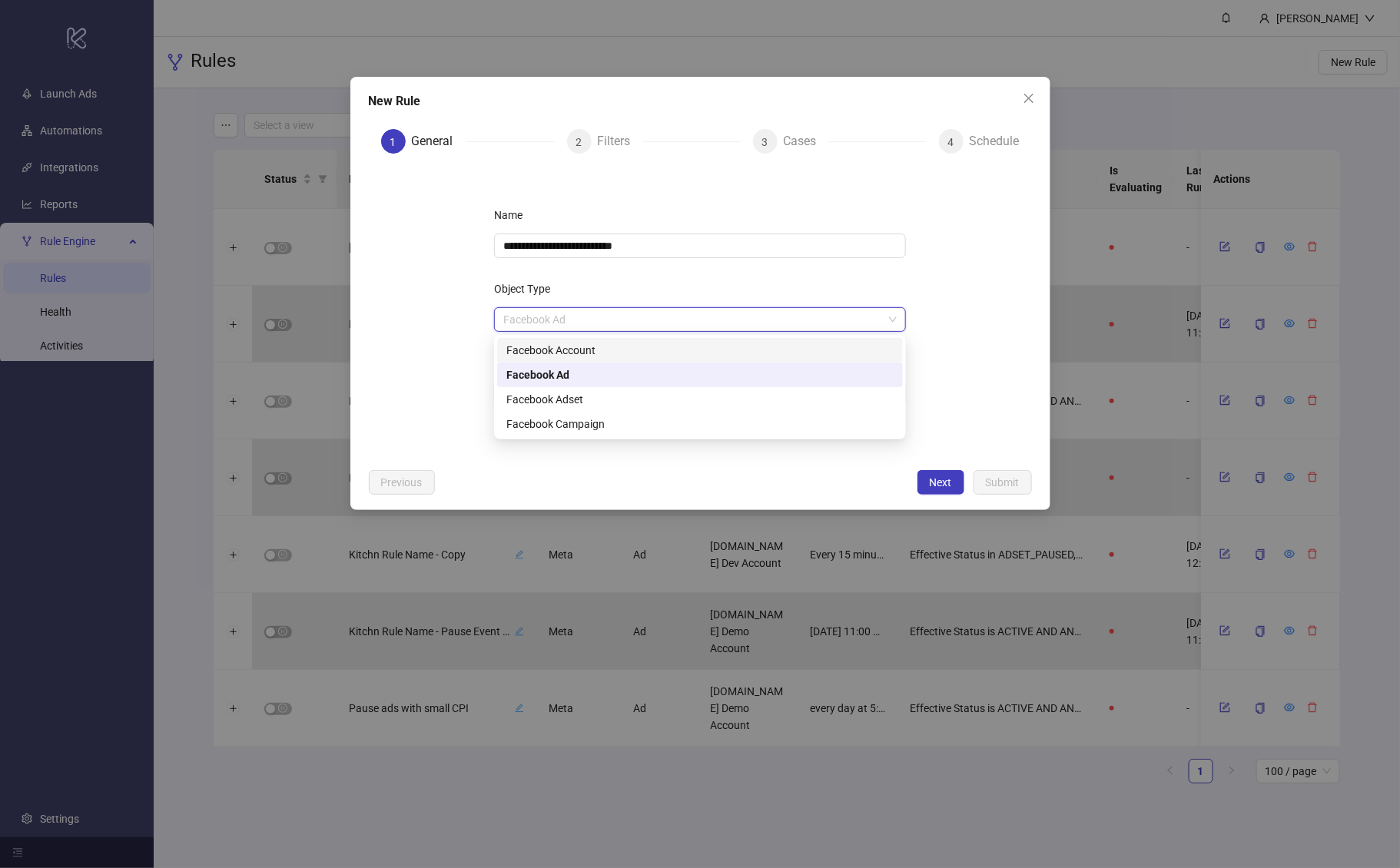
click at [459, 328] on form "**********" at bounding box center [700, 314] width 663 height 295
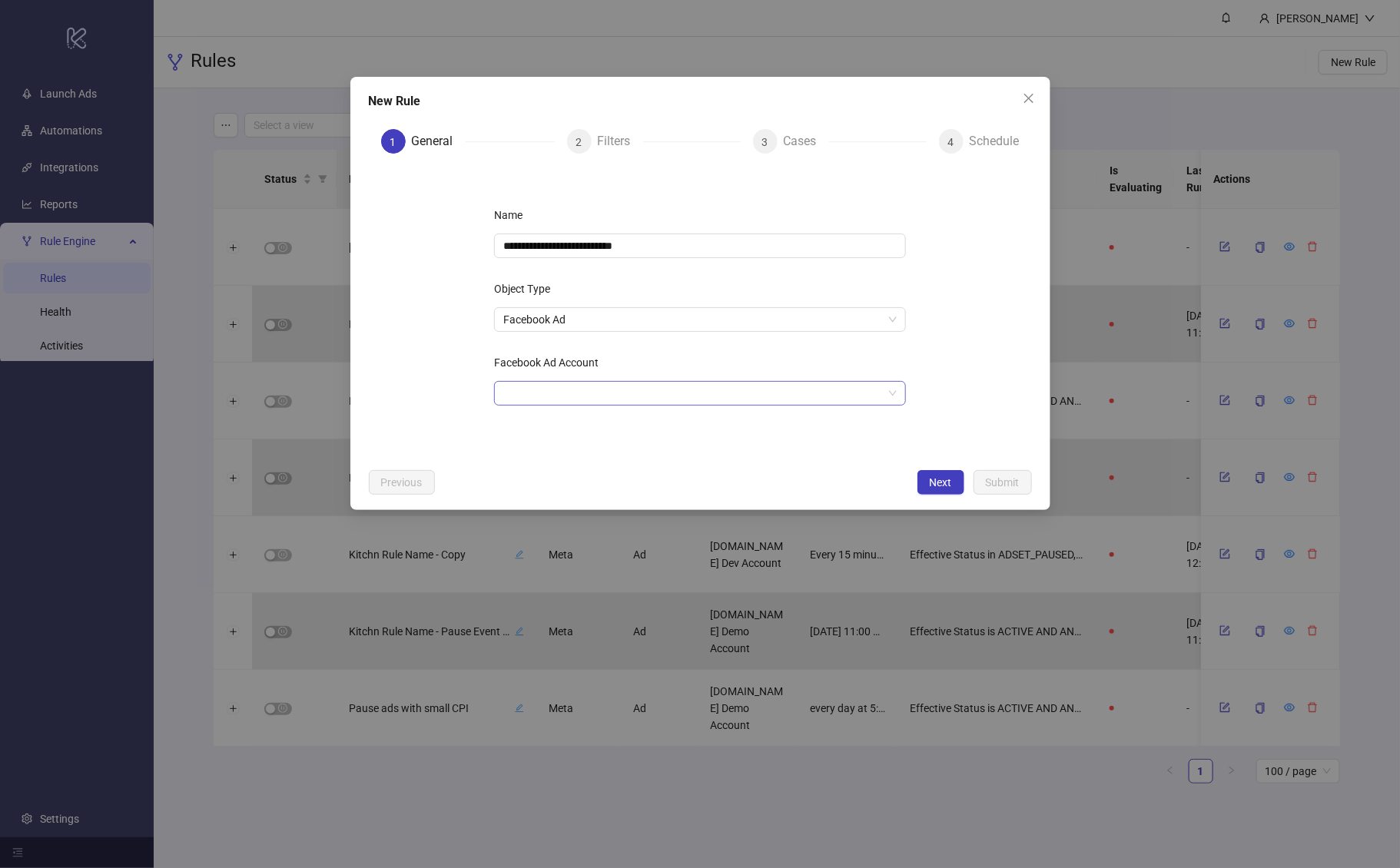
click at [619, 392] on input "Facebook Ad Account" at bounding box center [692, 393] width 380 height 23
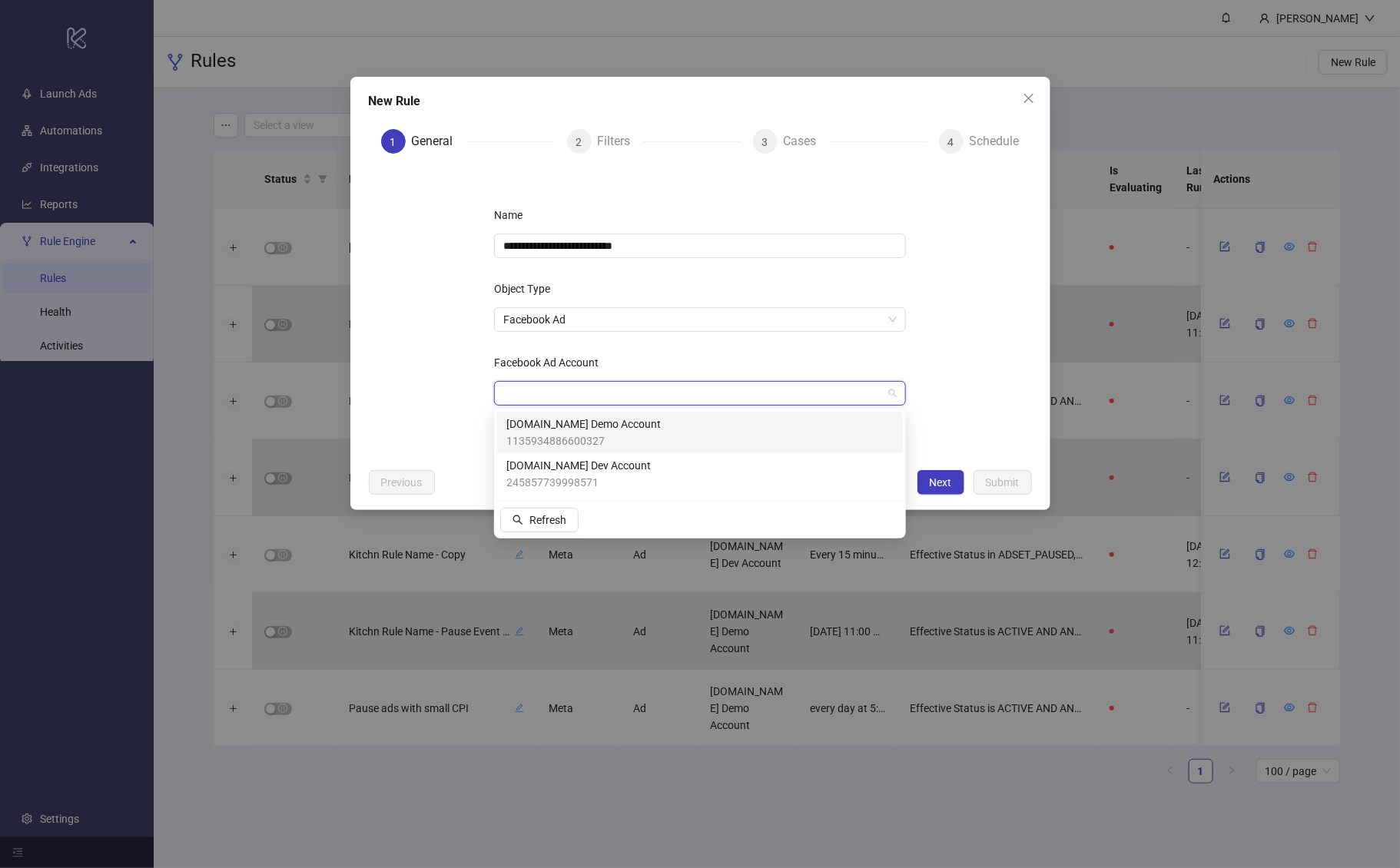
click at [560, 440] on span "1135934886600327" at bounding box center [583, 441] width 154 height 17
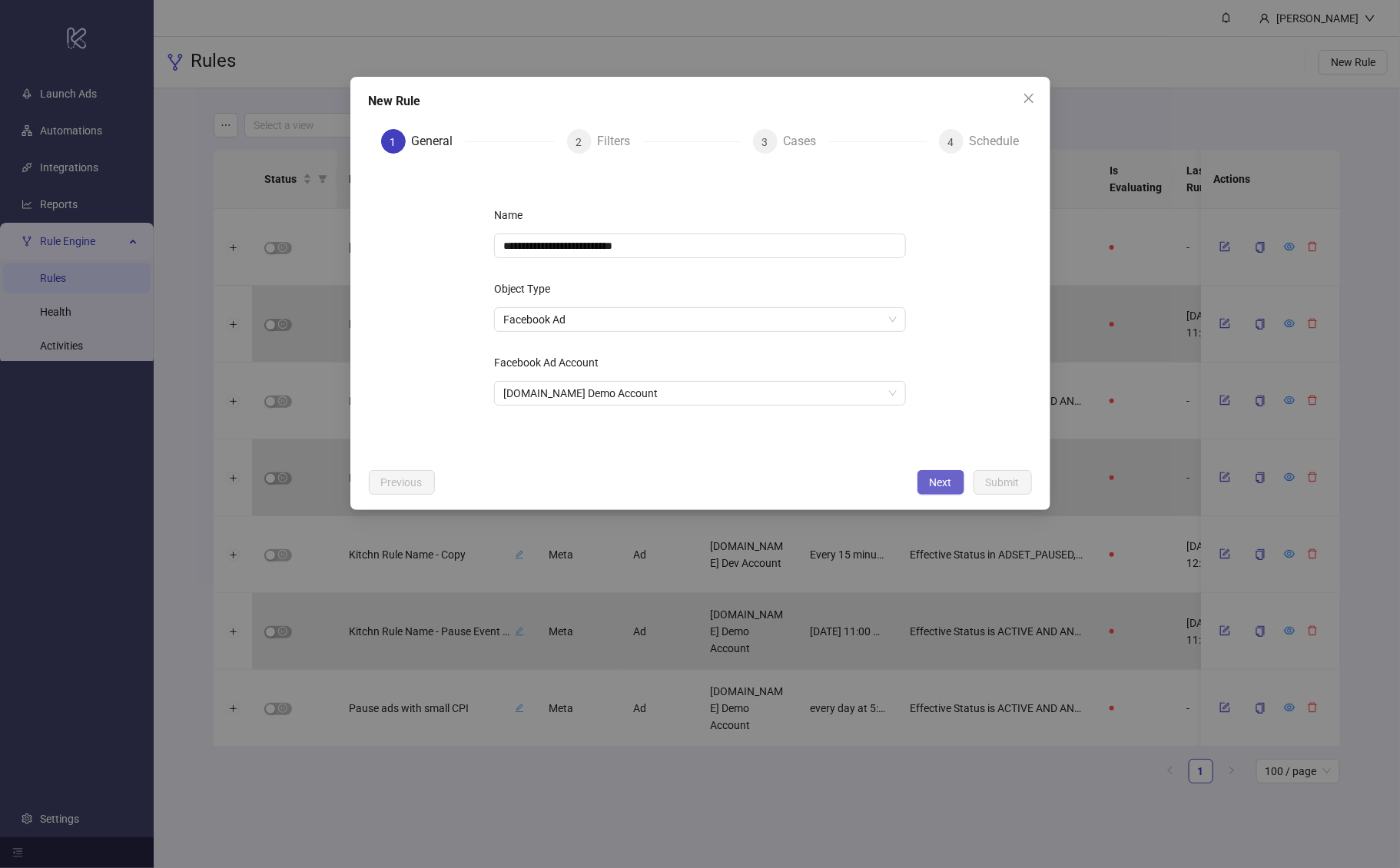
click at [940, 486] on span "Next" at bounding box center [941, 482] width 22 height 12
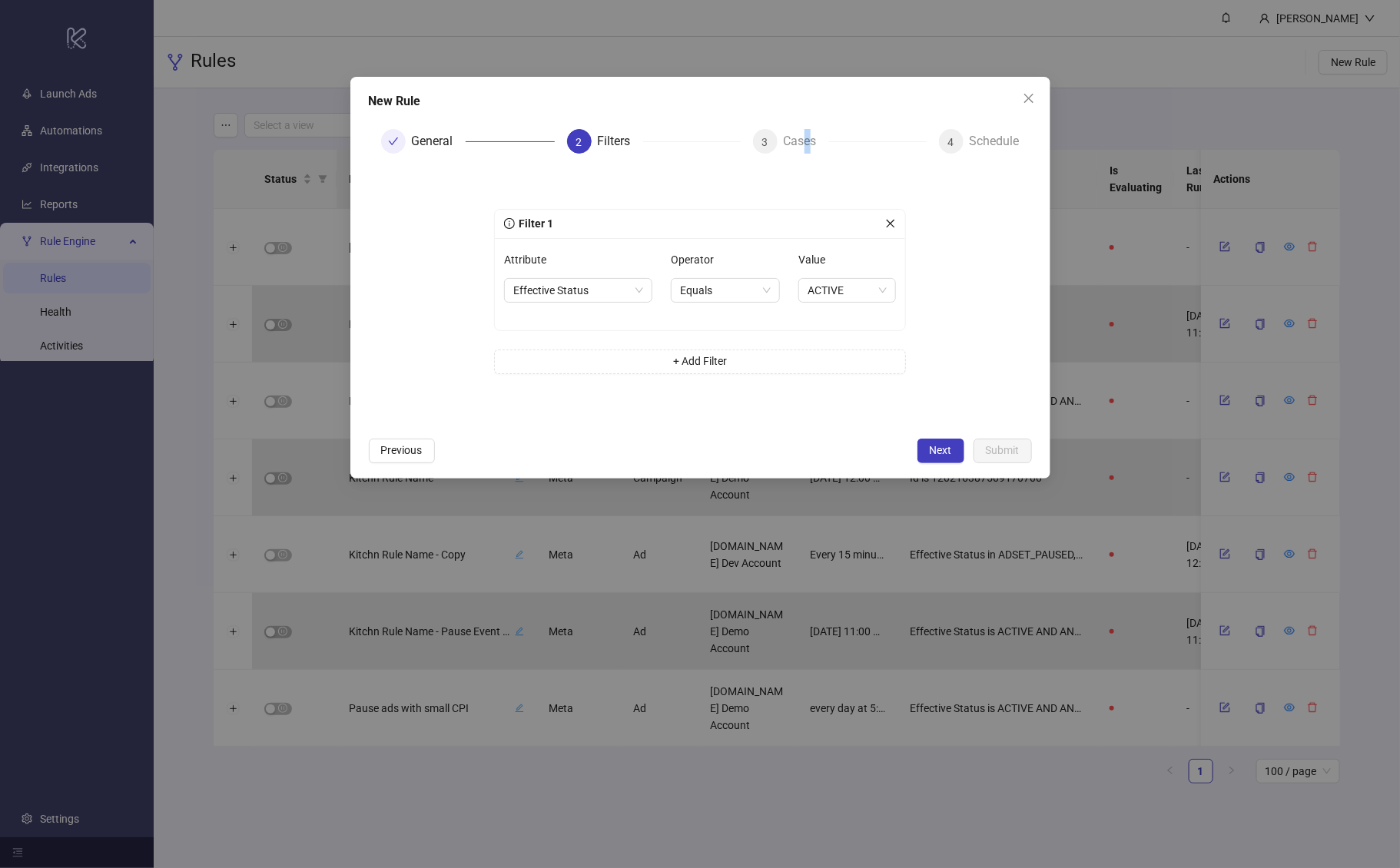
drag, startPoint x: 811, startPoint y: 141, endPoint x: 803, endPoint y: 141, distance: 8.0
click at [803, 142] on div "Cases" at bounding box center [806, 141] width 45 height 25
click at [803, 141] on div "Cases" at bounding box center [806, 141] width 45 height 25
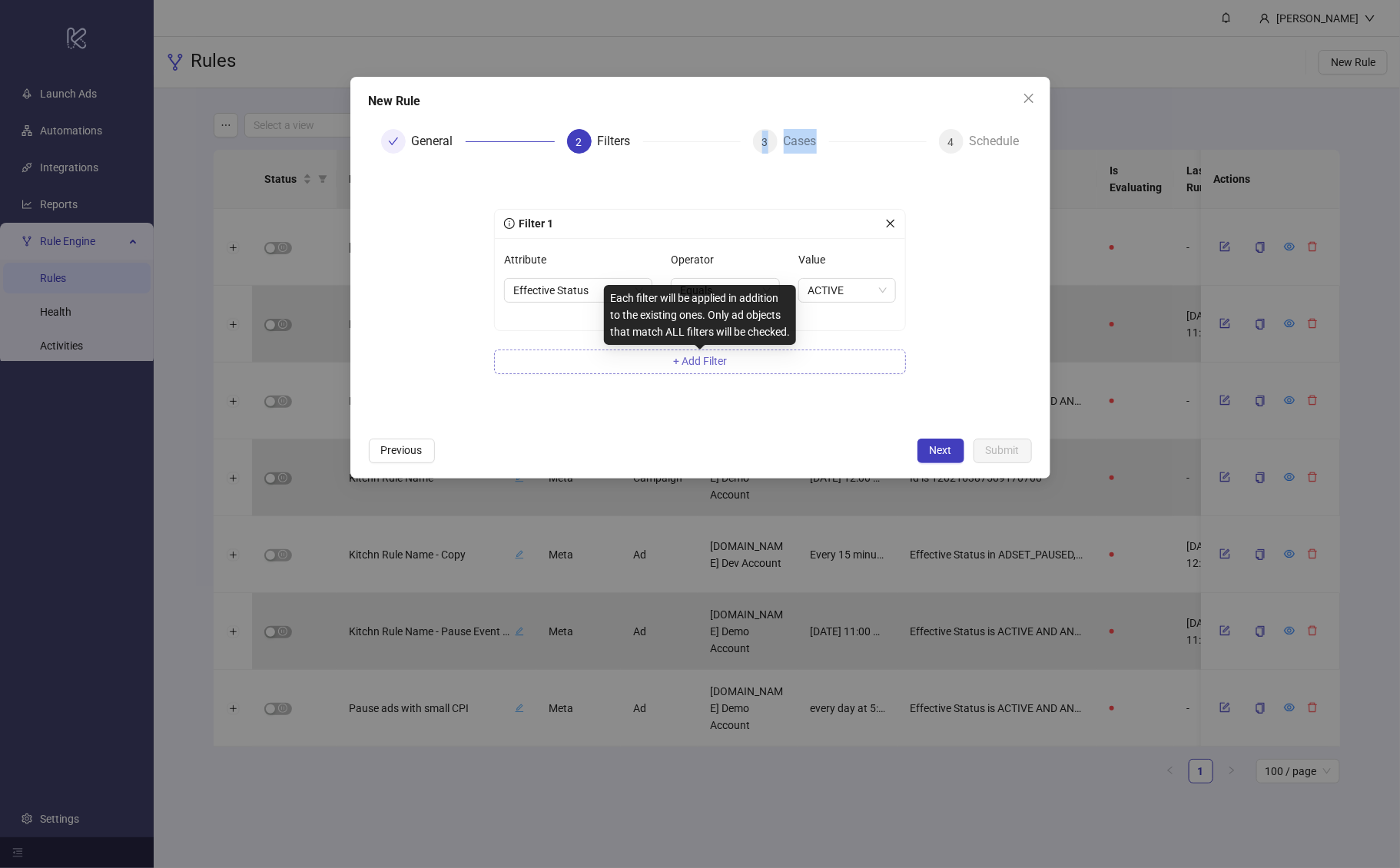
click at [680, 359] on span "+ Add Filter" at bounding box center [700, 361] width 54 height 12
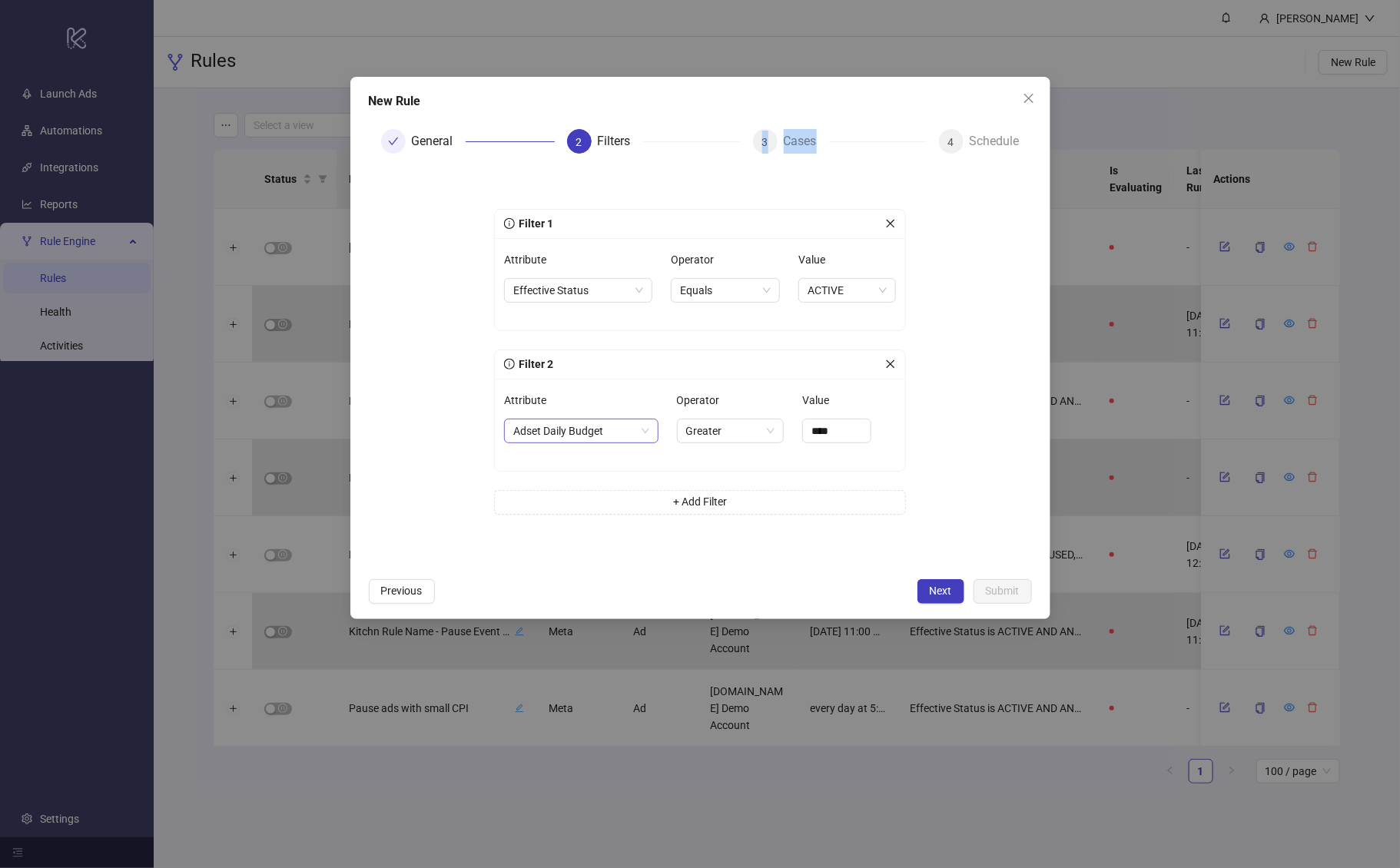
click at [578, 440] on div "Adset Daily Budget" at bounding box center [581, 431] width 154 height 25
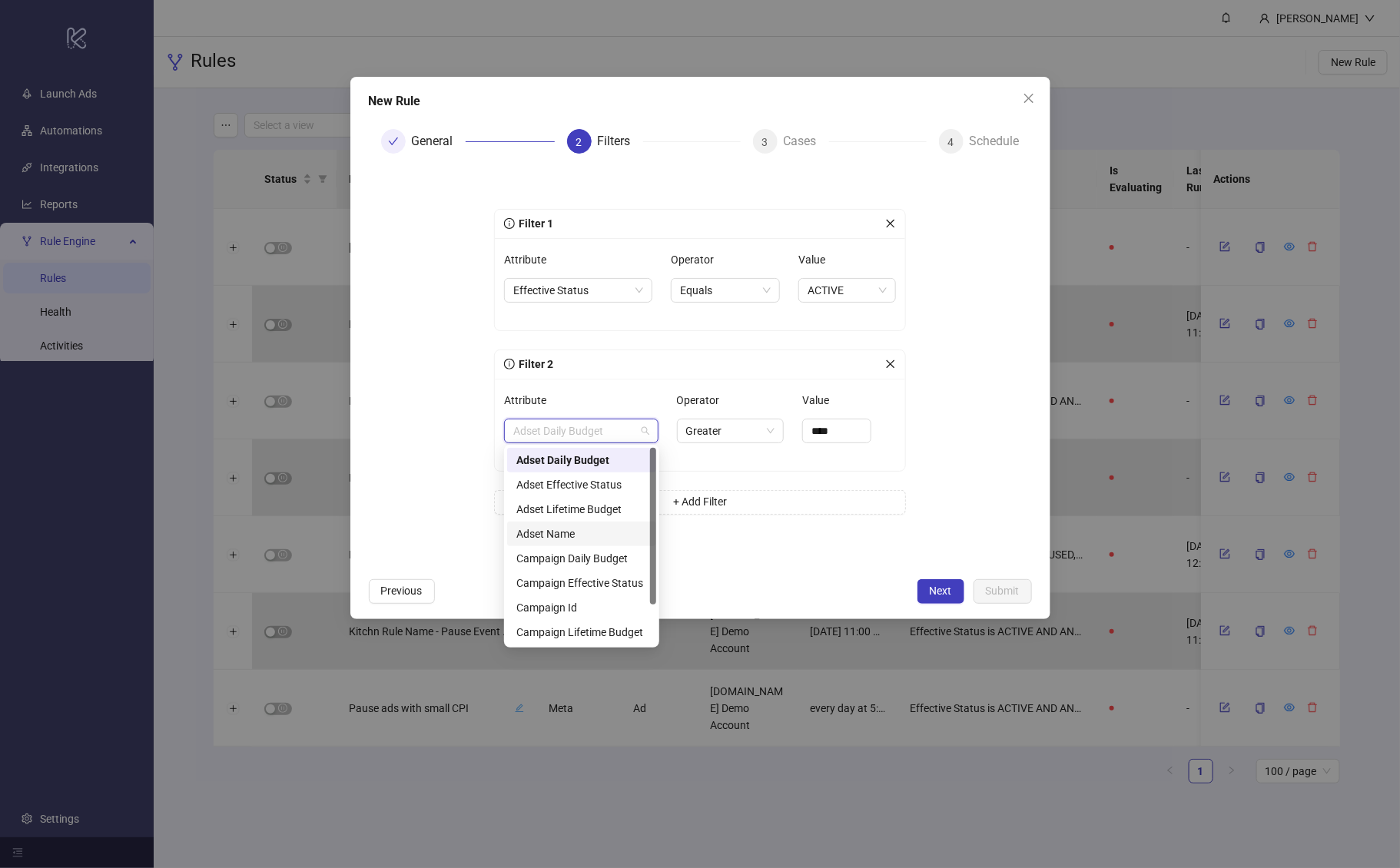
drag, startPoint x: 601, startPoint y: 525, endPoint x: 600, endPoint y: 534, distance: 9.1
click at [600, 534] on div "Adset Name" at bounding box center [582, 534] width 149 height 25
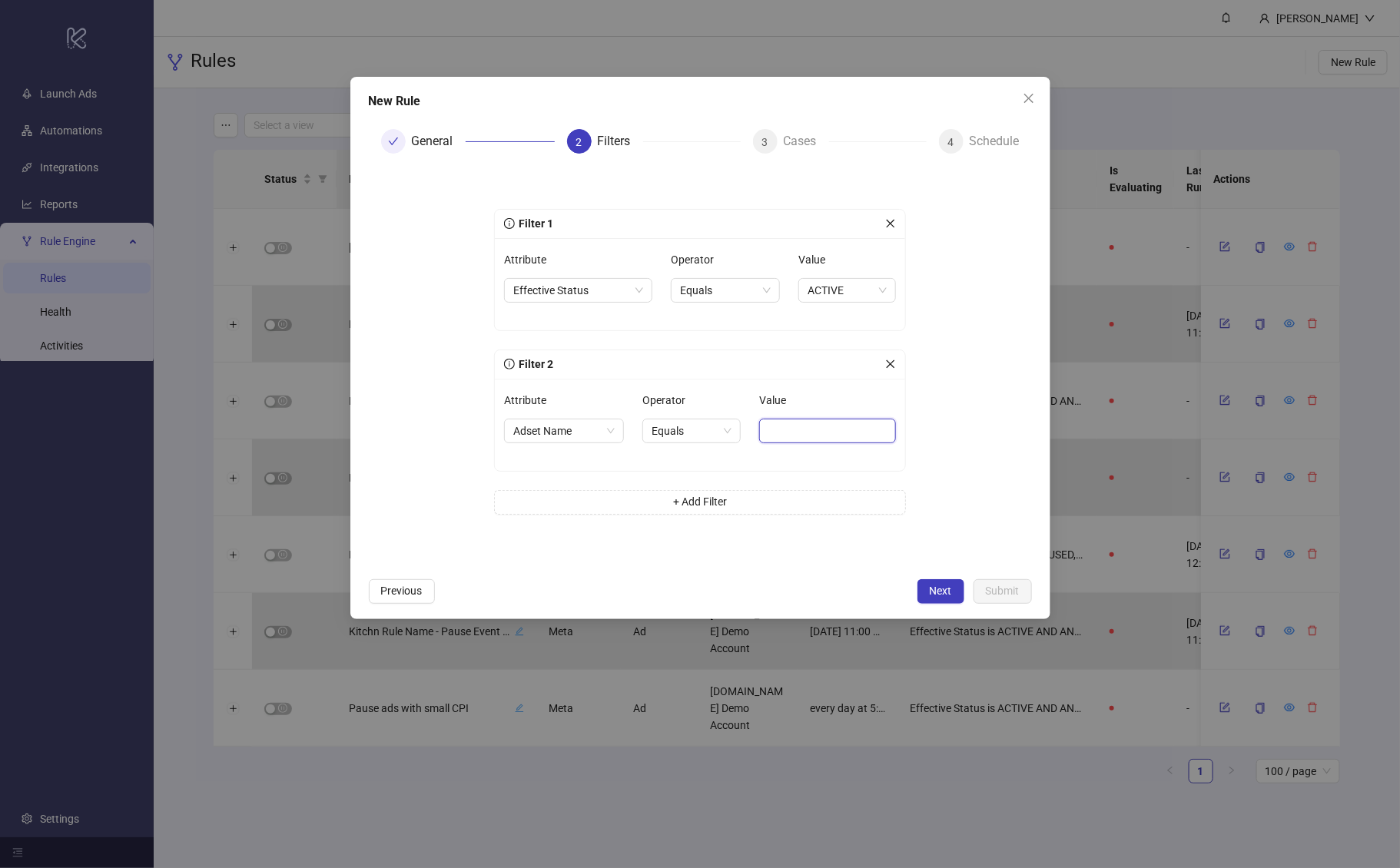
click at [803, 424] on input "Value" at bounding box center [828, 431] width 137 height 25
click at [786, 410] on label "Value" at bounding box center [777, 400] width 37 height 25
click at [786, 419] on input "Value" at bounding box center [828, 431] width 137 height 25
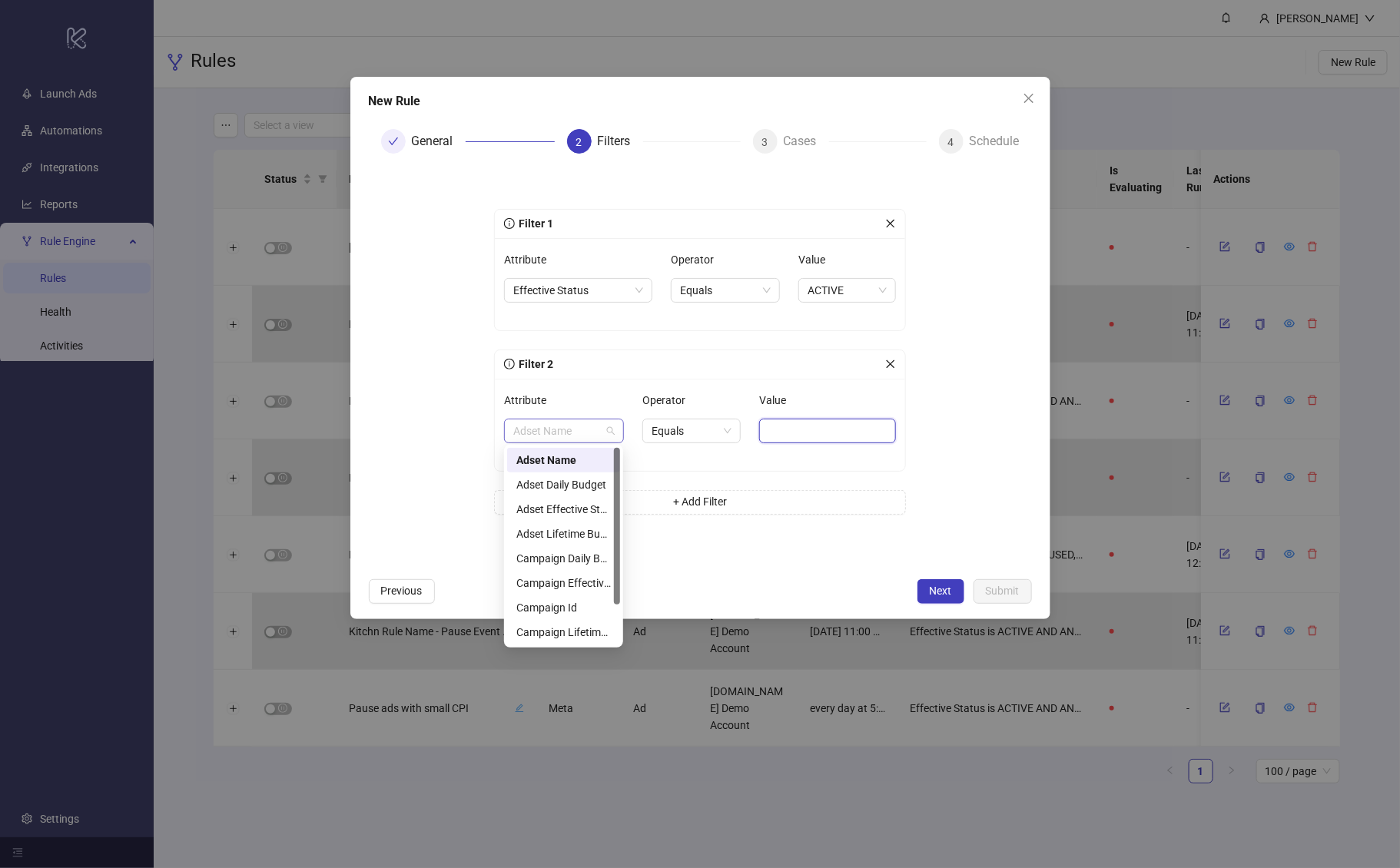
click at [577, 435] on span "Adset Name" at bounding box center [564, 431] width 101 height 23
drag, startPoint x: 614, startPoint y: 546, endPoint x: 614, endPoint y: 471, distance: 75.0
click at [614, 471] on div at bounding box center [617, 526] width 6 height 157
click at [577, 483] on div "Adset Daily Budget" at bounding box center [564, 485] width 94 height 17
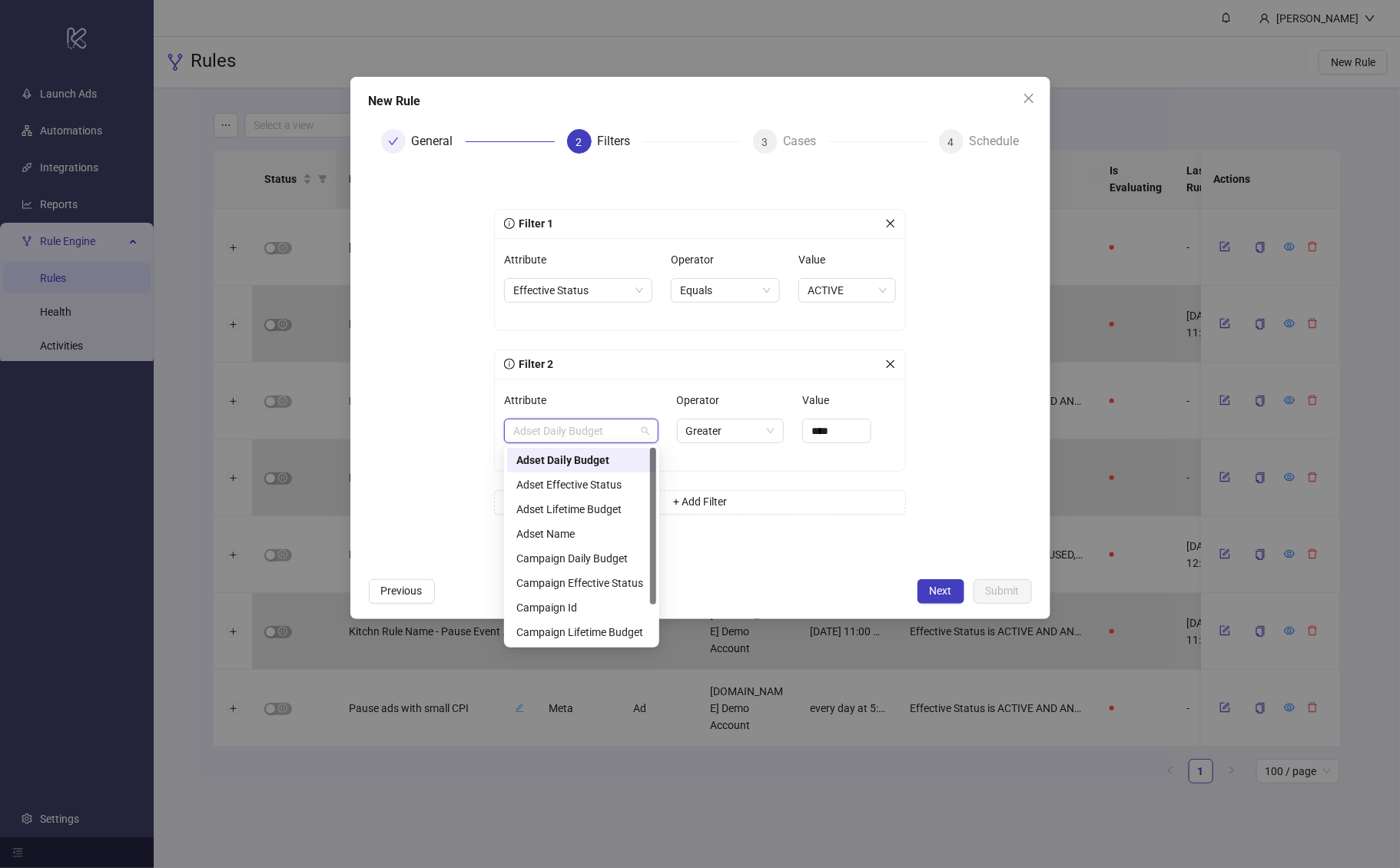
click at [585, 437] on span "Adset Daily Budget" at bounding box center [581, 431] width 136 height 23
click at [555, 632] on div "Name" at bounding box center [582, 633] width 130 height 17
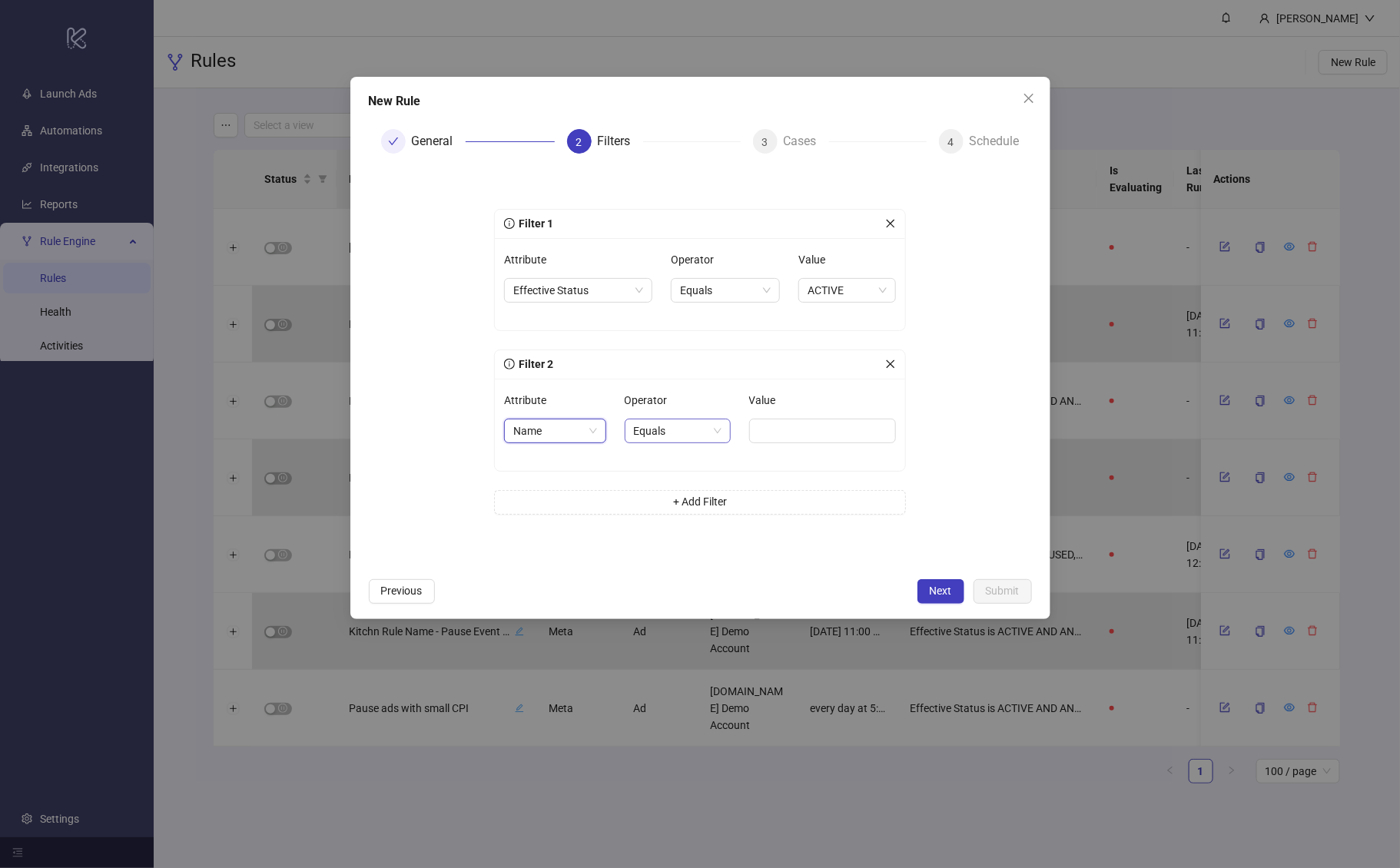
click at [664, 431] on span "Equals" at bounding box center [678, 431] width 87 height 23
click at [687, 512] on div "Contains" at bounding box center [675, 510] width 80 height 17
click at [838, 434] on input "Value" at bounding box center [824, 431] width 143 height 25
click at [830, 434] on input "Value" at bounding box center [824, 431] width 143 height 25
click at [786, 381] on div "Attribute Name Operator Contains Value" at bounding box center [700, 425] width 410 height 93
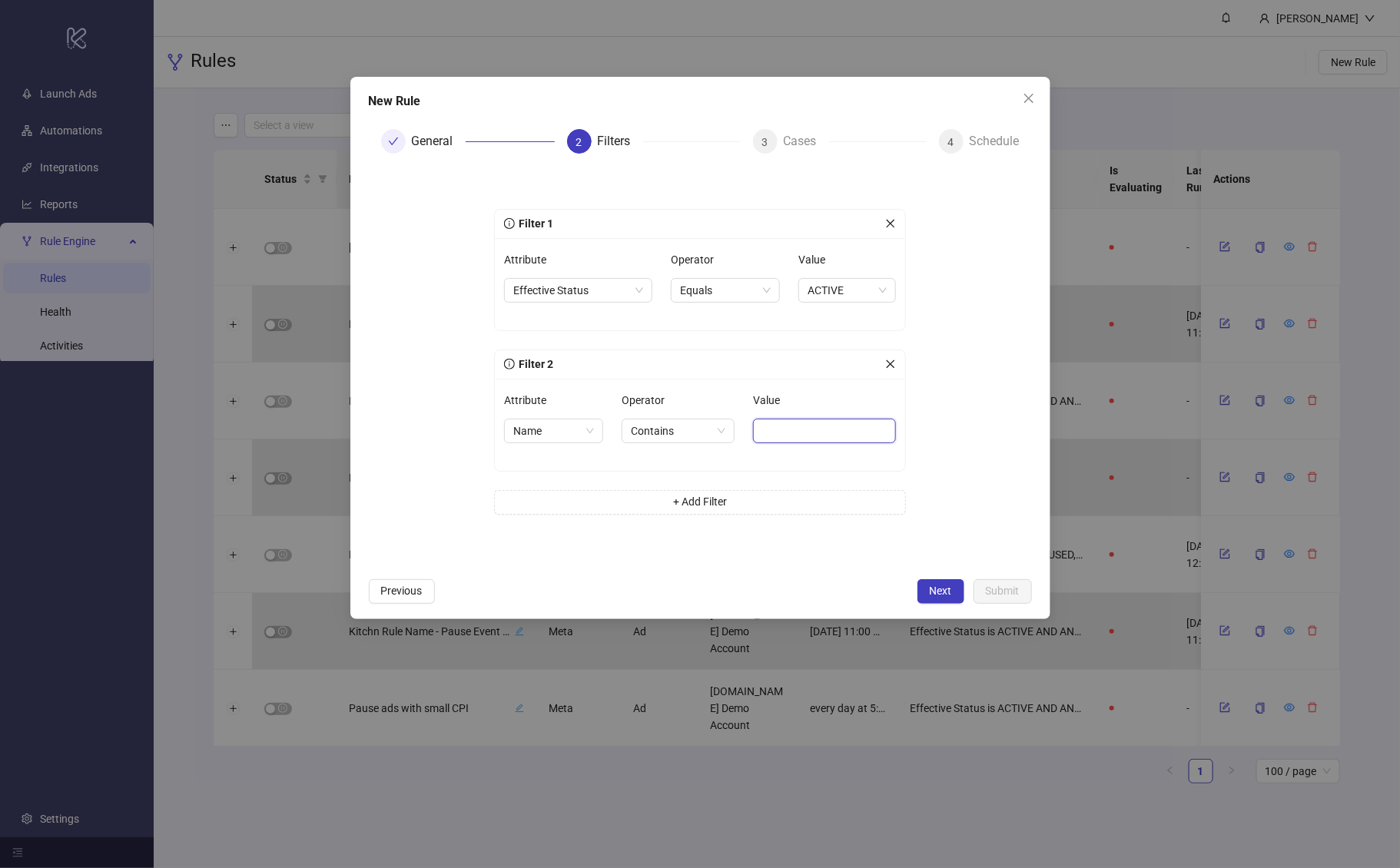
drag, startPoint x: 793, startPoint y: 422, endPoint x: 726, endPoint y: 381, distance: 78.5
click at [793, 422] on input "Value" at bounding box center [824, 431] width 143 height 25
click at [674, 356] on div "Filter 2" at bounding box center [694, 364] width 381 height 17
click at [850, 428] on input "Value" at bounding box center [824, 431] width 143 height 25
click at [835, 441] on div "Value ****" at bounding box center [824, 425] width 143 height 74
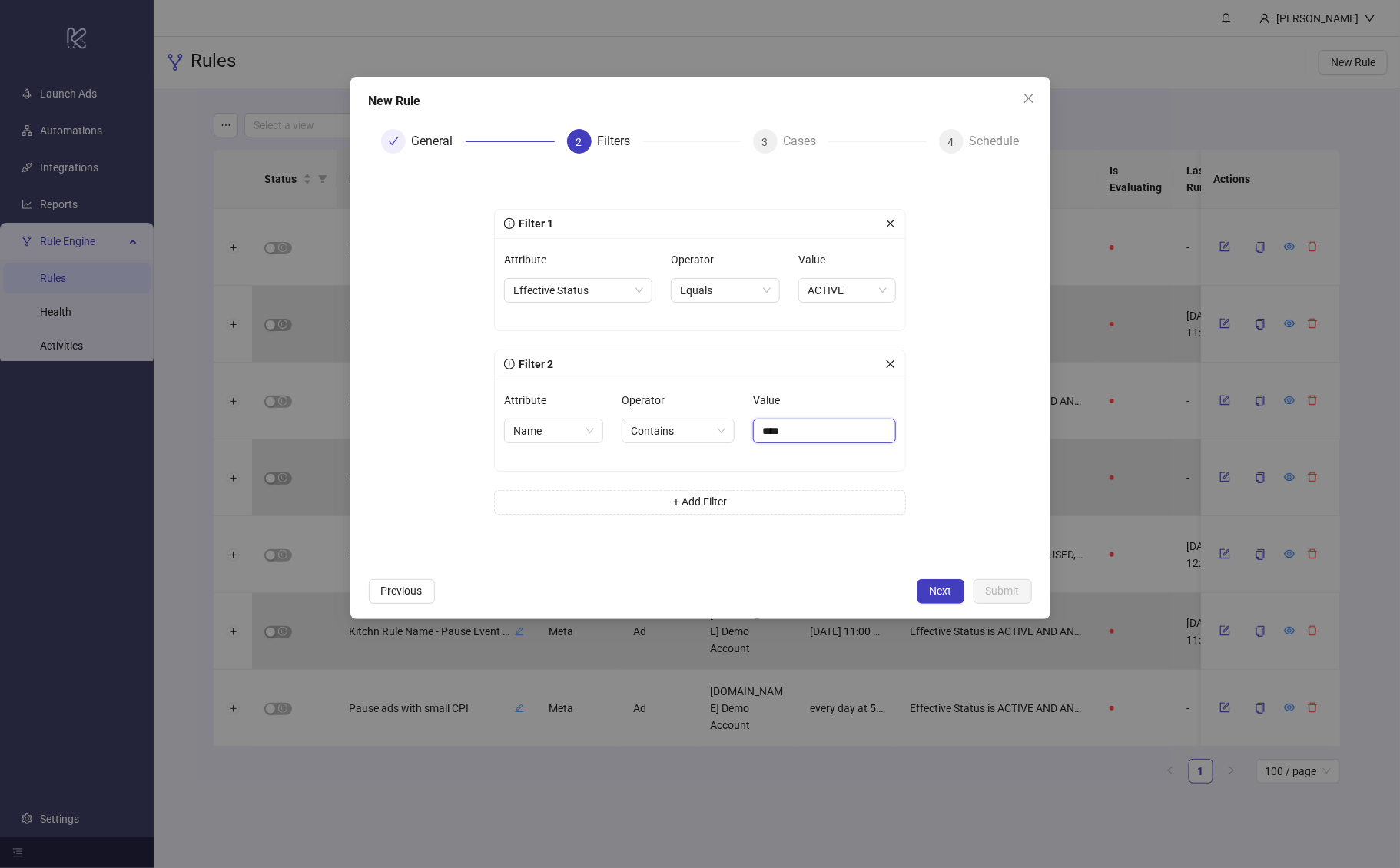
click at [836, 433] on input "****" at bounding box center [824, 431] width 143 height 25
type input "*"
type input "*****"
click at [852, 455] on div "Value *****" at bounding box center [824, 425] width 143 height 74
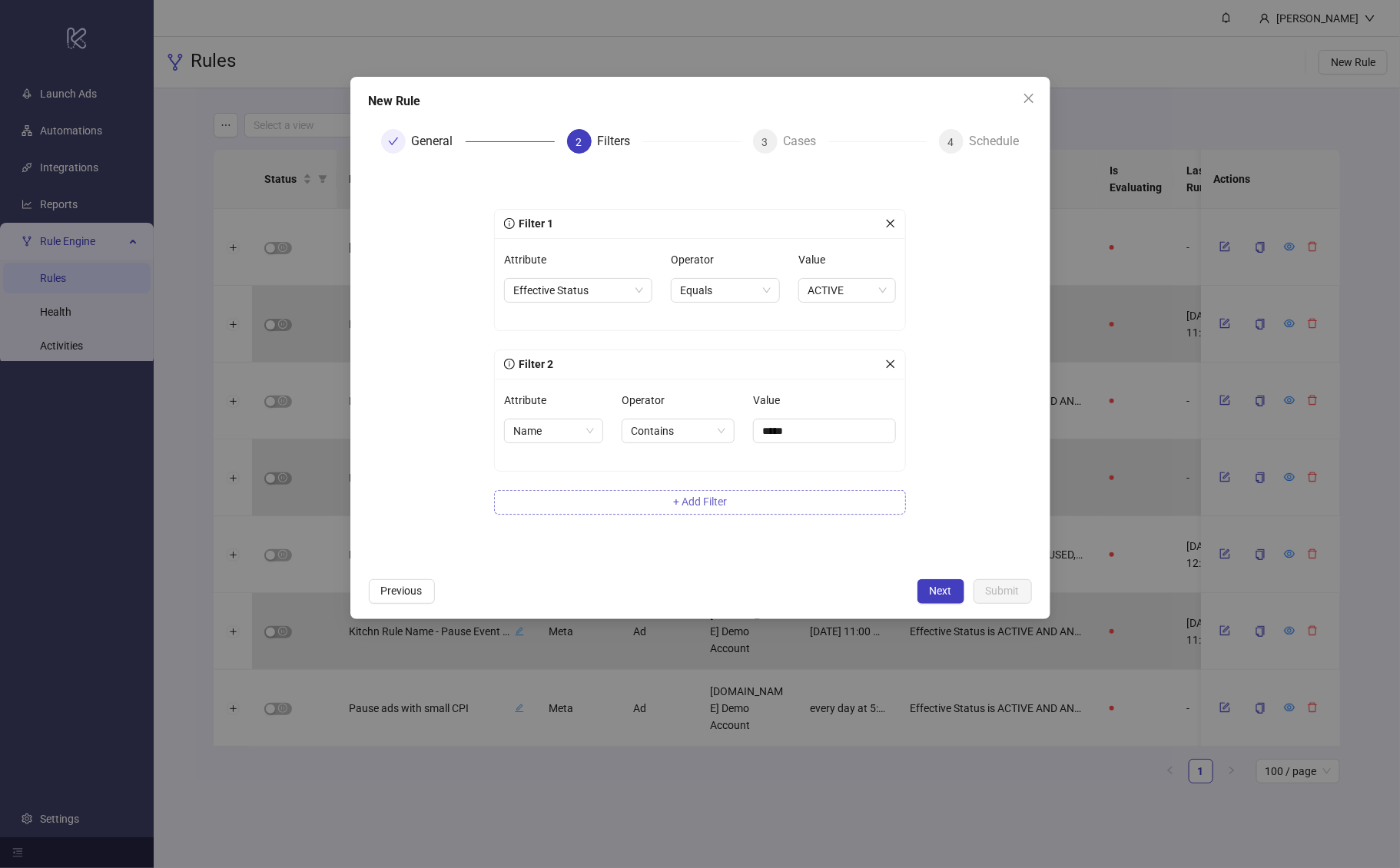
click at [712, 501] on span "+ Add Filter" at bounding box center [700, 501] width 54 height 12
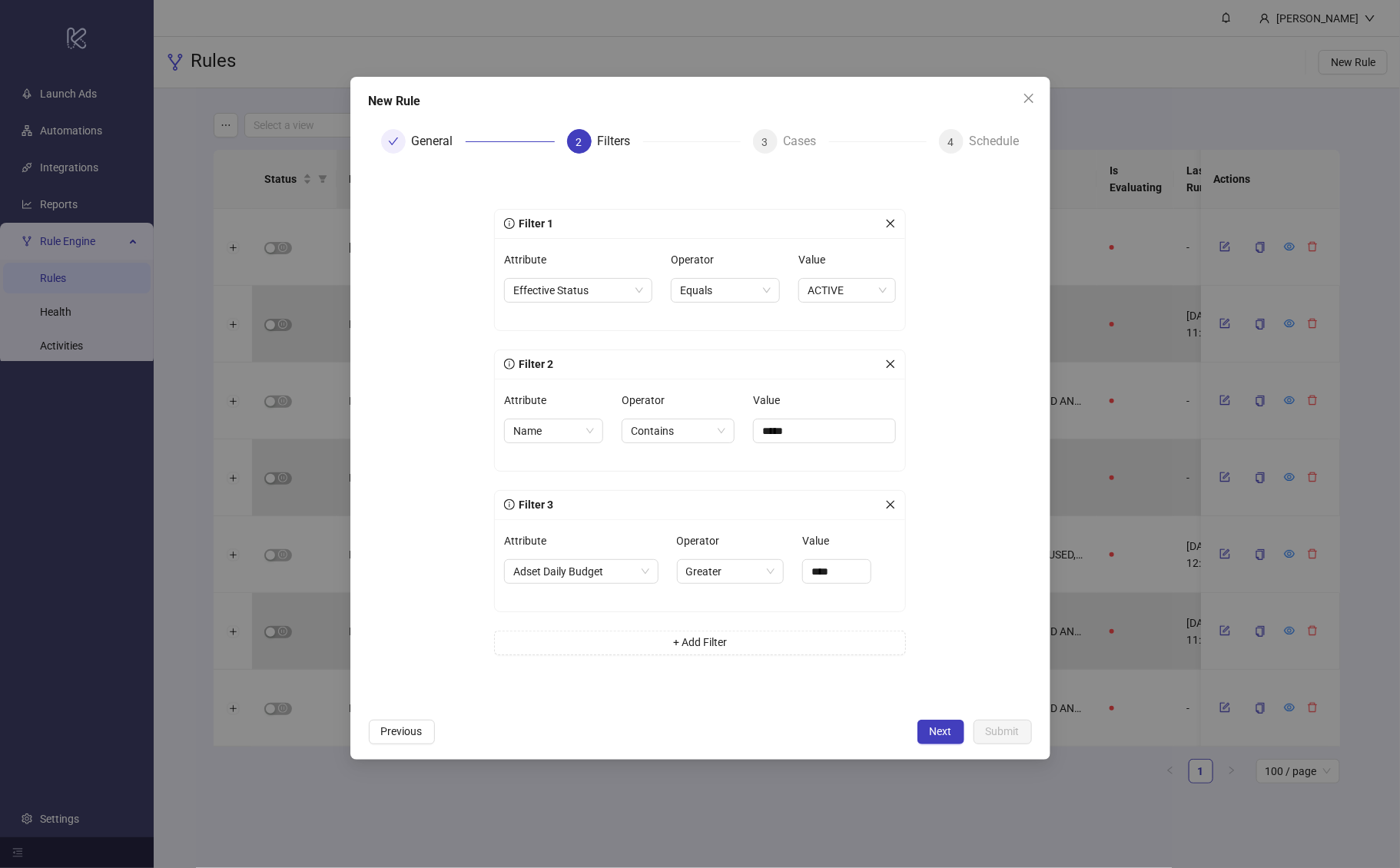
click at [574, 584] on div "Attribute Adset Daily Budget" at bounding box center [581, 566] width 154 height 74
click at [582, 577] on span "Adset Daily Budget" at bounding box center [581, 572] width 136 height 23
click at [585, 573] on span "Adset Daily Budget" at bounding box center [581, 572] width 136 height 23
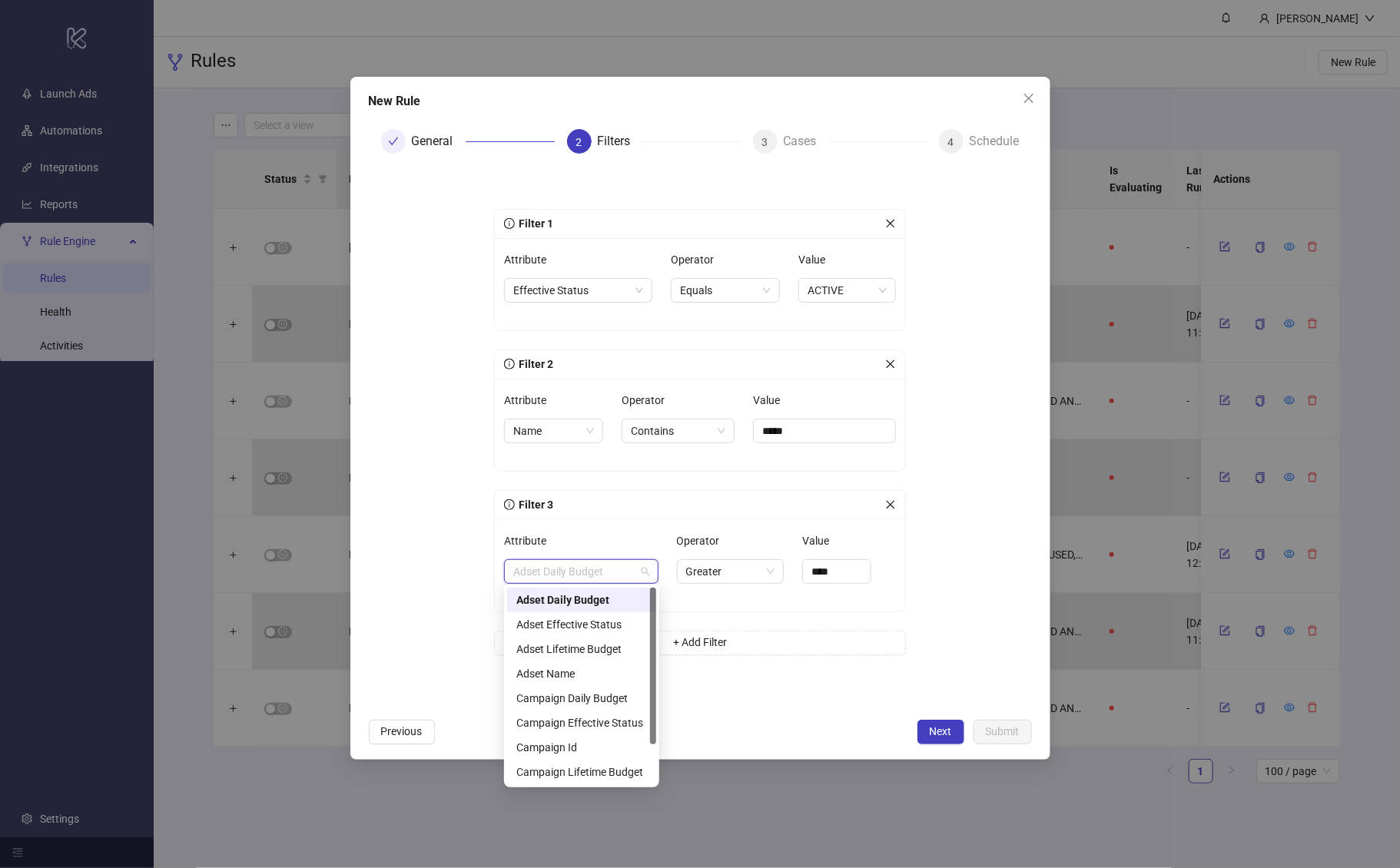
click at [580, 594] on div "Adset Daily Budget" at bounding box center [582, 601] width 130 height 17
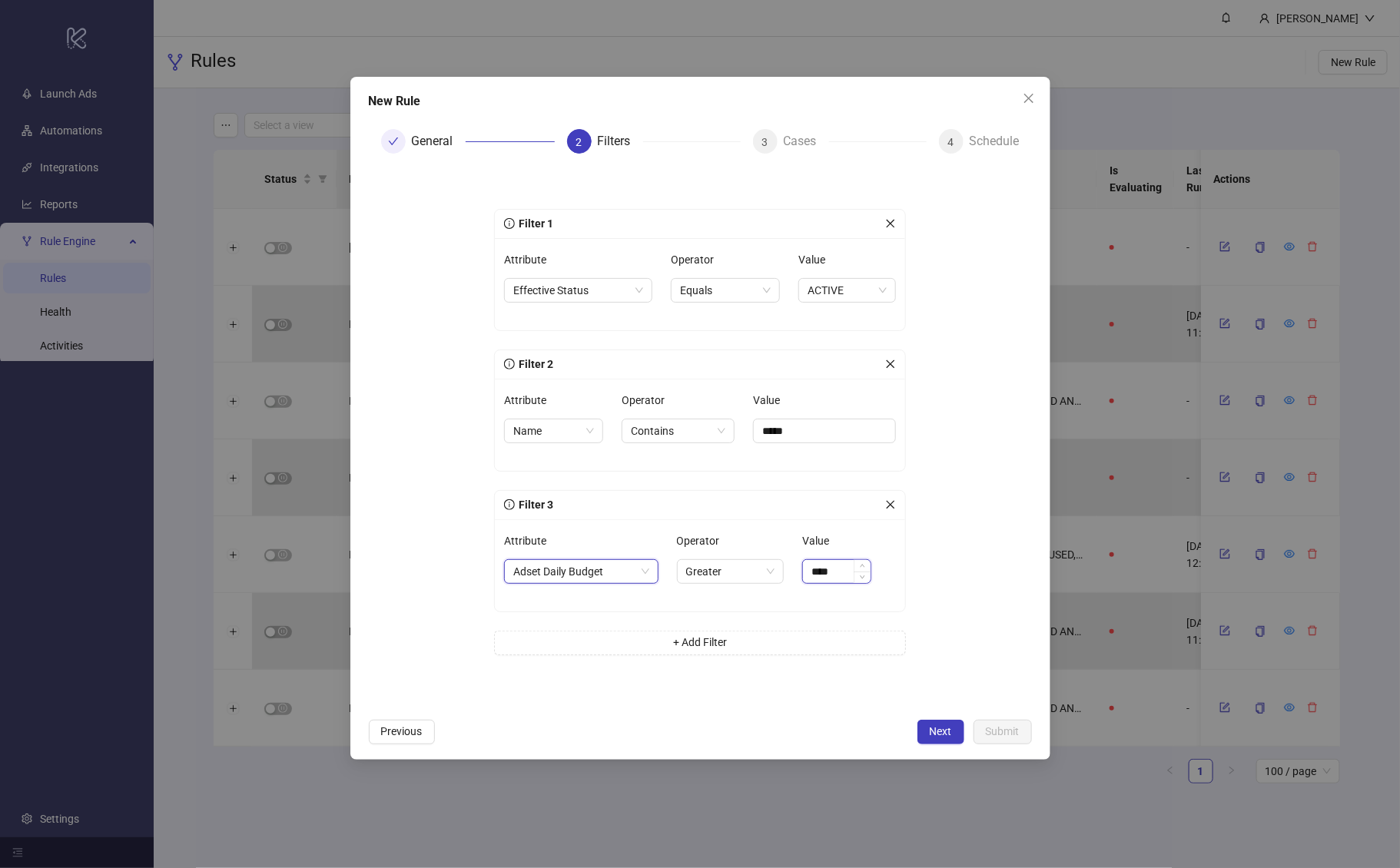
click at [829, 570] on input "****" at bounding box center [836, 572] width 68 height 23
type input "******"
click at [960, 527] on form "Filter 1 Attribute Effective Status Operator Equals Value ACTIVE Filter 2 Attri…" at bounding box center [700, 439] width 663 height 545
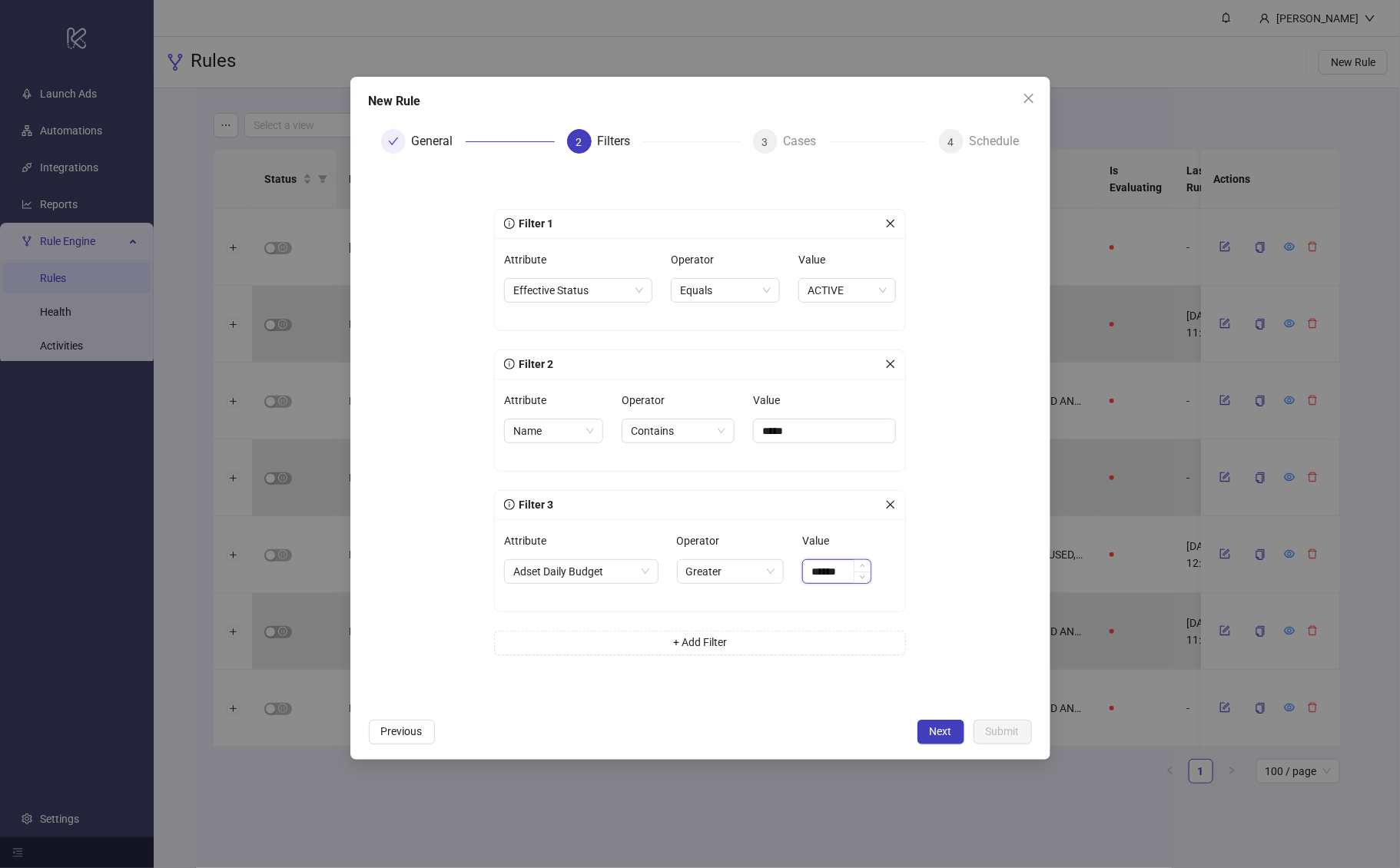
click at [844, 563] on input "******" at bounding box center [836, 572] width 68 height 23
click at [909, 568] on div "Filter 1 Attribute Effective Status Operator Equals Value ACTIVE Filter 2 Attri…" at bounding box center [700, 438] width 461 height 520
click at [848, 566] on input "******" at bounding box center [836, 572] width 68 height 23
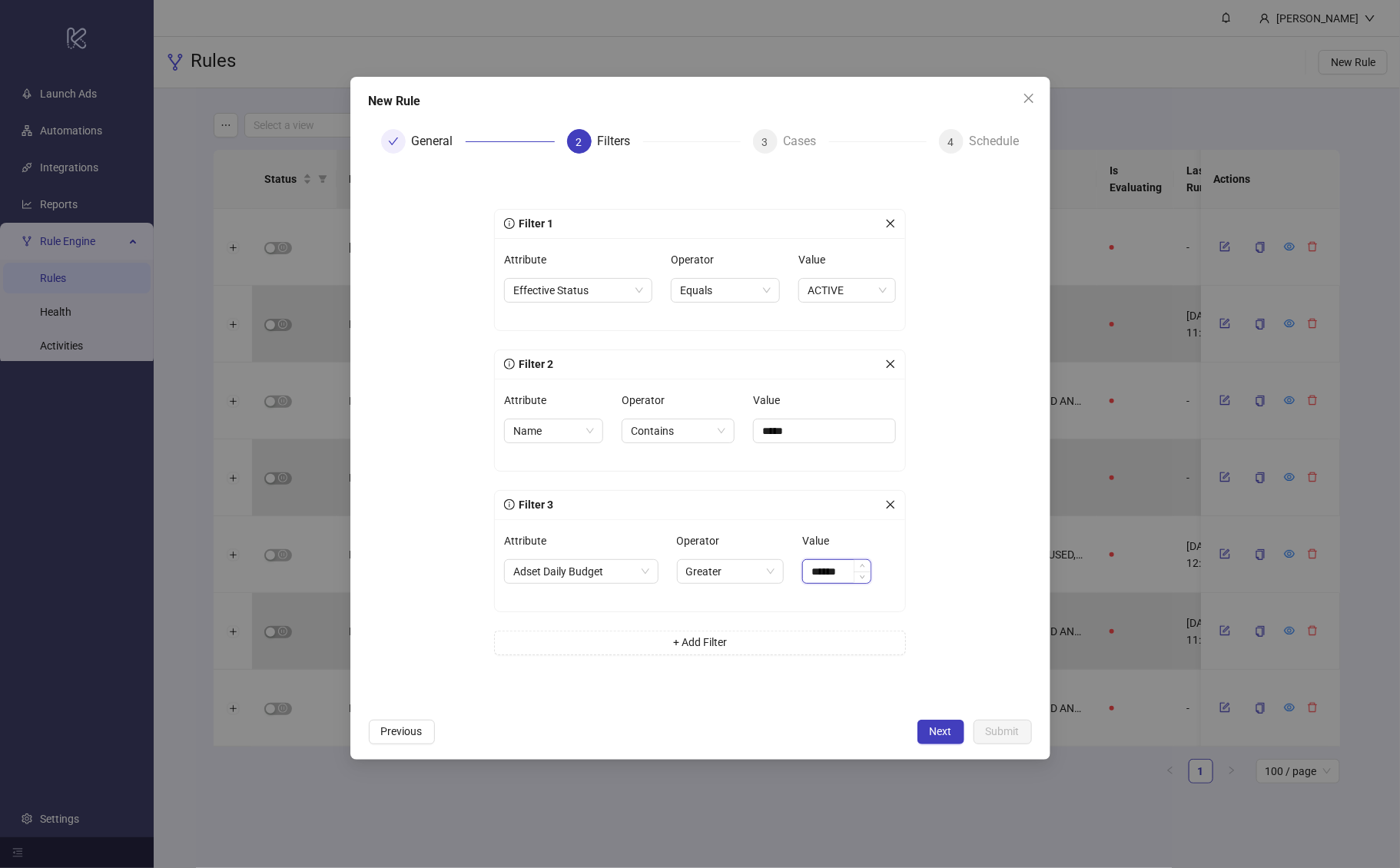
click at [848, 566] on input "******" at bounding box center [836, 572] width 68 height 23
click at [966, 582] on form "Filter 1 Attribute Effective Status Operator Equals Value ACTIVE Filter 2 Attri…" at bounding box center [700, 439] width 663 height 545
click at [888, 503] on icon "close" at bounding box center [890, 505] width 11 height 11
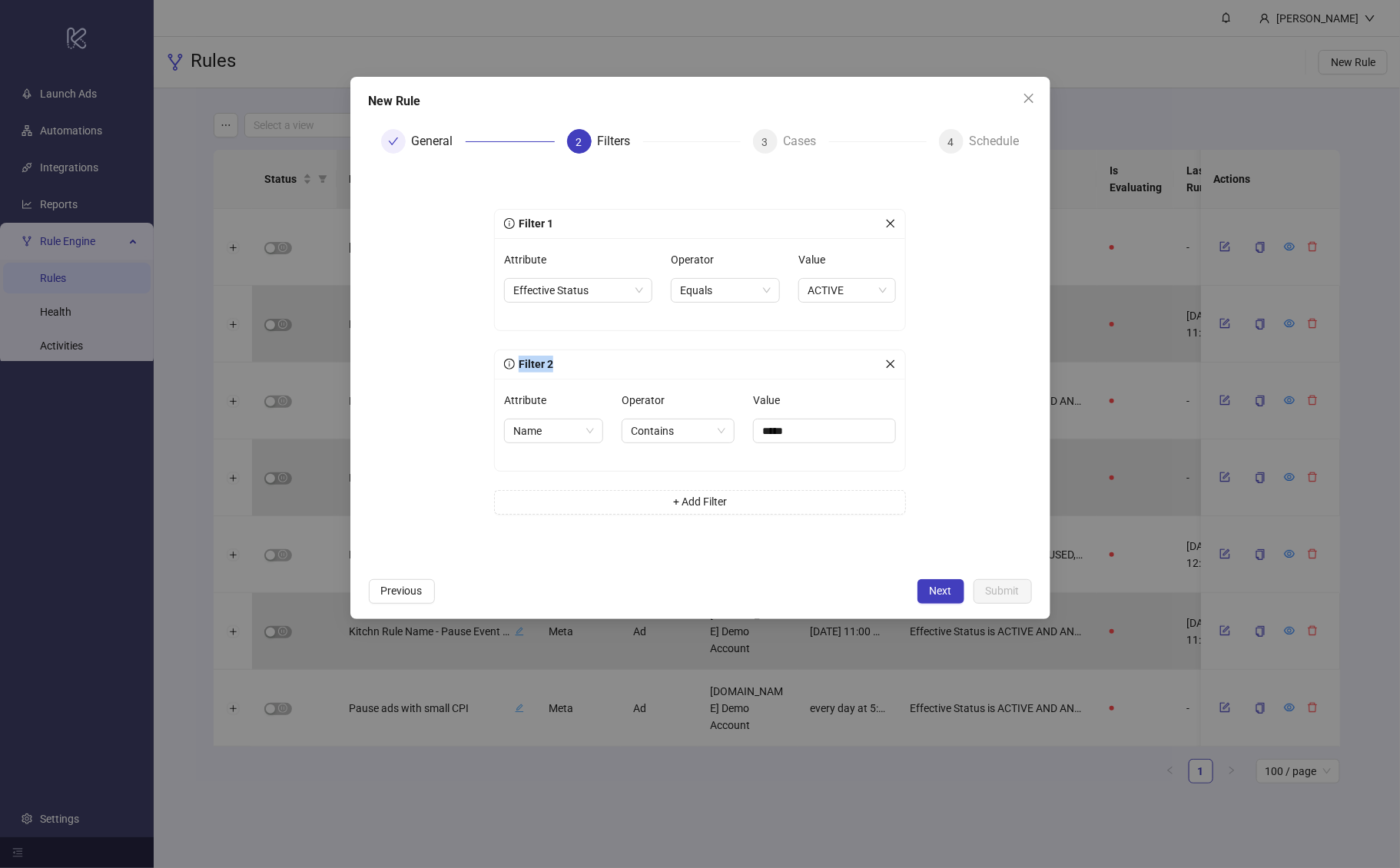
drag, startPoint x: 529, startPoint y: 363, endPoint x: 724, endPoint y: 371, distance: 195.2
click at [724, 371] on div "Filter 2" at bounding box center [694, 364] width 381 height 17
click at [724, 370] on div "Filter 2" at bounding box center [694, 364] width 381 height 17
click at [944, 589] on span "Next" at bounding box center [941, 591] width 22 height 12
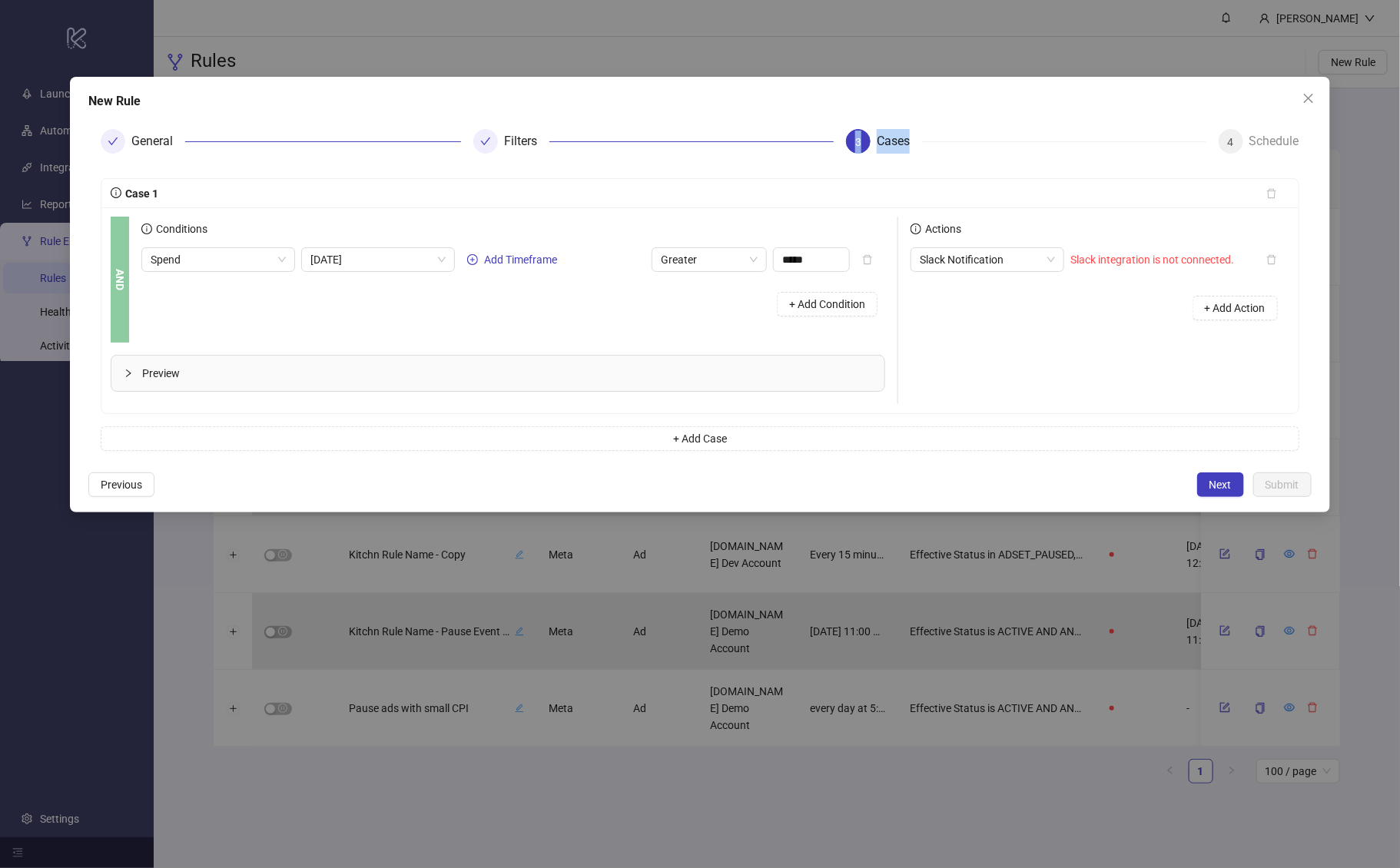
drag, startPoint x: 934, startPoint y: 146, endPoint x: 841, endPoint y: 138, distance: 93.3
click at [841, 138] on div "3 Cases" at bounding box center [1020, 141] width 373 height 25
click at [823, 157] on div "General Filters 3 Cases 4 Schedule" at bounding box center [700, 141] width 1224 height 49
click at [1011, 259] on span "Slack Notification" at bounding box center [988, 260] width 135 height 23
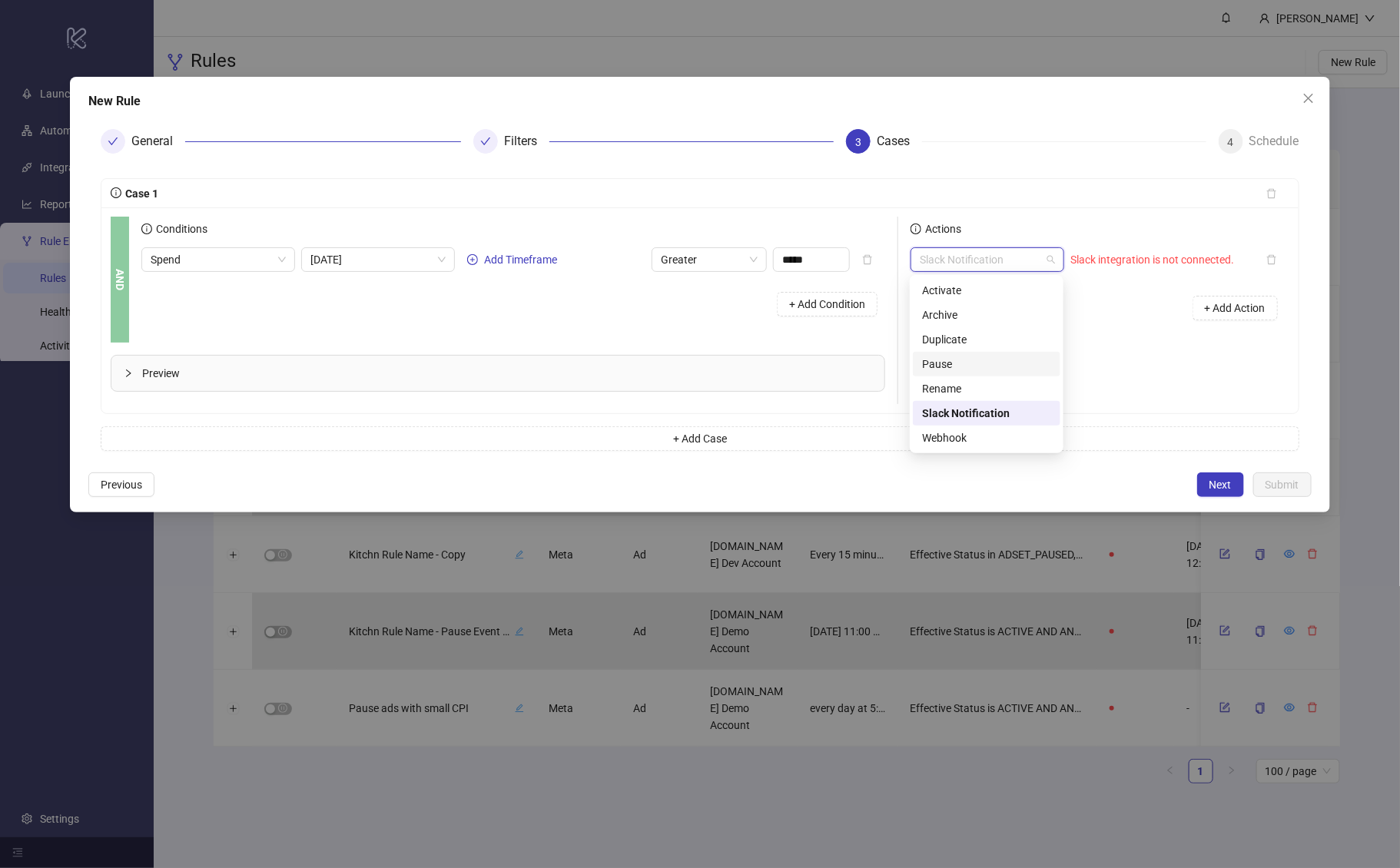
click at [965, 368] on div "Pause" at bounding box center [986, 364] width 129 height 17
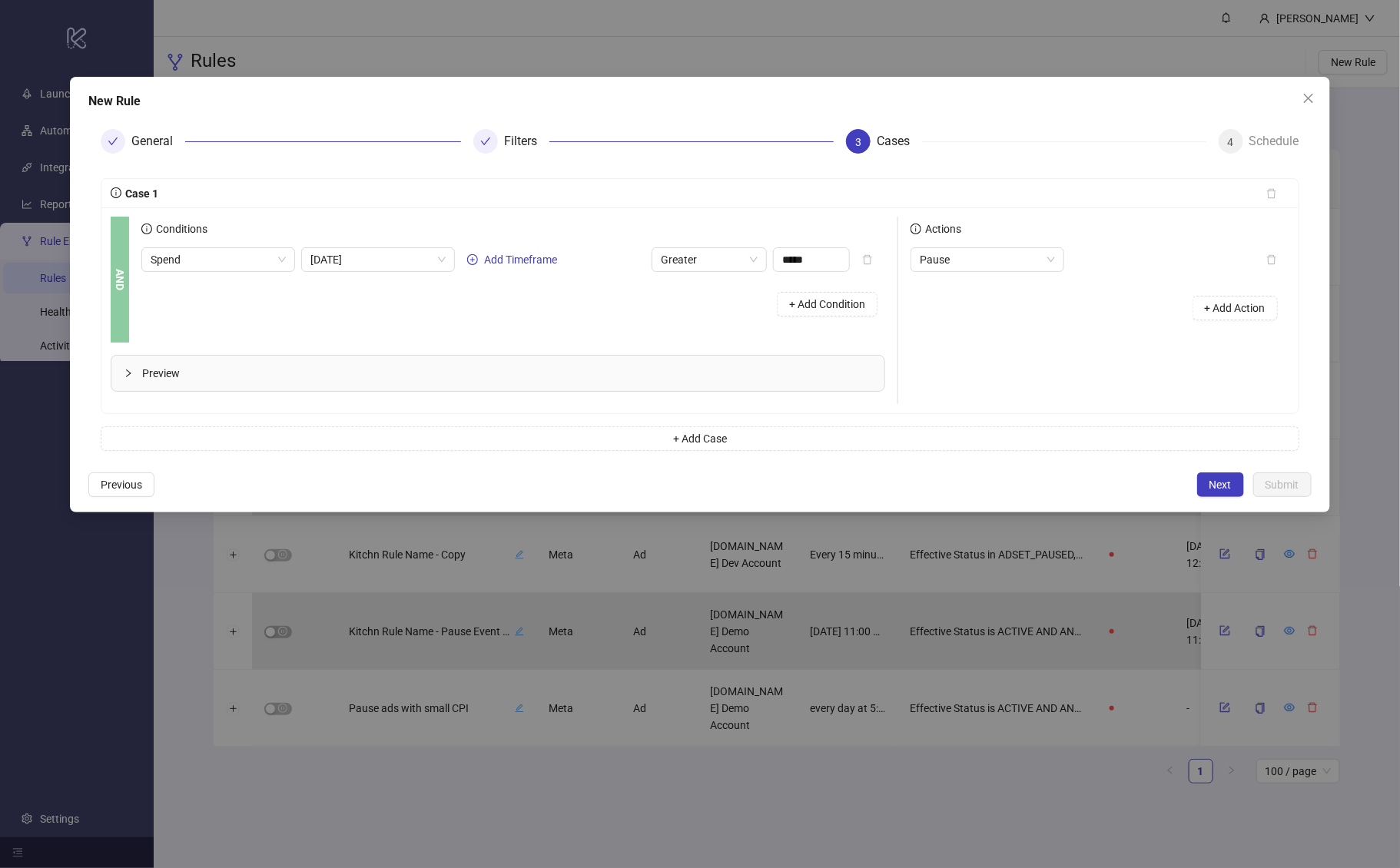
click at [1044, 319] on div "+ Add Action" at bounding box center [1100, 308] width 379 height 48
click at [1213, 317] on button "+ Add Action" at bounding box center [1235, 308] width 86 height 25
click at [975, 370] on div "Actions Pause Slack Notification Slack integration is not connected. + Add Acti…" at bounding box center [1093, 310] width 392 height 188
click at [619, 297] on div "+ Add Condition" at bounding box center [513, 304] width 744 height 40
click at [644, 290] on div "+ Add Condition" at bounding box center [513, 304] width 744 height 40
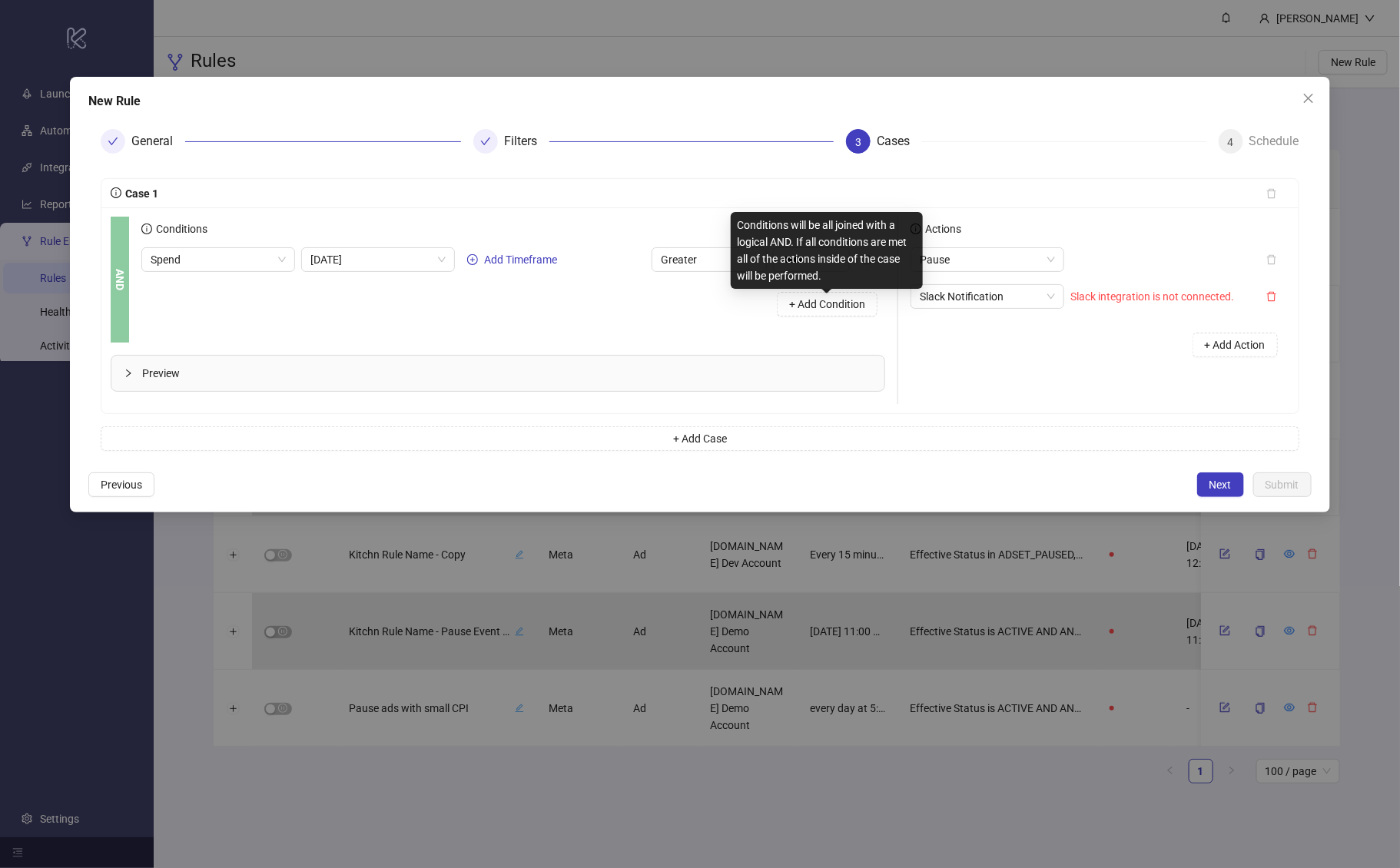
click at [804, 263] on div "Conditions will be all joined with a logical AND. If all conditions are met all…" at bounding box center [827, 251] width 192 height 77
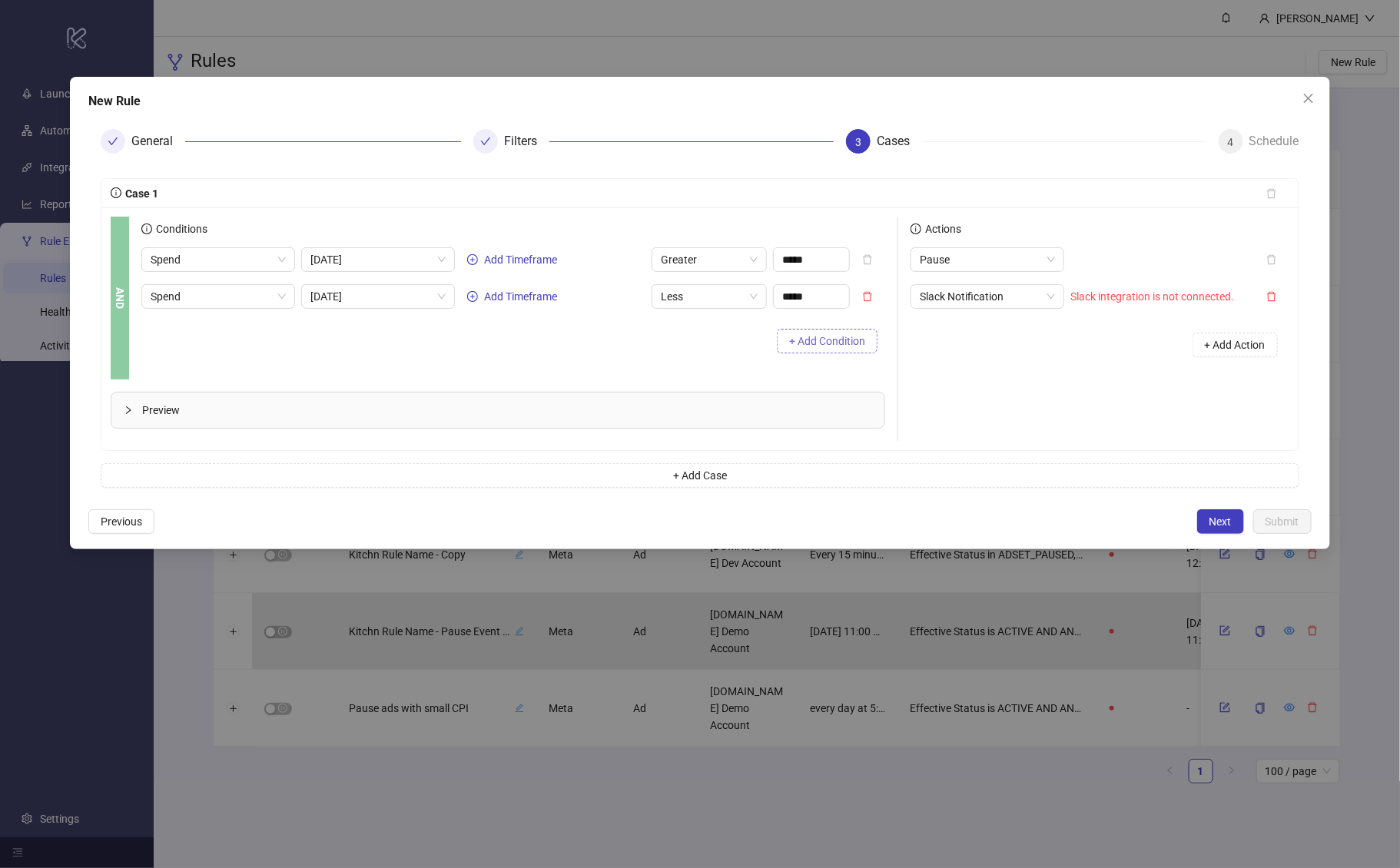
click at [858, 297] on button "button" at bounding box center [867, 296] width 35 height 25
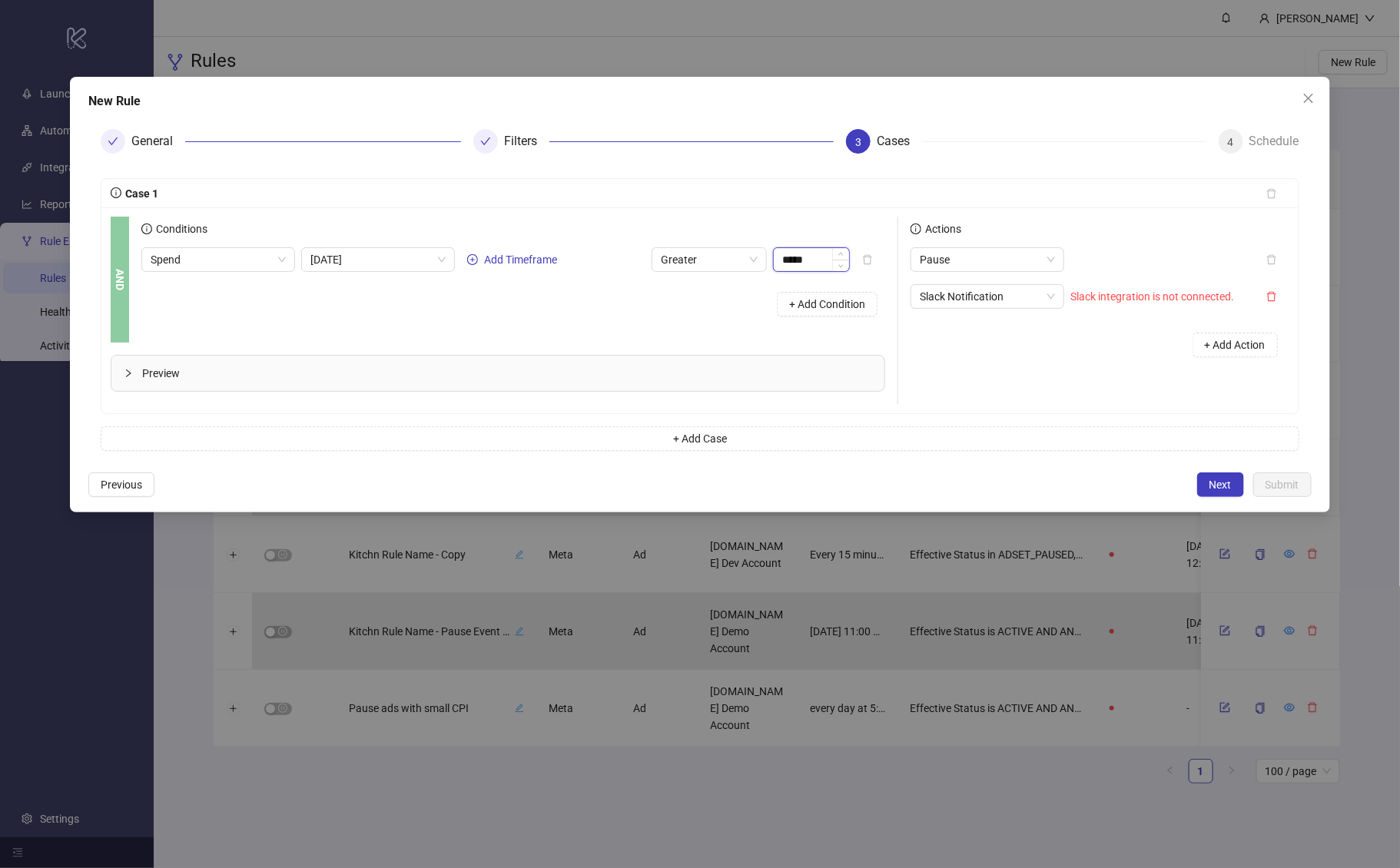
click at [823, 263] on input "*****" at bounding box center [811, 260] width 75 height 23
type input "****"
click at [649, 312] on div "+ Add Condition" at bounding box center [513, 304] width 744 height 40
click at [691, 258] on span "Greater" at bounding box center [709, 260] width 97 height 23
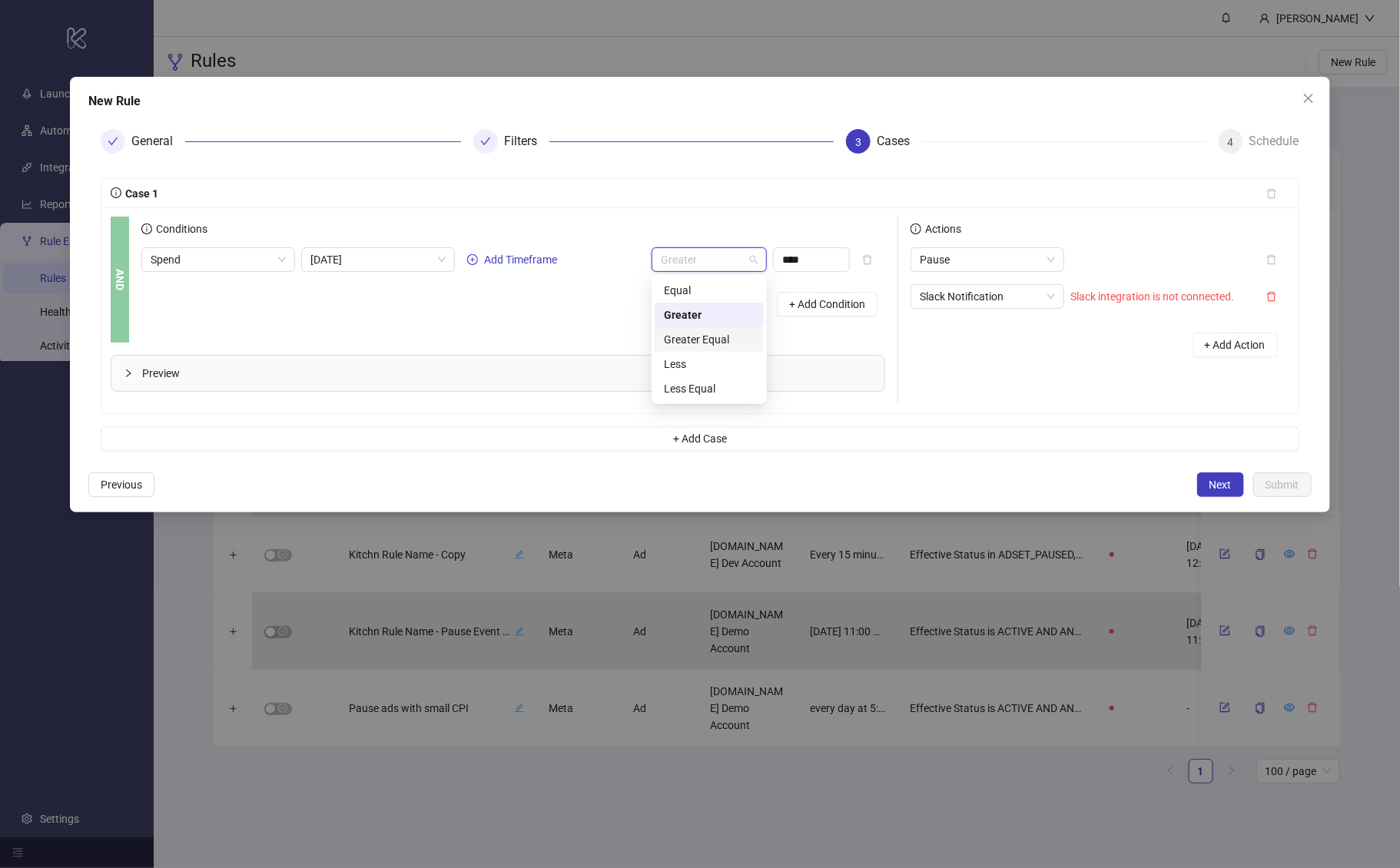
click at [711, 339] on div "Greater Equal" at bounding box center [709, 340] width 91 height 17
click at [677, 320] on div "+ Add Condition" at bounding box center [513, 304] width 744 height 40
drag, startPoint x: 1223, startPoint y: 484, endPoint x: 1270, endPoint y: 153, distance: 334.3
click at [1213, 153] on div "New Rule General Filters 3 Cases 4 Schedule Case 1 AND Conditions Spend Today A…" at bounding box center [700, 295] width 1260 height 436
click at [1213, 144] on div "Schedule" at bounding box center [1274, 141] width 50 height 25
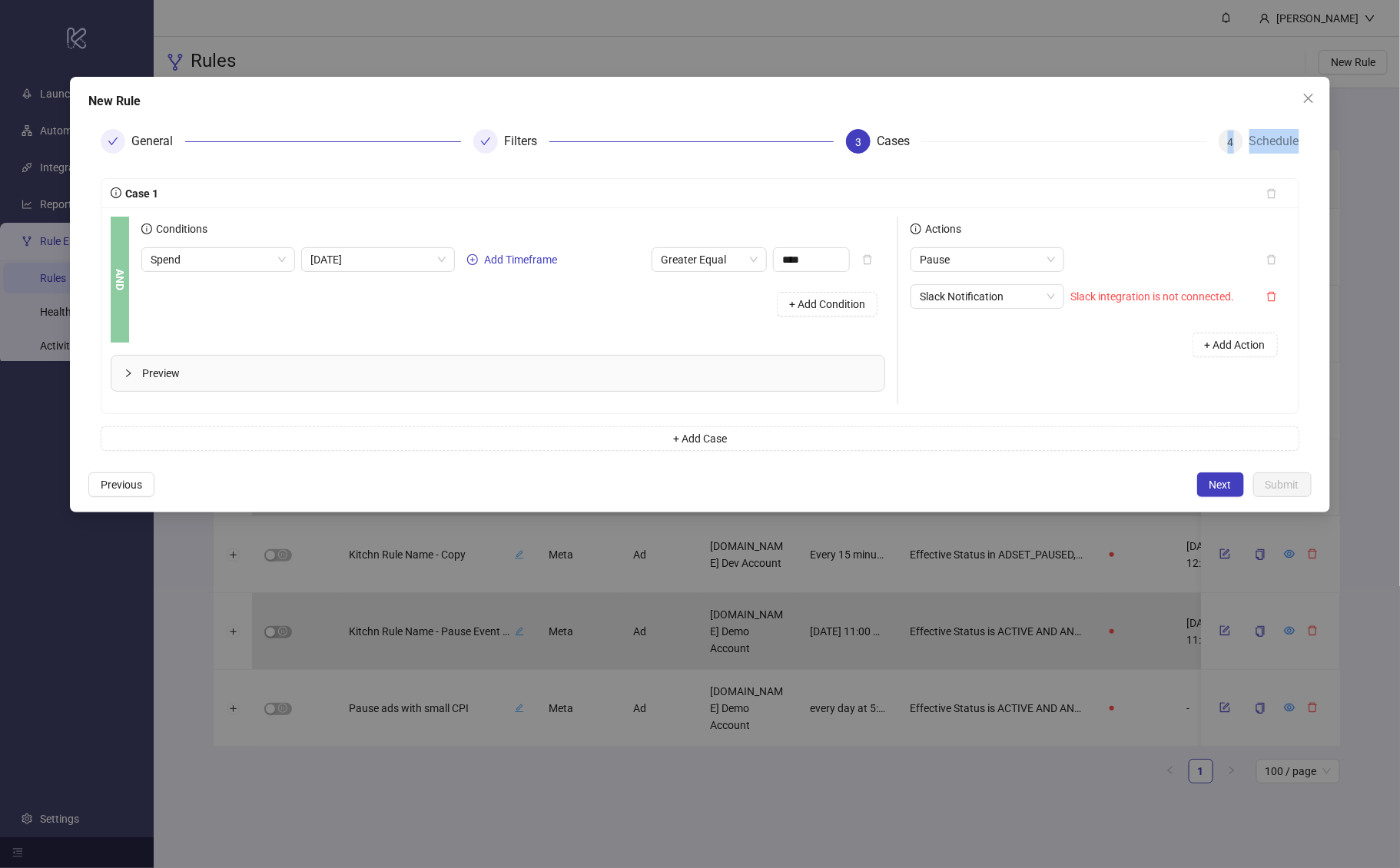
click at [1213, 144] on div "Schedule" at bounding box center [1274, 141] width 50 height 25
click at [922, 141] on div "Cases" at bounding box center [899, 141] width 45 height 25
click at [238, 260] on span "Spend" at bounding box center [218, 260] width 135 height 23
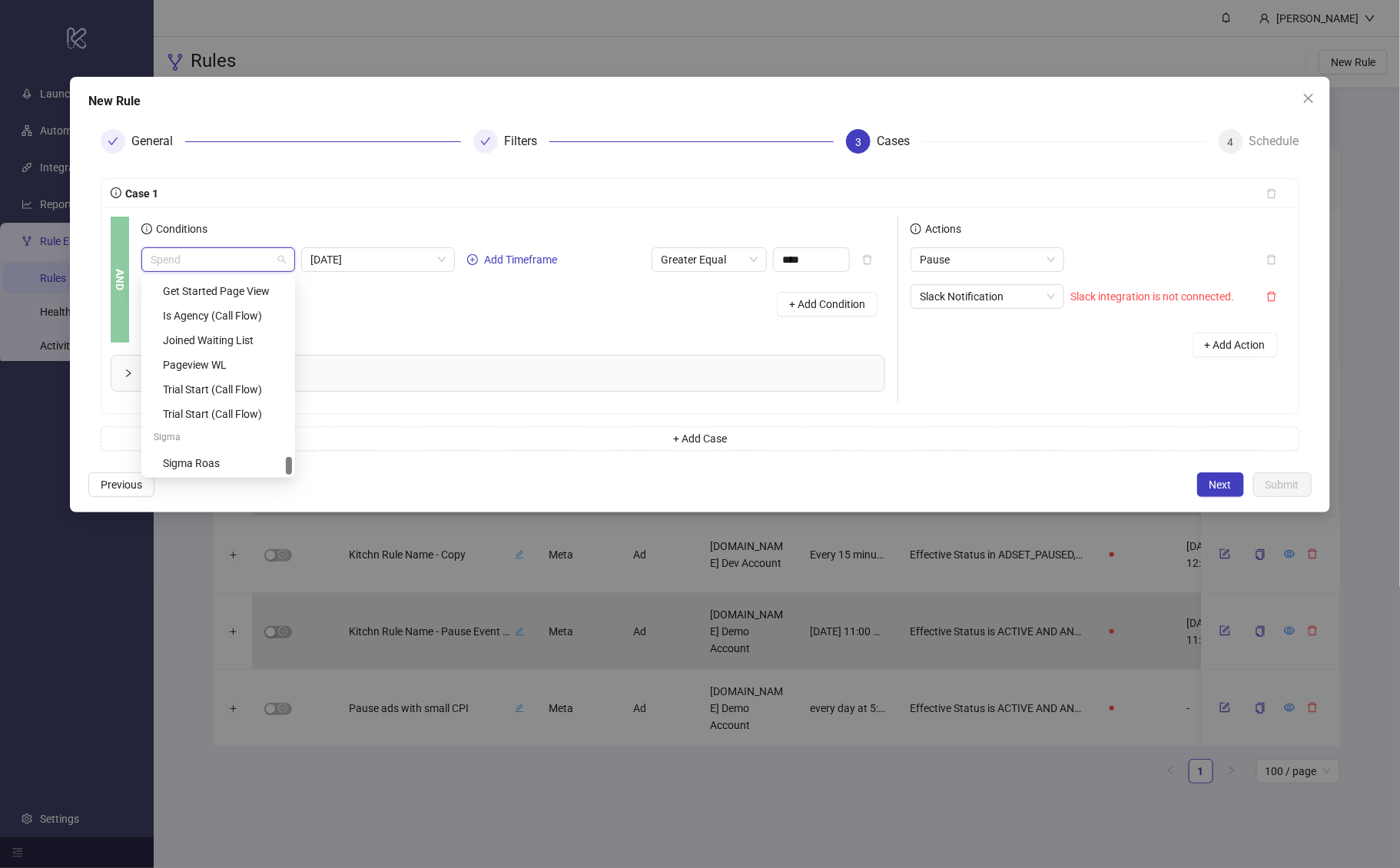
drag, startPoint x: 290, startPoint y: 411, endPoint x: 284, endPoint y: 495, distance: 84.2
click at [284, 495] on body "logo/logo-mobile Launch Ads Automations Integrations Reports Rule Engine Rules …" at bounding box center [700, 434] width 1400 height 868
drag, startPoint x: 289, startPoint y: 406, endPoint x: 343, endPoint y: 261, distance: 154.7
click at [320, 248] on body "logo/logo-mobile Launch Ads Automations Integrations Reports Rule Engine Rules …" at bounding box center [700, 434] width 1400 height 868
click at [400, 312] on div "+ Add Condition" at bounding box center [513, 304] width 744 height 40
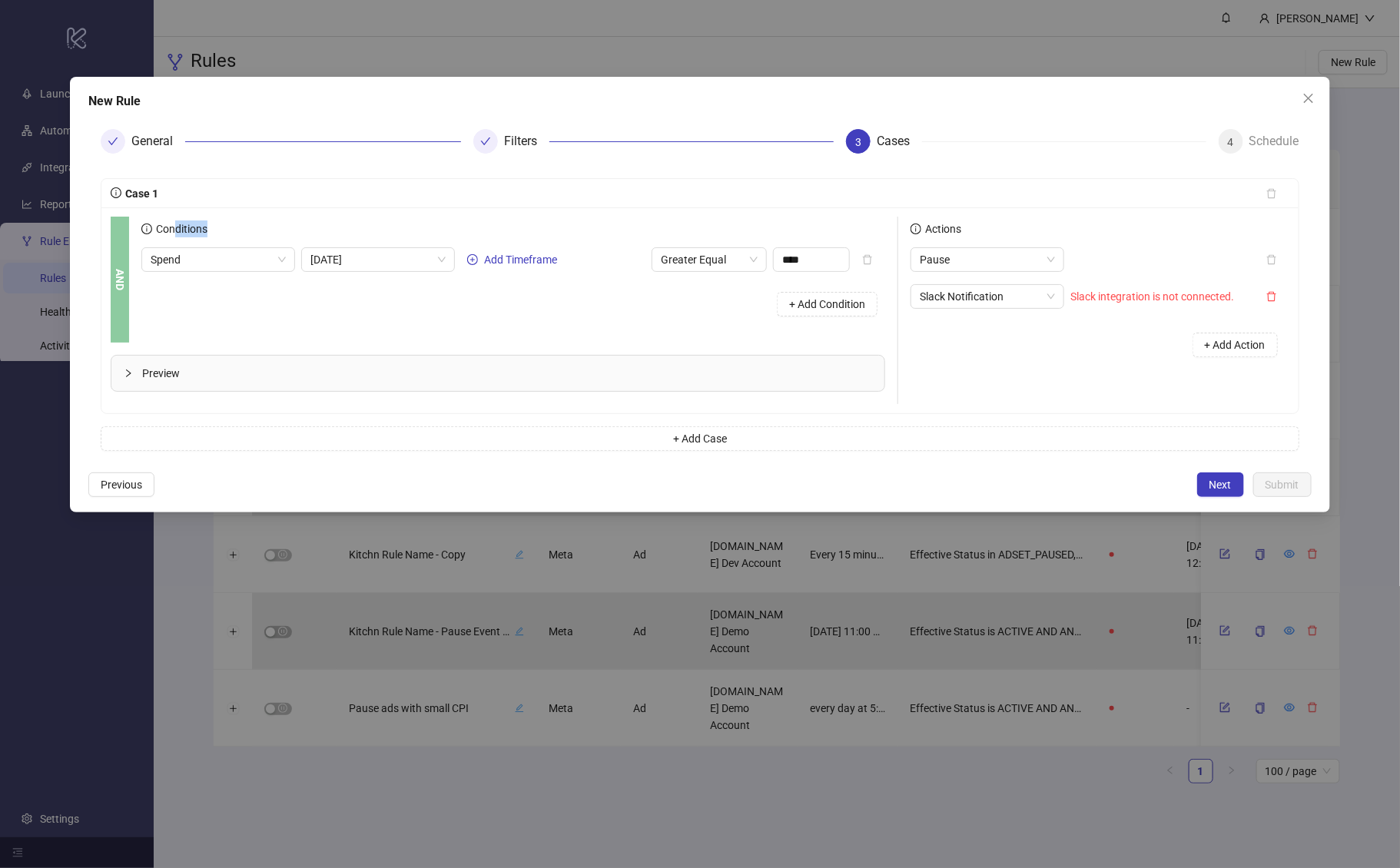
drag, startPoint x: 276, startPoint y: 226, endPoint x: 696, endPoint y: 234, distance: 420.1
click at [696, 234] on div "Conditions" at bounding box center [513, 232] width 744 height 31
click at [727, 257] on span "Greater Equal" at bounding box center [709, 260] width 97 height 23
drag, startPoint x: 711, startPoint y: 233, endPoint x: 751, endPoint y: 234, distance: 40.0
click at [711, 233] on div "Conditions" at bounding box center [513, 232] width 744 height 31
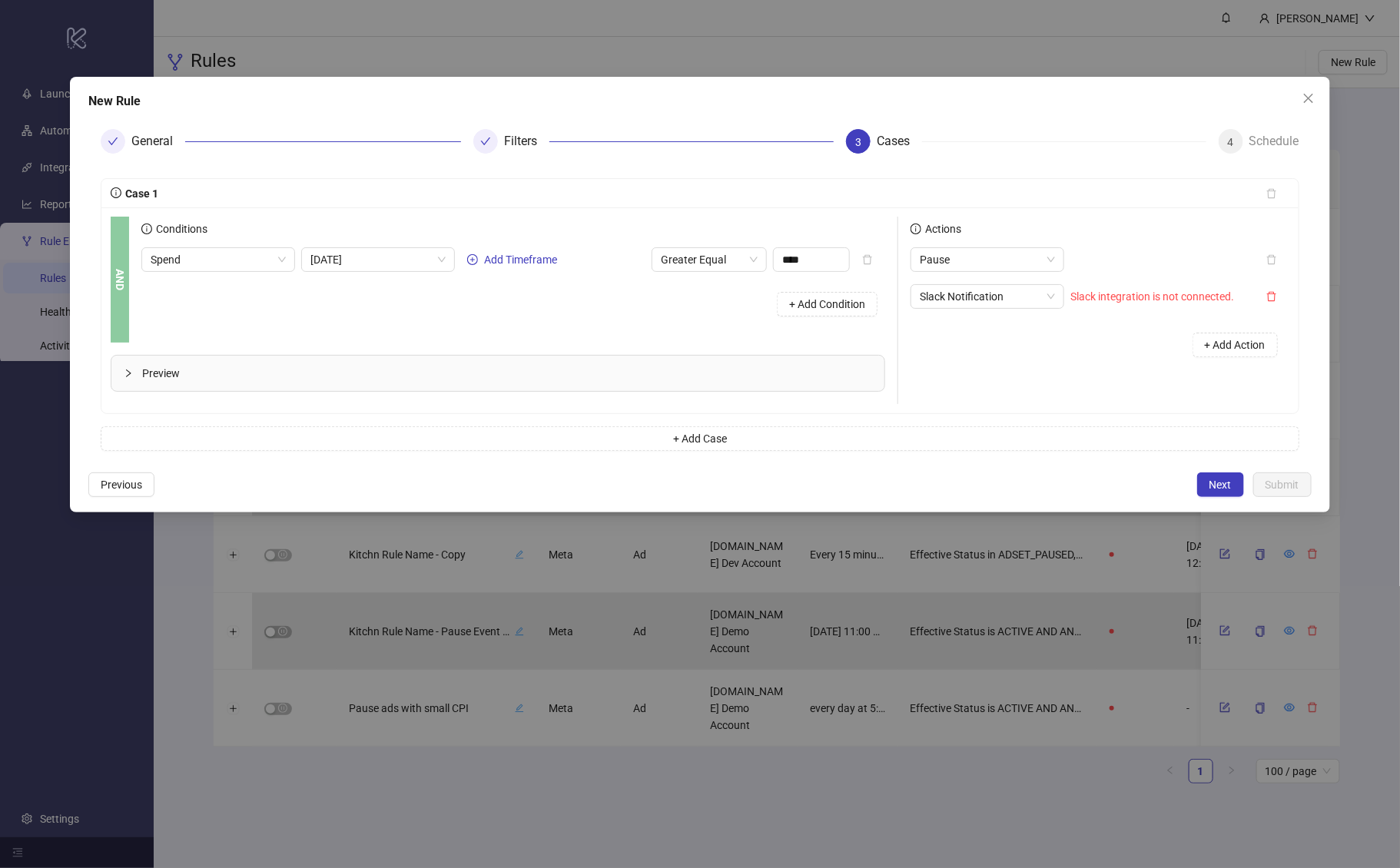
click at [755, 201] on div "Case 1" at bounding box center [682, 194] width 1144 height 17
click at [1213, 290] on button "button" at bounding box center [1271, 296] width 35 height 25
drag, startPoint x: 1219, startPoint y: 473, endPoint x: 1066, endPoint y: 320, distance: 216.4
click at [1048, 306] on div "New Rule General Filters 3 Cases 4 Schedule Case 1 AND Conditions Spend Today A…" at bounding box center [700, 295] width 1260 height 436
click at [1213, 479] on span "Next" at bounding box center [1221, 485] width 22 height 12
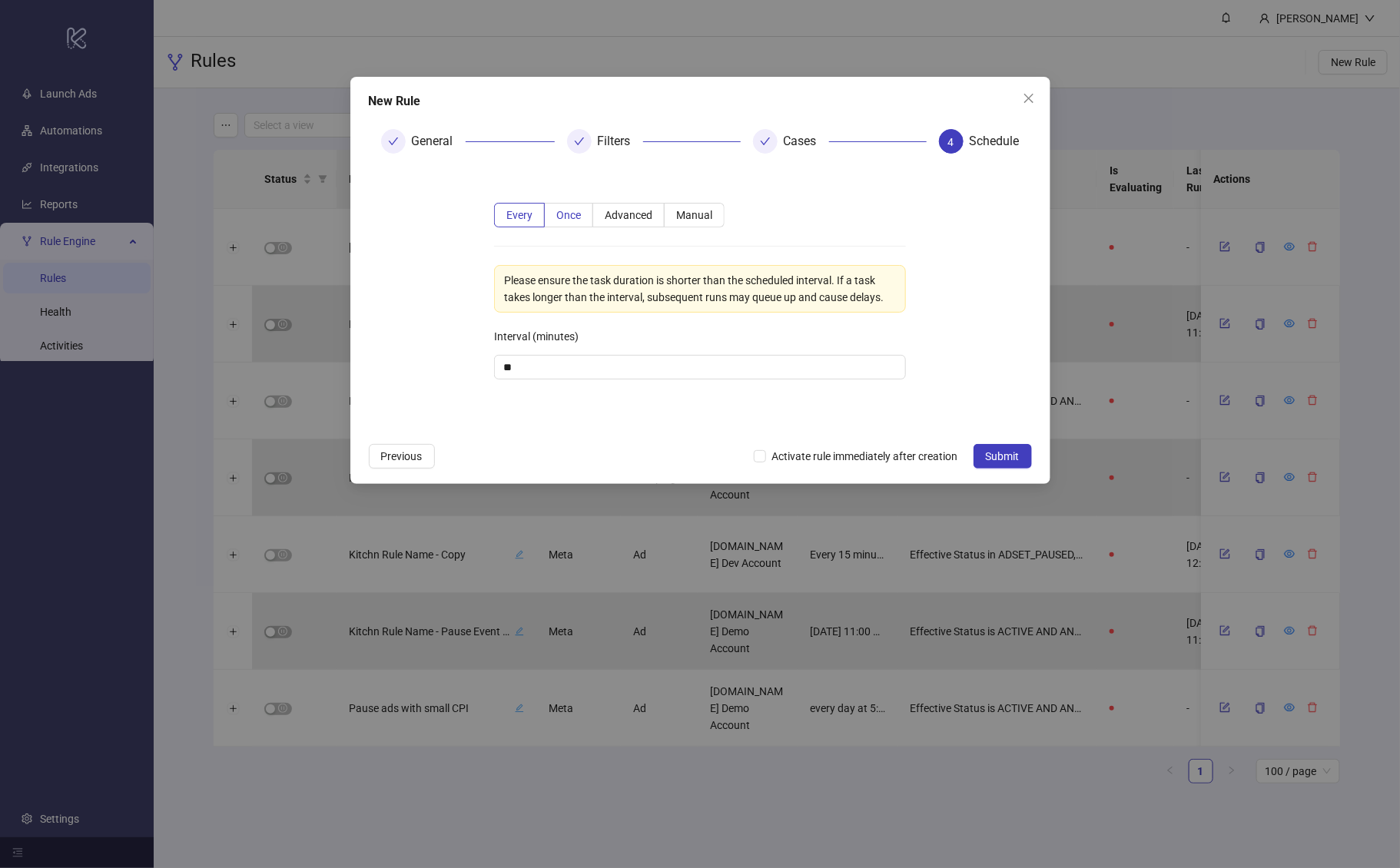
click at [570, 215] on span "Once" at bounding box center [568, 215] width 25 height 12
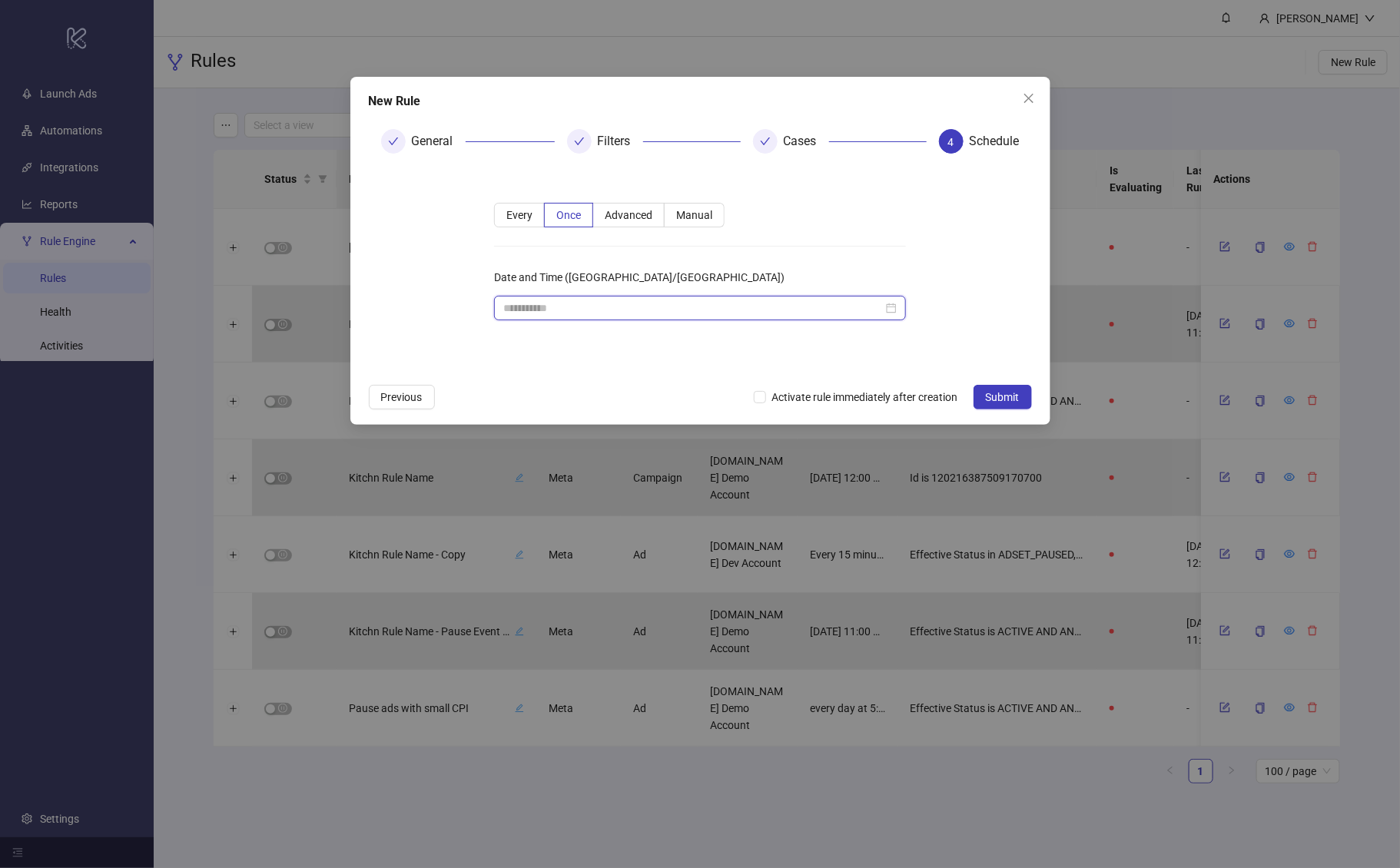
click at [559, 310] on input "Date and Time (Europe/Berlin)" at bounding box center [692, 308] width 380 height 17
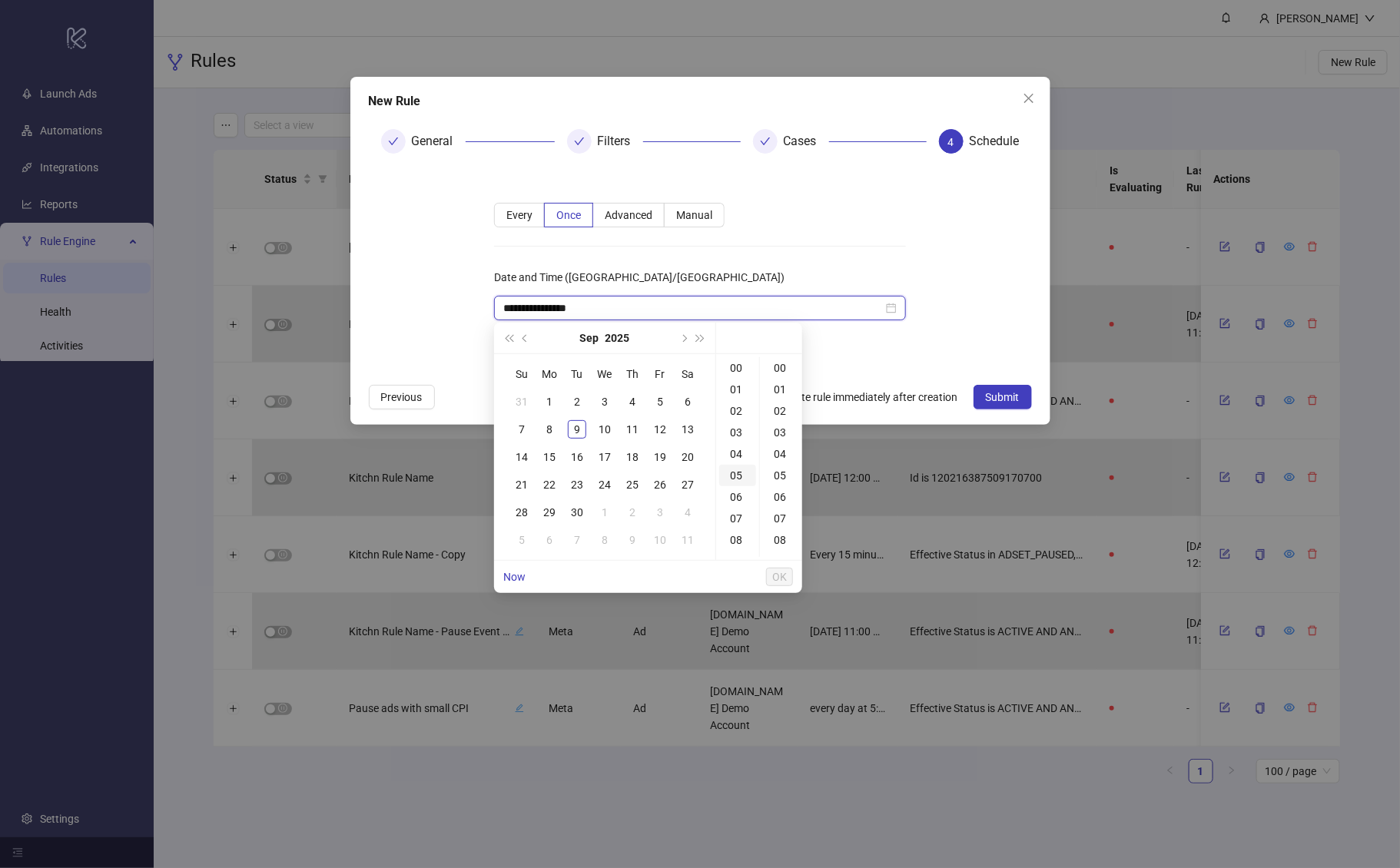
type input "**********"
click at [607, 458] on div "17" at bounding box center [605, 458] width 19 height 19
click at [779, 452] on div "04" at bounding box center [781, 453] width 37 height 21
click at [740, 457] on div "04" at bounding box center [737, 453] width 37 height 21
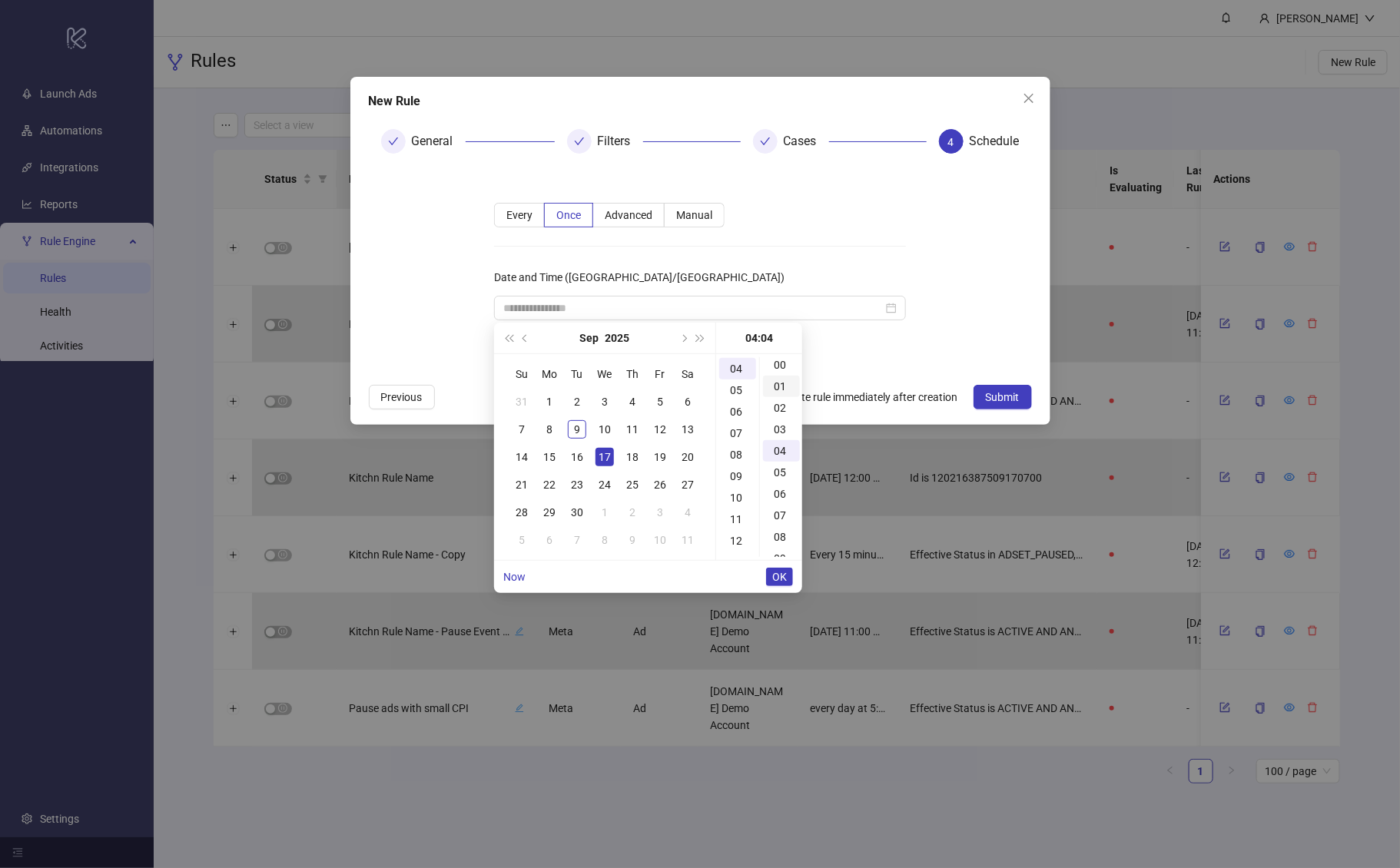
scroll to position [0, 0]
click at [780, 372] on div "00" at bounding box center [781, 368] width 37 height 21
type input "**********"
drag, startPoint x: 785, startPoint y: 579, endPoint x: 759, endPoint y: 460, distance: 121.8
click at [785, 579] on span "OK" at bounding box center [779, 577] width 15 height 12
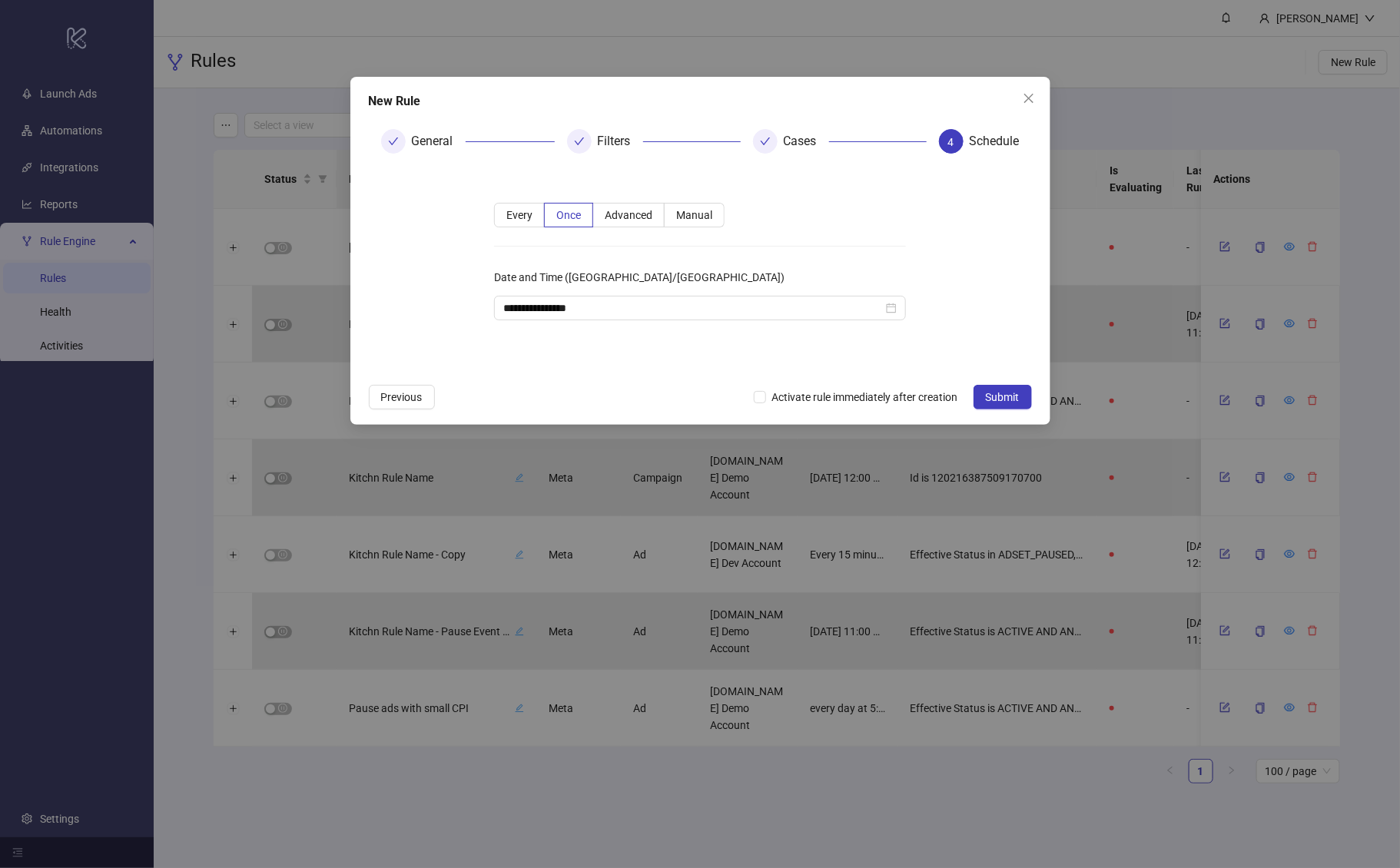
click at [673, 349] on div "**********" at bounding box center [700, 271] width 461 height 185
click at [767, 396] on span "Activate rule immediately after creation" at bounding box center [865, 398] width 198 height 17
click at [1008, 398] on span "Submit" at bounding box center [1002, 398] width 33 height 12
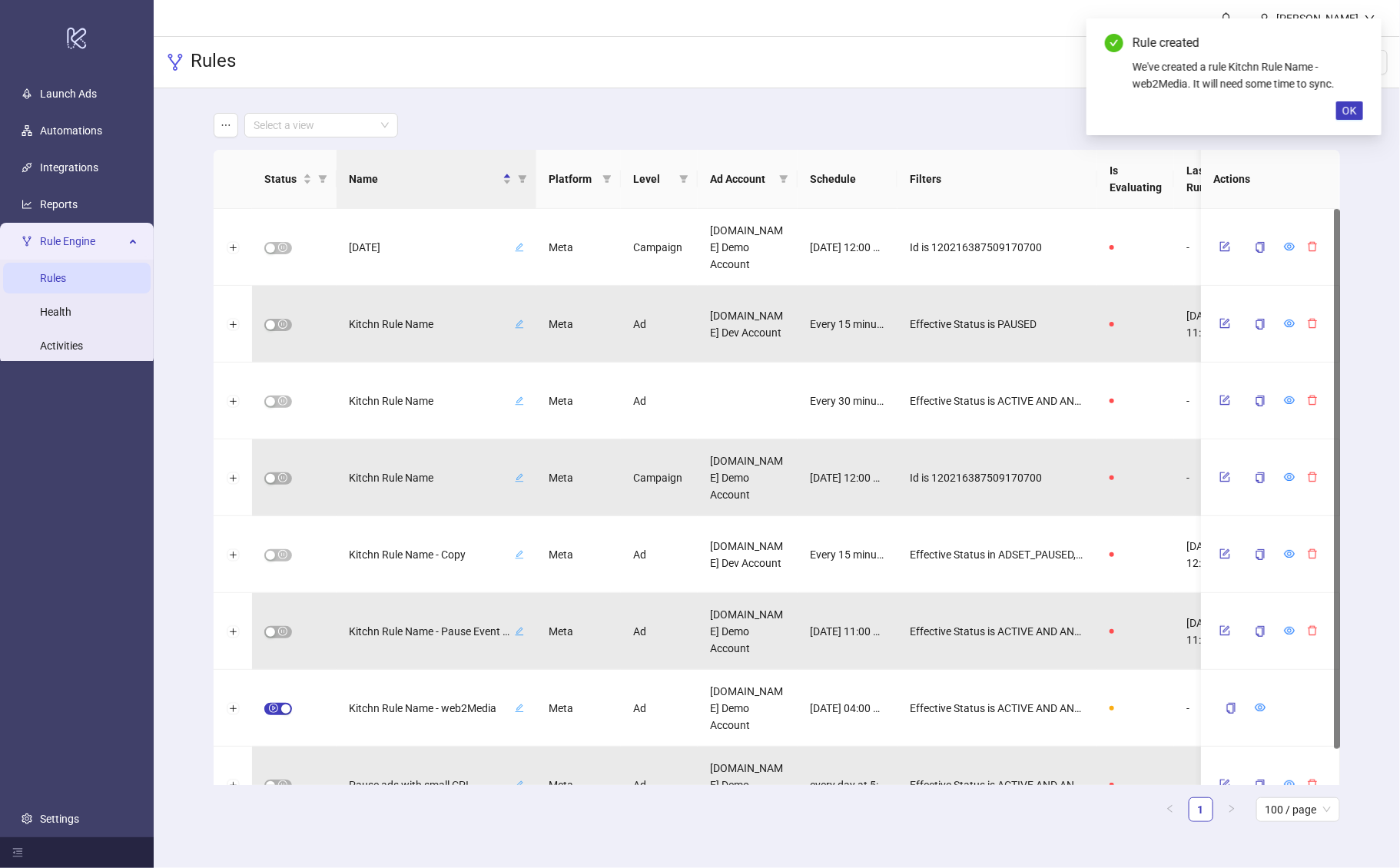
click at [449, 168] on th "Name" at bounding box center [436, 179] width 200 height 59
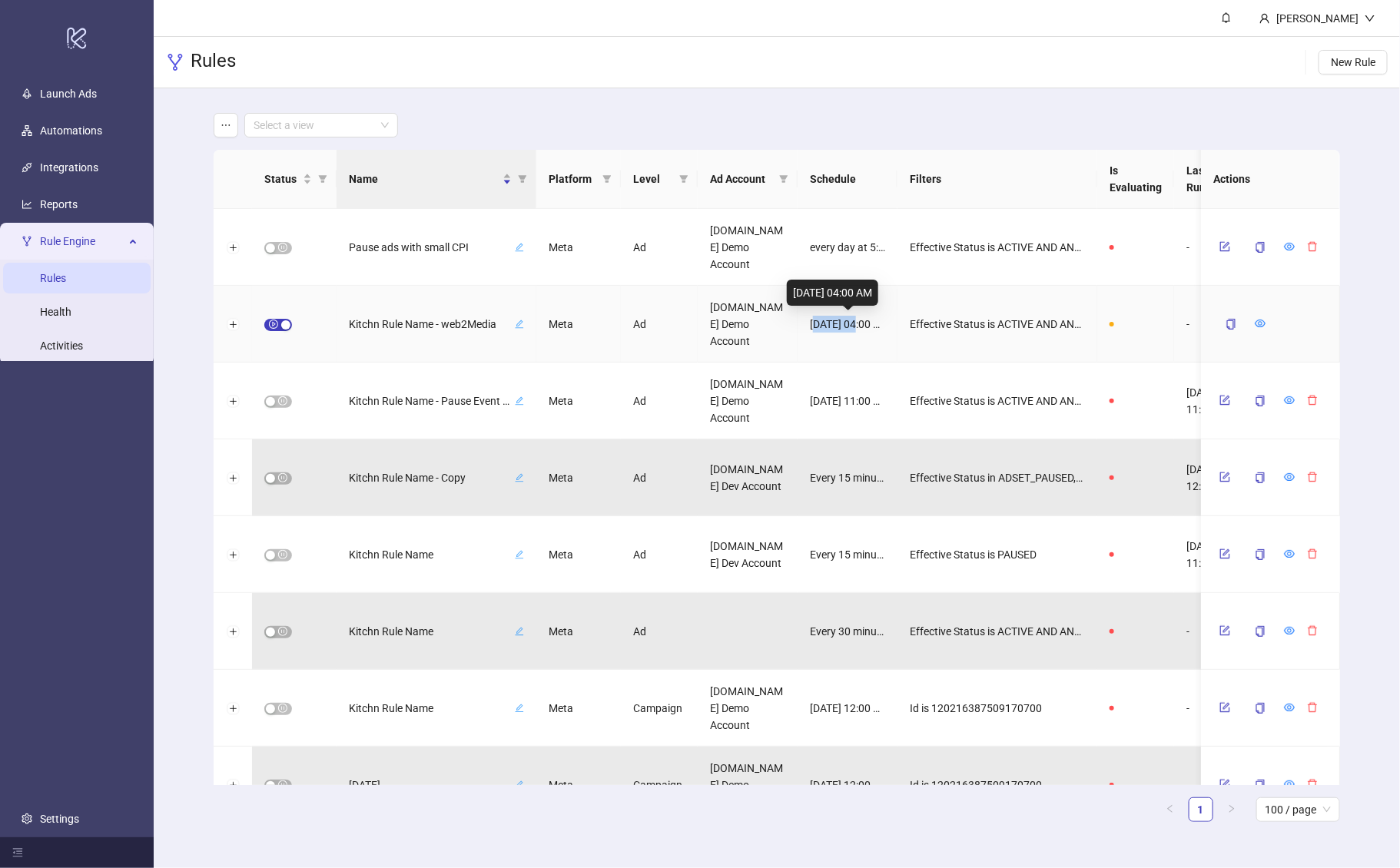
drag, startPoint x: 853, startPoint y: 324, endPoint x: 818, endPoint y: 318, distance: 35.5
click at [818, 318] on span "Sep 17, 2025 04:00 AM" at bounding box center [847, 325] width 75 height 17
click at [227, 325] on button "Expand row" at bounding box center [233, 325] width 12 height 12
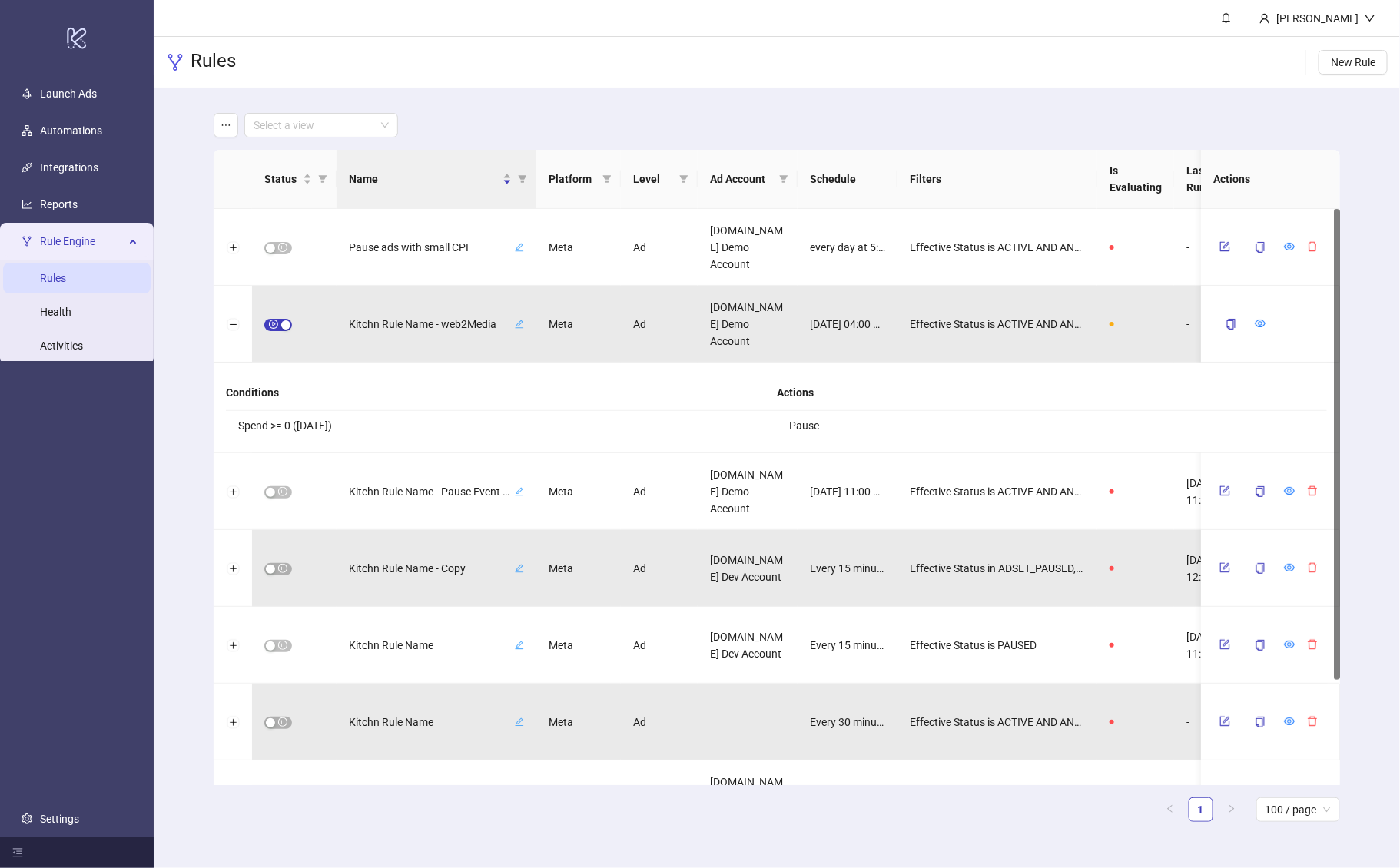
click at [509, 385] on div "Conditions" at bounding box center [501, 393] width 551 height 36
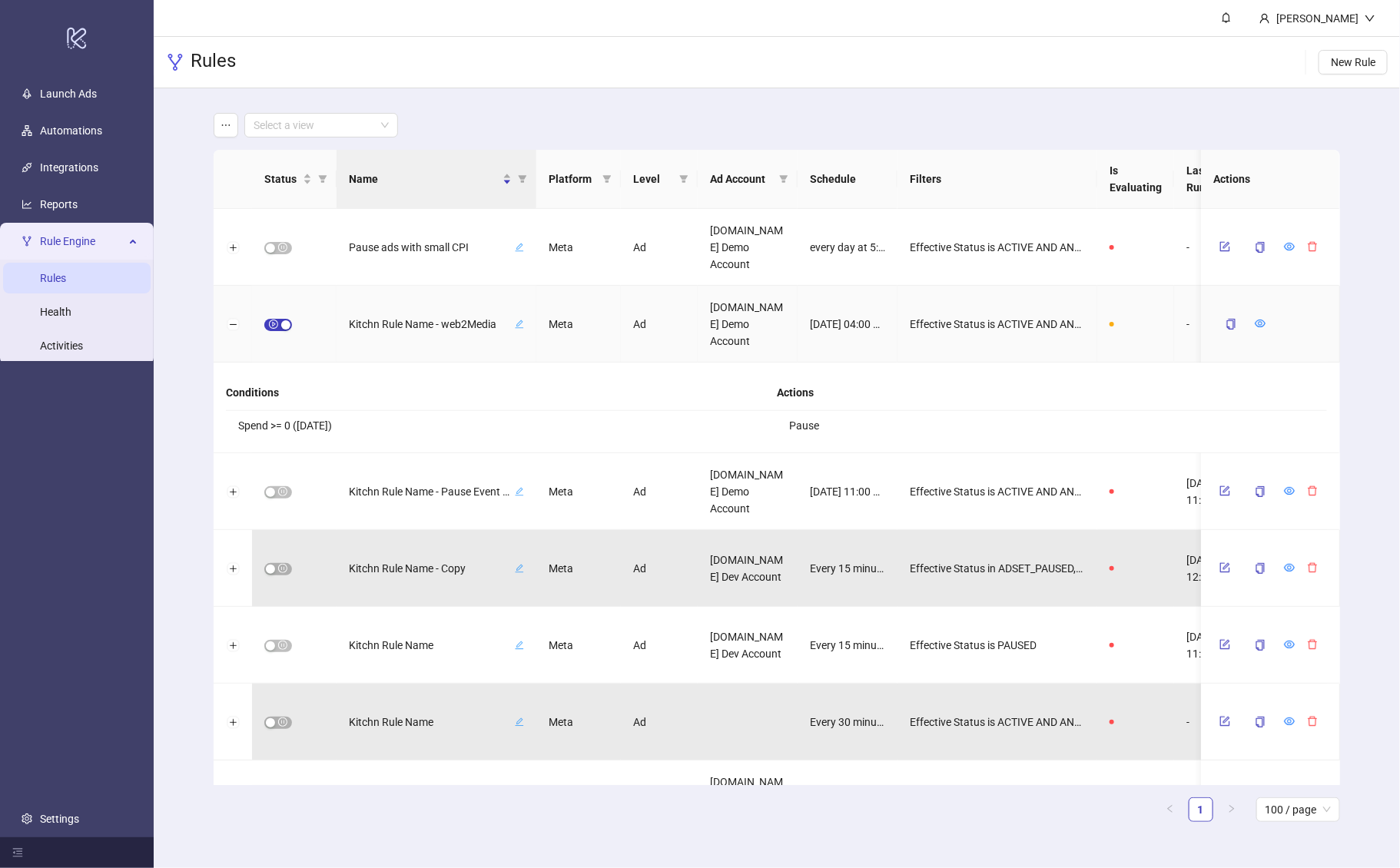
click at [460, 329] on span "Kitchn Rule Name - web2Media" at bounding box center [430, 325] width 163 height 17
click at [481, 325] on button "button" at bounding box center [485, 325] width 19 height 19
click at [521, 328] on div "Kitchn Rule Name - web2Media" at bounding box center [436, 324] width 175 height 20
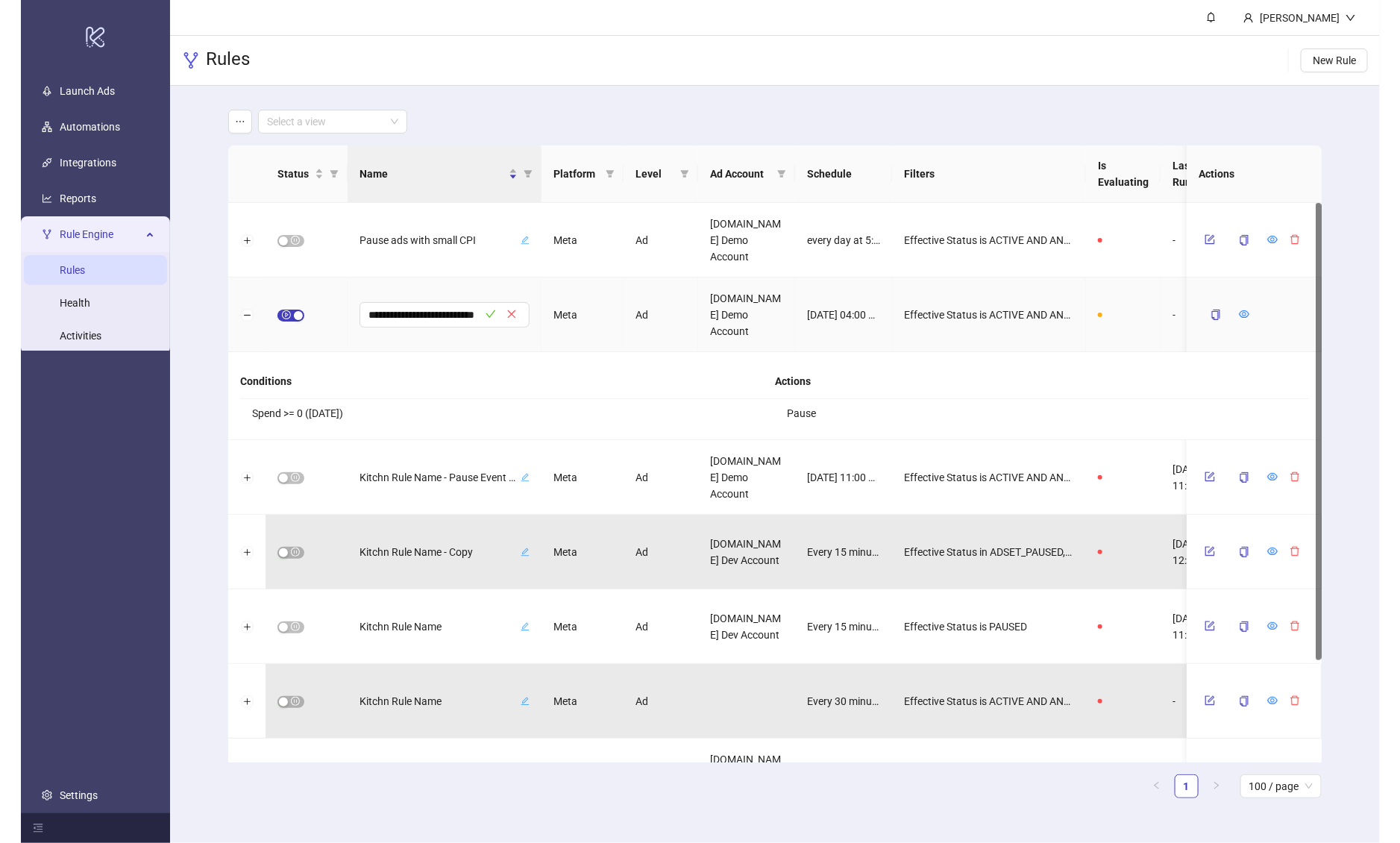
scroll to position [0, 33]
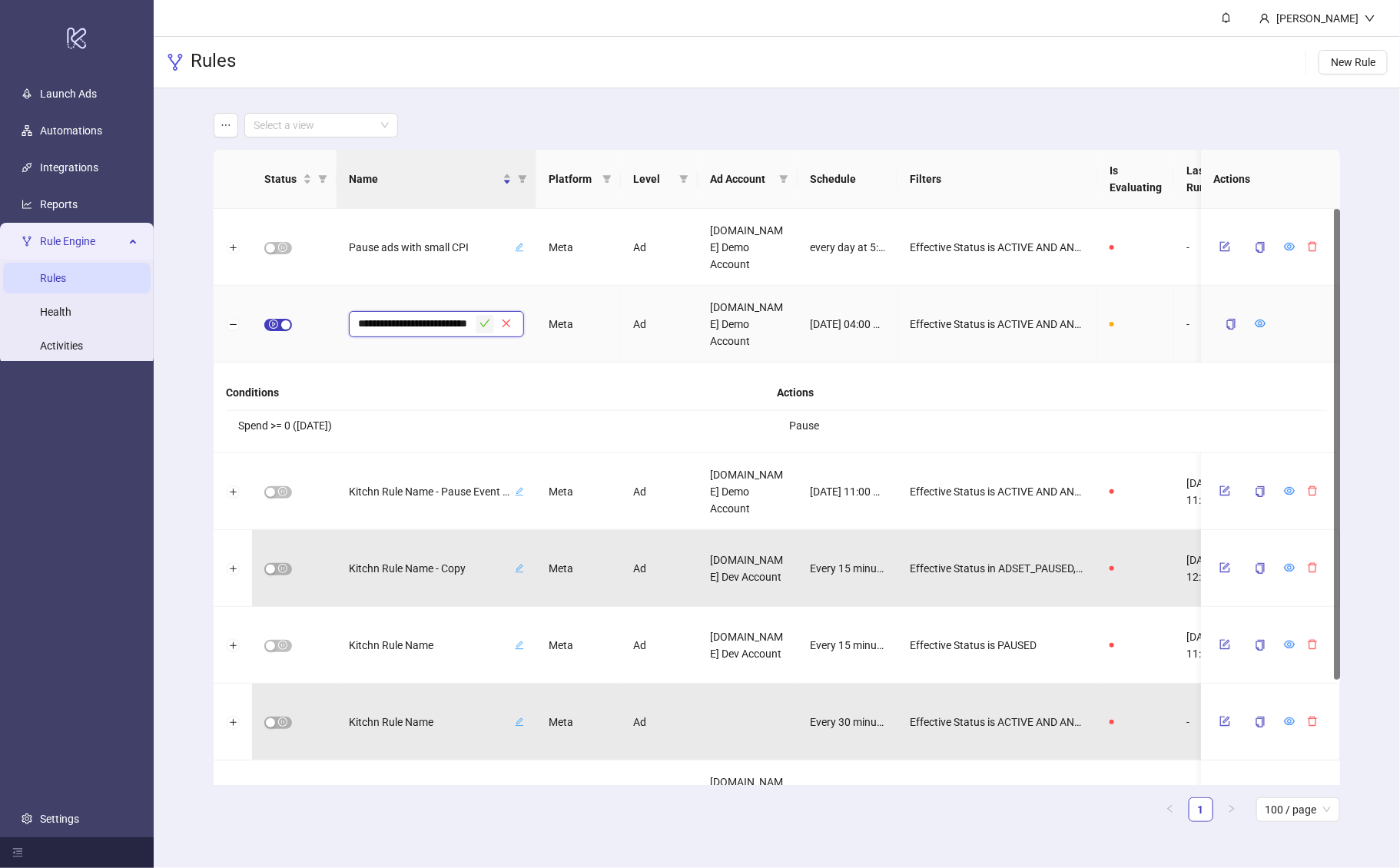
click at [486, 322] on icon "check" at bounding box center [485, 323] width 11 height 11
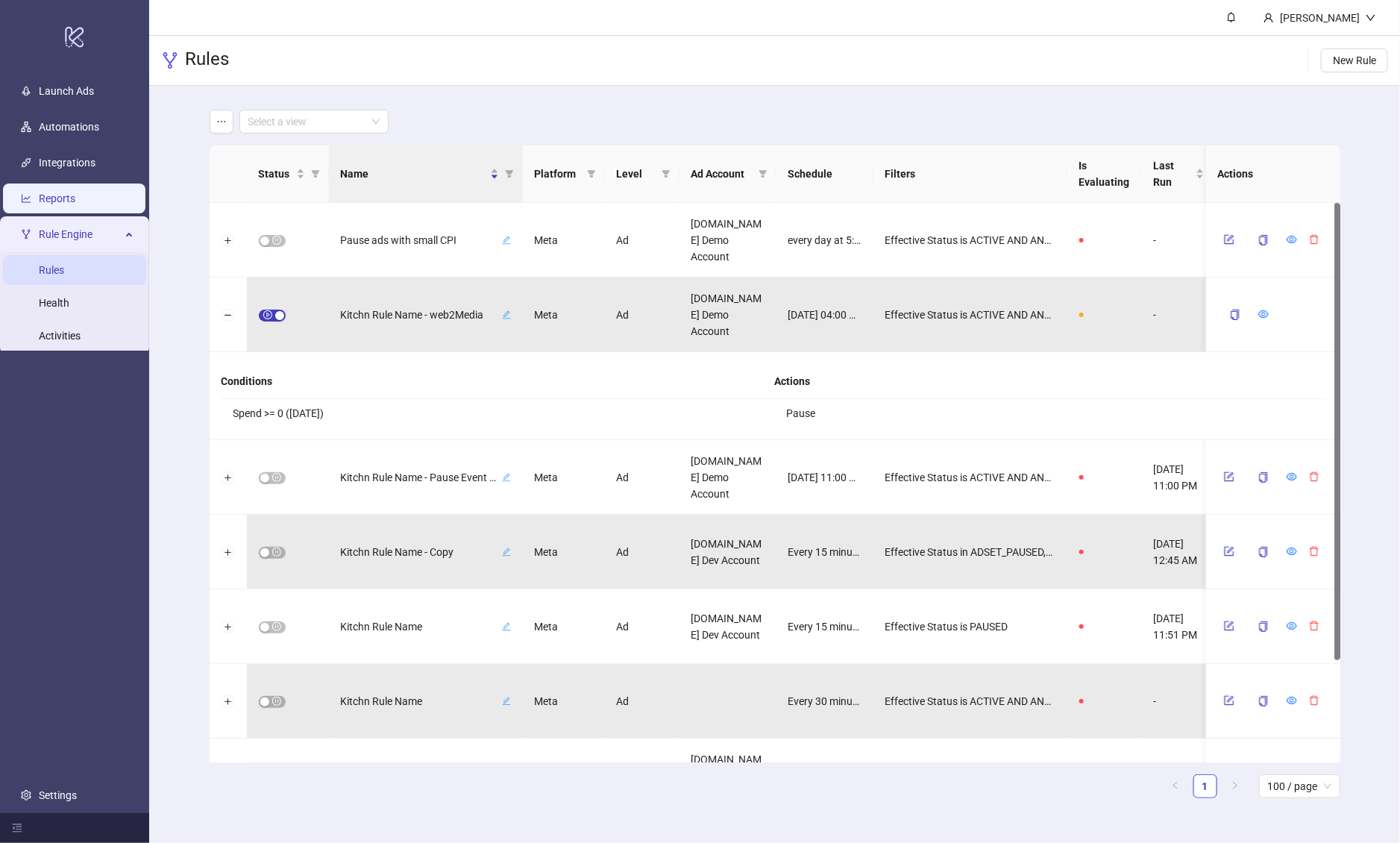
click at [76, 199] on link "Reports" at bounding box center [57, 198] width 37 height 12
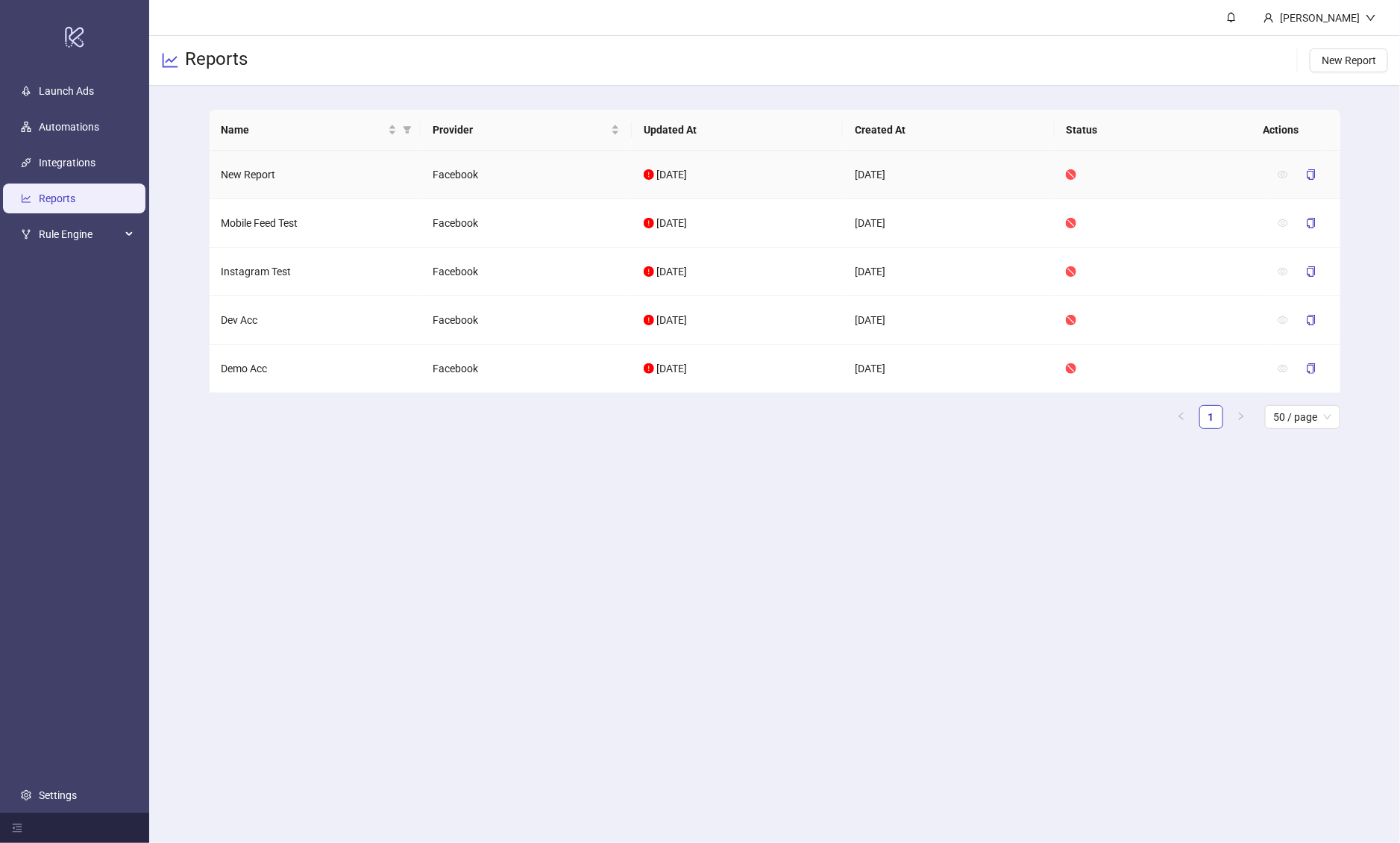
drag, startPoint x: 244, startPoint y: 177, endPoint x: 933, endPoint y: 156, distance: 689.3
click at [244, 177] on td "New Report" at bounding box center [315, 175] width 211 height 48
click at [1178, 68] on button "New Report" at bounding box center [1349, 60] width 78 height 24
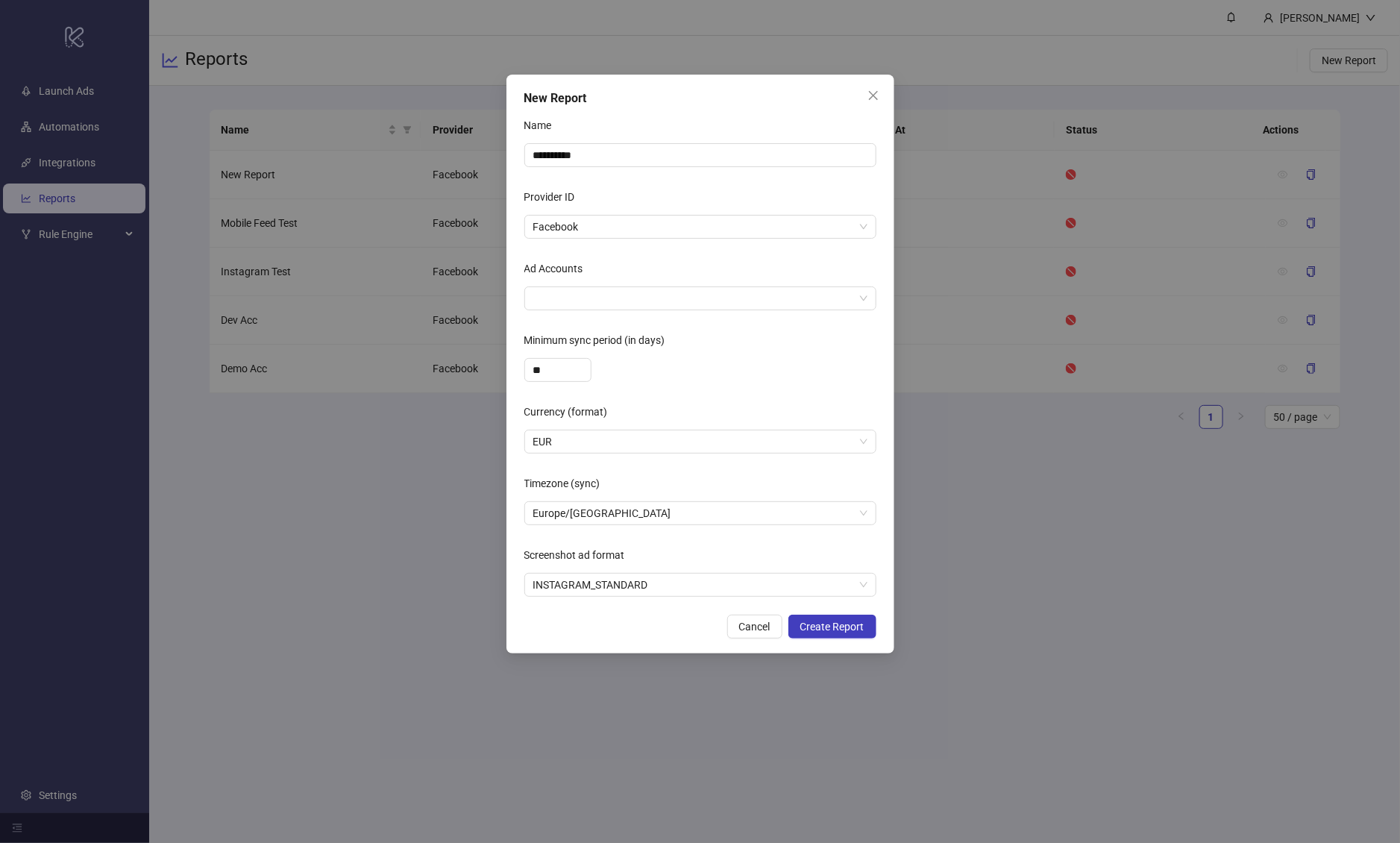
click at [657, 283] on div "Ad Accounts" at bounding box center [700, 272] width 352 height 30
click at [655, 300] on div at bounding box center [692, 298] width 330 height 21
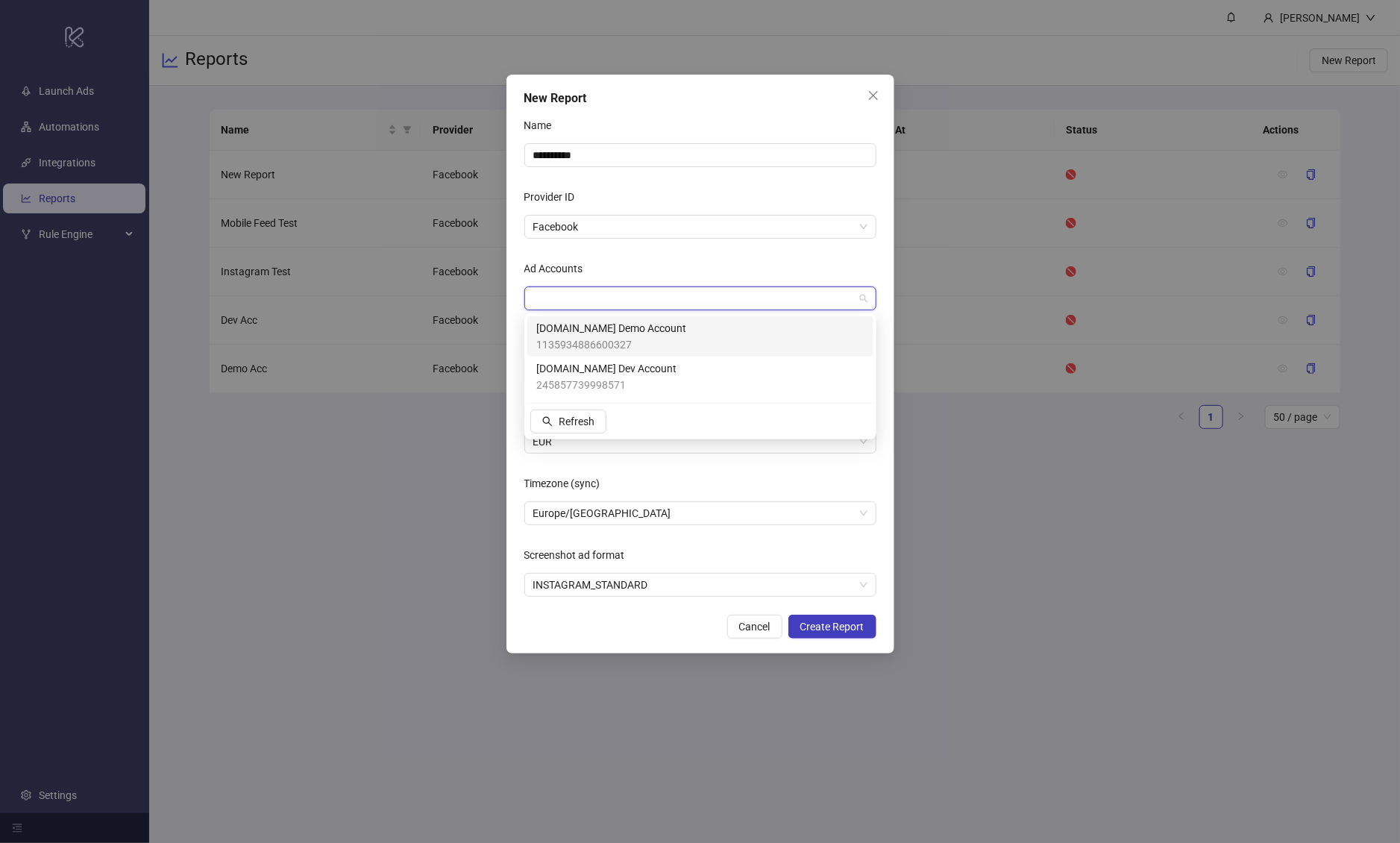
click at [639, 345] on span "1135934886600327" at bounding box center [611, 345] width 150 height 17
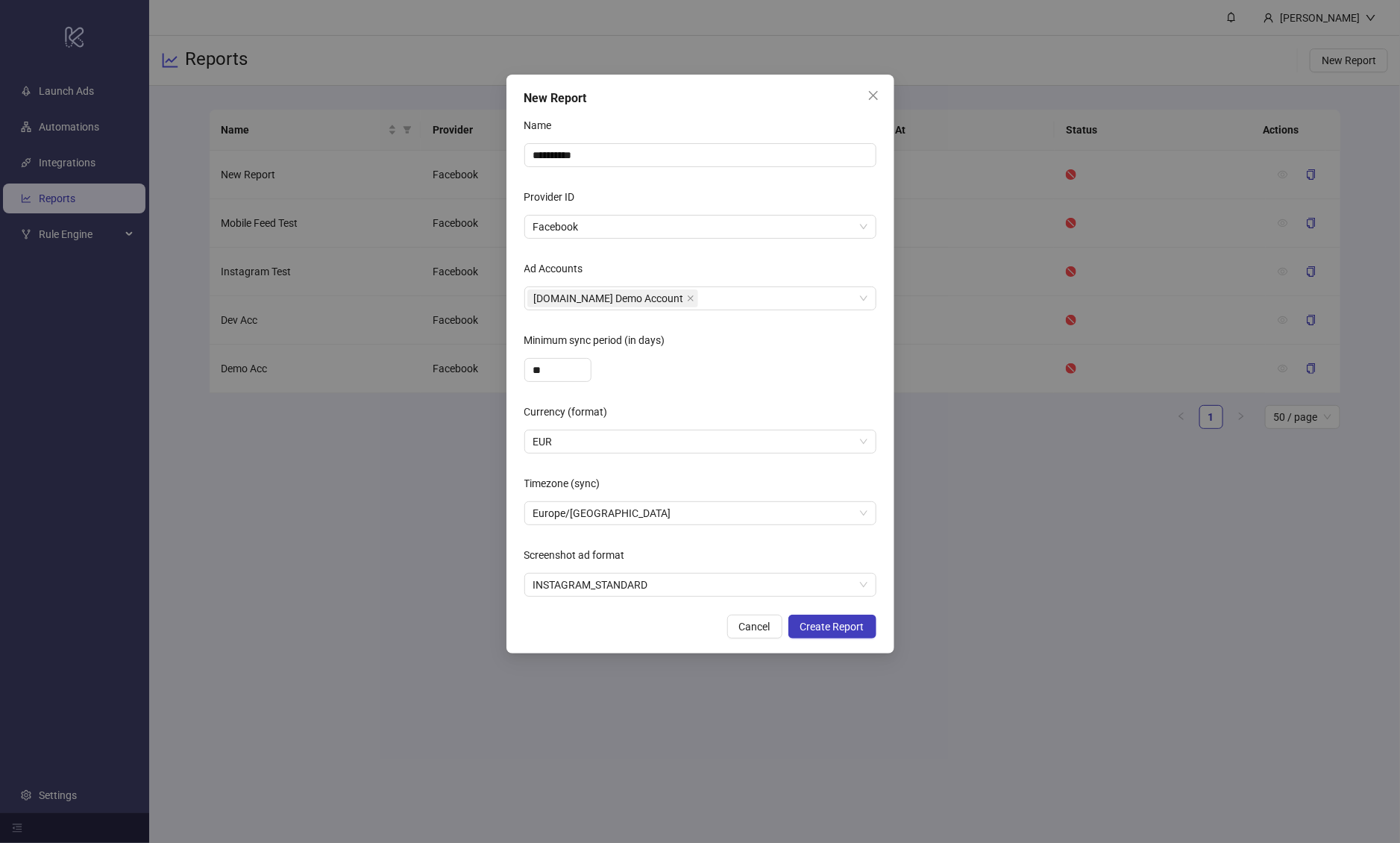
click at [730, 270] on div "Ad Accounts" at bounding box center [700, 272] width 352 height 30
click at [799, 623] on button "Create Report" at bounding box center [833, 627] width 88 height 24
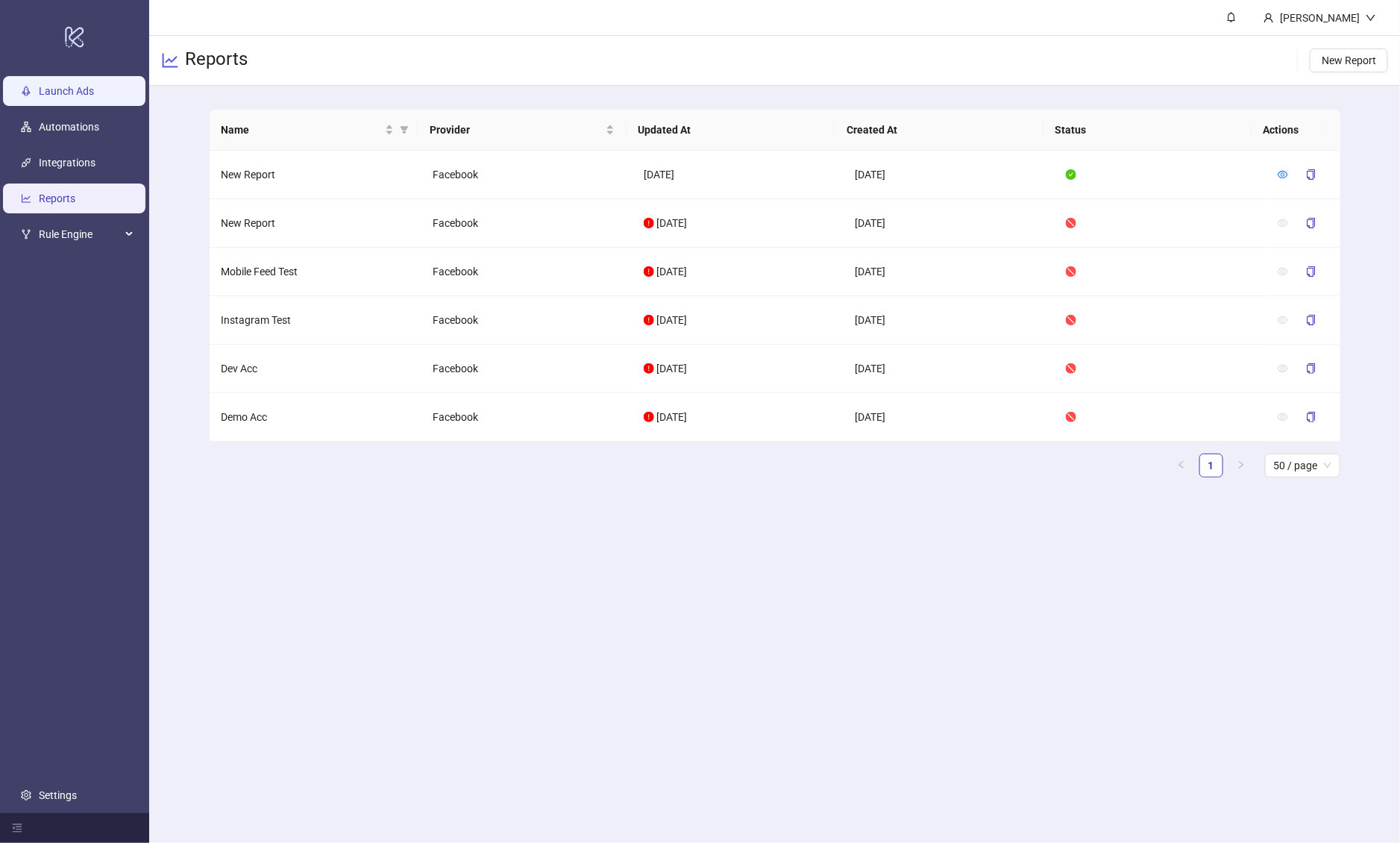
click at [69, 95] on link "Launch Ads" at bounding box center [67, 91] width 55 height 12
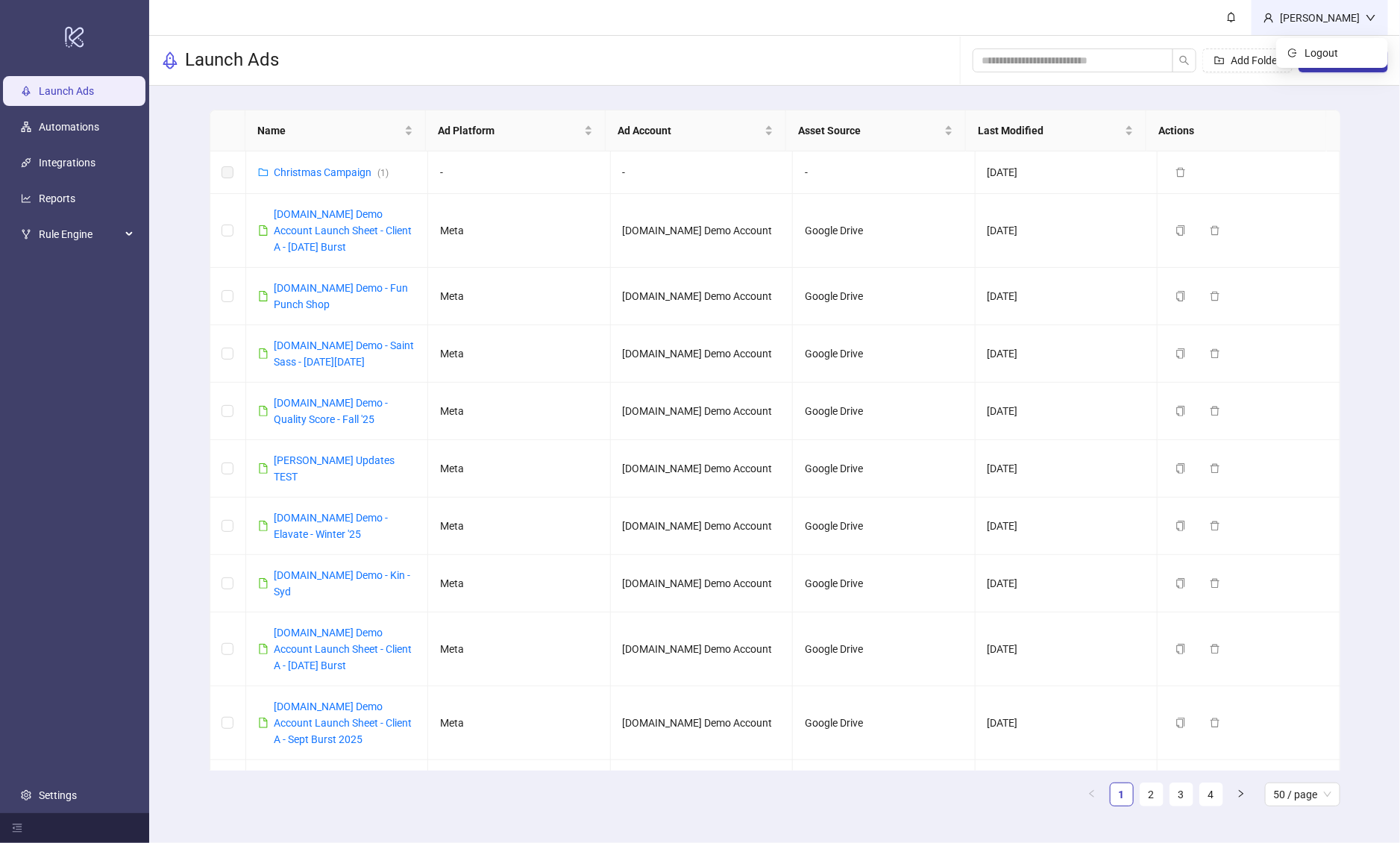
click at [1178, 3] on div "Martin Demo" at bounding box center [1320, 17] width 136 height 35
click at [1178, 53] on span "Logout" at bounding box center [1341, 53] width 72 height 17
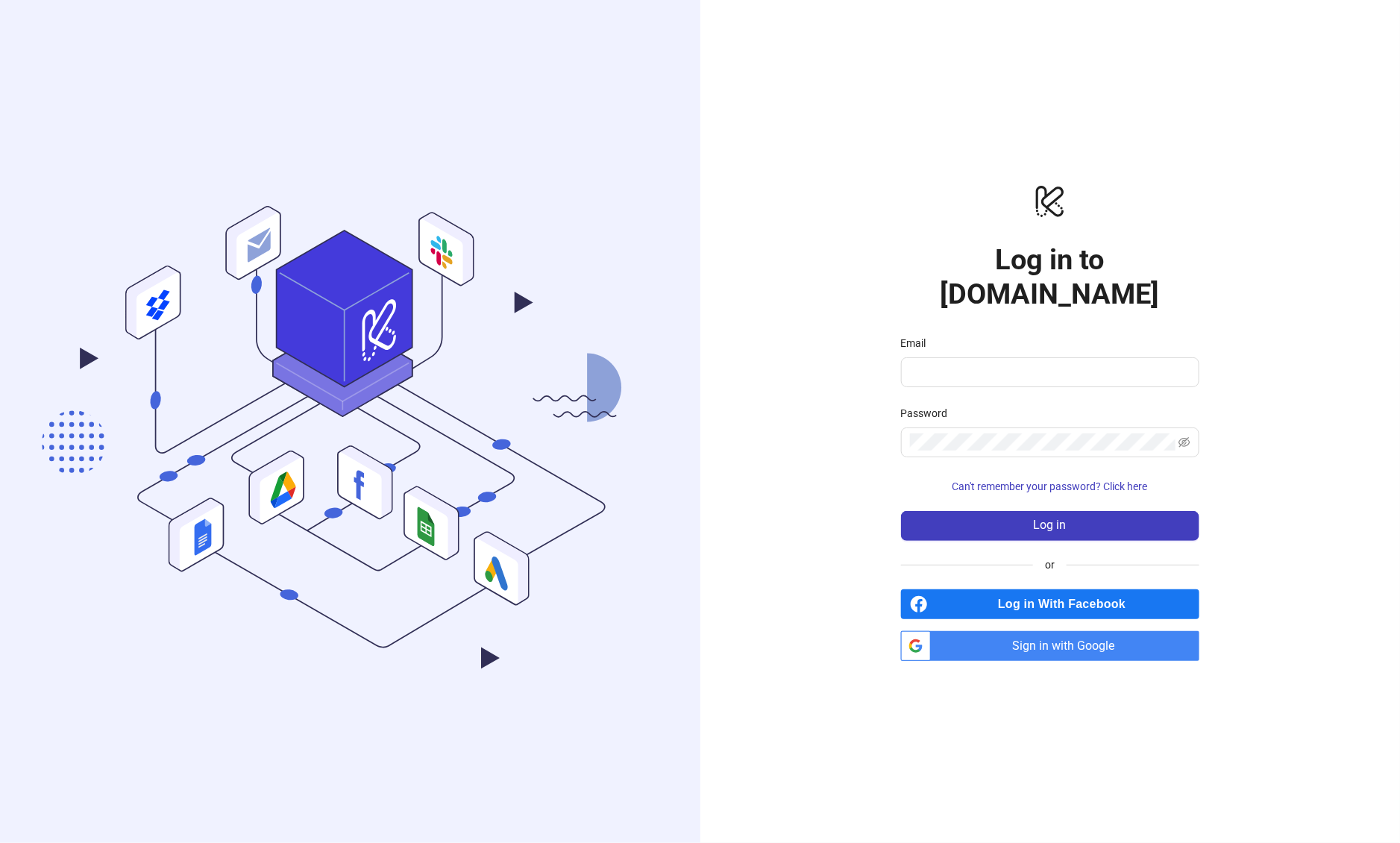
click at [1137, 590] on span "Log in With Facebook" at bounding box center [1066, 605] width 265 height 30
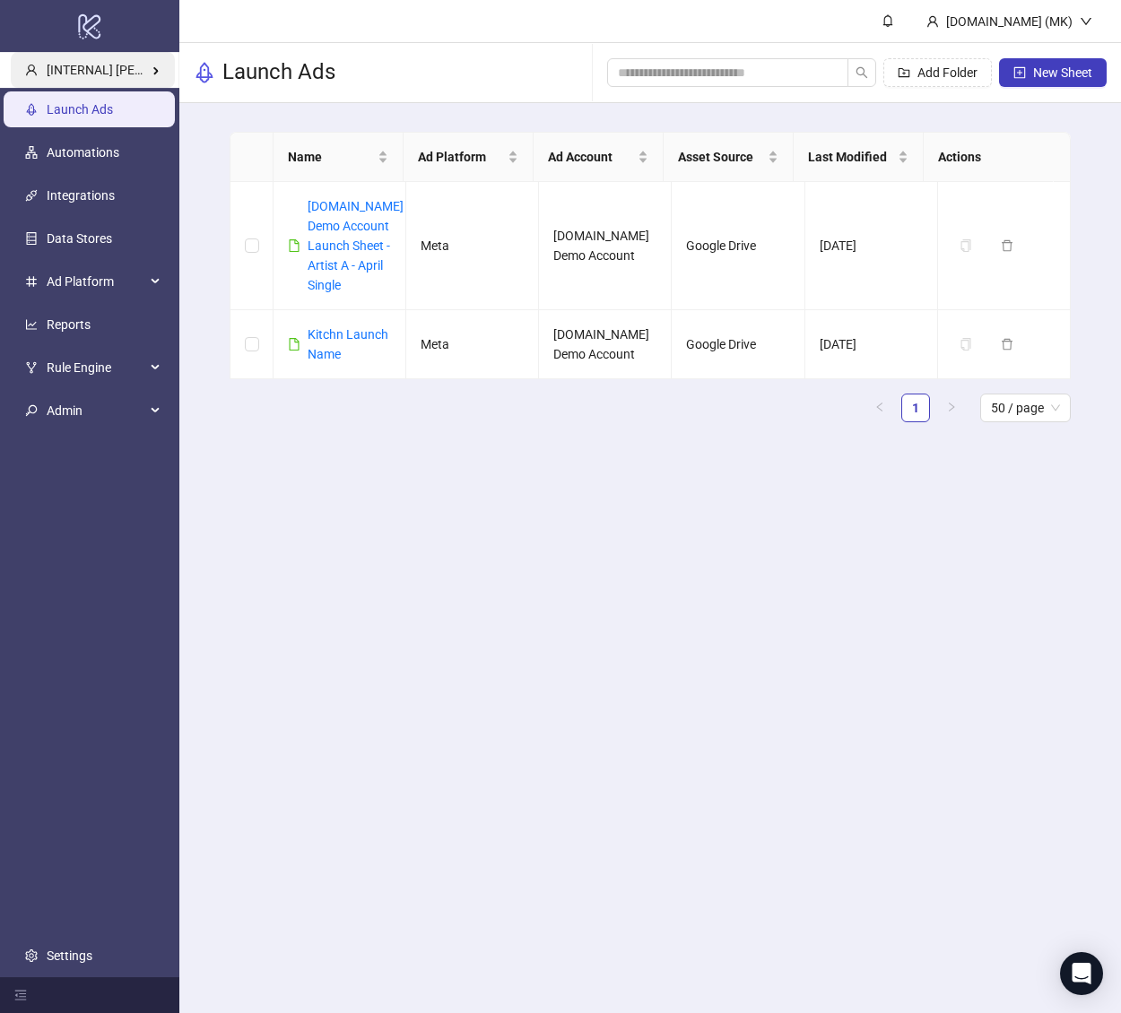
click at [70, 86] on div "[INTERNAL] [PERSON_NAME] Kitchn" at bounding box center [93, 70] width 164 height 36
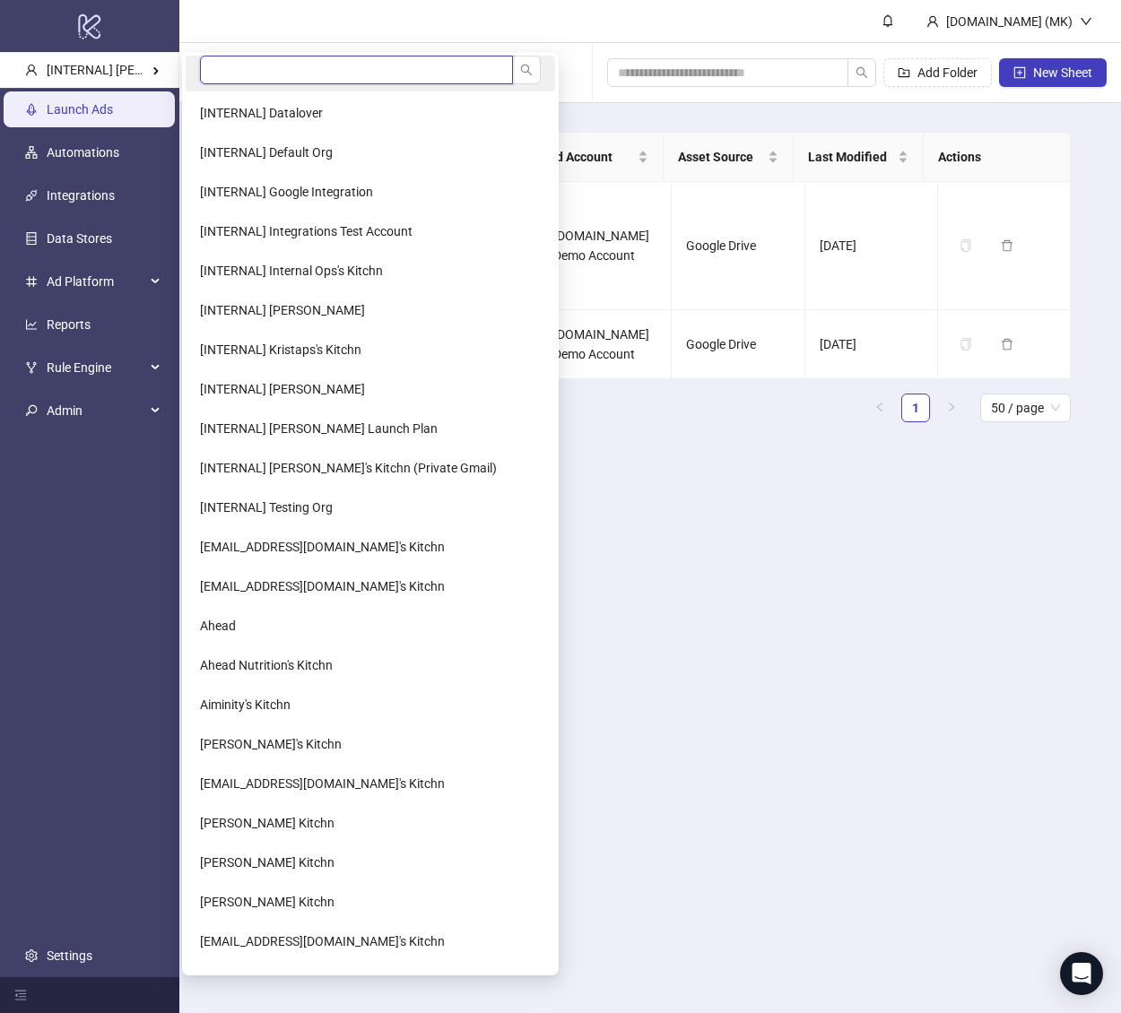
click at [230, 79] on input "search" at bounding box center [356, 70] width 313 height 29
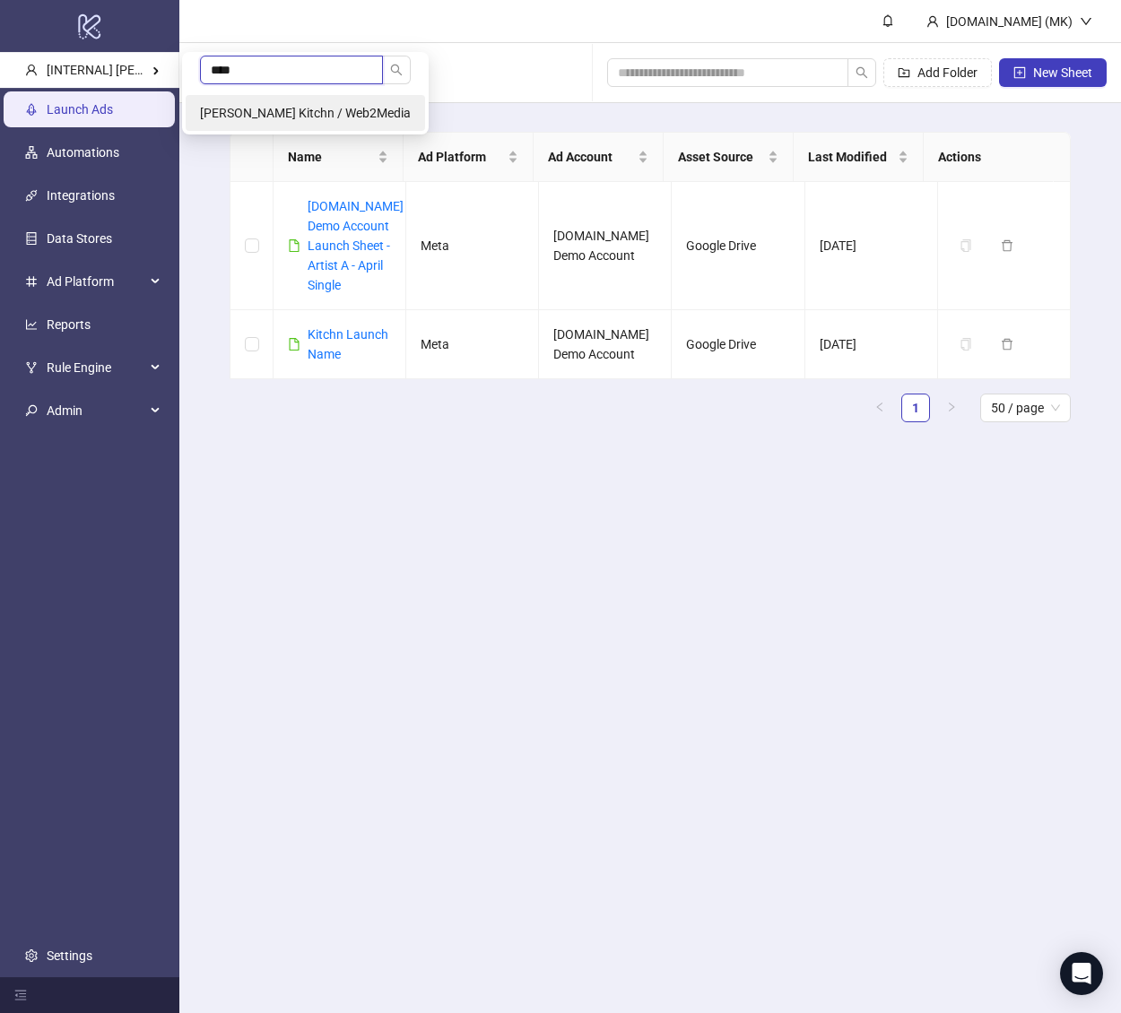
type input "****"
click at [274, 101] on li "[PERSON_NAME] Kitchn / Web2Media" at bounding box center [305, 113] width 239 height 36
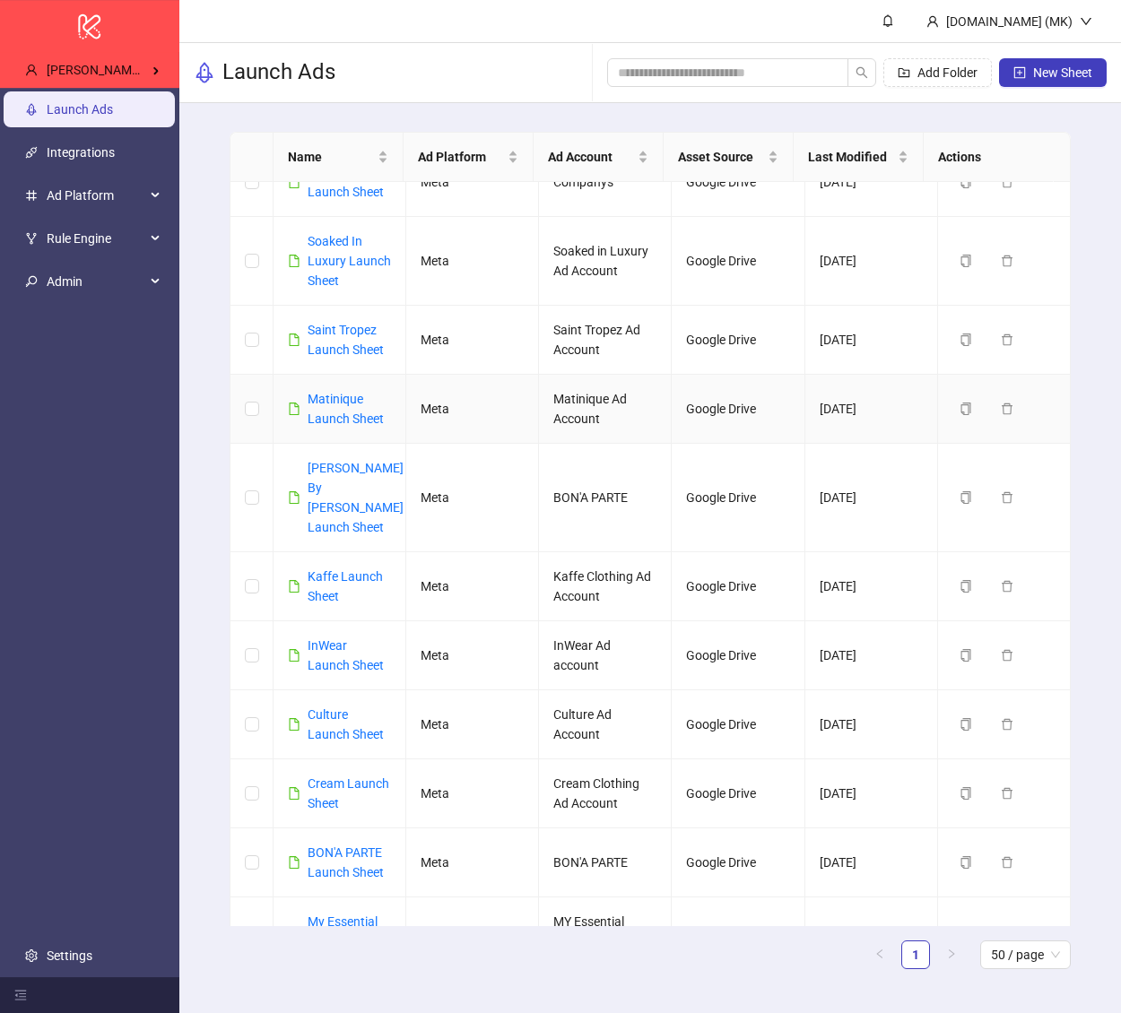
scroll to position [276, 0]
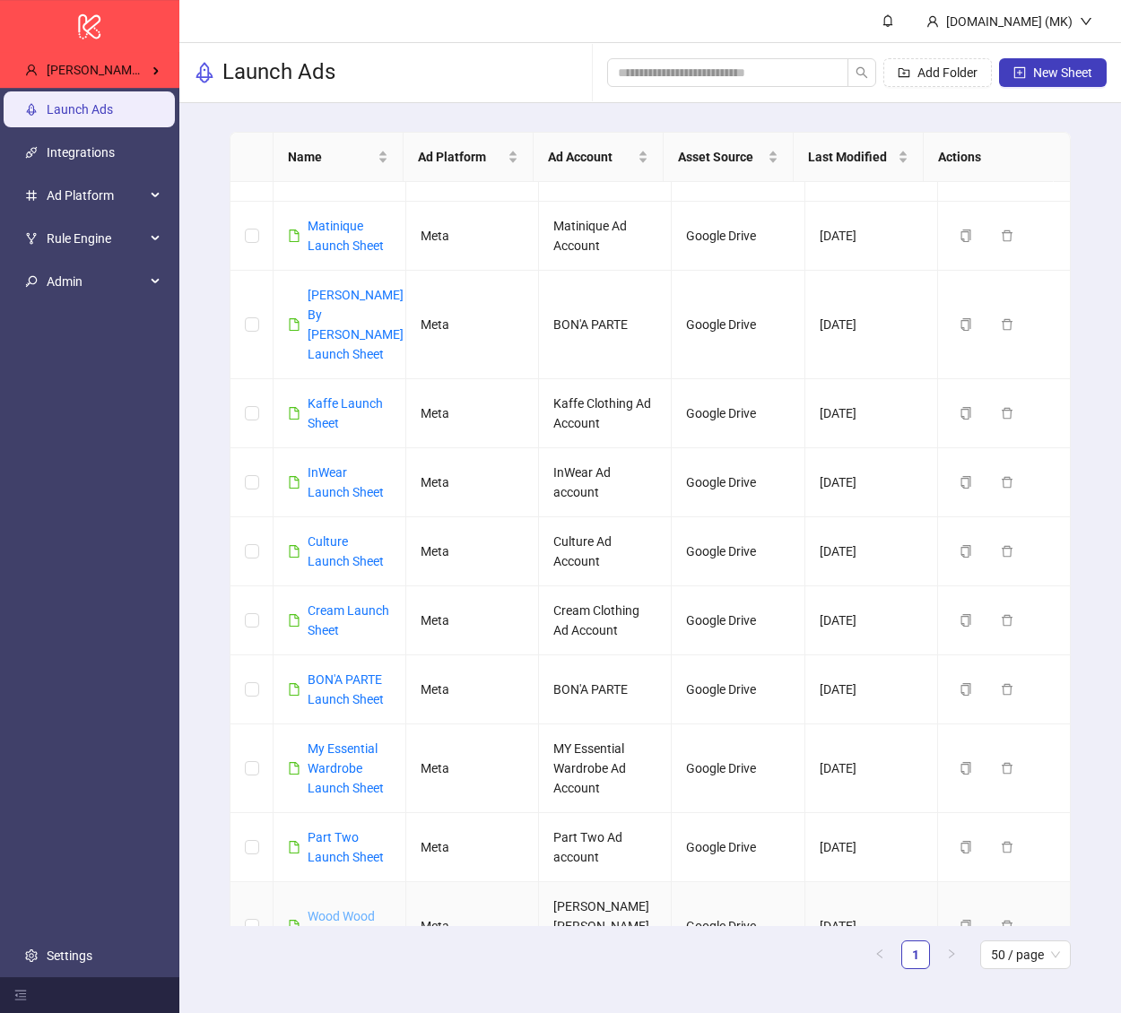
click at [346, 909] on link "Wood Wood Launch Sheet" at bounding box center [346, 926] width 76 height 34
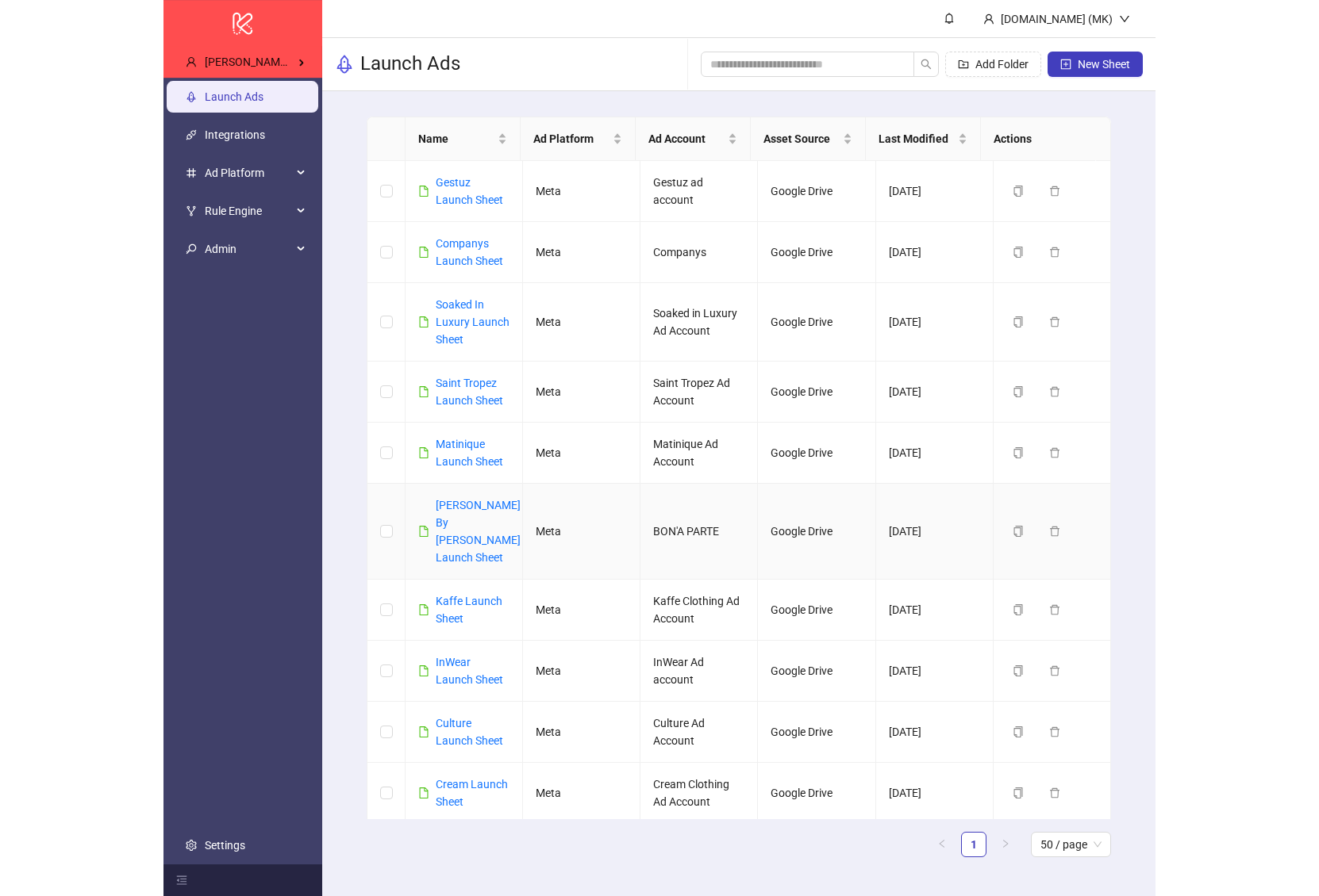
scroll to position [244, 0]
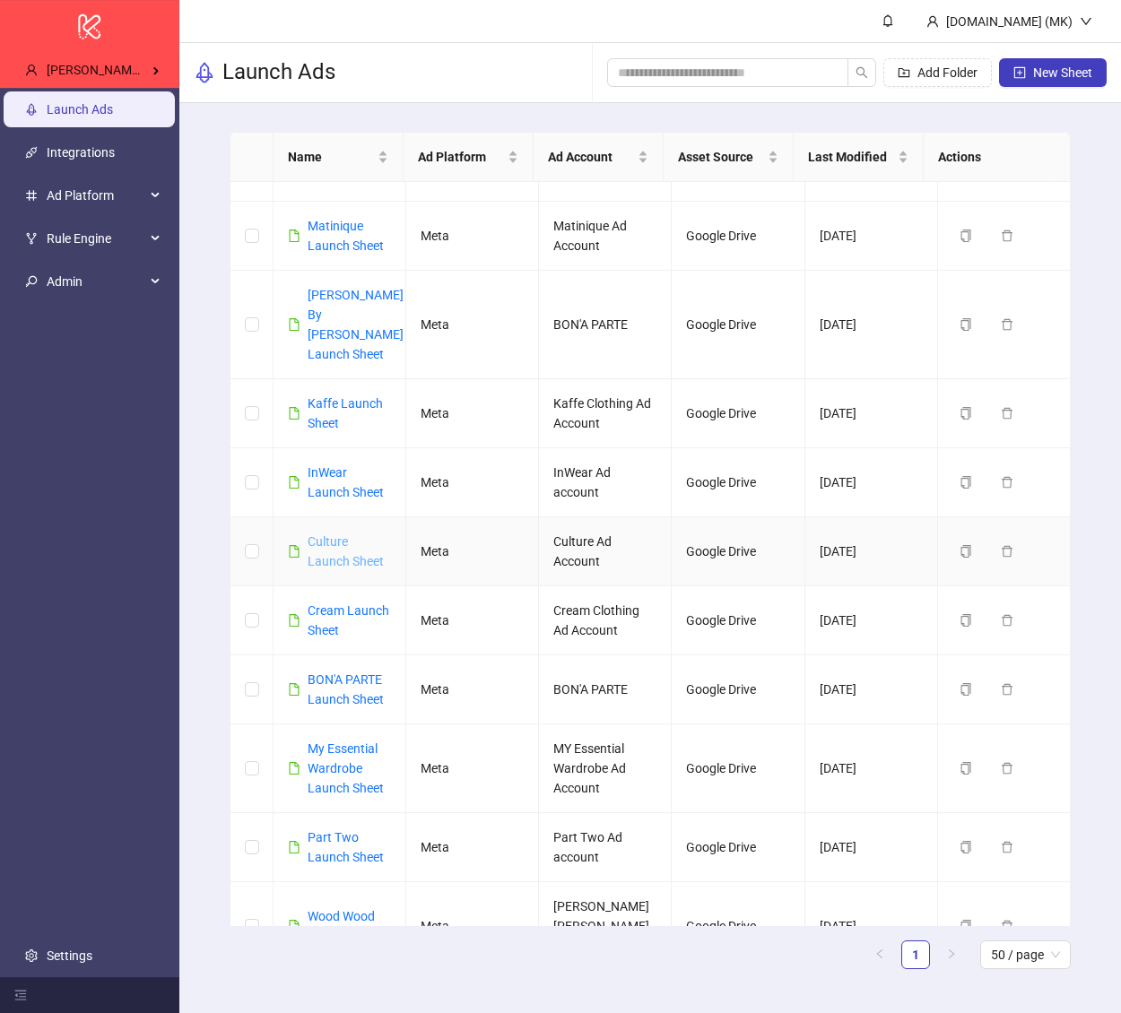
click at [326, 535] on link "Culture Launch Sheet" at bounding box center [346, 552] width 76 height 34
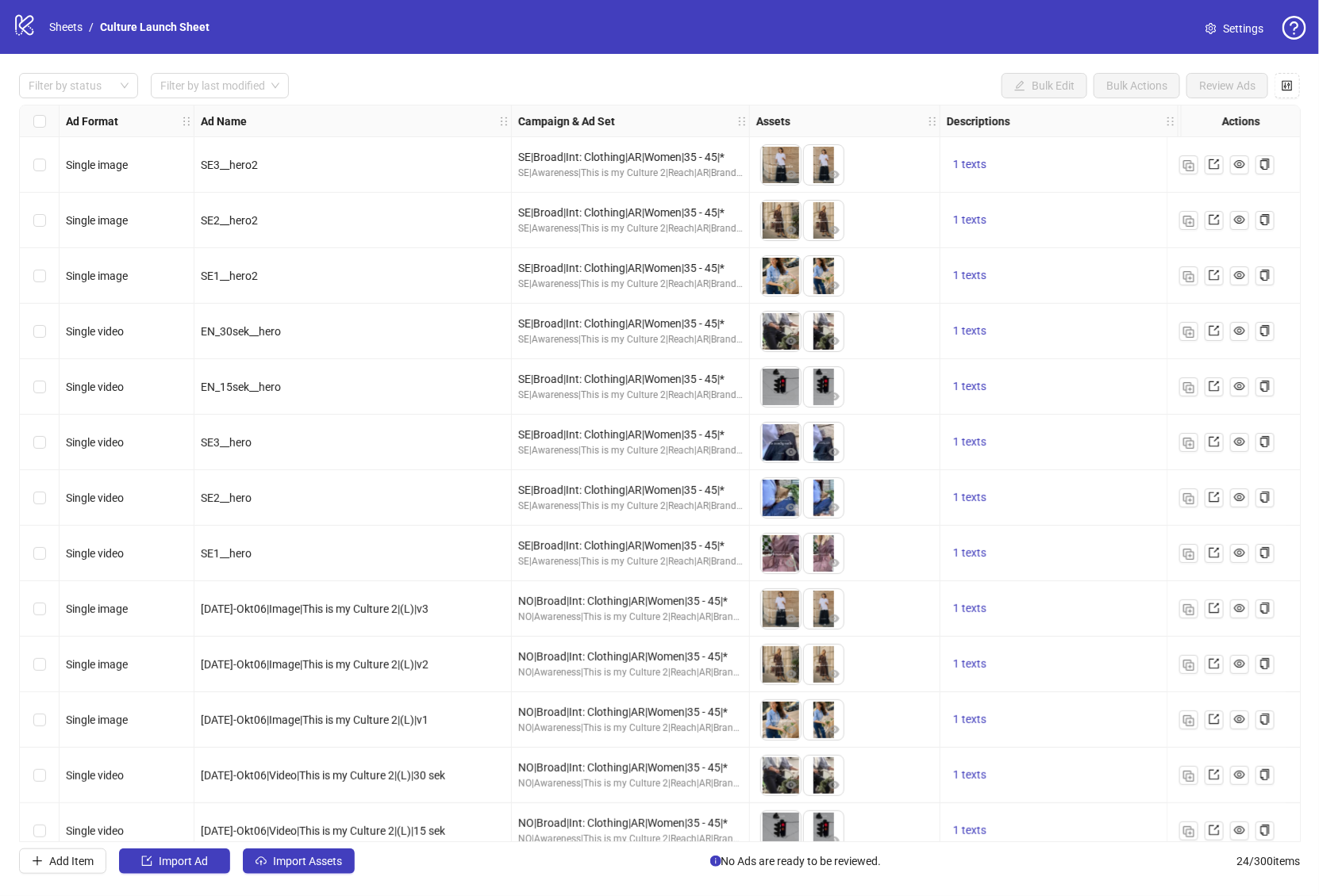
click at [991, 20] on span "Settings" at bounding box center [1243, 28] width 41 height 18
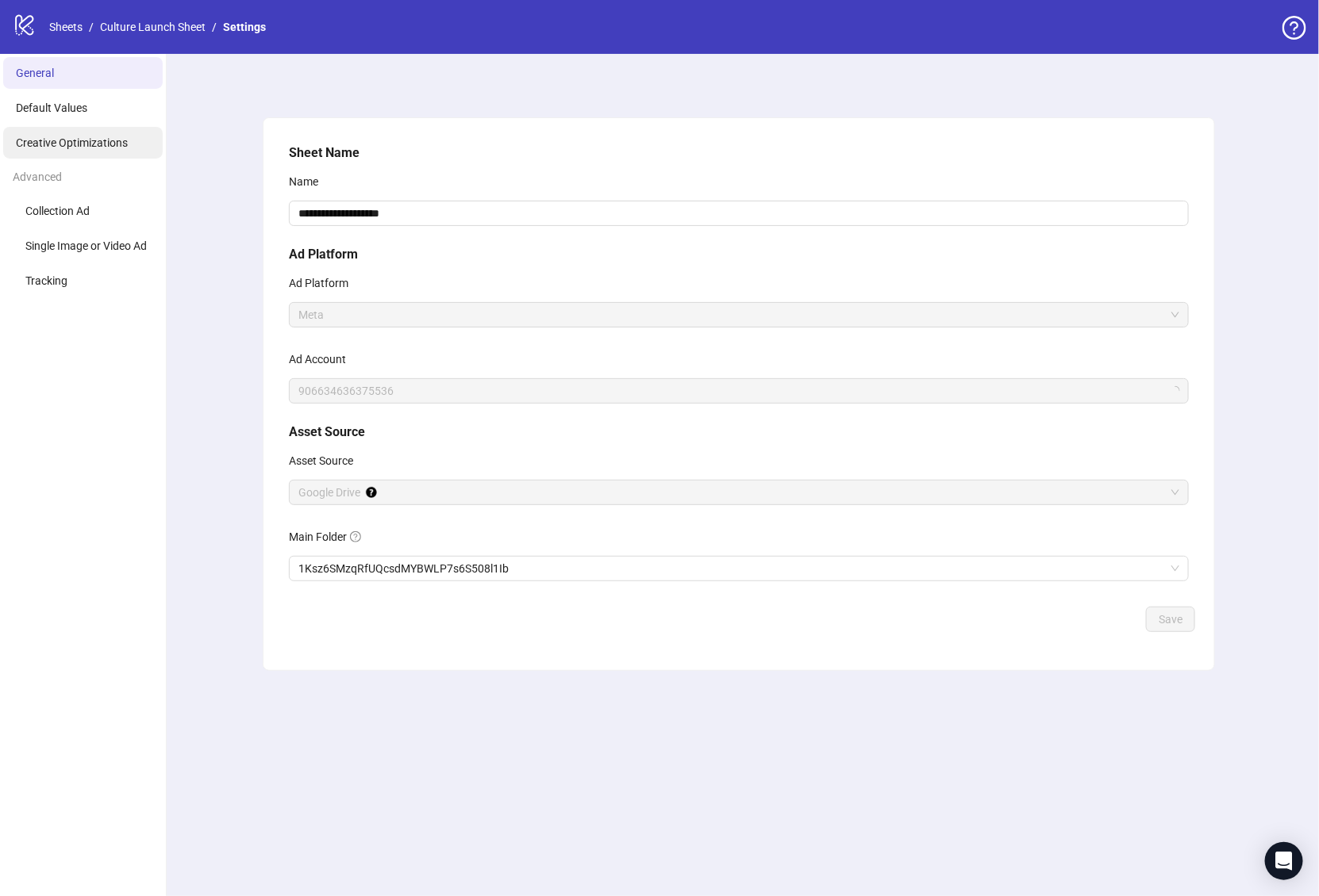
click at [96, 137] on span "Creative Optimizations" at bounding box center [72, 142] width 111 height 12
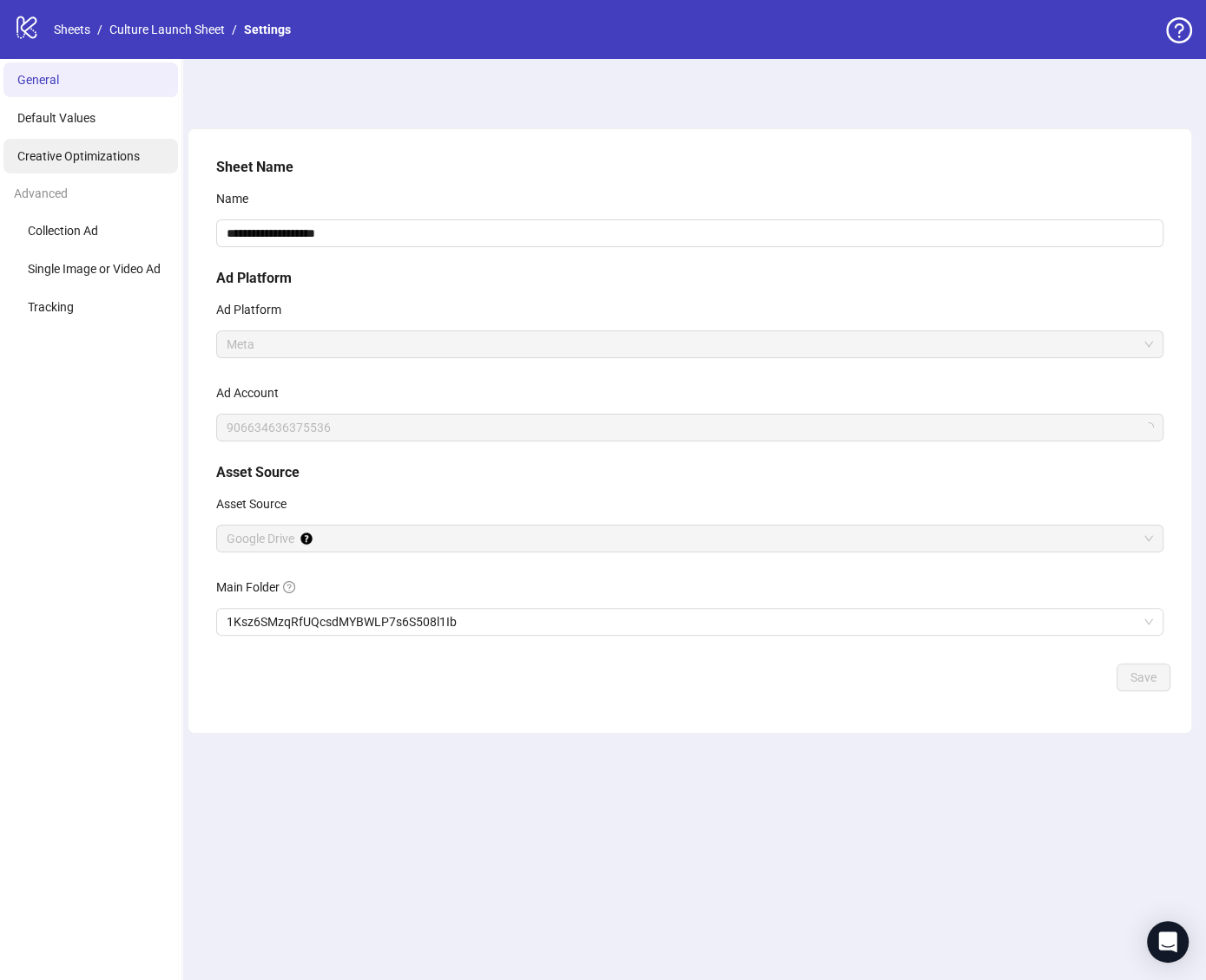
click at [76, 160] on span "Creative Optimizations" at bounding box center [78, 156] width 122 height 14
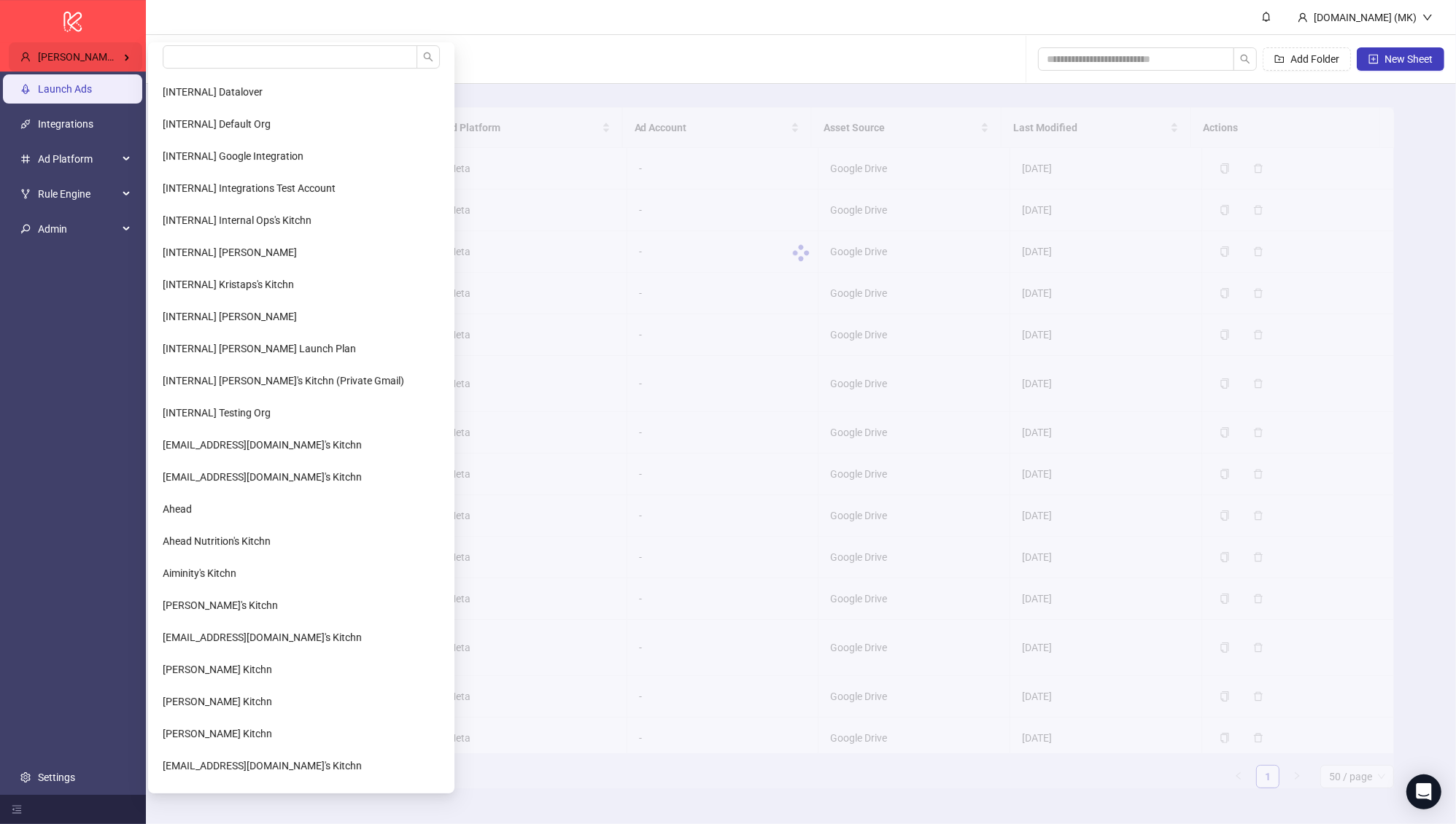
click at [102, 56] on span "[PERSON_NAME] Kitchn / Web2Media" at bounding box center [124, 57] width 172 height 11
click at [194, 61] on input "search" at bounding box center [290, 57] width 255 height 24
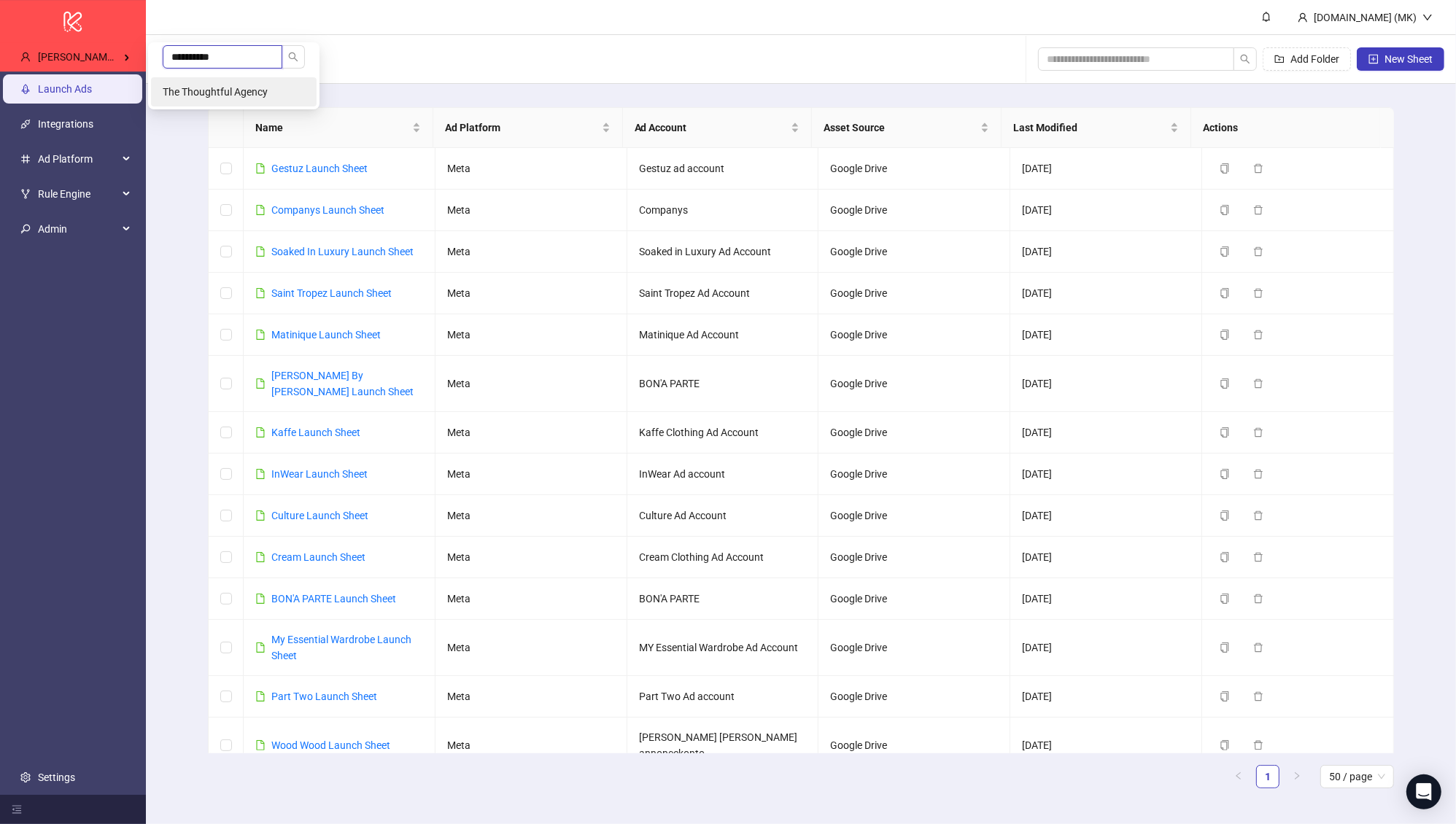
type input "**********"
click at [216, 87] on span "The Thoughtful Agency" at bounding box center [215, 92] width 105 height 11
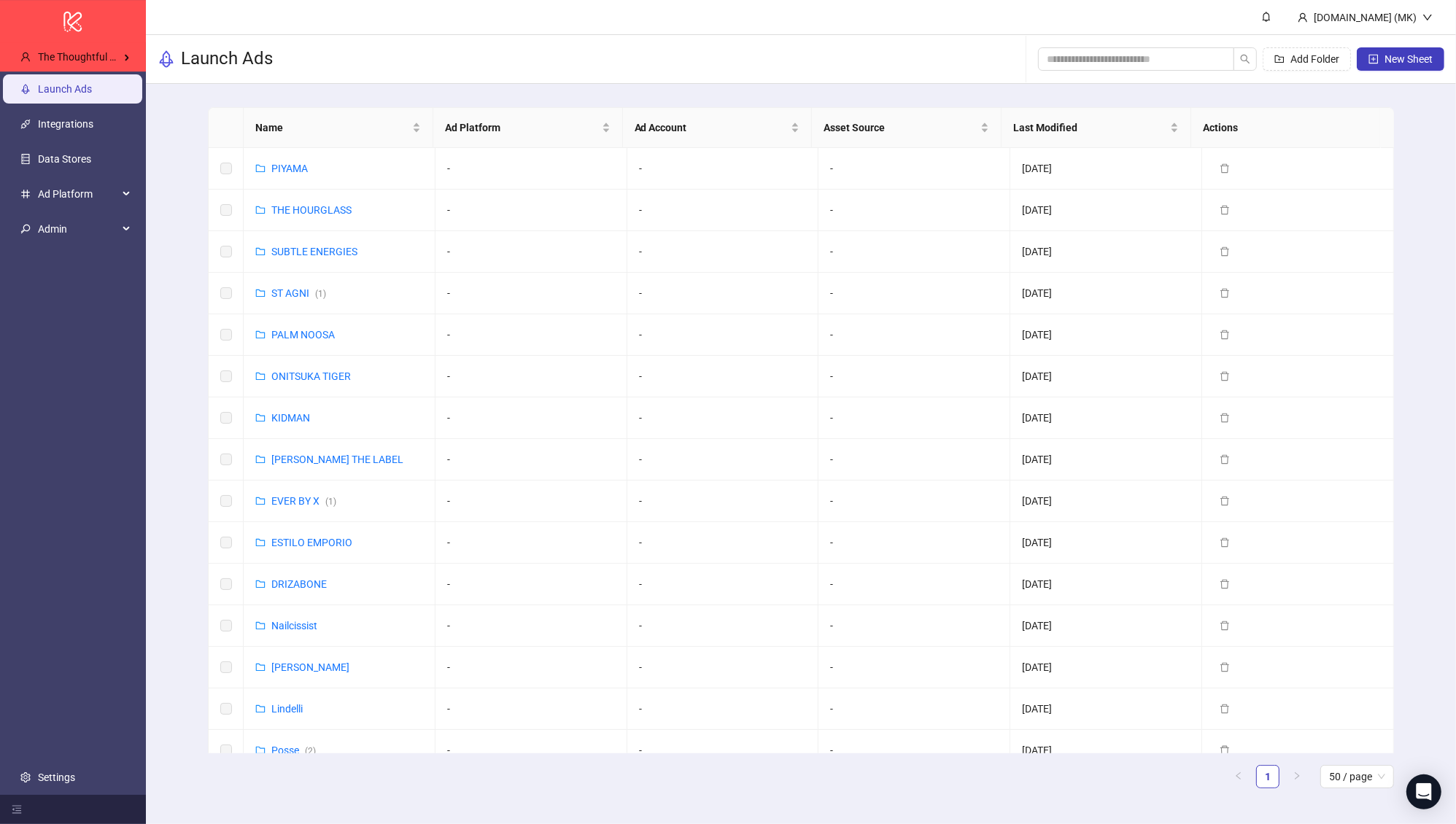
click at [76, 740] on ul "Launch Ads Integrations Data Stores Ad Platform Admin Settings" at bounding box center [72, 434] width 146 height 724
click at [75, 772] on link "Settings" at bounding box center [57, 778] width 37 height 11
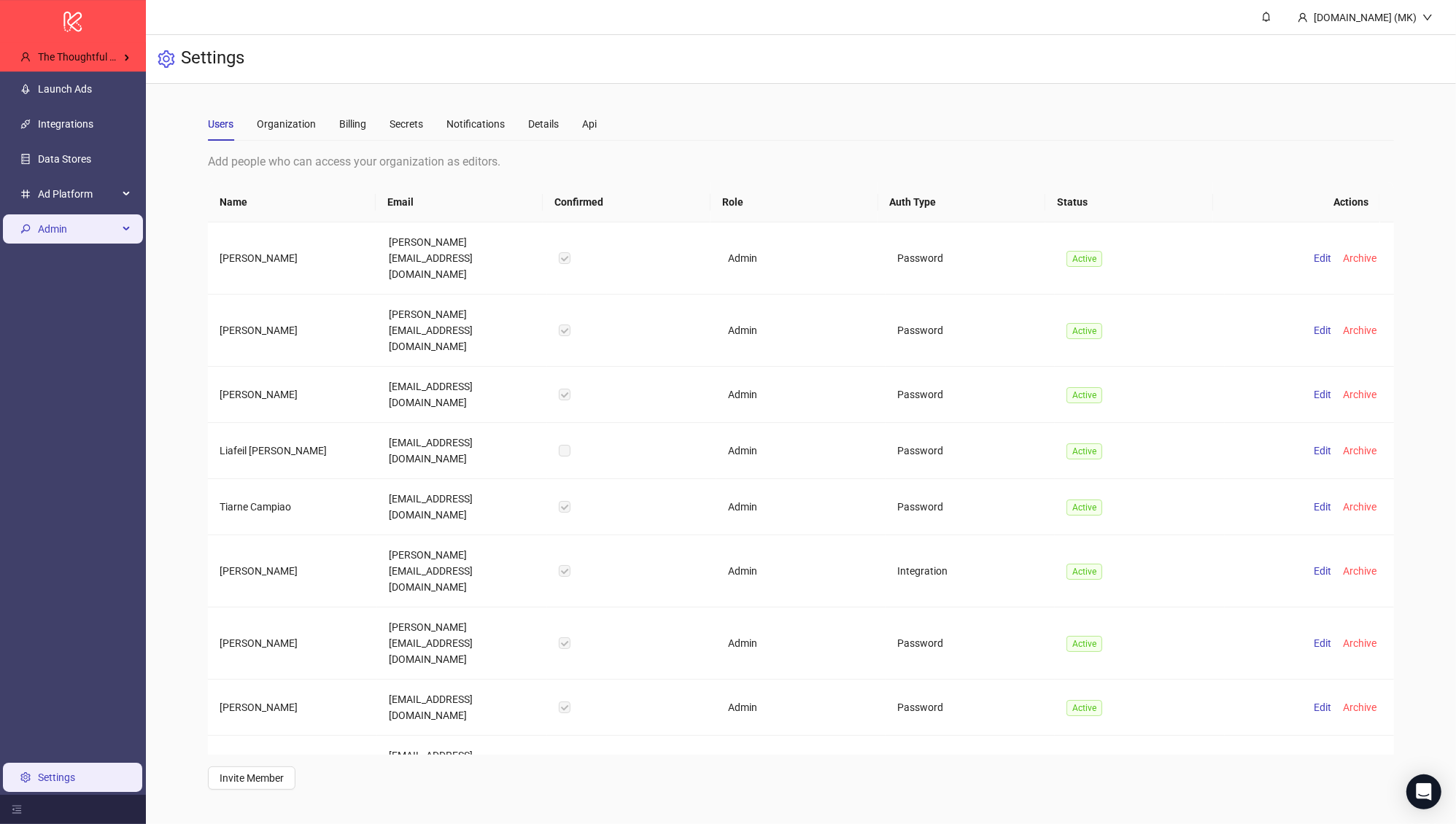
click at [84, 237] on span "Admin" at bounding box center [78, 229] width 81 height 29
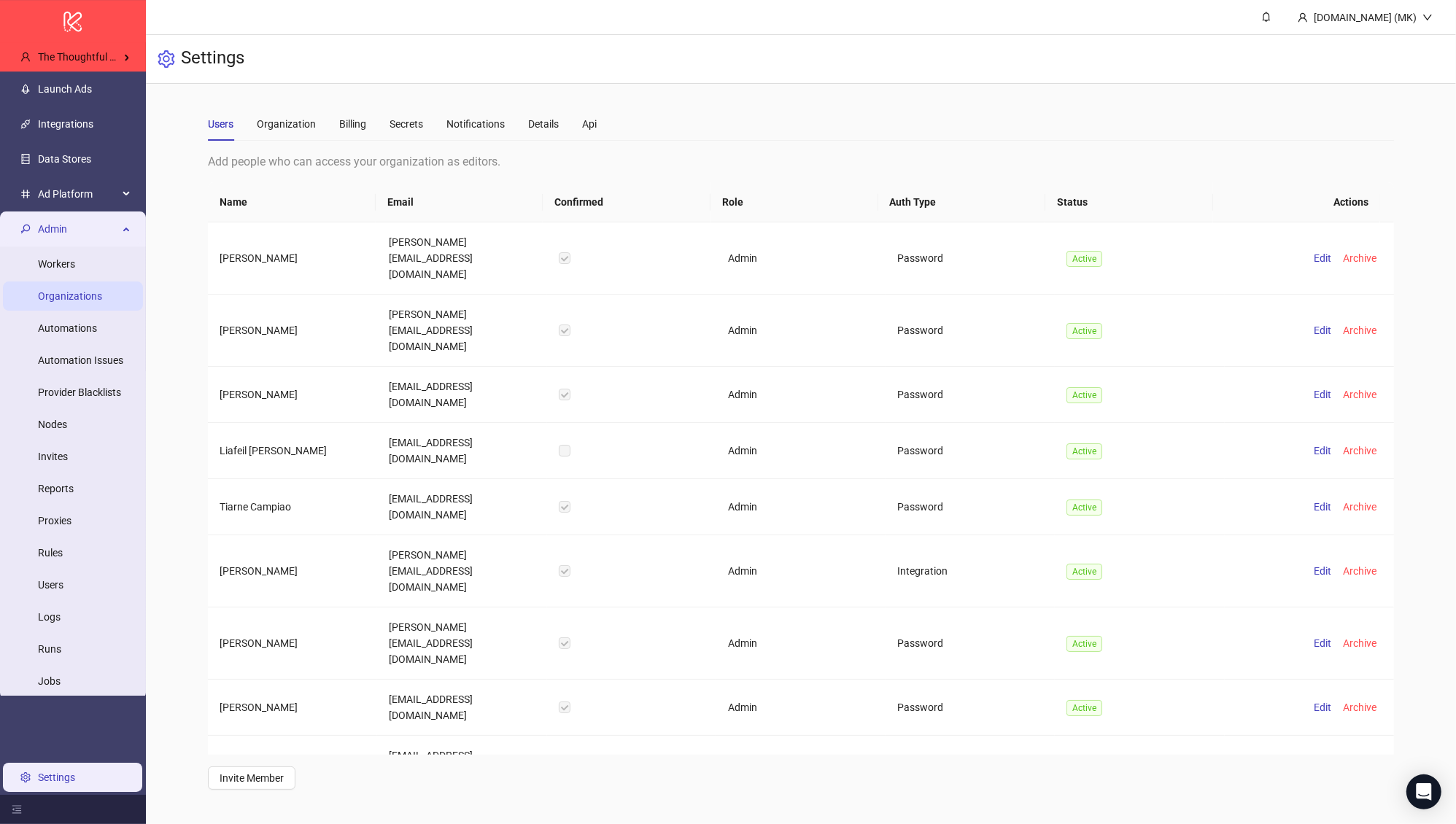
click at [75, 298] on link "Organizations" at bounding box center [70, 296] width 64 height 11
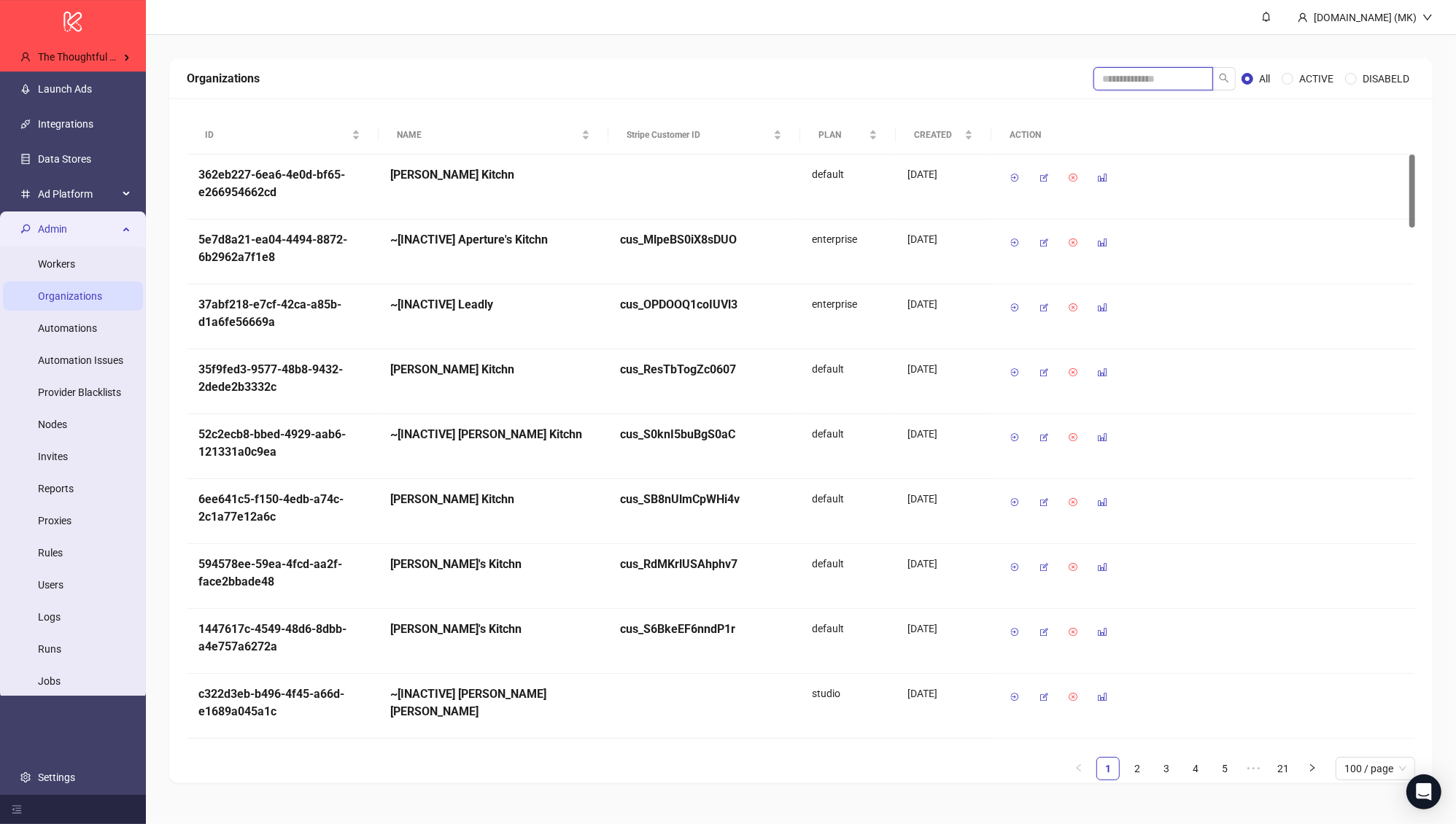
click at [1120, 77] on input "search" at bounding box center [1153, 79] width 120 height 24
type input "**********"
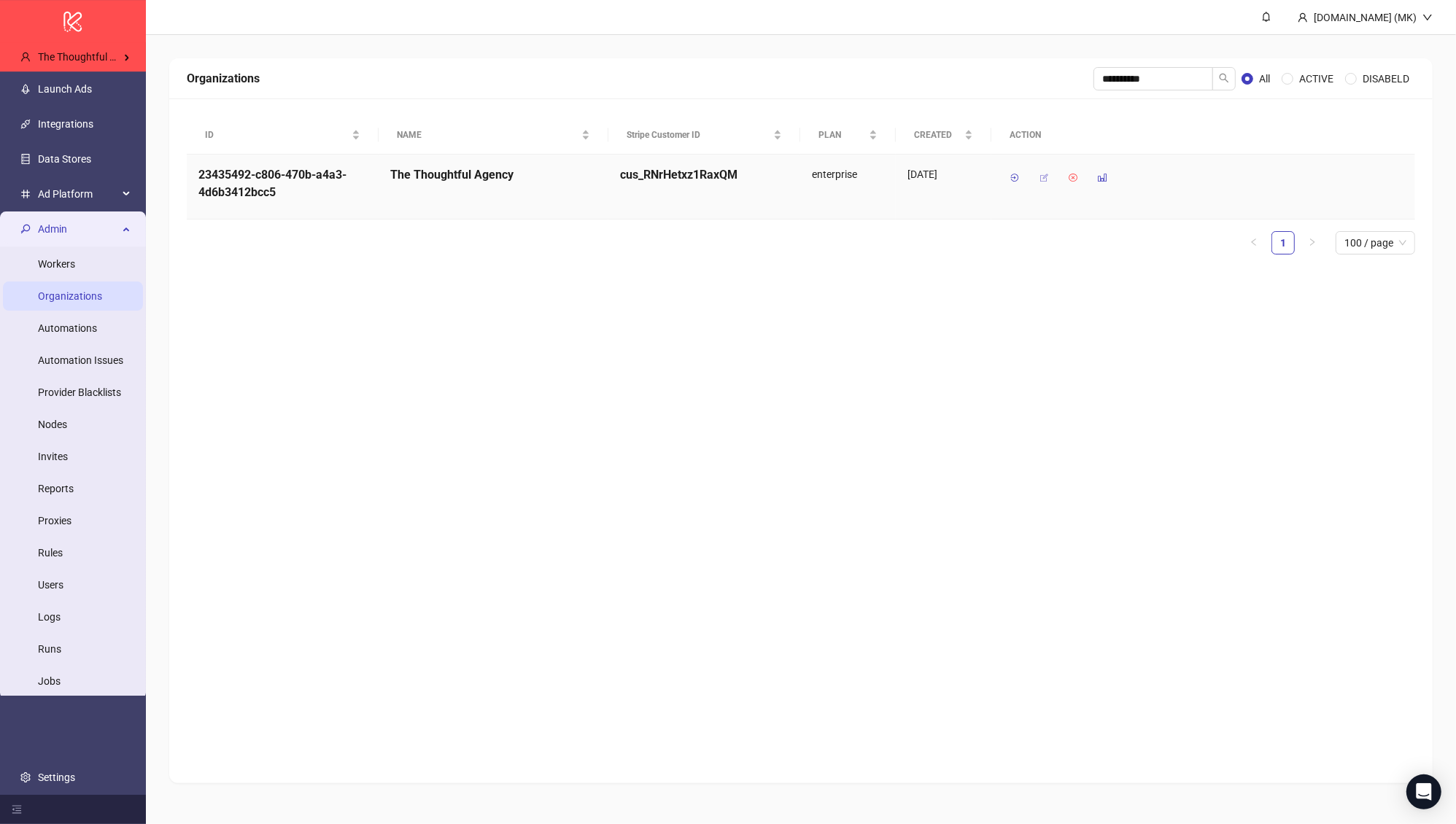
click at [1050, 180] on button "button" at bounding box center [1044, 177] width 24 height 24
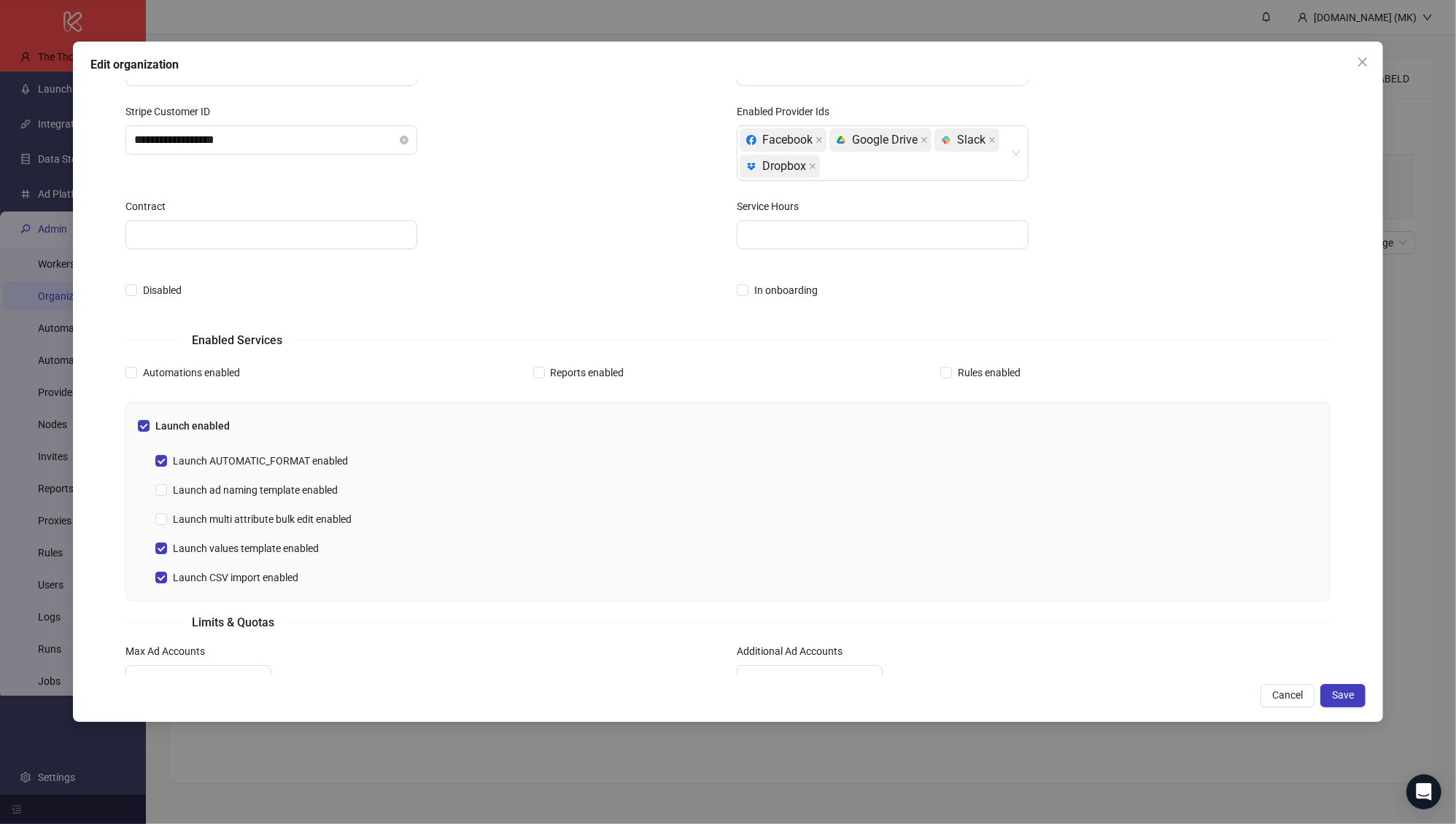
scroll to position [280, 0]
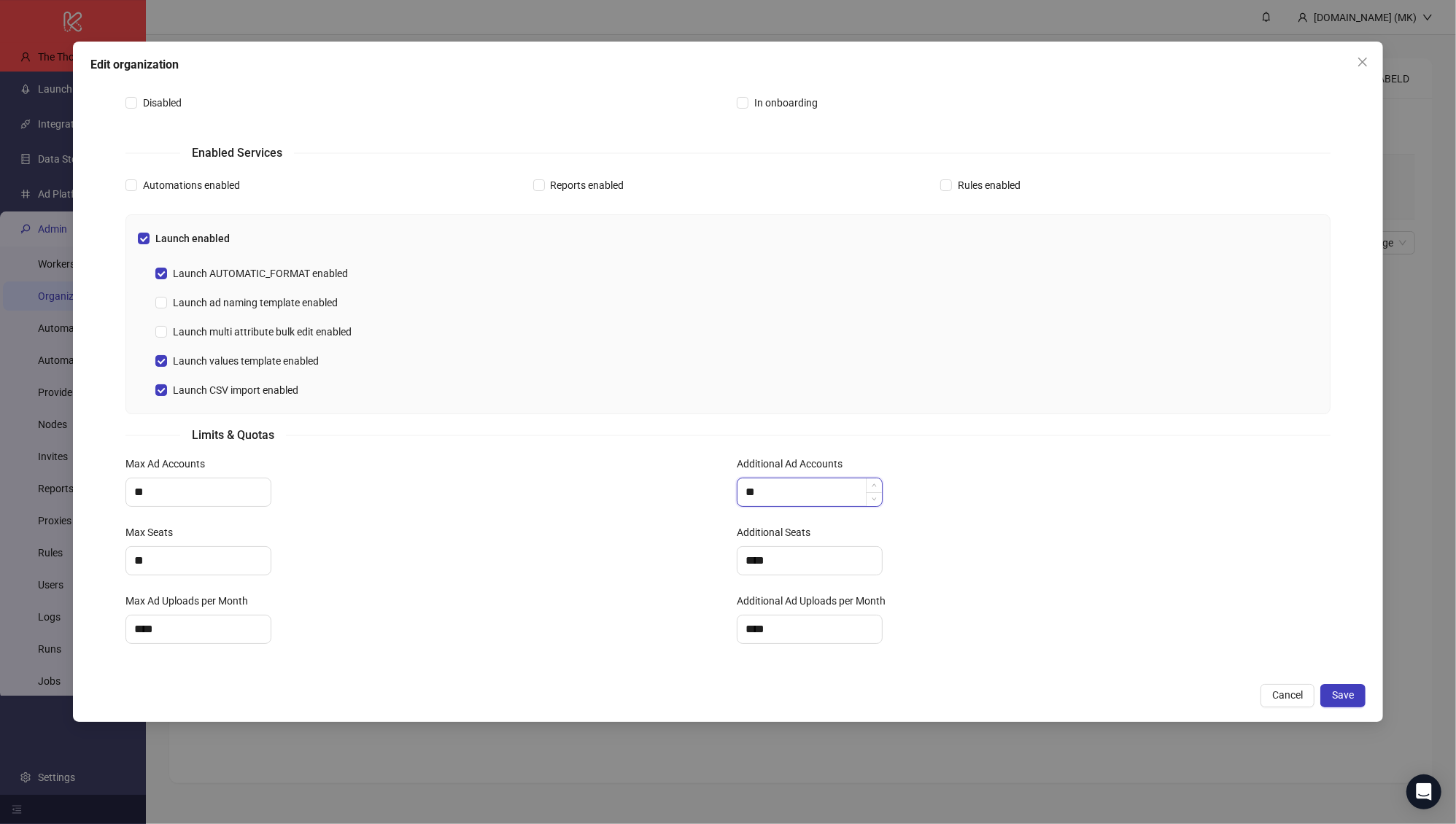
click at [803, 494] on input "**" at bounding box center [810, 492] width 145 height 28
type input "**"
click at [1341, 697] on span "Save" at bounding box center [1343, 695] width 22 height 11
